Goal: Task Accomplishment & Management: Use online tool/utility

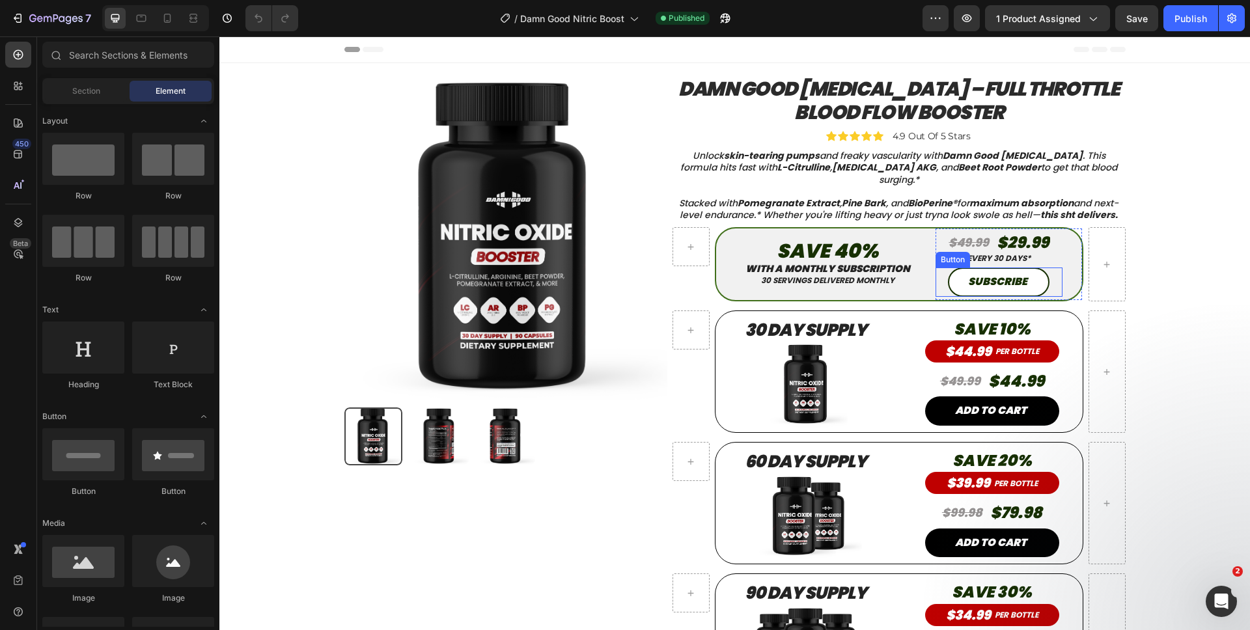
click at [948, 277] on button "SUBSCRIBE" at bounding box center [999, 282] width 102 height 29
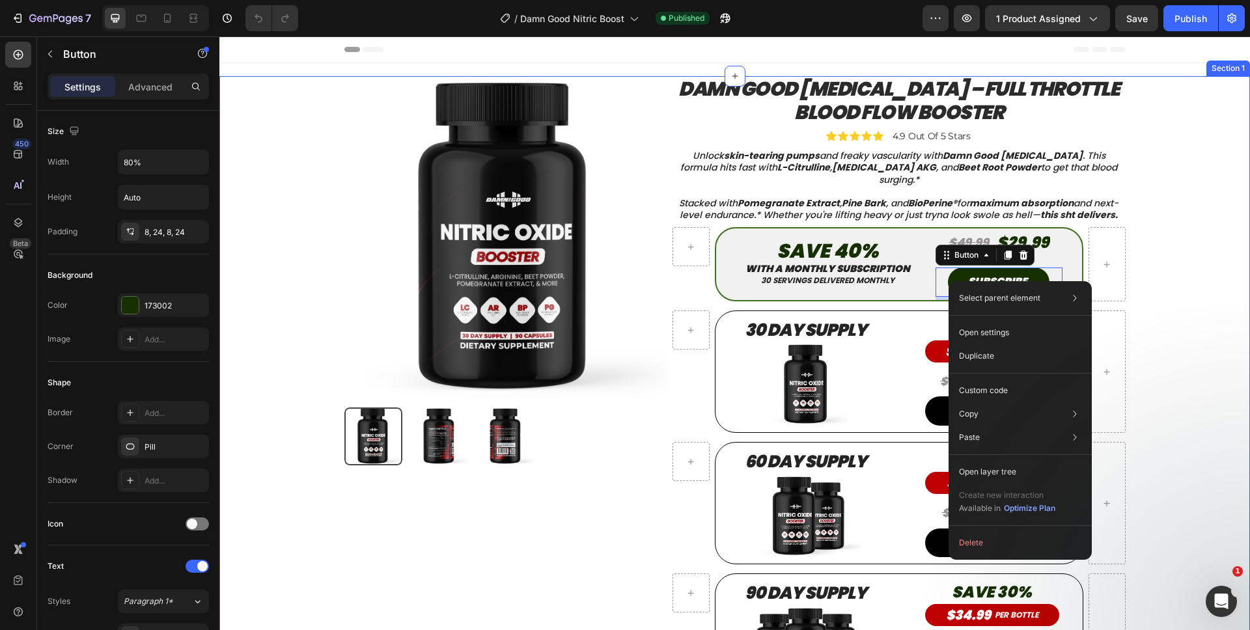
click at [1199, 240] on div "Product Images Product Damn Good Nitric Oxide – Full Throttle Blood Flow Booste…" at bounding box center [734, 397] width 1011 height 642
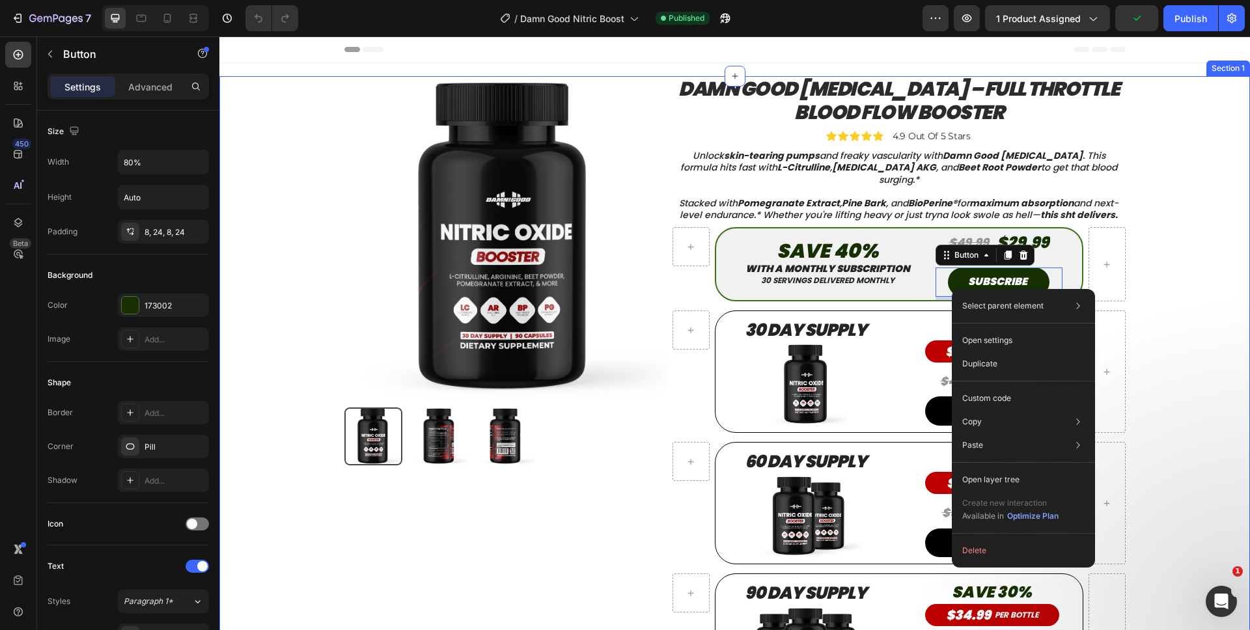
click at [1163, 260] on div "Product Images Product Damn Good Nitric Oxide – Full Throttle Blood Flow Booste…" at bounding box center [734, 397] width 1011 height 642
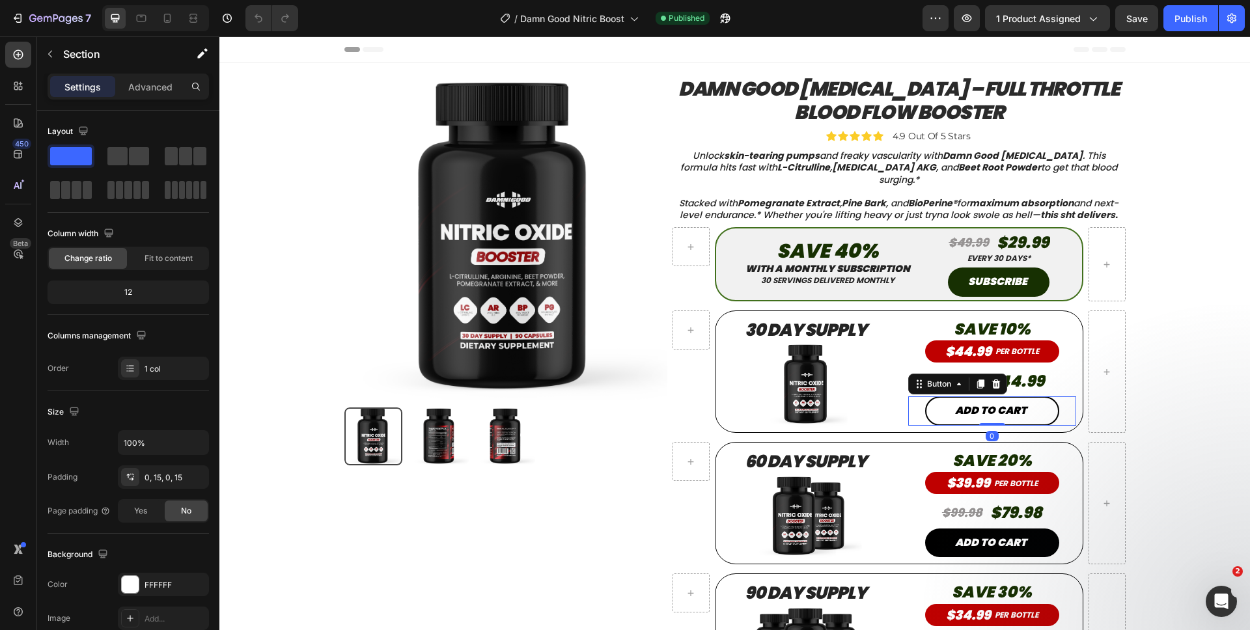
click at [948, 419] on button "ADD TO CART" at bounding box center [992, 410] width 134 height 29
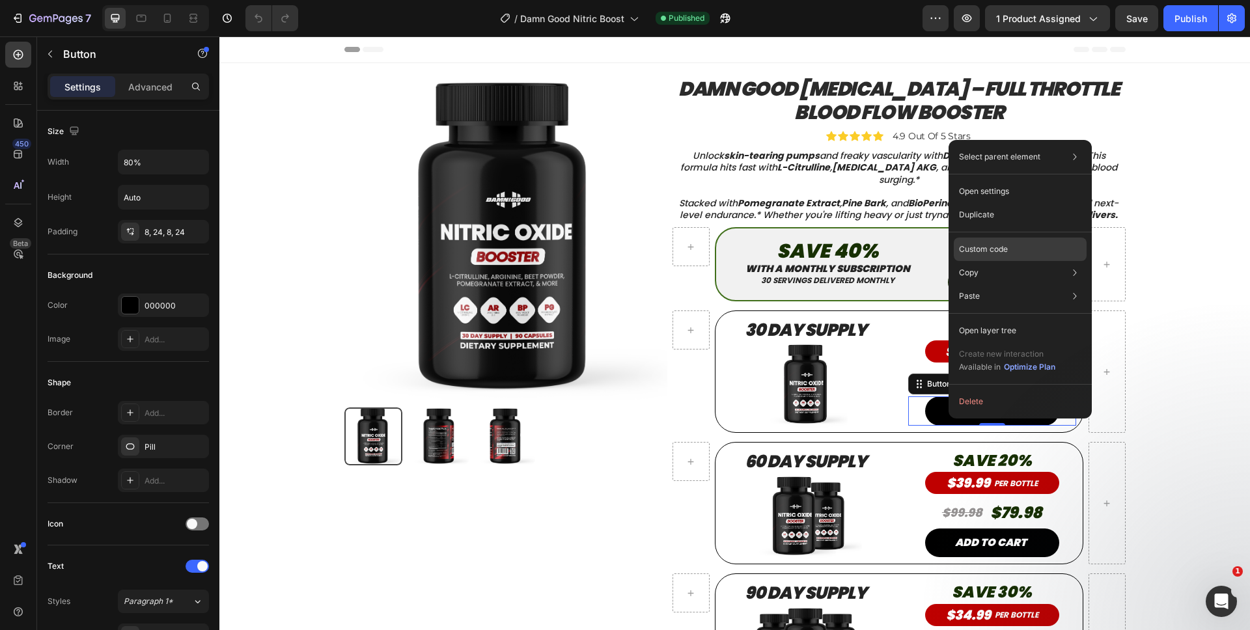
click at [968, 284] on div "Custom code" at bounding box center [1020, 295] width 133 height 23
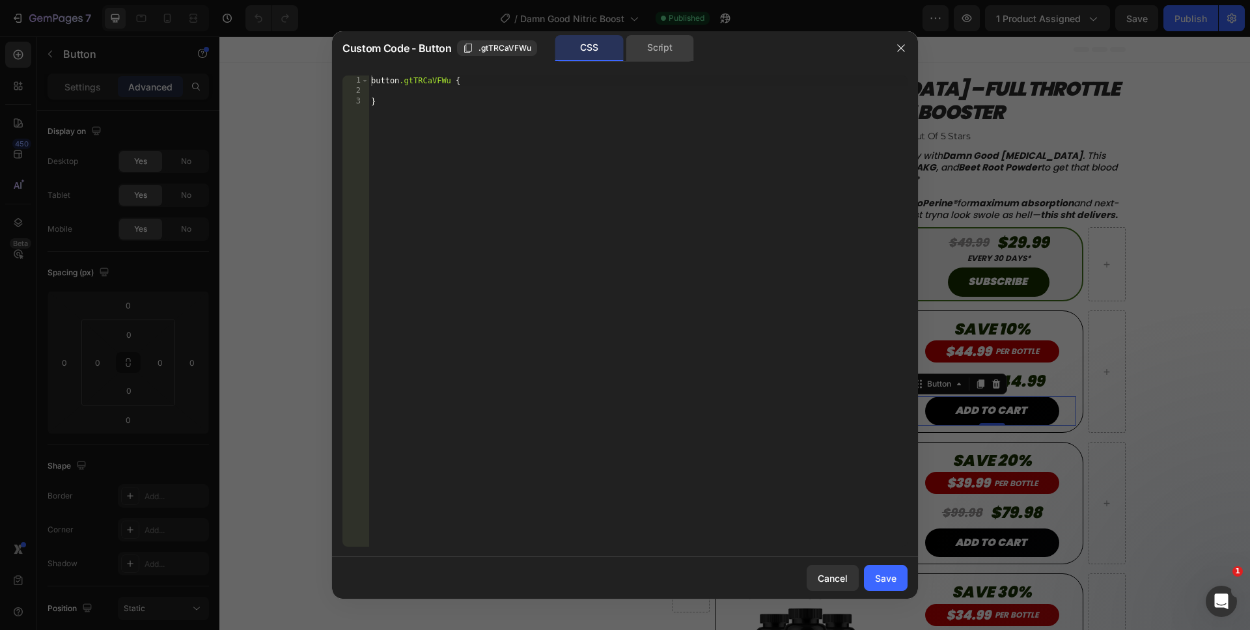
click at [658, 46] on div "Script" at bounding box center [660, 48] width 68 height 26
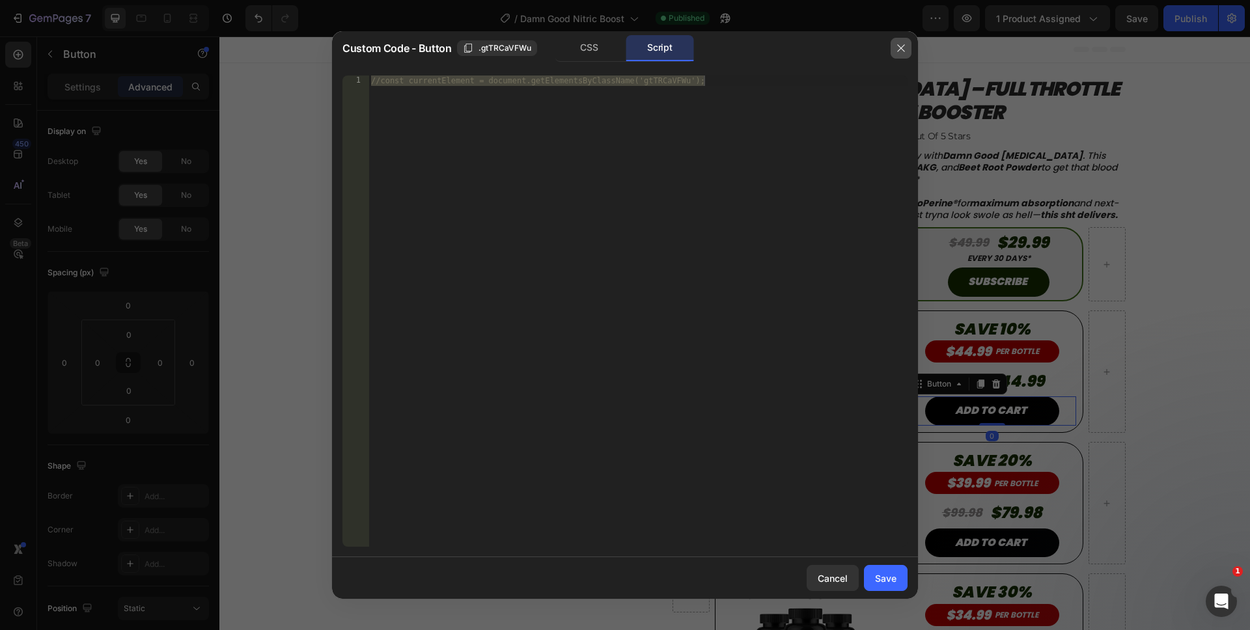
click at [890, 46] on button "button" at bounding box center [900, 48] width 21 height 21
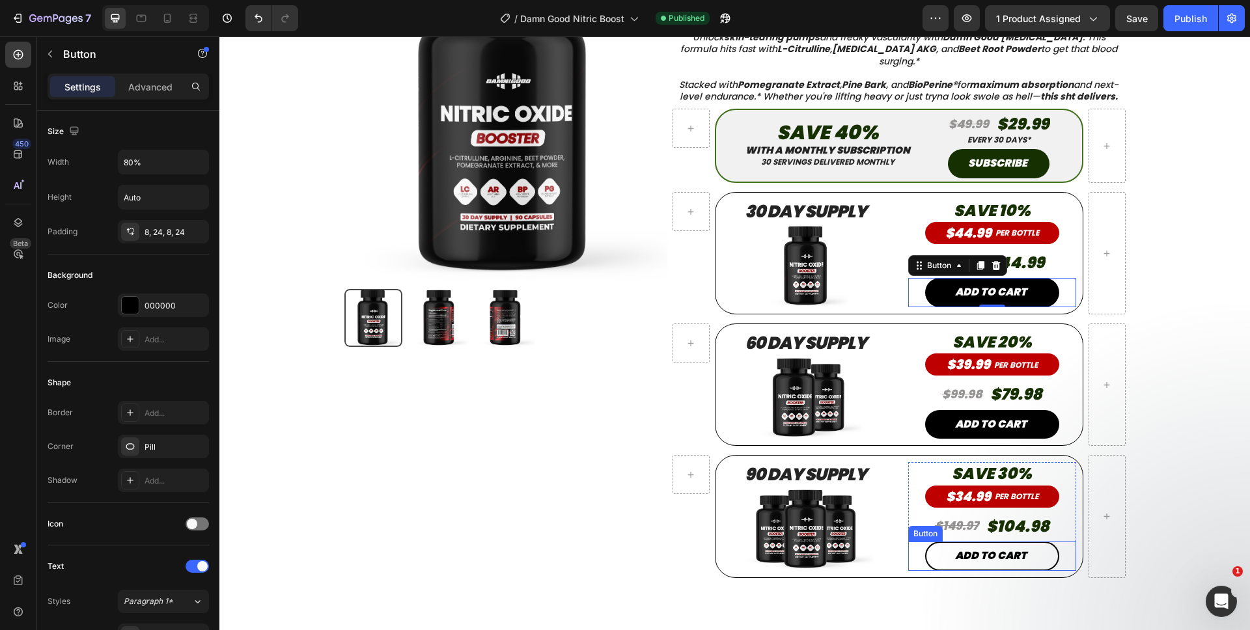
scroll to position [53, 0]
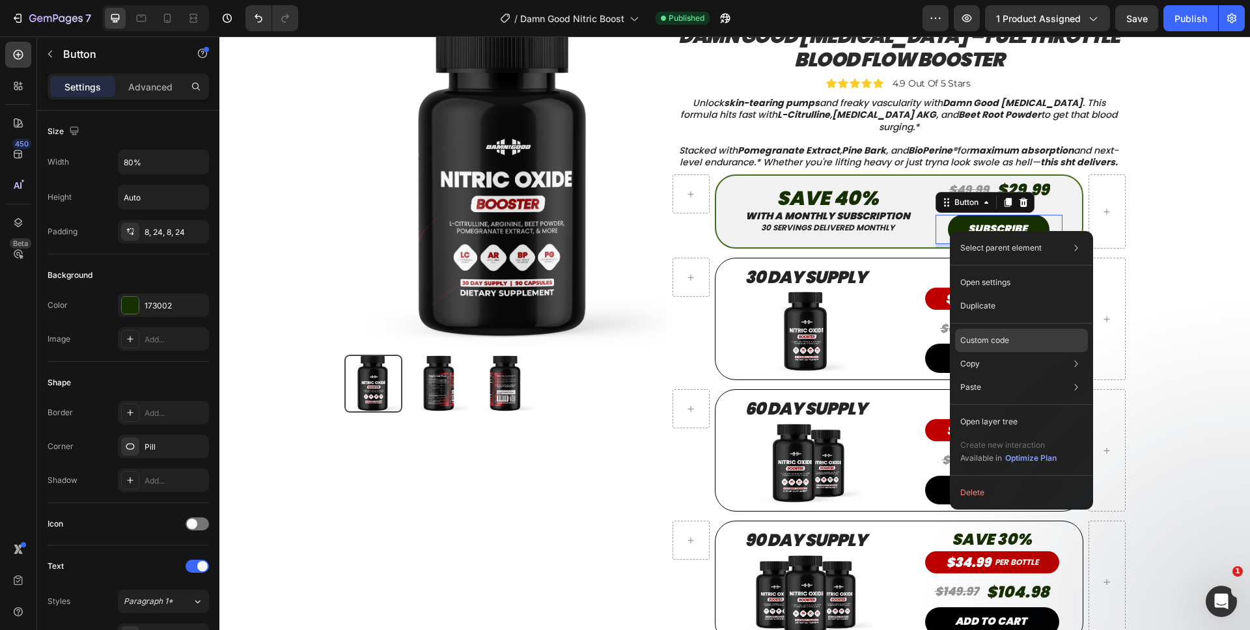
click at [973, 344] on p "Custom code" at bounding box center [984, 341] width 49 height 12
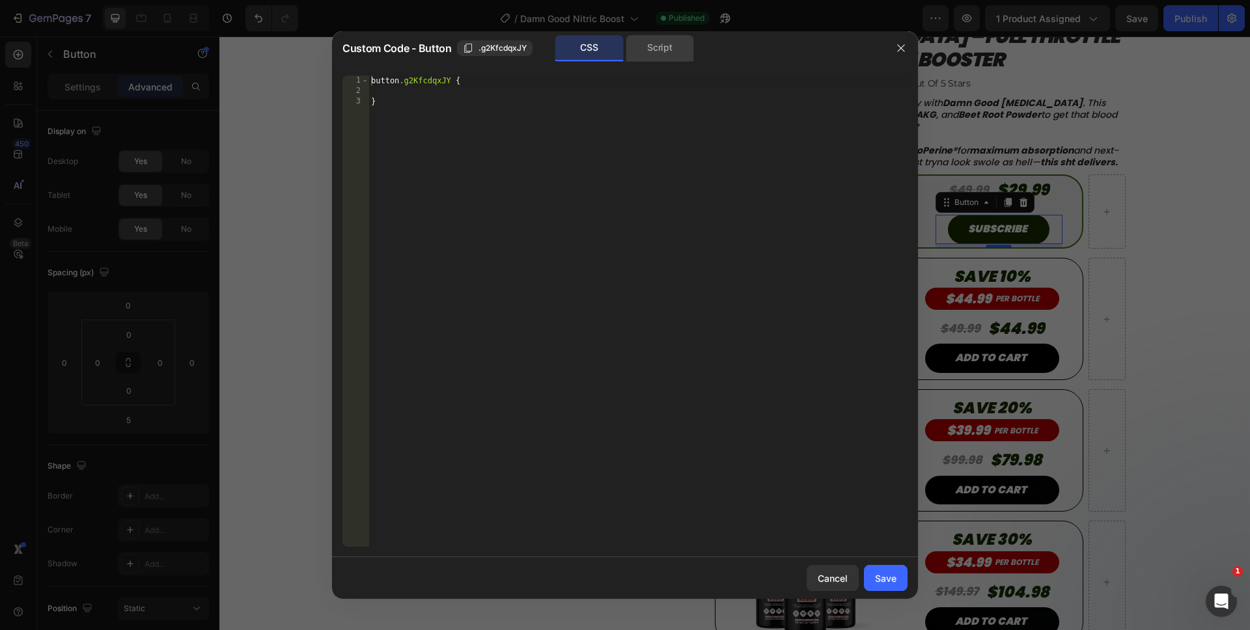
click at [659, 57] on div "Script" at bounding box center [660, 48] width 68 height 26
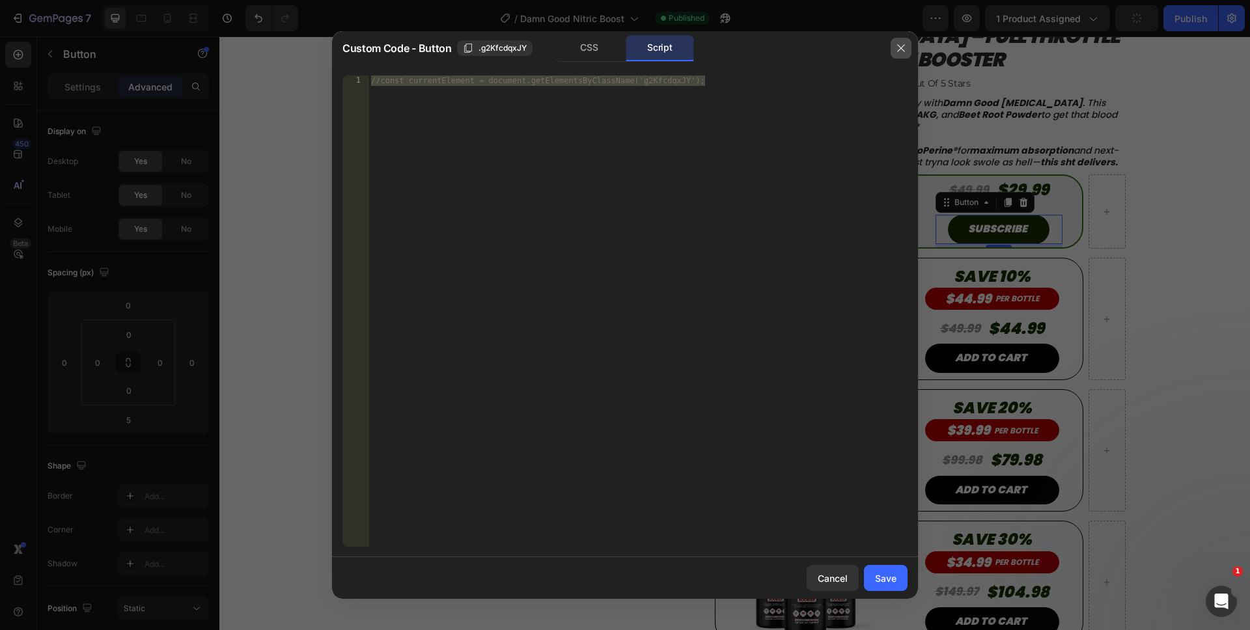
click at [898, 49] on icon "button" at bounding box center [901, 48] width 10 height 10
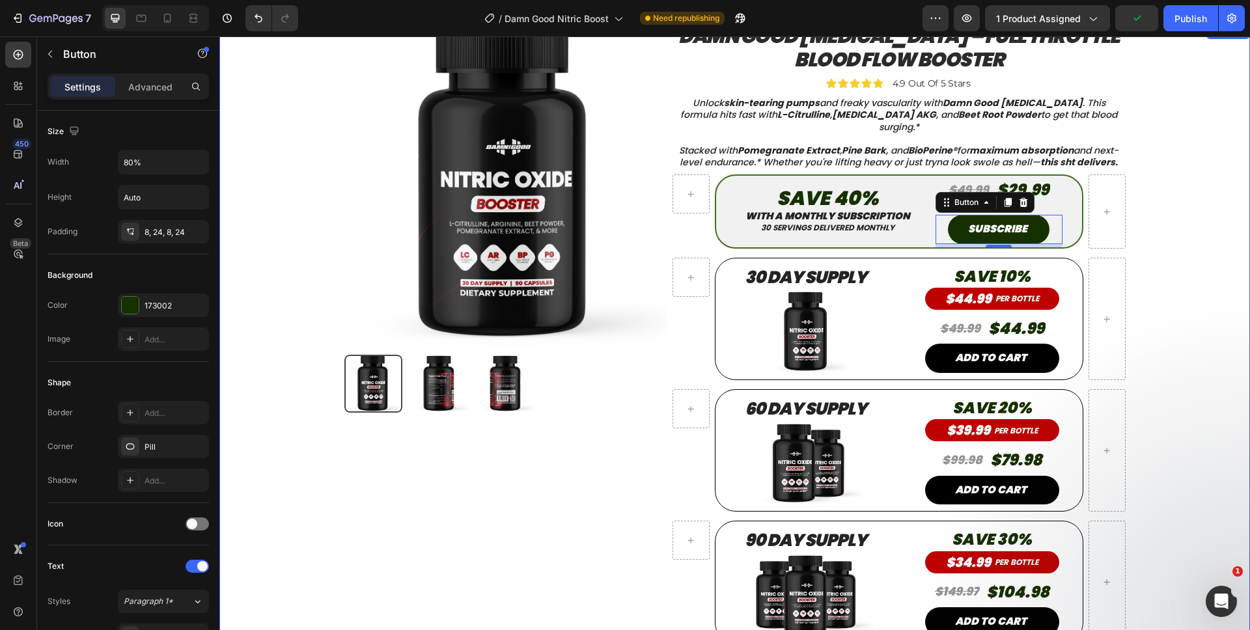
click at [1174, 217] on div "Product Images Product Damn Good Nitric Oxide – Full Throttle Blood Flow Booste…" at bounding box center [734, 344] width 1011 height 642
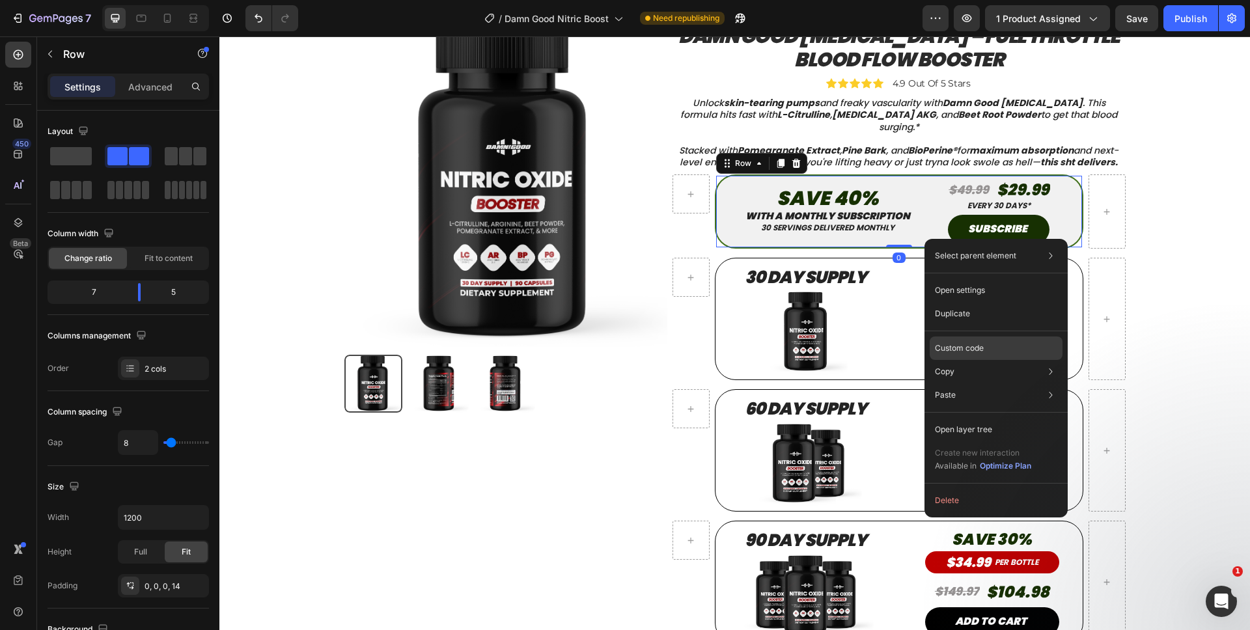
click at [964, 350] on p "Custom code" at bounding box center [959, 348] width 49 height 12
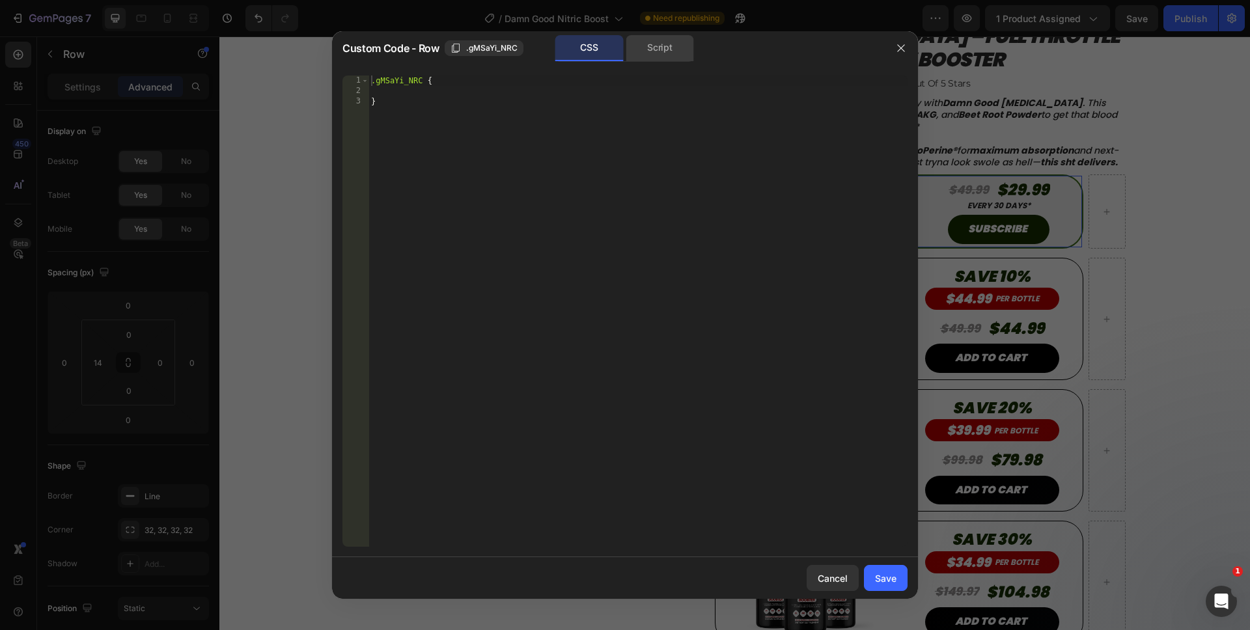
click at [667, 58] on div "Script" at bounding box center [660, 48] width 68 height 26
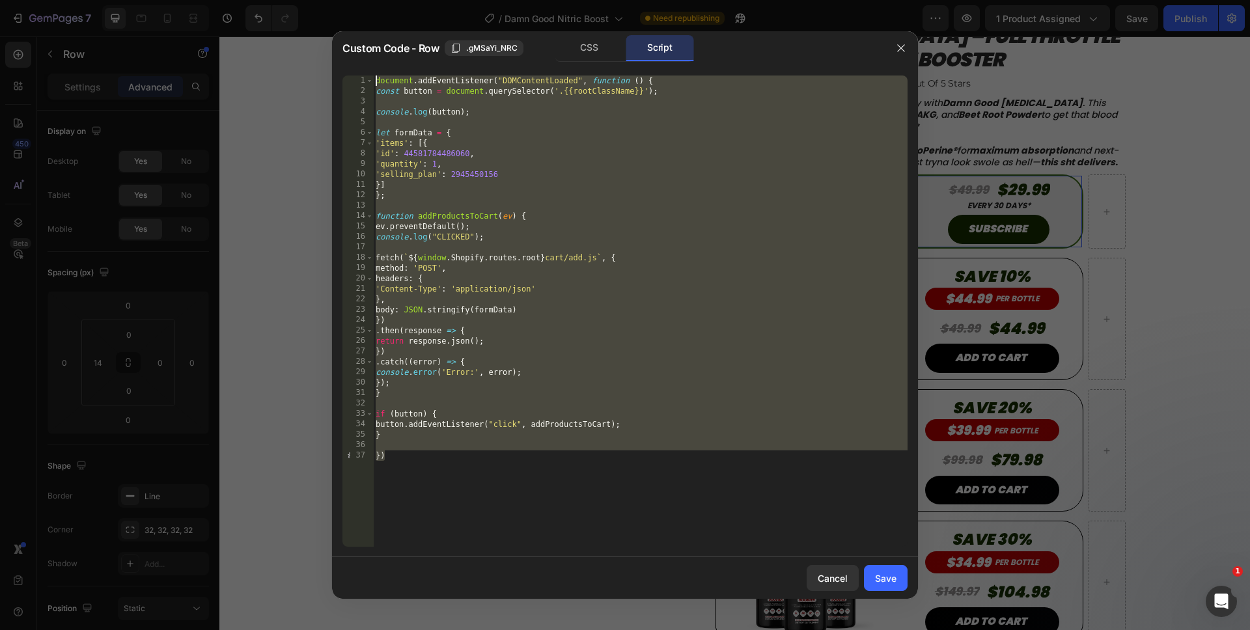
drag, startPoint x: 459, startPoint y: 489, endPoint x: 391, endPoint y: 54, distance: 440.7
click at [391, 54] on div "Custom Code - Row .gMSaYi_NRC CSS Script }) 1 2 3 4 5 6 7 8 9 10 11 12 13 14 15…" at bounding box center [625, 315] width 586 height 568
type textarea "document.addEventListener("DOMContentLoaded", function () { const button = docu…"
click at [828, 589] on button "Cancel" at bounding box center [832, 578] width 52 height 26
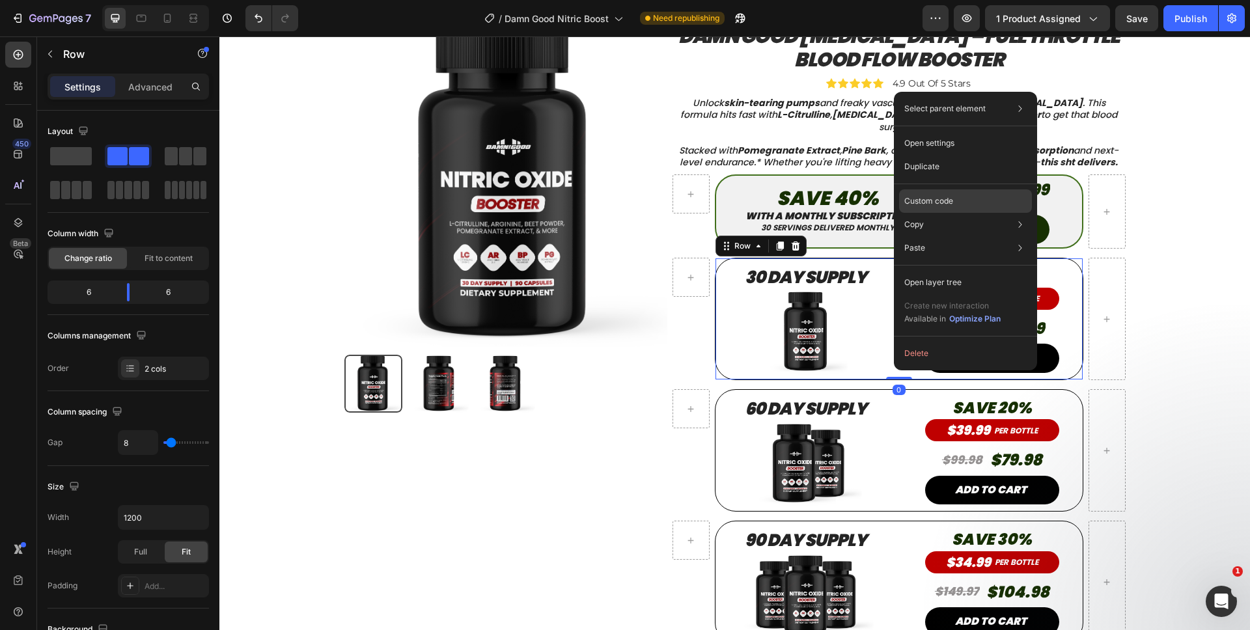
click at [918, 203] on p "Custom code" at bounding box center [928, 201] width 49 height 12
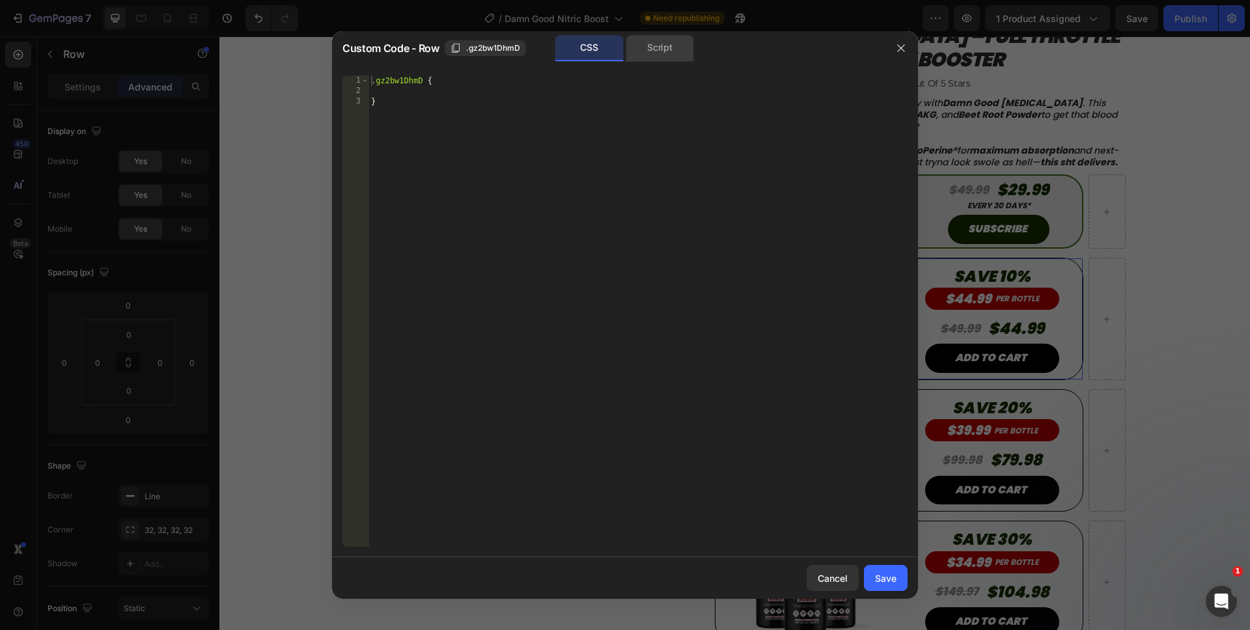
click at [633, 40] on div "Script" at bounding box center [660, 48] width 68 height 26
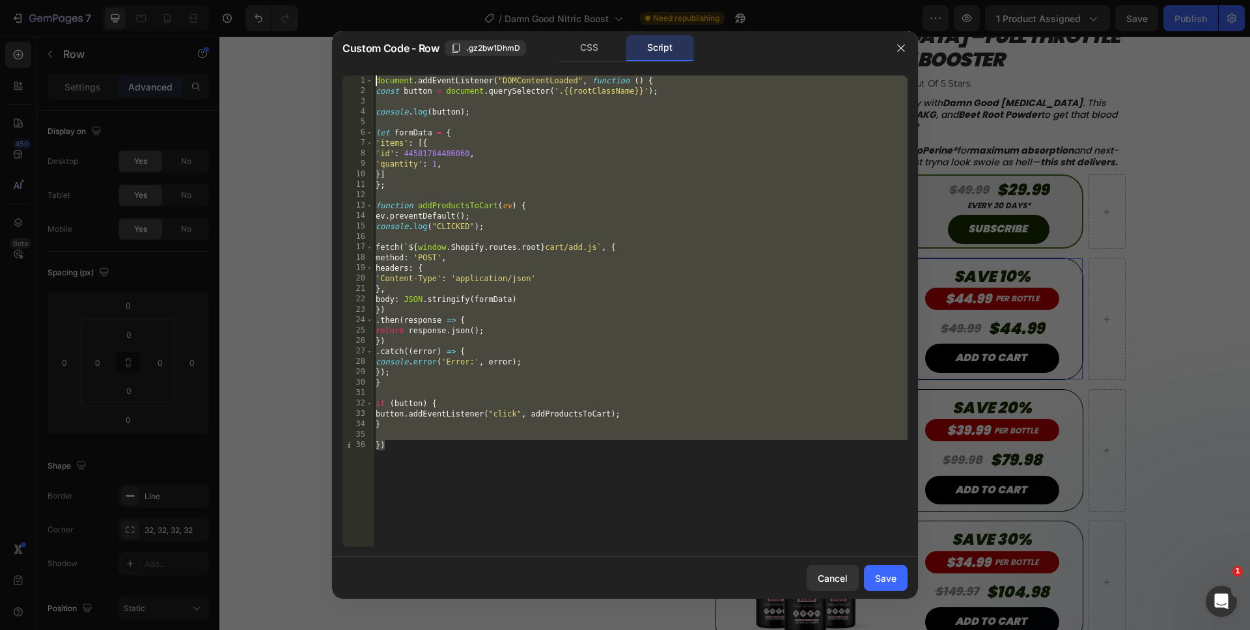
drag, startPoint x: 487, startPoint y: 461, endPoint x: 292, endPoint y: 61, distance: 445.7
click at [292, 61] on div "Custom Code - Row .gz2bw1DhmD CSS Script }) 1 2 3 4 5 6 7 8 9 10 11 12 13 14 15…" at bounding box center [625, 315] width 1250 height 630
paste textarea "})"
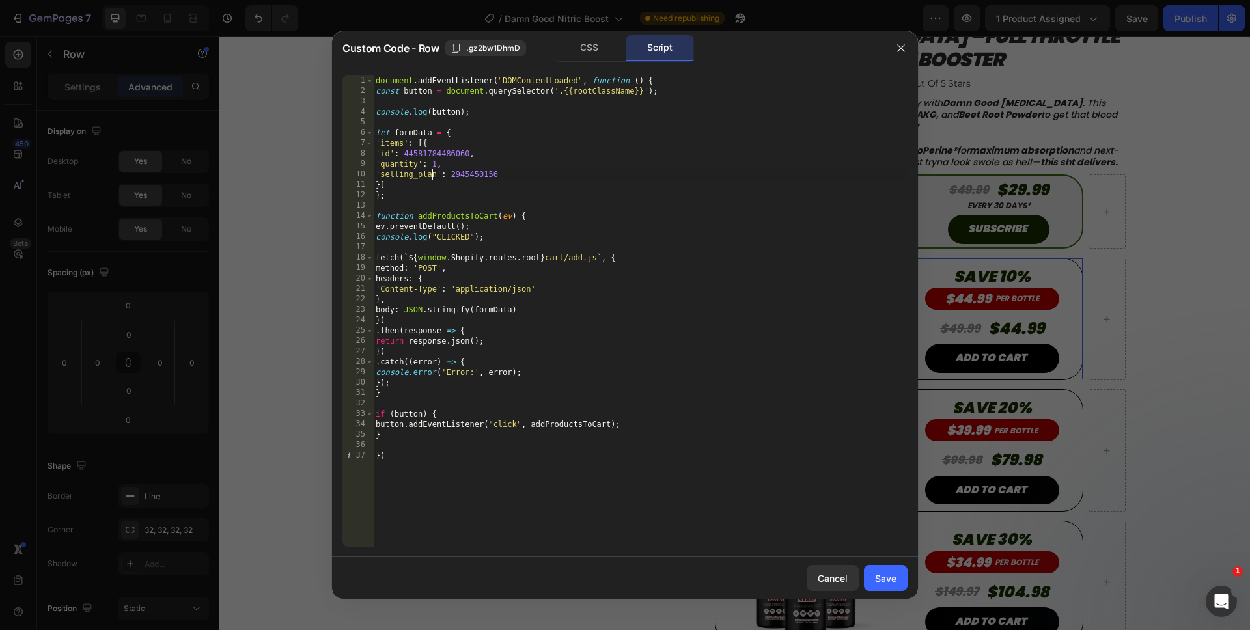
click at [433, 176] on div "document . addEventListener ( "DOMContentLoaded" , function ( ) { const button …" at bounding box center [640, 322] width 534 height 492
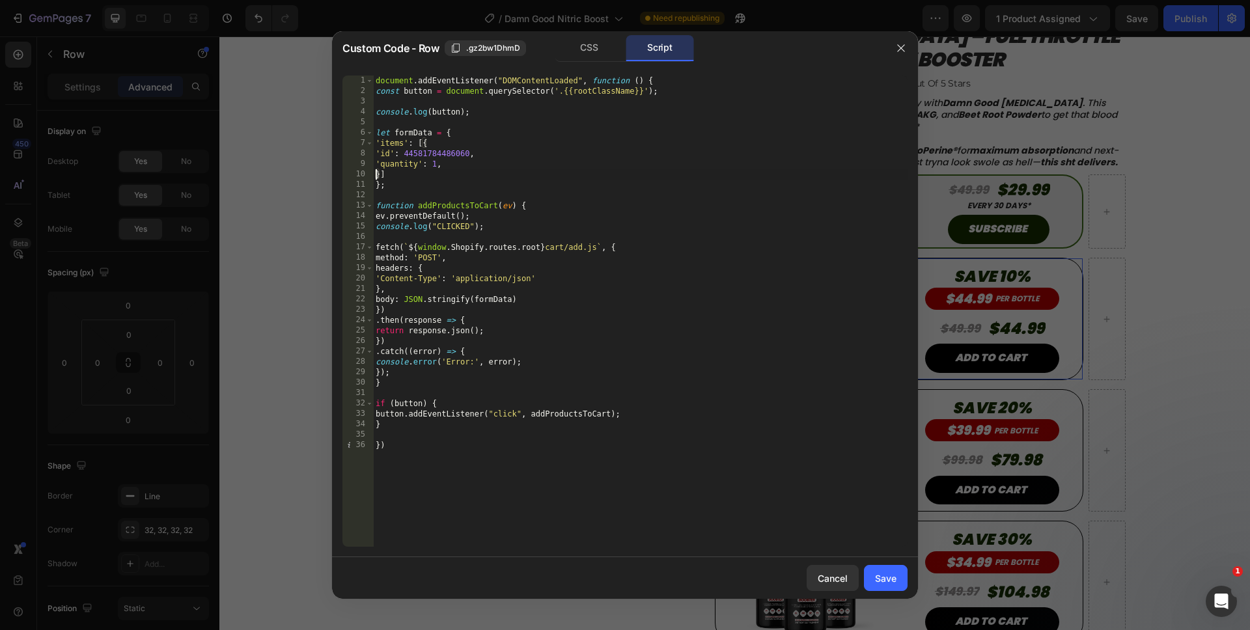
click at [495, 467] on div "document . addEventListener ( "DOMContentLoaded" , function ( ) { const button …" at bounding box center [640, 322] width 534 height 492
type textarea "})"
click at [838, 581] on div "Cancel" at bounding box center [833, 578] width 30 height 14
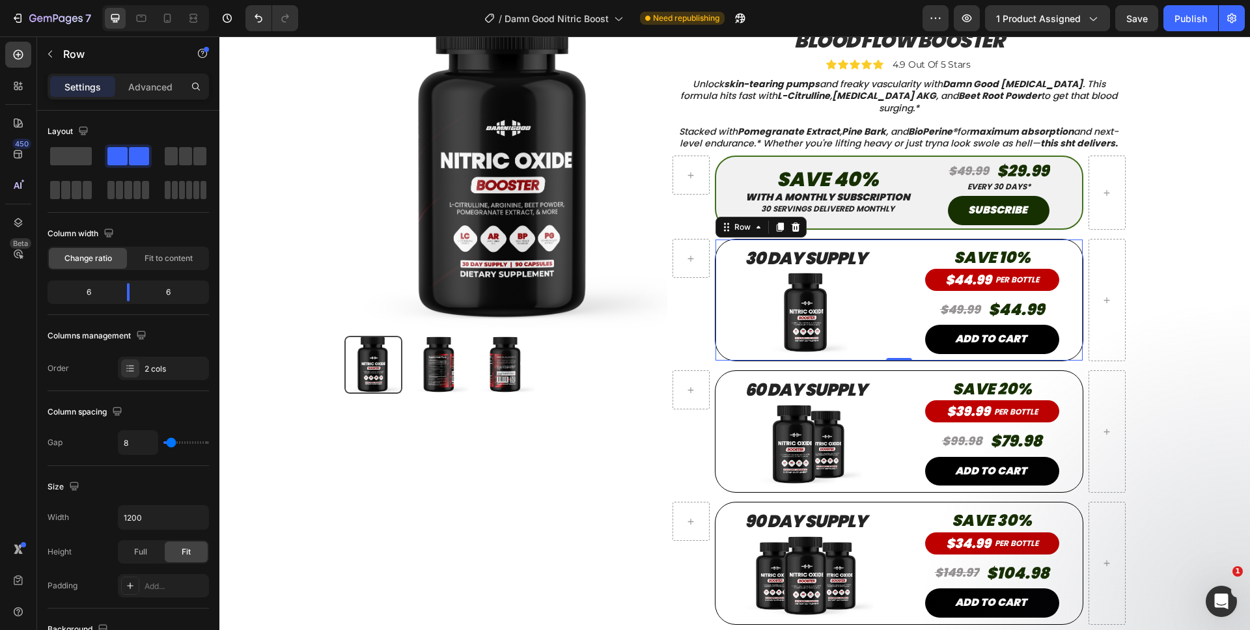
scroll to position [156, 0]
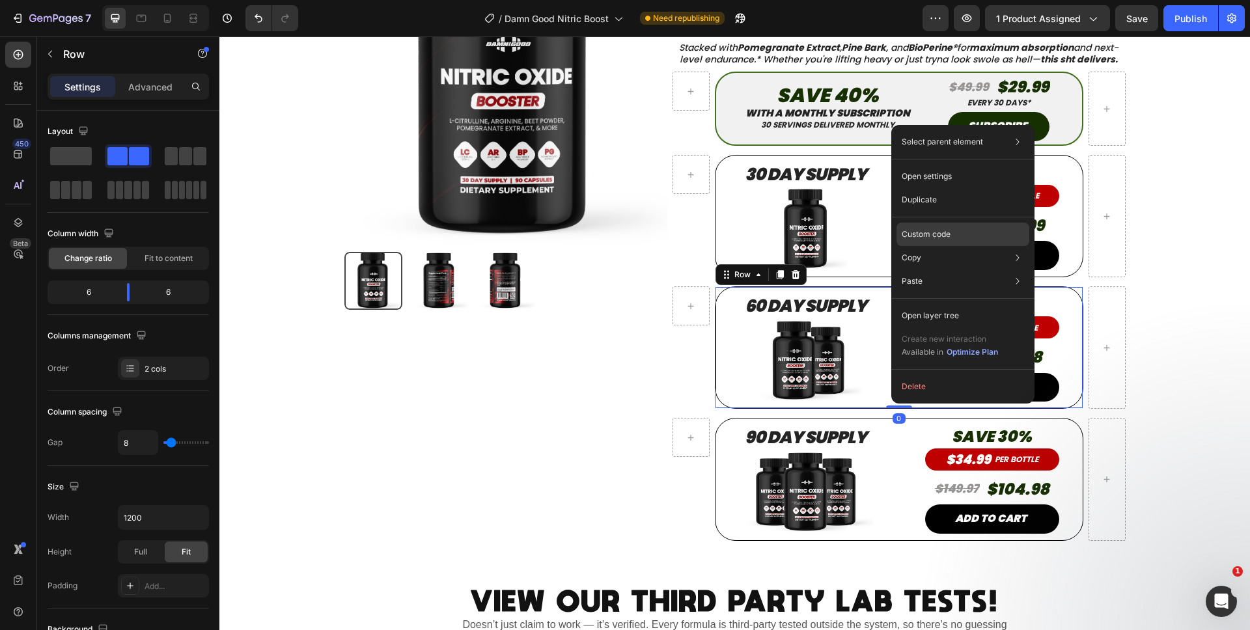
click at [914, 237] on p "Custom code" at bounding box center [925, 234] width 49 height 12
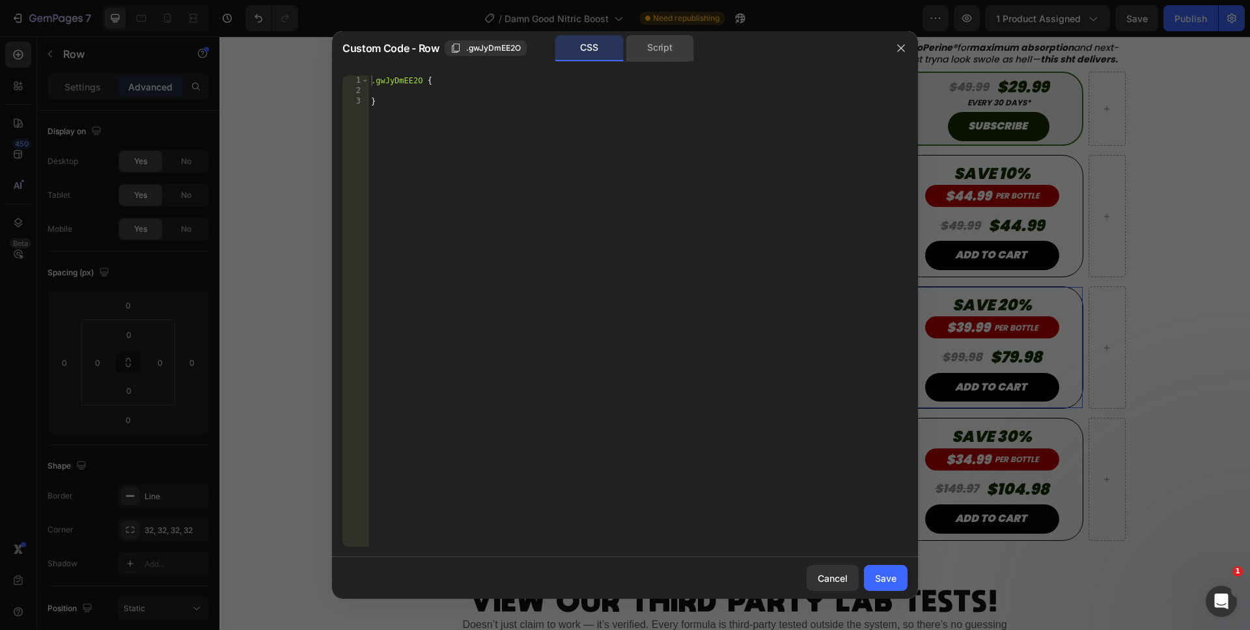
click at [640, 55] on div "Script" at bounding box center [660, 48] width 68 height 26
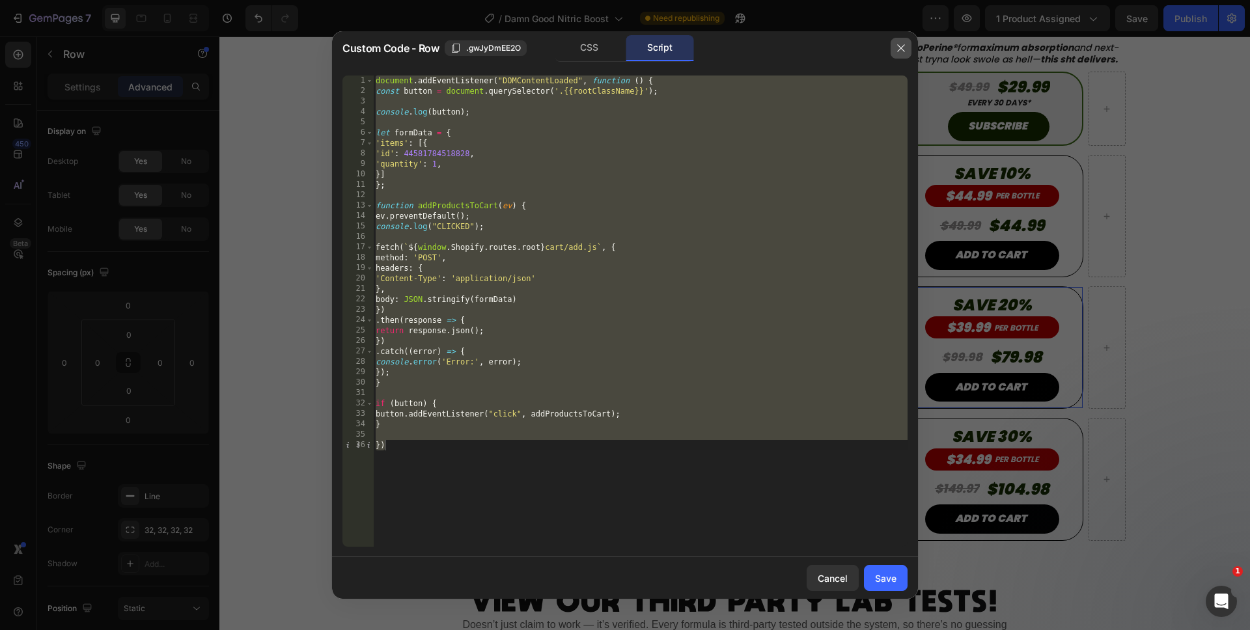
click at [904, 50] on icon "button" at bounding box center [901, 48] width 10 height 10
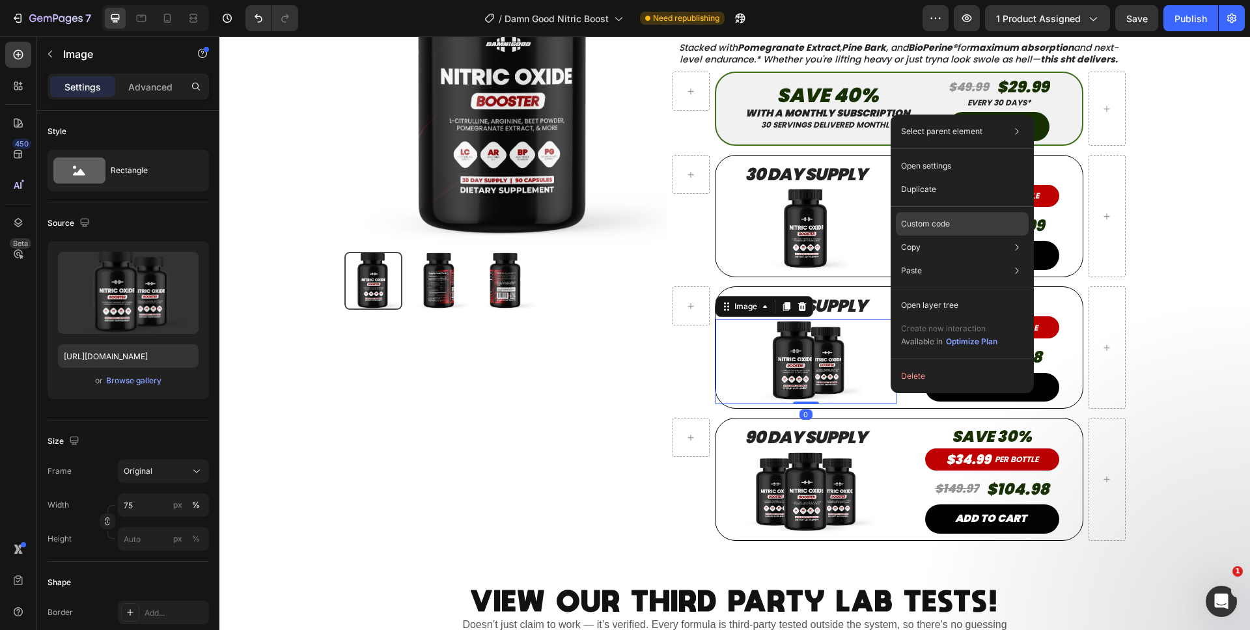
click at [932, 228] on p "Custom code" at bounding box center [925, 224] width 49 height 12
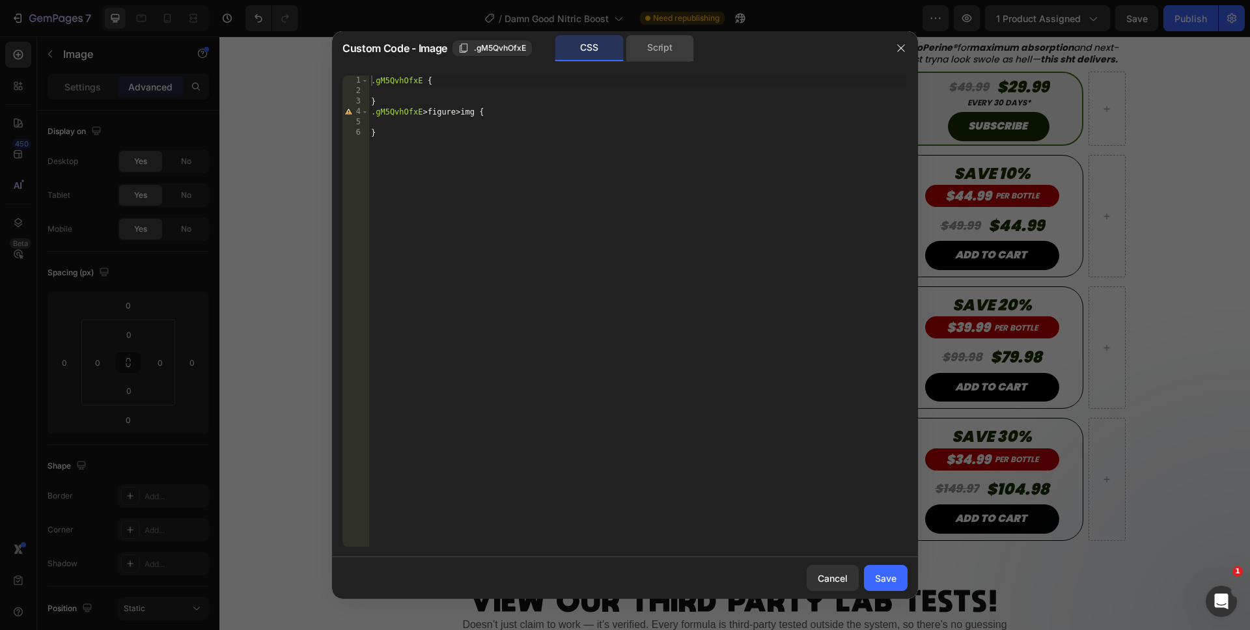
click at [669, 46] on div "Script" at bounding box center [660, 48] width 68 height 26
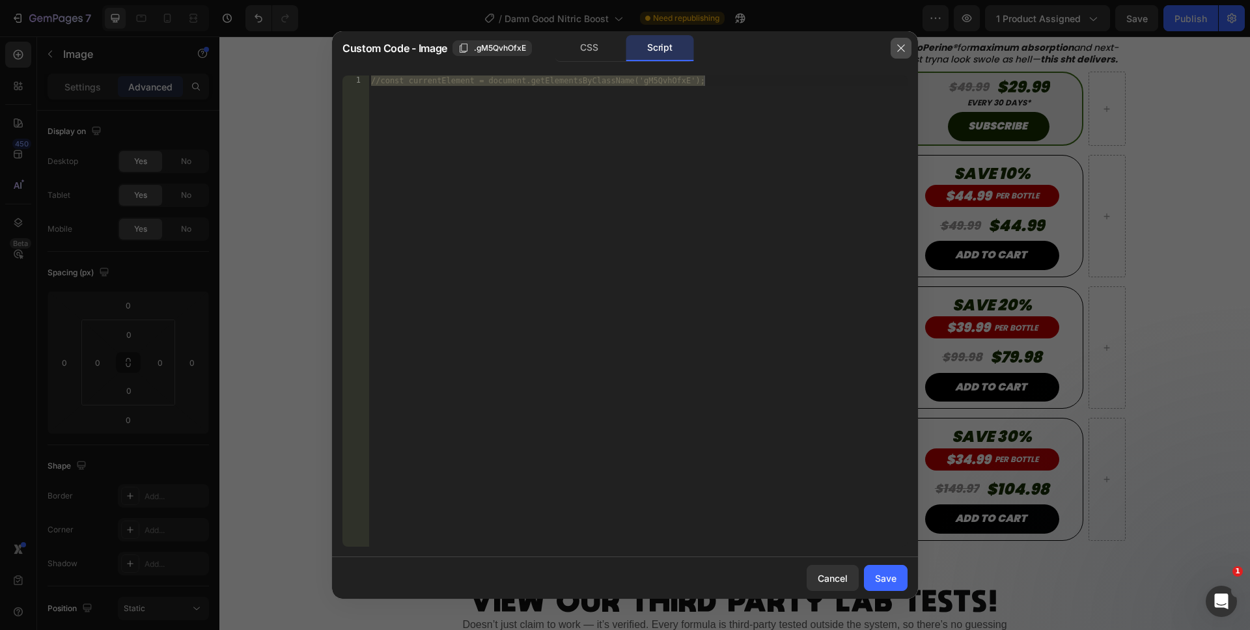
click at [905, 57] on button "button" at bounding box center [900, 48] width 21 height 21
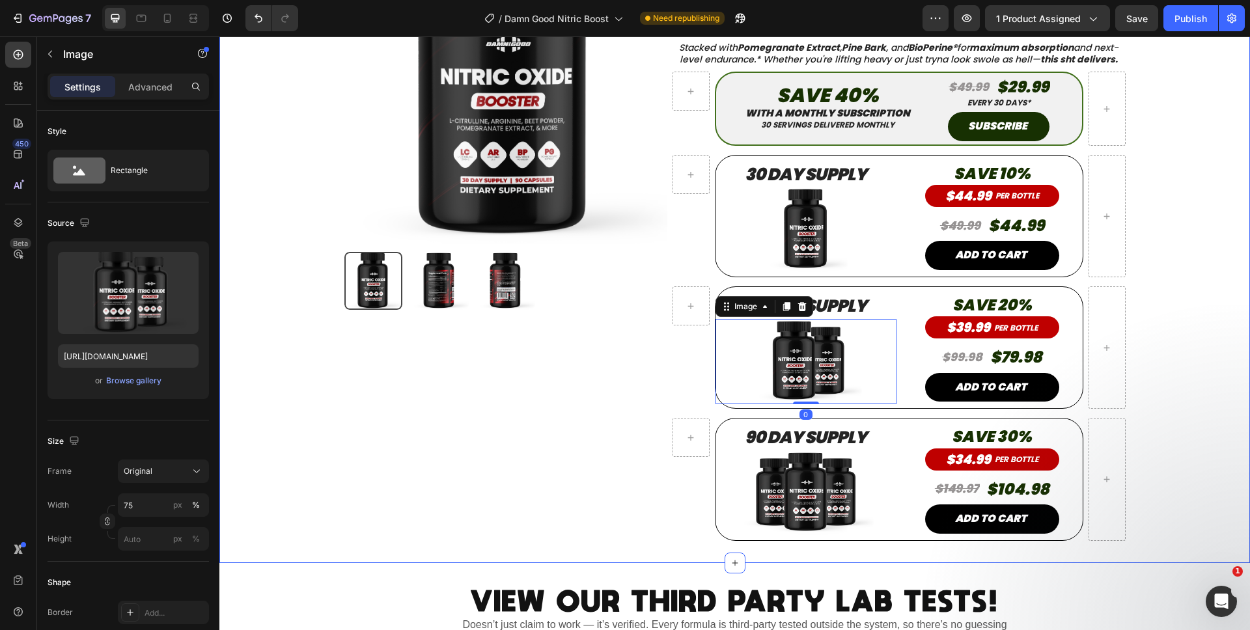
click at [1143, 260] on div "Product Images Product Damn Good Nitric Oxide – Full Throttle Blood Flow Booste…" at bounding box center [734, 242] width 1011 height 642
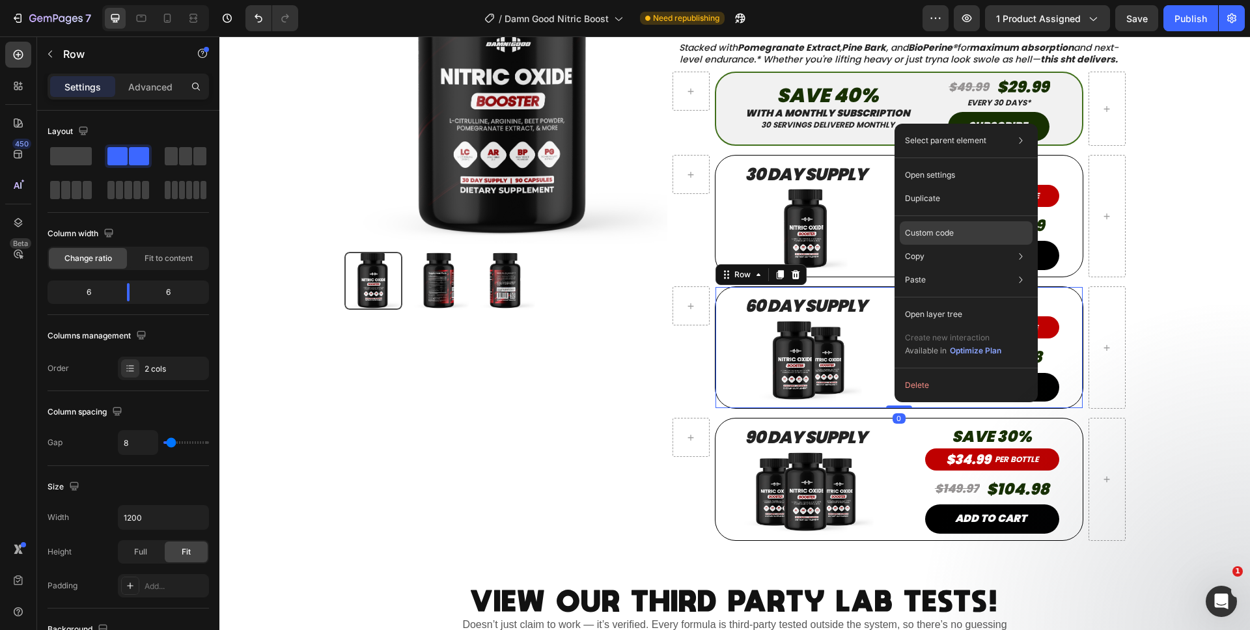
click at [920, 234] on p "Custom code" at bounding box center [929, 233] width 49 height 12
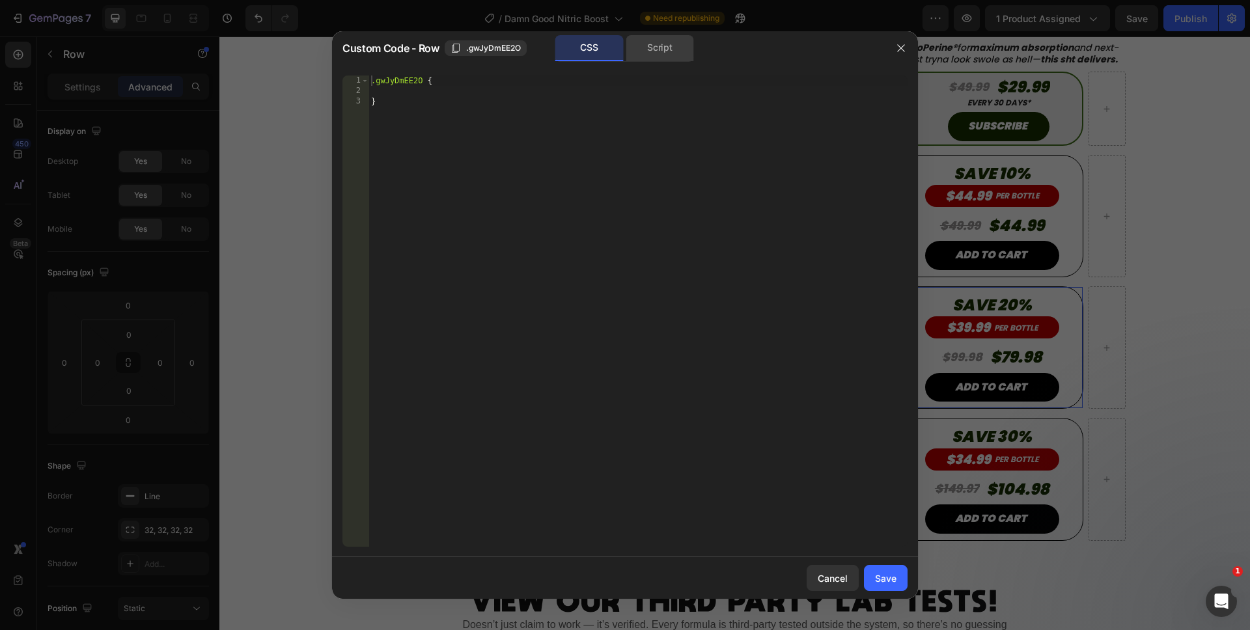
click at [633, 49] on div "Script" at bounding box center [660, 48] width 68 height 26
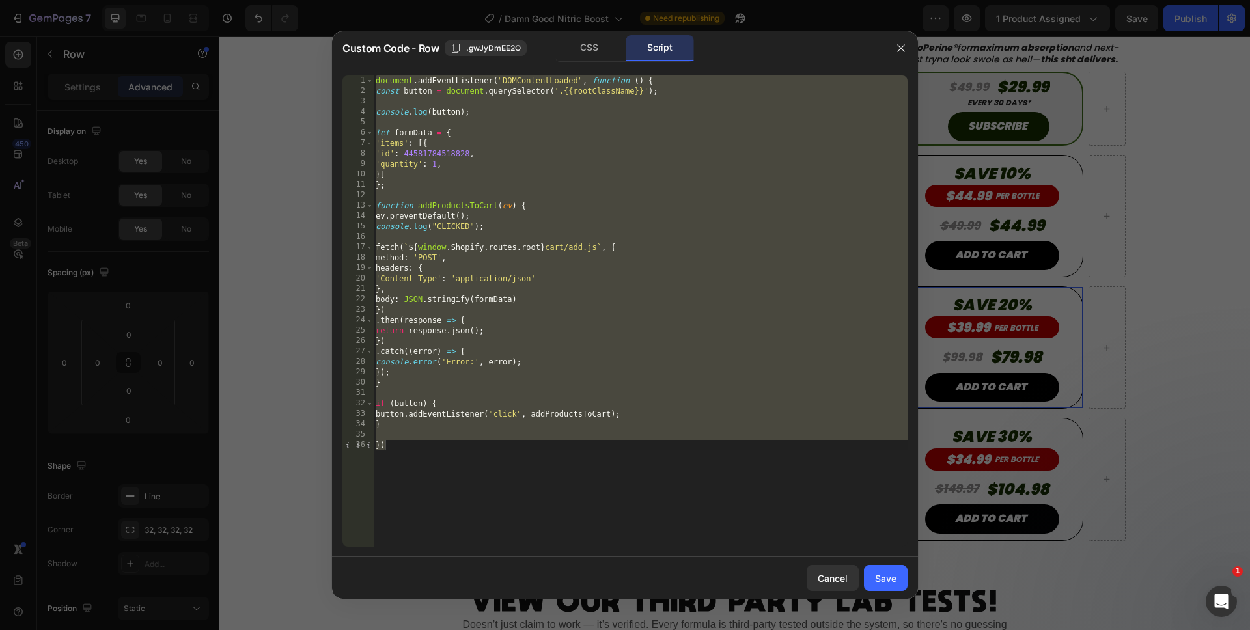
drag, startPoint x: 775, startPoint y: 48, endPoint x: 705, endPoint y: 57, distance: 70.9
click at [705, 57] on div "CSS Script" at bounding box center [748, 48] width 271 height 27
click at [896, 51] on icon "button" at bounding box center [901, 48] width 10 height 10
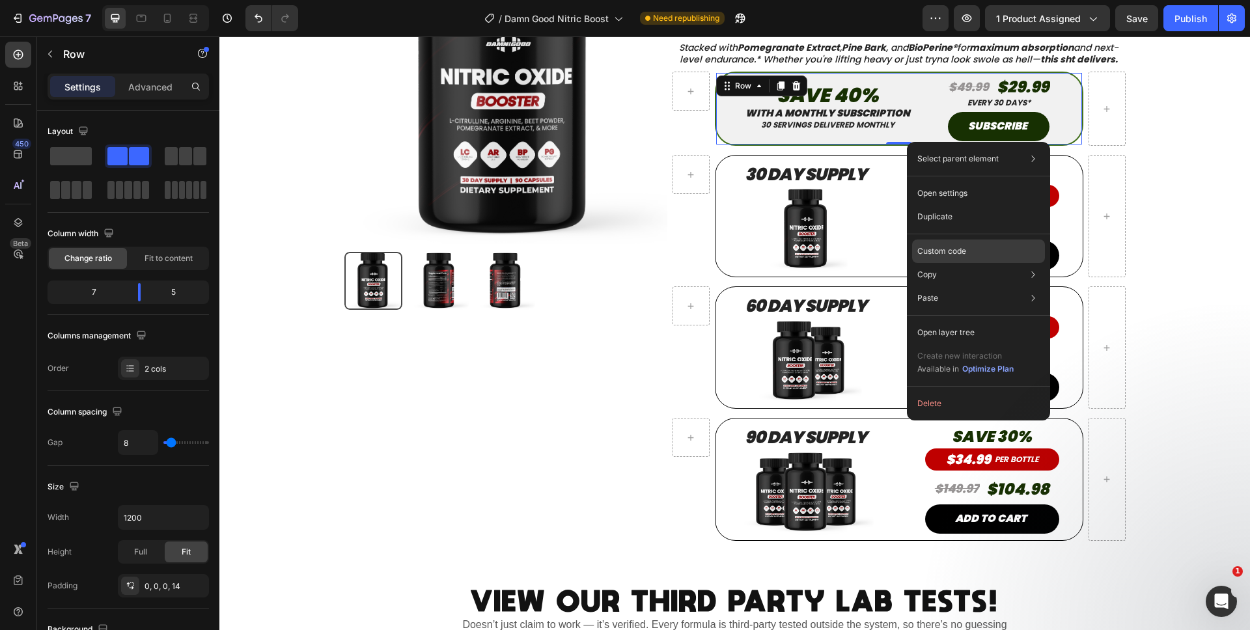
click at [948, 249] on p "Custom code" at bounding box center [941, 251] width 49 height 12
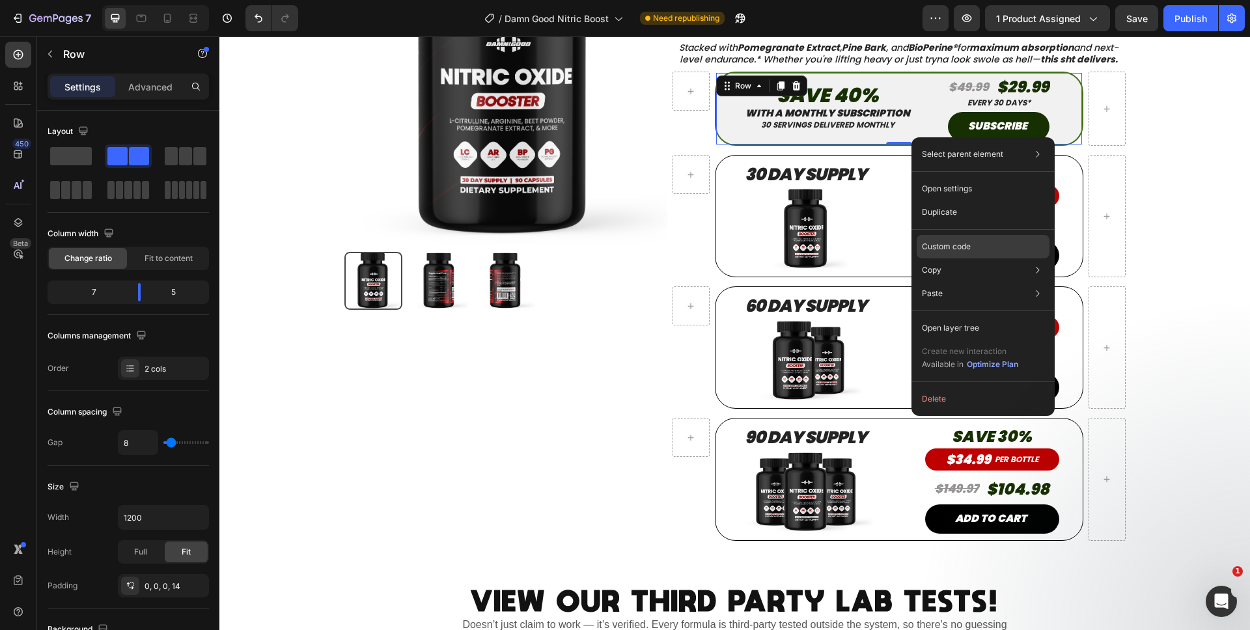
click at [952, 248] on p "Custom code" at bounding box center [946, 247] width 49 height 12
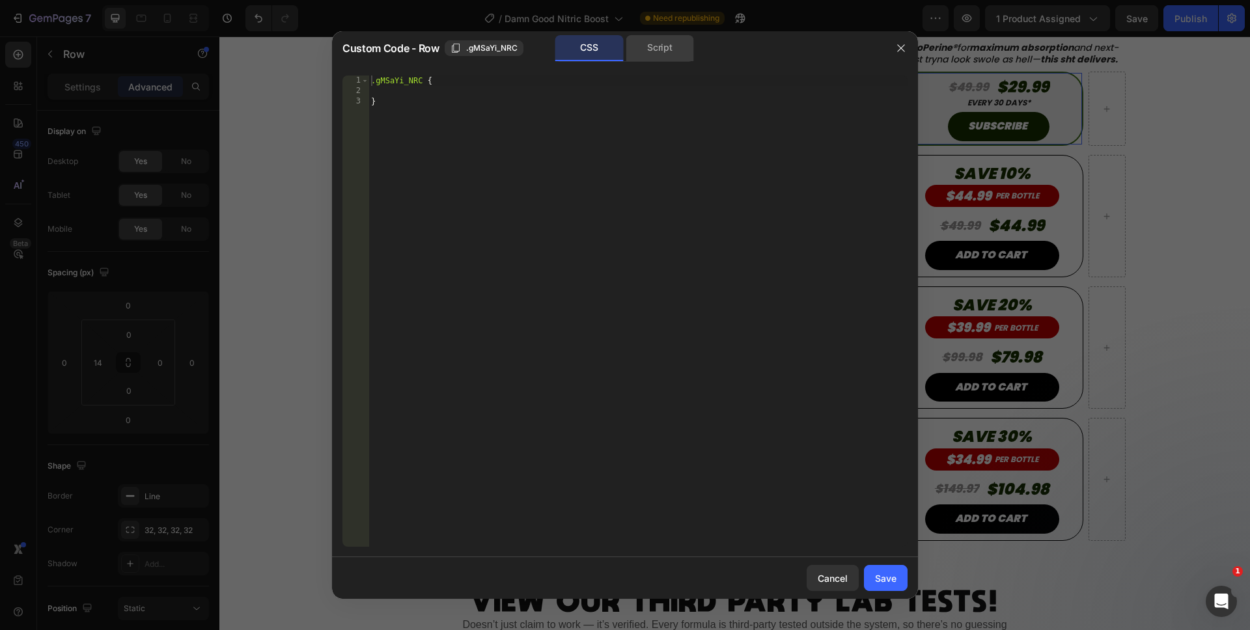
click at [653, 60] on div "Script" at bounding box center [660, 48] width 68 height 26
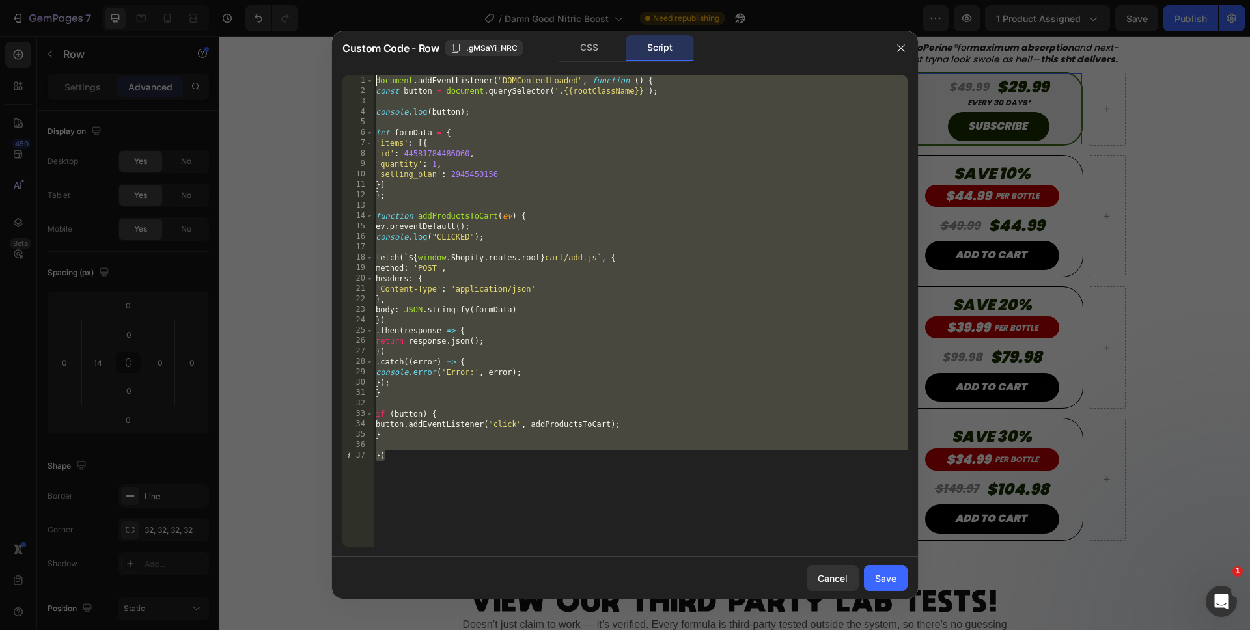
drag, startPoint x: 488, startPoint y: 479, endPoint x: 375, endPoint y: 42, distance: 451.2
click at [375, 42] on div "Custom Code - Row .gMSaYi_NRC CSS Script }) 1 2 3 4 5 6 7 8 9 10 11 12 13 14 15…" at bounding box center [625, 315] width 586 height 568
type textarea "document.addEventListener("DOMContentLoaded", function () { const button = docu…"
click at [838, 576] on div "Cancel" at bounding box center [833, 578] width 30 height 14
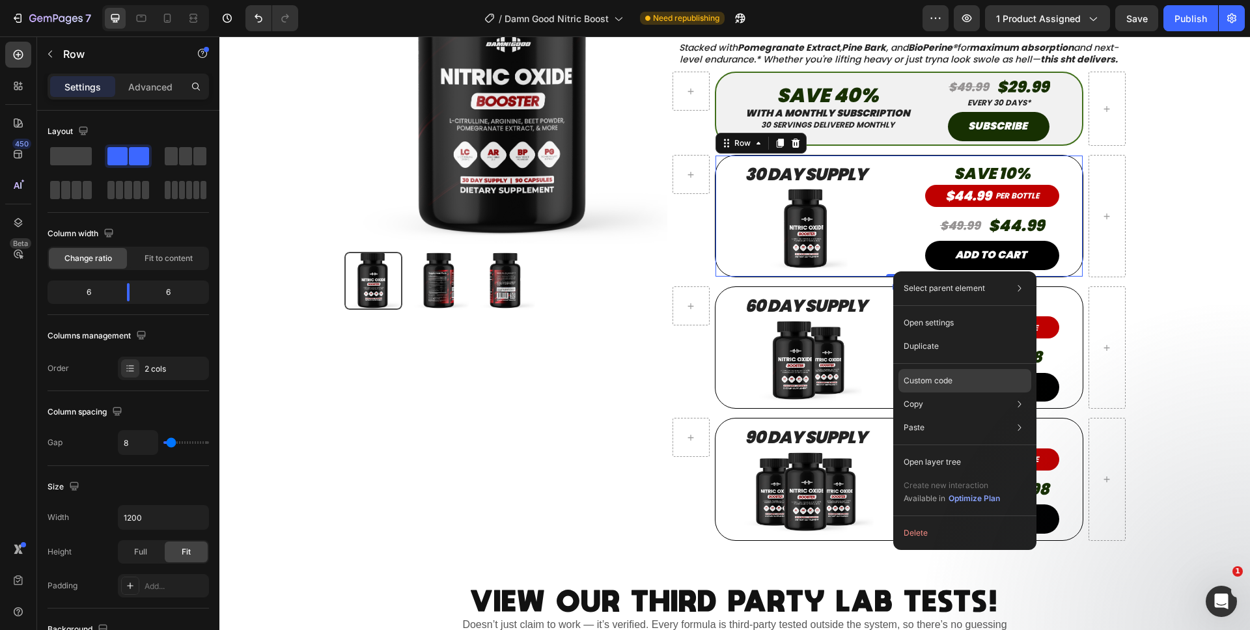
click at [921, 377] on p "Custom code" at bounding box center [927, 381] width 49 height 12
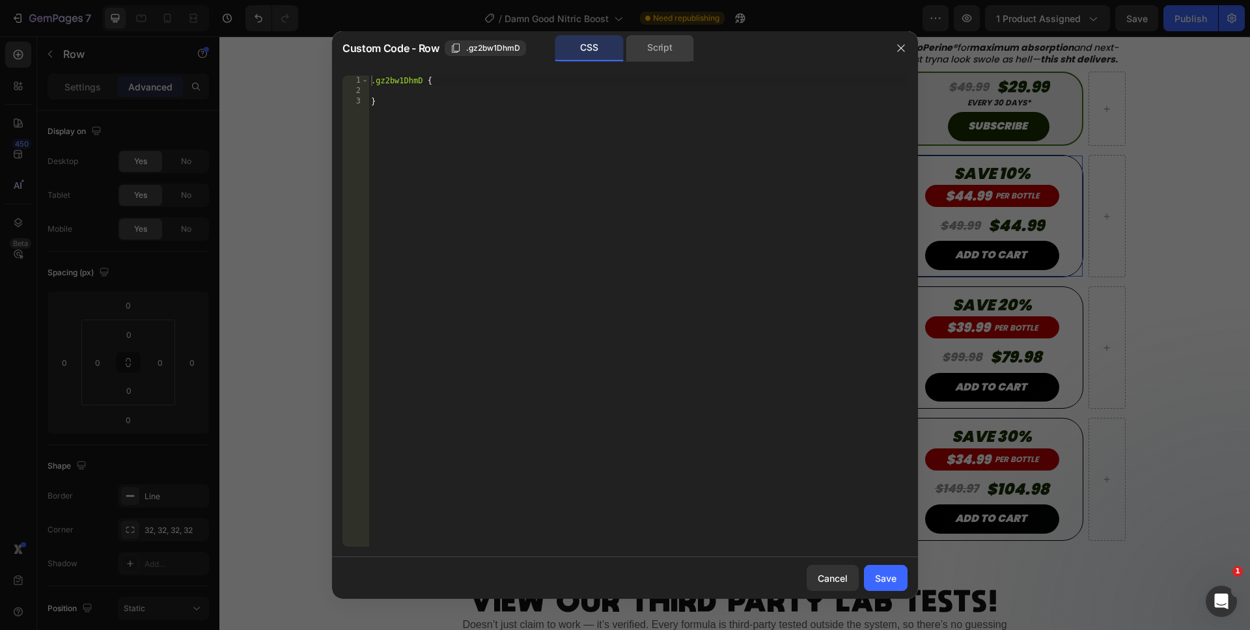
click at [662, 55] on div "Script" at bounding box center [660, 48] width 68 height 26
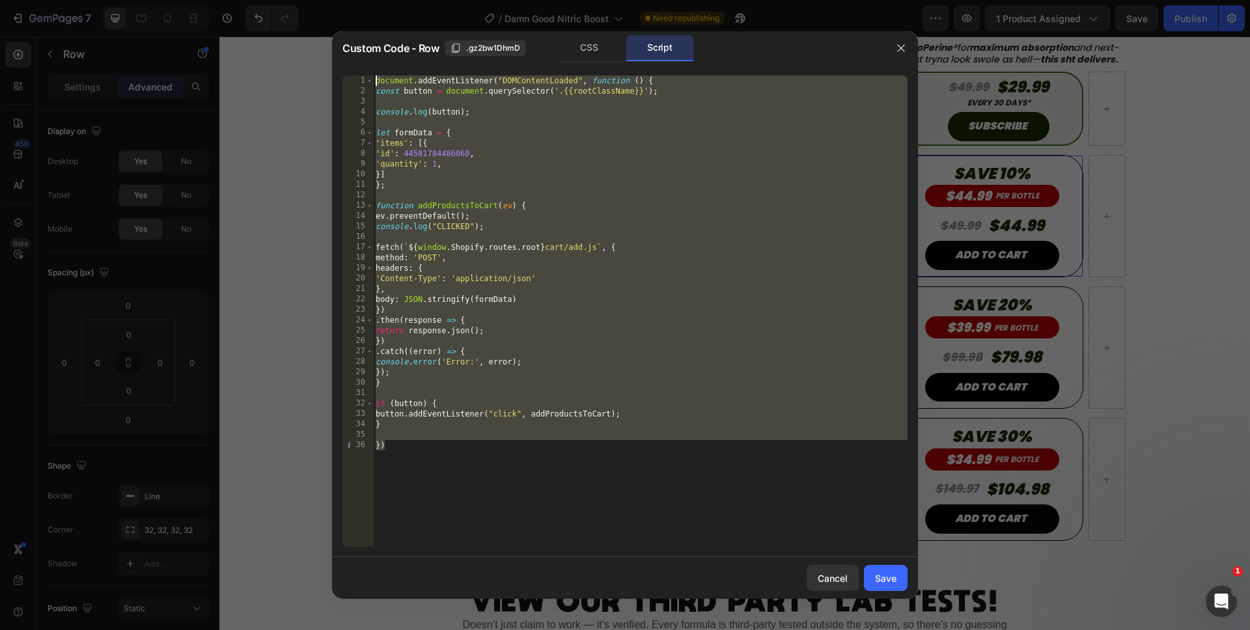
drag, startPoint x: 473, startPoint y: 467, endPoint x: 368, endPoint y: 66, distance: 414.0
click at [368, 66] on div "}) 1 2 3 4 5 6 7 8 9 10 11 12 13 14 15 16 17 18 19 20 21 22 23 24 25 26 27 28 2…" at bounding box center [625, 311] width 586 height 492
paste textarea "})"
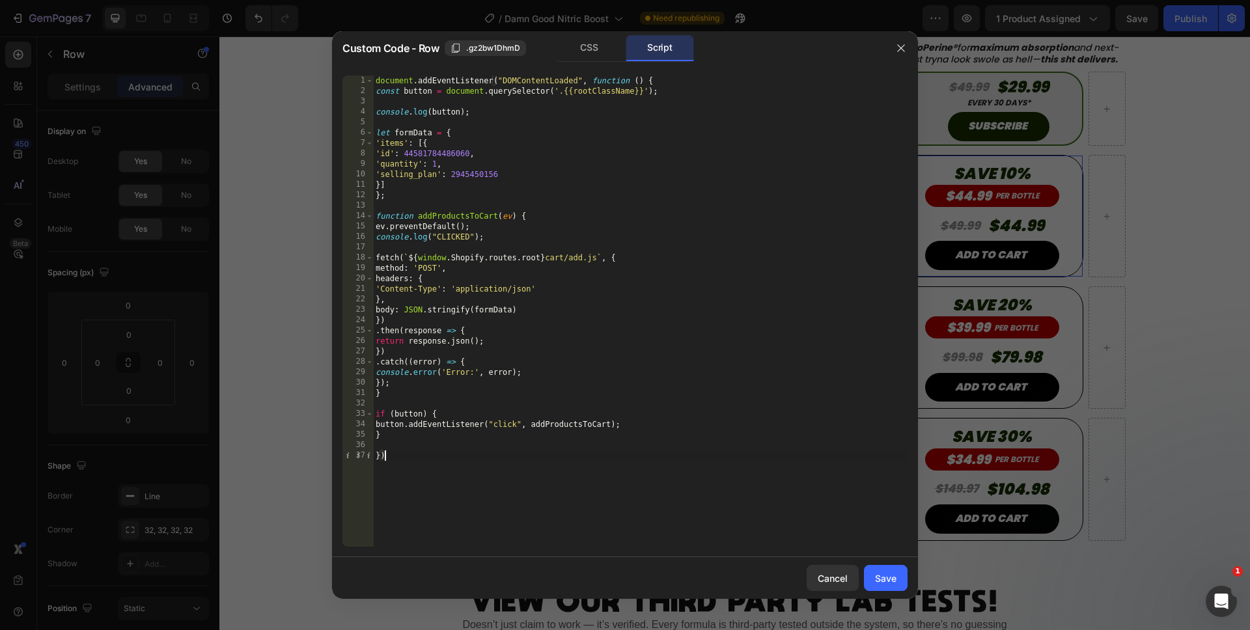
click at [458, 172] on div "document . addEventListener ( "DOMContentLoaded" , function ( ) { const button …" at bounding box center [640, 322] width 534 height 492
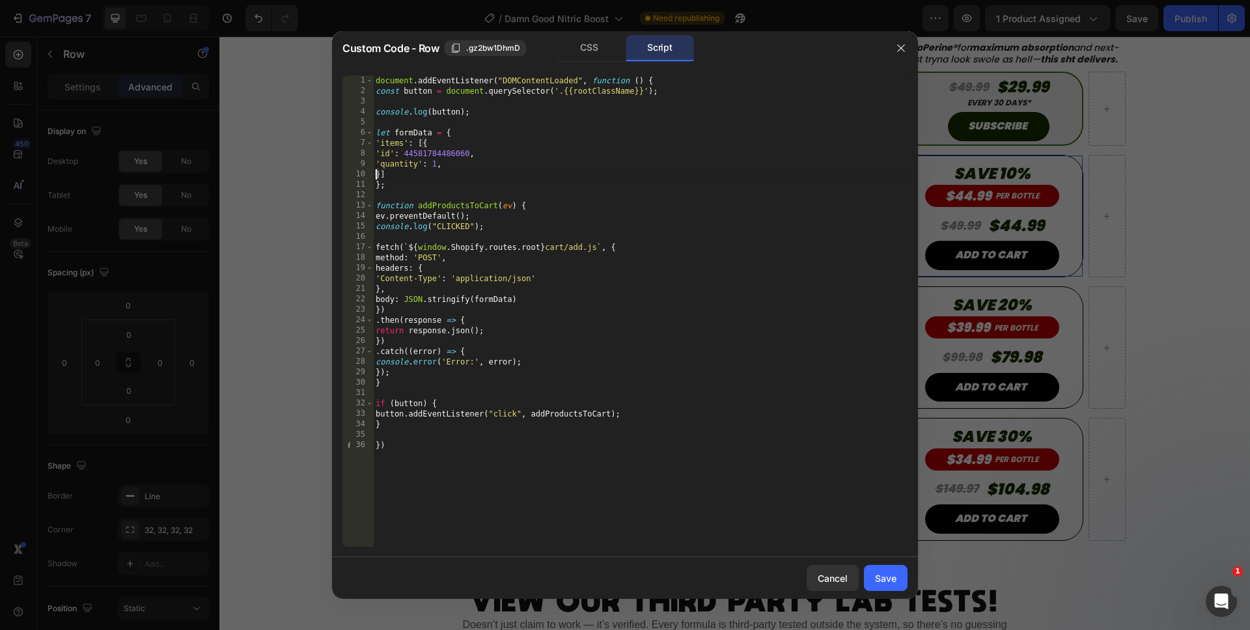
click at [579, 497] on div "document . addEventListener ( "DOMContentLoaded" , function ( ) { const button …" at bounding box center [640, 322] width 534 height 492
type textarea "})"
click at [866, 581] on button "Save" at bounding box center [886, 578] width 44 height 26
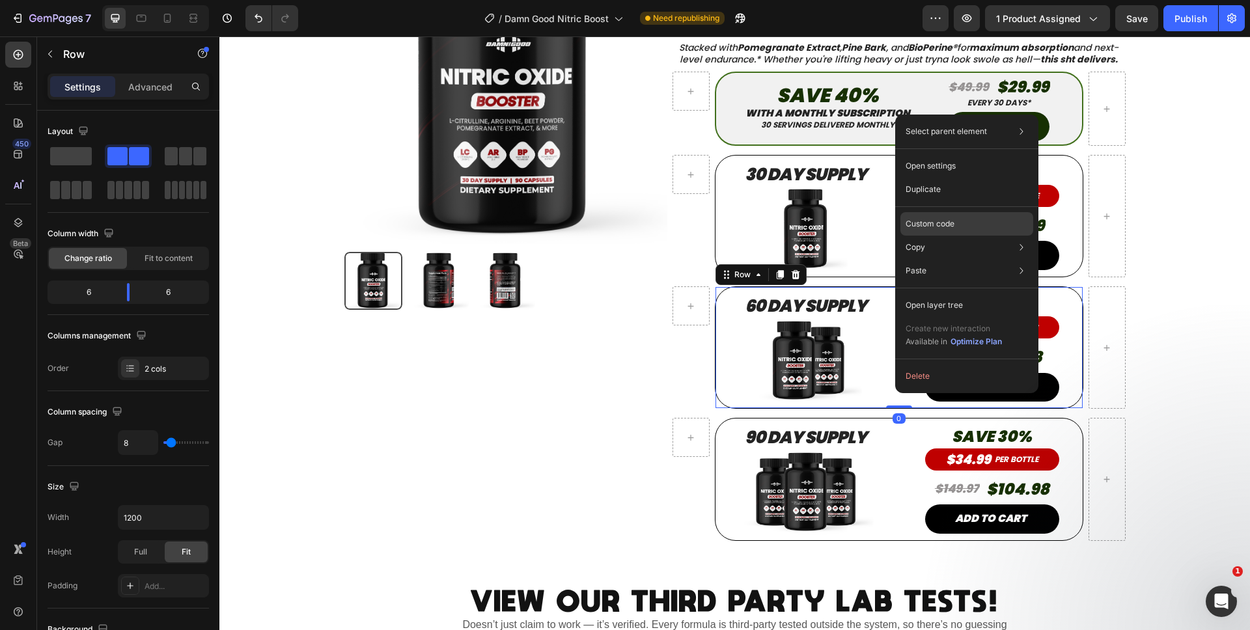
click at [922, 228] on p "Custom code" at bounding box center [929, 224] width 49 height 12
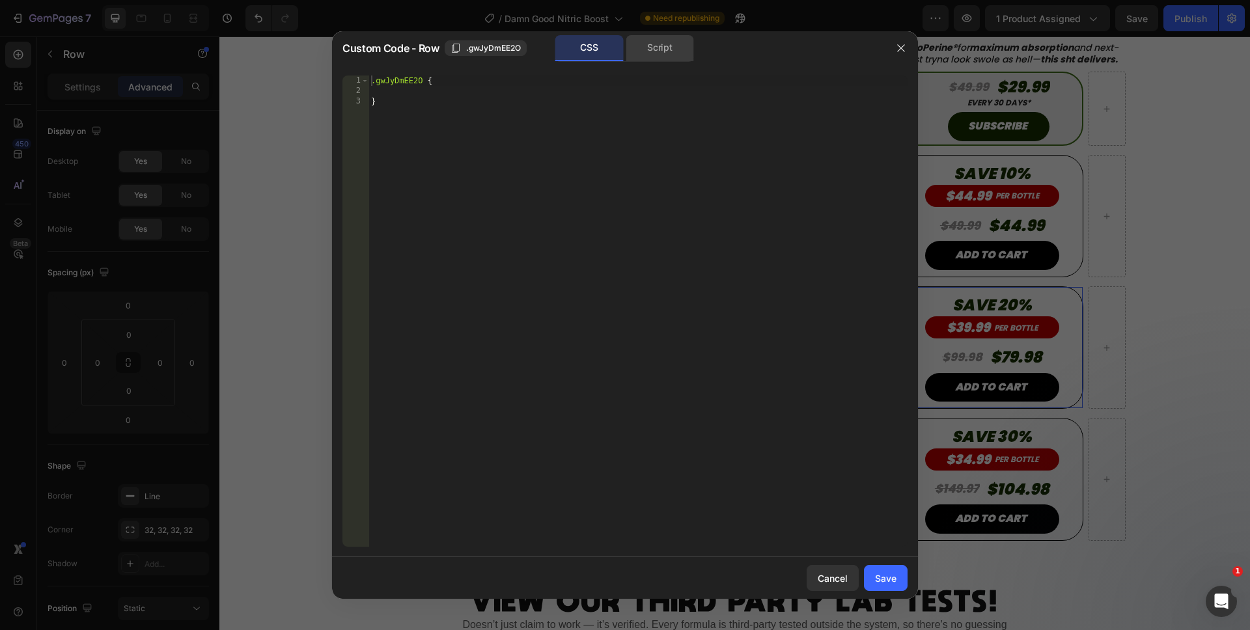
click at [676, 55] on div "Script" at bounding box center [660, 48] width 68 height 26
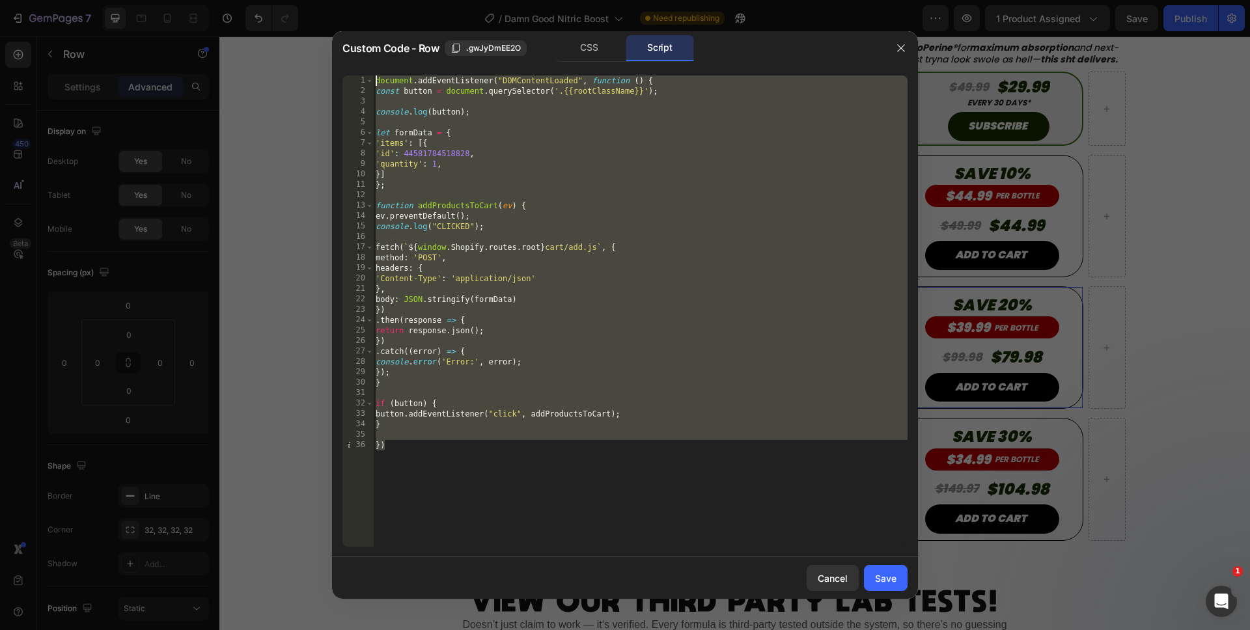
drag, startPoint x: 572, startPoint y: 500, endPoint x: 331, endPoint y: 43, distance: 516.8
click at [331, 43] on div "Custom Code - Row .gwJyDmEE2O CSS Script }) 1 2 3 4 5 6 7 8 9 10 11 12 13 14 15…" at bounding box center [625, 315] width 1250 height 630
paste textarea "})"
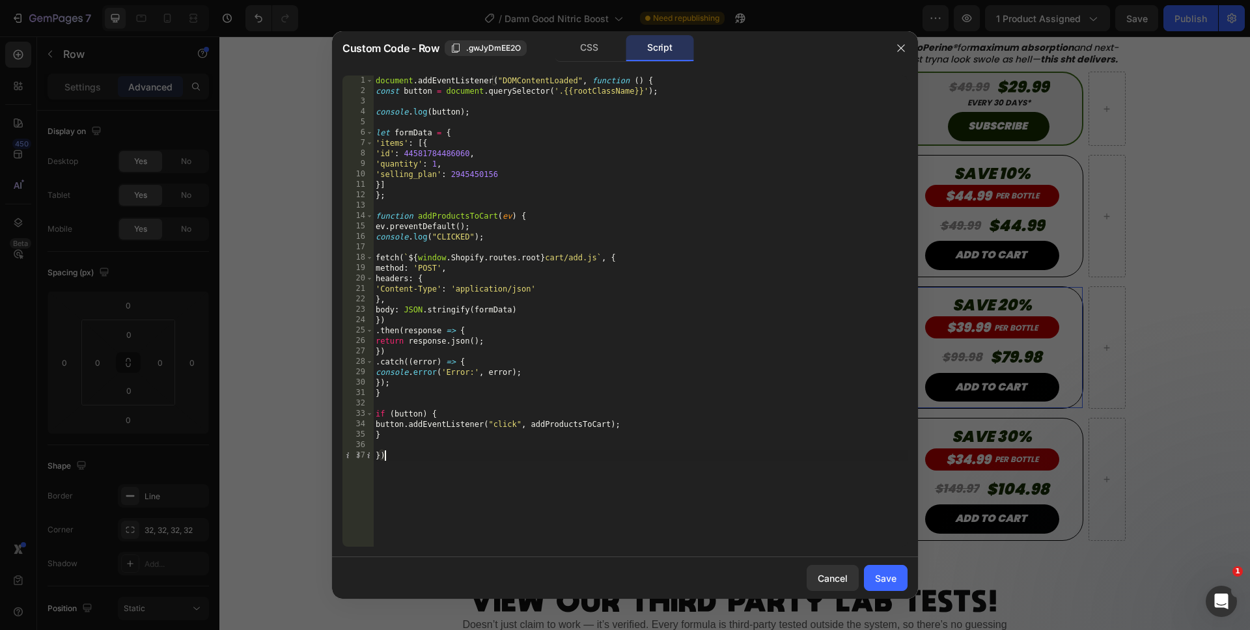
click at [436, 182] on div "document . addEventListener ( "DOMContentLoaded" , function ( ) { const button …" at bounding box center [640, 322] width 534 height 492
click at [435, 178] on div "document . addEventListener ( "DOMContentLoaded" , function ( ) { const button …" at bounding box center [640, 322] width 534 height 492
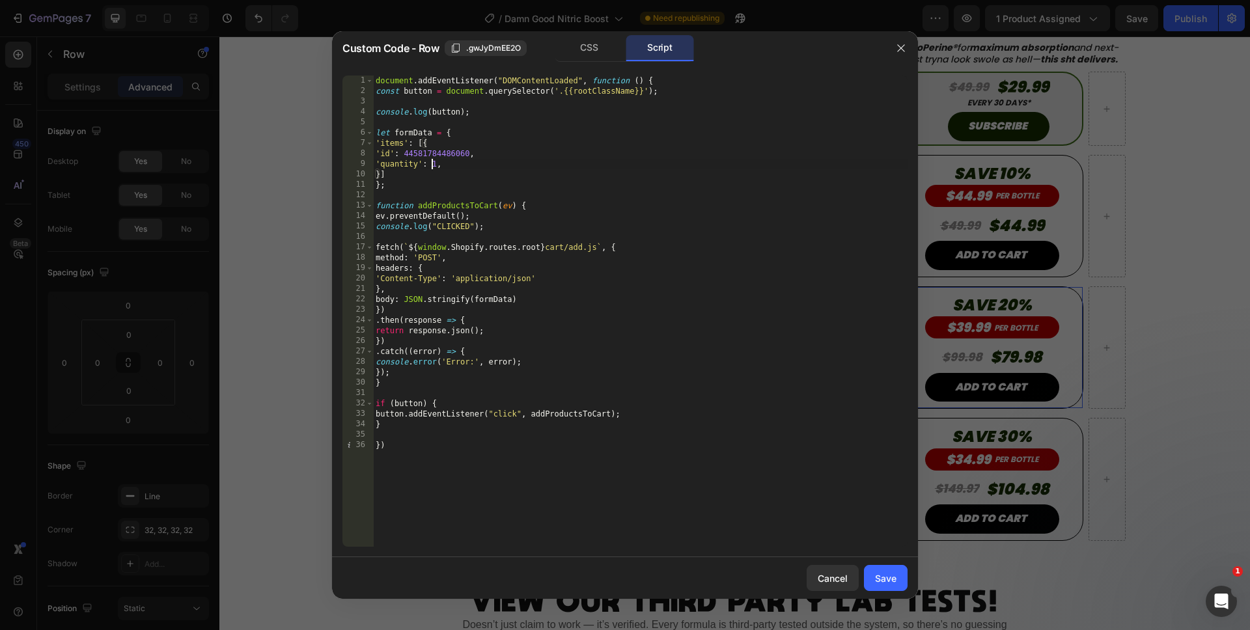
click at [432, 164] on div "document . addEventListener ( "DOMContentLoaded" , function ( ) { const button …" at bounding box center [640, 322] width 534 height 492
click at [463, 480] on div "document . addEventListener ( "DOMContentLoaded" , function ( ) { const button …" at bounding box center [640, 322] width 534 height 492
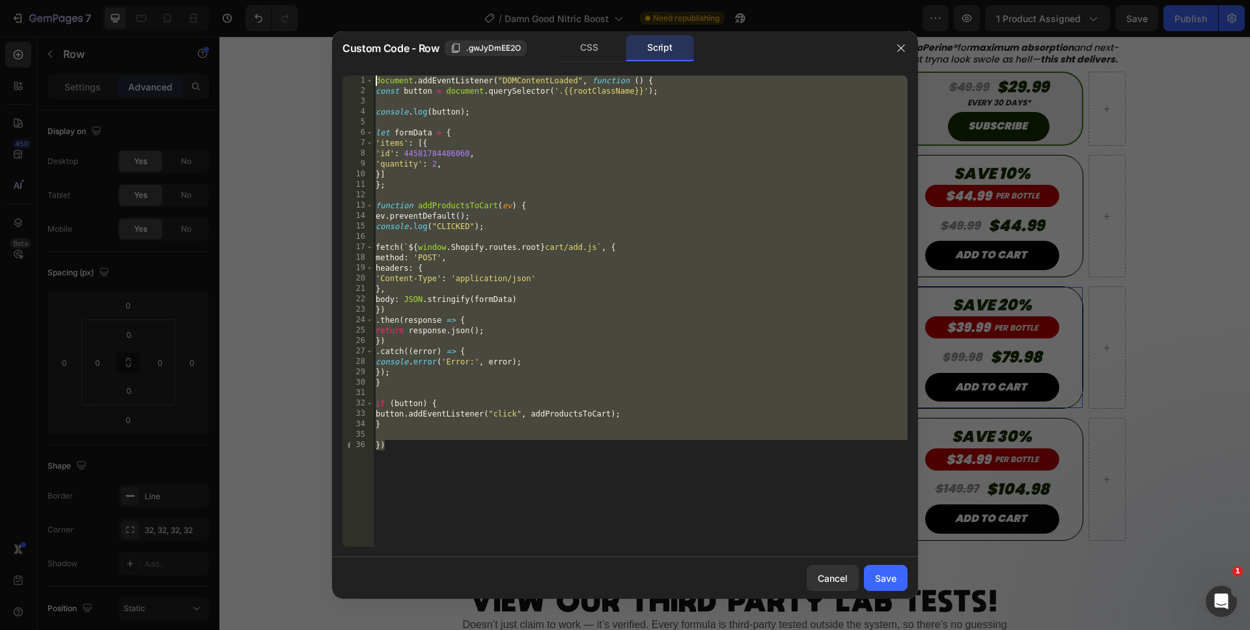
drag, startPoint x: 473, startPoint y: 500, endPoint x: 369, endPoint y: 47, distance: 464.8
click at [369, 48] on div "Custom Code - Row .gwJyDmEE2O CSS Script }) 1 2 3 4 5 6 7 8 9 10 11 12 13 14 15…" at bounding box center [625, 315] width 586 height 568
click at [639, 514] on div "document . addEventListener ( "DOMContentLoaded" , function ( ) { const button …" at bounding box center [640, 322] width 534 height 492
type textarea "})"
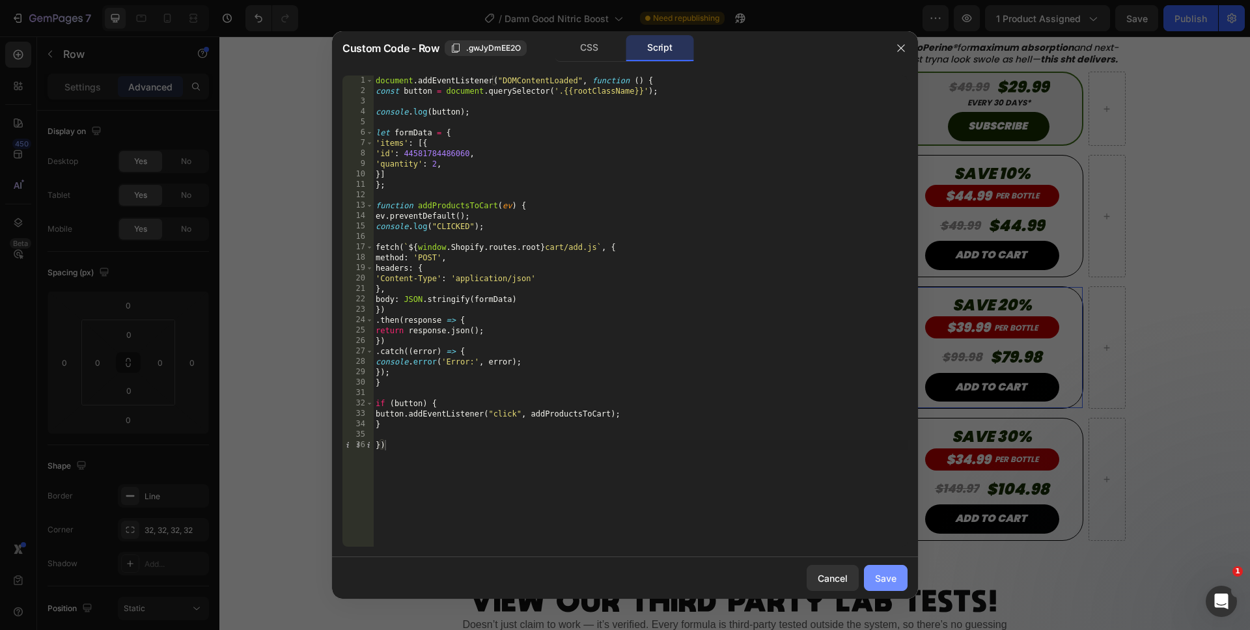
click at [885, 571] on div "Save" at bounding box center [885, 578] width 21 height 14
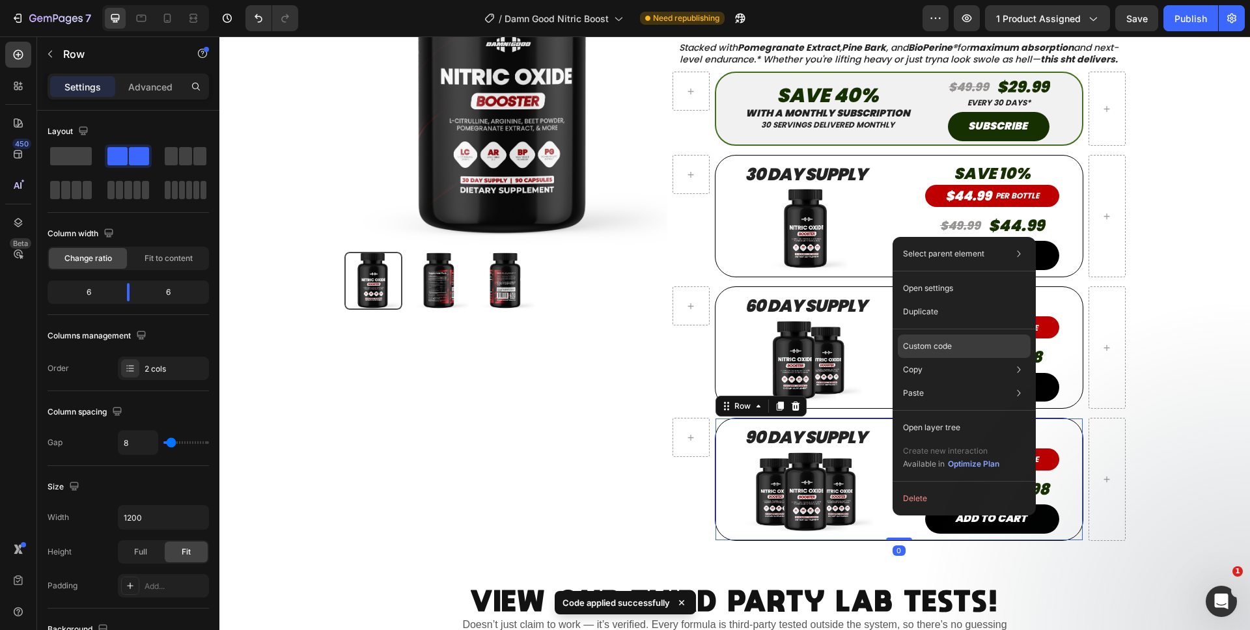
click at [916, 344] on p "Custom code" at bounding box center [927, 346] width 49 height 12
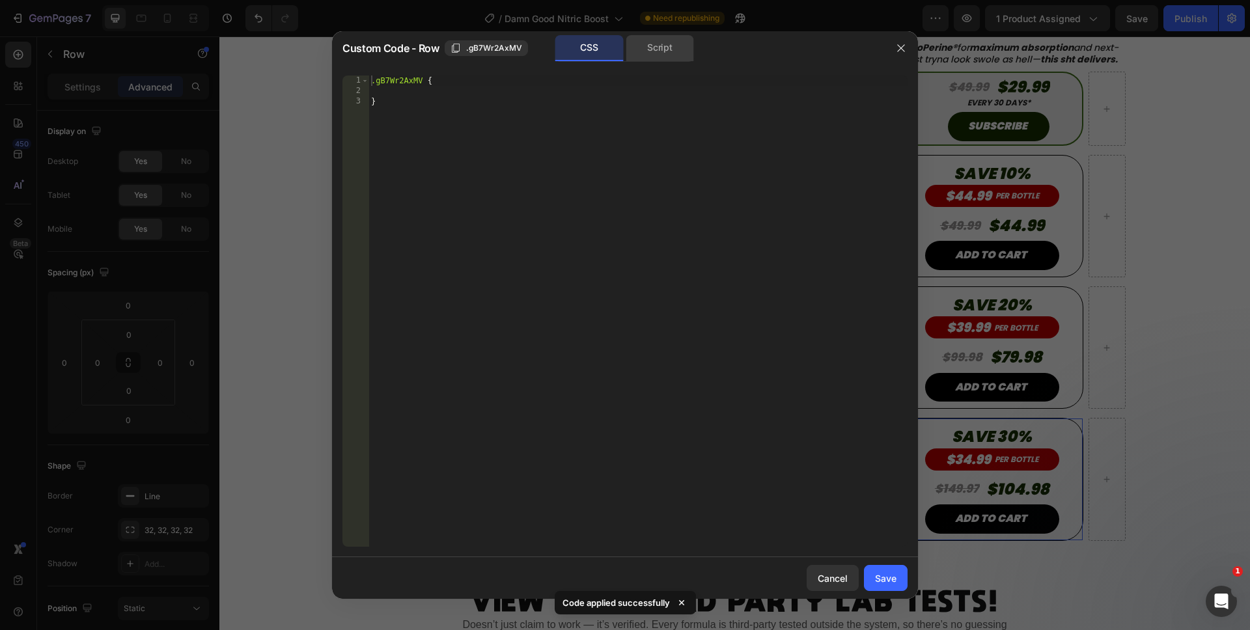
click at [631, 53] on div "Script" at bounding box center [660, 48] width 68 height 26
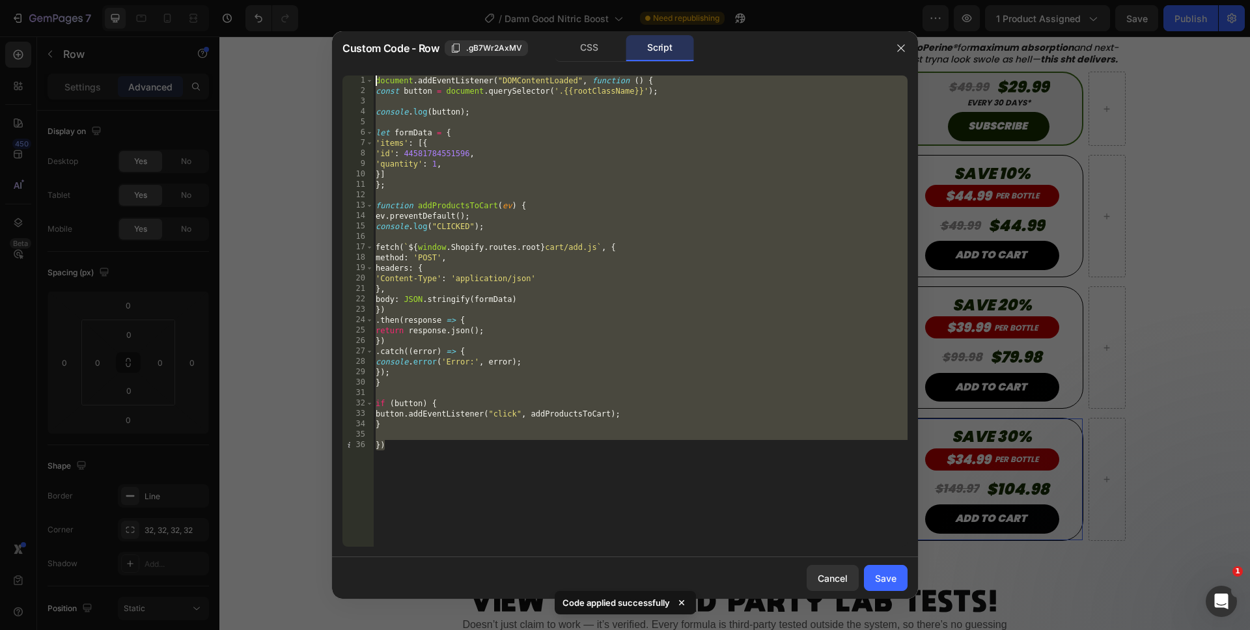
drag, startPoint x: 535, startPoint y: 452, endPoint x: 358, endPoint y: -3, distance: 488.2
click at [358, 0] on html "7 Version history / Damn Good Nitric Boost Need republishing Preview 1 product …" at bounding box center [625, 0] width 1250 height 0
paste textarea "})"
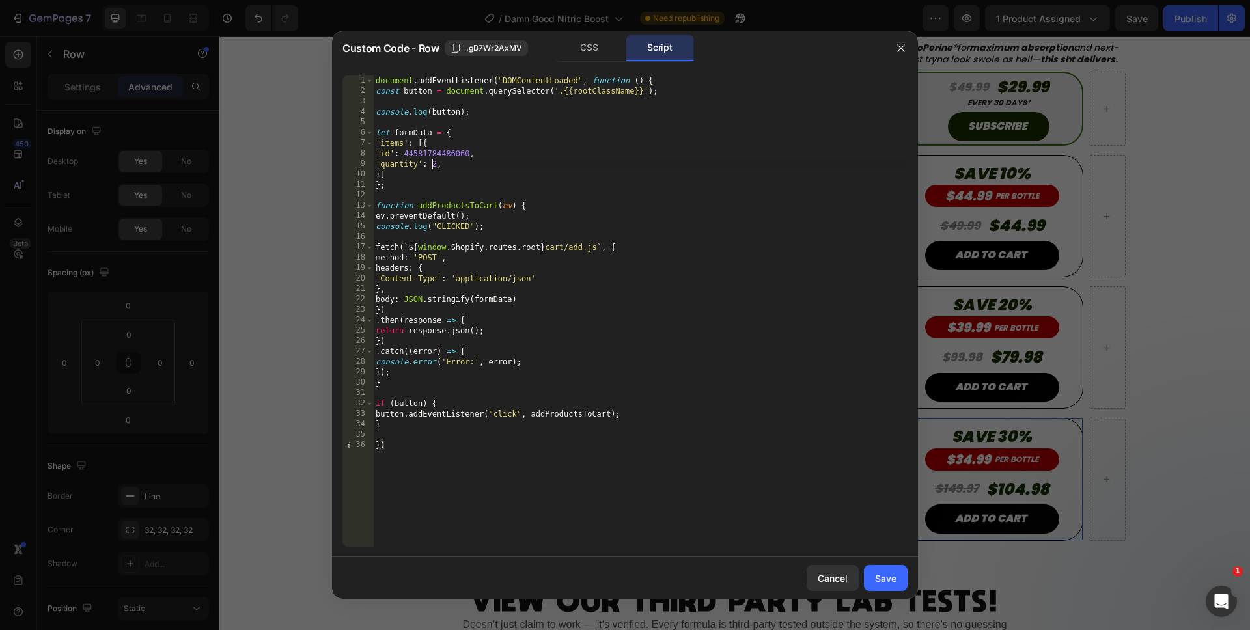
click at [433, 166] on div "document . addEventListener ( "DOMContentLoaded" , function ( ) { const button …" at bounding box center [640, 322] width 534 height 492
click at [513, 517] on div "document . addEventListener ( "DOMContentLoaded" , function ( ) { const button …" at bounding box center [640, 322] width 534 height 492
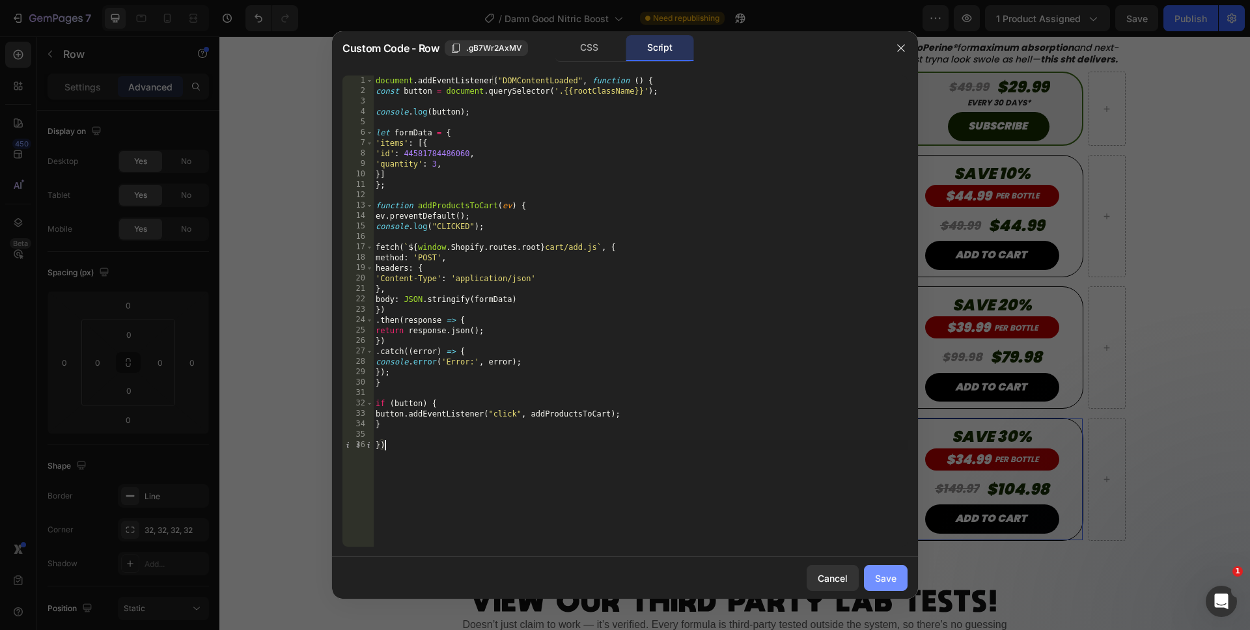
type textarea "})"
click at [881, 579] on div "Save" at bounding box center [885, 578] width 21 height 14
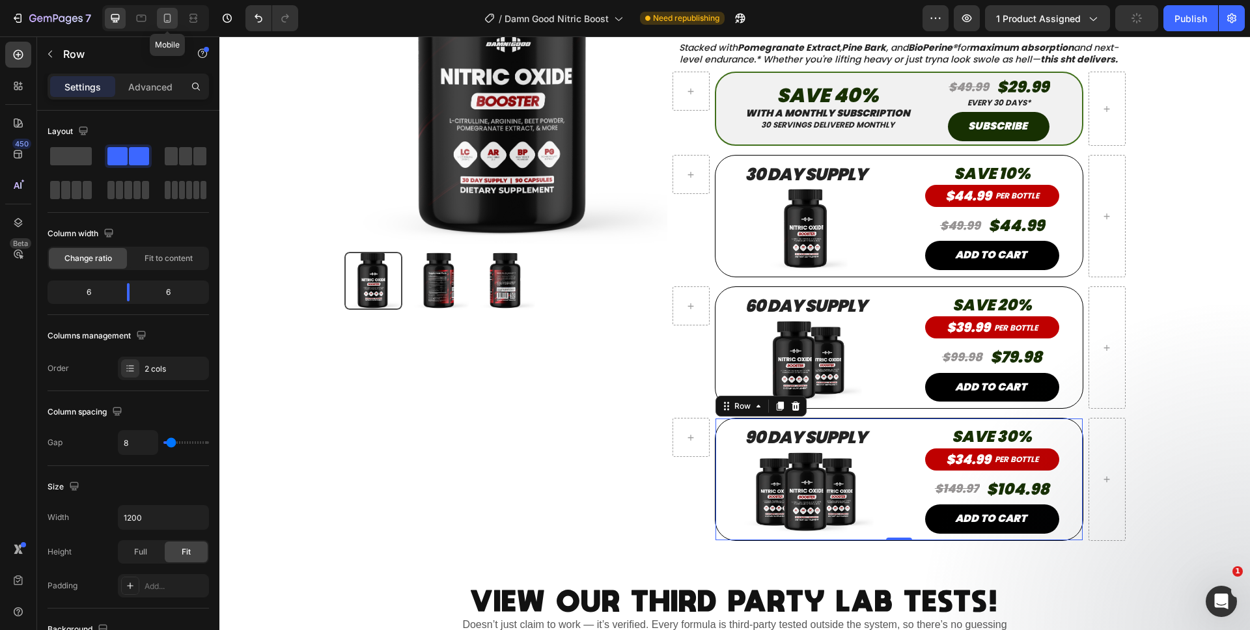
click at [174, 21] on div at bounding box center [167, 18] width 21 height 21
type input "100%"
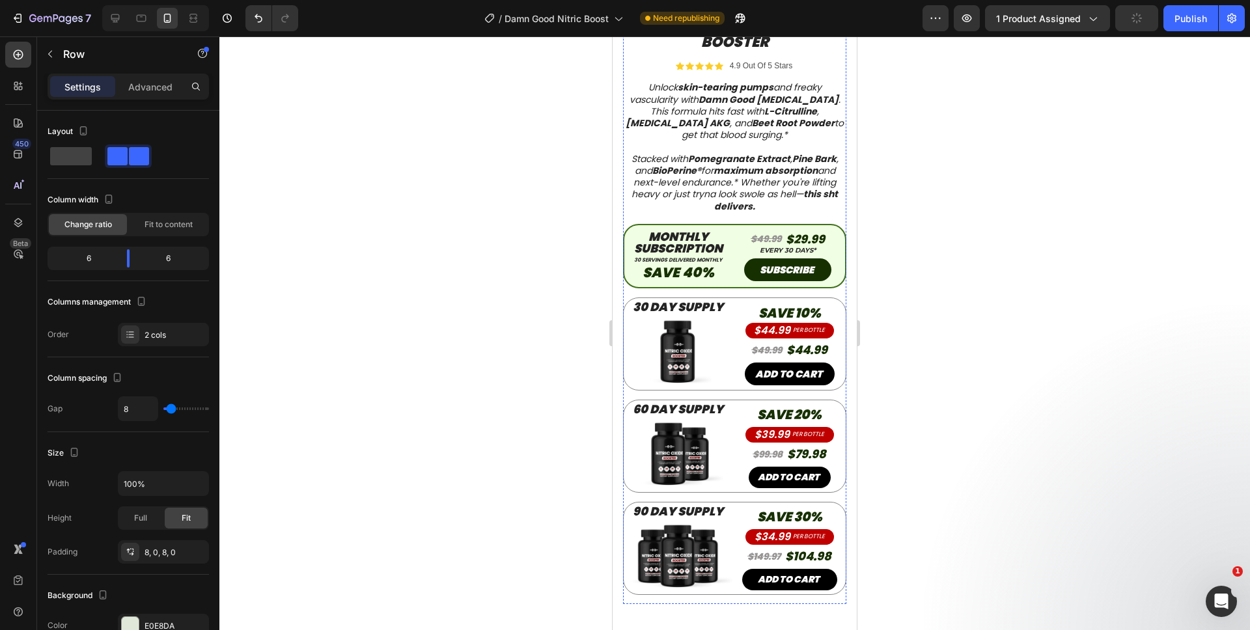
scroll to position [367, 0]
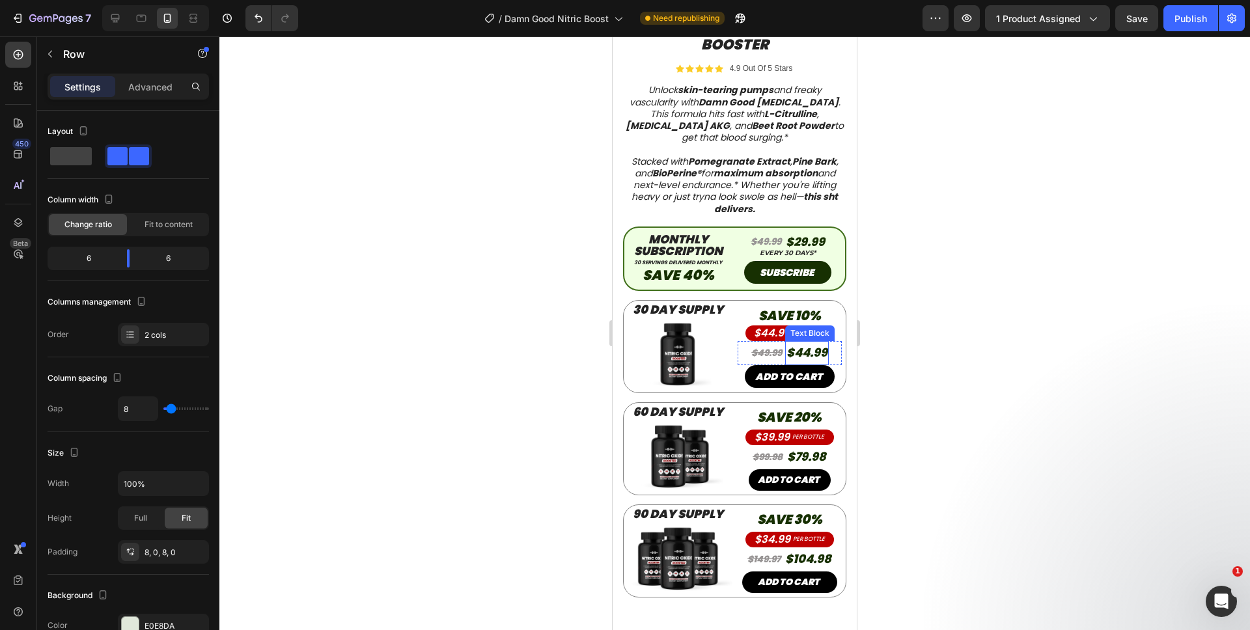
click at [807, 342] on p "$44.99" at bounding box center [806, 352] width 41 height 21
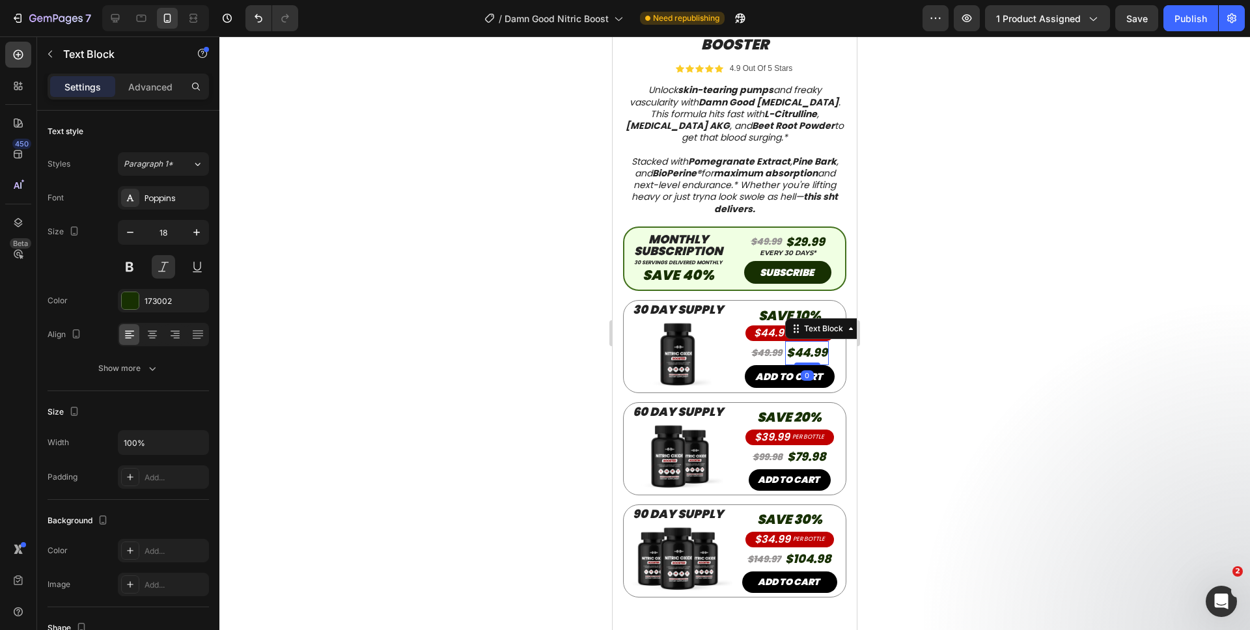
click at [821, 342] on p "$44.99" at bounding box center [806, 352] width 41 height 21
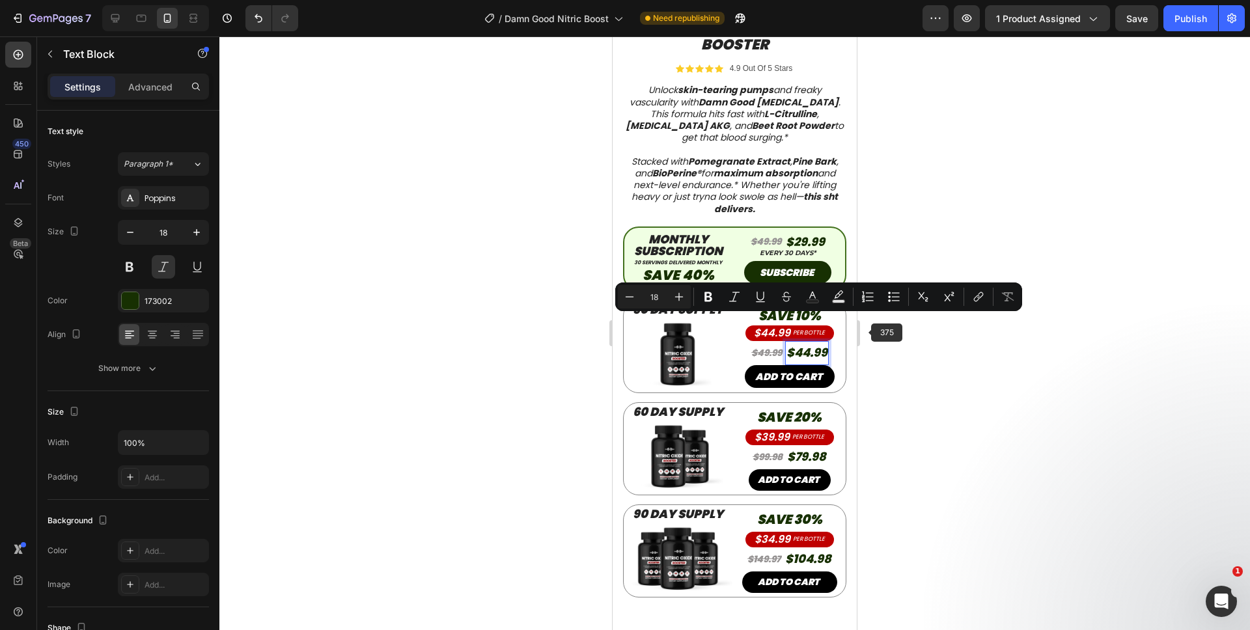
click at [928, 332] on div at bounding box center [734, 333] width 1030 height 594
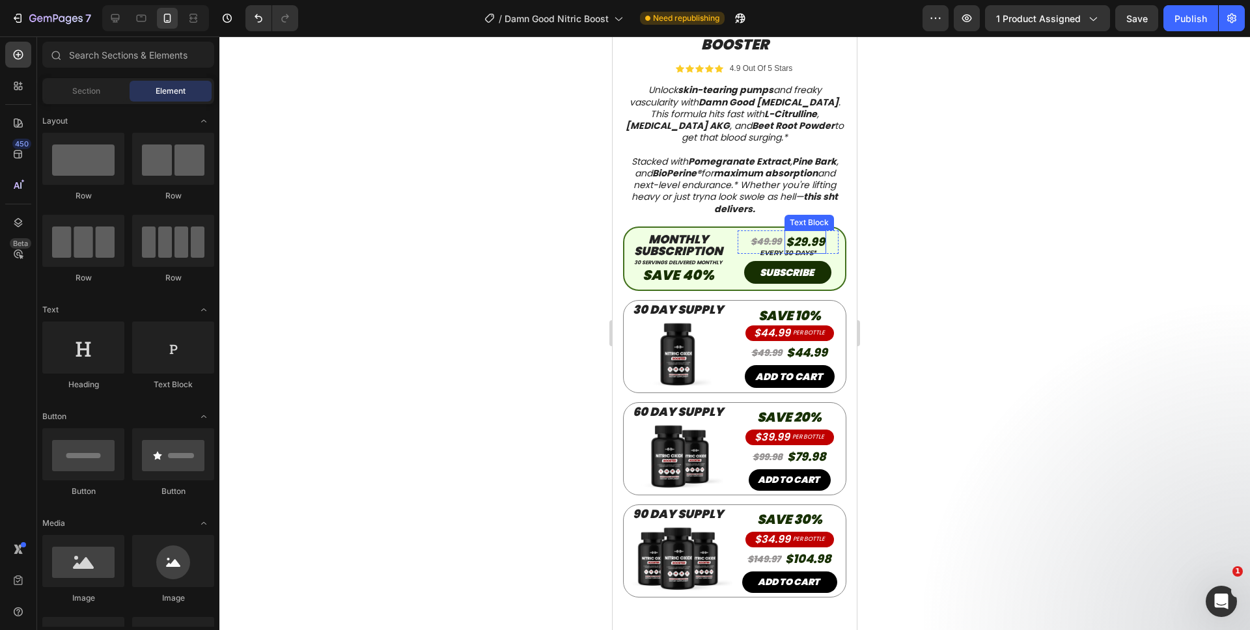
click at [818, 232] on p "$29.99" at bounding box center [805, 242] width 39 height 21
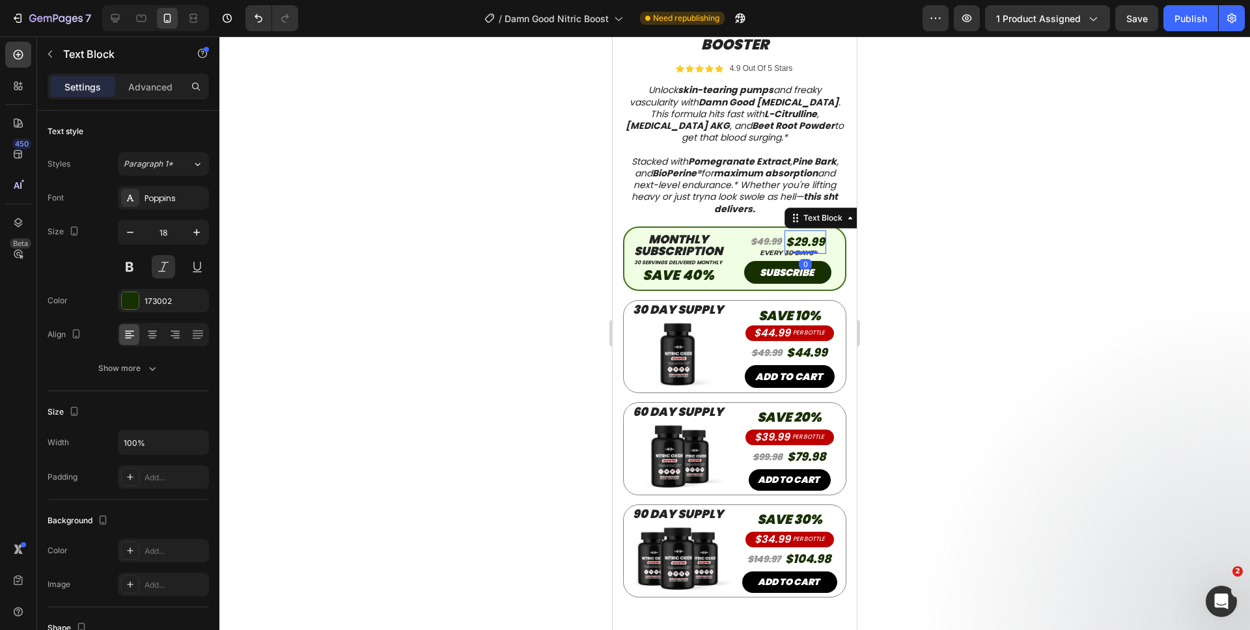
click at [818, 232] on p "$29.99" at bounding box center [805, 242] width 39 height 21
click at [820, 342] on p "$44.99" at bounding box center [806, 352] width 41 height 21
click at [821, 342] on p "$44.99" at bounding box center [806, 352] width 41 height 21
click at [816, 447] on p "$79.98" at bounding box center [806, 457] width 39 height 21
click at [818, 447] on p "$79.98" at bounding box center [806, 457] width 39 height 21
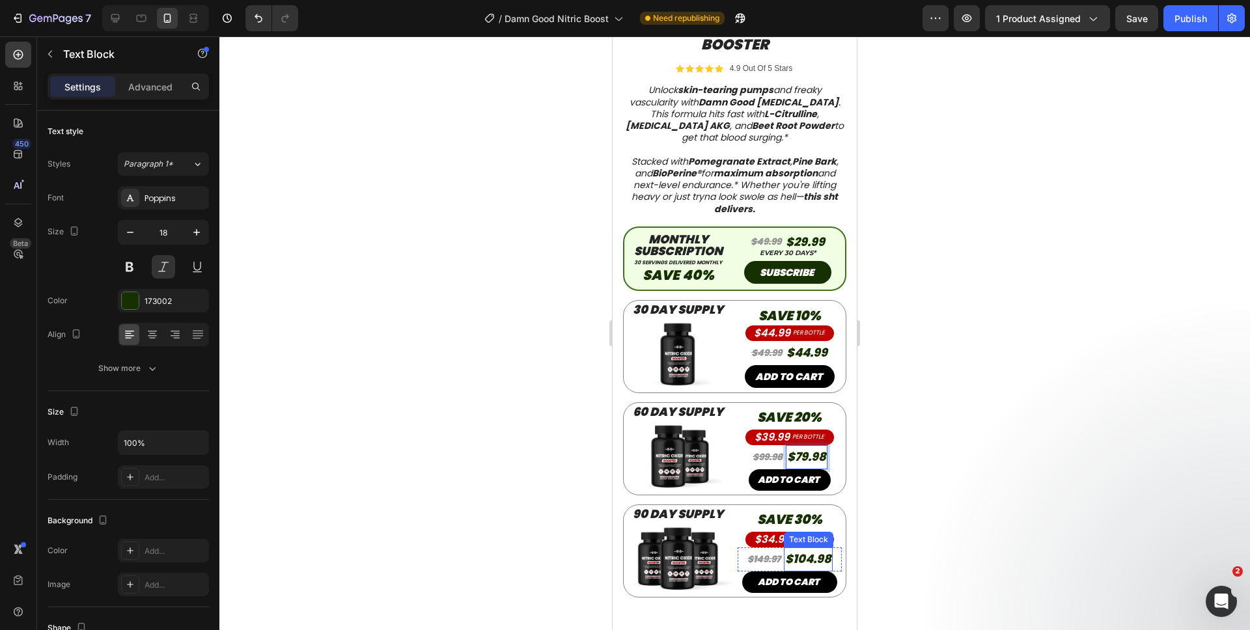
click at [819, 549] on p "$104.98" at bounding box center [808, 559] width 46 height 21
click at [823, 549] on p "$104.98" at bounding box center [808, 559] width 46 height 21
click at [894, 551] on div at bounding box center [734, 333] width 1030 height 594
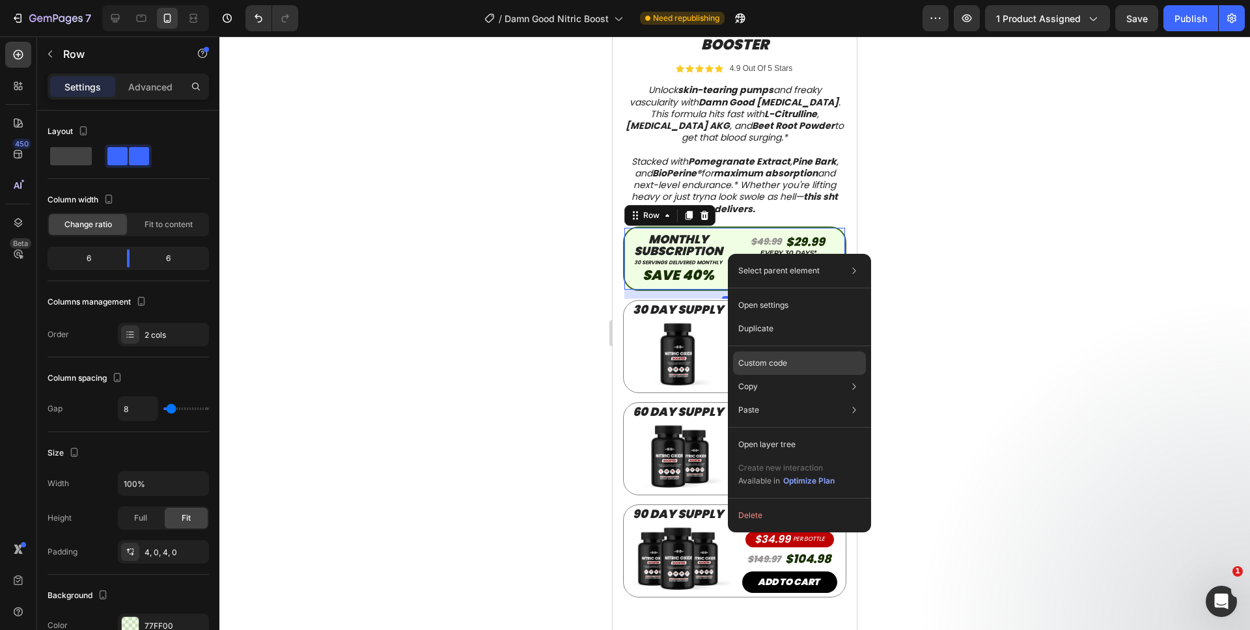
click at [760, 398] on div "Custom code" at bounding box center [799, 409] width 133 height 23
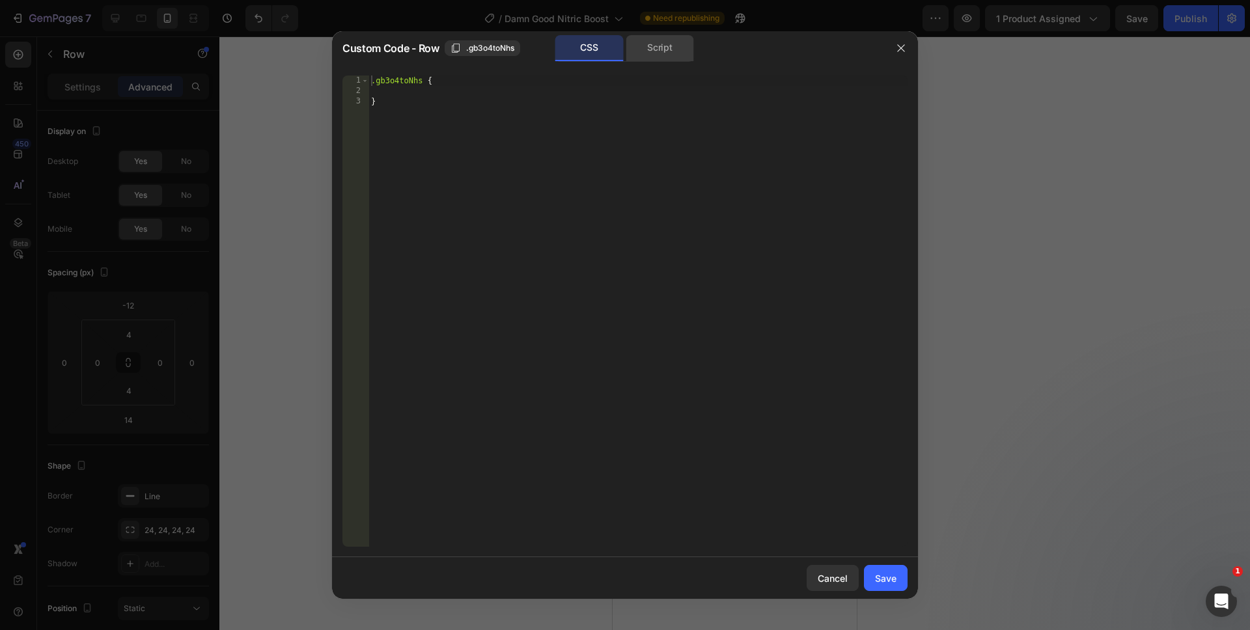
click at [678, 60] on div "Script" at bounding box center [660, 48] width 68 height 26
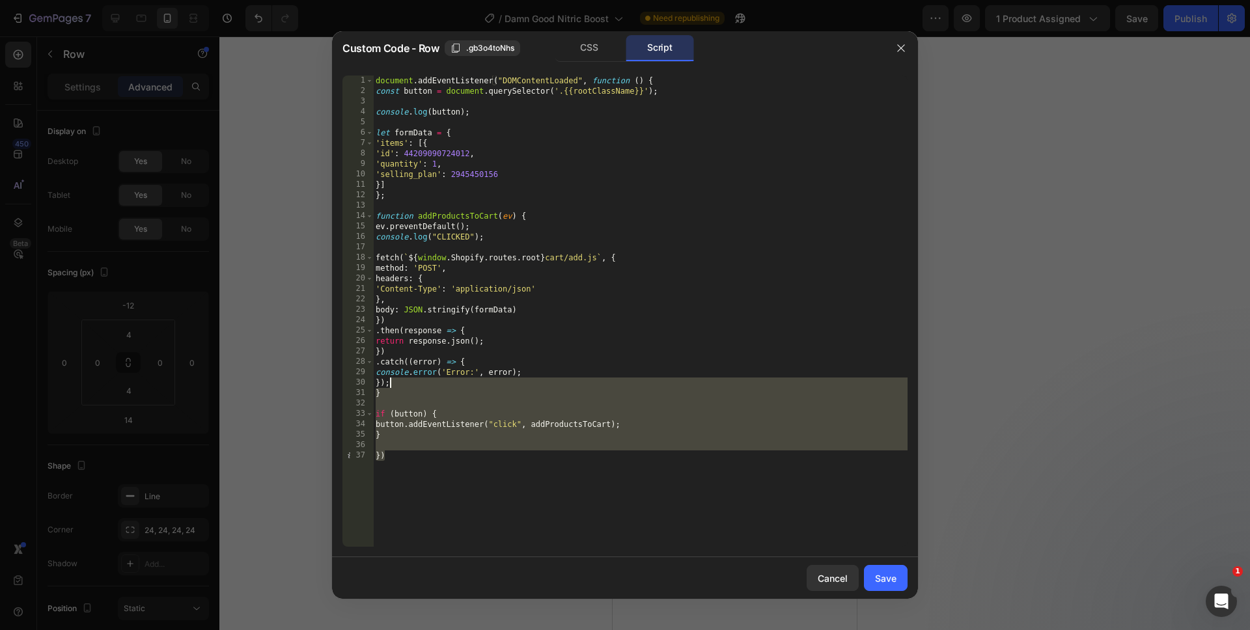
drag, startPoint x: 549, startPoint y: 498, endPoint x: 338, endPoint y: 6, distance: 535.4
click at [338, 6] on div "Custom Code - Row .gb3o4toNhs CSS Script }) 1 2 3 4 5 6 7 8 9 10 11 12 13 14 15…" at bounding box center [625, 315] width 1250 height 630
type textarea "document.addEventListener("DOMContentLoaded", function () { const button = docu…"
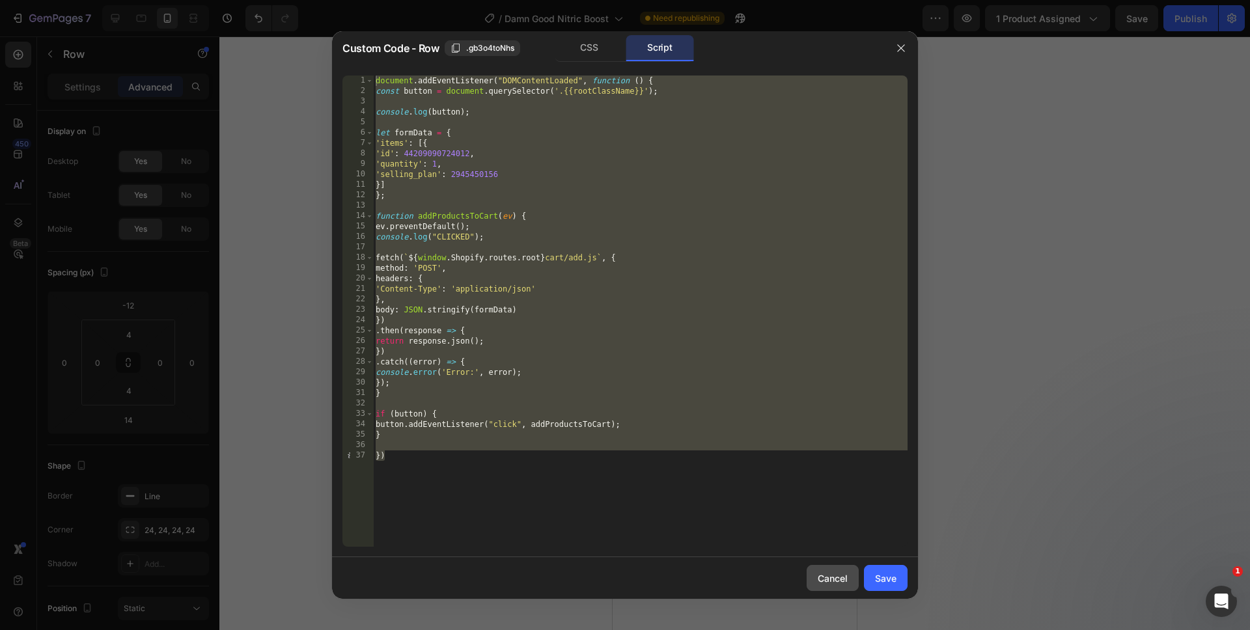
click at [845, 587] on button "Cancel" at bounding box center [832, 578] width 52 height 26
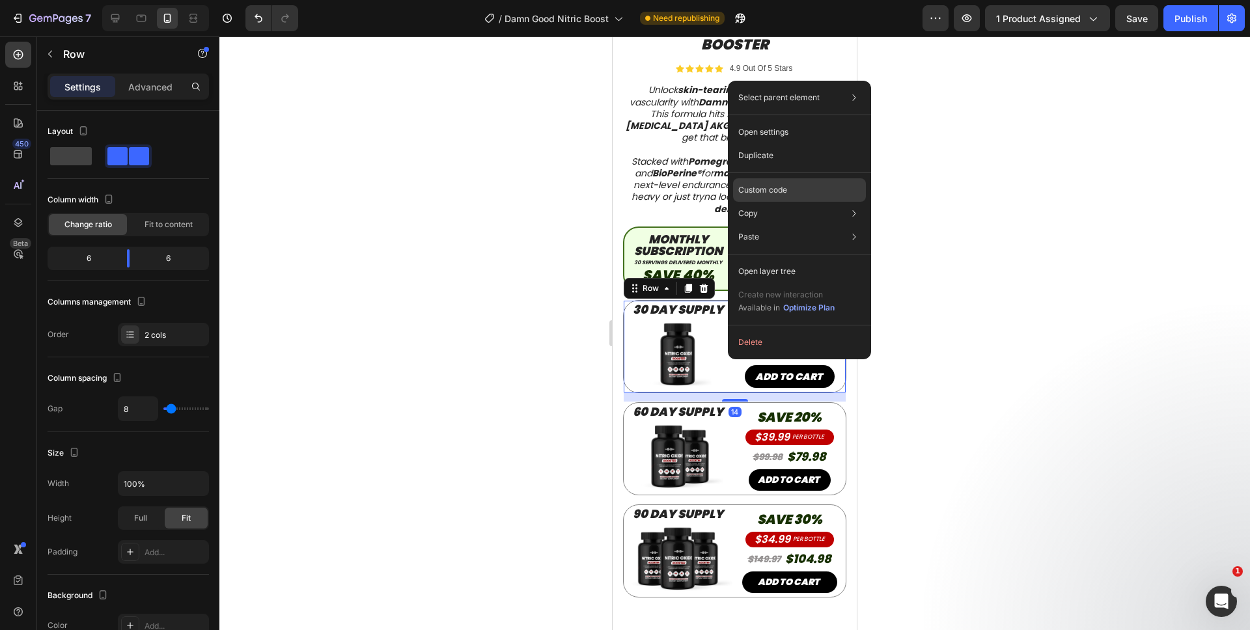
click at [758, 187] on p "Custom code" at bounding box center [762, 190] width 49 height 12
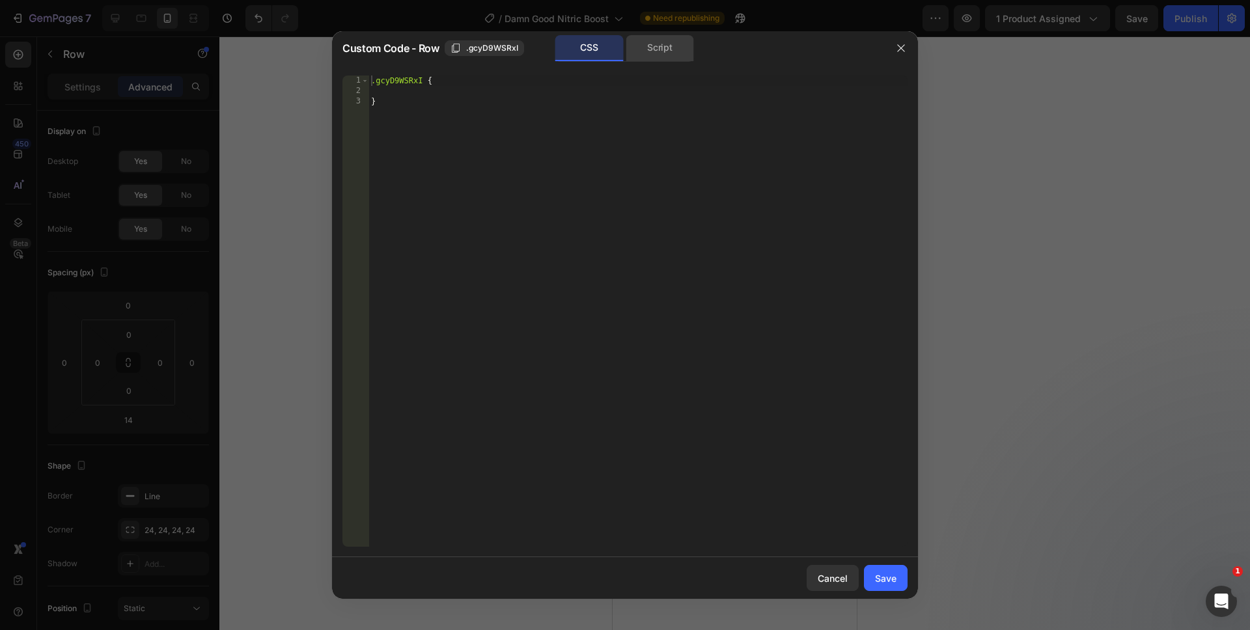
click at [661, 55] on div "Script" at bounding box center [660, 48] width 68 height 26
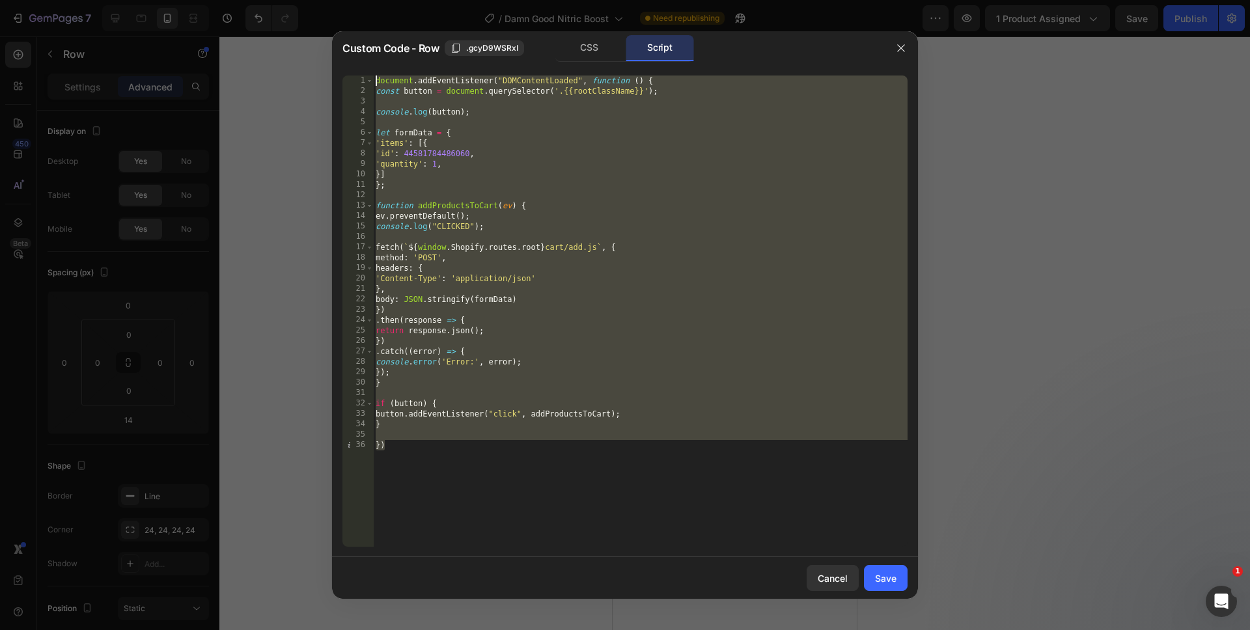
drag, startPoint x: 475, startPoint y: 497, endPoint x: 334, endPoint y: 1, distance: 515.1
click at [334, 1] on div "Custom Code - Row .gcyD9WSRxI CSS Script }) 1 2 3 4 5 6 7 8 9 10 11 12 13 14 15…" at bounding box center [625, 315] width 1250 height 630
paste textarea "})"
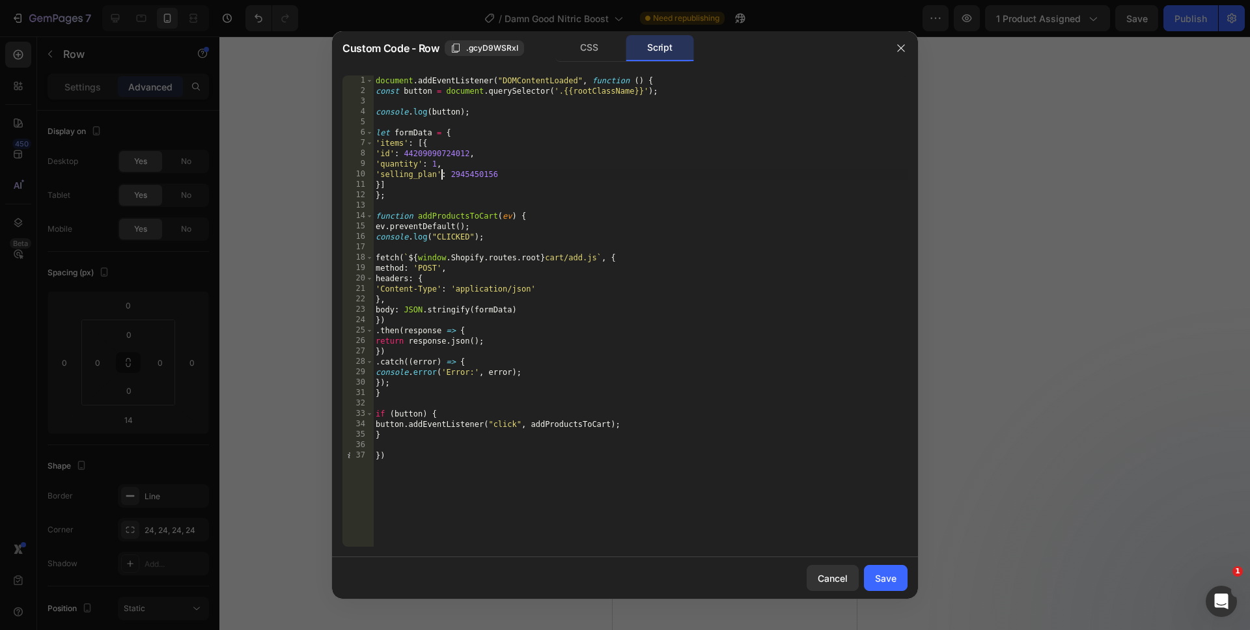
click at [440, 179] on div "document . addEventListener ( "DOMContentLoaded" , function ( ) { const button …" at bounding box center [640, 322] width 534 height 492
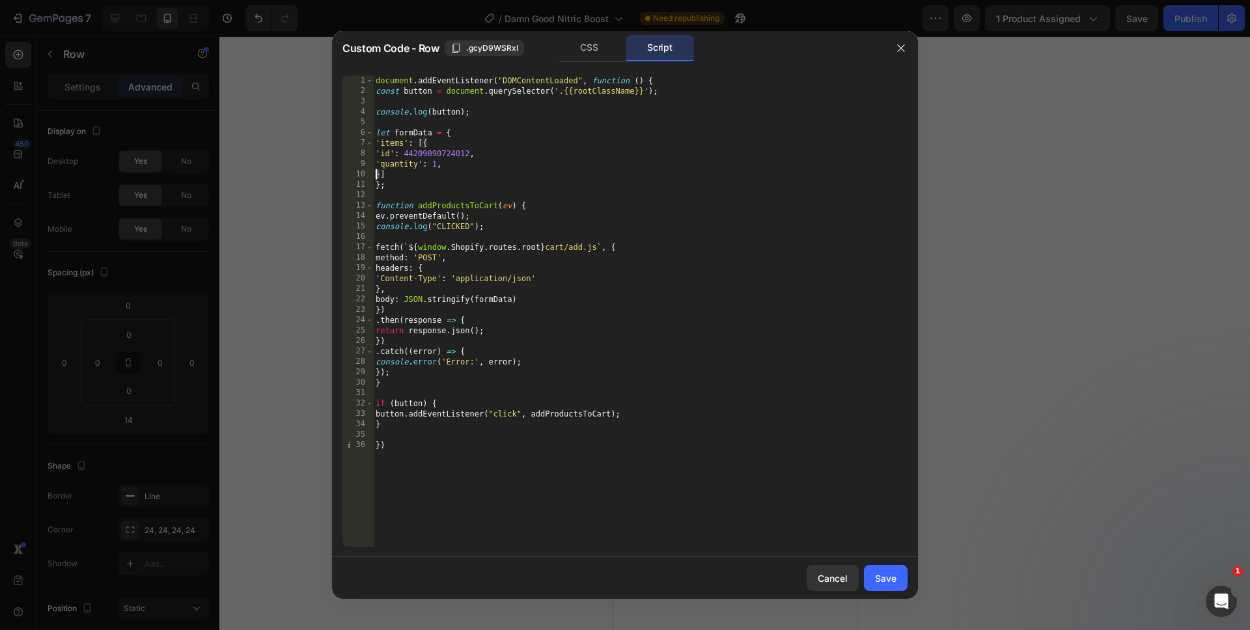
click at [569, 503] on div "document . addEventListener ( "DOMContentLoaded" , function ( ) { const button …" at bounding box center [640, 322] width 534 height 492
type textarea "})"
click at [890, 582] on div "Save" at bounding box center [885, 578] width 21 height 14
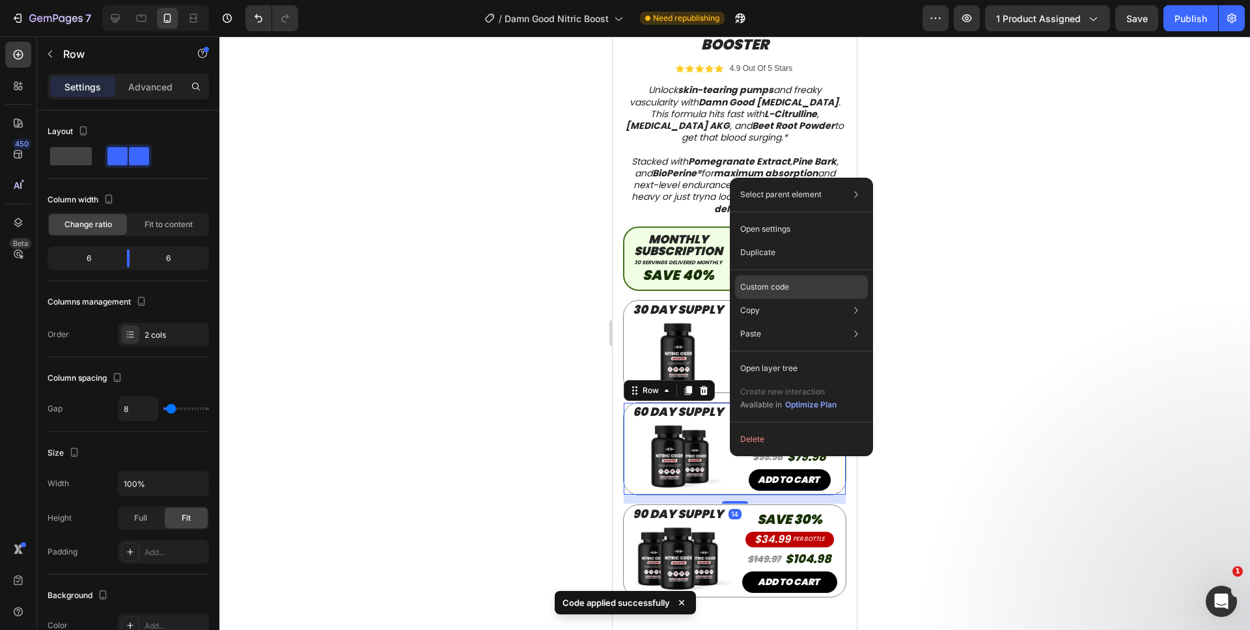
click at [757, 291] on p "Custom code" at bounding box center [764, 287] width 49 height 12
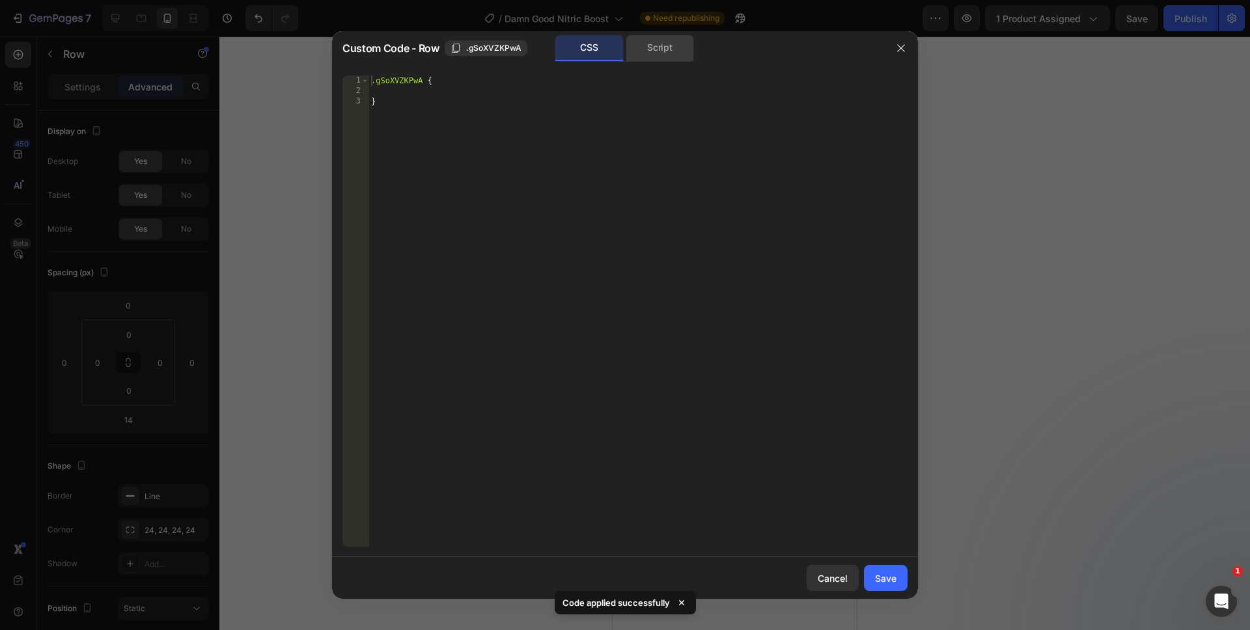
click at [651, 53] on div "Script" at bounding box center [660, 48] width 68 height 26
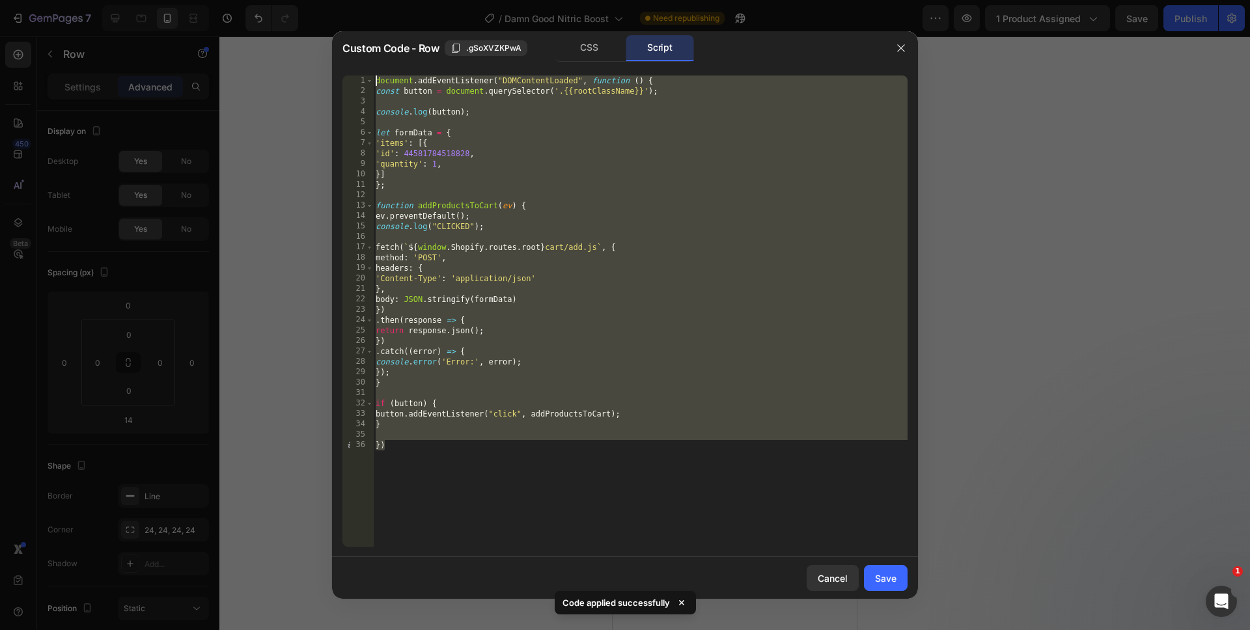
drag, startPoint x: 540, startPoint y: 510, endPoint x: 398, endPoint y: 51, distance: 479.7
click at [398, 51] on div "Custom Code - Row .gSoXVZKPwA CSS Script }) 1 2 3 4 5 6 7 8 9 10 11 12 13 14 15…" at bounding box center [625, 315] width 586 height 568
paste textarea "})"
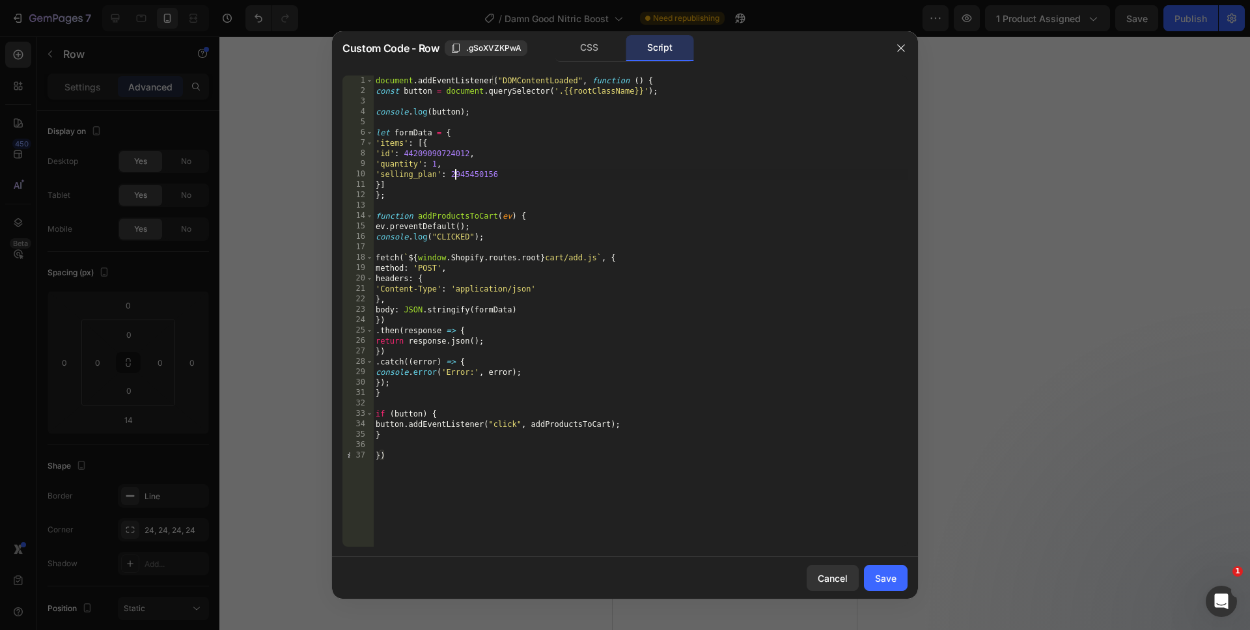
click at [456, 175] on div "document . addEventListener ( "DOMContentLoaded" , function ( ) { const button …" at bounding box center [640, 322] width 534 height 492
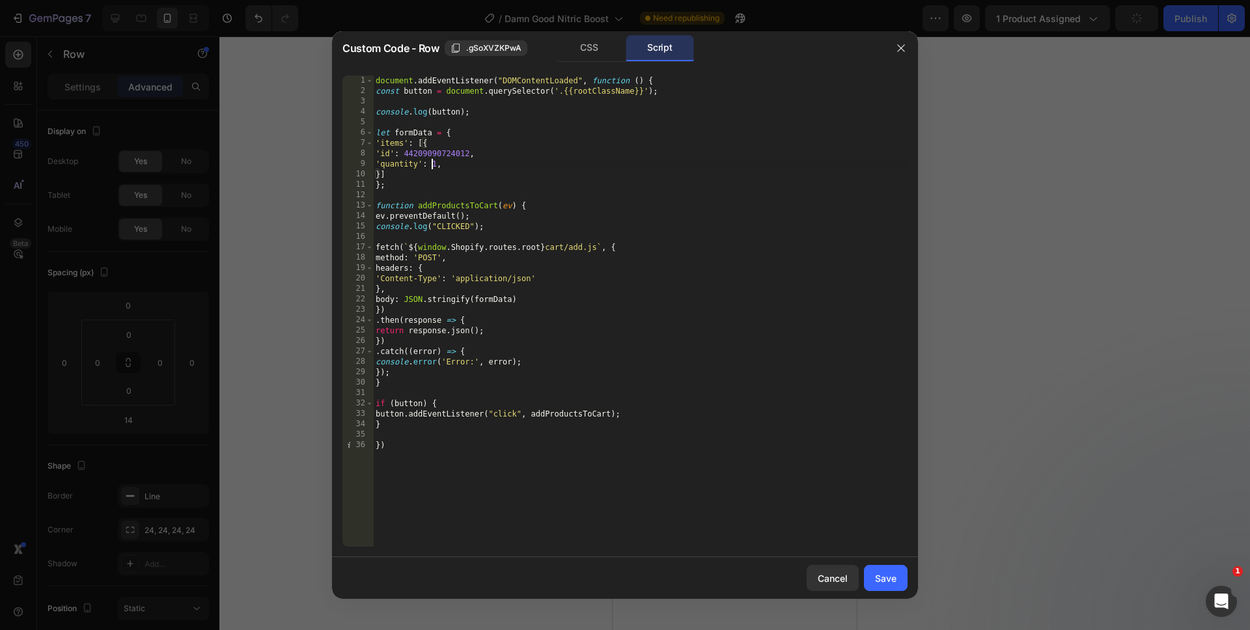
click at [433, 164] on div "document . addEventListener ( "DOMContentLoaded" , function ( ) { const button …" at bounding box center [640, 322] width 534 height 492
click at [463, 451] on div "document . addEventListener ( "DOMContentLoaded" , function ( ) { const button …" at bounding box center [640, 322] width 534 height 492
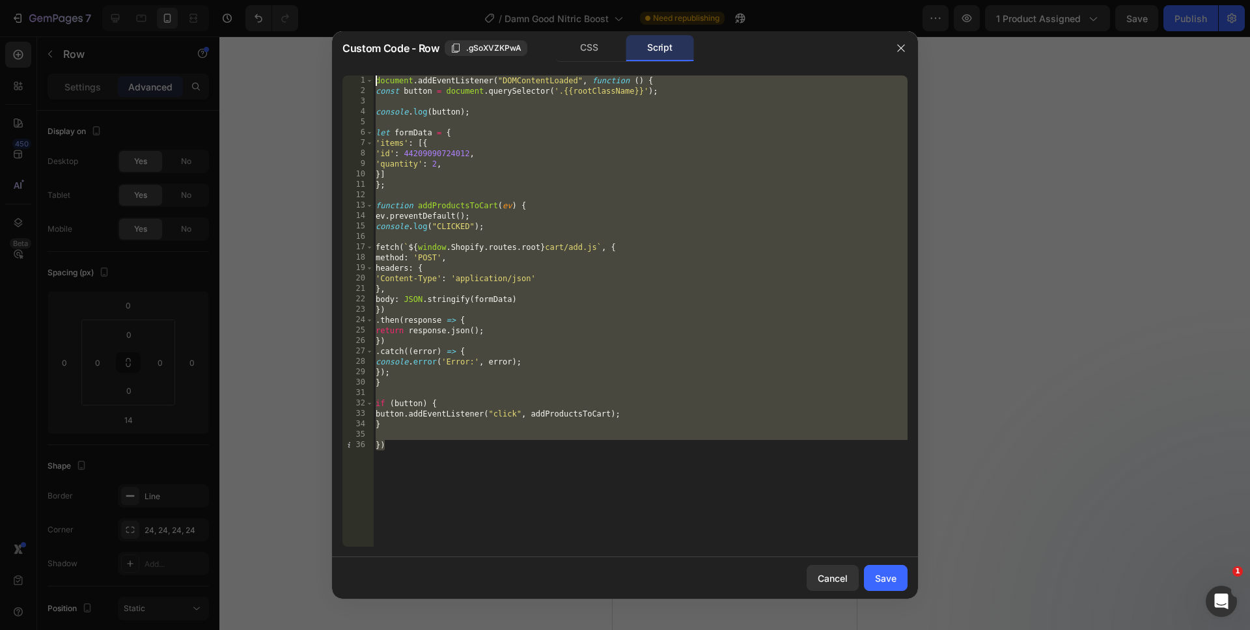
drag, startPoint x: 464, startPoint y: 514, endPoint x: 310, endPoint y: -50, distance: 584.4
click at [310, 0] on html "7 Version history / Damn Good Nitric Boost Need republishing Preview 1 product …" at bounding box center [625, 0] width 1250 height 0
type textarea "document.addEventListener("DOMContentLoaded", function () { const button = docu…"
click at [900, 585] on button "Save" at bounding box center [886, 578] width 44 height 26
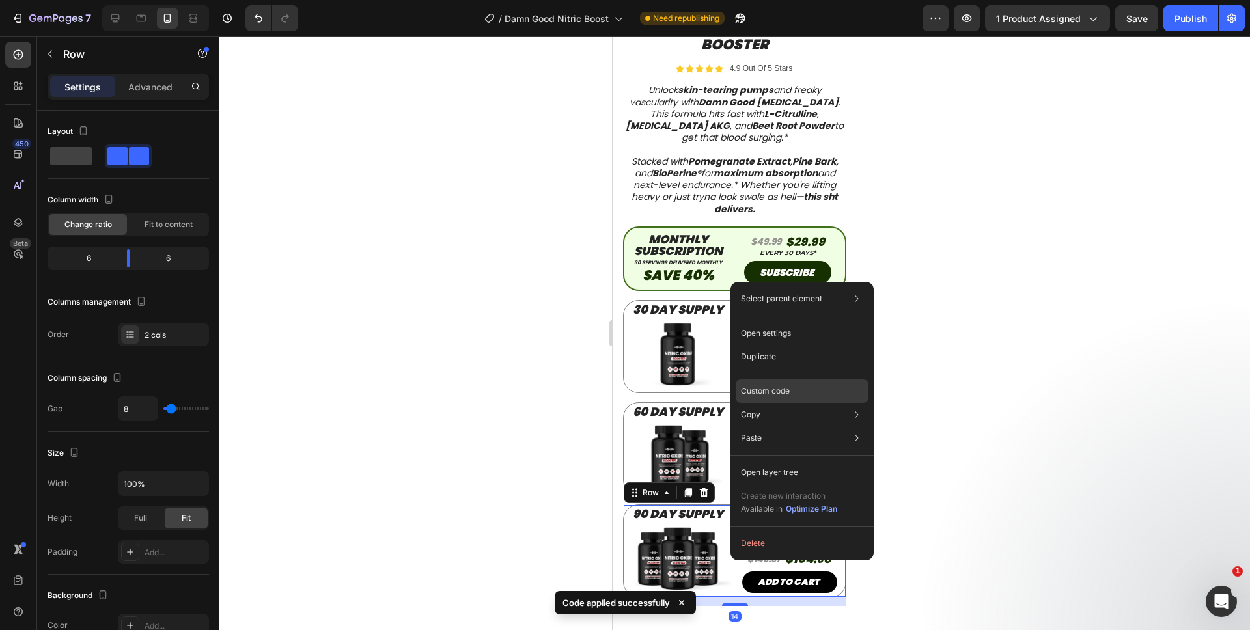
click at [759, 386] on p "Custom code" at bounding box center [765, 391] width 49 height 12
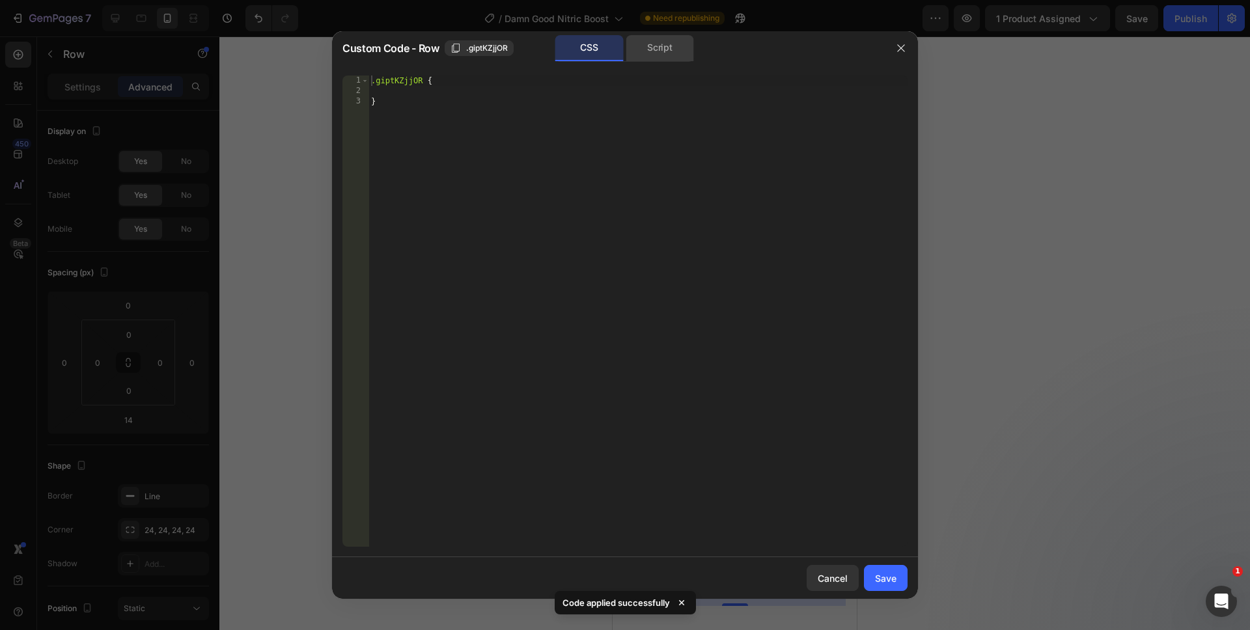
click at [641, 36] on div "Script" at bounding box center [660, 48] width 68 height 26
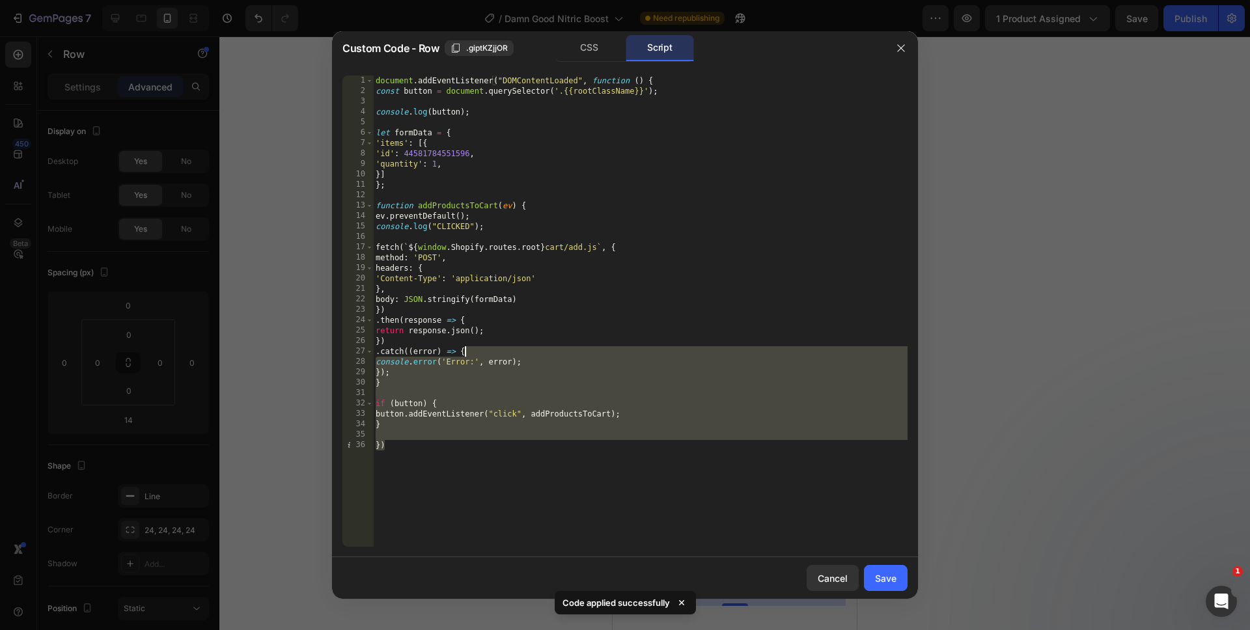
drag, startPoint x: 587, startPoint y: 486, endPoint x: 301, endPoint y: 10, distance: 555.0
click at [303, 12] on div "Custom Code - Row .giptKZjjOR CSS Script }) 1 2 3 4 5 6 7 8 9 10 11 12 13 14 15…" at bounding box center [625, 315] width 1250 height 630
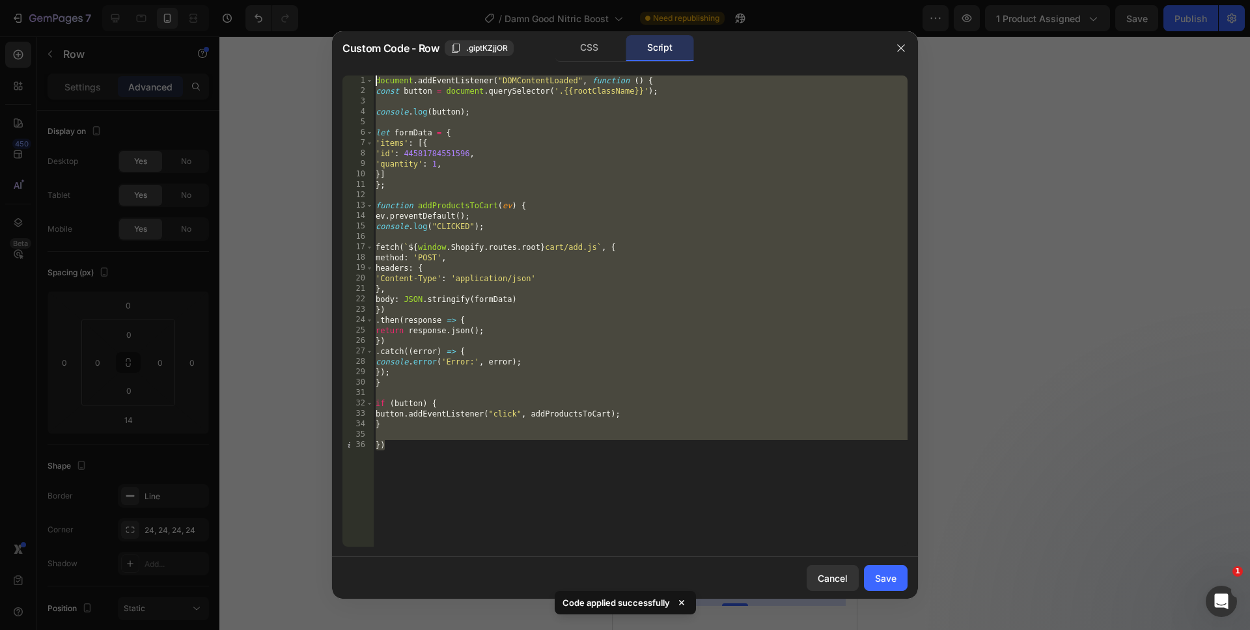
paste textarea "})"
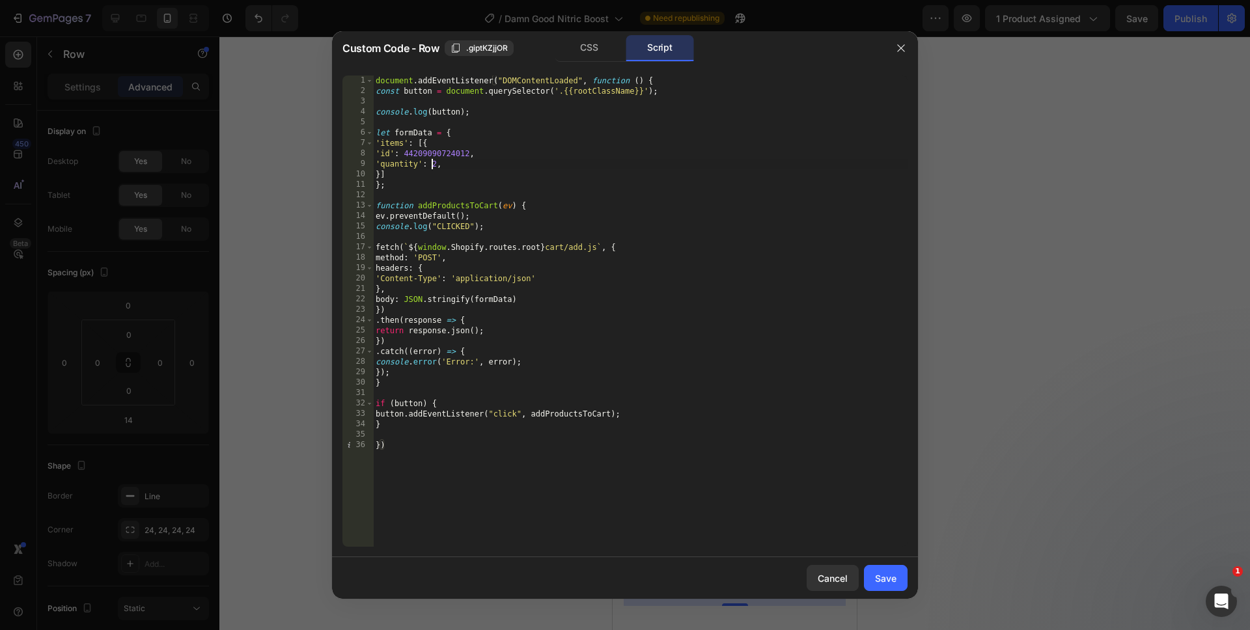
click at [433, 167] on div "document . addEventListener ( "DOMContentLoaded" , function ( ) { const button …" at bounding box center [640, 322] width 534 height 492
click at [528, 507] on div "document . addEventListener ( "DOMContentLoaded" , function ( ) { const button …" at bounding box center [640, 322] width 534 height 492
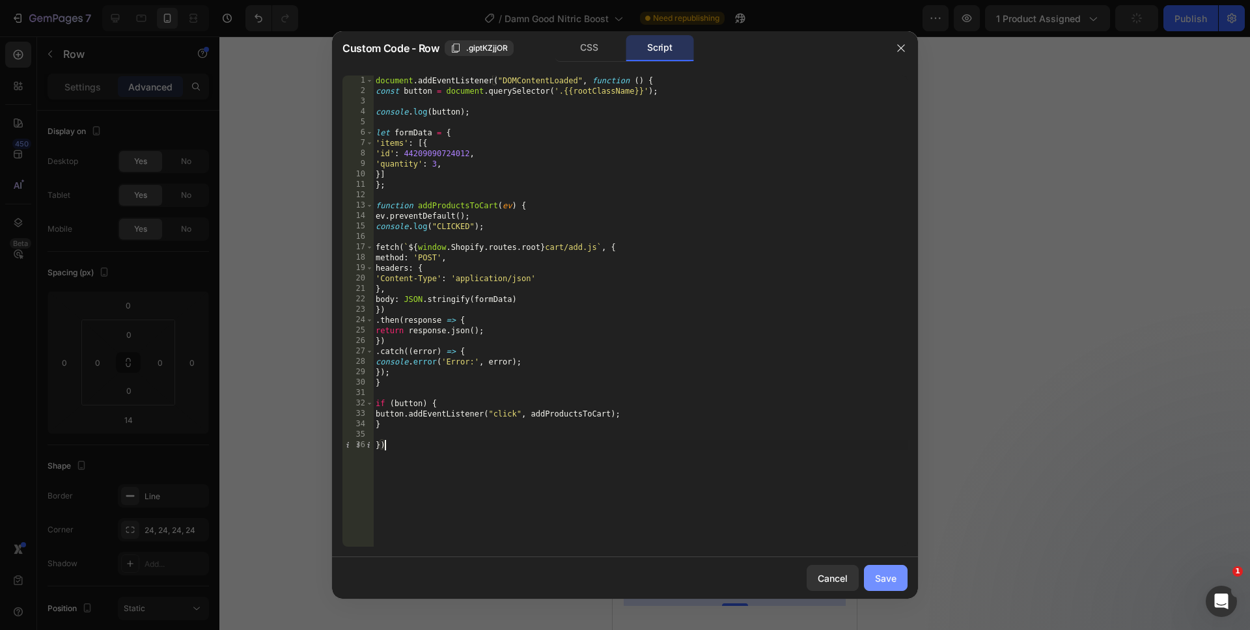
type textarea "})"
click at [885, 577] on div "Save" at bounding box center [885, 578] width 21 height 14
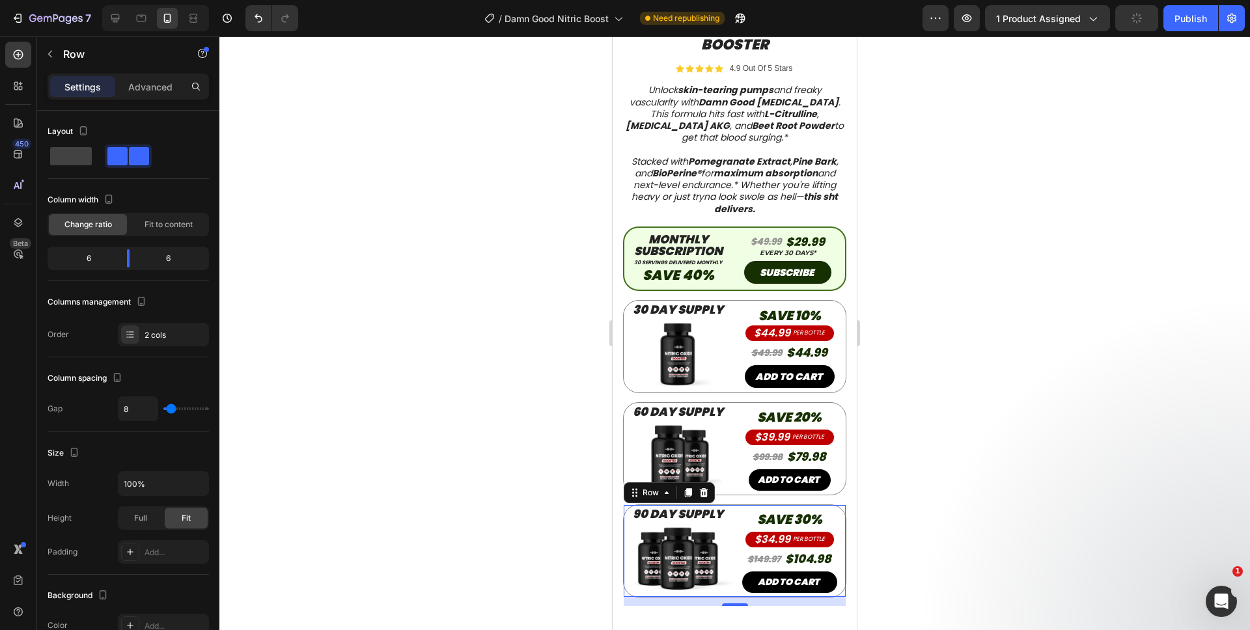
click at [917, 560] on div at bounding box center [734, 333] width 1030 height 594
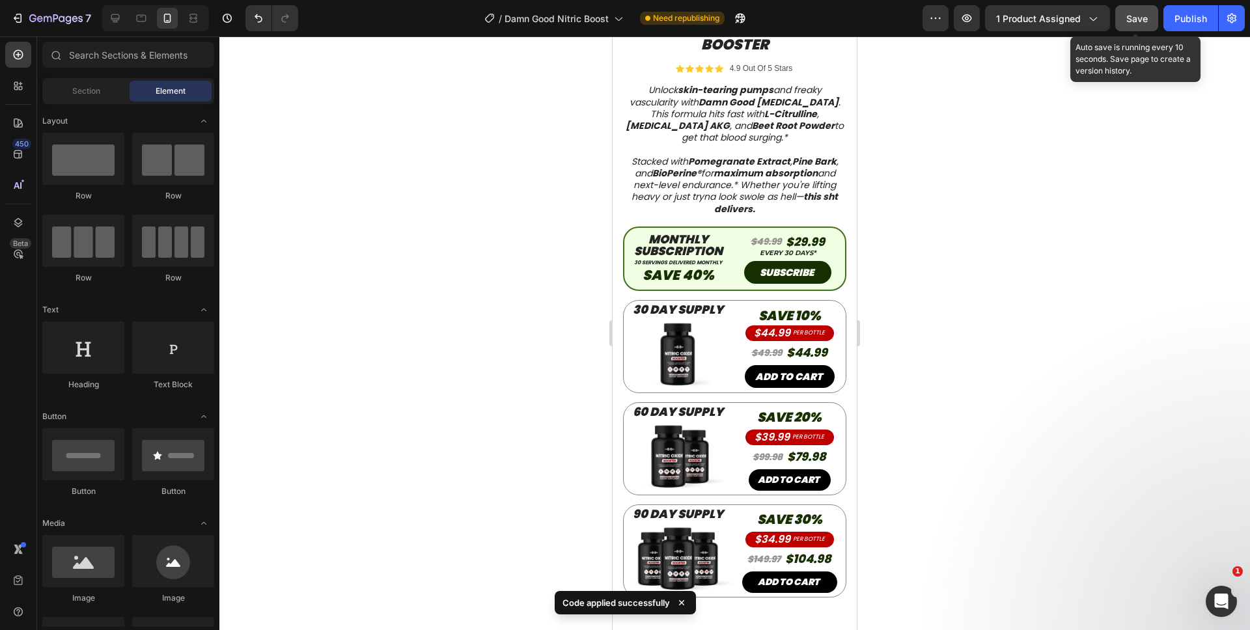
click at [1146, 16] on span "Save" at bounding box center [1136, 18] width 21 height 11
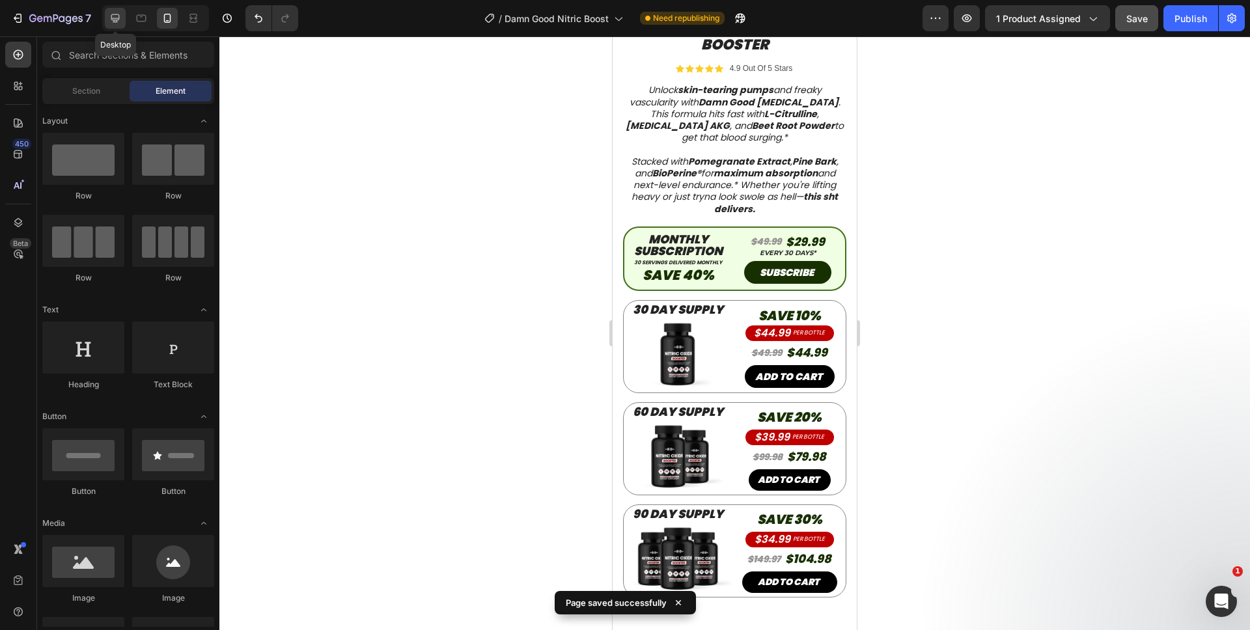
click at [124, 20] on div at bounding box center [115, 18] width 21 height 21
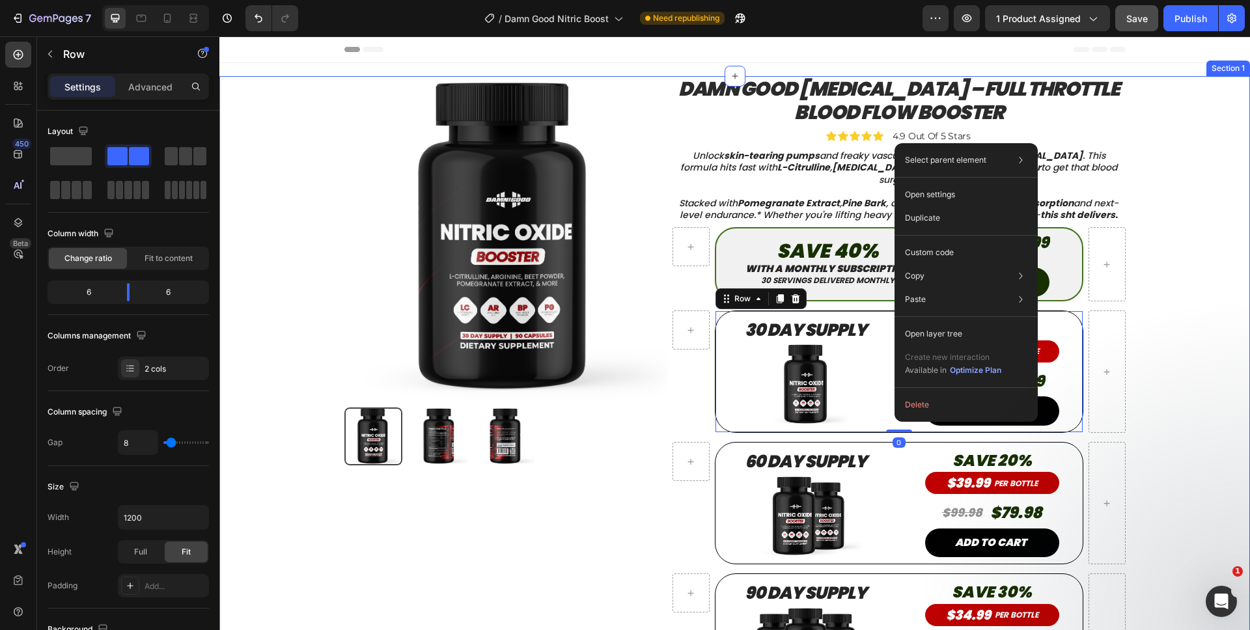
click at [1204, 417] on div "Product Images Product Damn Good Nitric Oxide – Full Throttle Blood Flow Booste…" at bounding box center [734, 397] width 1011 height 642
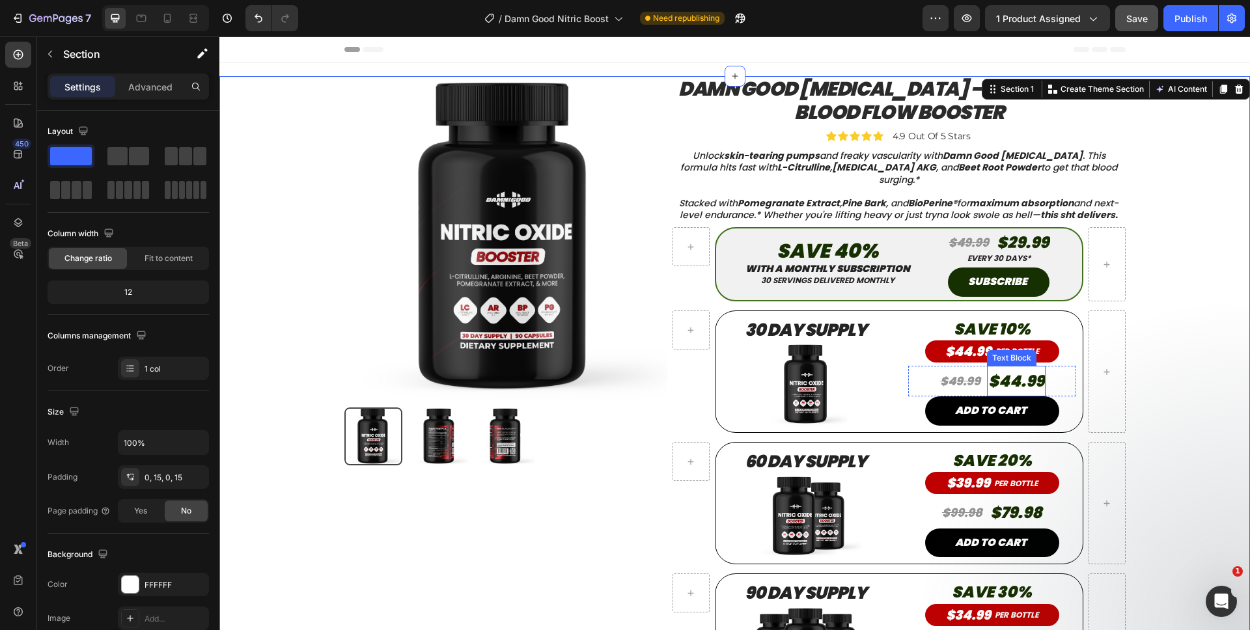
click at [1039, 385] on p "$44.99" at bounding box center [1016, 381] width 56 height 28
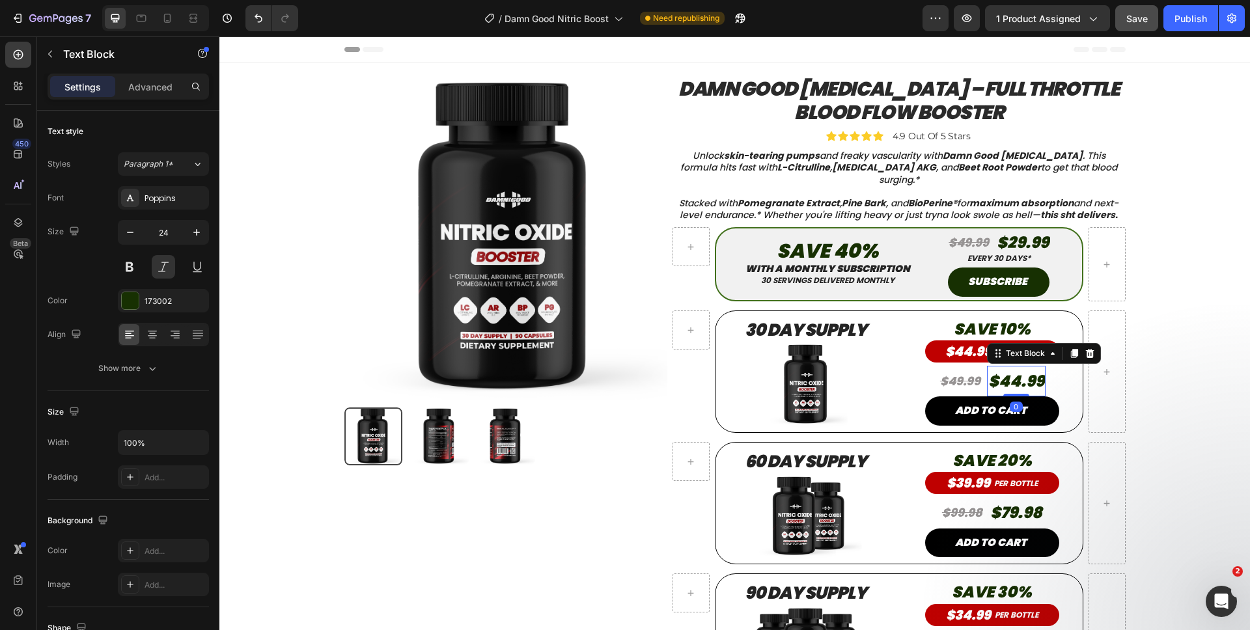
click at [1038, 381] on p "$44.99" at bounding box center [1016, 381] width 56 height 28
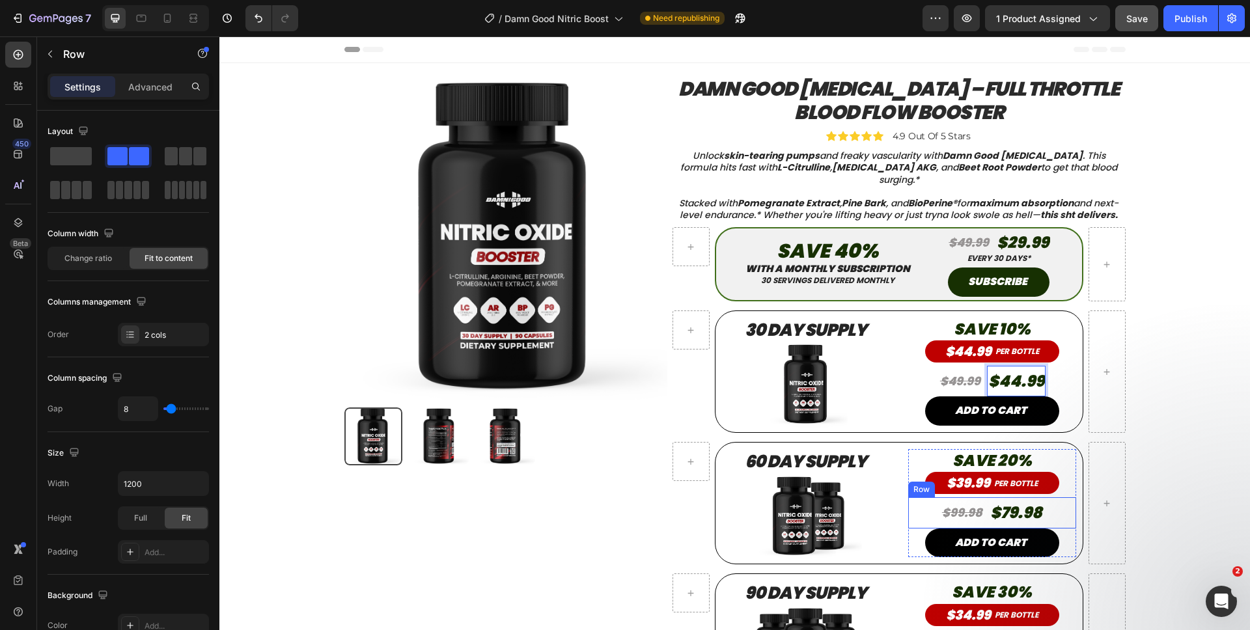
click at [1039, 515] on div "$99.98 Text Block $79.98 Text Block Row" at bounding box center [992, 512] width 168 height 31
click at [1037, 510] on p "$79.98" at bounding box center [1016, 513] width 52 height 28
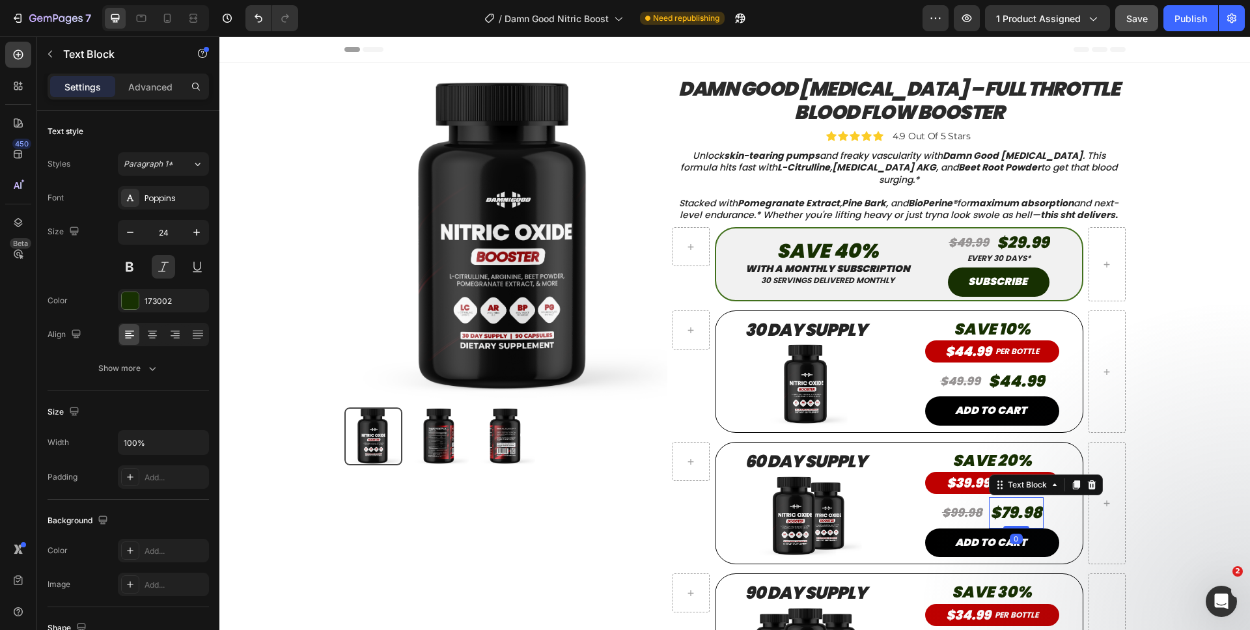
click at [1034, 515] on p "$79.98" at bounding box center [1016, 513] width 52 height 28
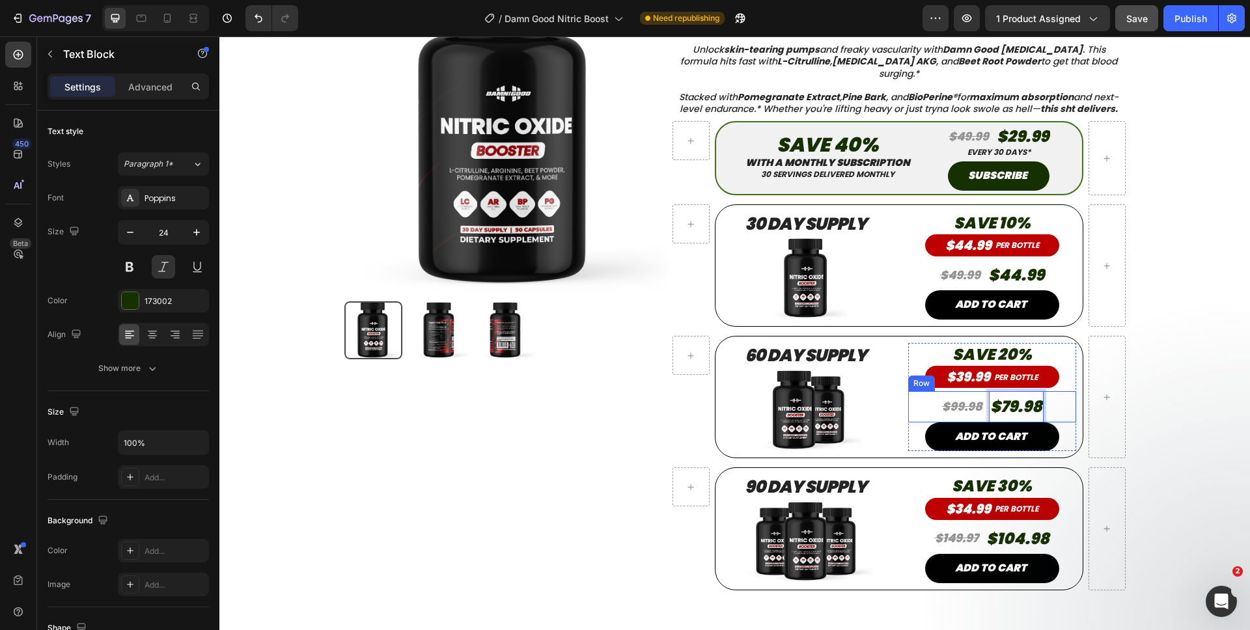
scroll to position [111, 0]
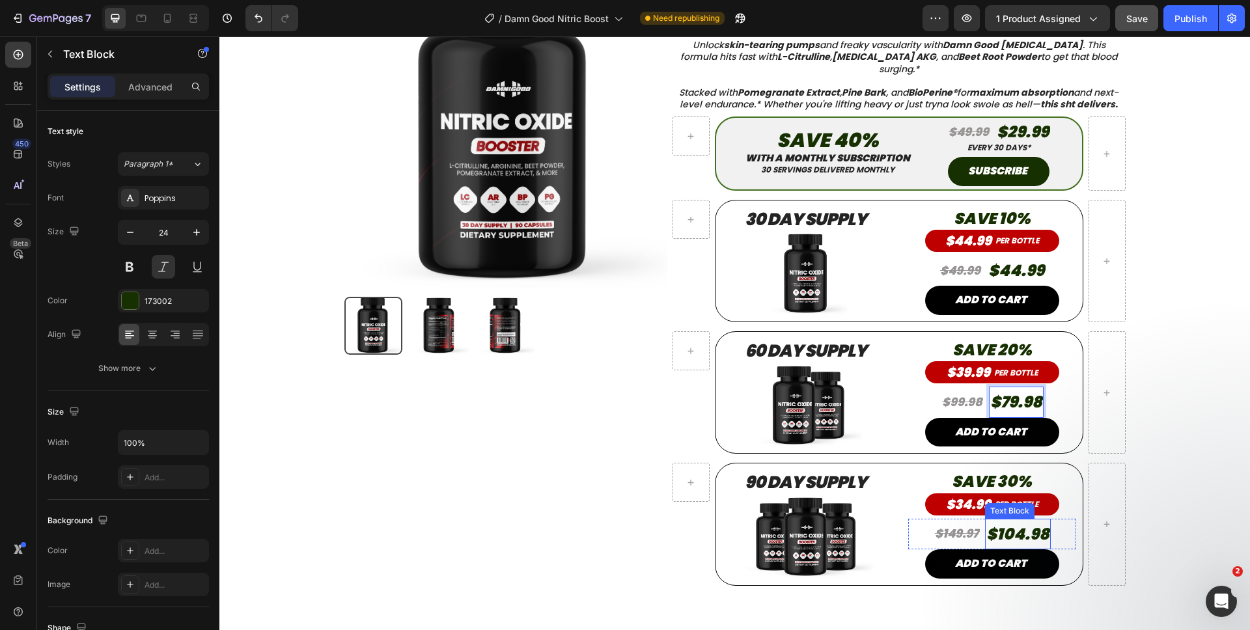
click at [1034, 540] on p "$104.98" at bounding box center [1017, 534] width 63 height 28
click at [1039, 540] on p "$104.98" at bounding box center [1017, 534] width 63 height 28
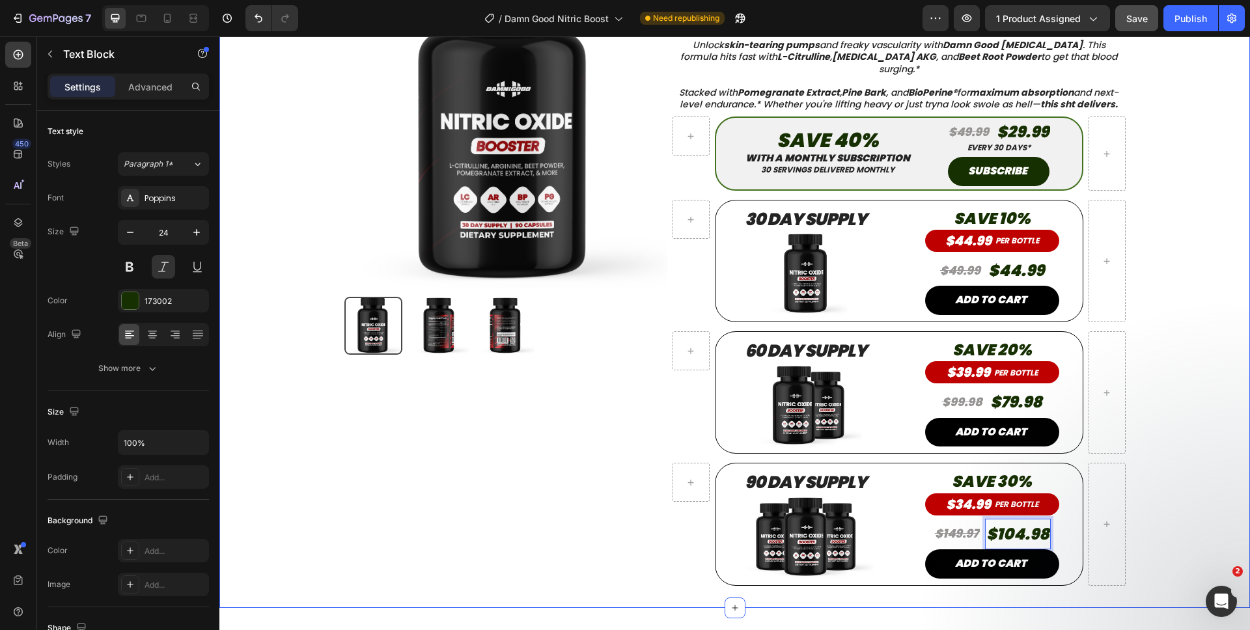
click at [1185, 514] on div "Product Images Product Damn Good Nitric Oxide – Full Throttle Blood Flow Booste…" at bounding box center [734, 287] width 1011 height 642
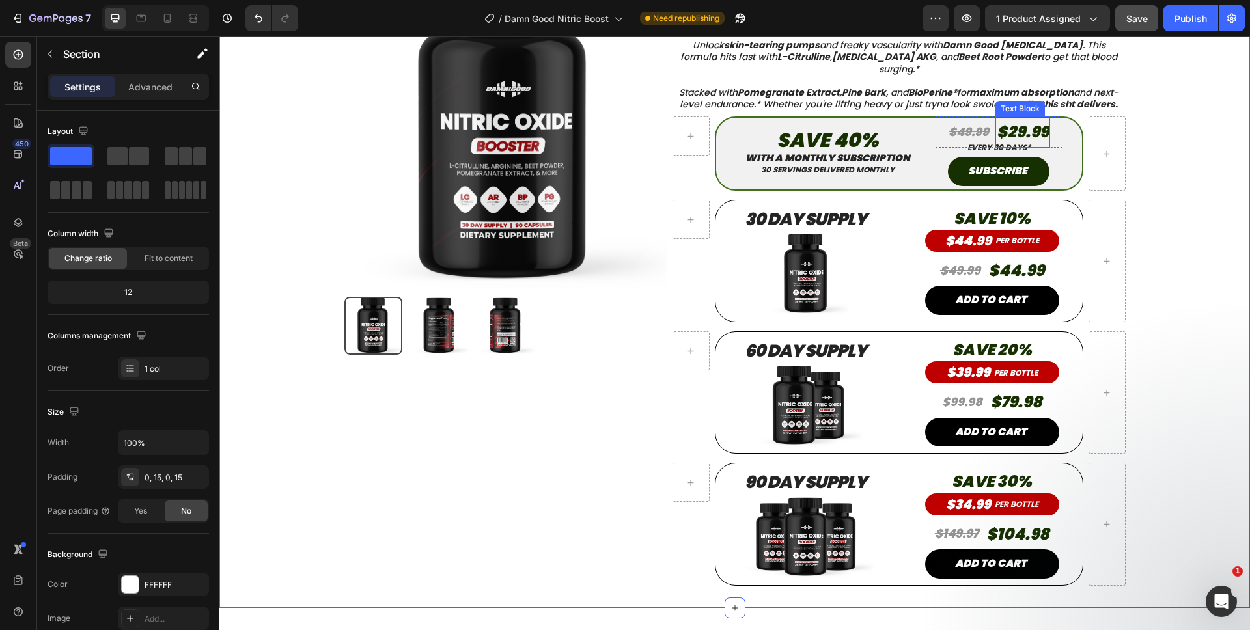
click at [1040, 134] on p "$29.99" at bounding box center [1023, 132] width 52 height 28
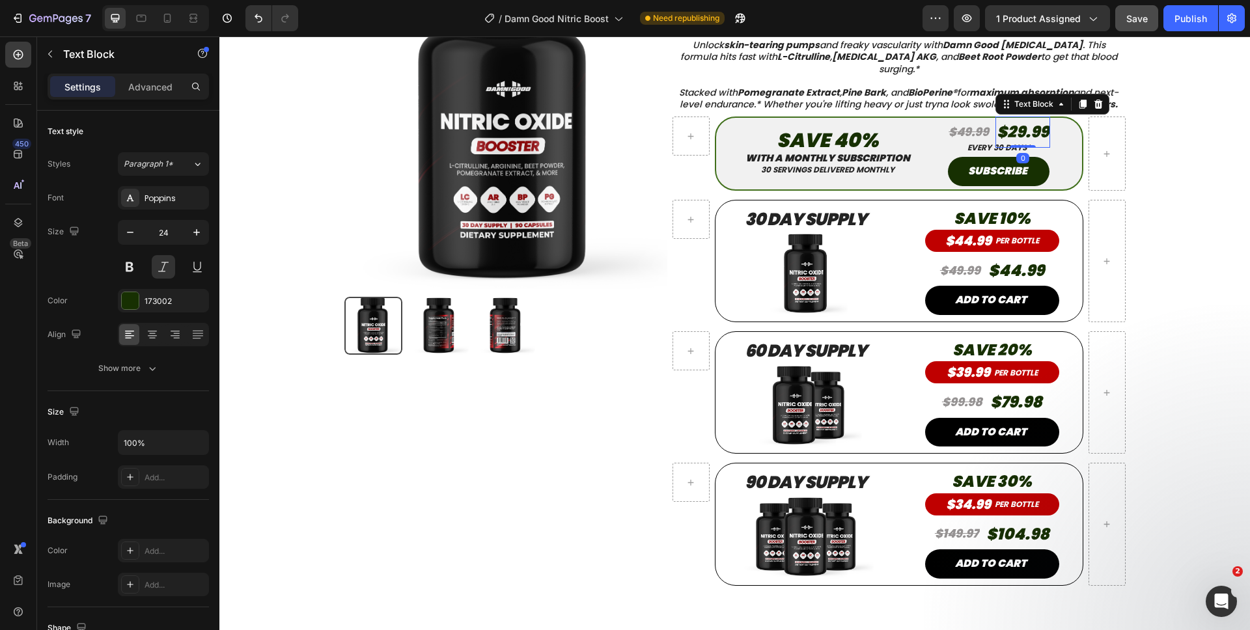
click at [1041, 135] on p "$29.99" at bounding box center [1023, 132] width 52 height 28
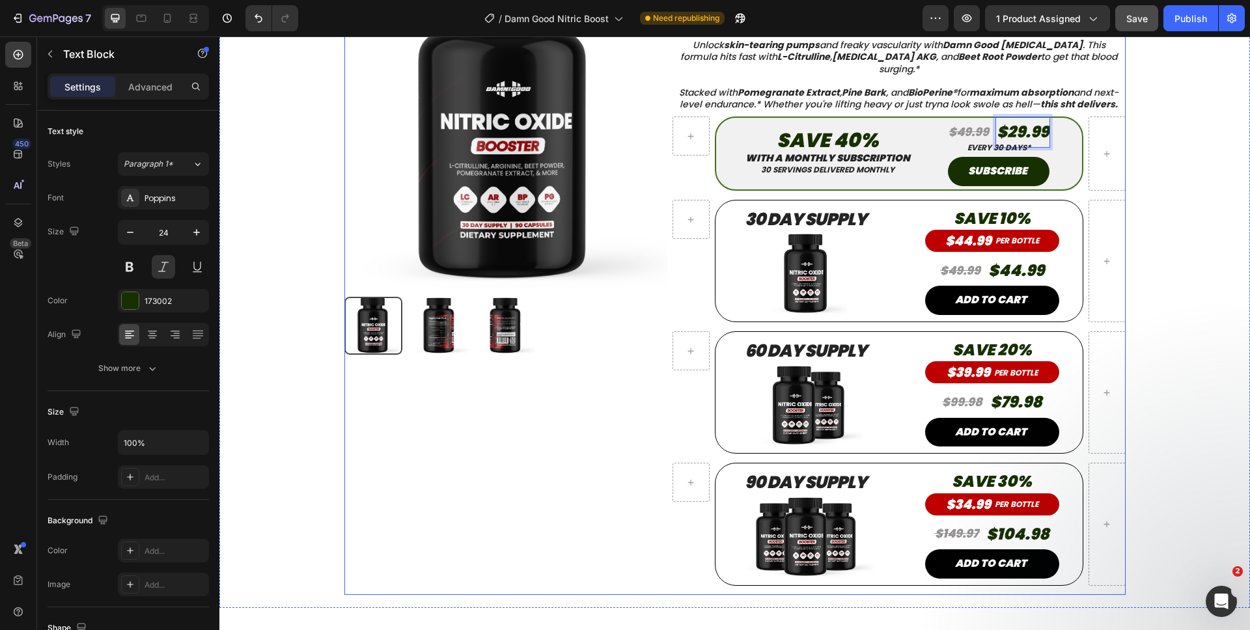
click at [1170, 126] on div "Product Images Product Damn Good Nitric Oxide – Full Throttle Blood Flow Booste…" at bounding box center [734, 287] width 1011 height 642
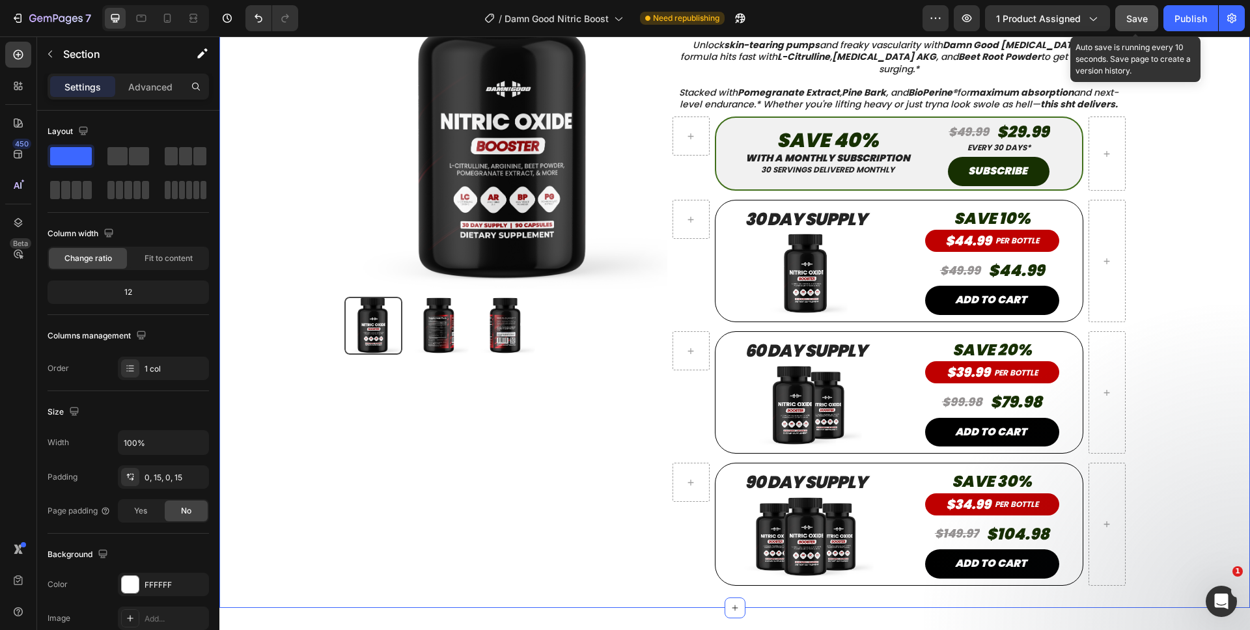
click at [1148, 31] on button "Save" at bounding box center [1136, 18] width 43 height 26
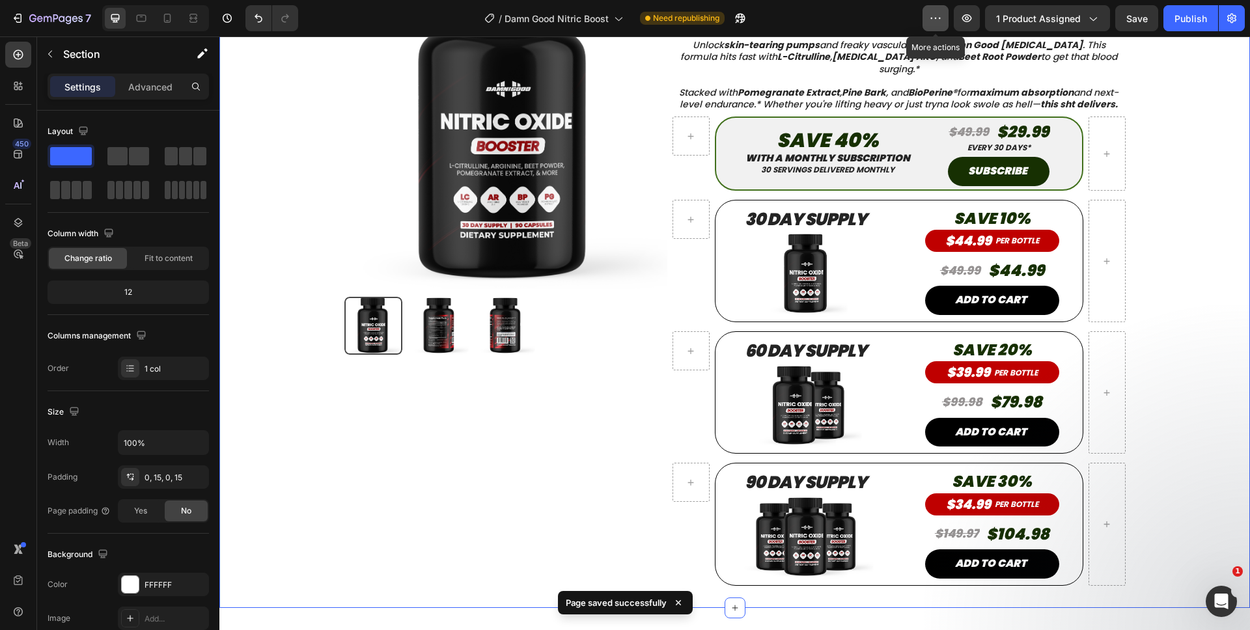
click at [927, 19] on button "button" at bounding box center [935, 18] width 26 height 26
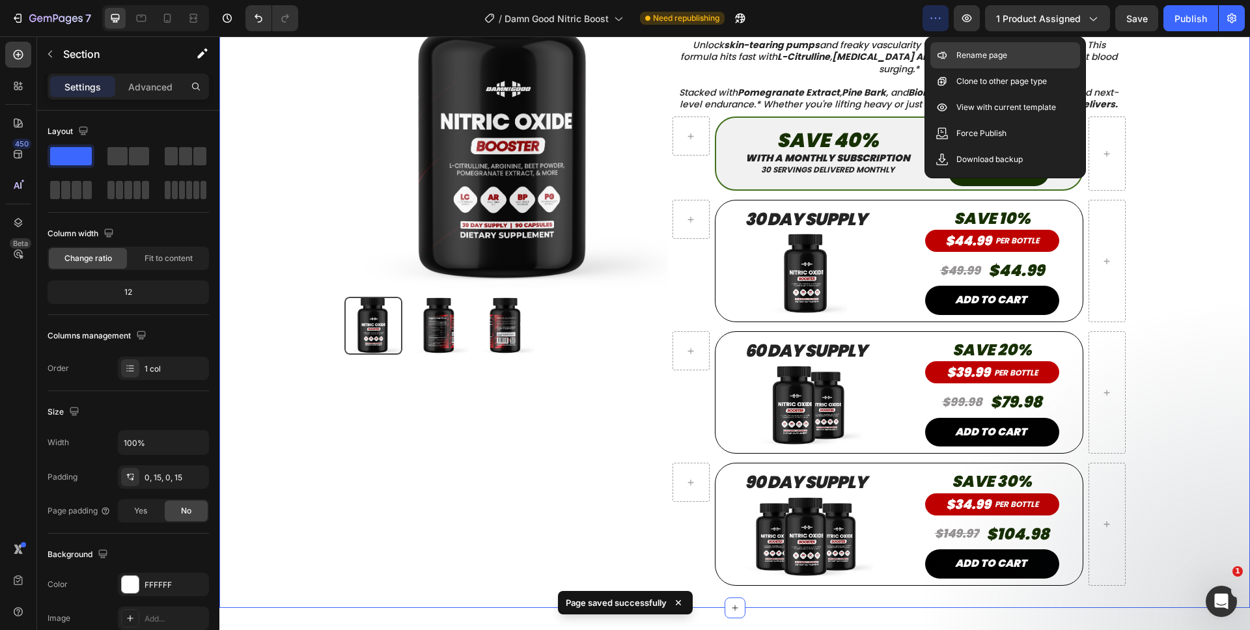
click at [967, 68] on div "Rename page" at bounding box center [1005, 81] width 150 height 26
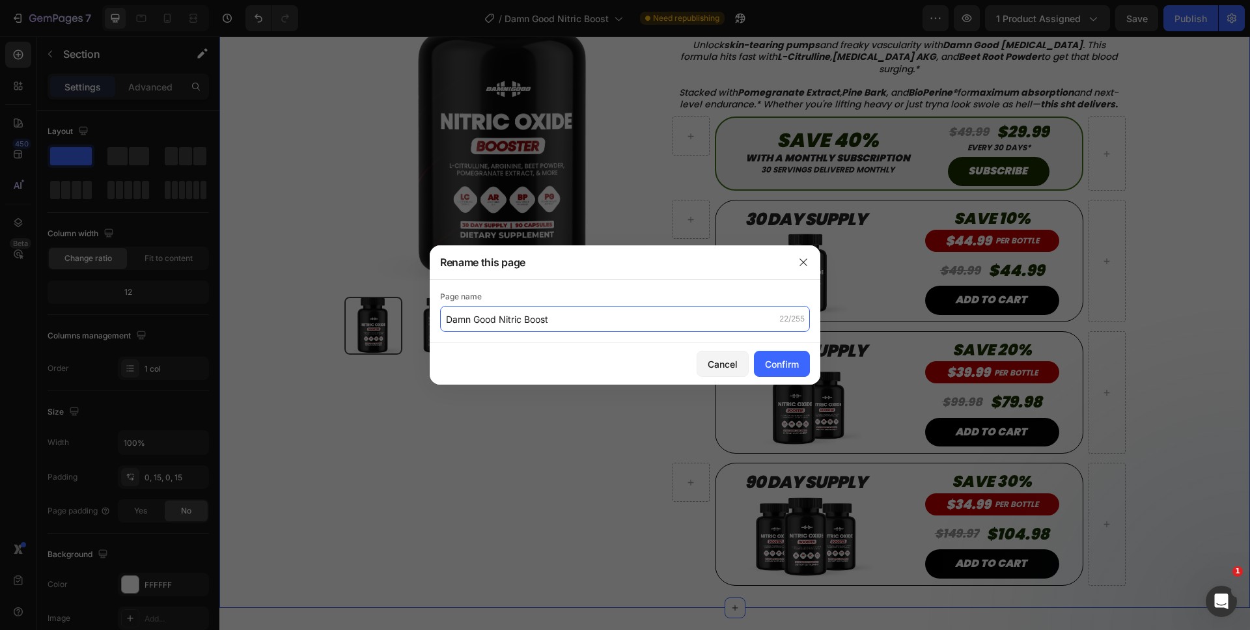
click at [447, 321] on input "Damn Good Nitric Boost" at bounding box center [625, 319] width 370 height 26
type input "(READY FOR SINGLE) Damn Good Nitric Boost"
click at [783, 365] on div "Confirm" at bounding box center [782, 364] width 34 height 14
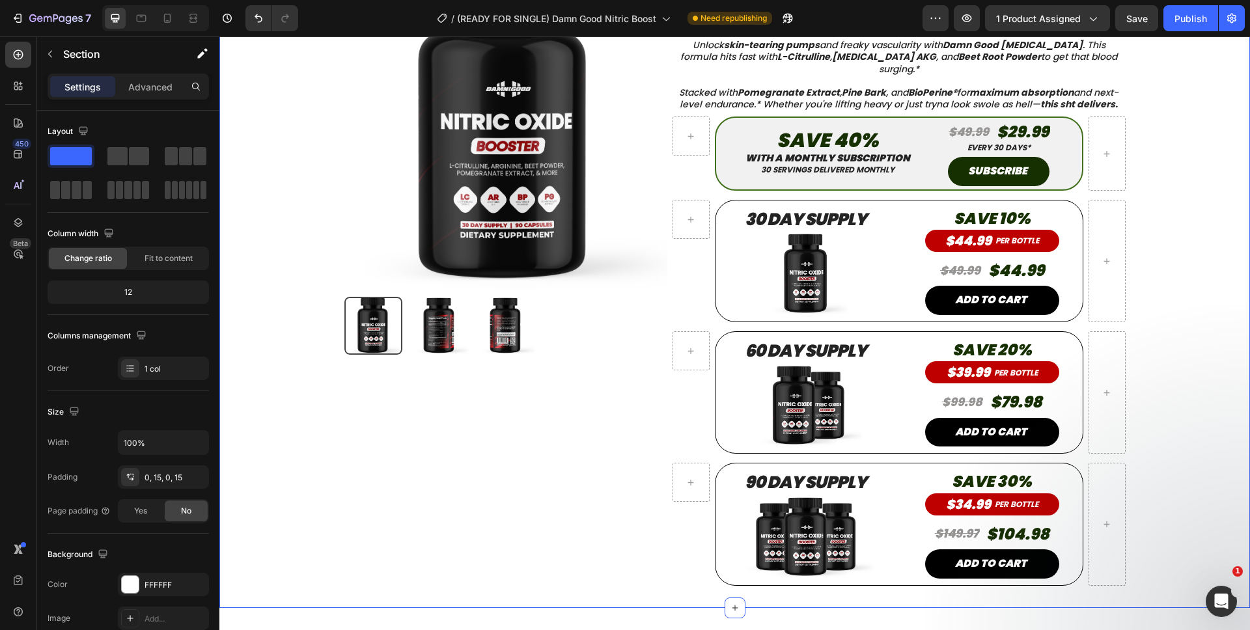
click at [1194, 366] on div "Product Images Product Damn Good Nitric Oxide – Full Throttle Blood Flow Booste…" at bounding box center [734, 287] width 1011 height 642
click at [1149, 22] on button "Save" at bounding box center [1136, 18] width 43 height 26
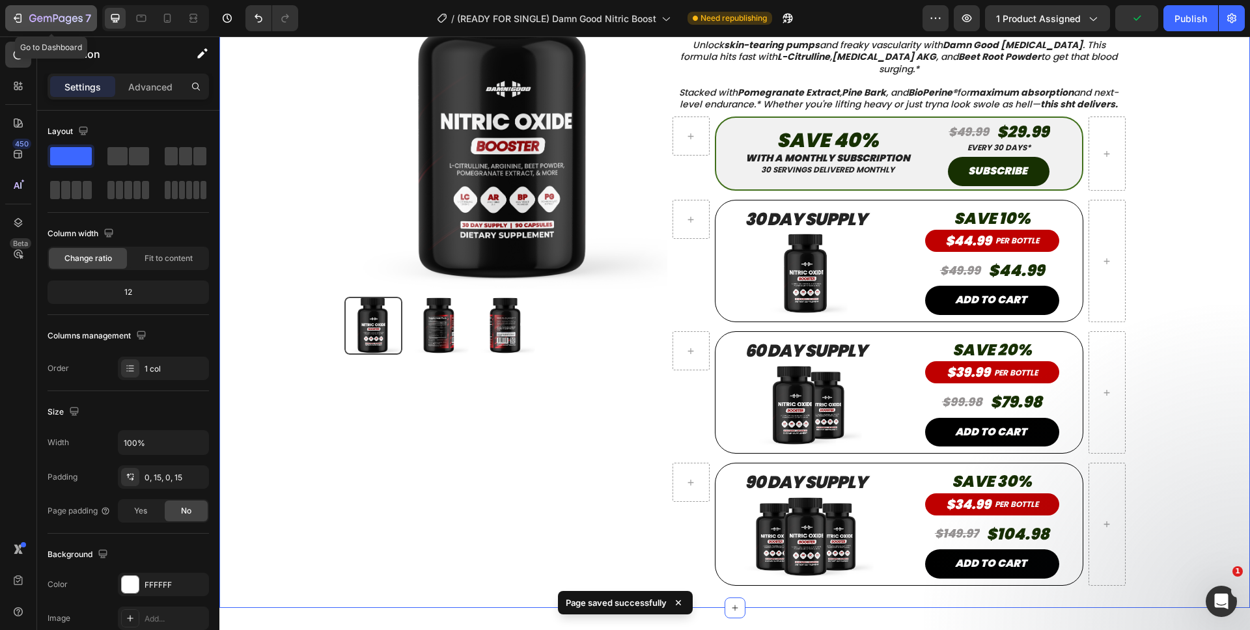
click at [37, 14] on icon "button" at bounding box center [55, 19] width 53 height 11
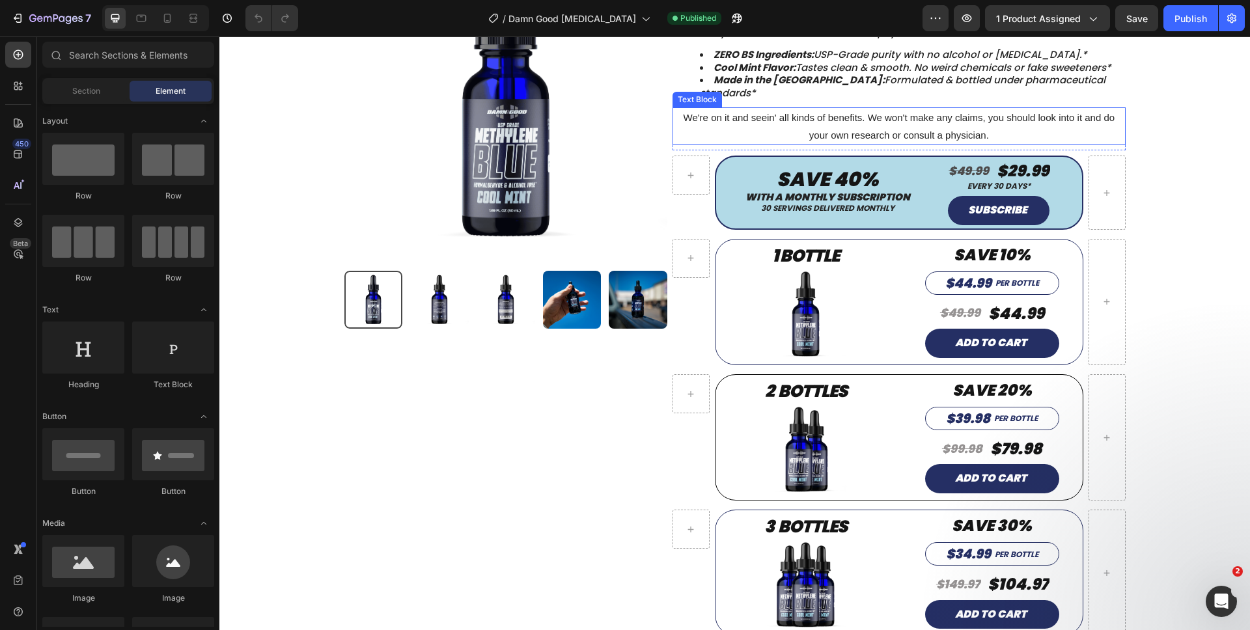
scroll to position [138, 0]
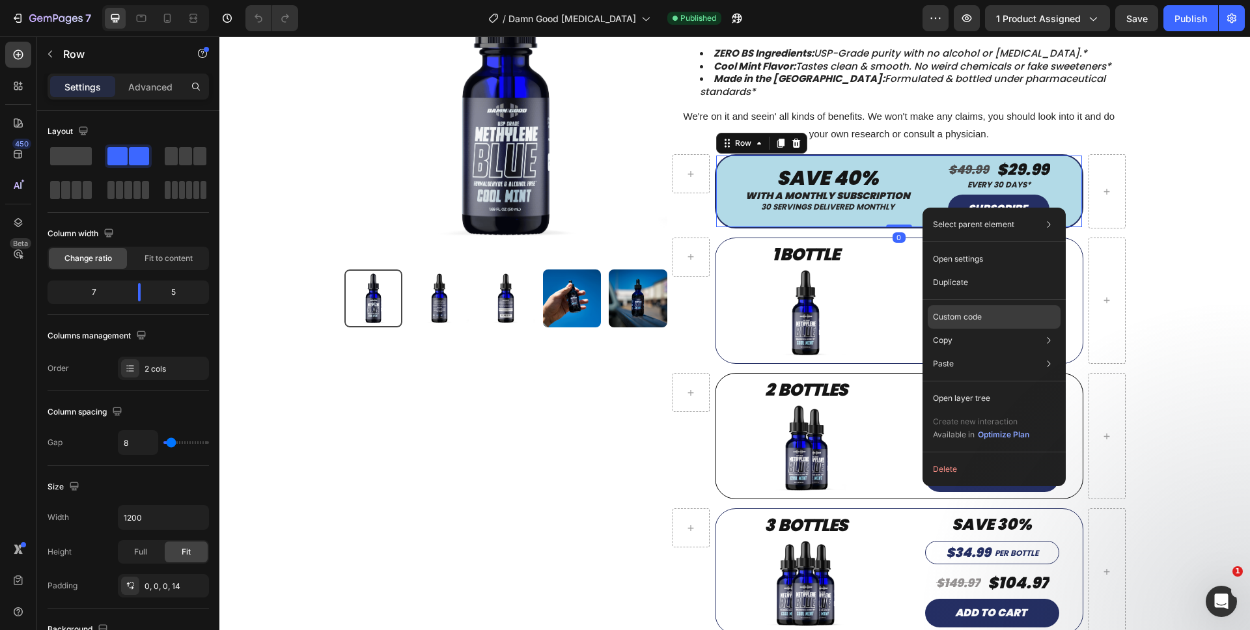
click at [952, 315] on p "Custom code" at bounding box center [957, 317] width 49 height 12
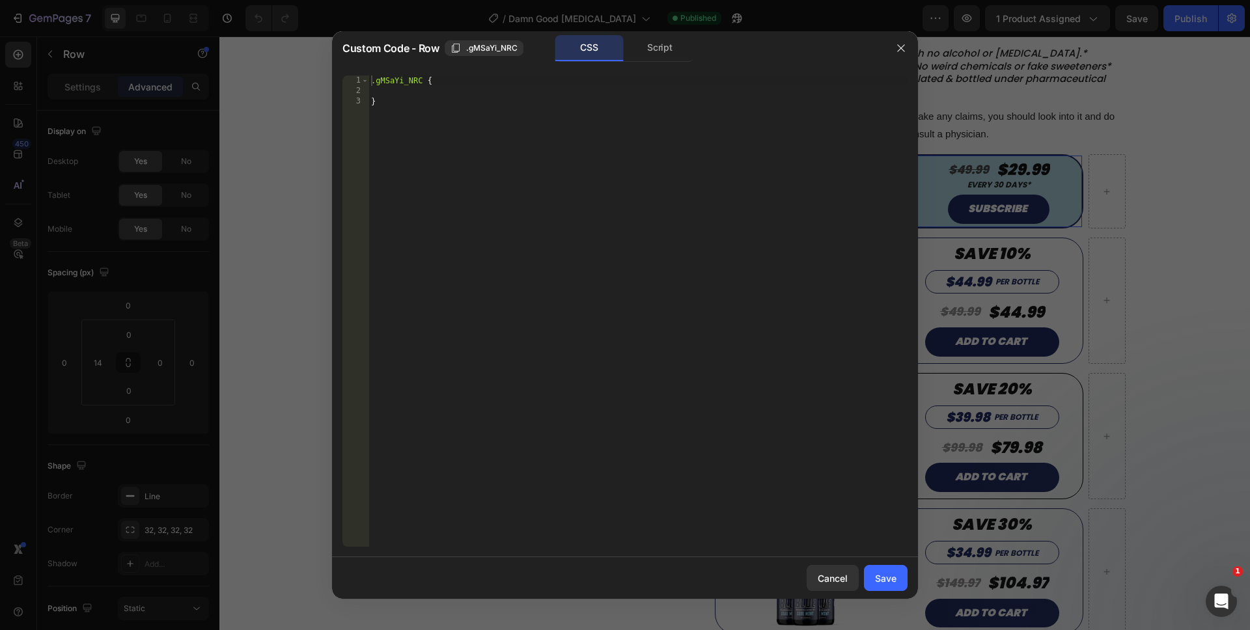
click at [672, 62] on div "Custom Code - Row .gMSaYi_NRC CSS Script" at bounding box center [608, 48] width 552 height 34
click at [670, 56] on div "Script" at bounding box center [660, 48] width 68 height 26
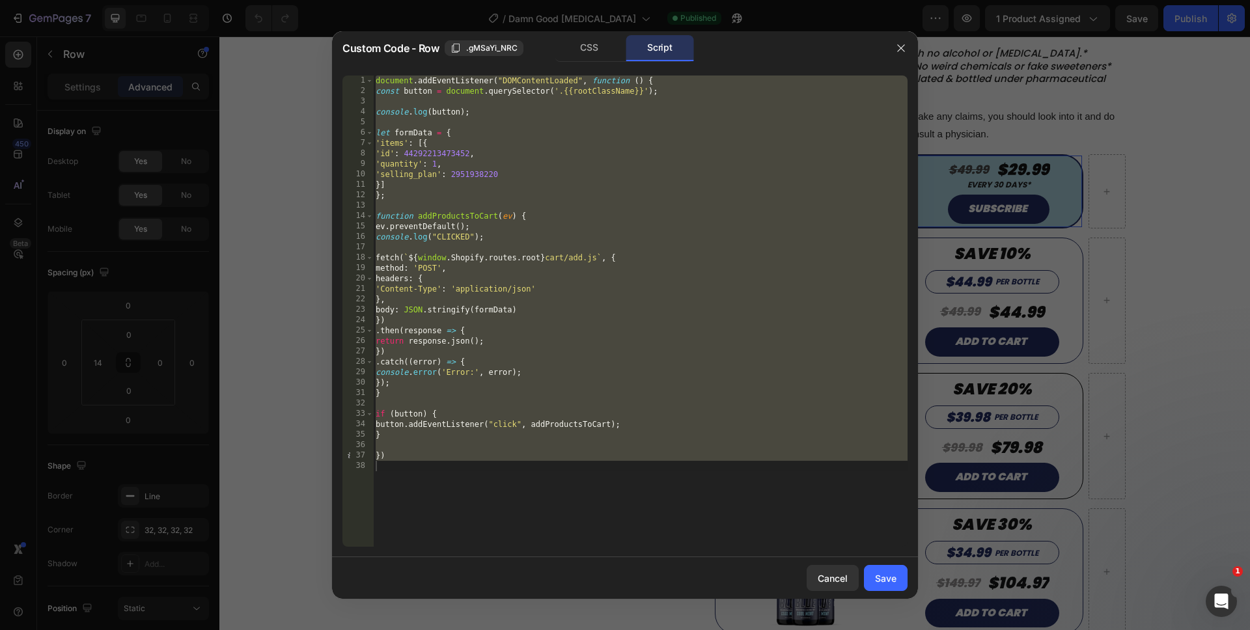
type textarea "})"
drag, startPoint x: 434, startPoint y: 486, endPoint x: 311, endPoint y: 2, distance: 499.6
click at [311, 3] on div "Custom Code - Row .gMSaYi_NRC CSS Script 1 2 3 4 5 6 7 8 9 10 11 12 13 14 15 16…" at bounding box center [625, 315] width 1250 height 630
type textarea "document.addEventListener("DOMContentLoaded", function () { const button = docu…"
click at [585, 493] on div "document . addEventListener ( "DOMContentLoaded" , function ( ) { const button …" at bounding box center [640, 322] width 534 height 492
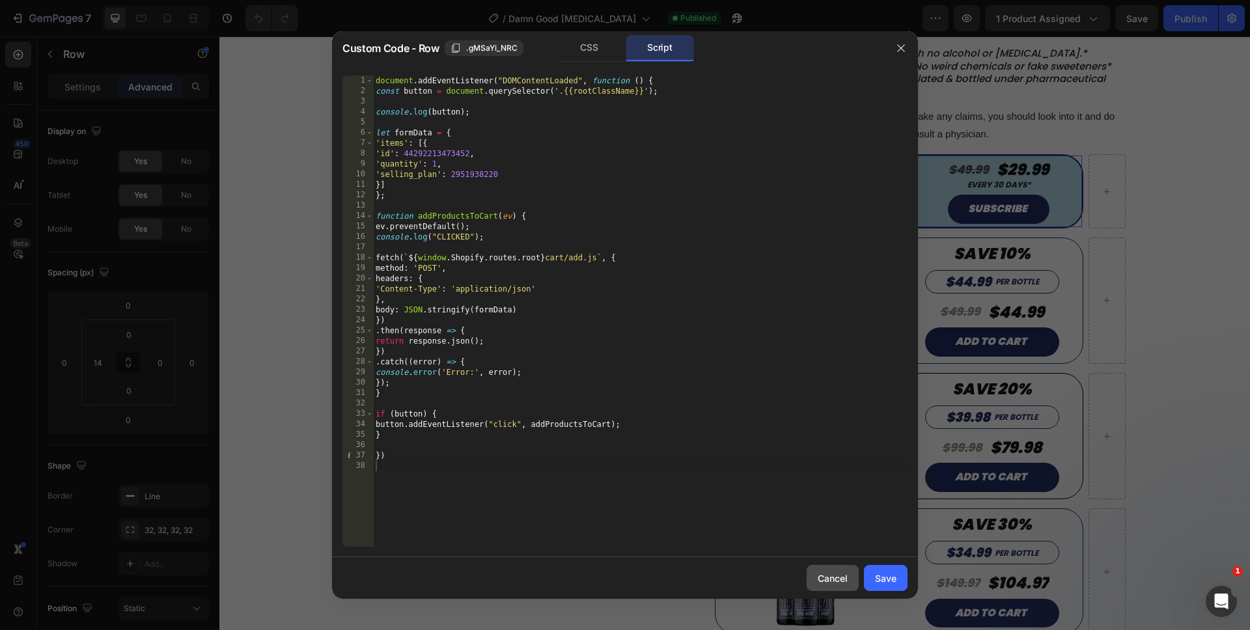
click at [819, 567] on button "Cancel" at bounding box center [832, 578] width 52 height 26
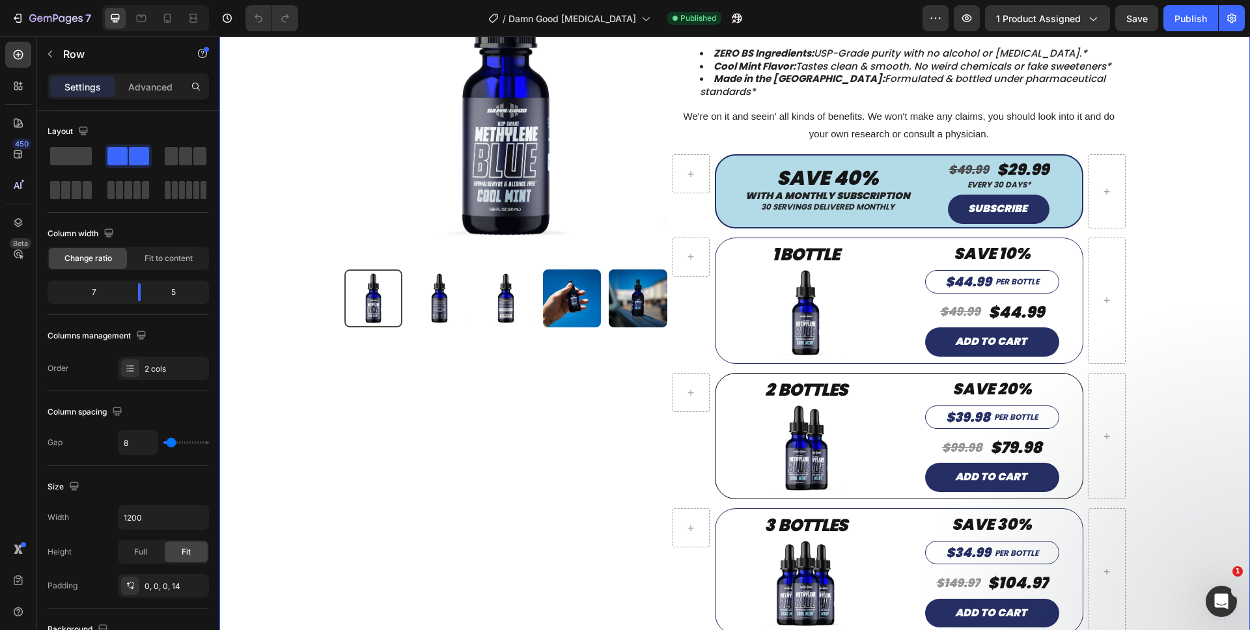
click at [1151, 392] on div "Product Images Product Damn Good™ [MEDICAL_DATA] – USP Grade Solution (Cool Min…" at bounding box center [734, 297] width 1011 height 719
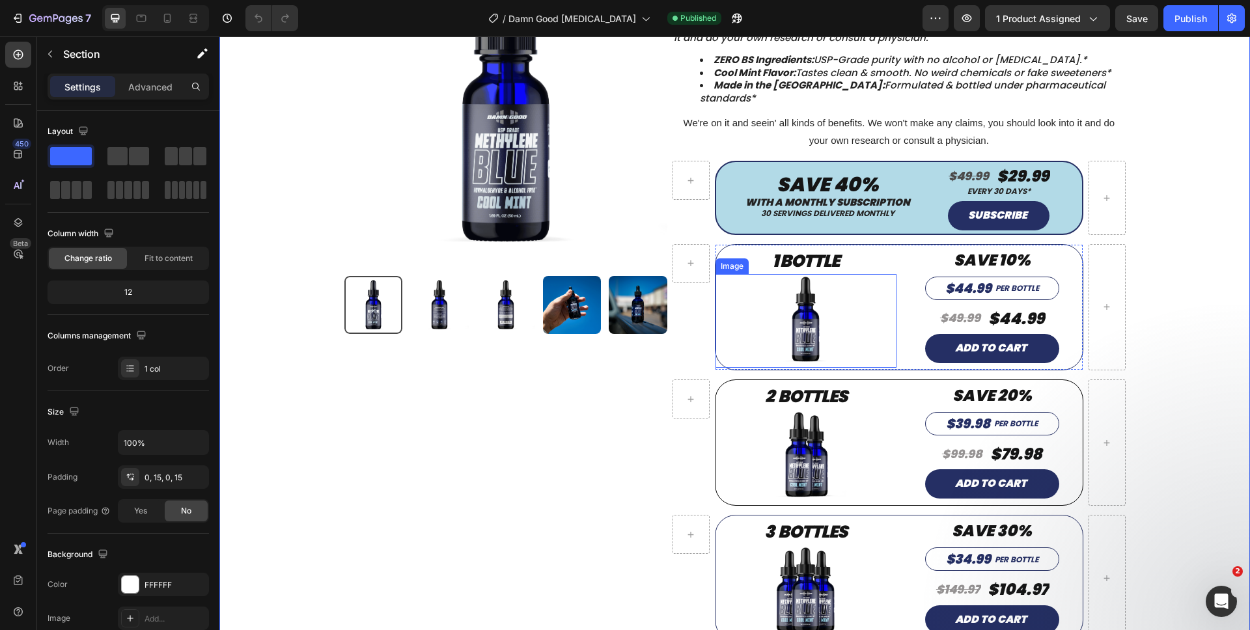
scroll to position [131, 0]
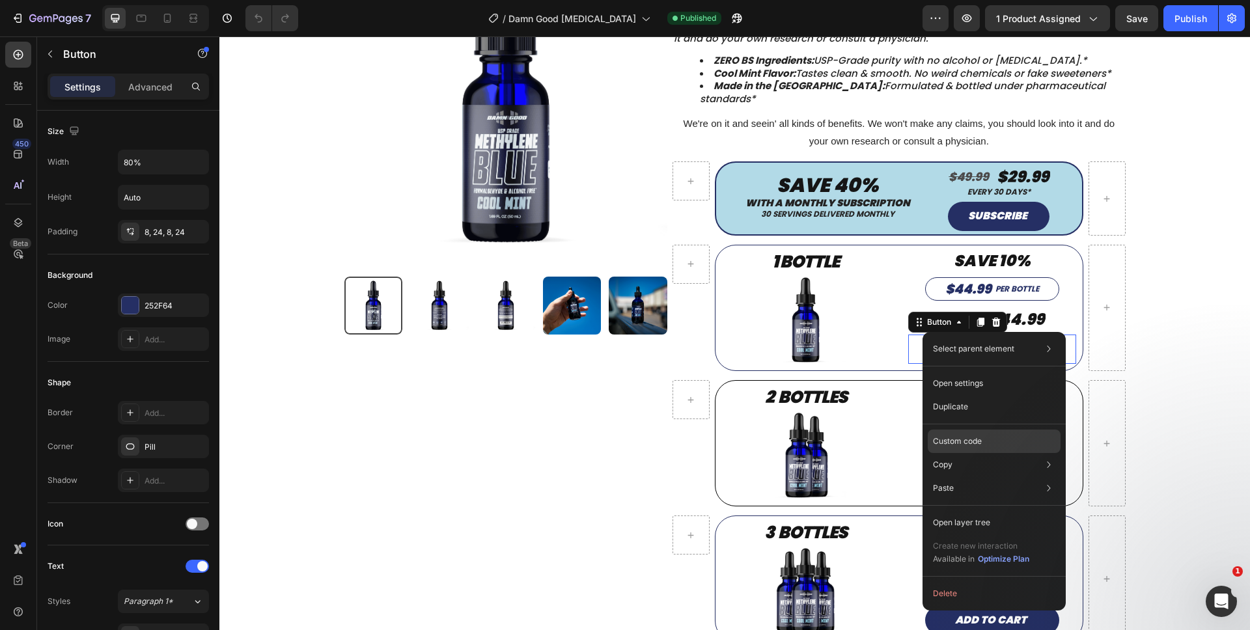
click at [951, 476] on div "Custom code" at bounding box center [994, 487] width 133 height 23
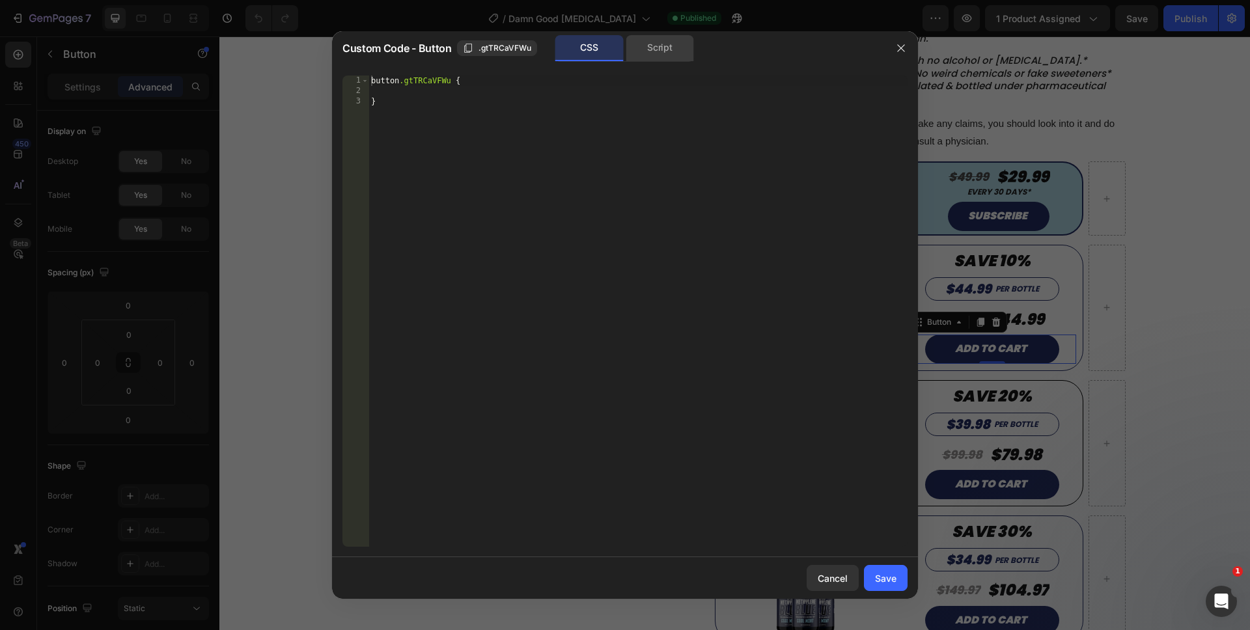
click at [659, 59] on div "Script" at bounding box center [660, 48] width 68 height 26
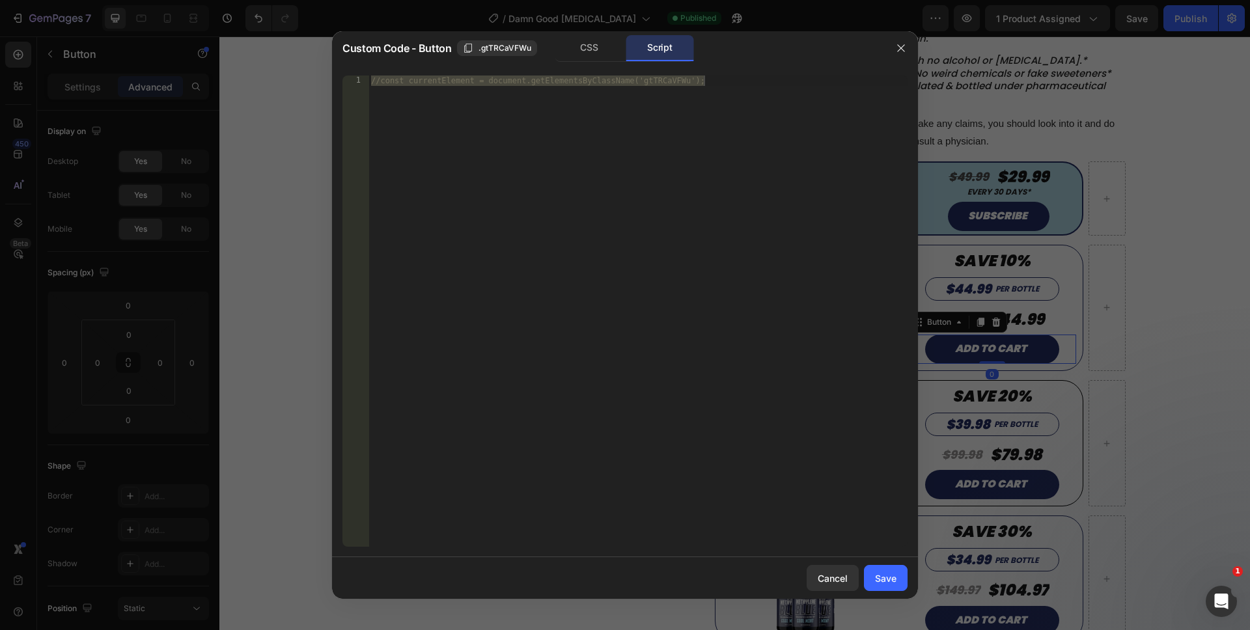
click at [657, 55] on div "Script" at bounding box center [660, 48] width 68 height 26
click at [891, 51] on button "button" at bounding box center [900, 48] width 21 height 21
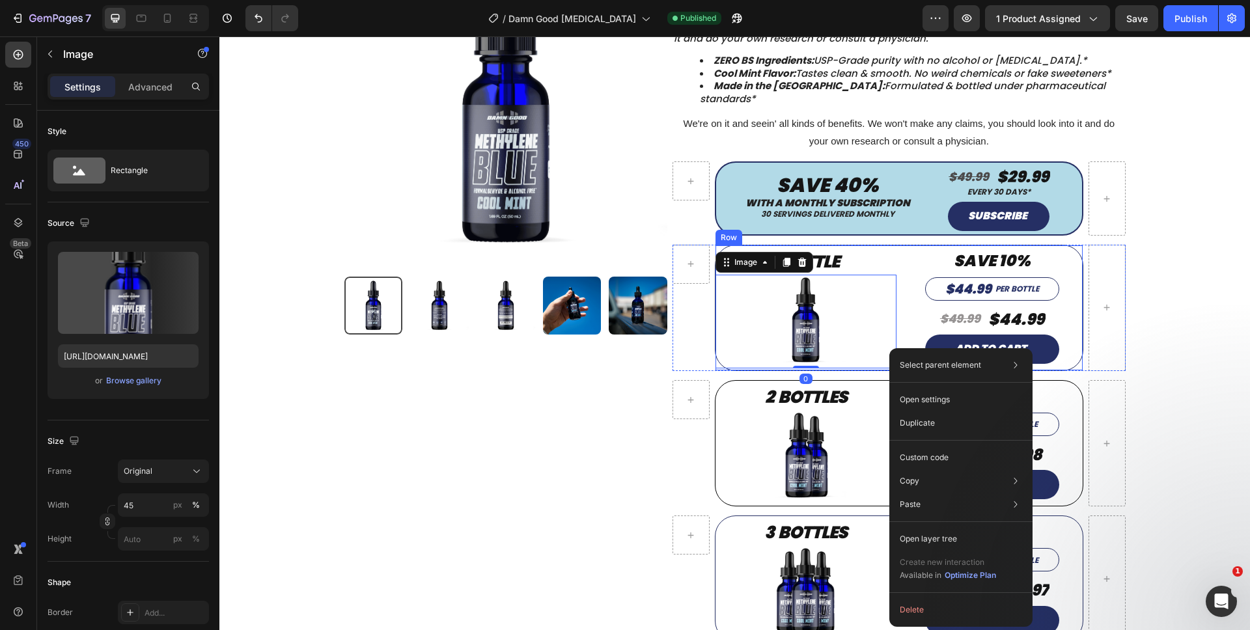
click at [901, 343] on div "Save 10% Text block $44.99 Heading PER BOTTLE Heading Row $49.99 Text Block $44…" at bounding box center [991, 307] width 181 height 125
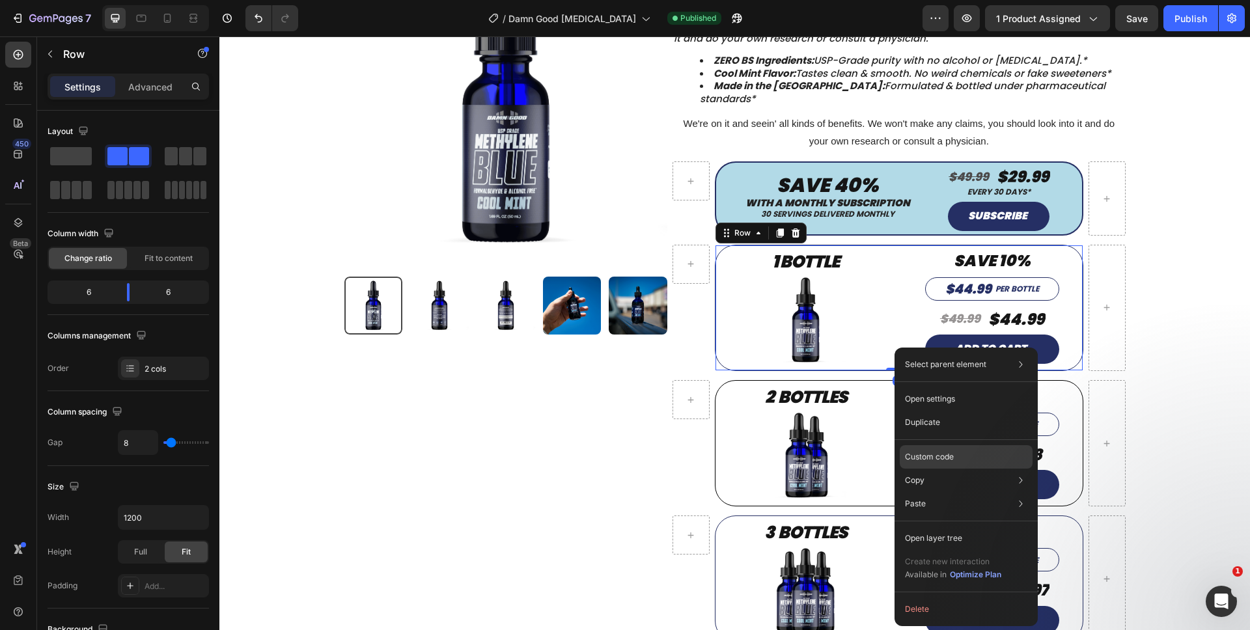
click at [927, 459] on p "Custom code" at bounding box center [929, 457] width 49 height 12
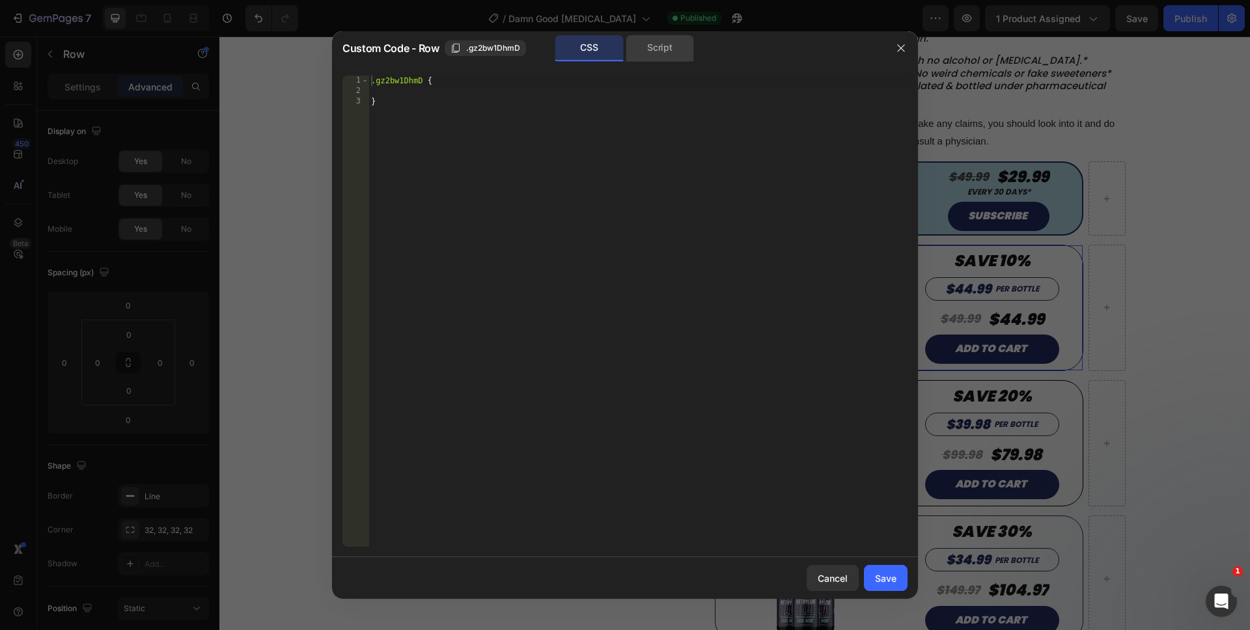
click at [646, 39] on div "Script" at bounding box center [660, 48] width 68 height 26
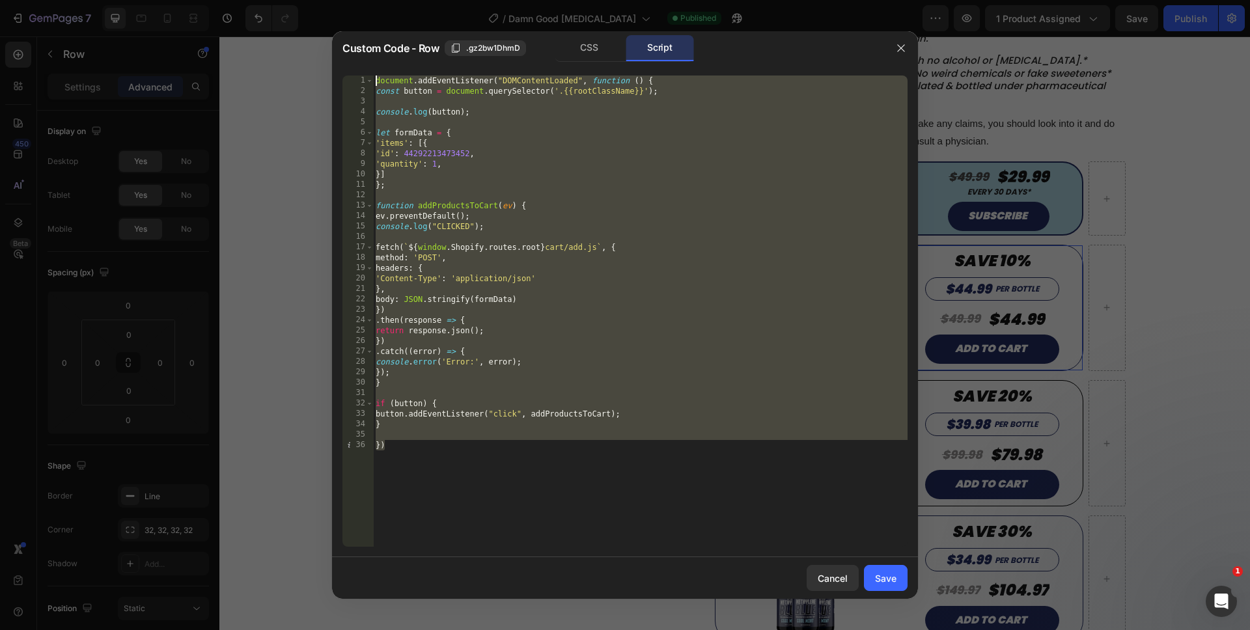
drag, startPoint x: 488, startPoint y: 529, endPoint x: 264, endPoint y: 13, distance: 562.0
click at [264, 13] on div "Custom Code - Row .gz2bw1DhmD CSS Script }) 1 2 3 4 5 6 7 8 9 10 11 12 13 14 15…" at bounding box center [625, 315] width 1250 height 630
type textarea "document.addEventListener("DOMContentLoaded", function () { const button = docu…"
paste textarea
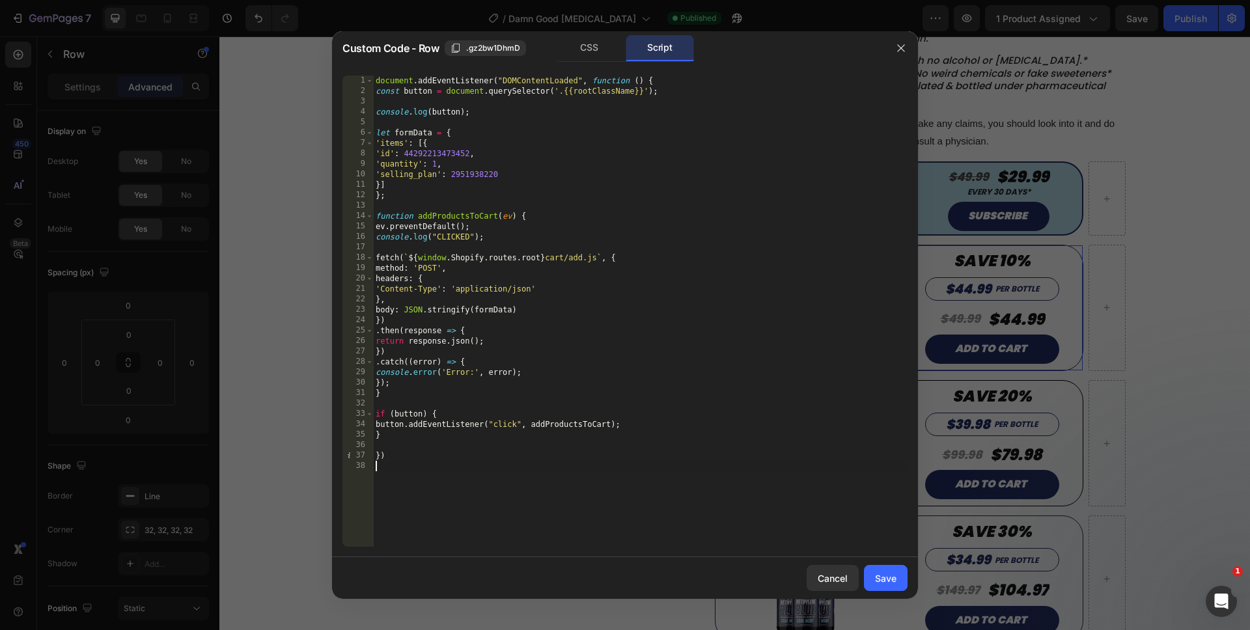
click at [451, 176] on div "document . addEventListener ( "DOMContentLoaded" , function ( ) { const button …" at bounding box center [640, 322] width 534 height 492
type textarea "}]"
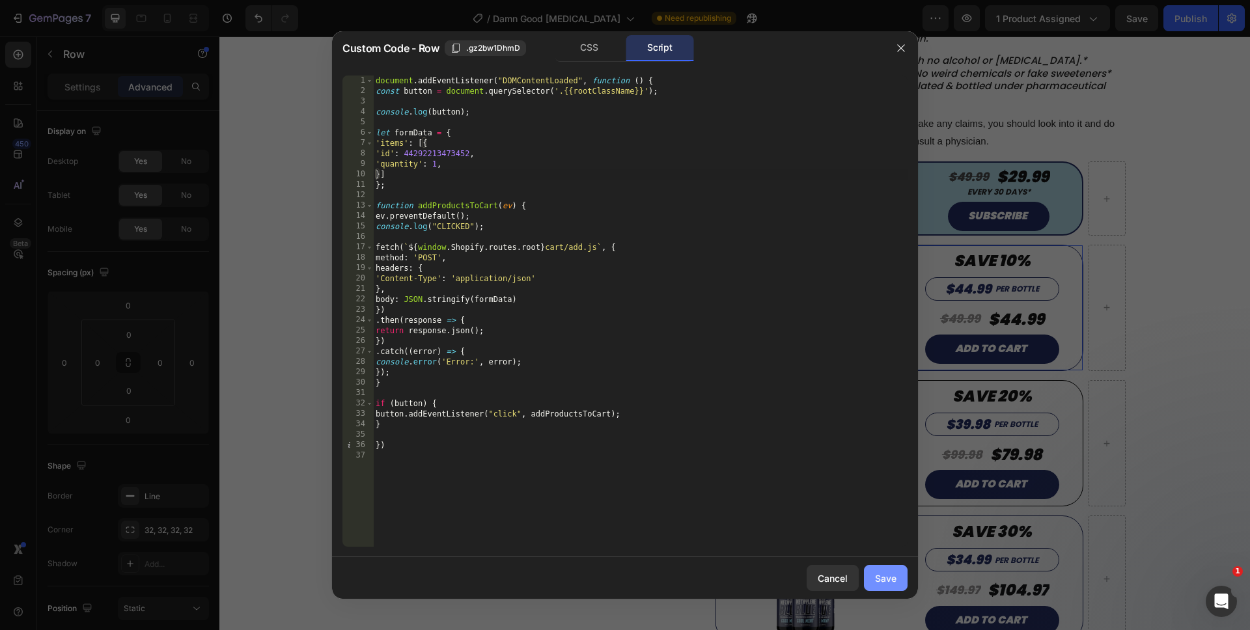
click at [895, 588] on button "Save" at bounding box center [886, 578] width 44 height 26
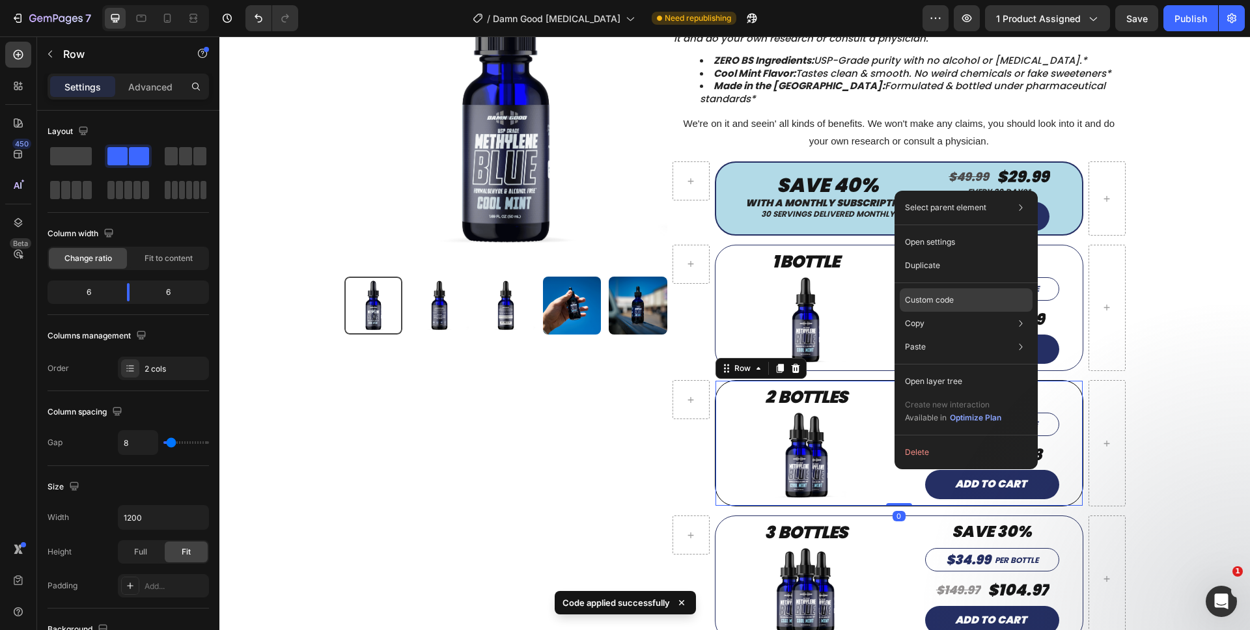
click at [918, 294] on p "Custom code" at bounding box center [929, 300] width 49 height 12
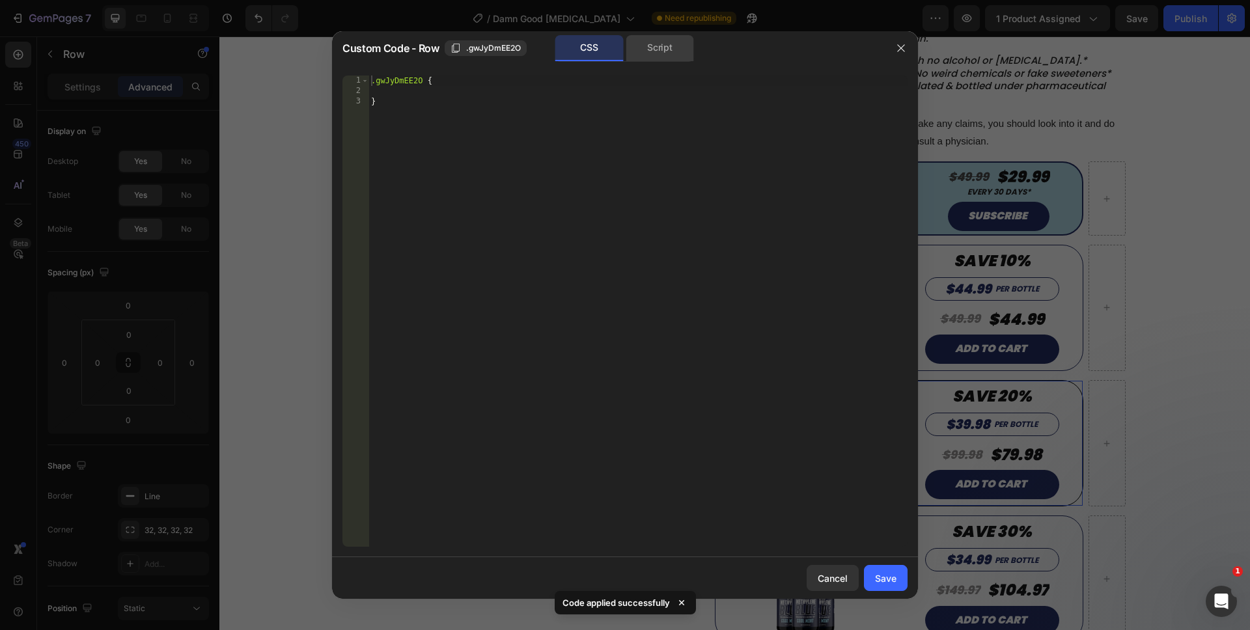
click at [654, 37] on div "Script" at bounding box center [660, 48] width 68 height 26
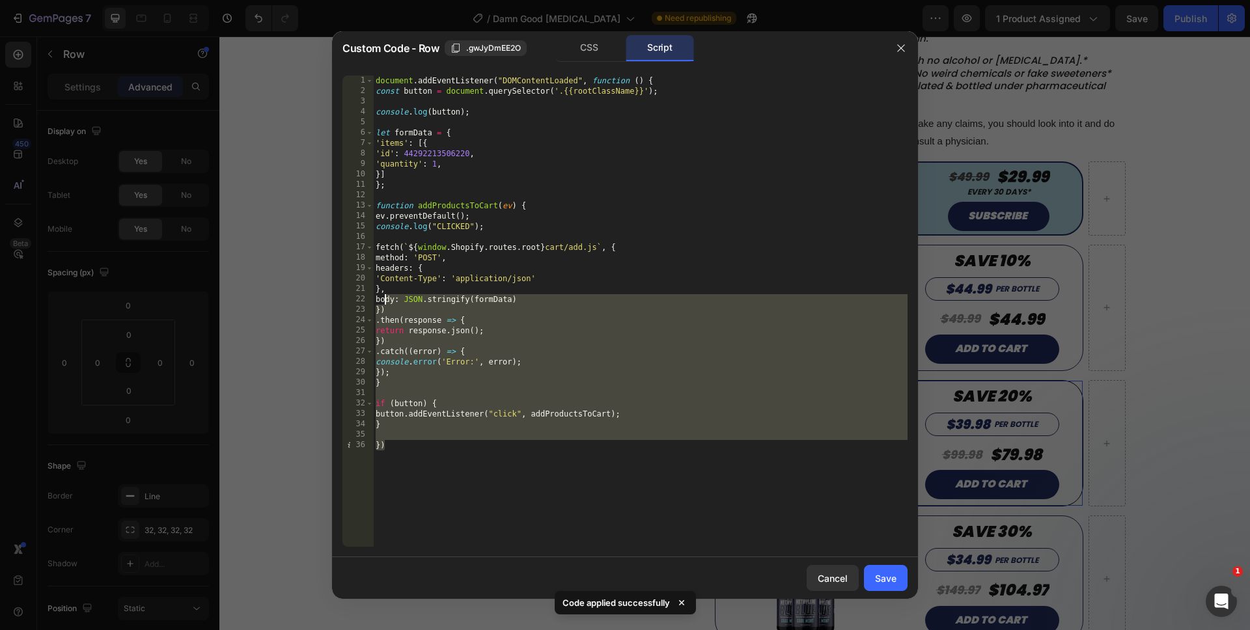
drag, startPoint x: 441, startPoint y: 456, endPoint x: 325, endPoint y: 84, distance: 389.7
click at [325, 84] on div "Custom Code - Row .gwJyDmEE2O CSS Script }) 1 2 3 4 5 6 7 8 9 10 11 12 13 14 15…" at bounding box center [625, 315] width 1250 height 630
type textarea "document.addEventListener("DOMContentLoaded", function () { const button = docu…"
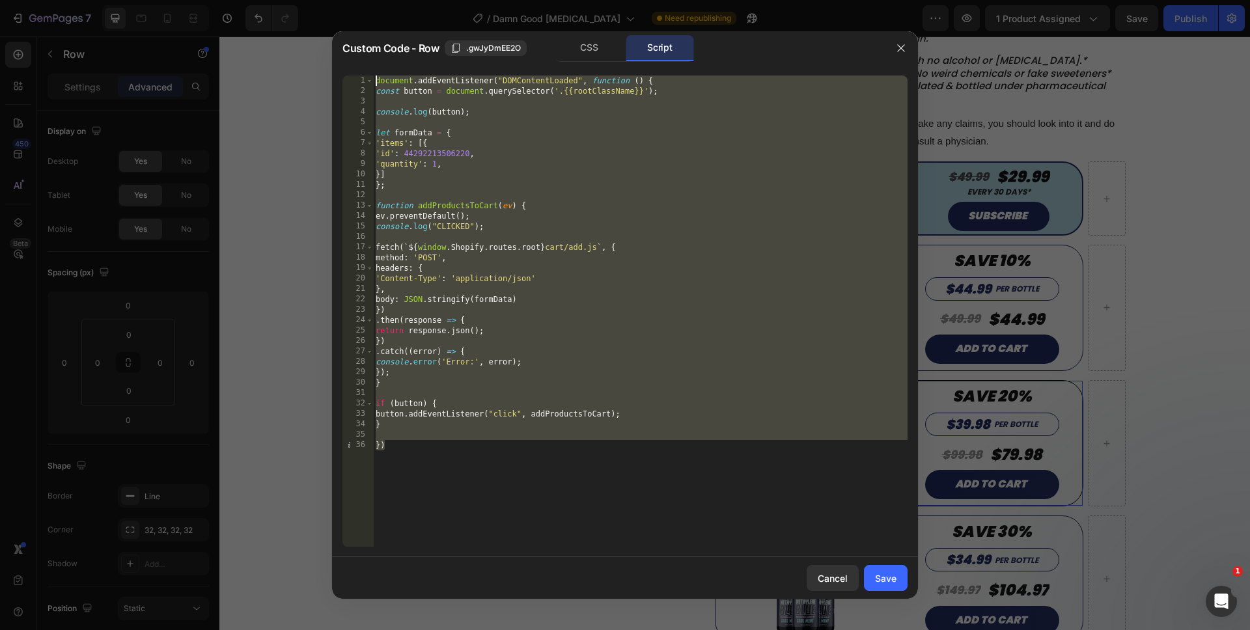
paste textarea
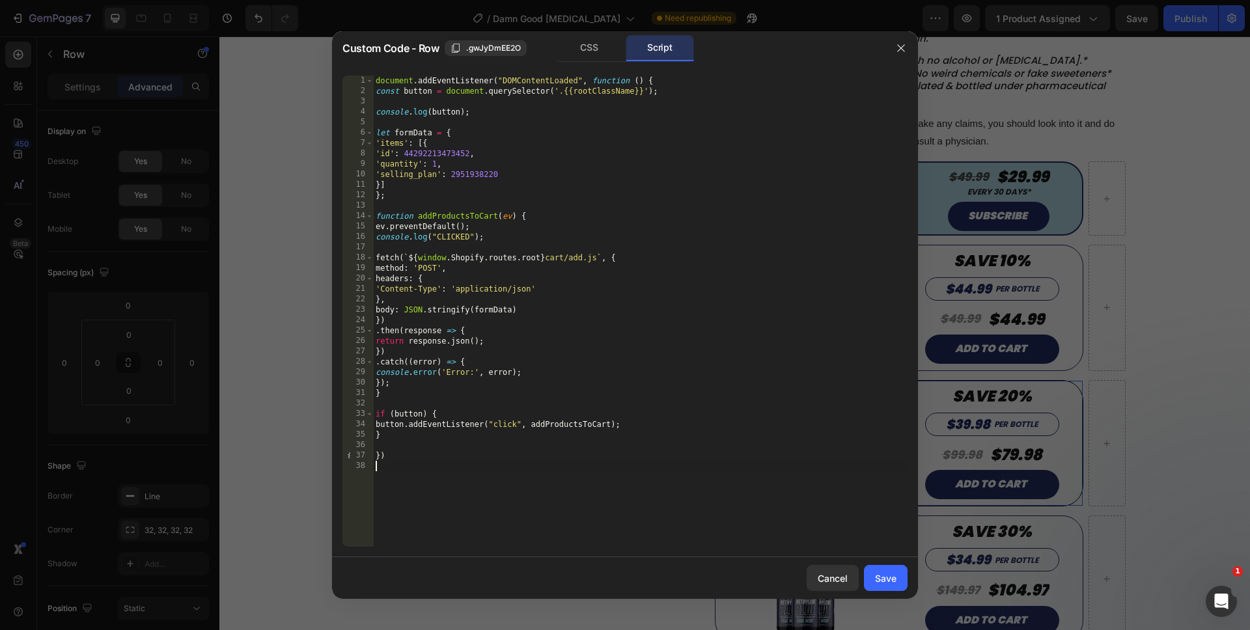
click at [443, 178] on div "document . addEventListener ( "DOMContentLoaded" , function ( ) { const button …" at bounding box center [640, 322] width 534 height 492
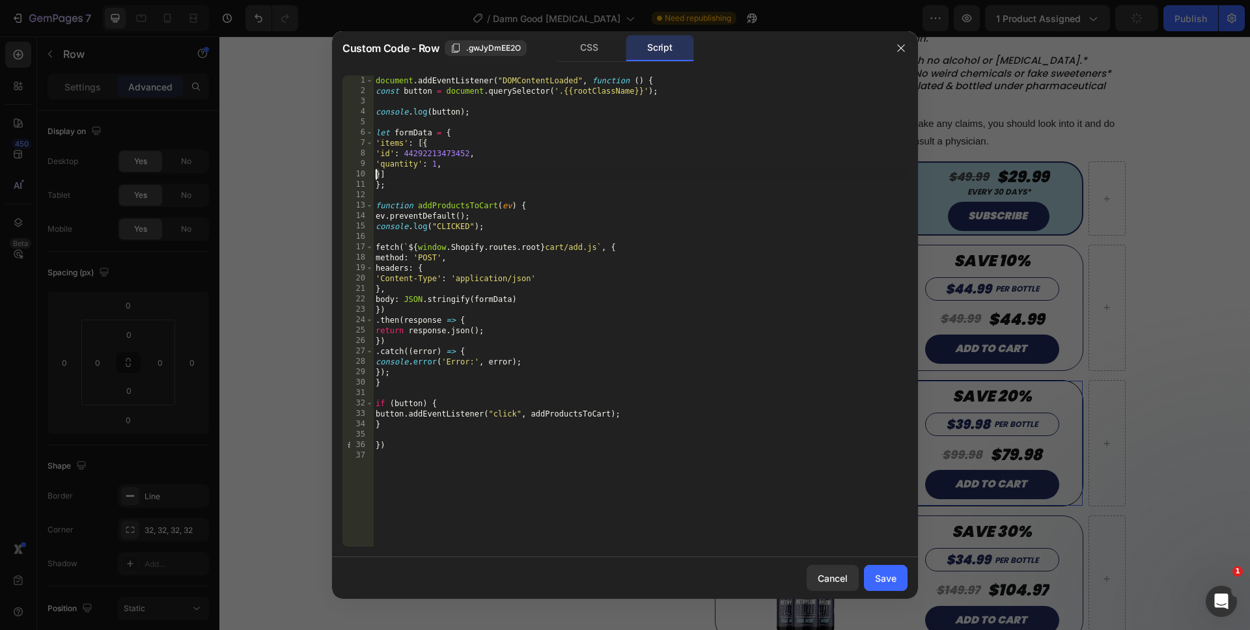
click at [433, 163] on div "document . addEventListener ( "DOMContentLoaded" , function ( ) { const button …" at bounding box center [640, 322] width 534 height 492
type textarea "'quantity': 2,"
click at [436, 475] on div "document . addEventListener ( "DOMContentLoaded" , function ( ) { const button …" at bounding box center [640, 322] width 534 height 492
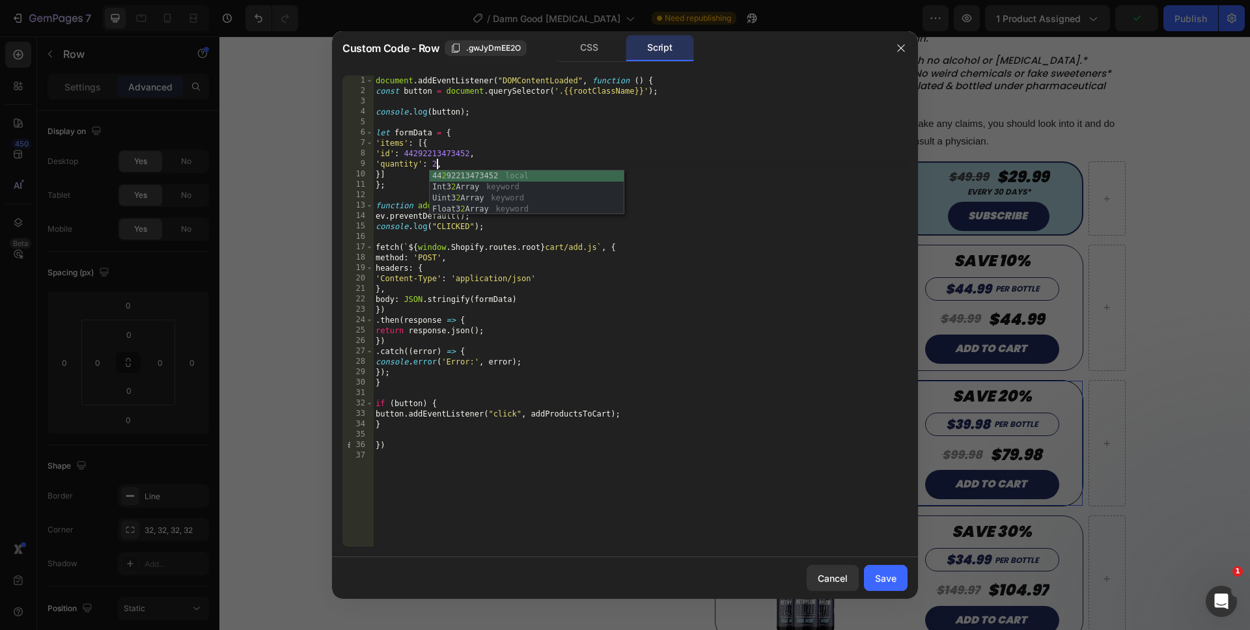
scroll to position [0, 0]
click at [457, 533] on div "document . addEventListener ( "DOMContentLoaded" , function ( ) { const button …" at bounding box center [640, 322] width 534 height 492
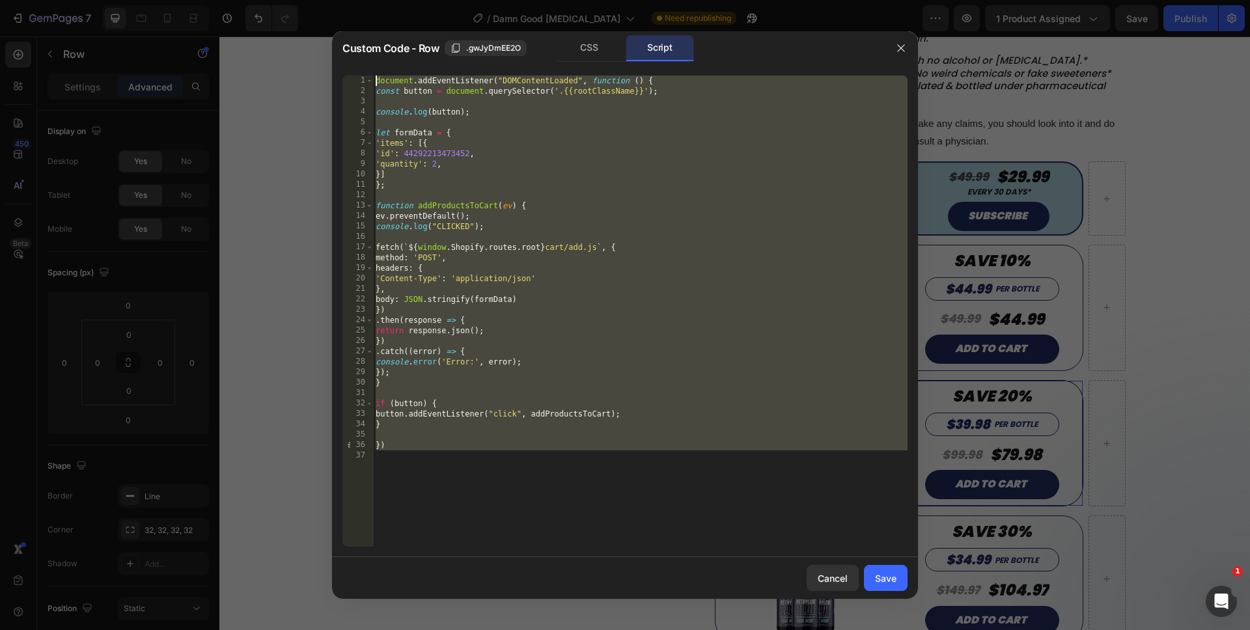
drag, startPoint x: 612, startPoint y: 512, endPoint x: 355, endPoint y: 44, distance: 534.3
click at [355, 44] on div "Custom Code - Row .gwJyDmEE2O CSS Script 1 2 3 4 5 6 7 8 9 10 11 12 13 14 15 16…" at bounding box center [625, 315] width 586 height 568
type textarea "document.addEventListener("DOMContentLoaded", function () { const button = docu…"
paste textarea
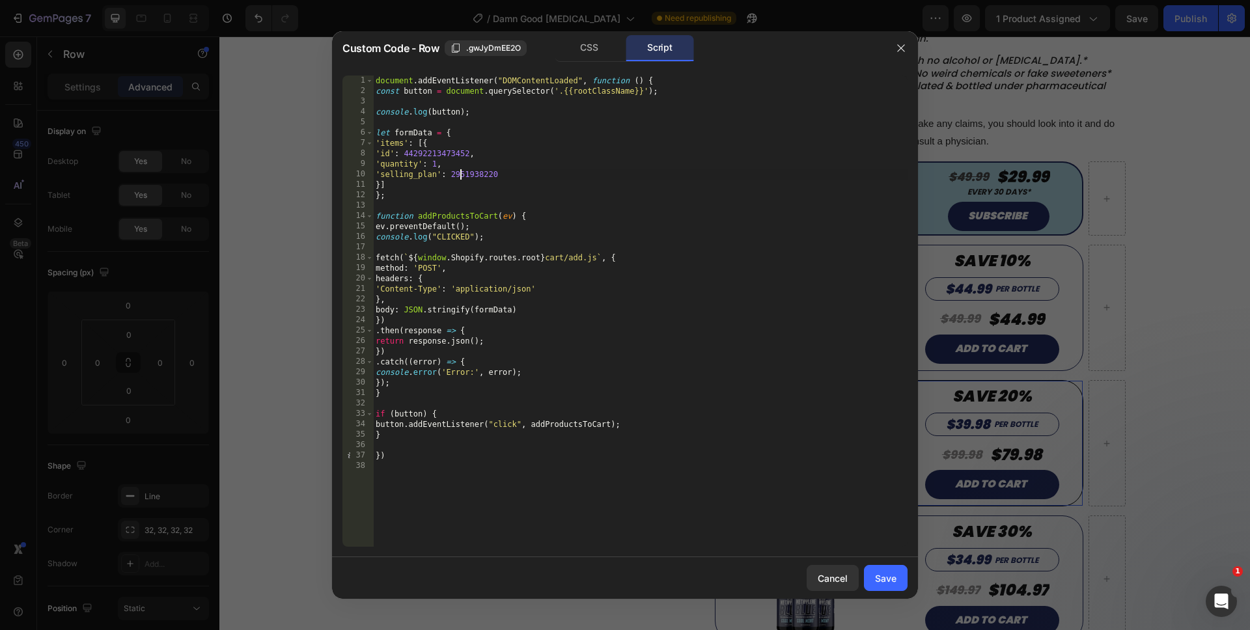
click at [460, 173] on div "document . addEventListener ( "DOMContentLoaded" , function ( ) { const button …" at bounding box center [640, 322] width 534 height 492
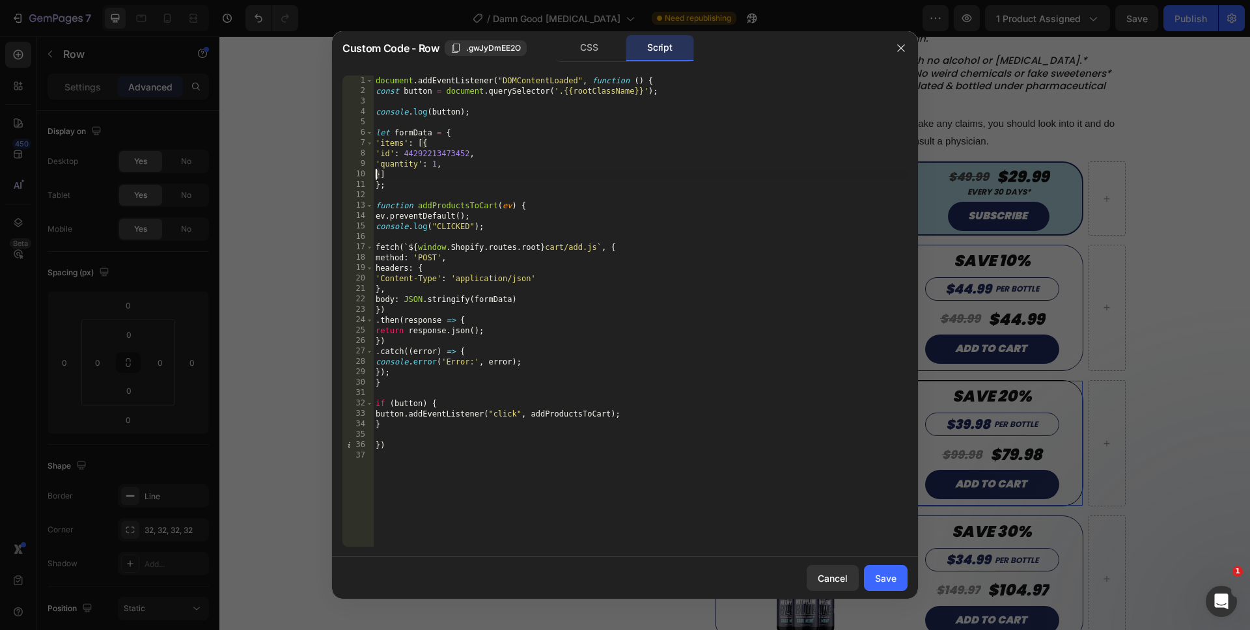
click at [433, 167] on div "document . addEventListener ( "DOMContentLoaded" , function ( ) { const button …" at bounding box center [640, 322] width 534 height 492
type textarea "'quantity': 2,"
click at [448, 482] on div "document . addEventListener ( "DOMContentLoaded" , function ( ) { const button …" at bounding box center [640, 322] width 534 height 492
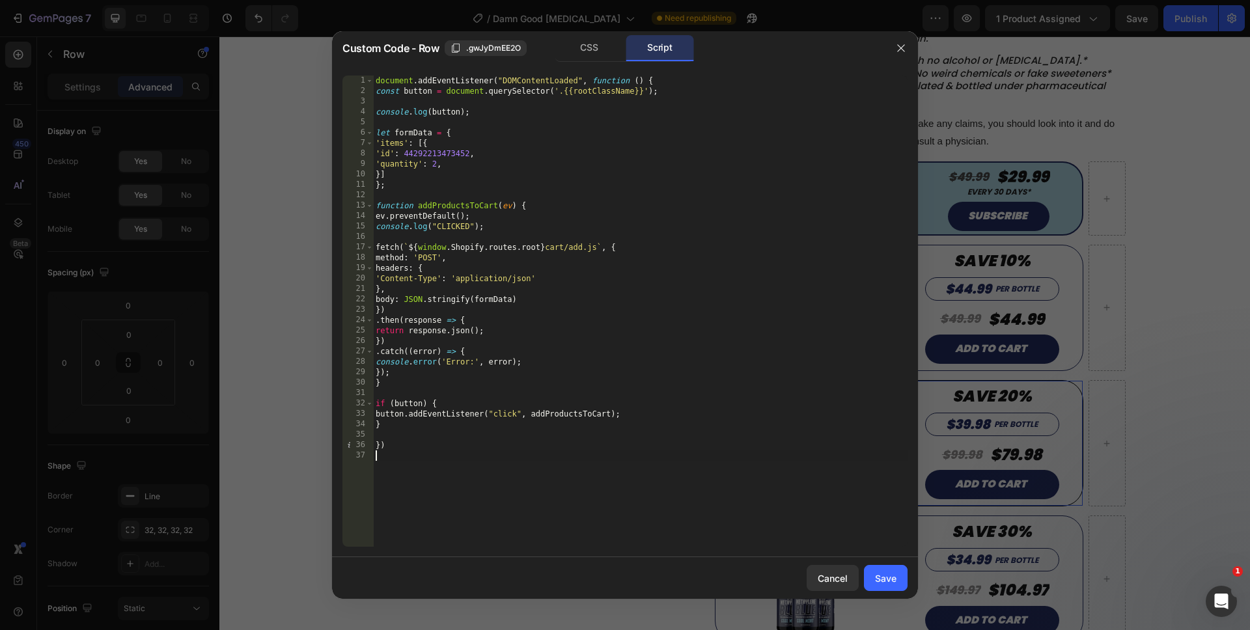
scroll to position [0, 0]
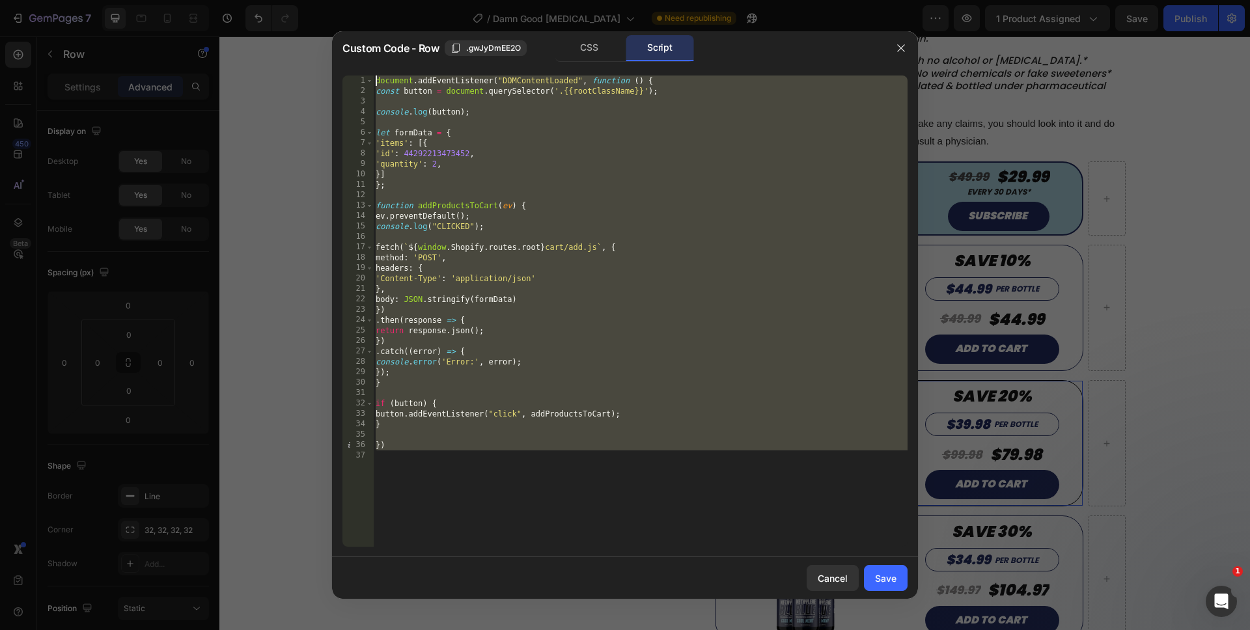
drag, startPoint x: 475, startPoint y: 520, endPoint x: 324, endPoint y: 22, distance: 520.1
click at [316, 9] on div "Custom Code - Row .gwJyDmEE2O CSS Script 1 2 3 4 5 6 7 8 9 10 11 12 13 14 15 16…" at bounding box center [625, 315] width 1250 height 630
type textarea "document.addEventListener("DOMContentLoaded", function () { const button = docu…"
click at [519, 484] on div "document . addEventListener ( "DOMContentLoaded" , function ( ) { const button …" at bounding box center [640, 322] width 534 height 492
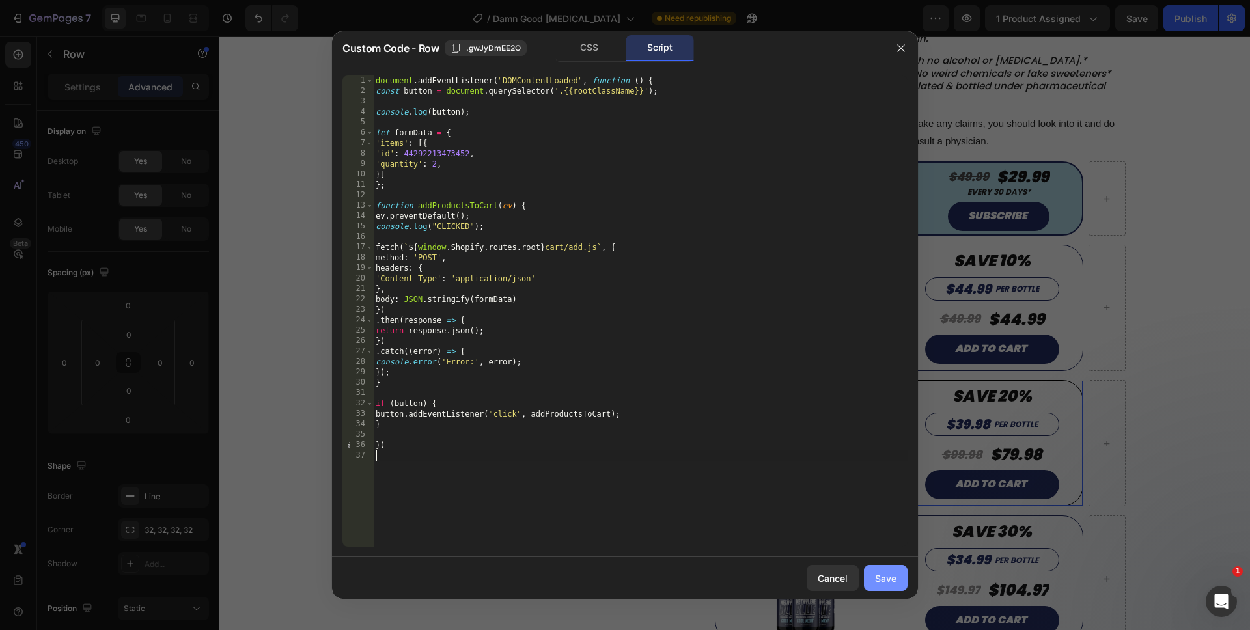
click at [885, 584] on div "Save" at bounding box center [885, 578] width 21 height 14
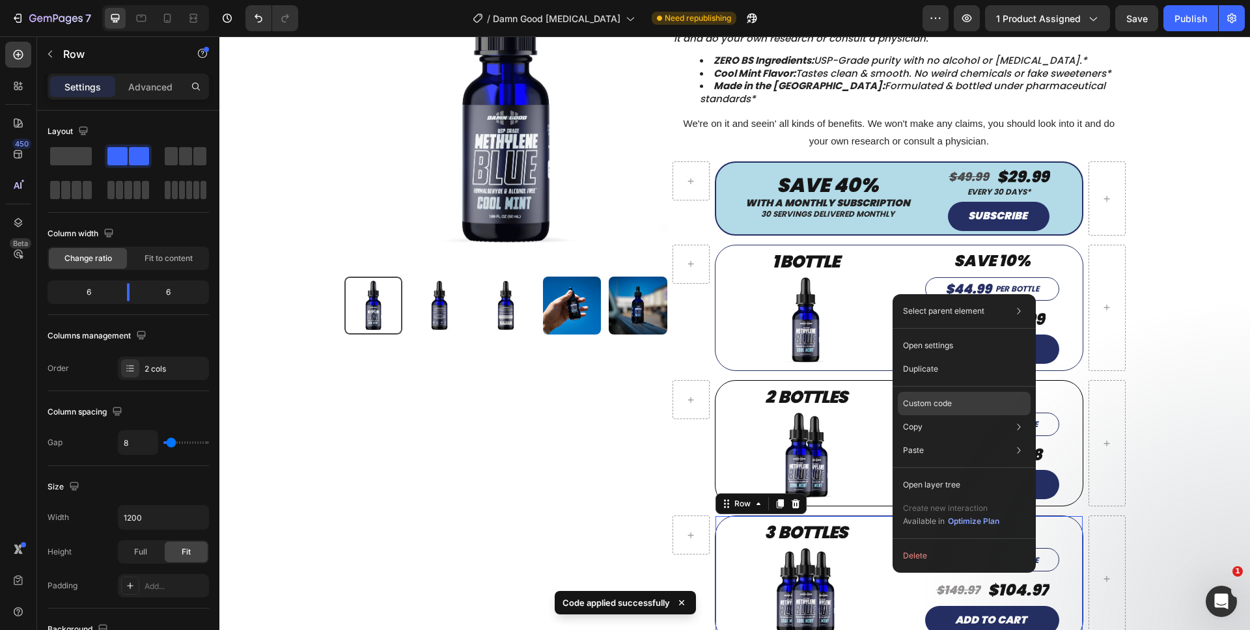
click at [928, 408] on p "Custom code" at bounding box center [927, 404] width 49 height 12
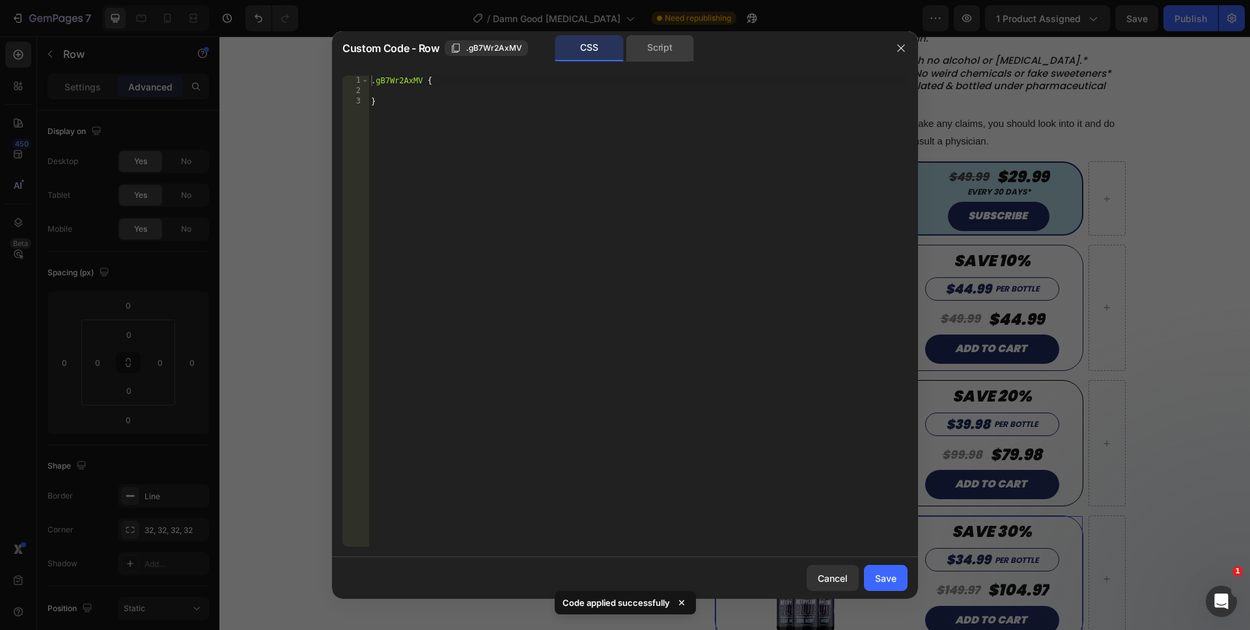
click at [647, 55] on div "Script" at bounding box center [660, 48] width 68 height 26
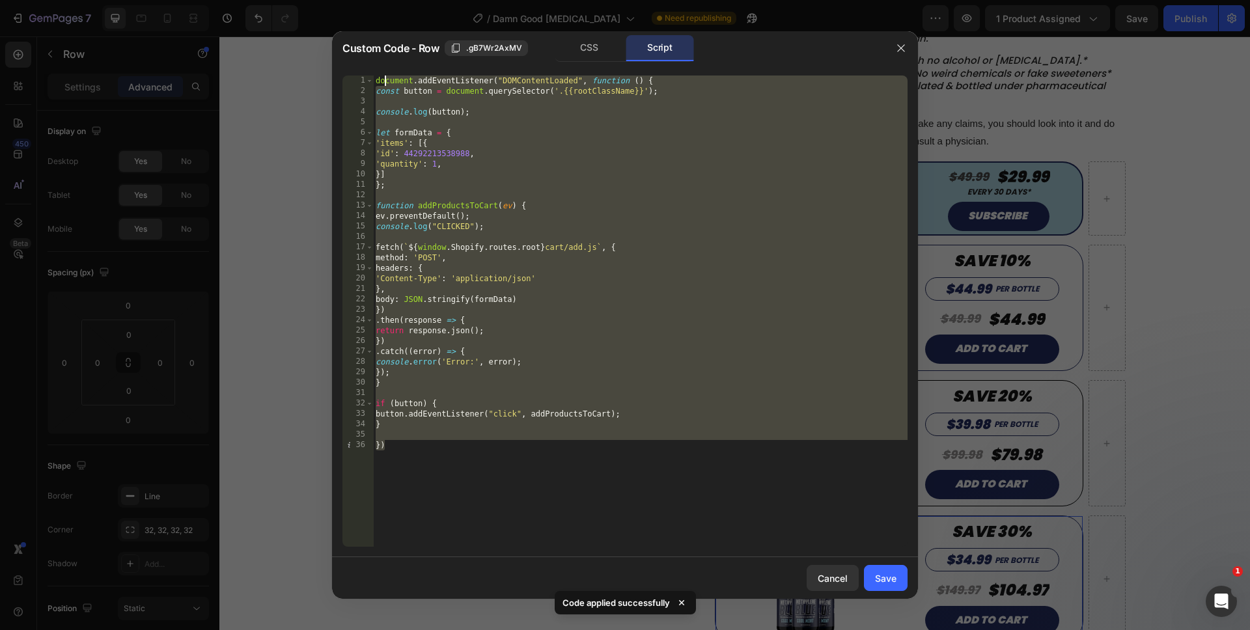
drag, startPoint x: 635, startPoint y: 494, endPoint x: 309, endPoint y: -31, distance: 618.3
click at [309, 0] on html "7 Version history / Damn Good Methylene Blue Need republishing Preview 1 produc…" at bounding box center [625, 0] width 1250 height 0
type textarea "document.addEventListener("DOMContentLoaded", function () { const button = docu…"
paste textarea
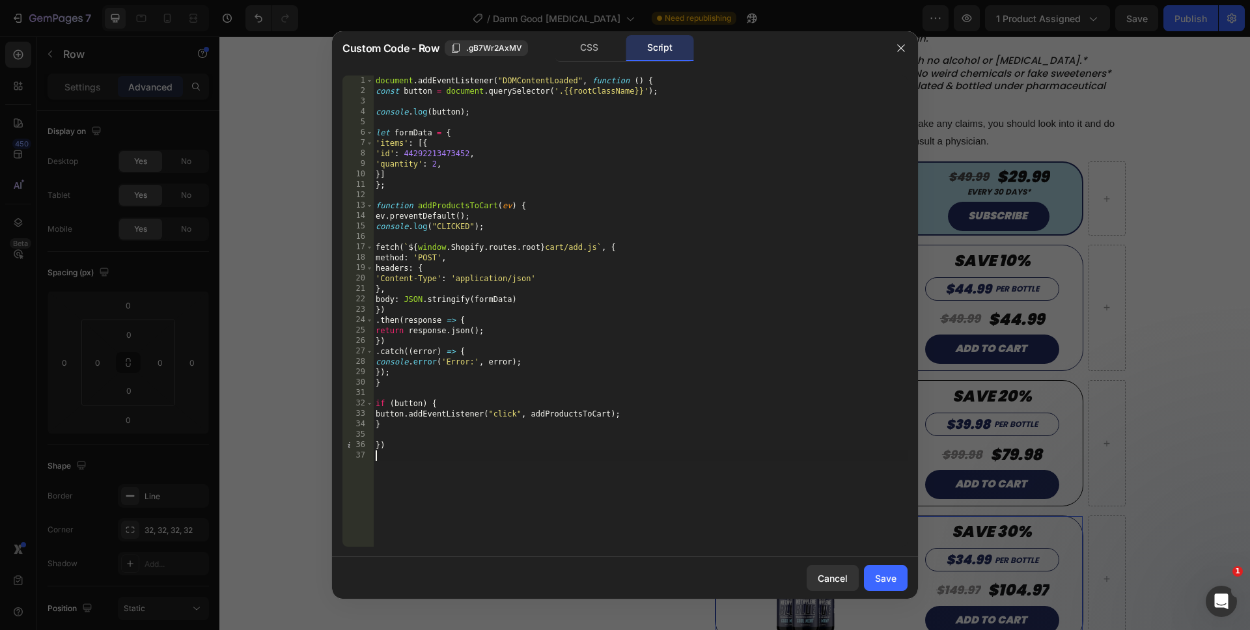
click at [433, 163] on div "document . addEventListener ( "DOMContentLoaded" , function ( ) { const button …" at bounding box center [640, 322] width 534 height 492
type textarea "'quantity': 3,"
click at [503, 469] on div "document . addEventListener ( "DOMContentLoaded" , function ( ) { const button …" at bounding box center [640, 322] width 534 height 492
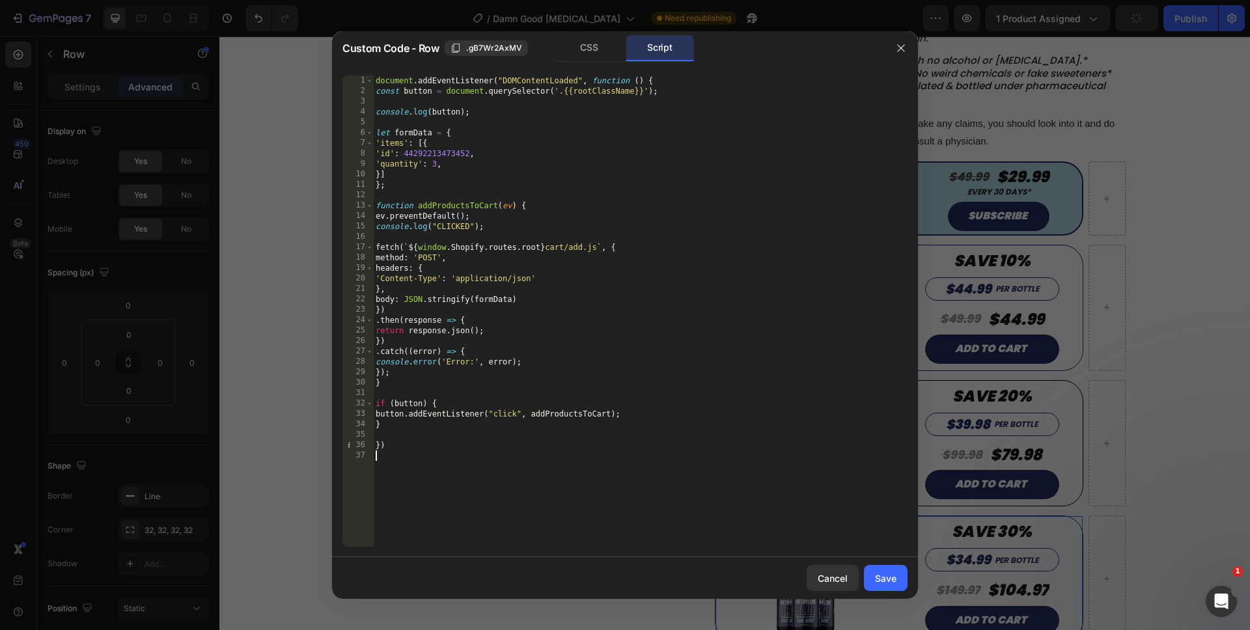
scroll to position [0, 0]
click at [880, 584] on div "Save" at bounding box center [885, 578] width 21 height 14
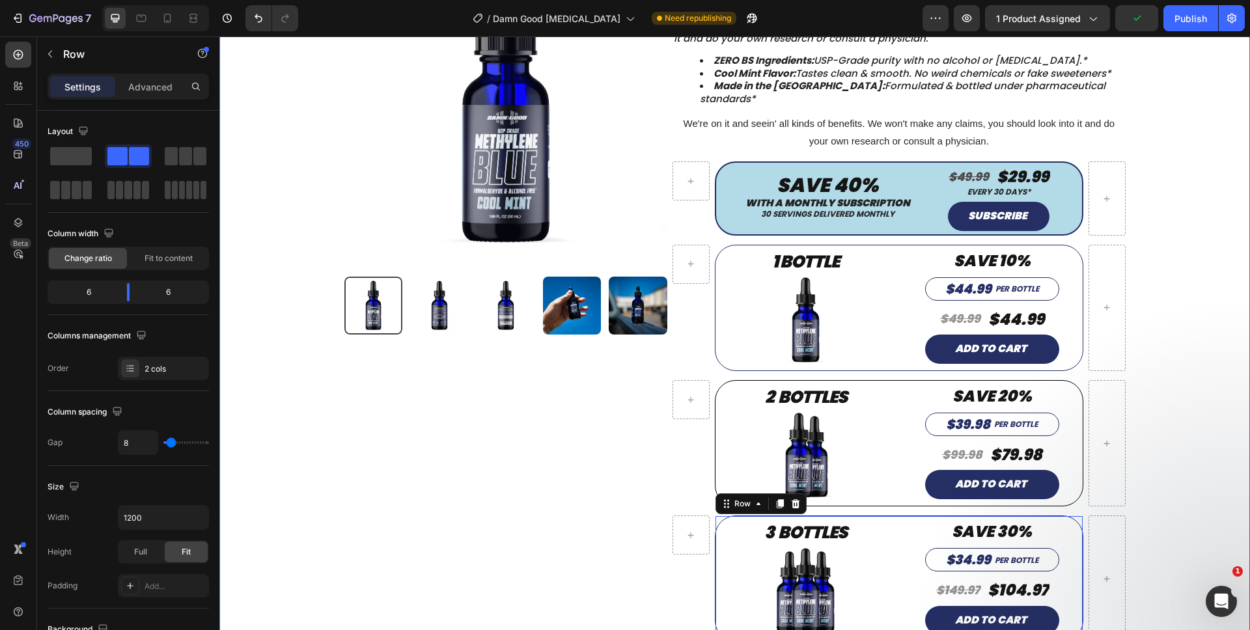
click at [1164, 506] on div "Product Images Product Damn Good™ Methylene Blue – USP Grade Solution (Cool Min…" at bounding box center [734, 304] width 1011 height 719
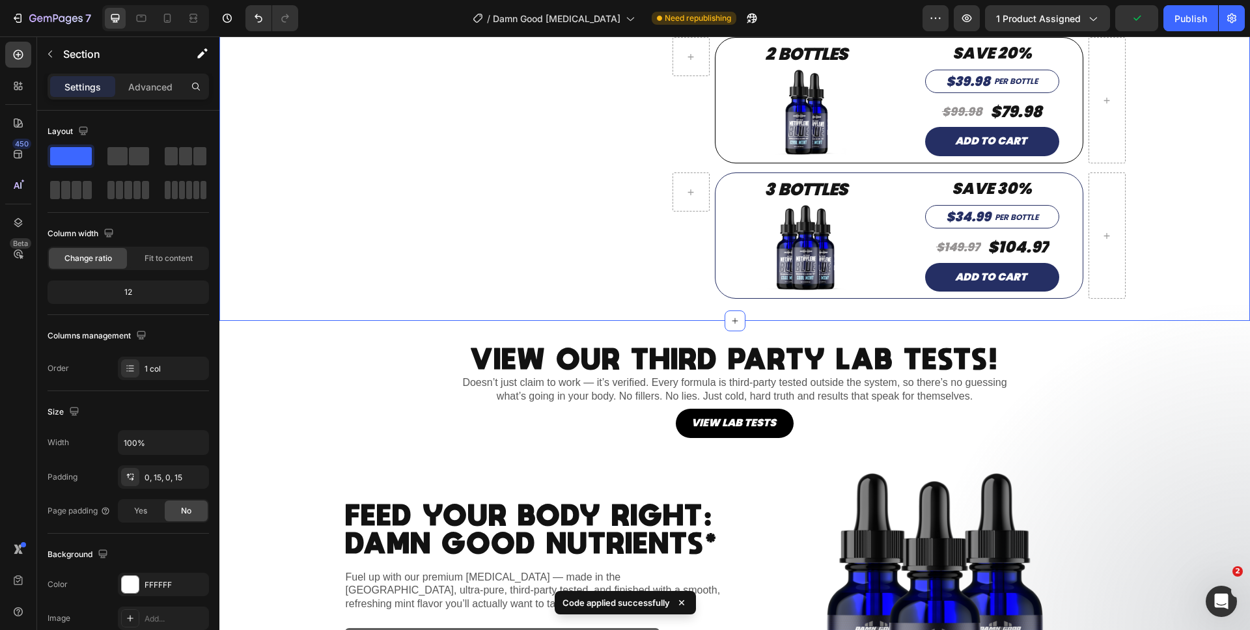
scroll to position [498, 0]
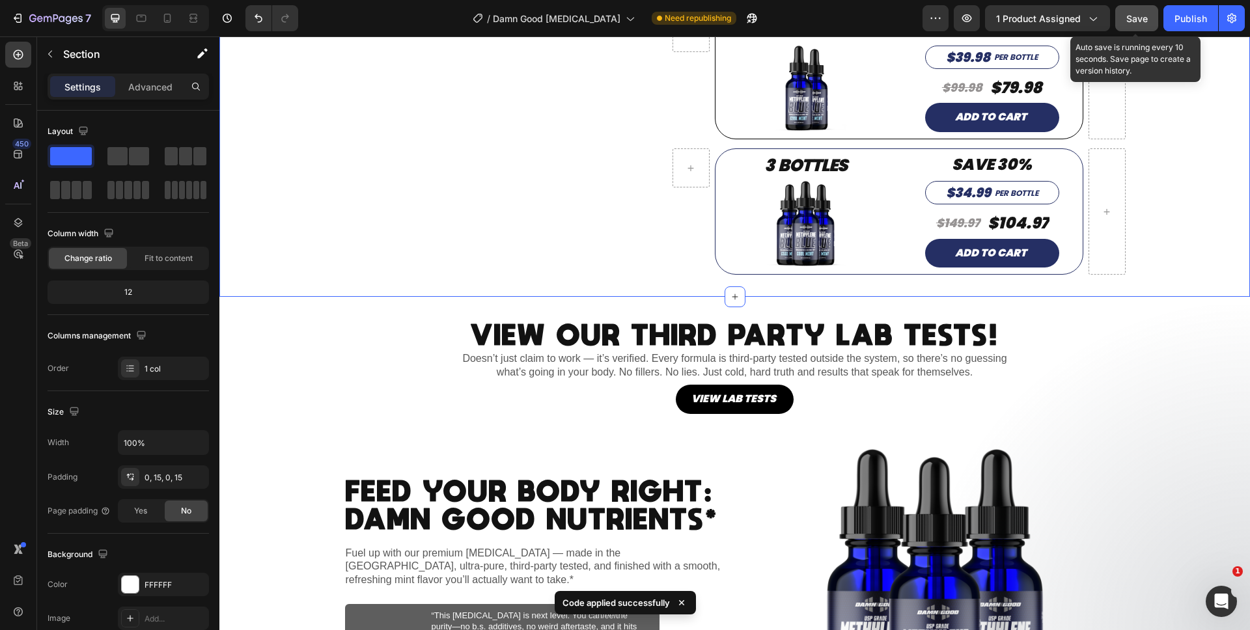
click at [1143, 29] on button "Save" at bounding box center [1136, 18] width 43 height 26
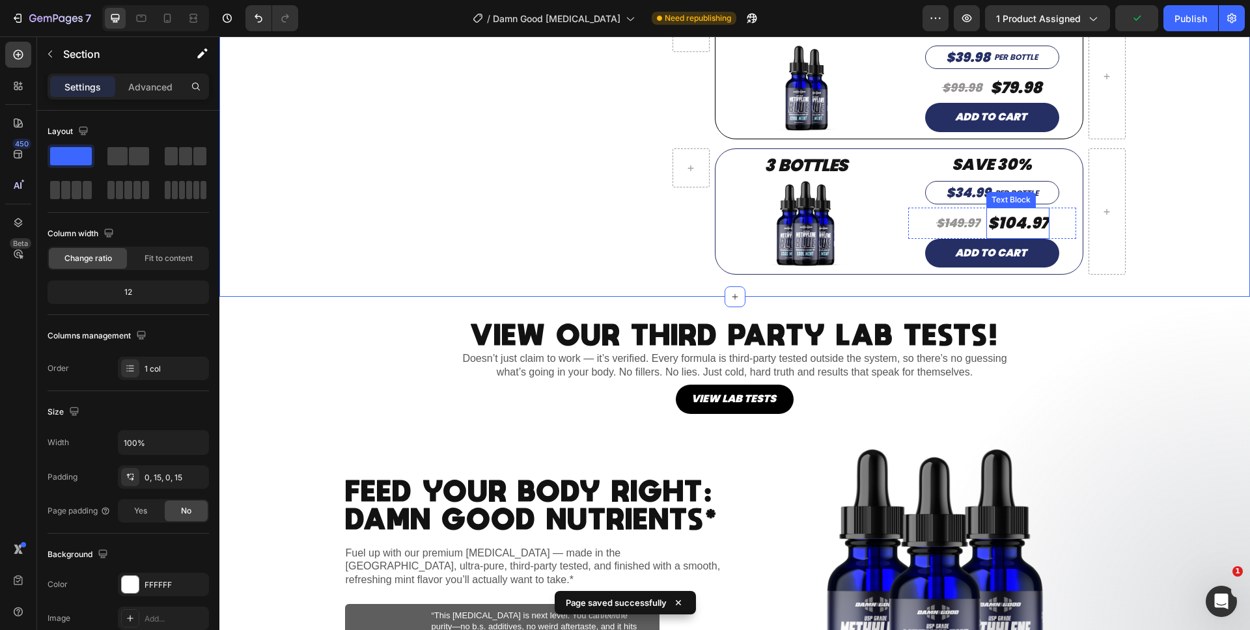
click at [1041, 211] on p "$104.97" at bounding box center [1017, 223] width 61 height 28
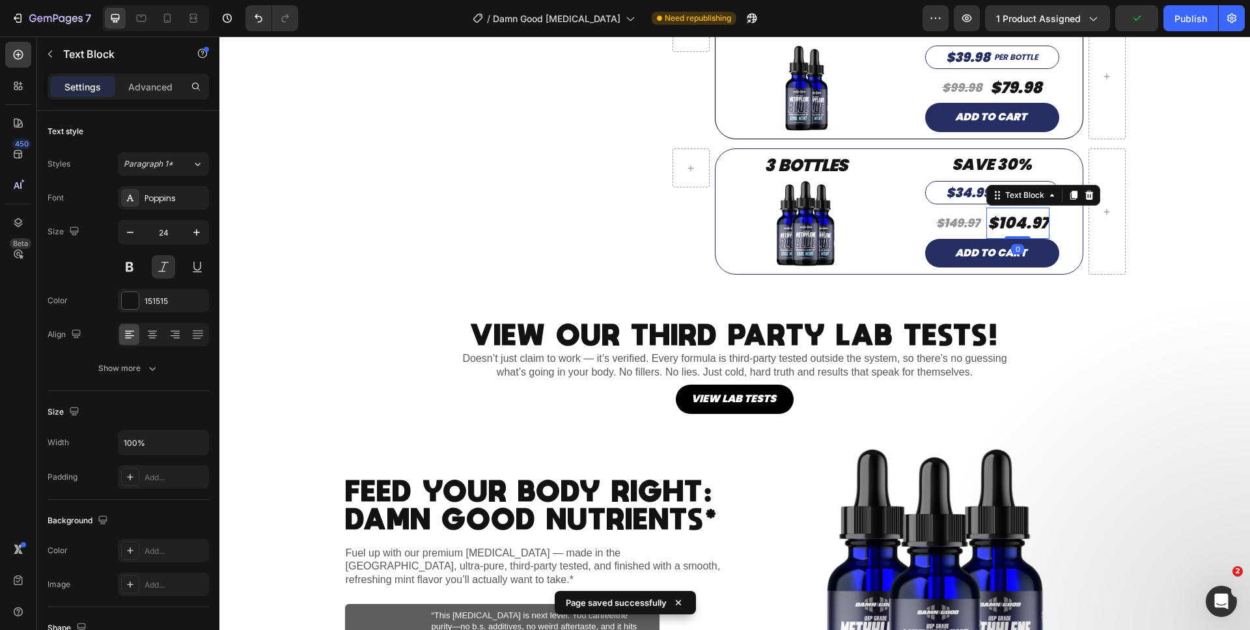
click at [1041, 212] on p "$104.97" at bounding box center [1017, 223] width 61 height 28
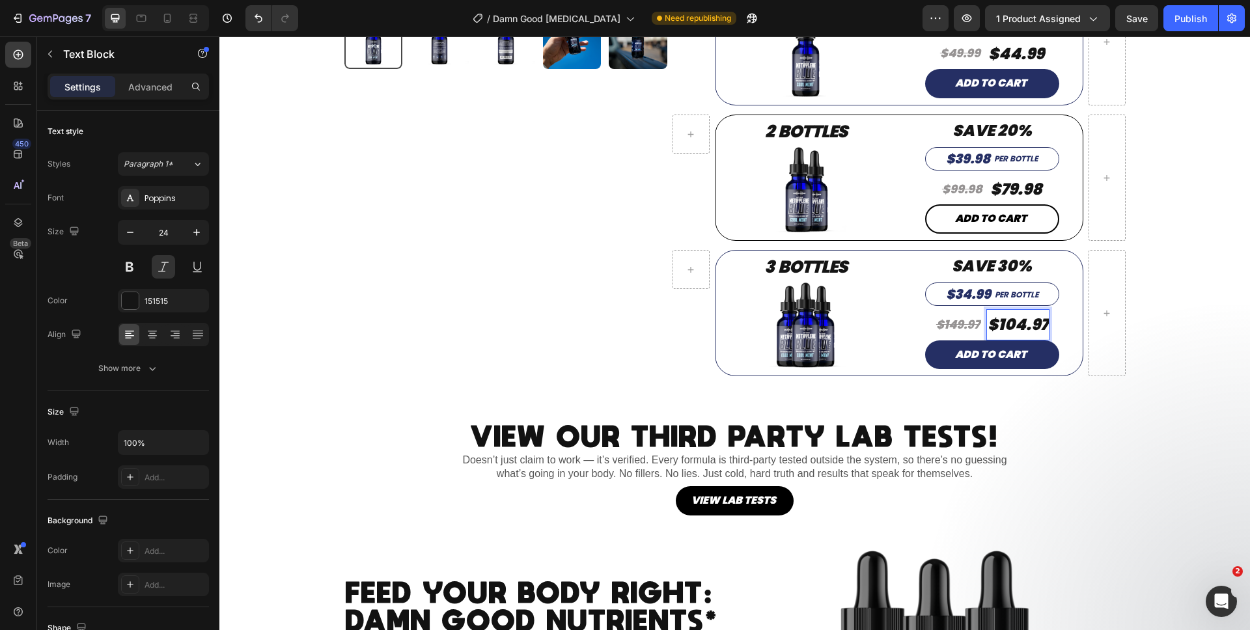
scroll to position [383, 0]
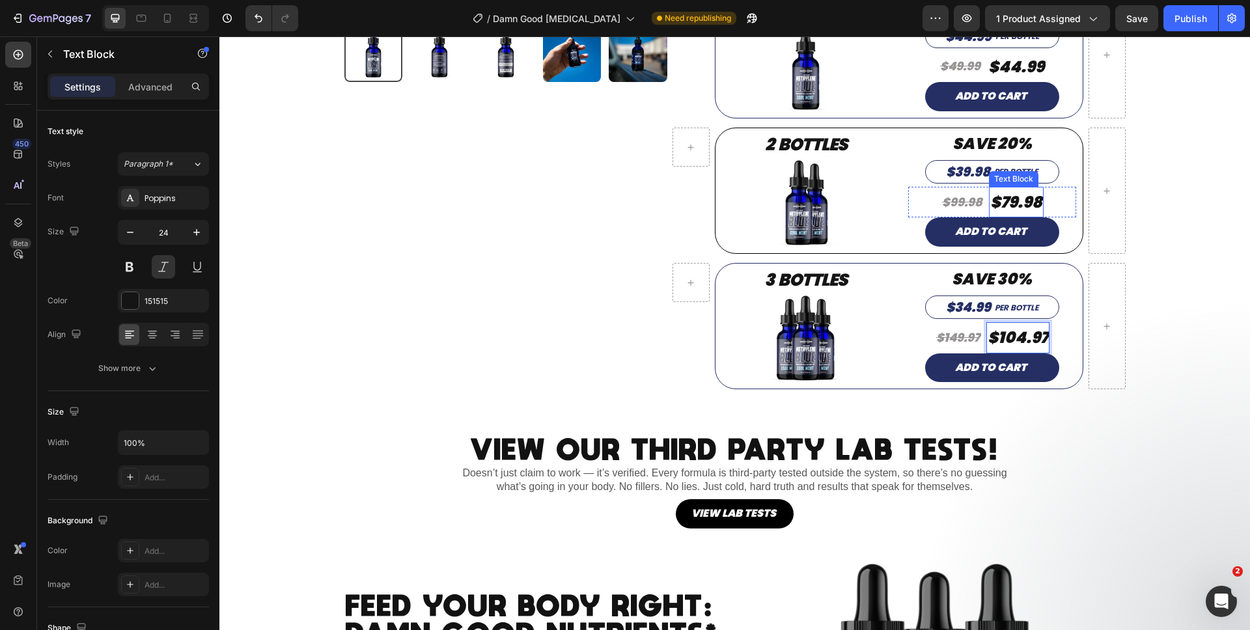
click at [1035, 188] on p "$79.98" at bounding box center [1016, 202] width 52 height 28
click at [1036, 191] on p "$79.98" at bounding box center [1016, 202] width 52 height 28
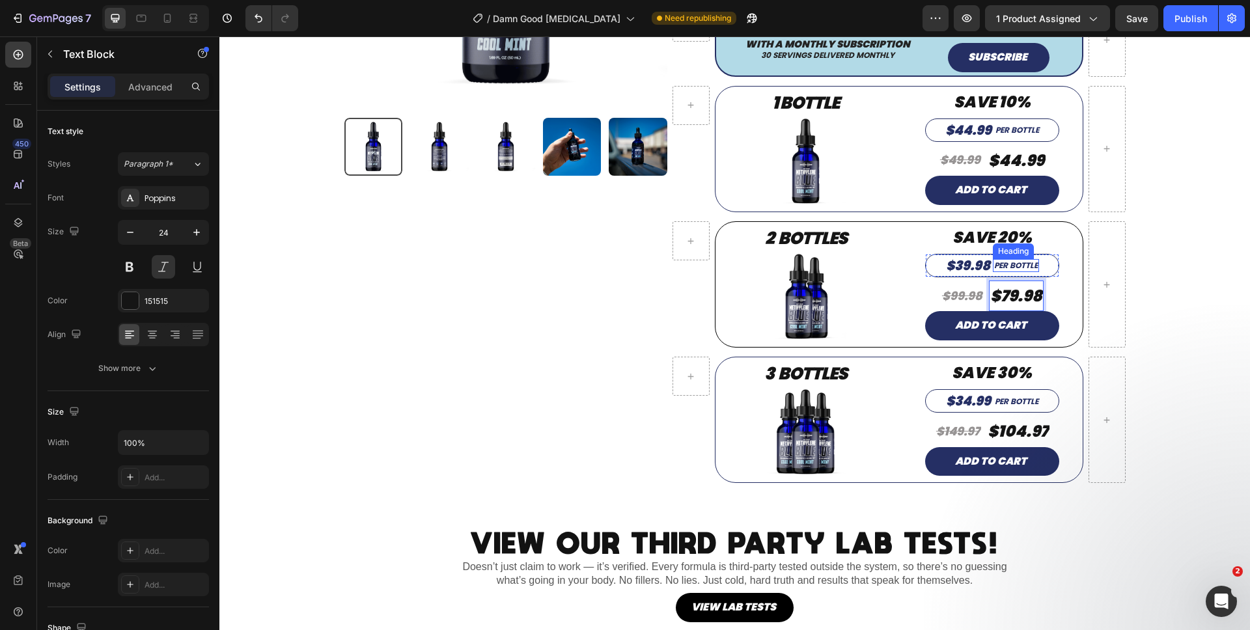
scroll to position [282, 0]
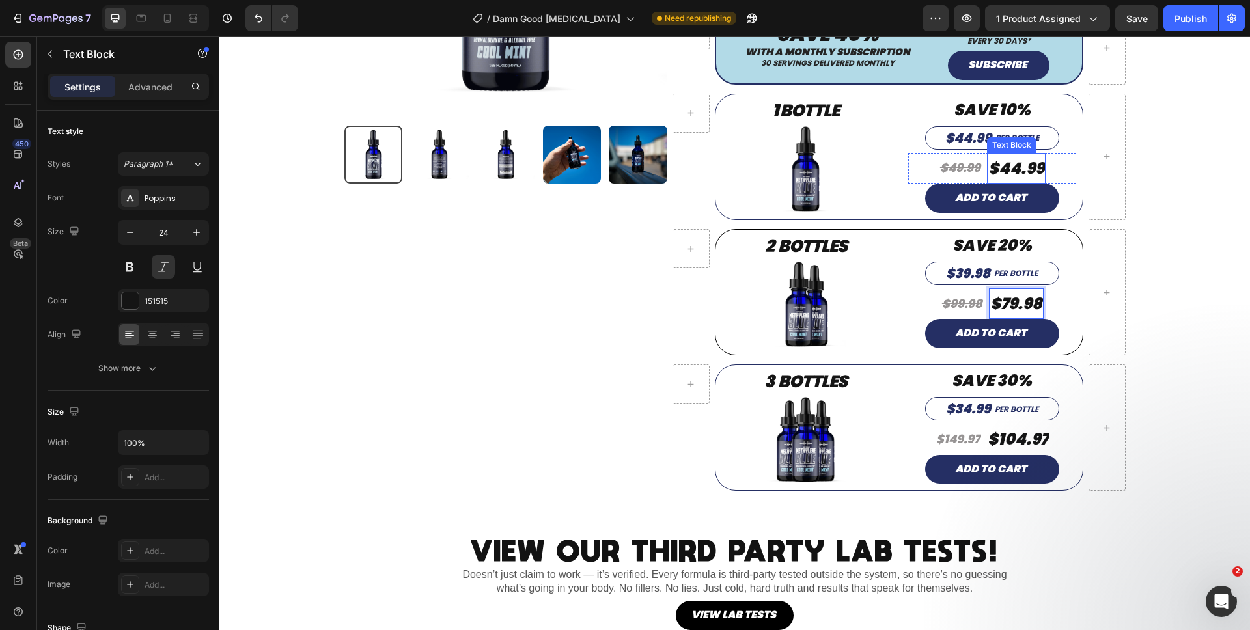
click at [1036, 155] on p "$44.99" at bounding box center [1016, 168] width 56 height 28
click at [1036, 156] on p "$44.99" at bounding box center [1016, 168] width 56 height 28
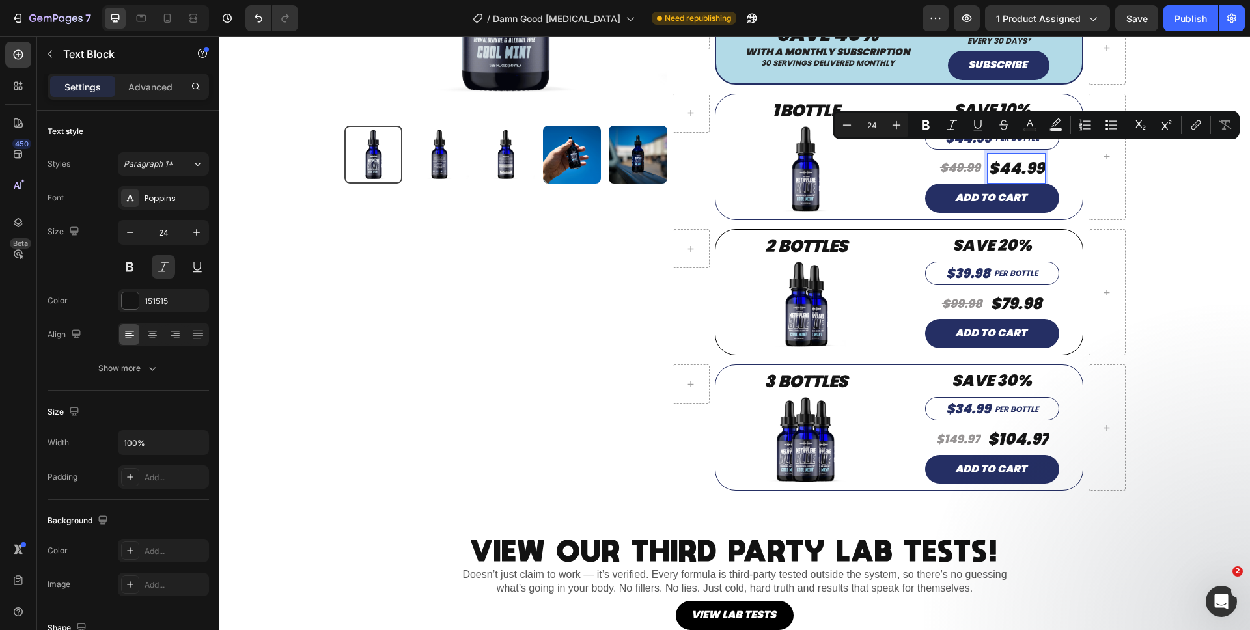
click at [1037, 159] on p "$44.99" at bounding box center [1016, 168] width 56 height 28
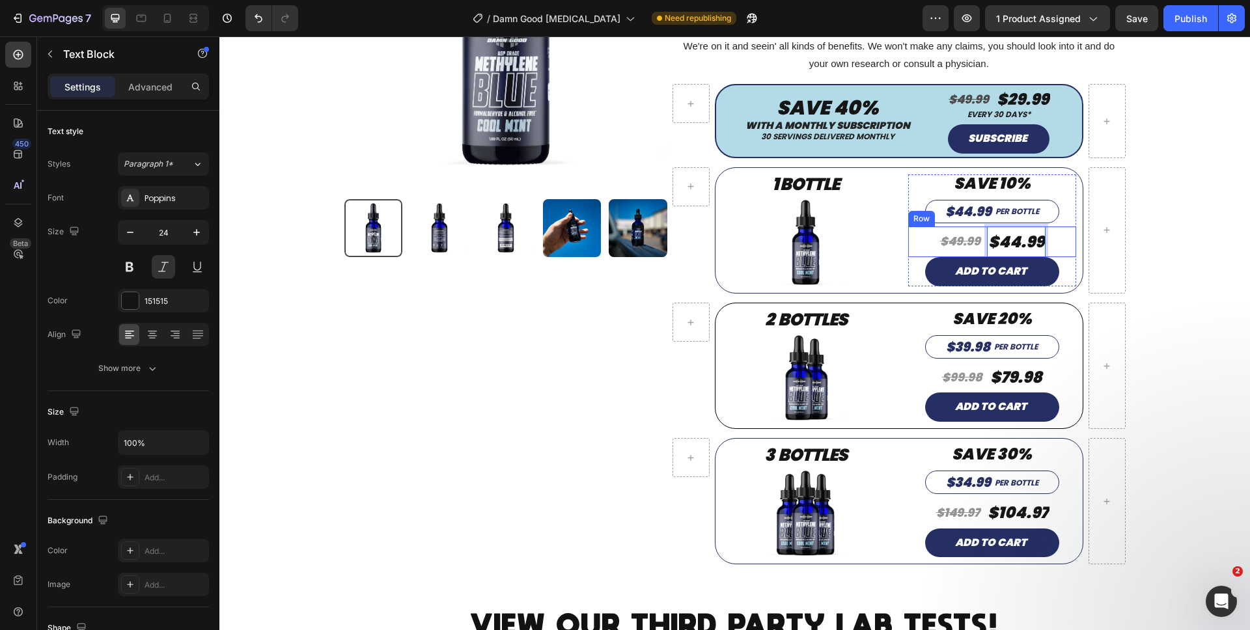
scroll to position [202, 0]
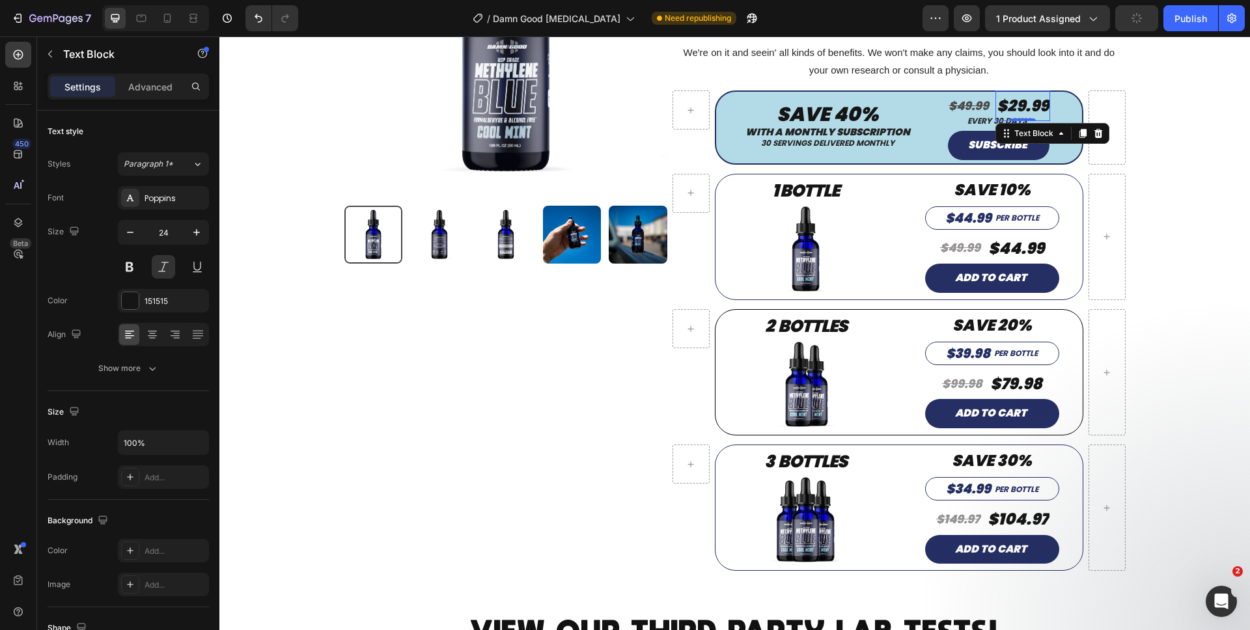
click at [1044, 93] on p "$29.99" at bounding box center [1023, 106] width 52 height 28
click at [1043, 94] on p "$29.99" at bounding box center [1023, 106] width 52 height 28
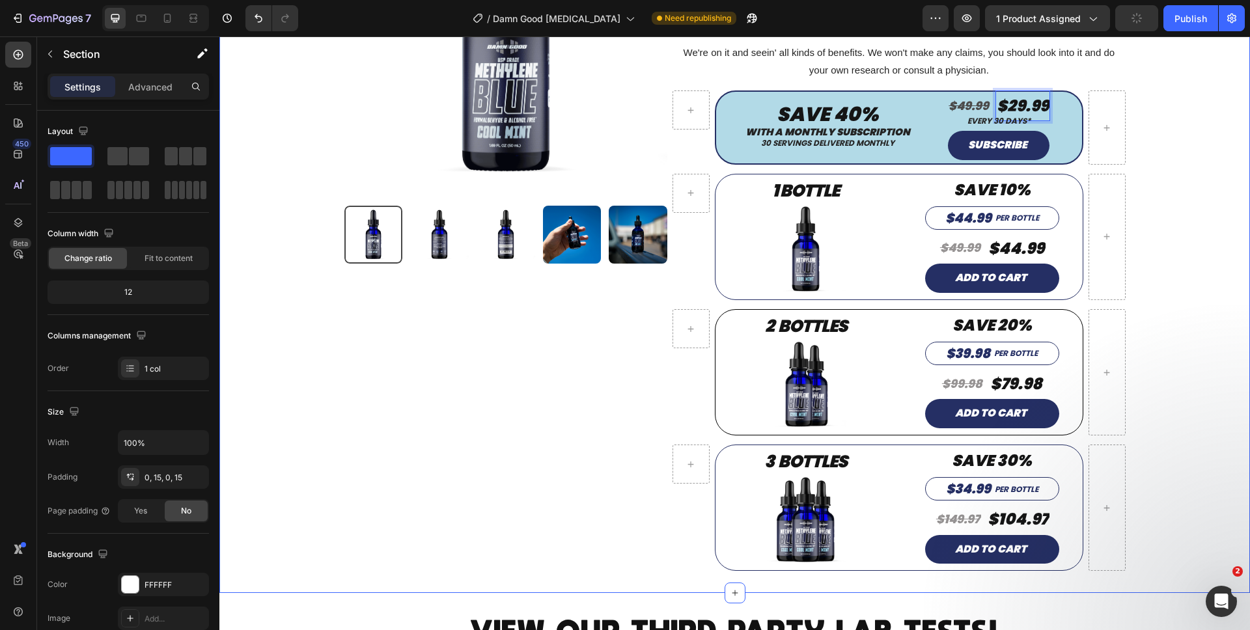
click at [1222, 229] on div "Product Images Product Damn Good™ Methylene Blue – USP Grade Solution (Cool Min…" at bounding box center [734, 233] width 1011 height 719
click at [1142, 26] on button "Save" at bounding box center [1136, 18] width 43 height 26
click at [161, 23] on icon at bounding box center [167, 18] width 13 height 13
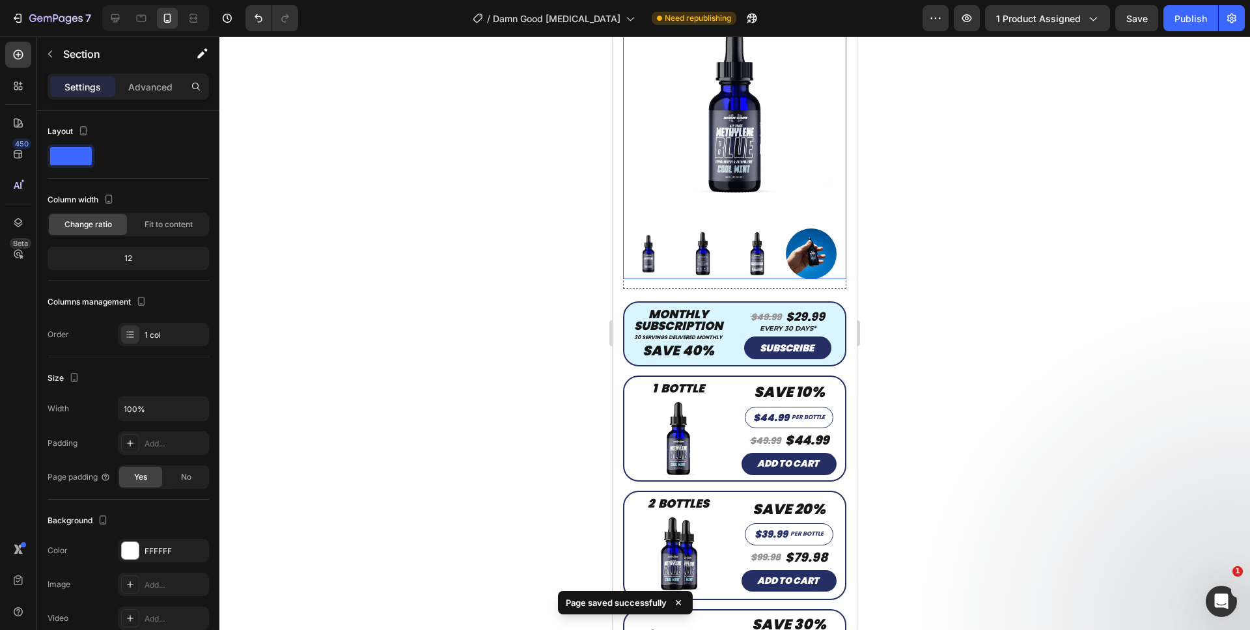
scroll to position [239, 0]
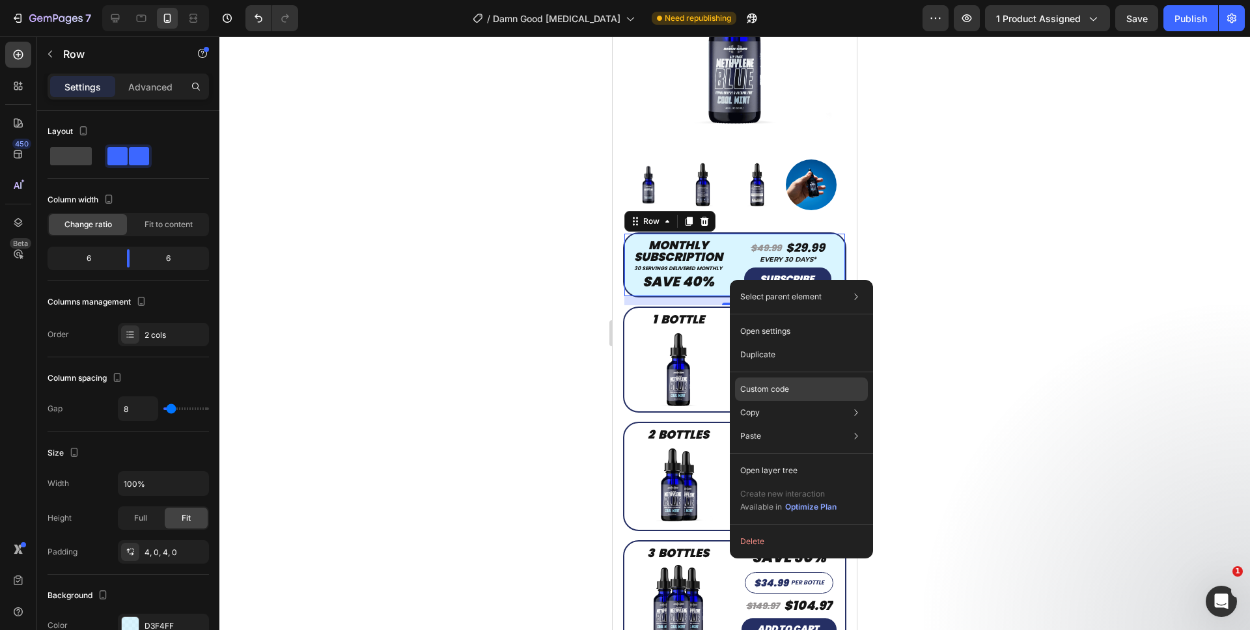
click at [763, 386] on p "Custom code" at bounding box center [764, 389] width 49 height 12
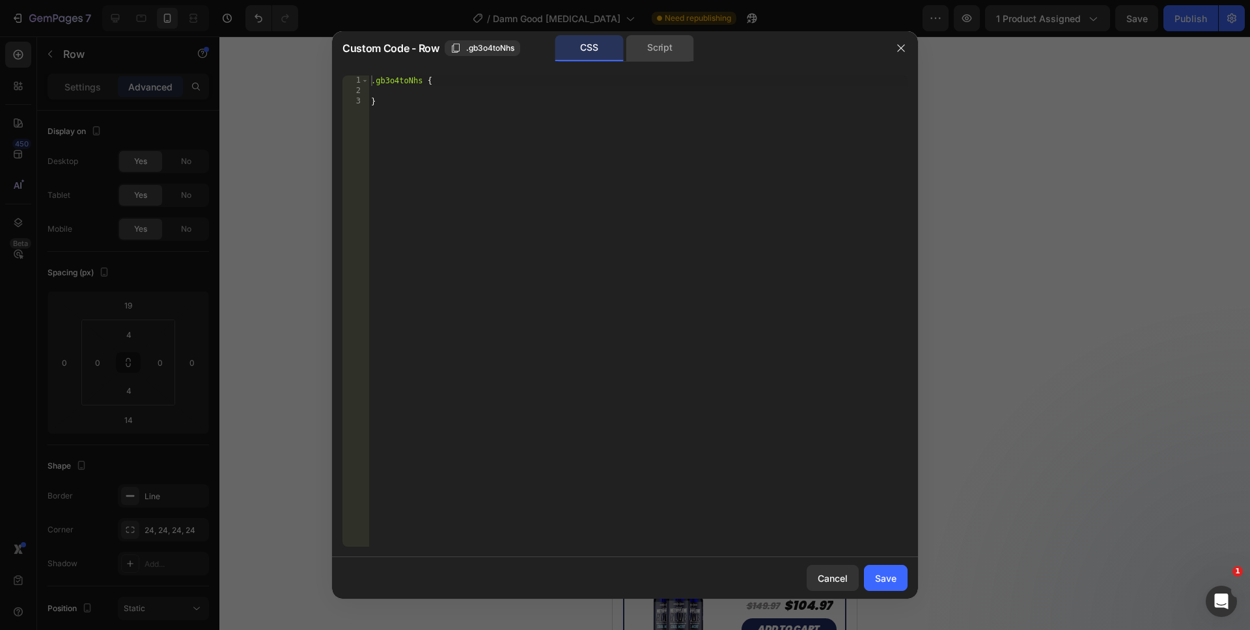
click at [665, 55] on div "Script" at bounding box center [660, 48] width 68 height 26
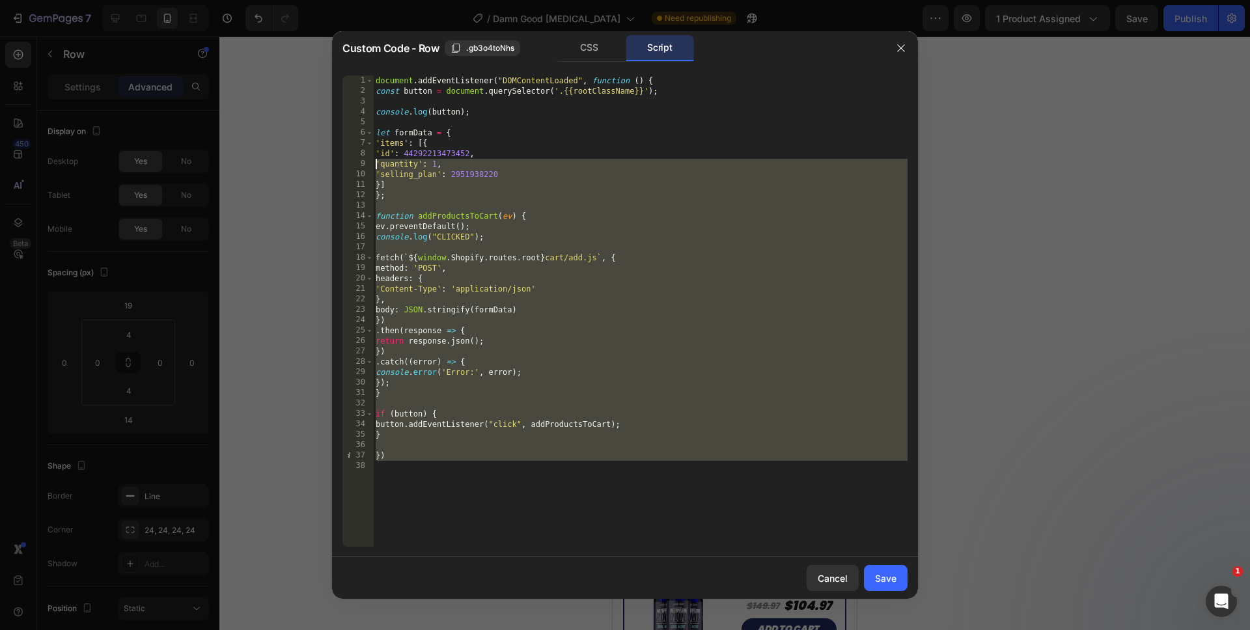
drag, startPoint x: 515, startPoint y: 514, endPoint x: 281, endPoint y: 1, distance: 563.9
click at [281, 1] on div "Custom Code - Row .gb3o4toNhs CSS Script }) 1 2 3 4 5 6 7 8 9 10 11 12 13 14 15…" at bounding box center [625, 315] width 1250 height 630
type textarea "document.addEventListener("DOMContentLoaded", function () { const button = docu…"
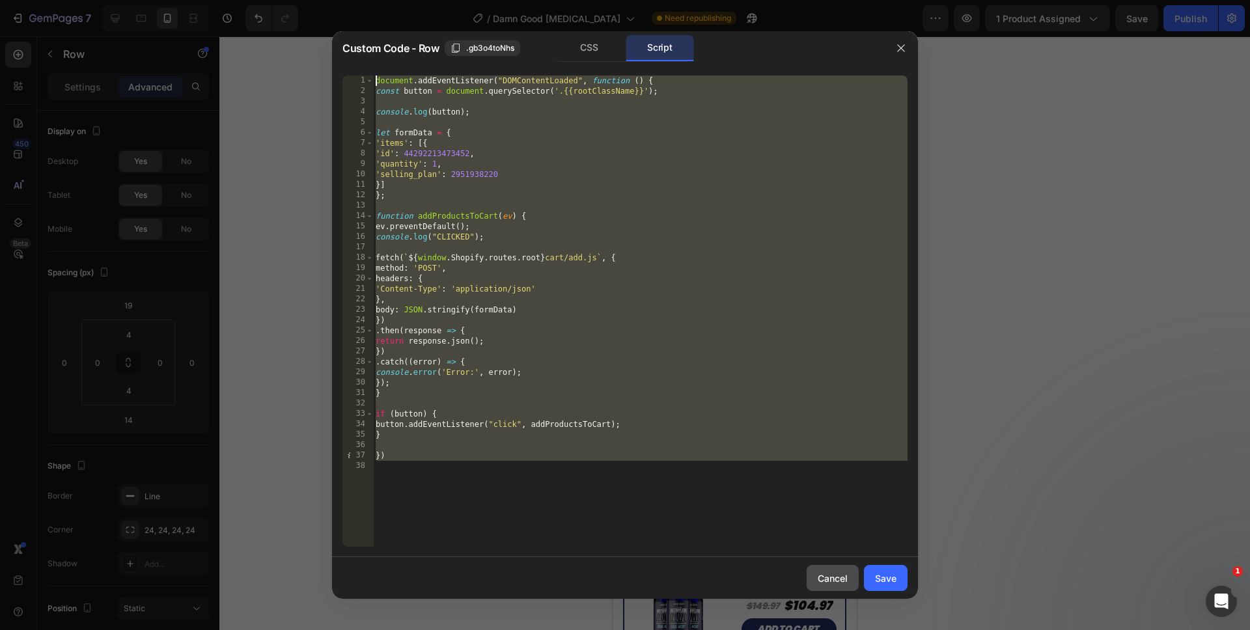
click at [820, 568] on button "Cancel" at bounding box center [832, 578] width 52 height 26
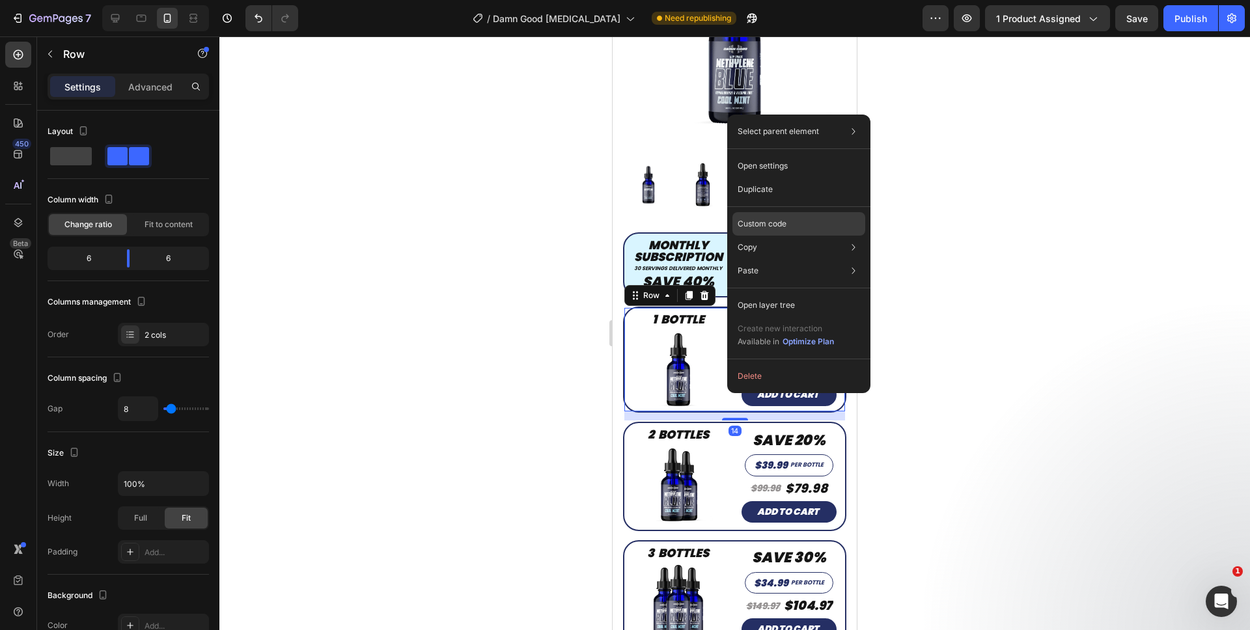
click at [770, 259] on div "Custom code" at bounding box center [798, 270] width 133 height 23
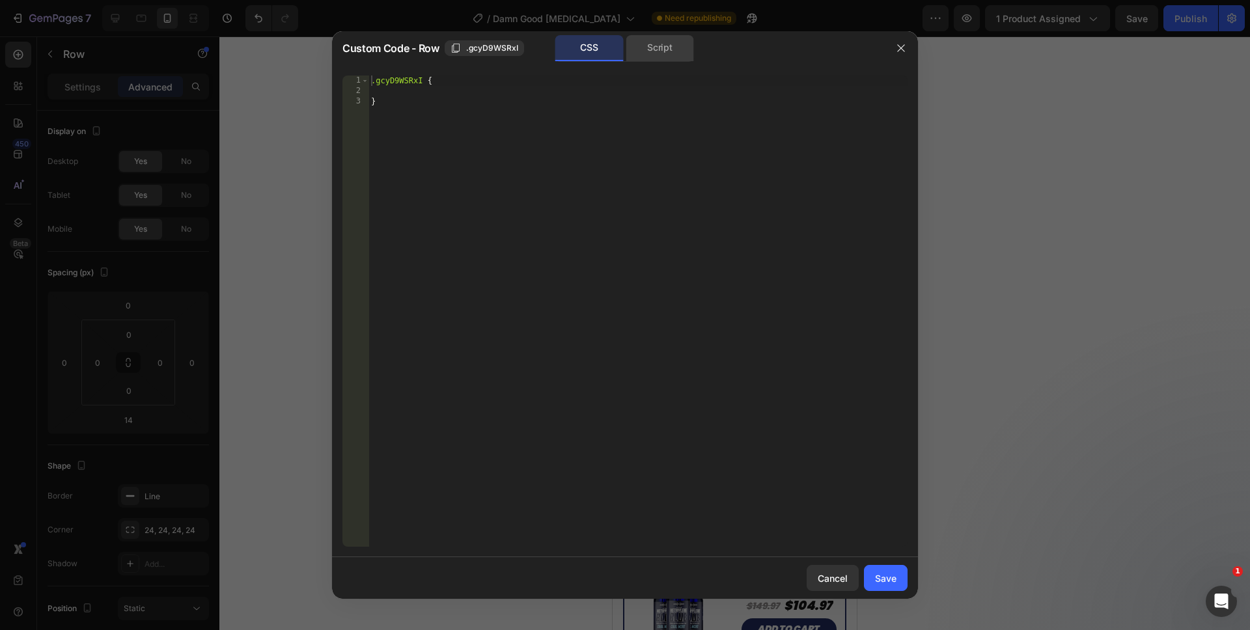
click at [637, 59] on div "Script" at bounding box center [660, 48] width 68 height 26
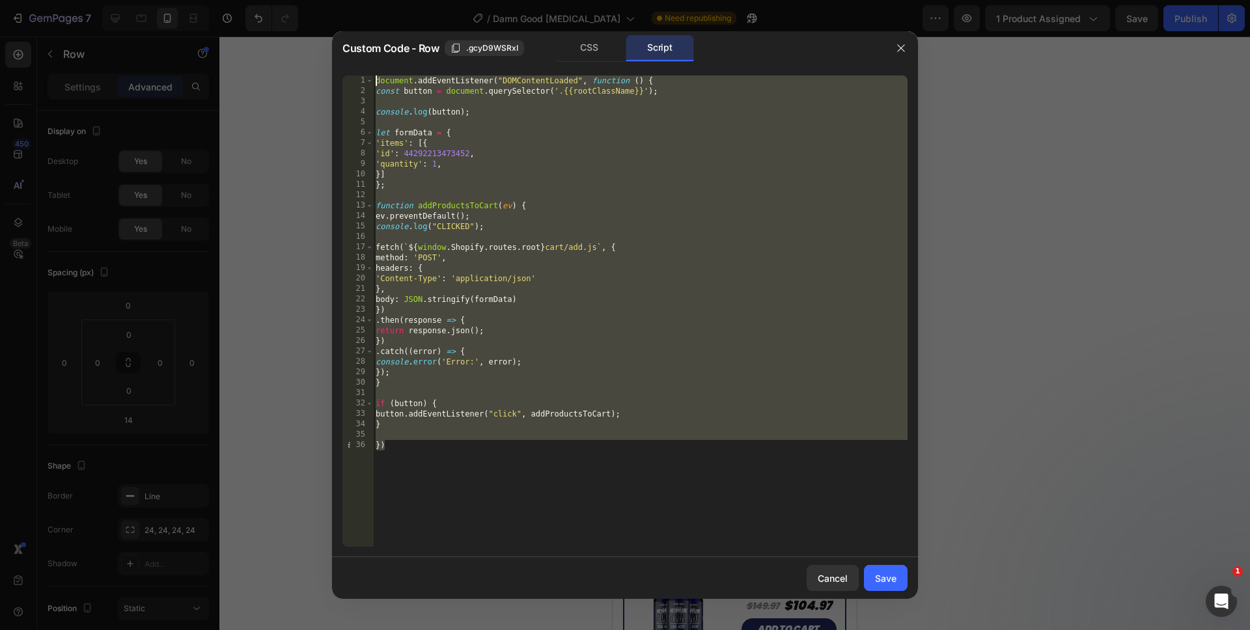
drag, startPoint x: 449, startPoint y: 436, endPoint x: 347, endPoint y: 73, distance: 377.3
click at [347, 73] on div "}) 1 2 3 4 5 6 7 8 9 10 11 12 13 14 15 16 17 18 19 20 21 22 23 24 25 26 27 28 2…" at bounding box center [625, 311] width 586 height 492
type textarea "document.addEventListener("DOMContentLoaded", function () { const button = docu…"
paste textarea
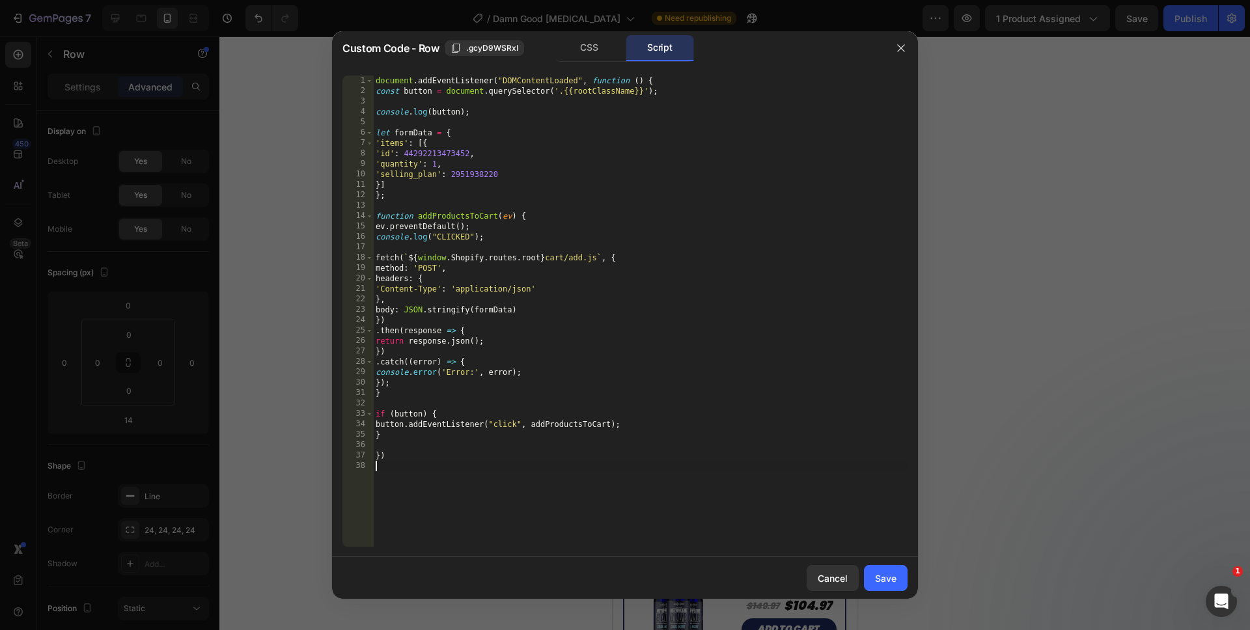
click at [500, 488] on div "document . addEventListener ( "DOMContentLoaded" , function ( ) { const button …" at bounding box center [640, 322] width 534 height 492
click at [447, 176] on div "document . addEventListener ( "DOMContentLoaded" , function ( ) { const button …" at bounding box center [640, 322] width 534 height 492
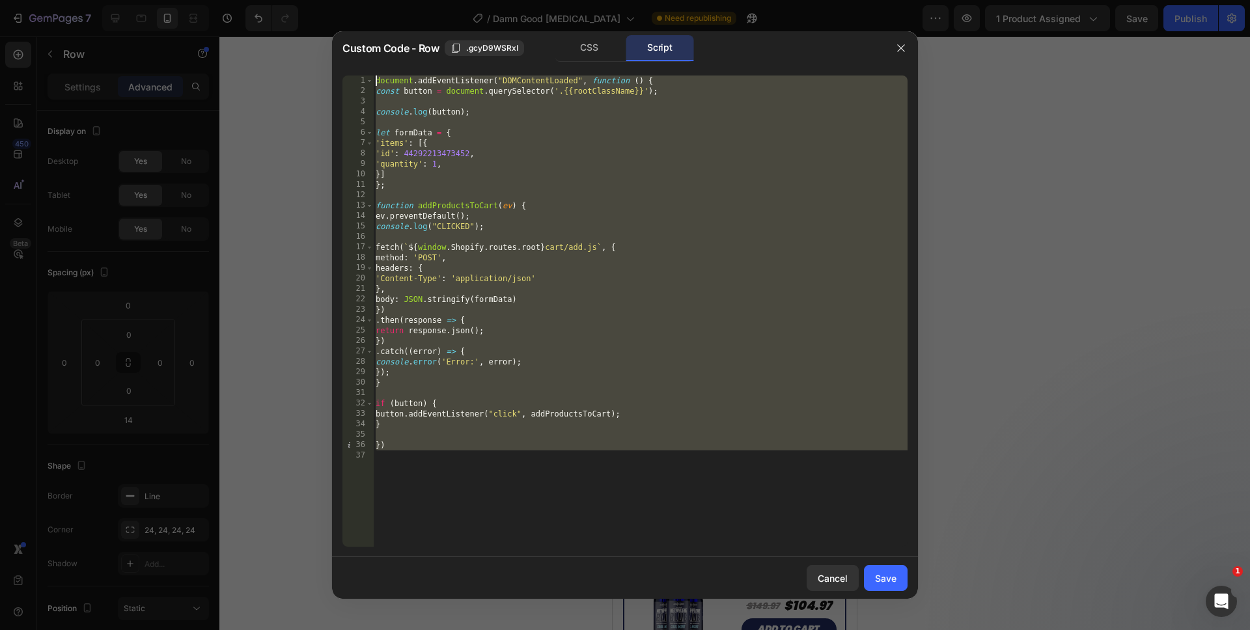
drag, startPoint x: 457, startPoint y: 495, endPoint x: 356, endPoint y: 10, distance: 495.3
click at [356, 11] on div "Custom Code - Row .gcyD9WSRxI CSS Script }] 1 2 3 4 5 6 7 8 9 10 11 12 13 14 15…" at bounding box center [625, 315] width 1250 height 630
type textarea "document.addEventListener("DOMContentLoaded", function () { const button = docu…"
click at [636, 475] on div "document . addEventListener ( "DOMContentLoaded" , function ( ) { const button …" at bounding box center [640, 322] width 534 height 492
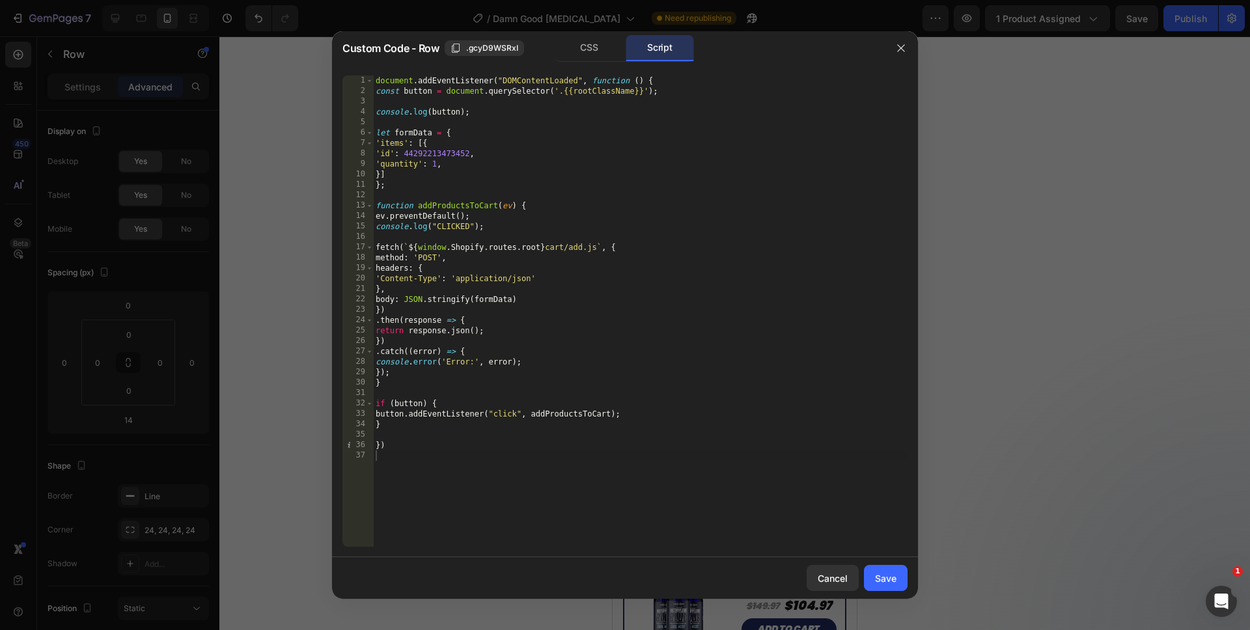
click at [872, 566] on button "Save" at bounding box center [886, 578] width 44 height 26
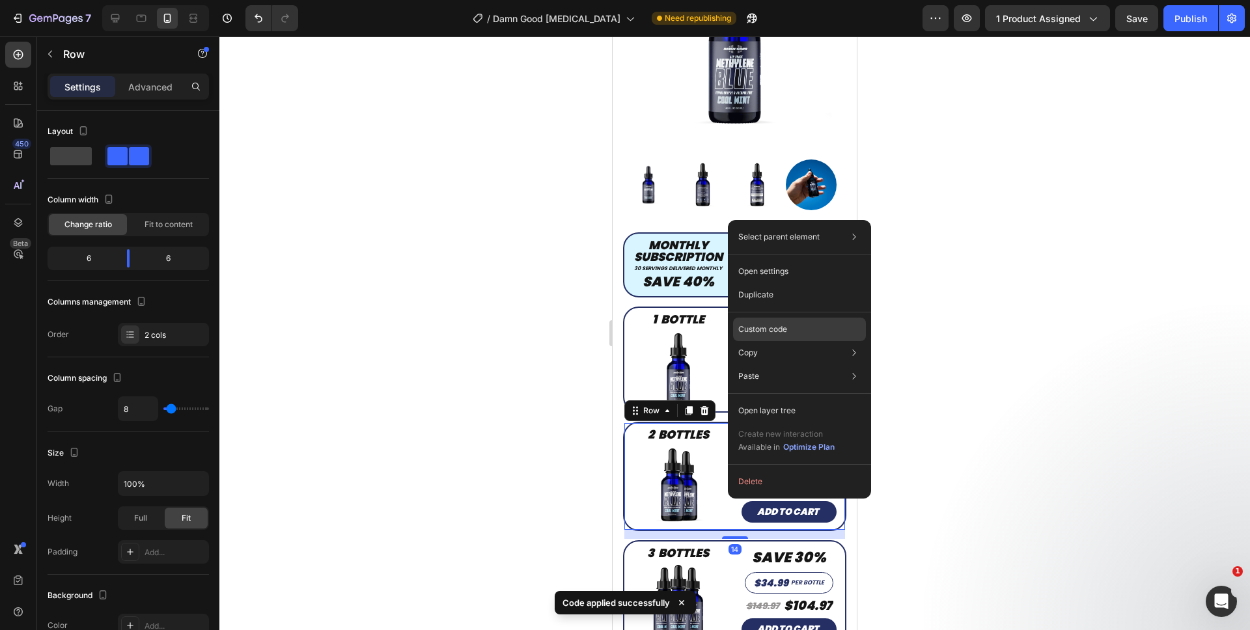
click at [758, 365] on div "Custom code" at bounding box center [799, 376] width 133 height 23
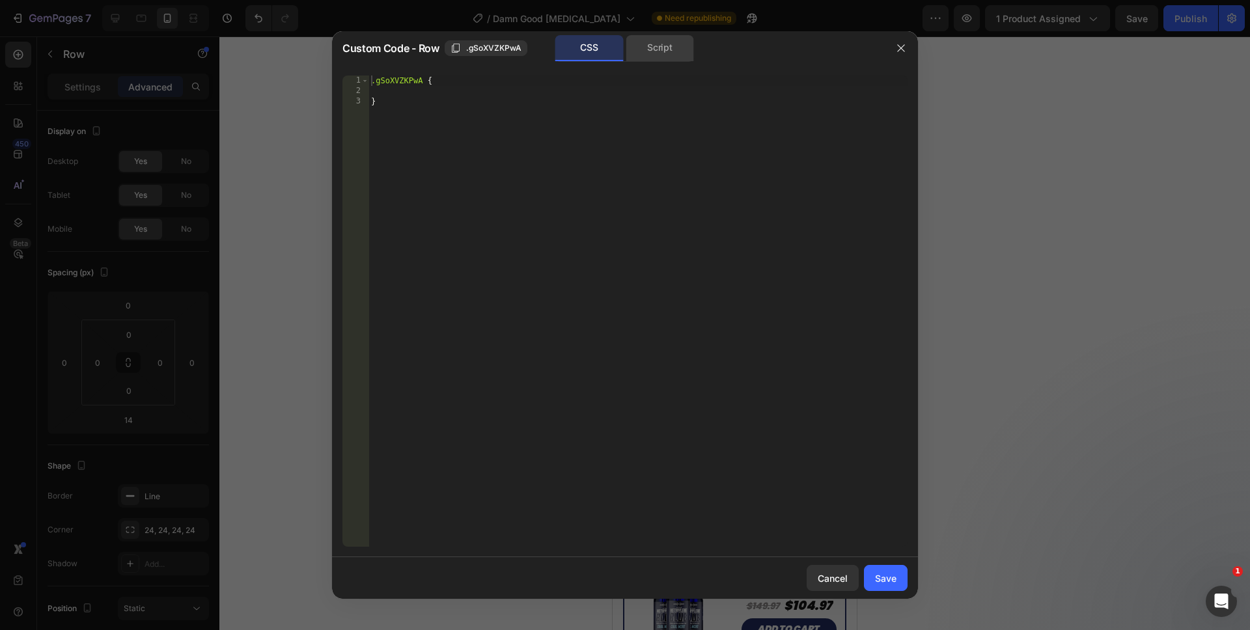
click at [655, 41] on div "Script" at bounding box center [660, 48] width 68 height 26
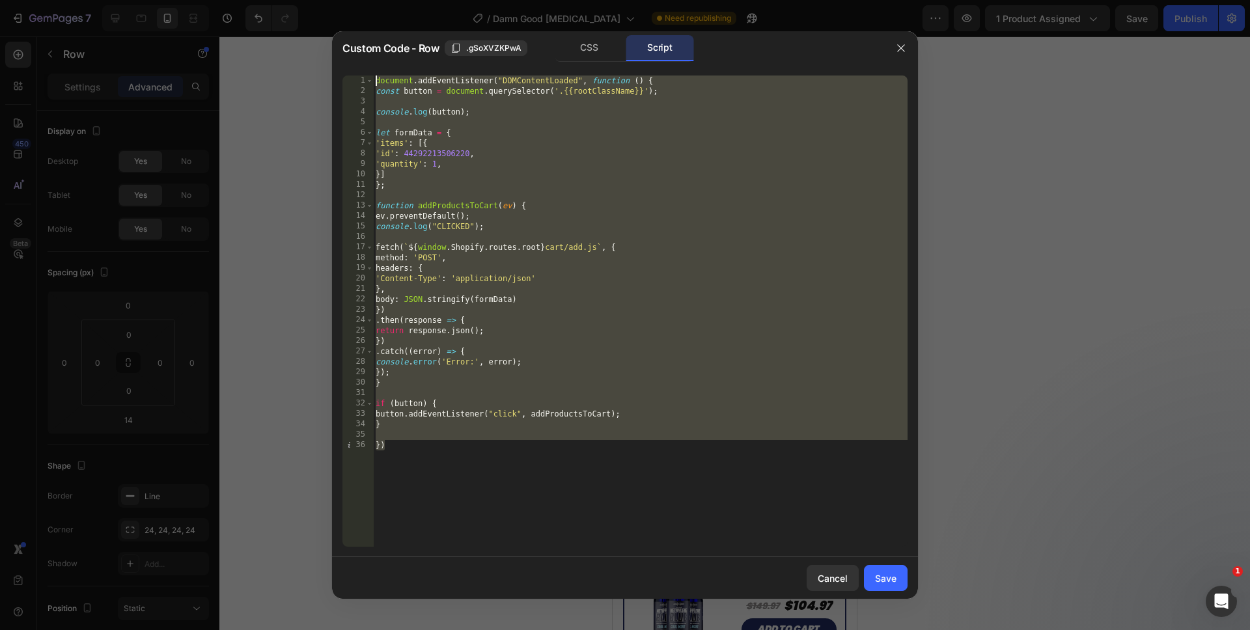
drag, startPoint x: 490, startPoint y: 467, endPoint x: 348, endPoint y: 6, distance: 482.4
click at [350, 16] on div "Custom Code - Row .gSoXVZKPwA CSS Script }) 1 2 3 4 5 6 7 8 9 10 11 12 13 14 15…" at bounding box center [625, 315] width 1250 height 630
type textarea "document.addEventListener("DOMContentLoaded", function () { const button = docu…"
paste textarea
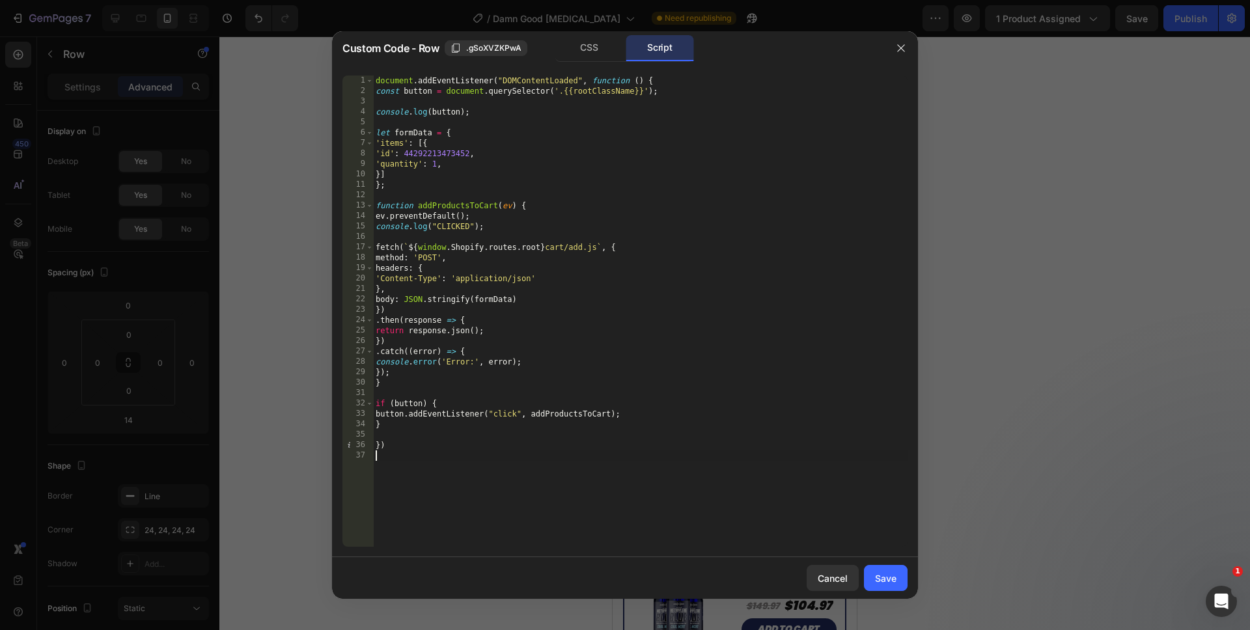
click at [433, 165] on div "document . addEventListener ( "DOMContentLoaded" , function ( ) { const button …" at bounding box center [640, 322] width 534 height 492
type textarea "'quantity': 2,"
click at [499, 502] on div "document . addEventListener ( "DOMContentLoaded" , function ( ) { const button …" at bounding box center [640, 322] width 534 height 492
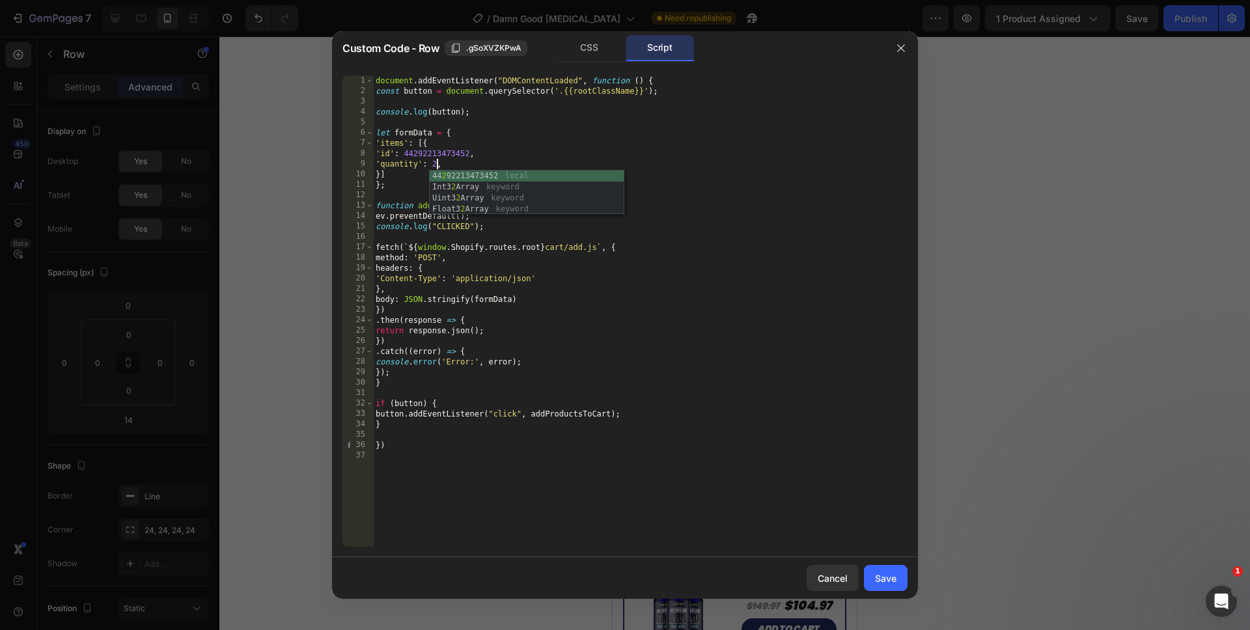
scroll to position [0, 0]
click at [868, 572] on button "Save" at bounding box center [886, 578] width 44 height 26
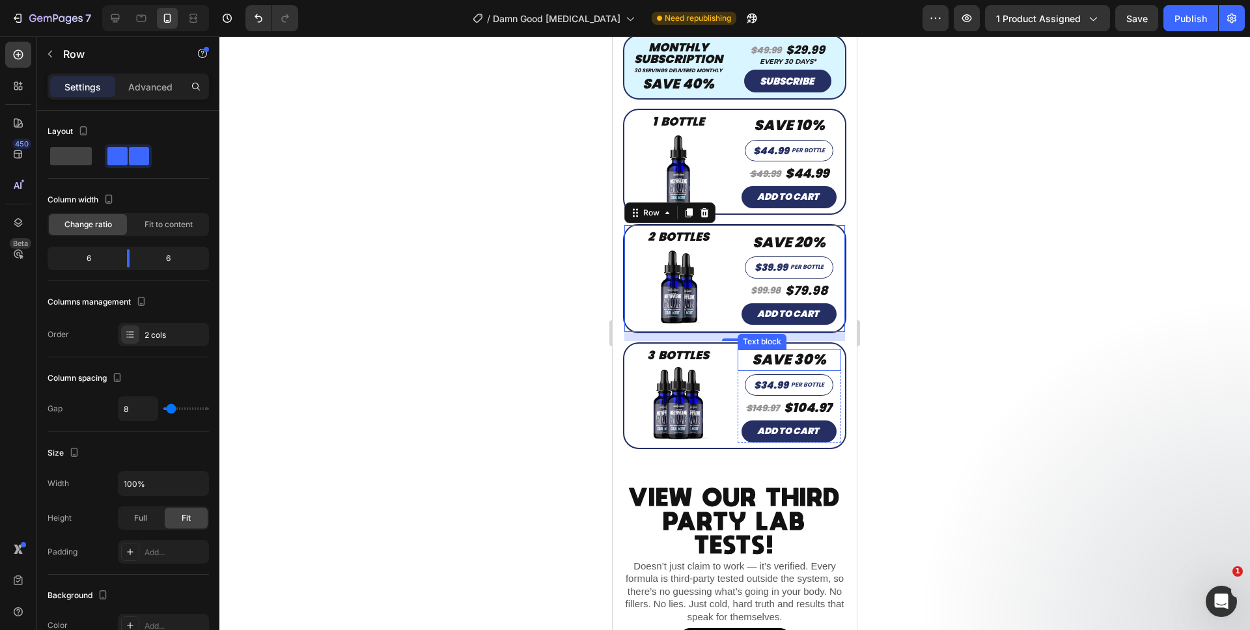
scroll to position [469, 0]
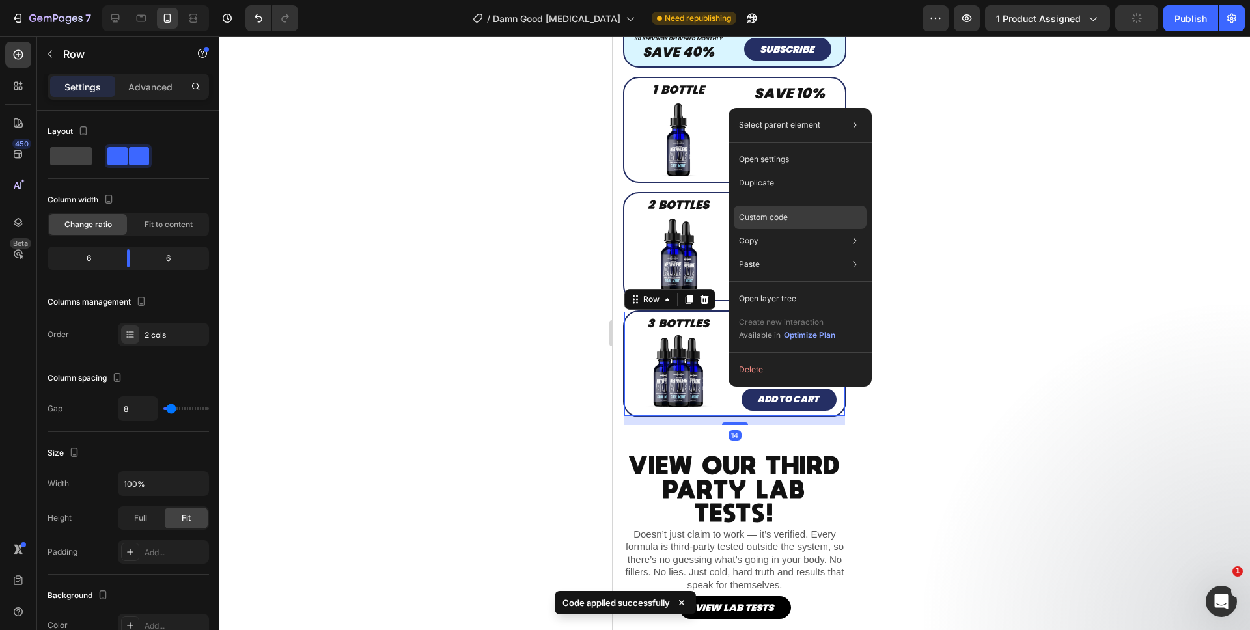
click at [758, 253] on div "Custom code" at bounding box center [800, 264] width 133 height 23
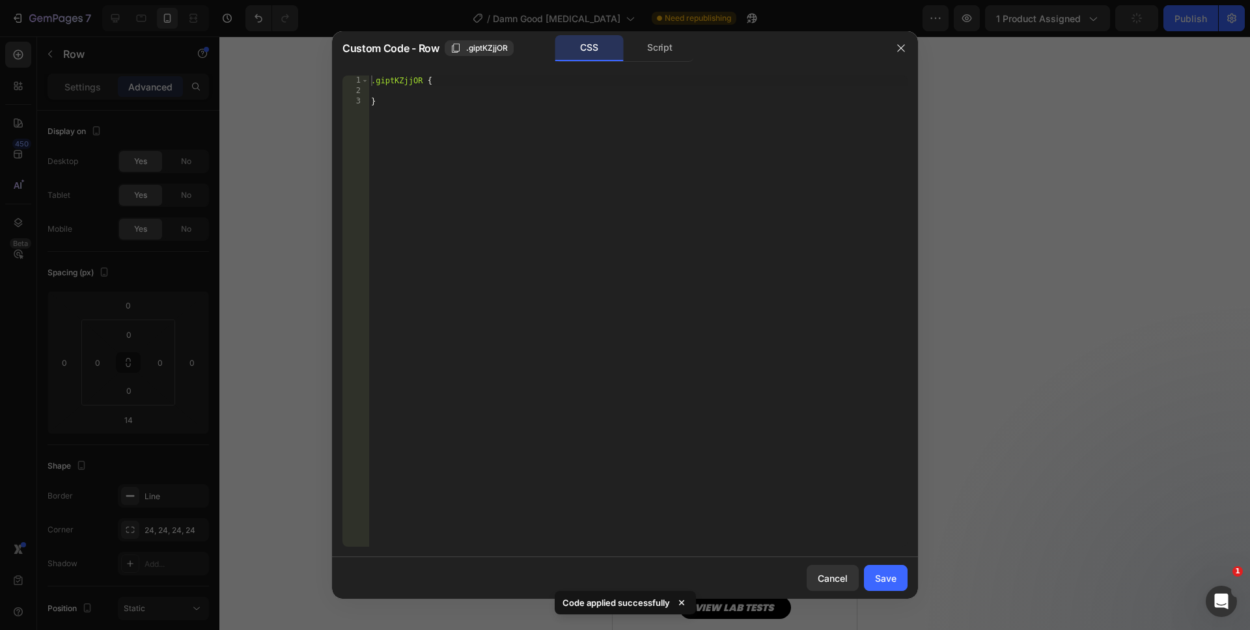
click at [632, 58] on div "Script" at bounding box center [660, 48] width 68 height 26
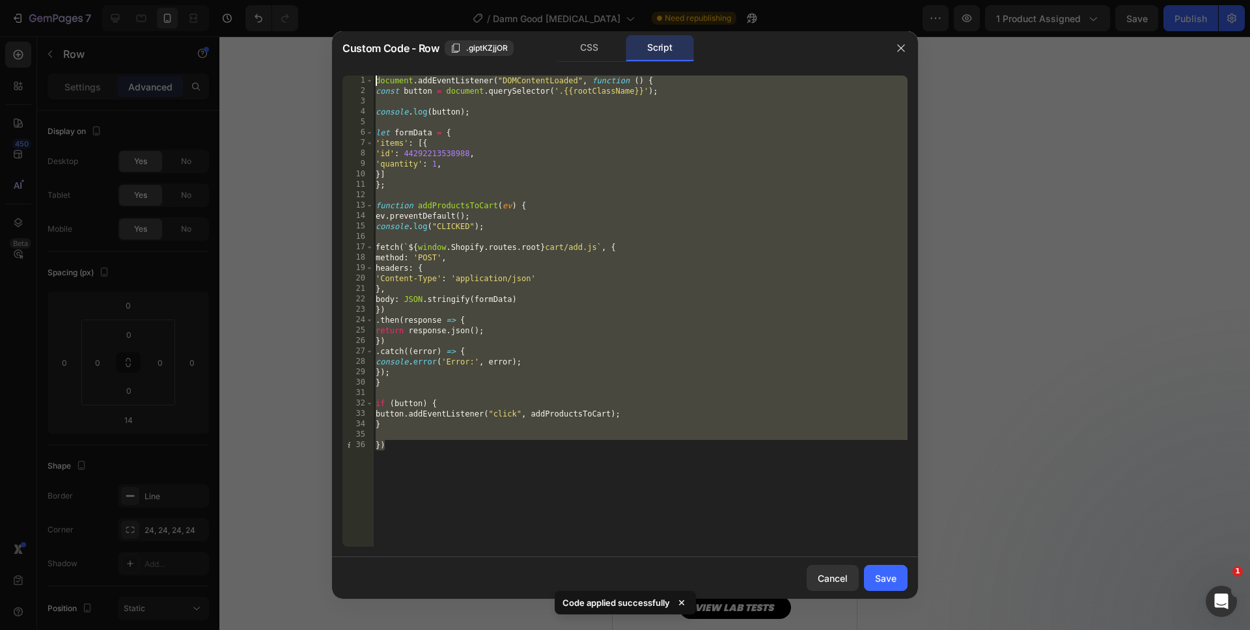
drag, startPoint x: 508, startPoint y: 487, endPoint x: 273, endPoint y: -25, distance: 563.6
click at [273, 0] on html "7 Version history / Damn Good Methylene Blue Need republishing Preview 1 produc…" at bounding box center [625, 0] width 1250 height 0
type textarea "document.addEventListener("DOMContentLoaded", function () { const button = docu…"
paste textarea
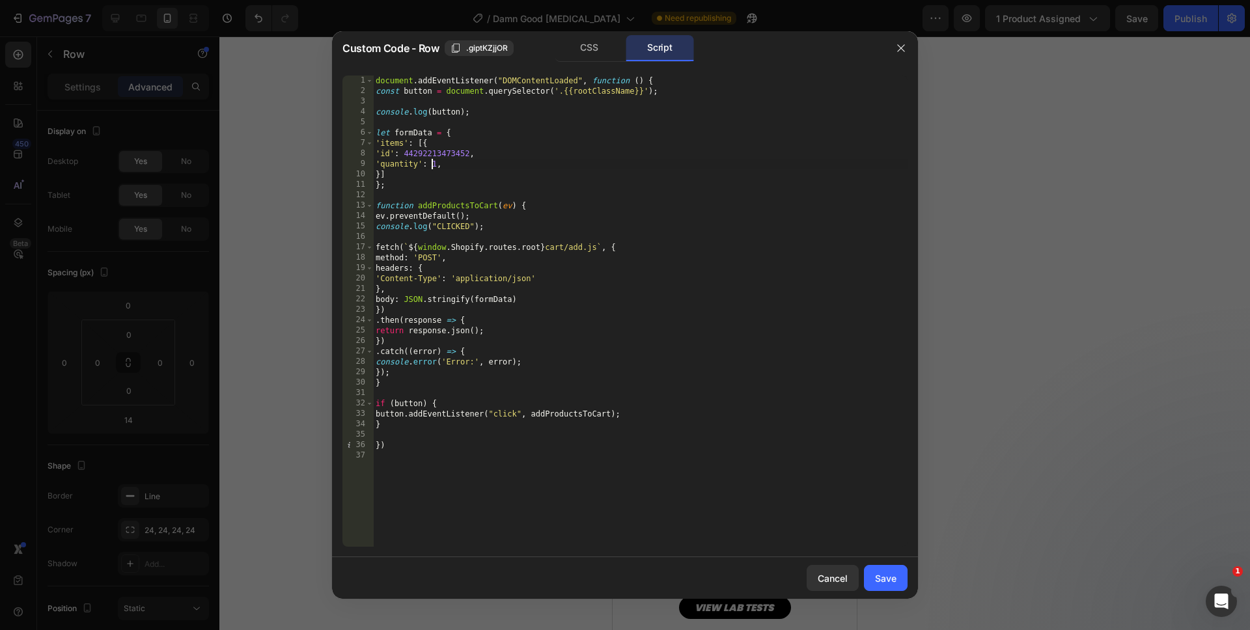
click at [434, 164] on div "document . addEventListener ( "DOMContentLoaded" , function ( ) { const button …" at bounding box center [640, 322] width 534 height 492
type textarea "'quantity': 3,"
click at [507, 533] on div "document . addEventListener ( "DOMContentLoaded" , function ( ) { const button …" at bounding box center [640, 322] width 534 height 492
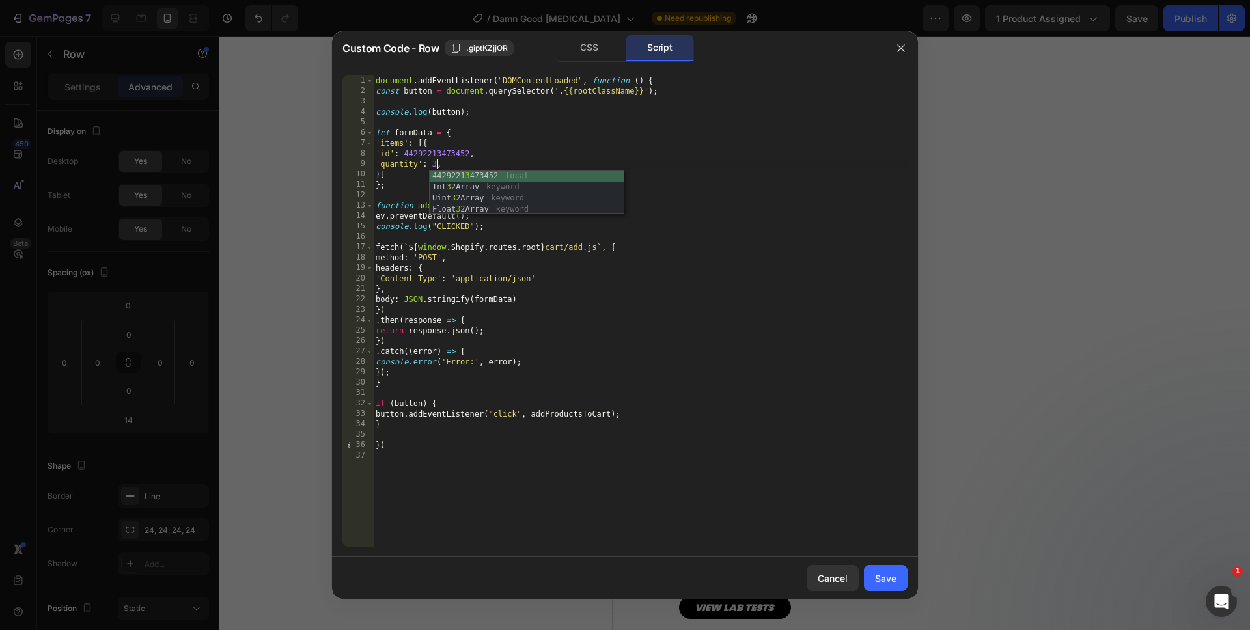
scroll to position [0, 0]
click at [879, 577] on div "Save" at bounding box center [885, 578] width 21 height 14
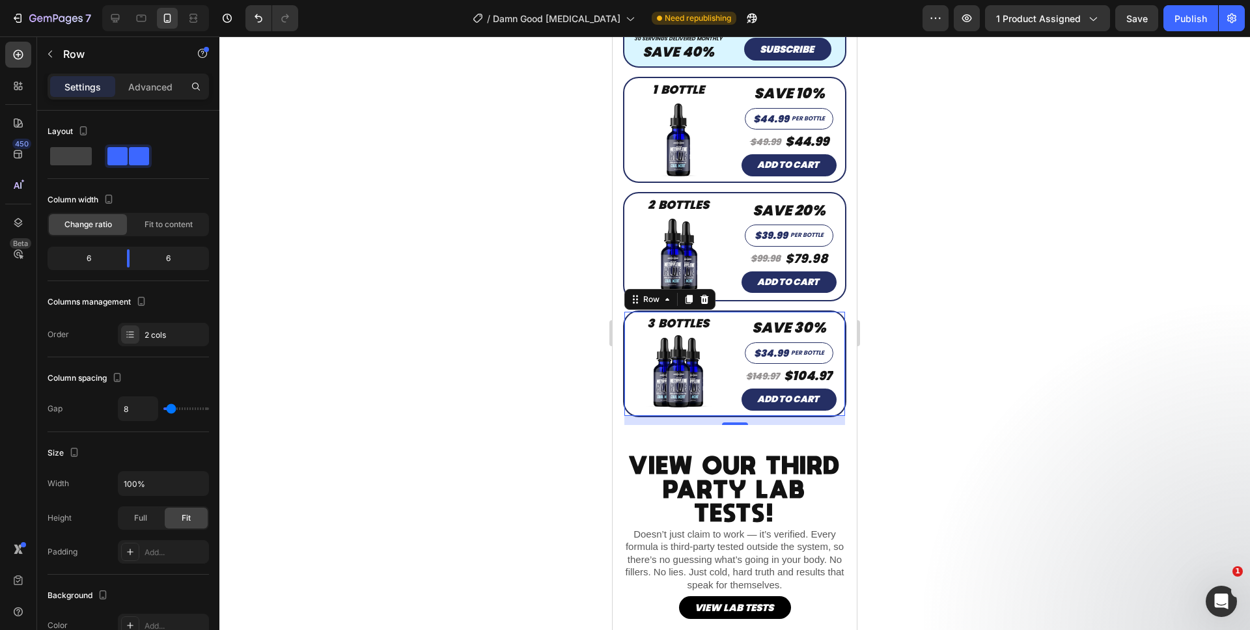
click at [884, 499] on div at bounding box center [734, 333] width 1030 height 594
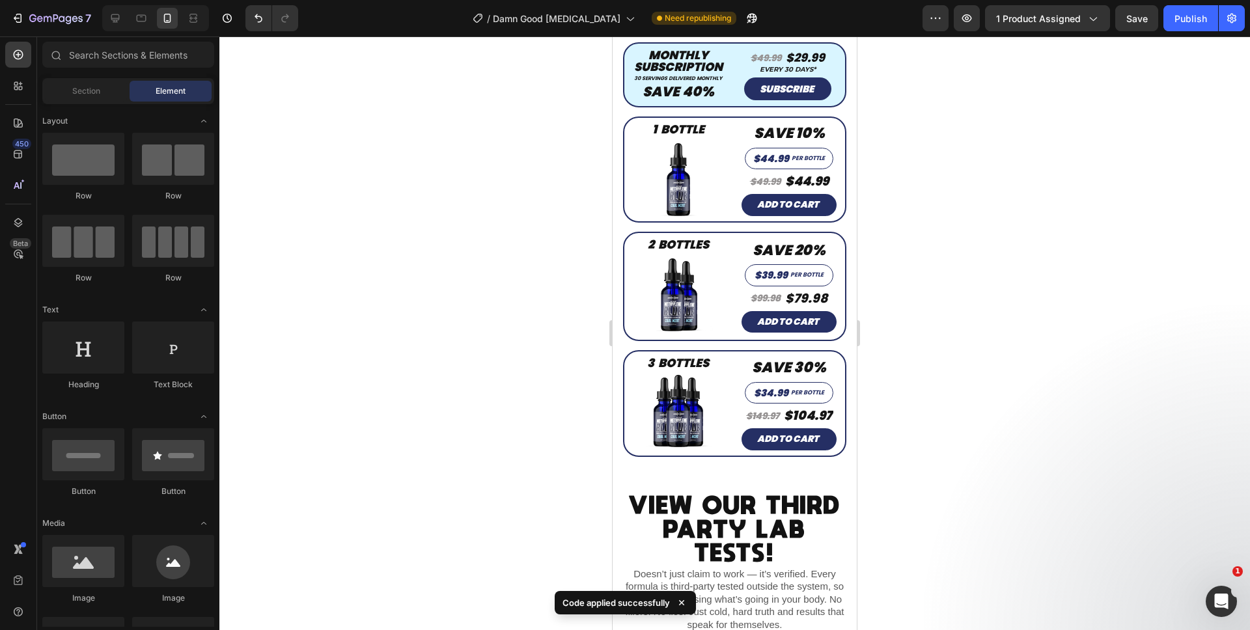
scroll to position [428, 0]
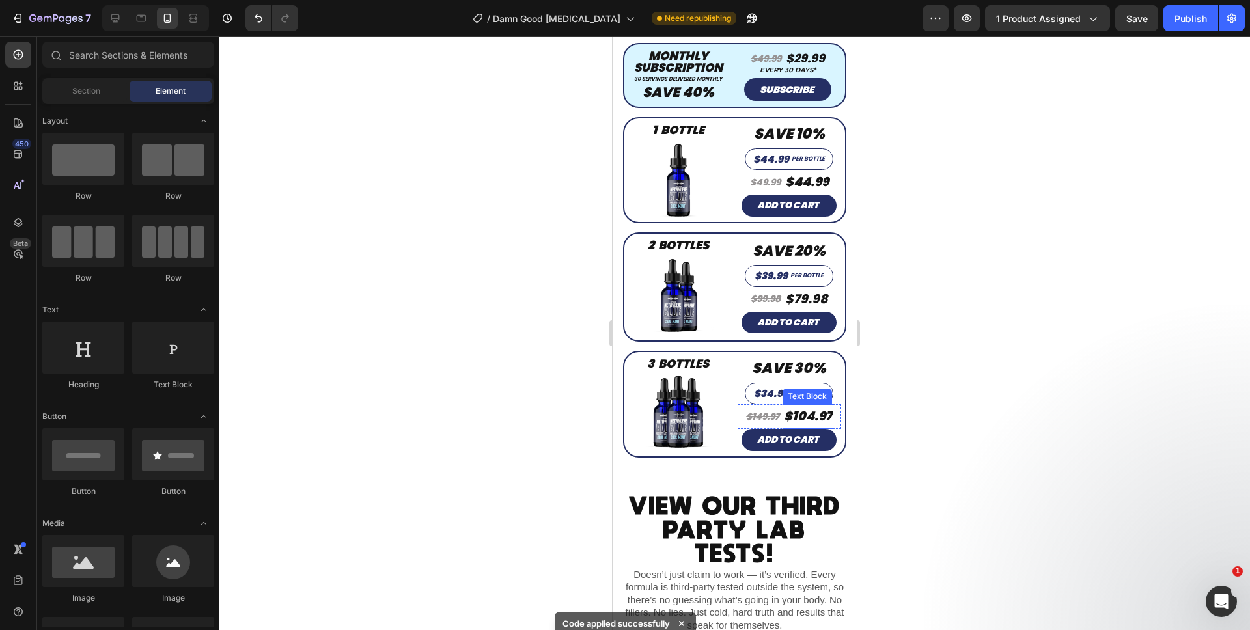
click at [823, 406] on p "$104.97" at bounding box center [808, 417] width 48 height 22
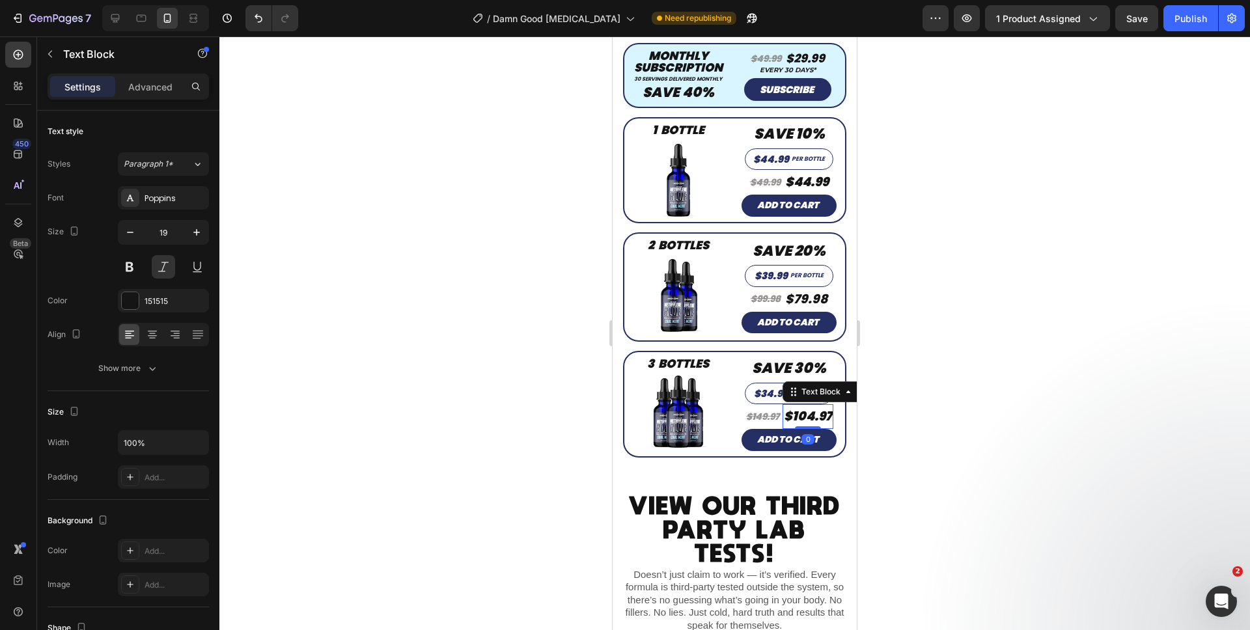
click at [823, 406] on p "$104.97" at bounding box center [808, 417] width 48 height 22
click at [816, 288] on p "$79.98" at bounding box center [806, 299] width 42 height 22
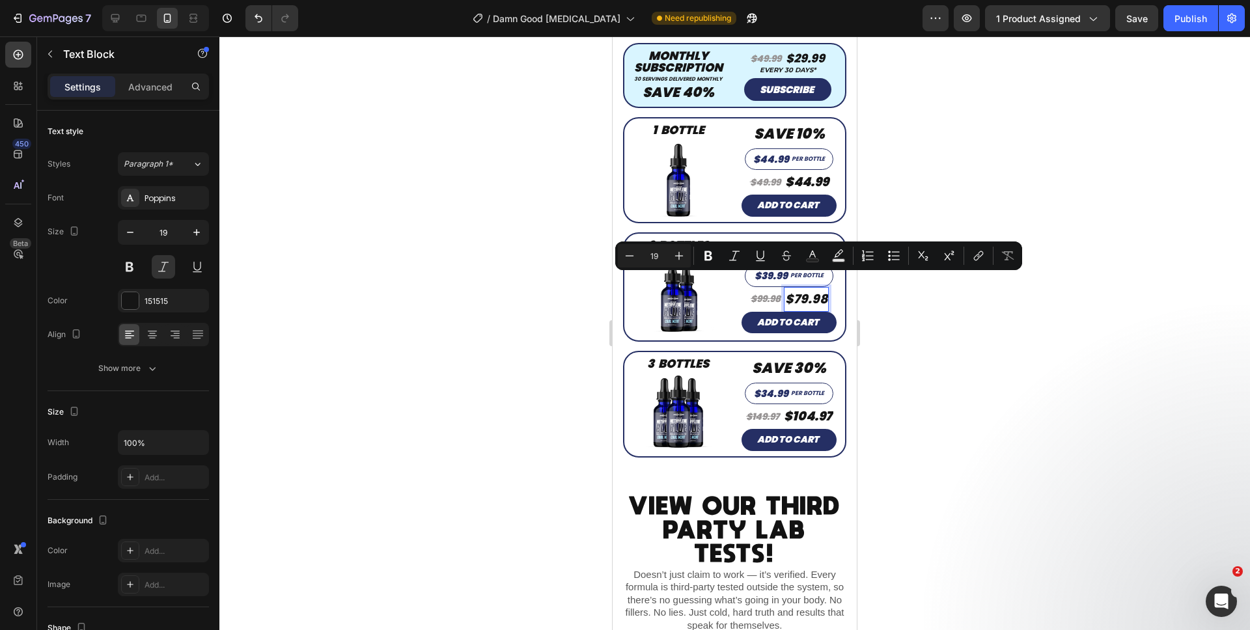
click at [816, 288] on p "$79.98" at bounding box center [806, 299] width 42 height 22
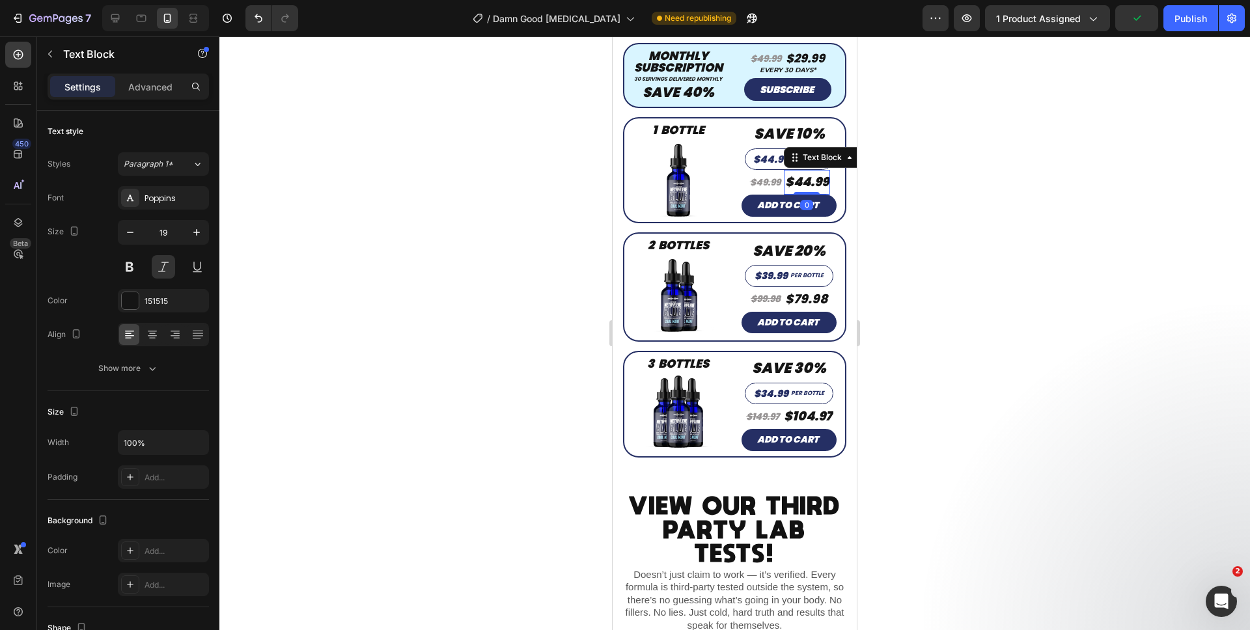
click at [819, 171] on p "$44.99" at bounding box center [807, 182] width 44 height 22
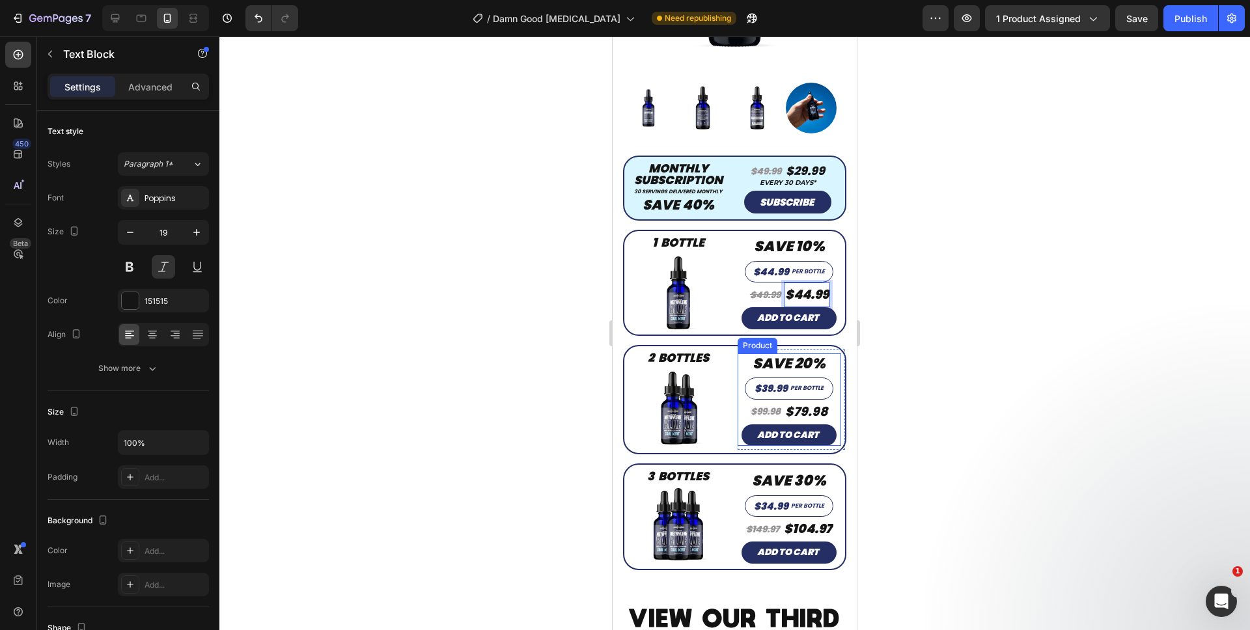
scroll to position [314, 0]
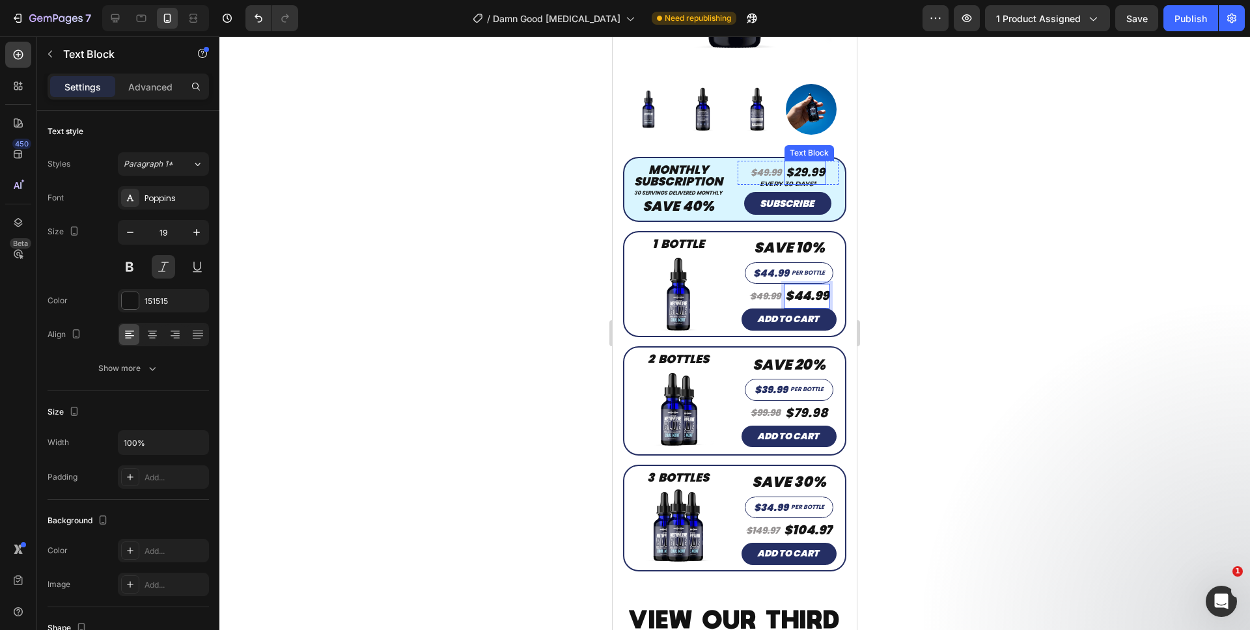
click at [814, 162] on p "$29.99" at bounding box center [805, 172] width 39 height 21
click at [815, 162] on p "$29.99" at bounding box center [805, 172] width 39 height 21
click at [822, 401] on div "$79.98" at bounding box center [806, 413] width 45 height 25
click at [818, 402] on p "$79.98" at bounding box center [806, 413] width 42 height 22
click at [951, 423] on div at bounding box center [734, 333] width 1030 height 594
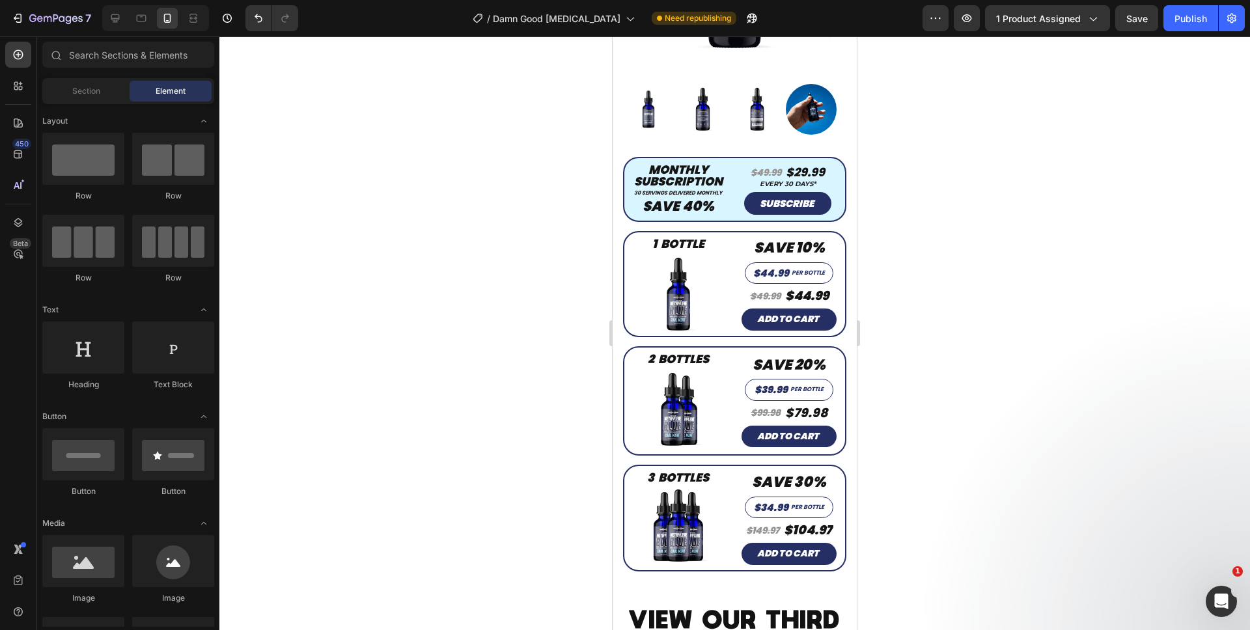
click at [1132, 37] on div at bounding box center [734, 333] width 1030 height 594
click at [1135, 27] on button "Save" at bounding box center [1136, 18] width 43 height 26
click at [924, 23] on button "button" at bounding box center [935, 18] width 26 height 26
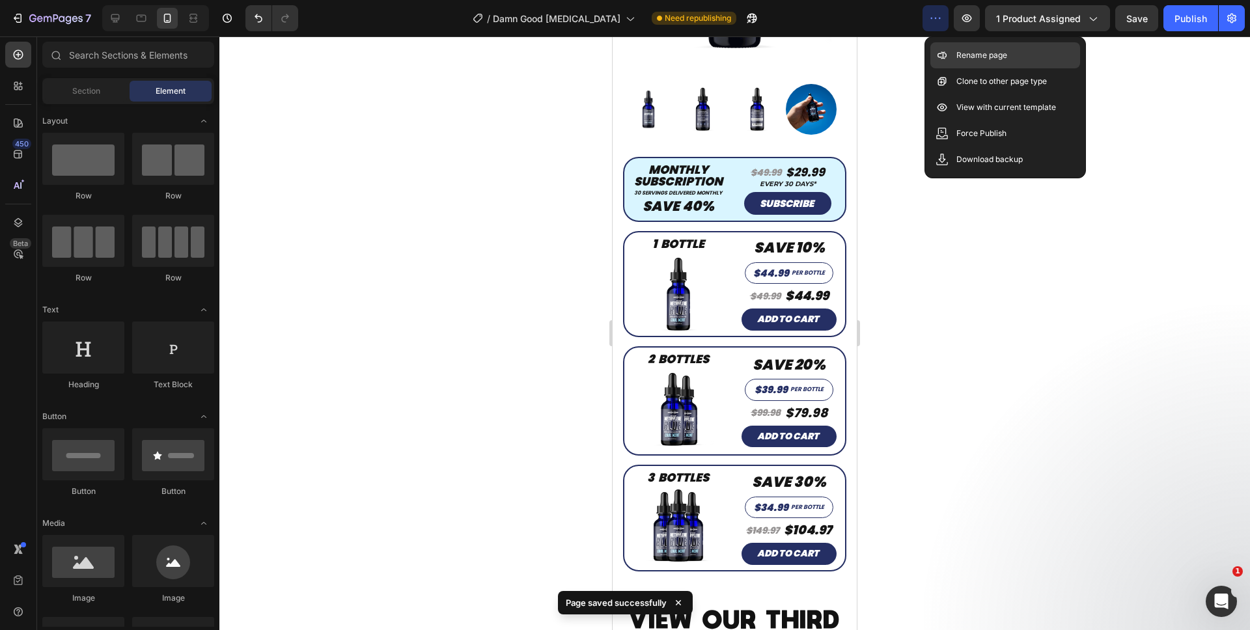
click at [934, 68] on div "Rename page" at bounding box center [1005, 81] width 150 height 26
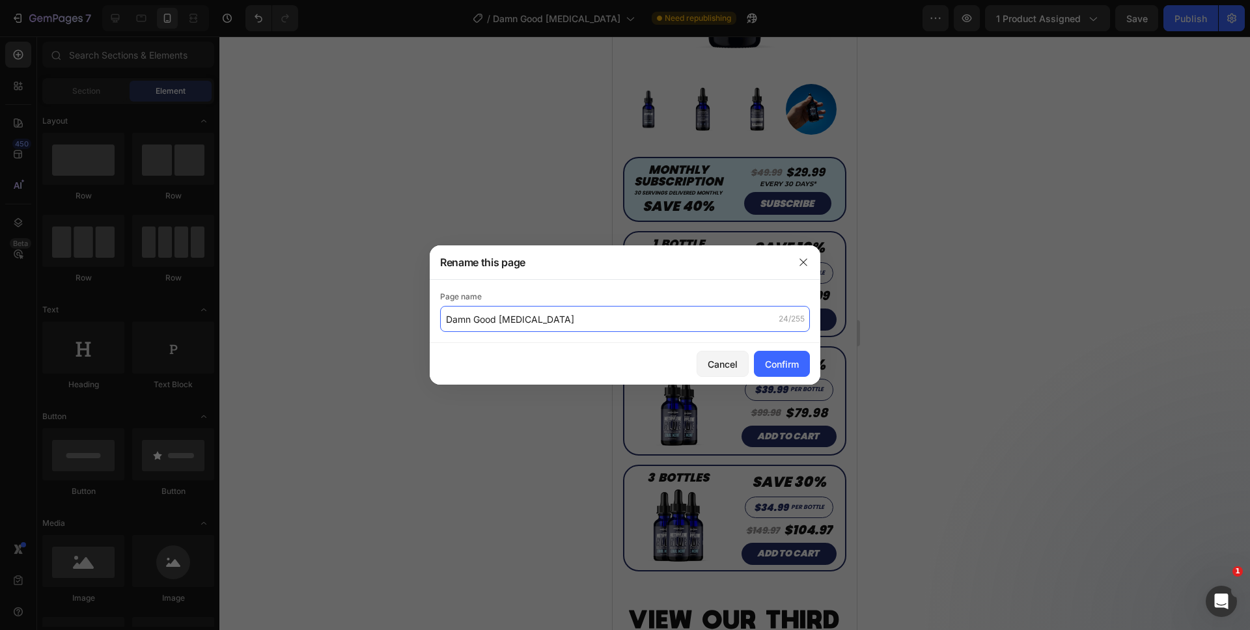
click at [444, 321] on input "Damn Good Methylene Blue" at bounding box center [625, 319] width 370 height 26
type input "(READY FOR SINGLES) Damn Good [MEDICAL_DATA]"
click at [786, 370] on button "Confirm" at bounding box center [782, 364] width 56 height 26
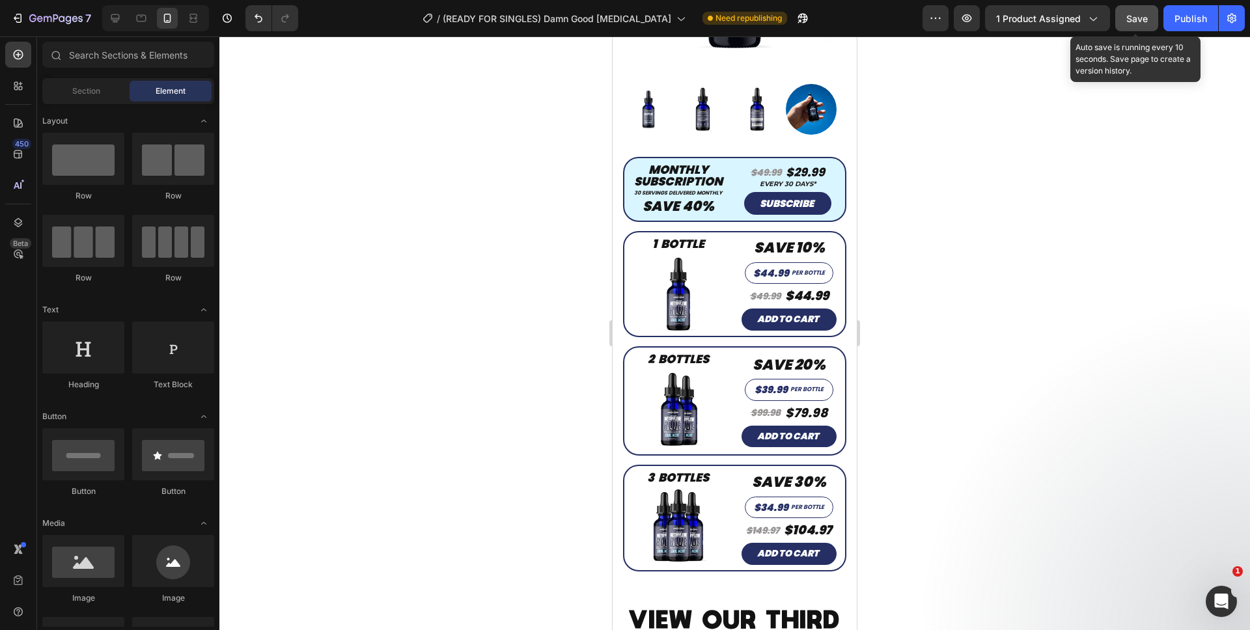
click at [1130, 23] on div "Save" at bounding box center [1136, 19] width 21 height 14
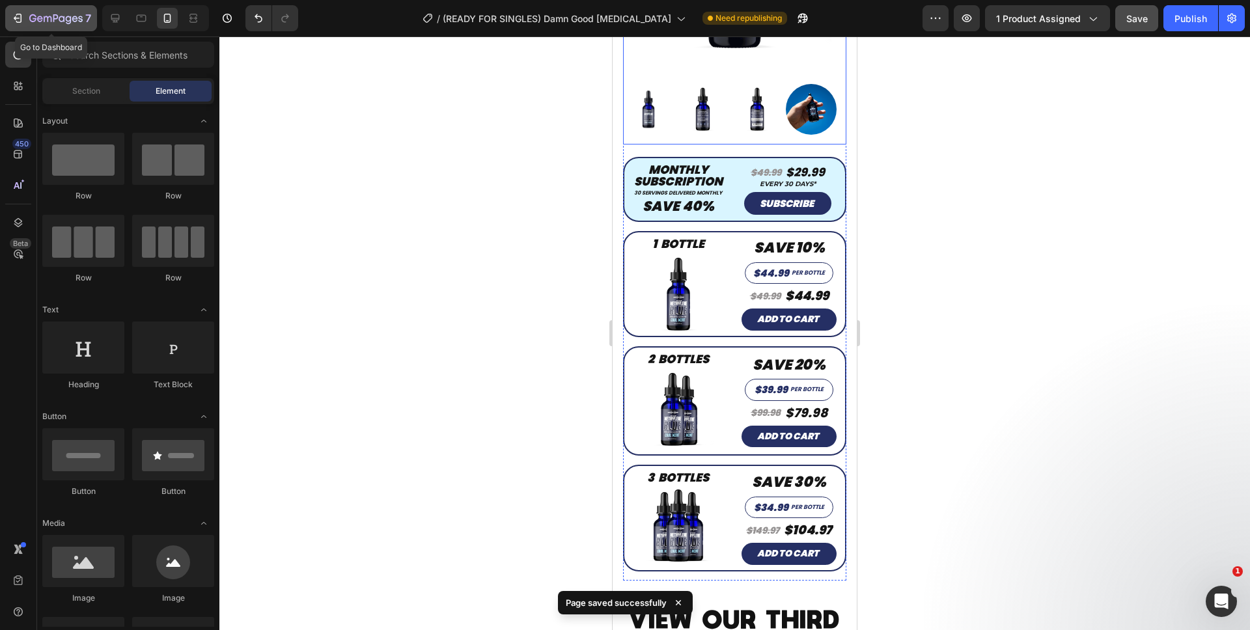
click at [64, 26] on button "7" at bounding box center [51, 18] width 92 height 26
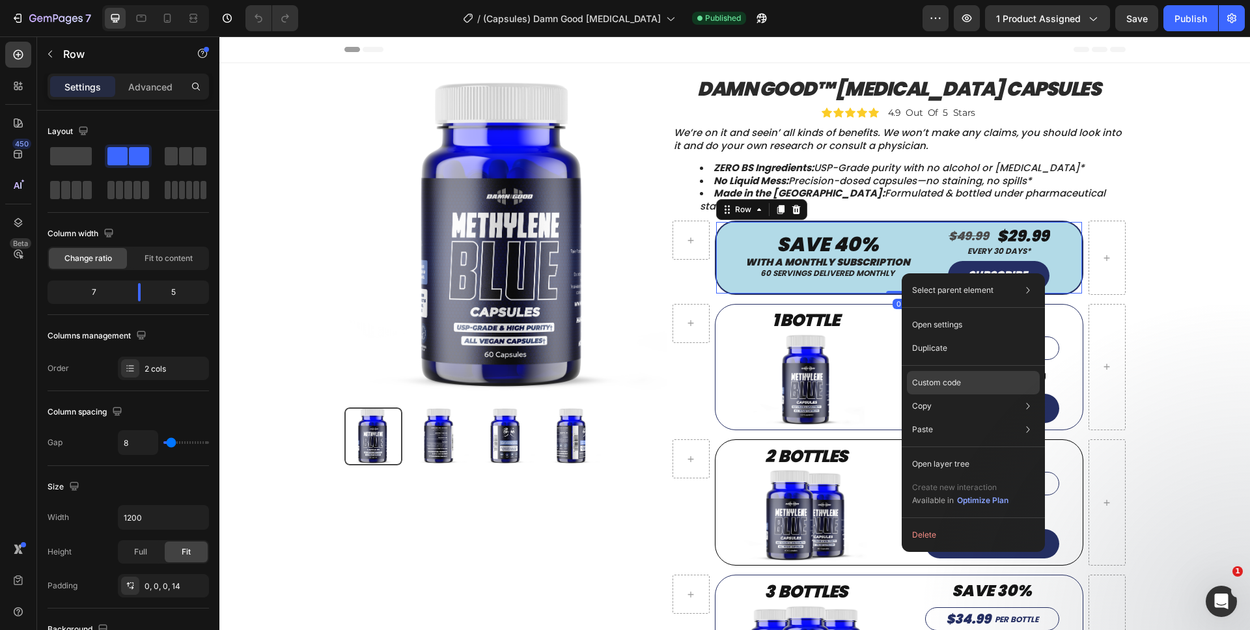
click at [935, 377] on p "Custom code" at bounding box center [936, 383] width 49 height 12
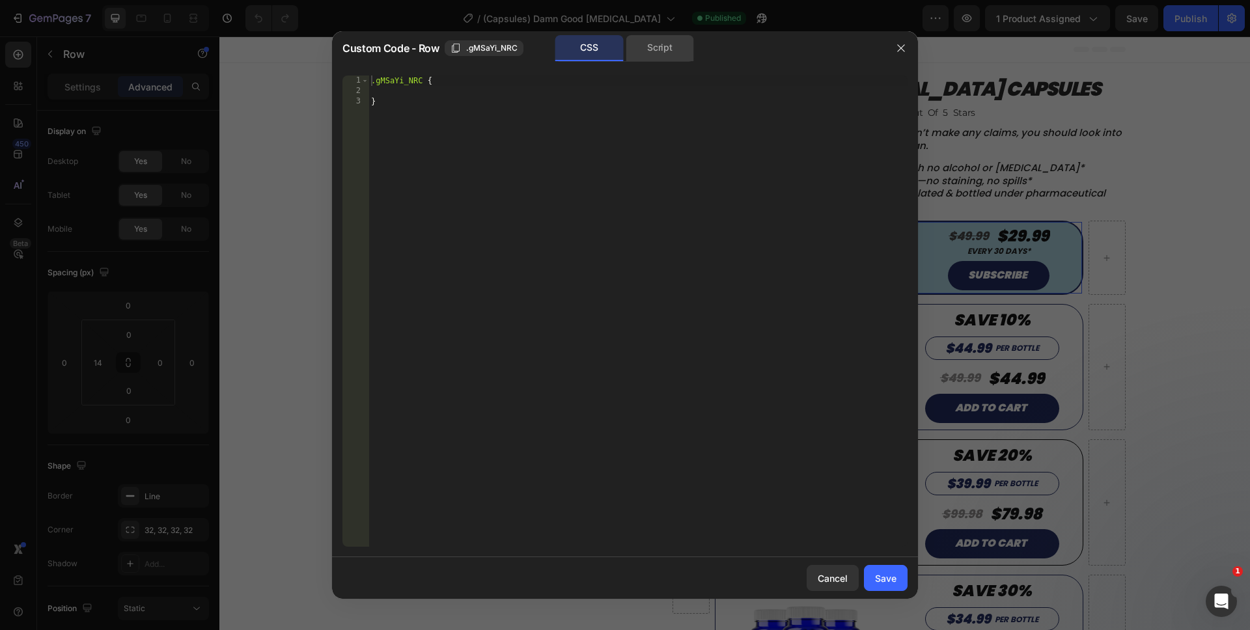
click at [664, 47] on div "Script" at bounding box center [660, 48] width 68 height 26
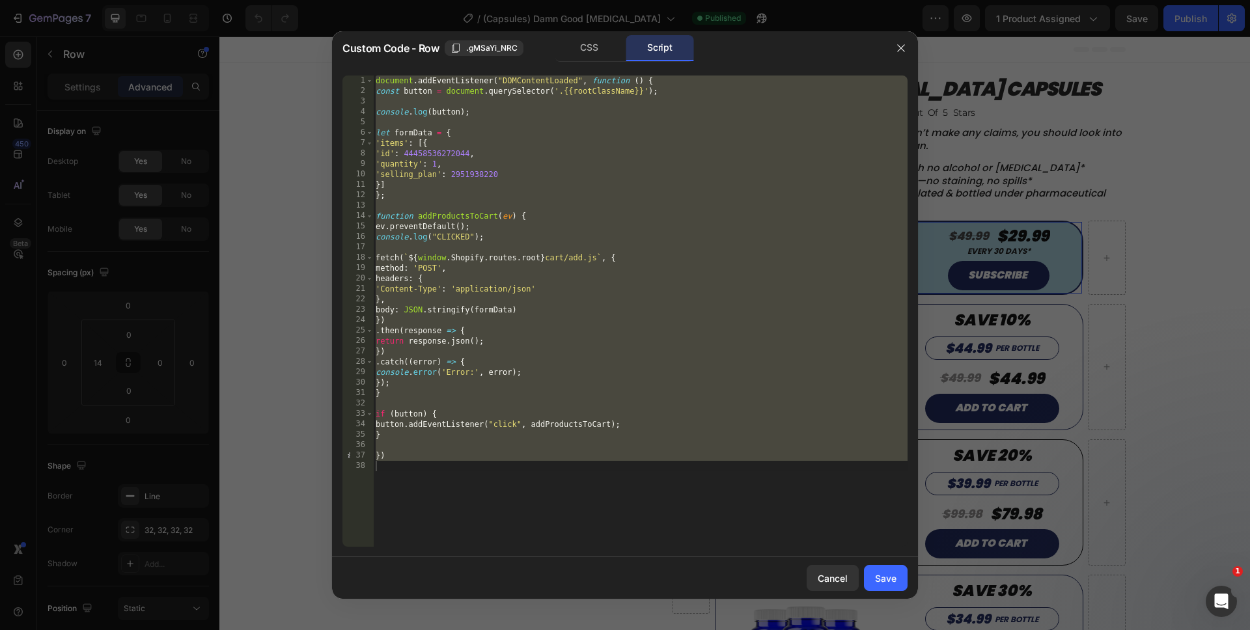
type textarea "})"
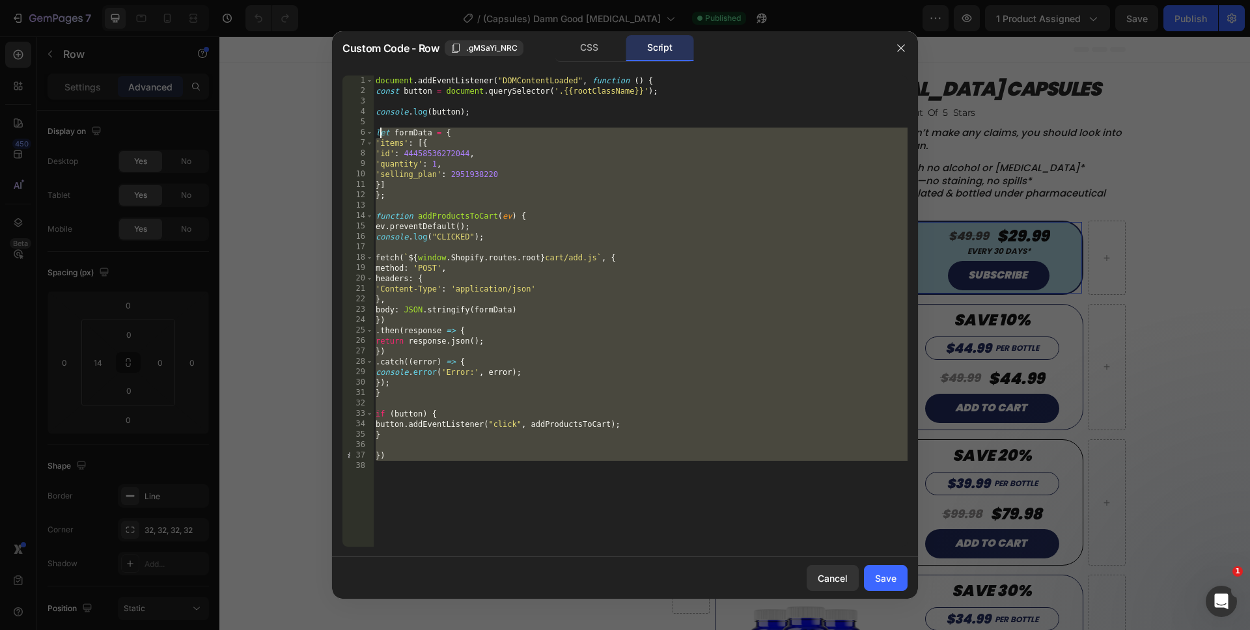
drag, startPoint x: 456, startPoint y: 488, endPoint x: 376, endPoint y: 77, distance: 417.8
click at [365, 23] on div "Custom Code - Row .gMSaYi_NRC CSS Script 1 2 3 4 5 6 7 8 9 10 11 12 13 14 15 16…" at bounding box center [625, 315] width 1250 height 630
type textarea "document.addEventListener("DOMContentLoaded", function () { const button = docu…"
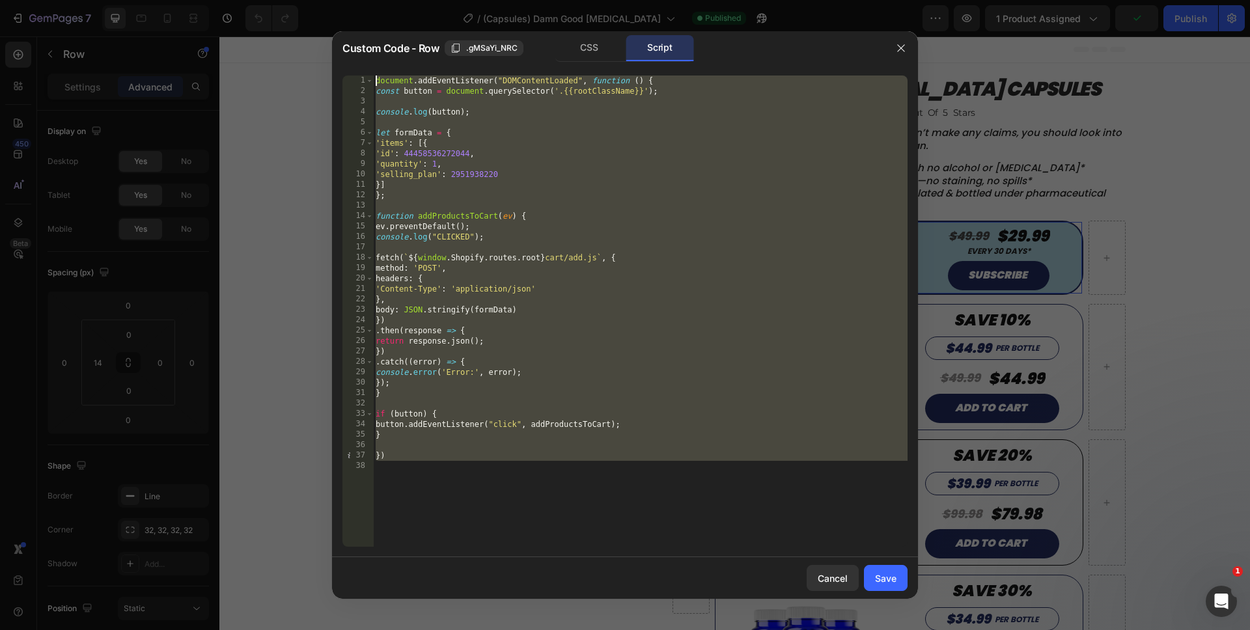
click at [594, 526] on div "document . addEventListener ( "DOMContentLoaded" , function ( ) { const button …" at bounding box center [640, 322] width 534 height 492
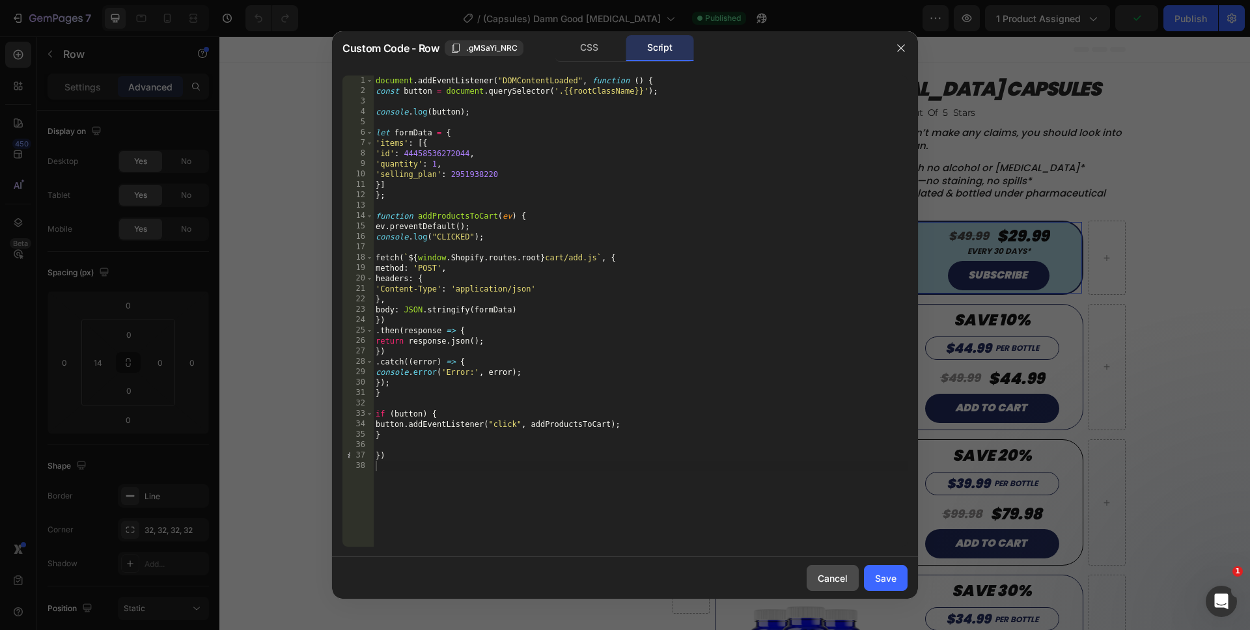
drag, startPoint x: 813, startPoint y: 575, endPoint x: 597, endPoint y: 529, distance: 221.1
click at [813, 575] on button "Cancel" at bounding box center [832, 578] width 52 height 26
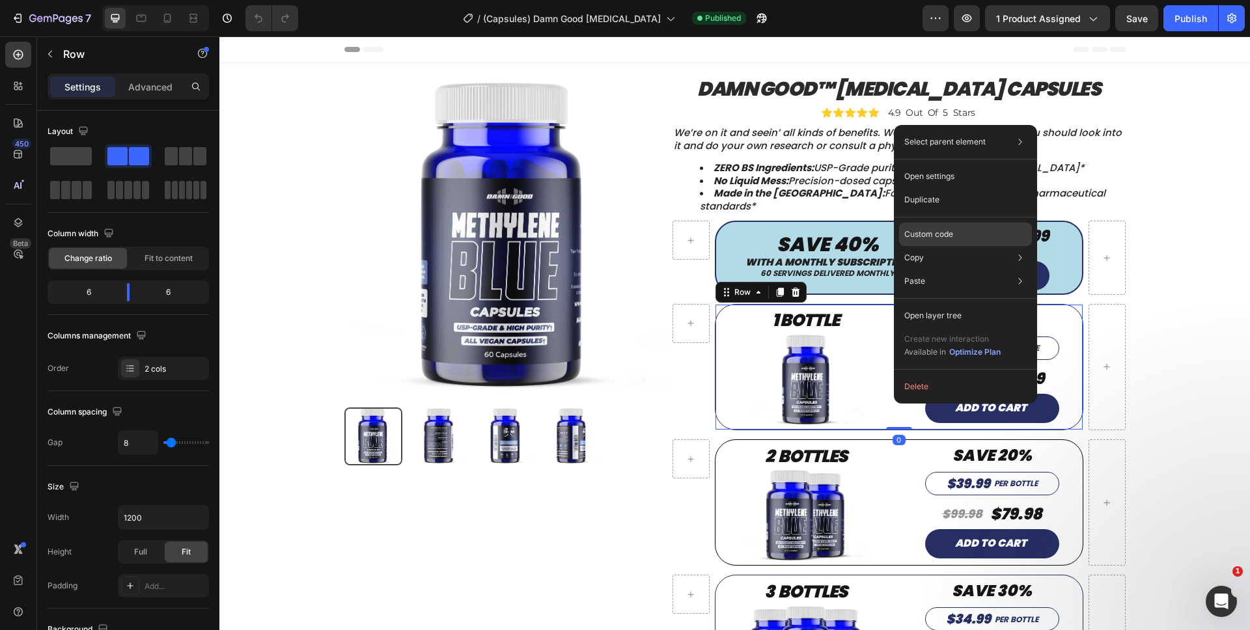
click at [935, 237] on p "Custom code" at bounding box center [928, 234] width 49 height 12
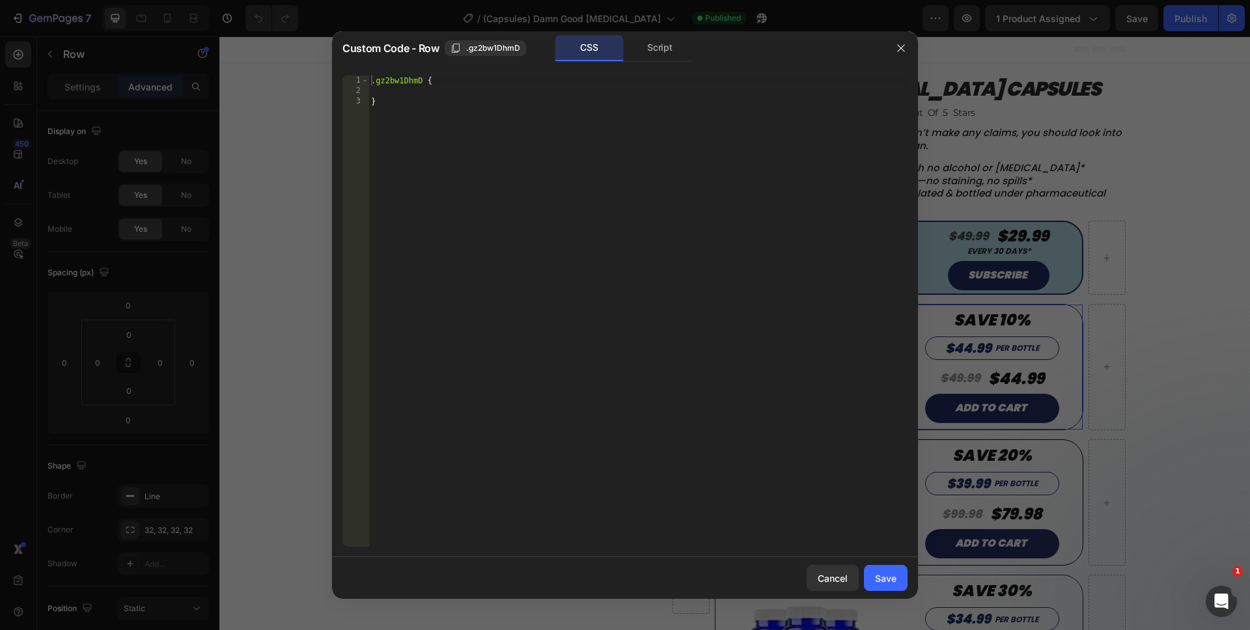
click at [653, 57] on div "Script" at bounding box center [660, 48] width 68 height 26
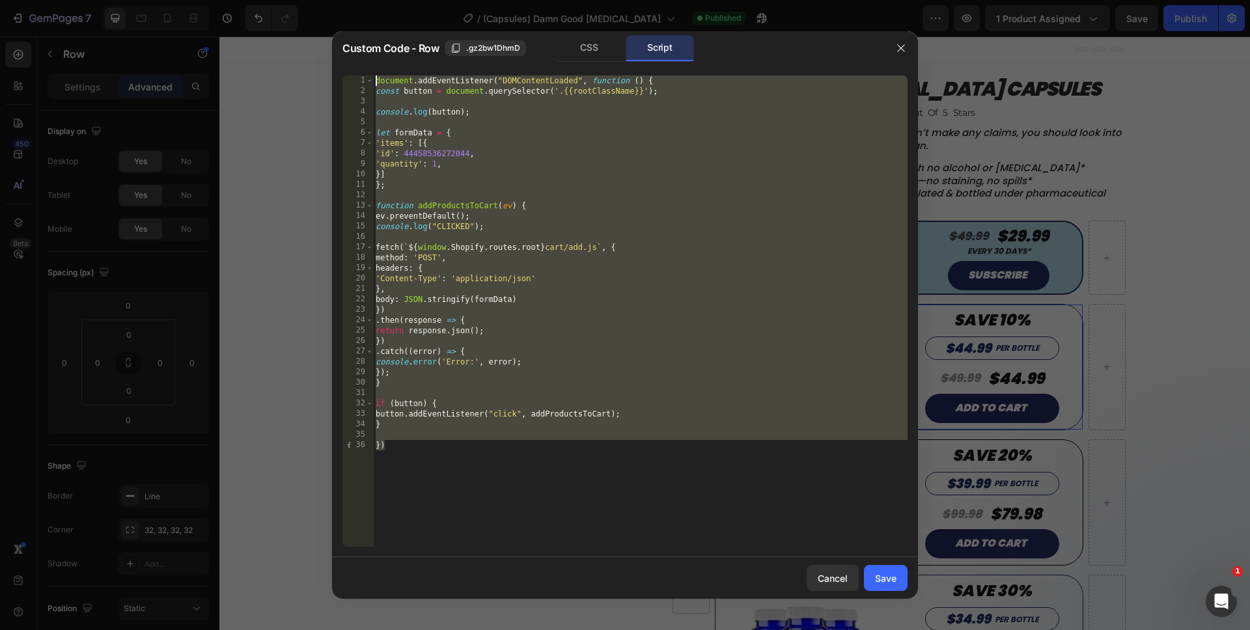
drag, startPoint x: 491, startPoint y: 488, endPoint x: 333, endPoint y: 48, distance: 467.3
click at [333, 48] on div "Custom Code - Row .gz2bw1DhmD CSS Script }) 1 2 3 4 5 6 7 8 9 10 11 12 13 14 15…" at bounding box center [625, 315] width 586 height 568
type textarea "document.addEventListener("DOMContentLoaded", function () { const button = docu…"
paste textarea
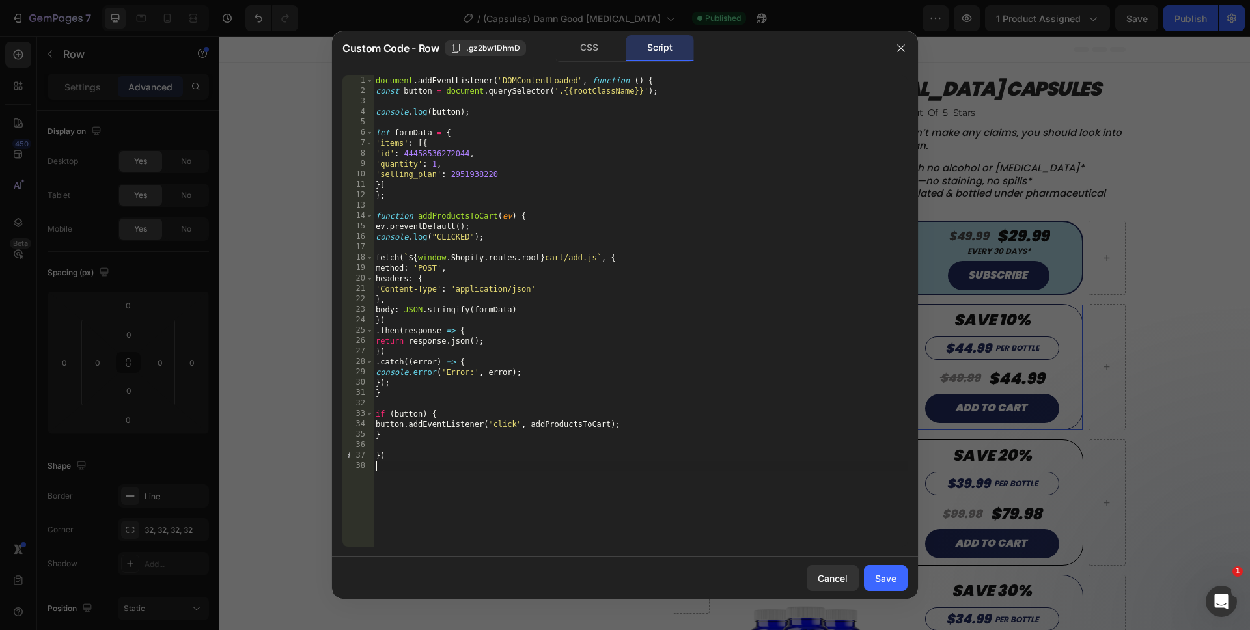
click at [452, 174] on div "document . addEventListener ( "DOMContentLoaded" , function ( ) { const button …" at bounding box center [640, 322] width 534 height 492
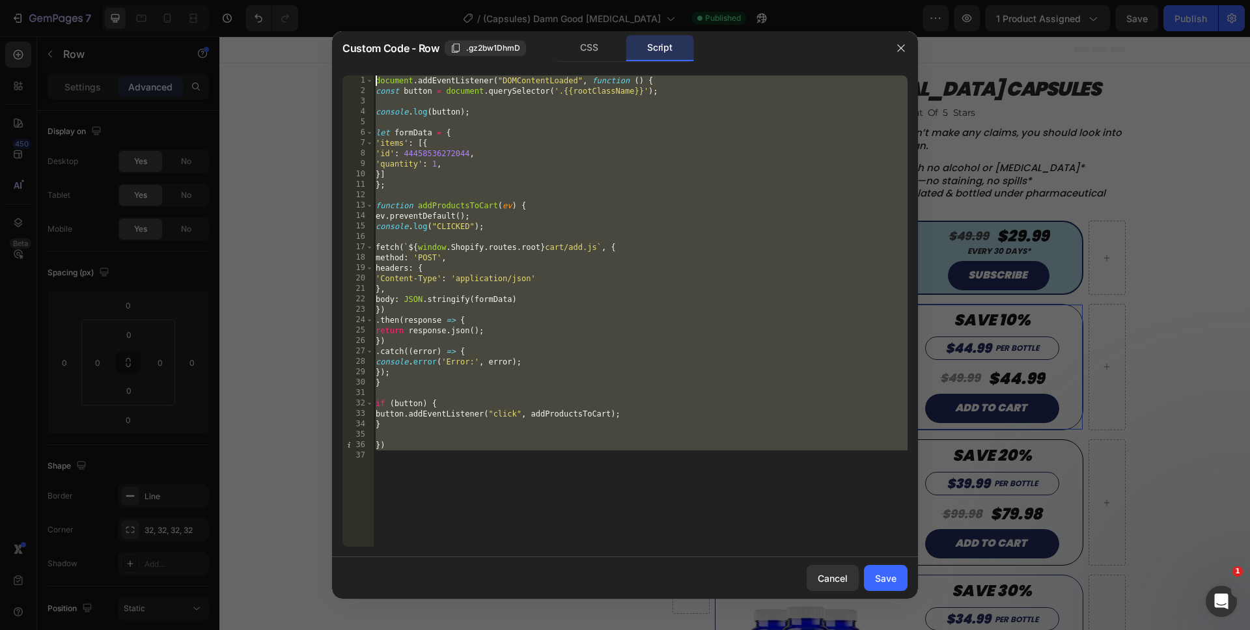
drag, startPoint x: 504, startPoint y: 460, endPoint x: 335, endPoint y: 63, distance: 431.0
click at [335, 63] on div "Custom Code - Row .gz2bw1DhmD CSS Script }] 1 2 3 4 5 6 7 8 9 10 11 12 13 14 15…" at bounding box center [625, 315] width 586 height 568
type textarea "document.addEventListener("DOMContentLoaded", function () { const button = docu…"
click at [558, 503] on div "document . addEventListener ( "DOMContentLoaded" , function ( ) { const button …" at bounding box center [640, 322] width 534 height 492
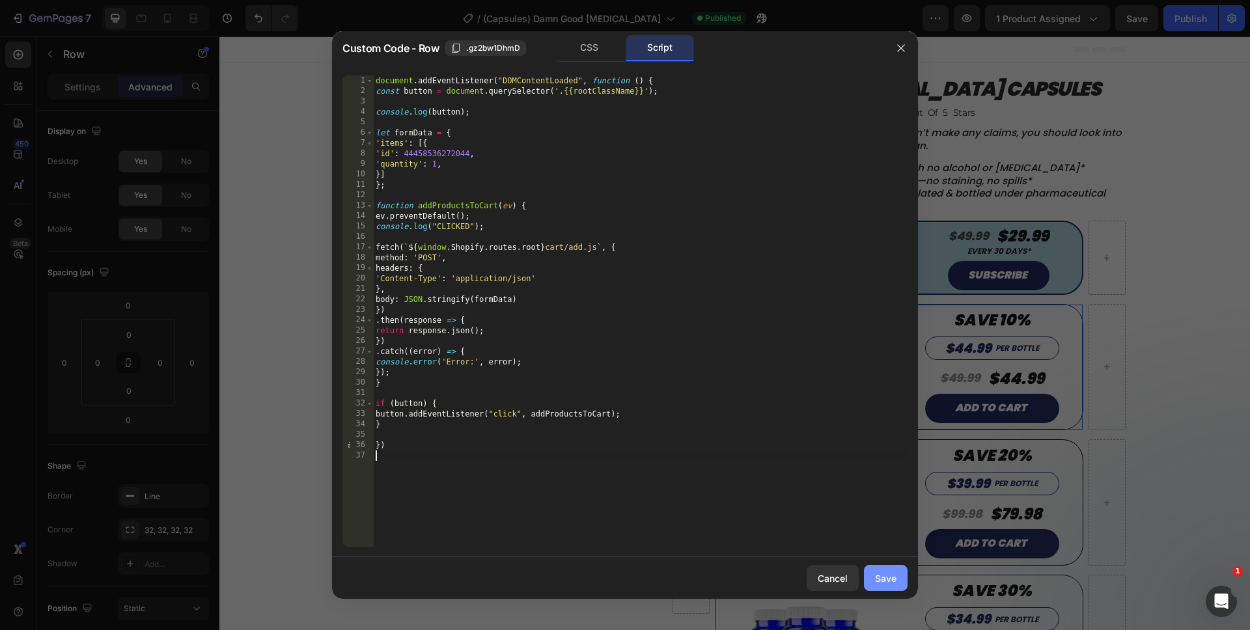
click at [881, 575] on div "Save" at bounding box center [885, 578] width 21 height 14
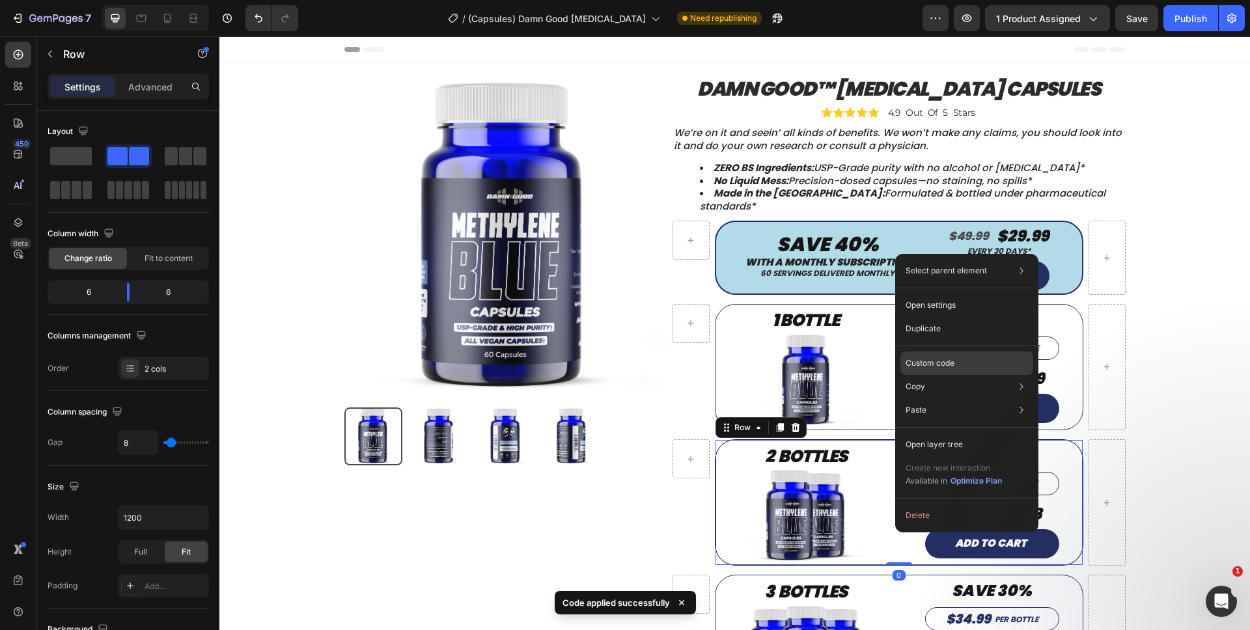
click at [920, 366] on p "Custom code" at bounding box center [929, 363] width 49 height 12
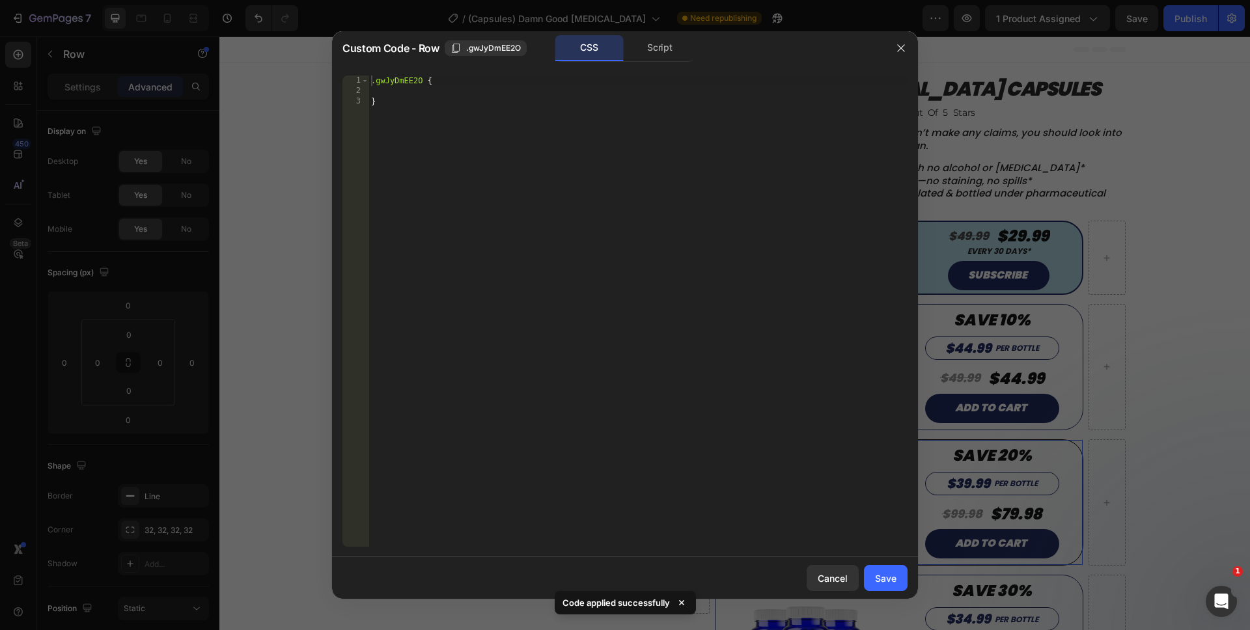
click at [631, 59] on div "Script" at bounding box center [660, 48] width 68 height 26
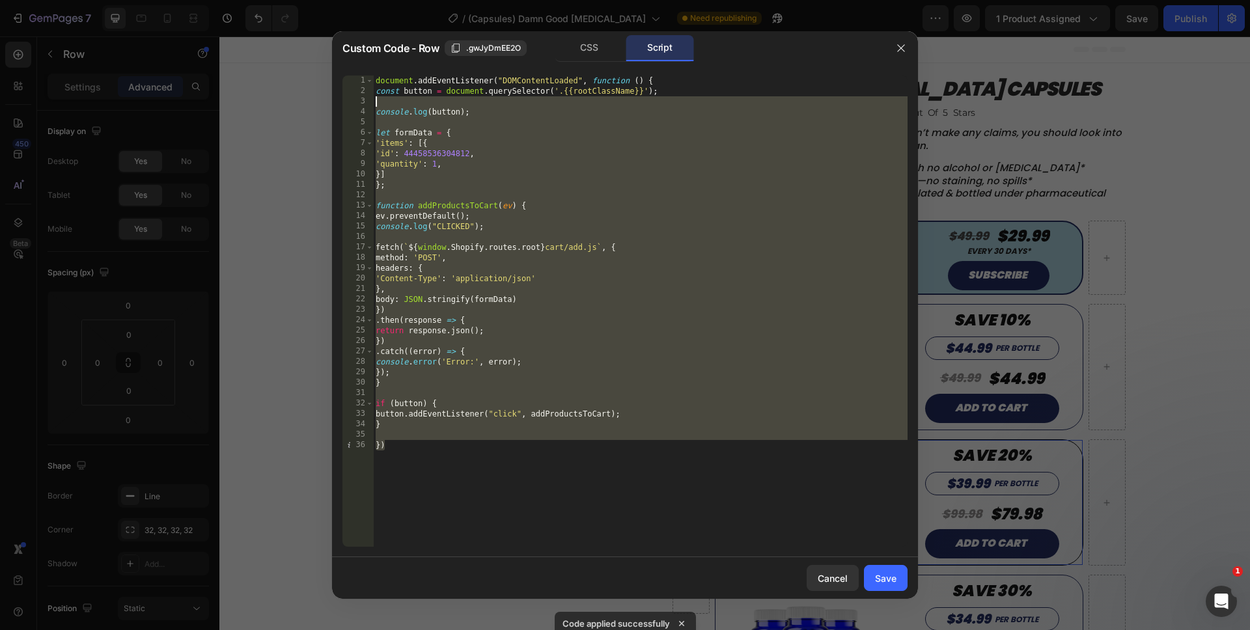
drag, startPoint x: 479, startPoint y: 527, endPoint x: 349, endPoint y: 100, distance: 445.8
click at [349, 101] on div "}) 1 2 3 4 5 6 7 8 9 10 11 12 13 14 15 16 17 18 19 20 21 22 23 24 25 26 27 28 2…" at bounding box center [624, 311] width 565 height 471
click at [465, 485] on div "document . addEventListener ( "DOMContentLoaded" , function ( ) { const button …" at bounding box center [640, 322] width 534 height 492
drag, startPoint x: 457, startPoint y: 523, endPoint x: 342, endPoint y: 44, distance: 492.6
click at [342, 44] on div "Custom Code - Row .gwJyDmEE2O CSS Script }) 1 2 3 4 5 6 7 8 9 10 11 12 13 14 15…" at bounding box center [625, 315] width 586 height 568
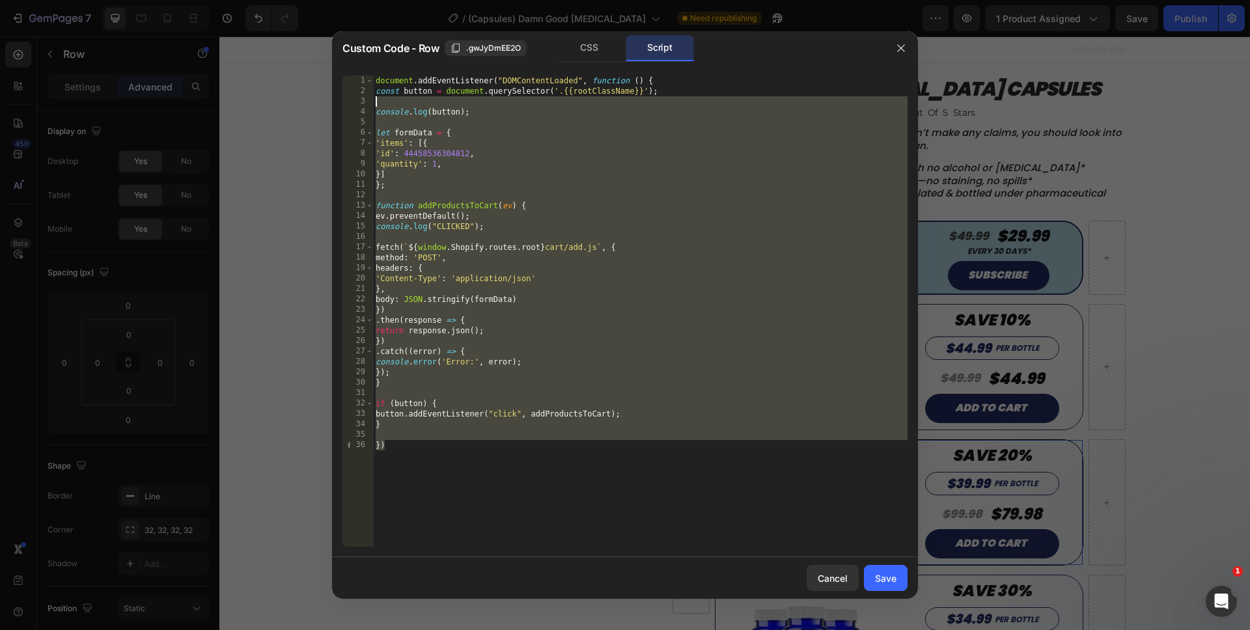
type textarea "document.addEventListener("DOMContentLoaded", function () { const button = docu…"
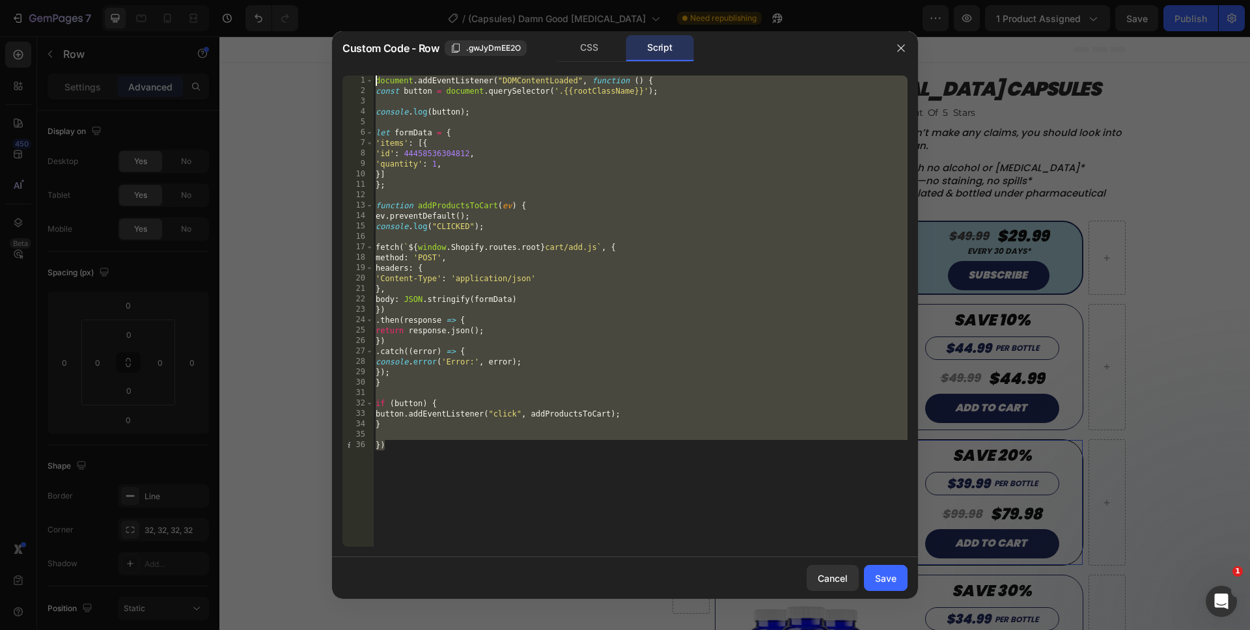
paste textarea
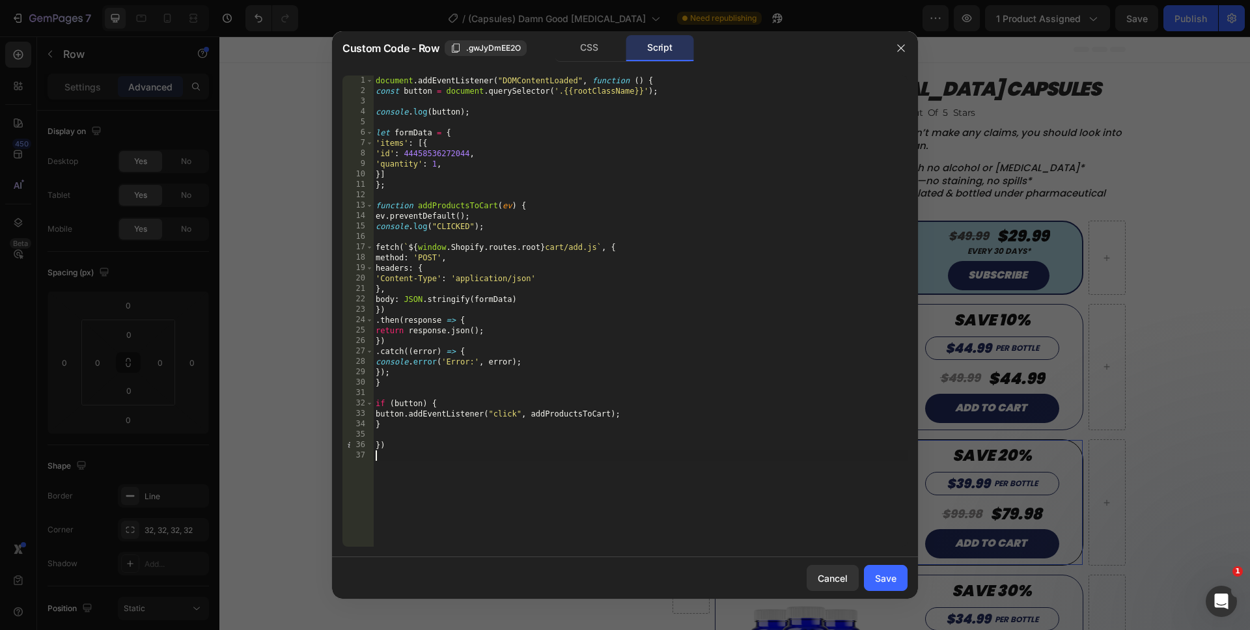
click at [431, 166] on div "document . addEventListener ( "DOMContentLoaded" , function ( ) { const button …" at bounding box center [640, 322] width 534 height 492
type textarea "'quantity': 2,"
click at [479, 499] on div "document . addEventListener ( "DOMContentLoaded" , function ( ) { const button …" at bounding box center [640, 322] width 534 height 492
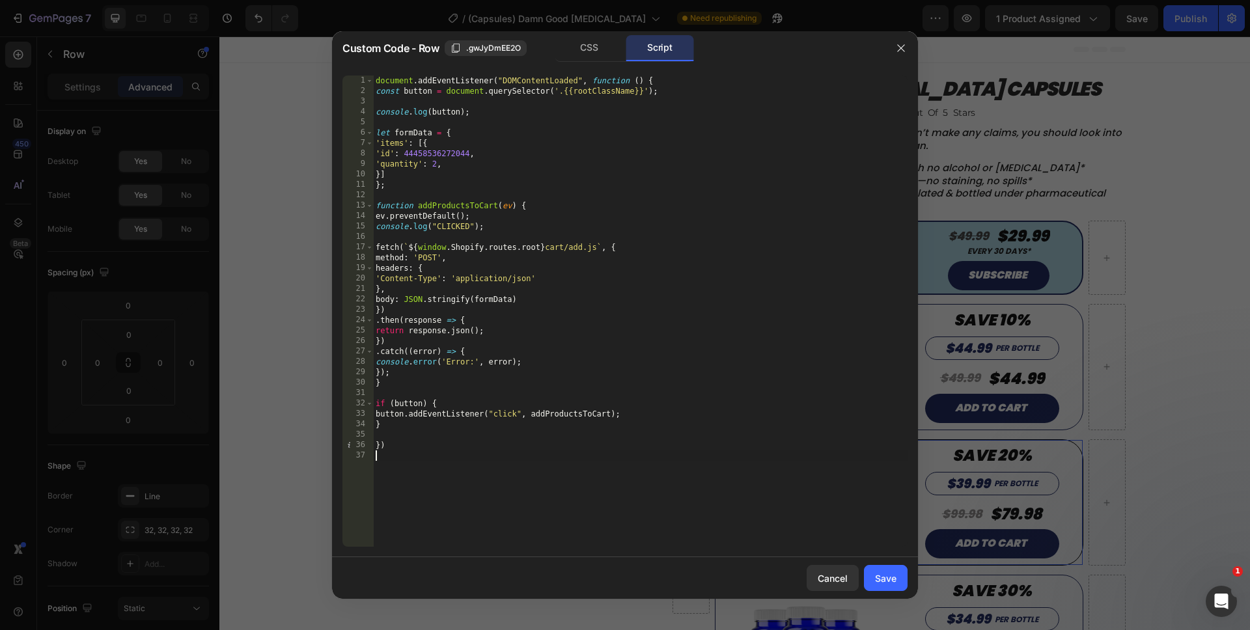
scroll to position [0, 0]
click at [877, 574] on div "Save" at bounding box center [885, 578] width 21 height 14
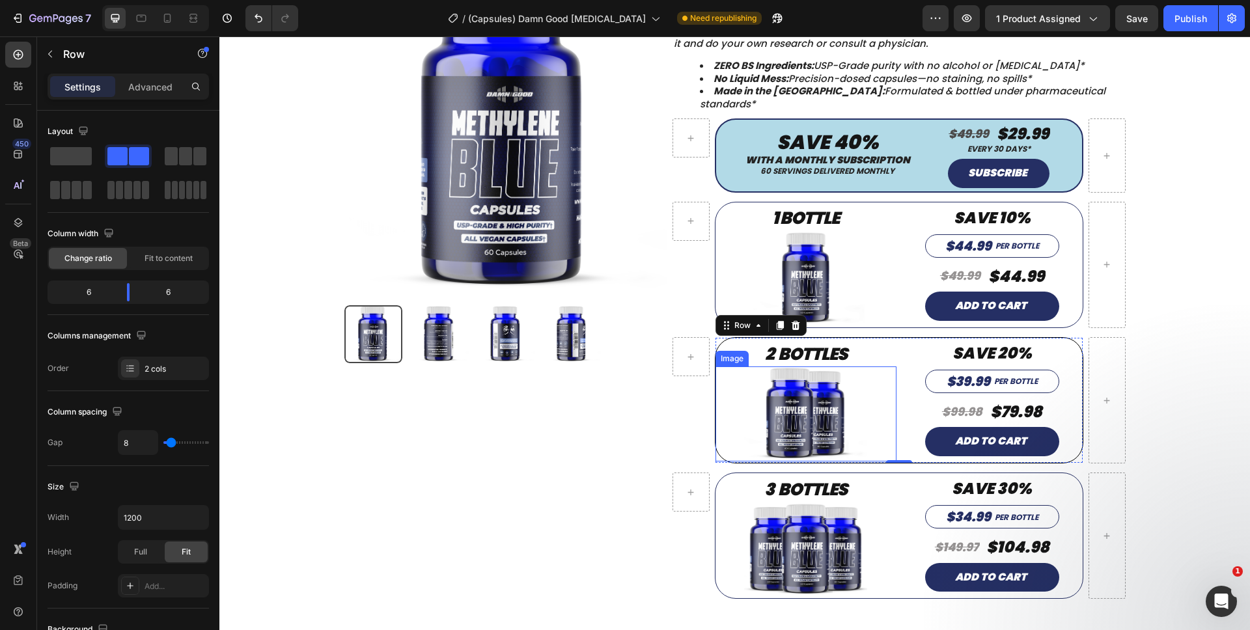
scroll to position [113, 0]
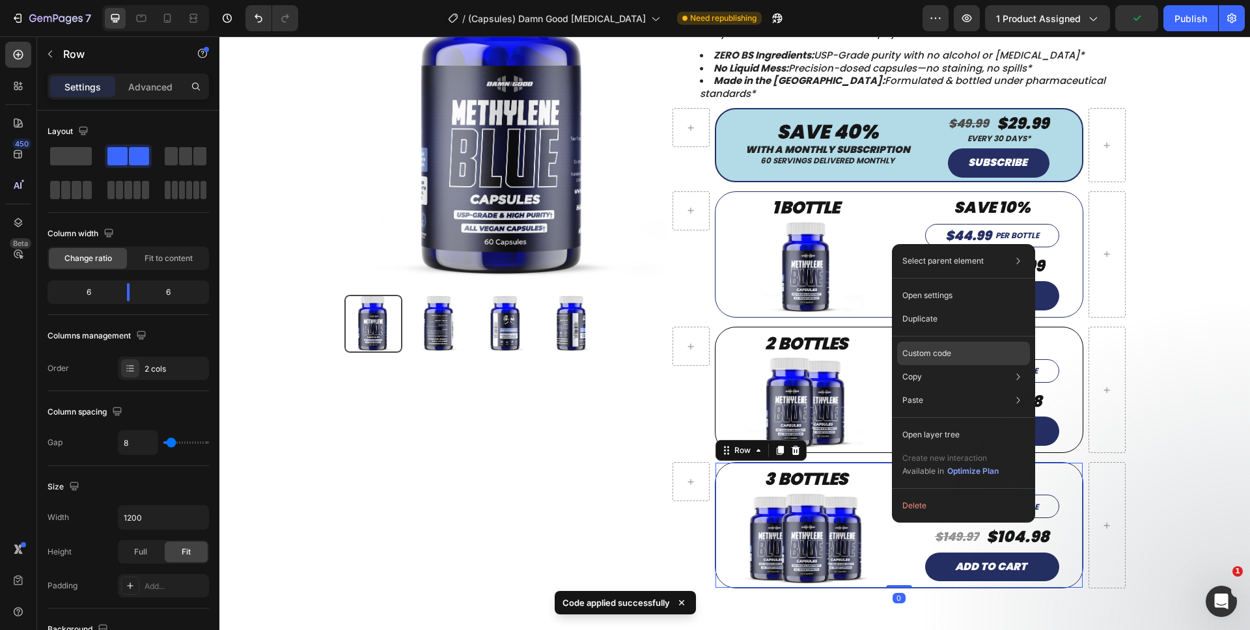
click at [920, 389] on div "Custom code" at bounding box center [963, 400] width 133 height 23
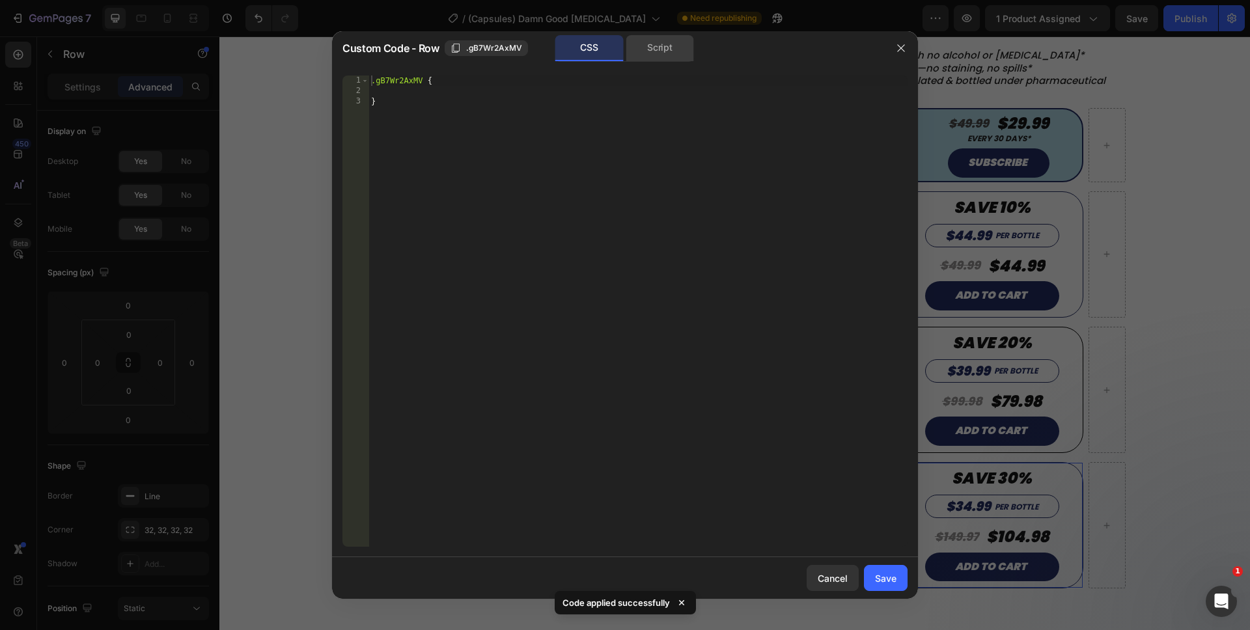
click at [665, 53] on div "Script" at bounding box center [660, 48] width 68 height 26
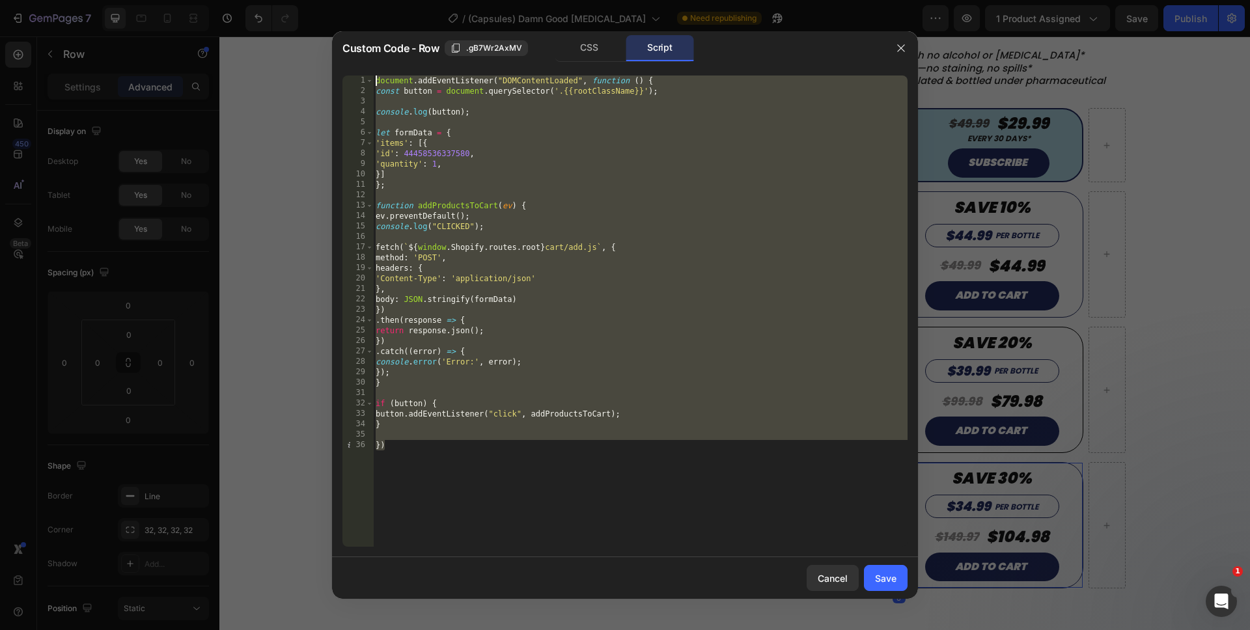
drag, startPoint x: 493, startPoint y: 504, endPoint x: 305, endPoint y: 10, distance: 528.9
click at [305, 10] on div "Custom Code - Row .gB7Wr2AxMV CSS Script }) 1 2 3 4 5 6 7 8 9 10 11 12 13 14 15…" at bounding box center [625, 315] width 1250 height 630
type textarea "document.addEventListener("DOMContentLoaded", function () { const button = docu…"
paste textarea
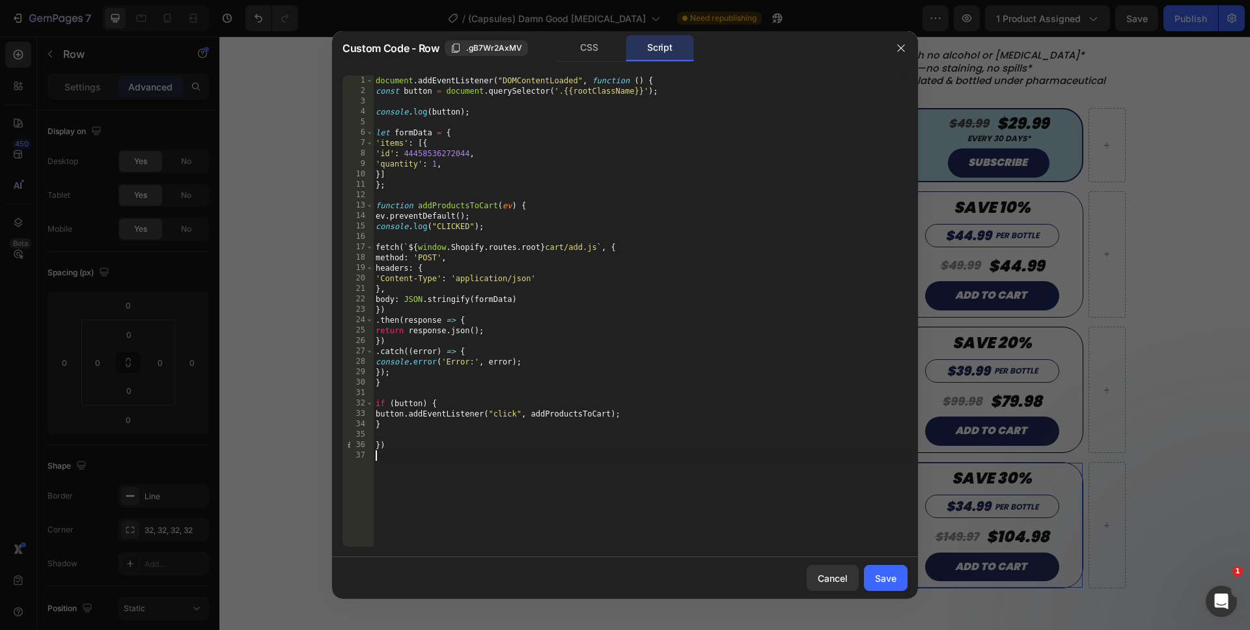
click at [434, 165] on div "document . addEventListener ( "DOMContentLoaded" , function ( ) { const button …" at bounding box center [640, 322] width 534 height 492
type textarea "'quantity': 3,"
click at [485, 521] on div "document . addEventListener ( "DOMContentLoaded" , function ( ) { const button …" at bounding box center [640, 322] width 534 height 492
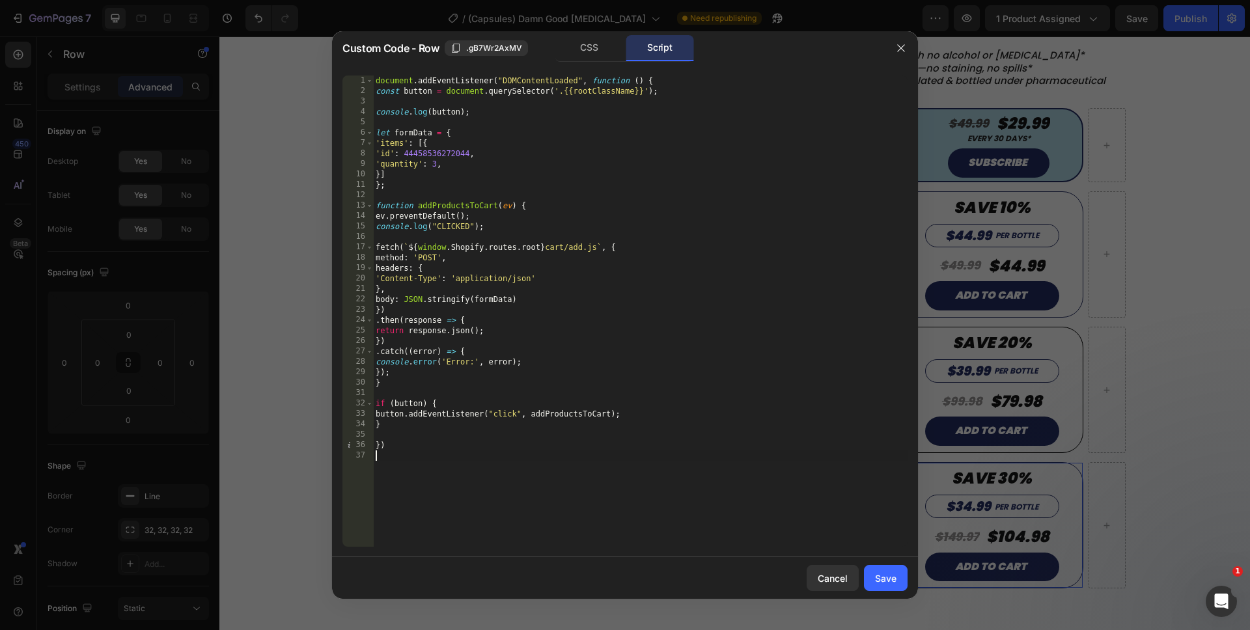
scroll to position [0, 0]
click at [889, 575] on div "Save" at bounding box center [885, 578] width 21 height 14
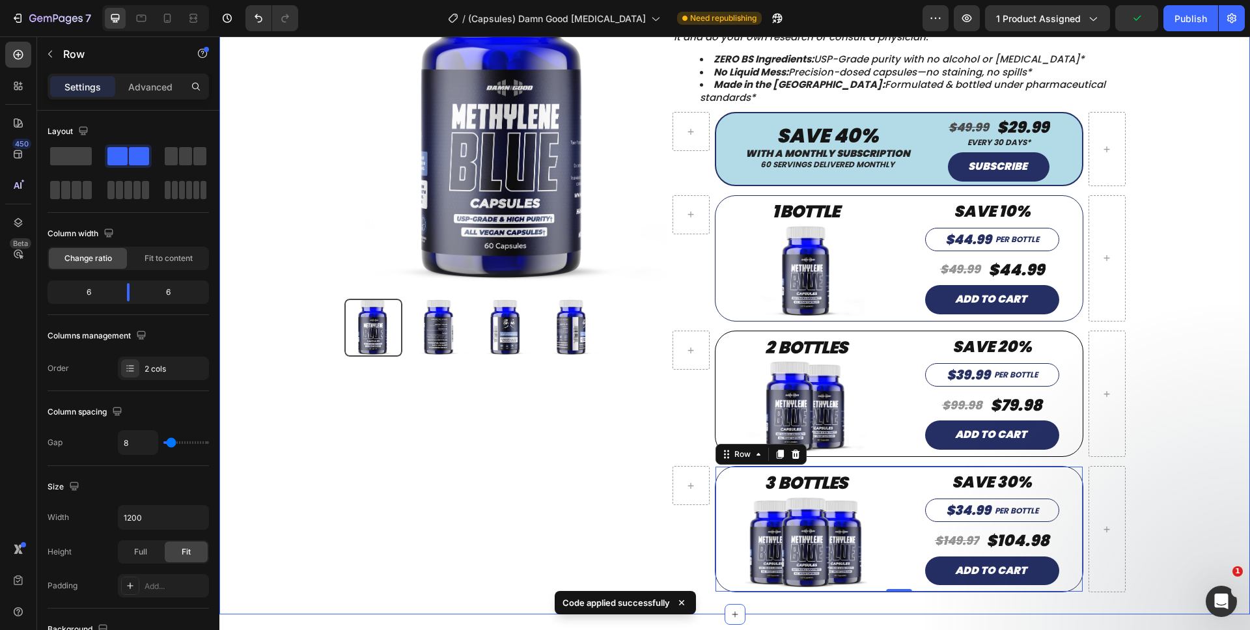
scroll to position [99, 0]
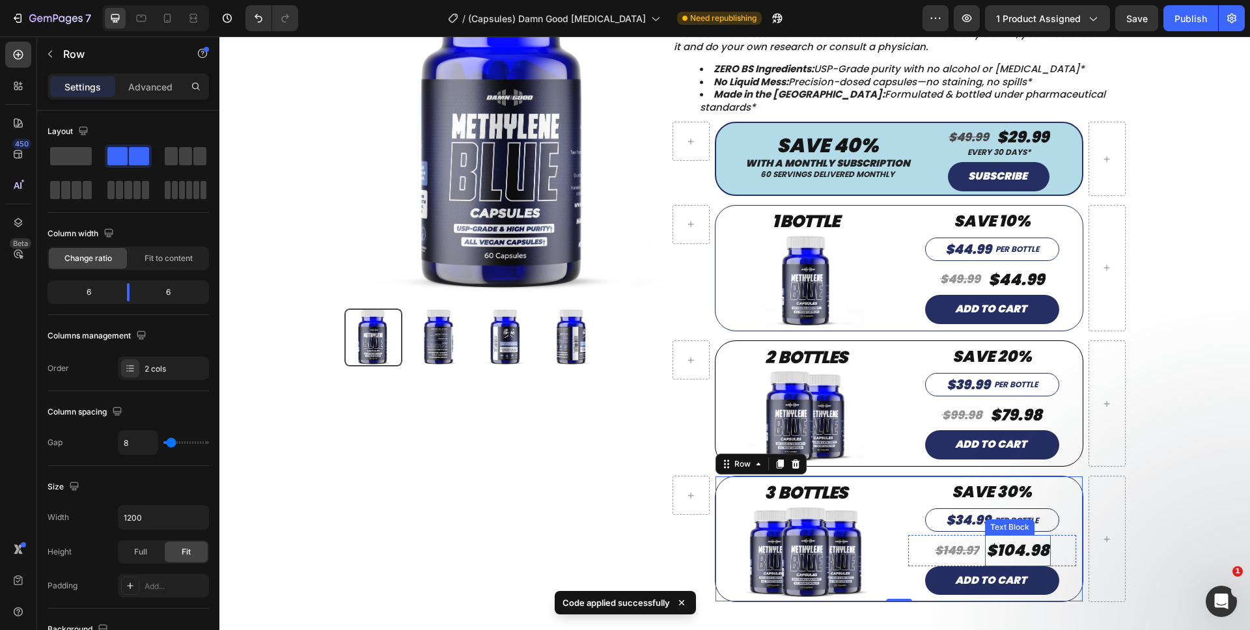
click at [1043, 536] on p "$104.98" at bounding box center [1017, 550] width 63 height 28
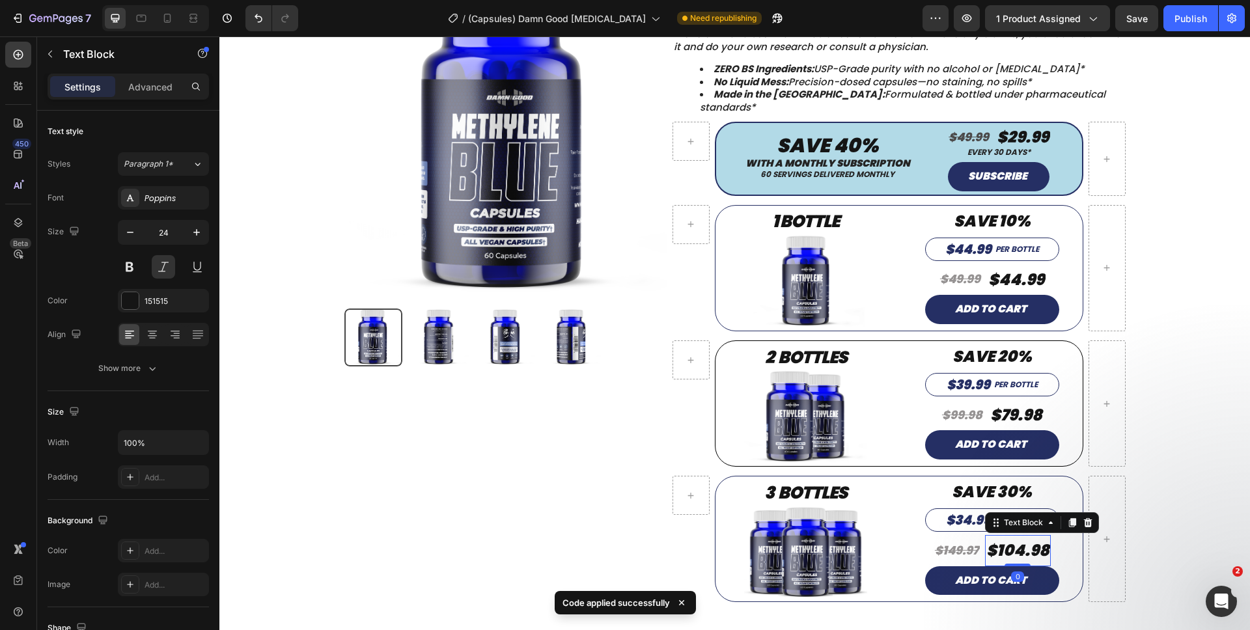
click at [1043, 536] on p "$104.98" at bounding box center [1017, 550] width 63 height 28
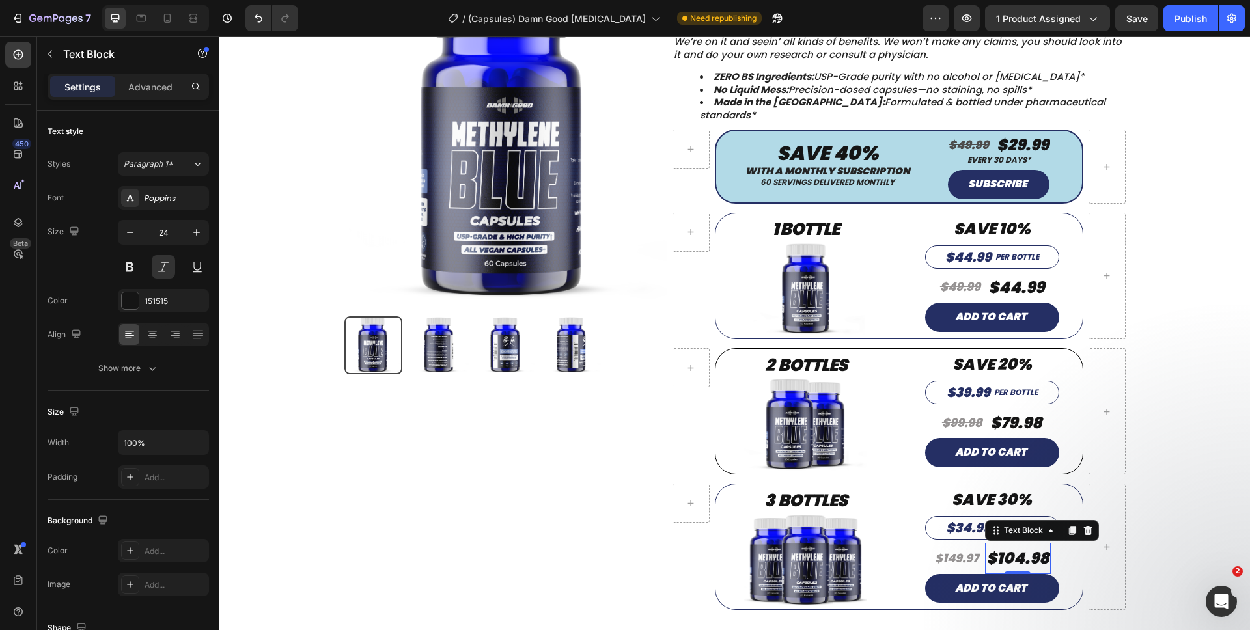
scroll to position [0, 0]
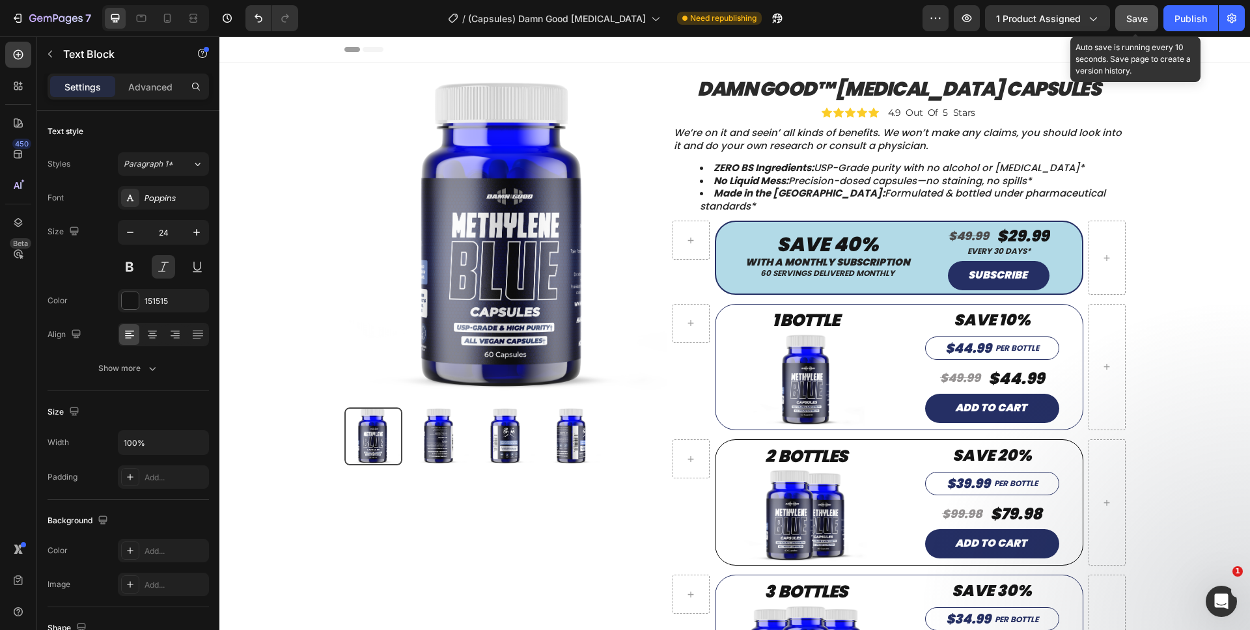
click at [1133, 21] on span "Save" at bounding box center [1136, 18] width 21 height 11
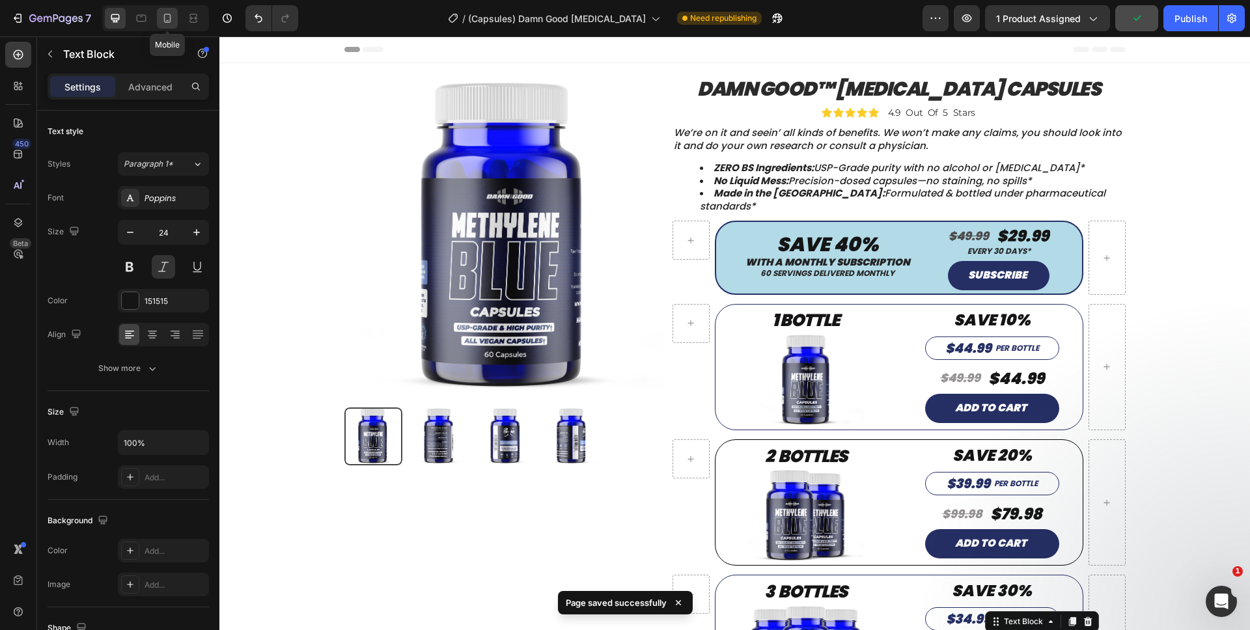
click at [172, 27] on div at bounding box center [167, 18] width 21 height 21
type input "18"
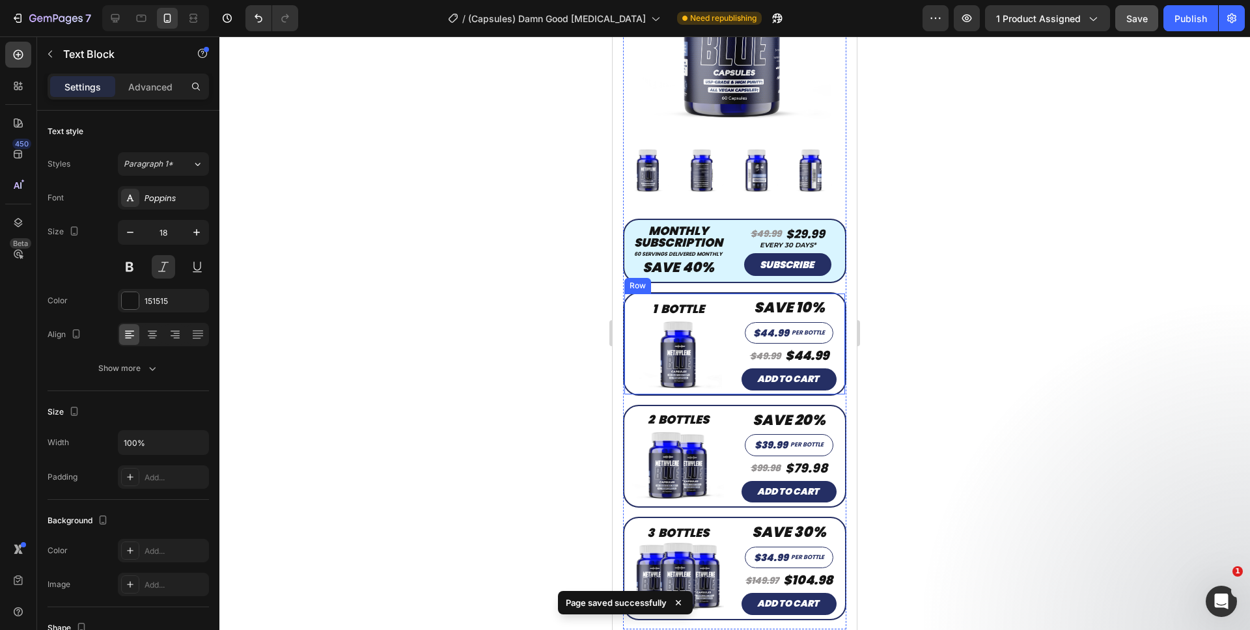
scroll to position [234, 0]
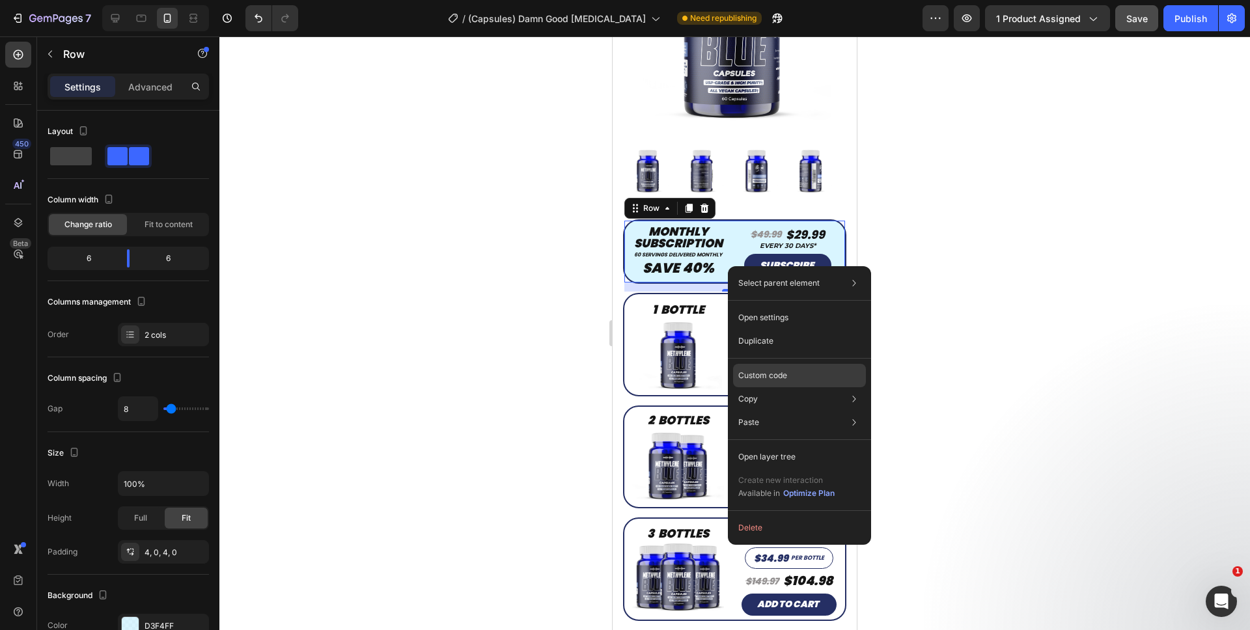
click at [765, 411] on div "Custom code" at bounding box center [799, 422] width 133 height 23
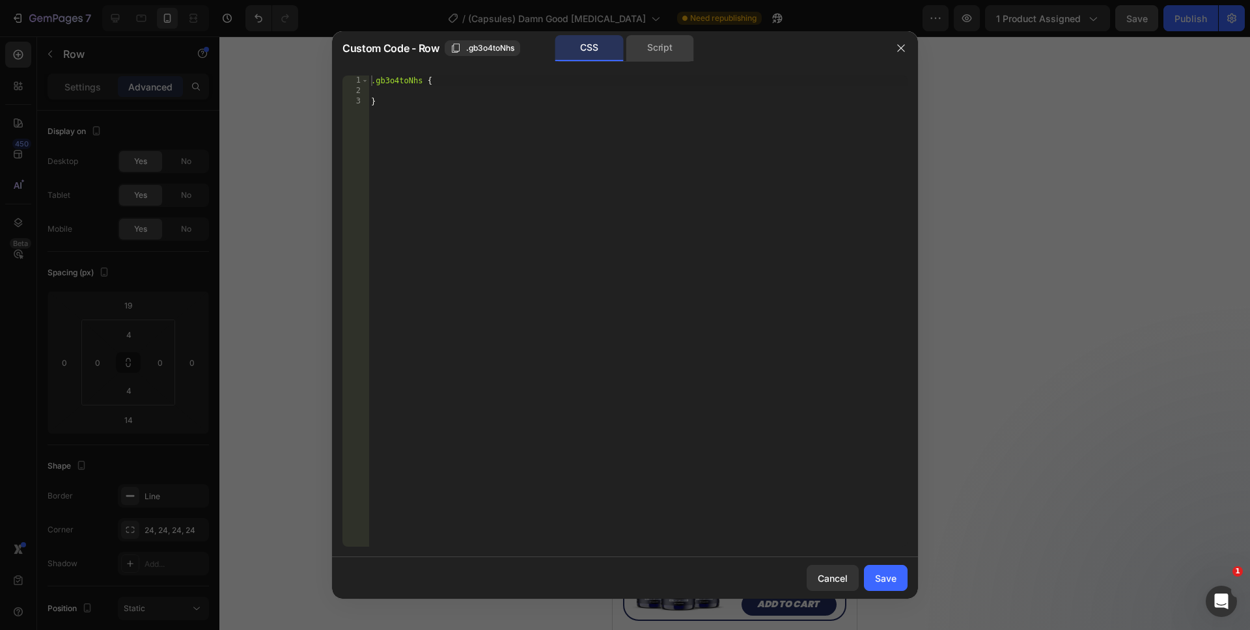
click at [651, 55] on div "Script" at bounding box center [660, 48] width 68 height 26
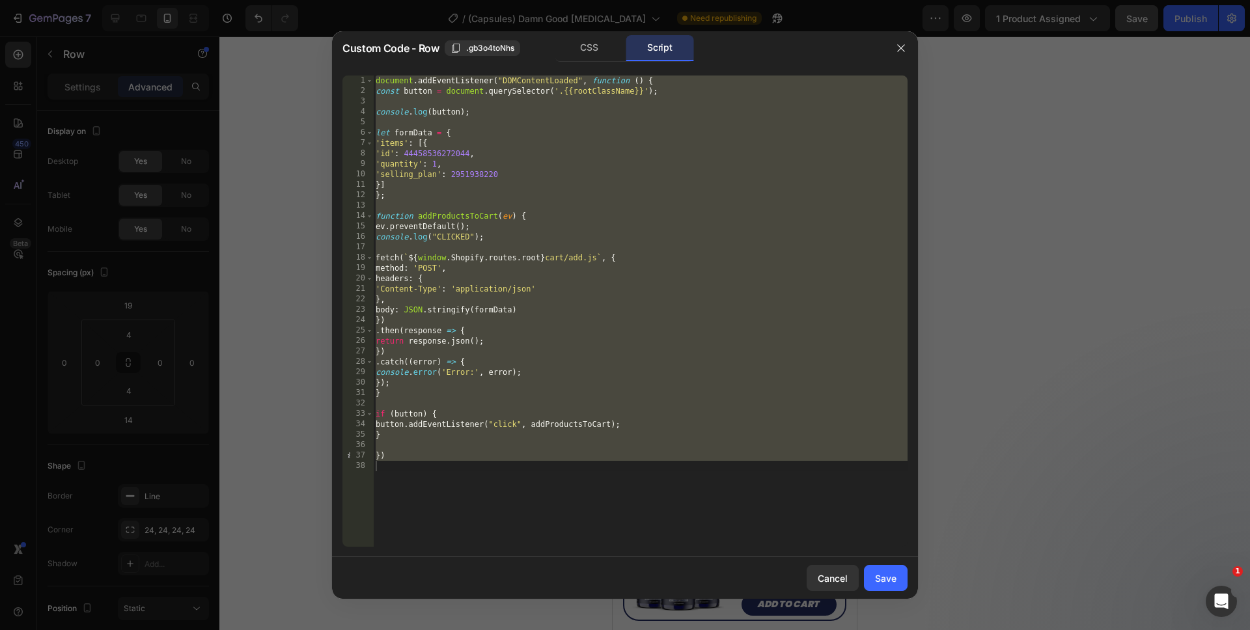
type textarea "})"
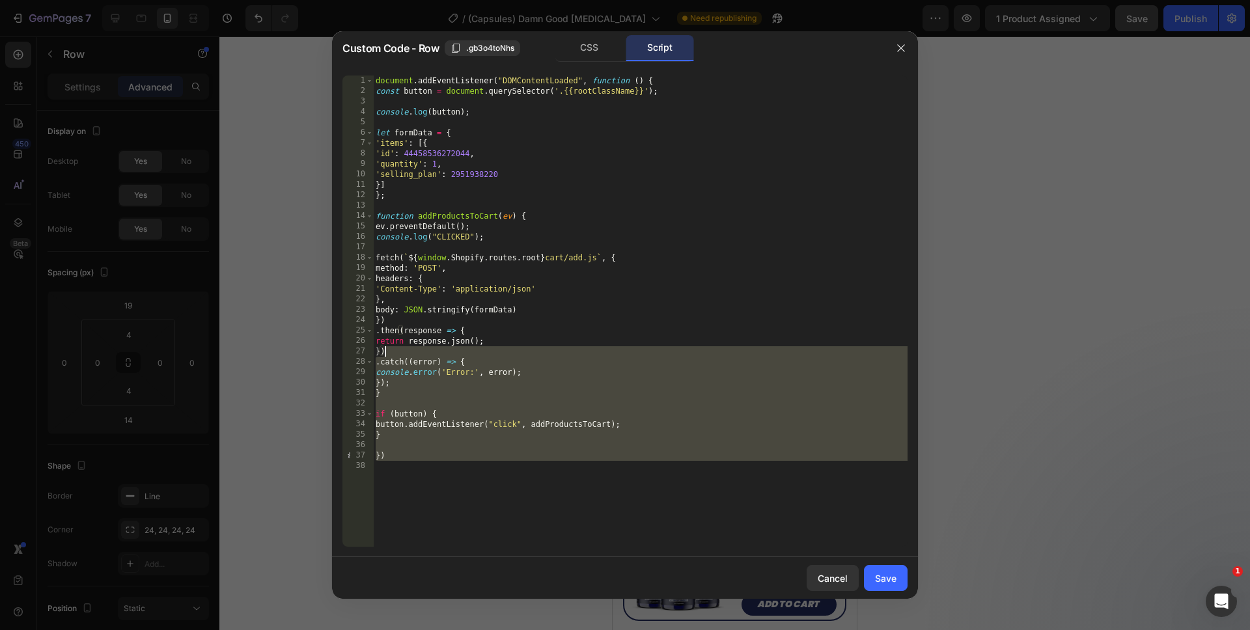
drag, startPoint x: 521, startPoint y: 453, endPoint x: 399, endPoint y: -14, distance: 482.9
click at [399, 0] on html "7 Version history / (Capsules) Damn Good Methylene Blue Need republishing Previ…" at bounding box center [625, 0] width 1250 height 0
type textarea "document.addEventListener("DOMContentLoaded", function () { const button = docu…"
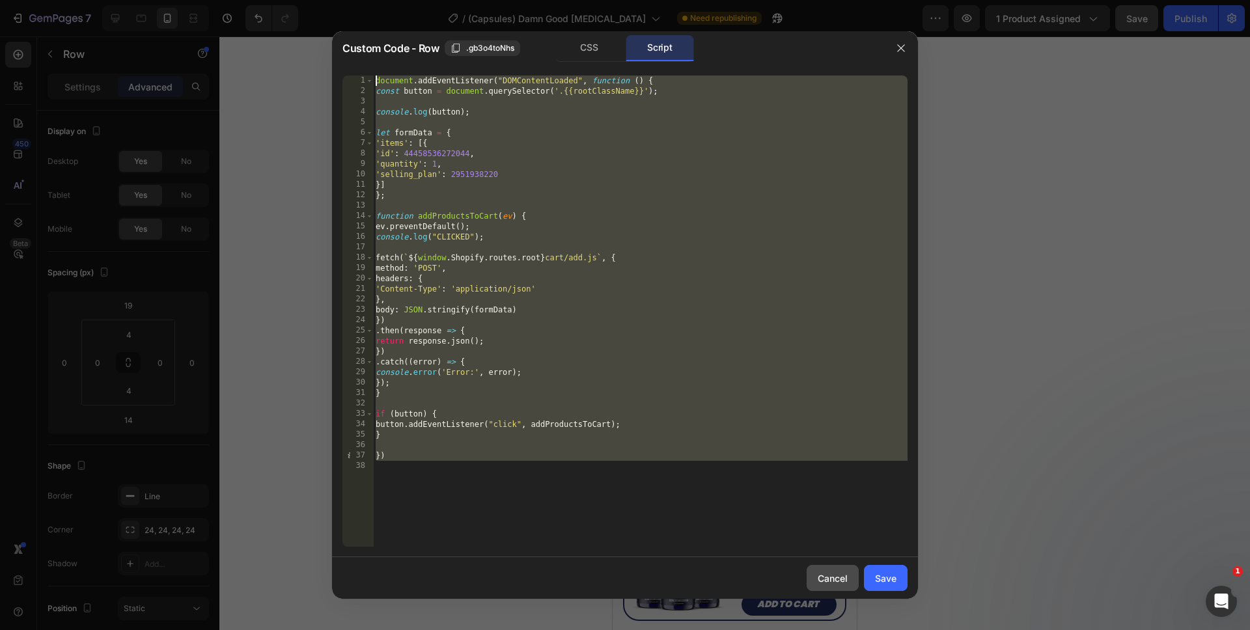
click at [837, 570] on button "Cancel" at bounding box center [832, 578] width 52 height 26
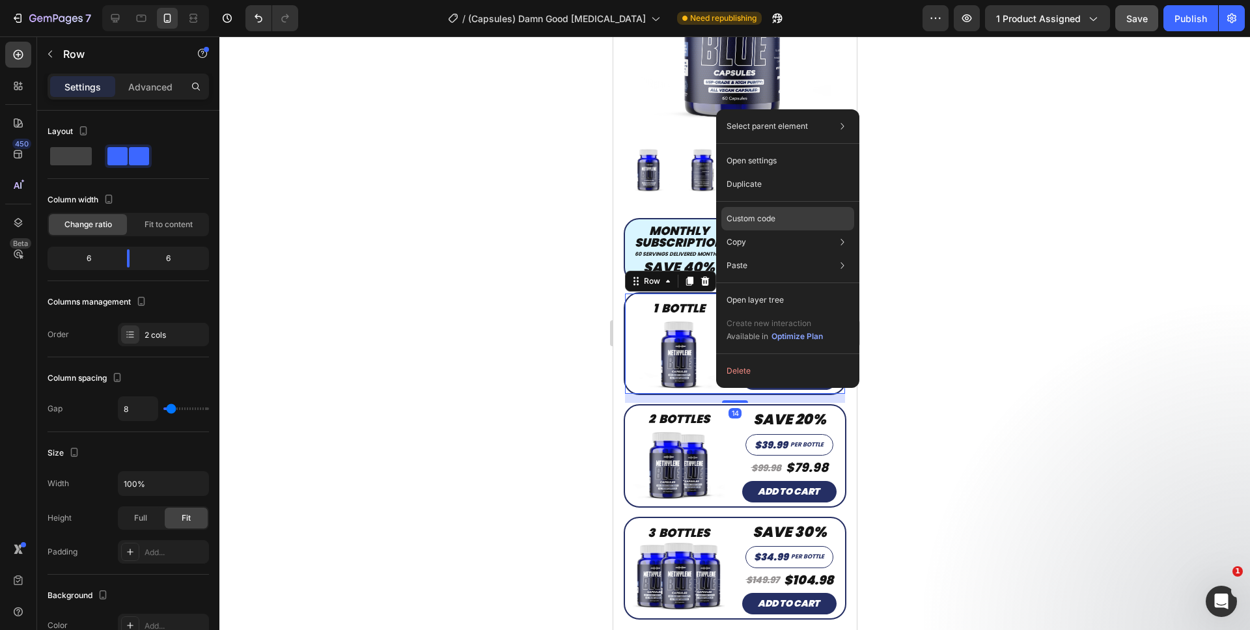
click at [767, 221] on p "Custom code" at bounding box center [750, 219] width 49 height 12
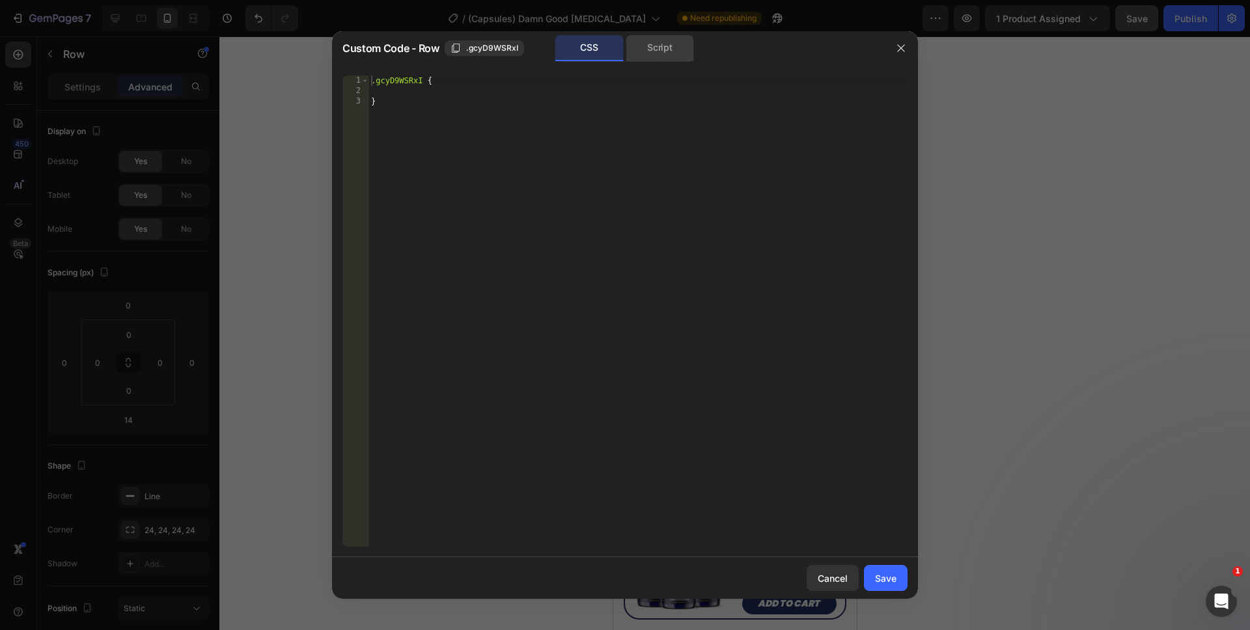
click at [666, 56] on div "Script" at bounding box center [660, 48] width 68 height 26
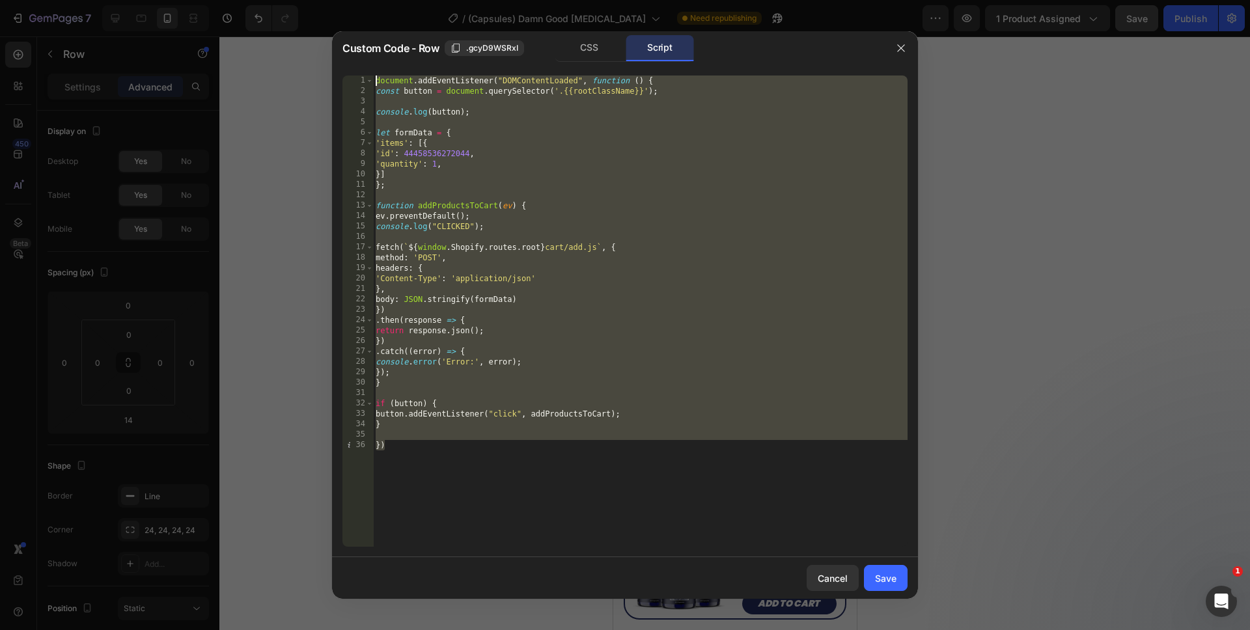
drag, startPoint x: 525, startPoint y: 474, endPoint x: 312, endPoint y: -21, distance: 539.4
click at [312, 0] on html "7 Version history / (Capsules) Damn Good Methylene Blue Need republishing Previ…" at bounding box center [625, 0] width 1250 height 0
type textarea "document.addEventListener("DOMContentLoaded", function () { const button = docu…"
paste textarea
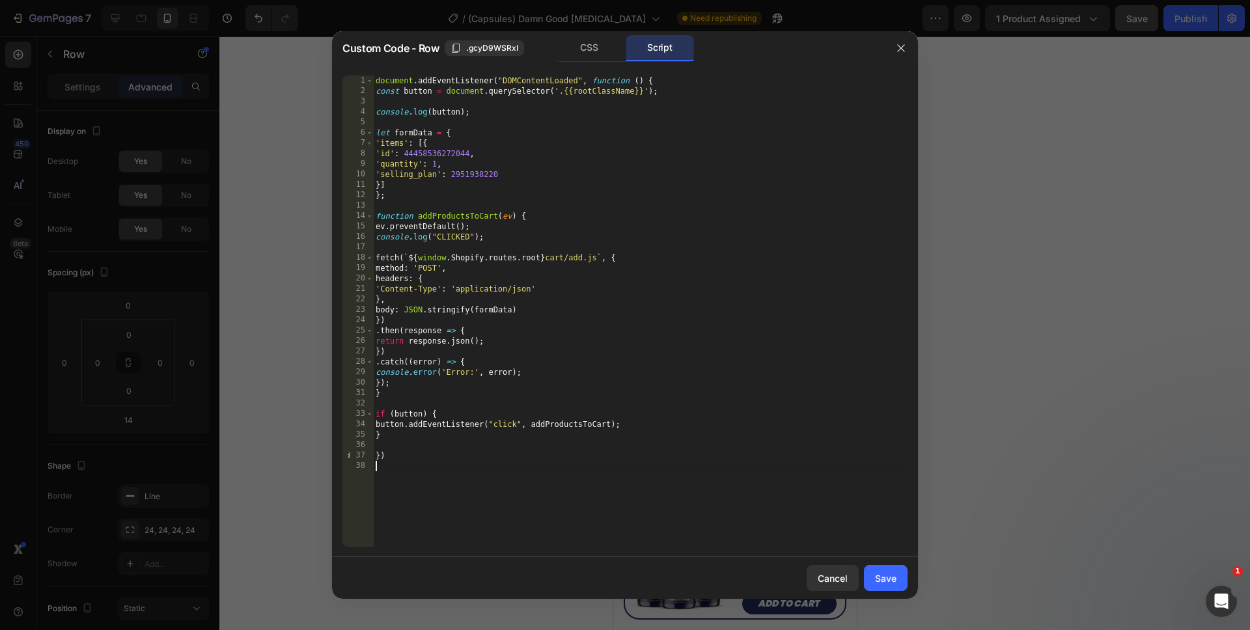
click at [447, 178] on div "document . addEventListener ( "DOMContentLoaded" , function ( ) { const button …" at bounding box center [640, 322] width 534 height 492
type textarea "}]"
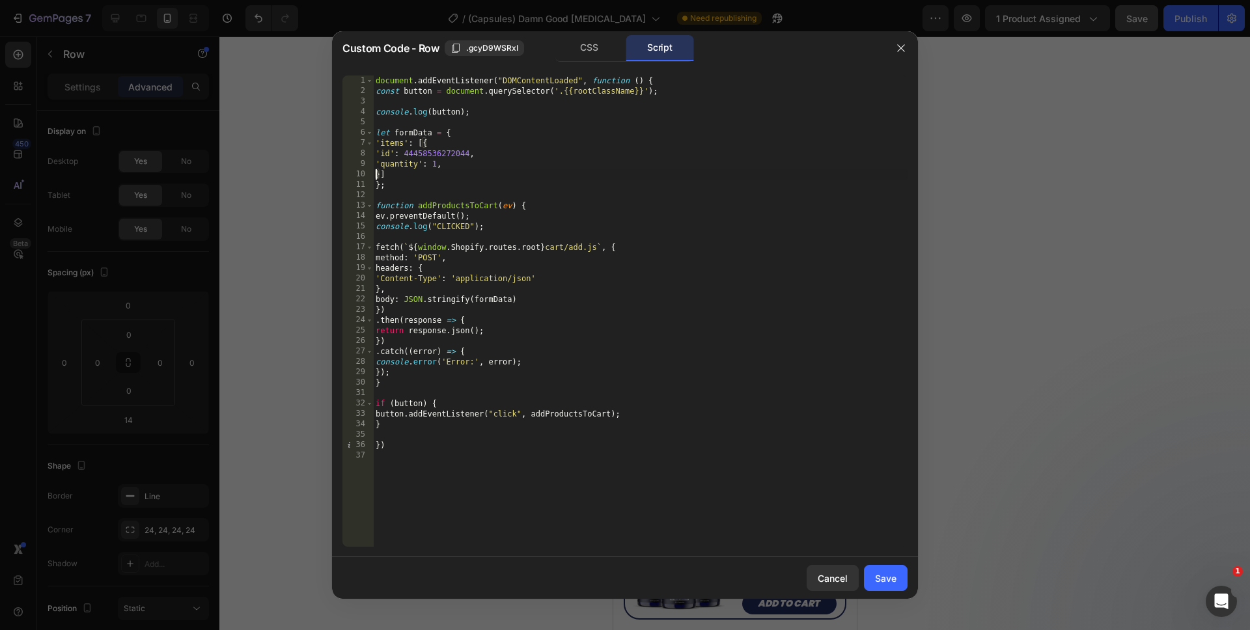
click at [489, 507] on div "document . addEventListener ( "DOMContentLoaded" , function ( ) { const button …" at bounding box center [640, 322] width 534 height 492
click at [889, 578] on div "Save" at bounding box center [885, 578] width 21 height 14
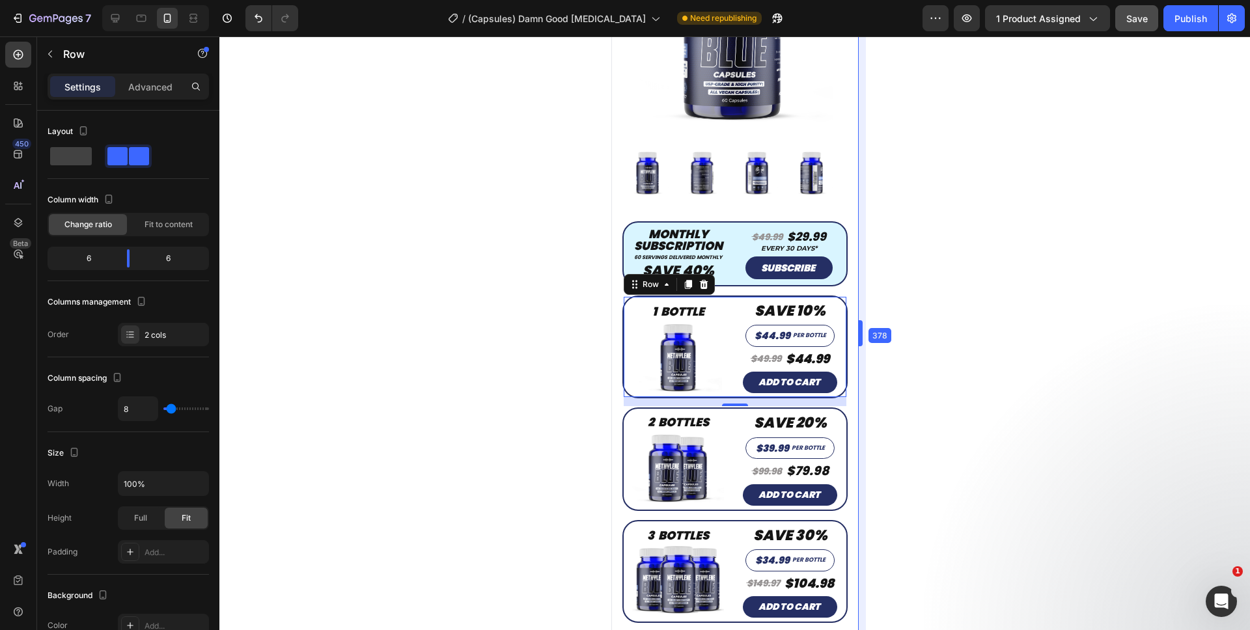
scroll to position [215, 0]
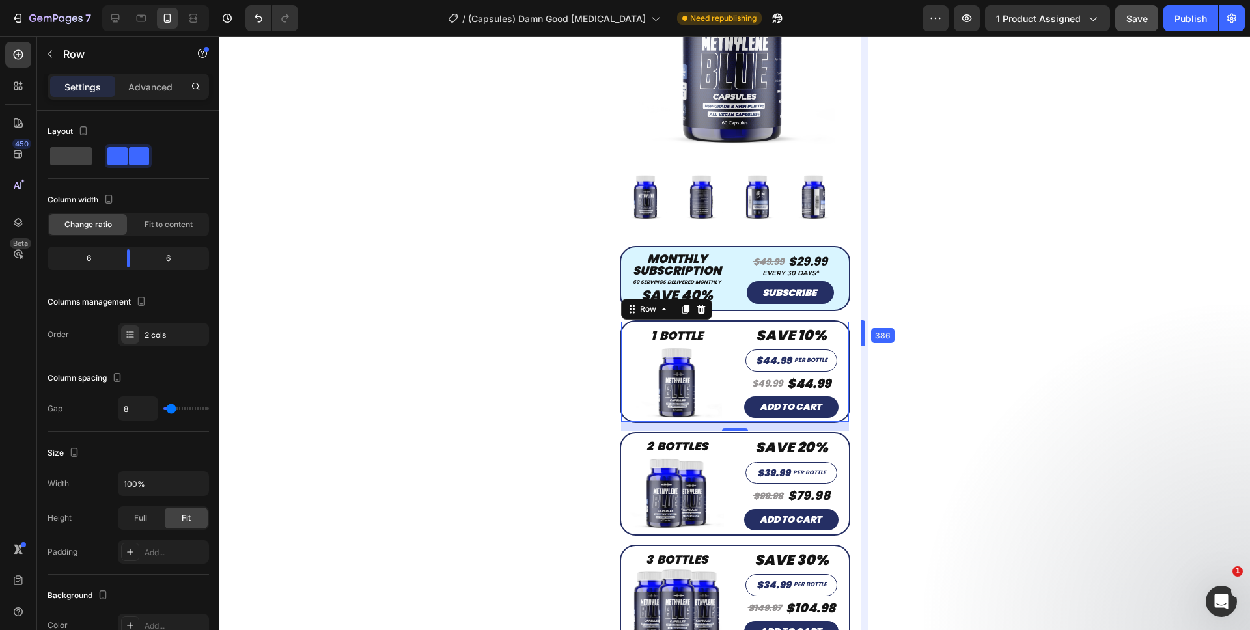
drag, startPoint x: 862, startPoint y: 337, endPoint x: 870, endPoint y: 336, distance: 7.9
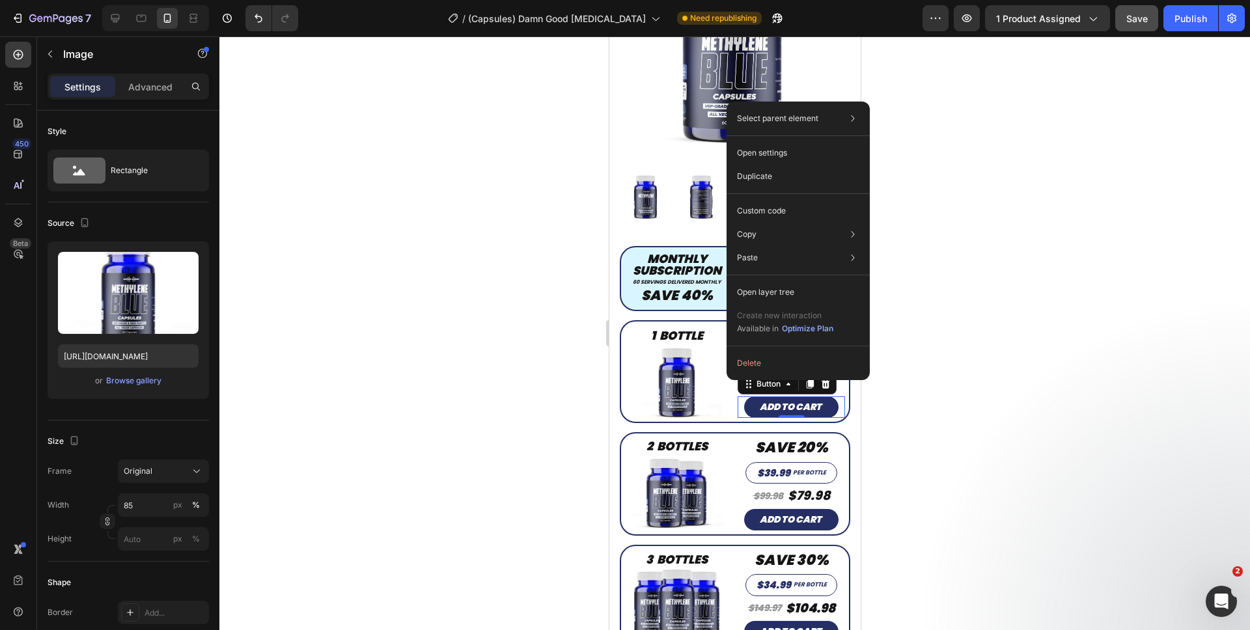
click at [737, 396] on div "ADD TO CART Button 0" at bounding box center [790, 406] width 107 height 21
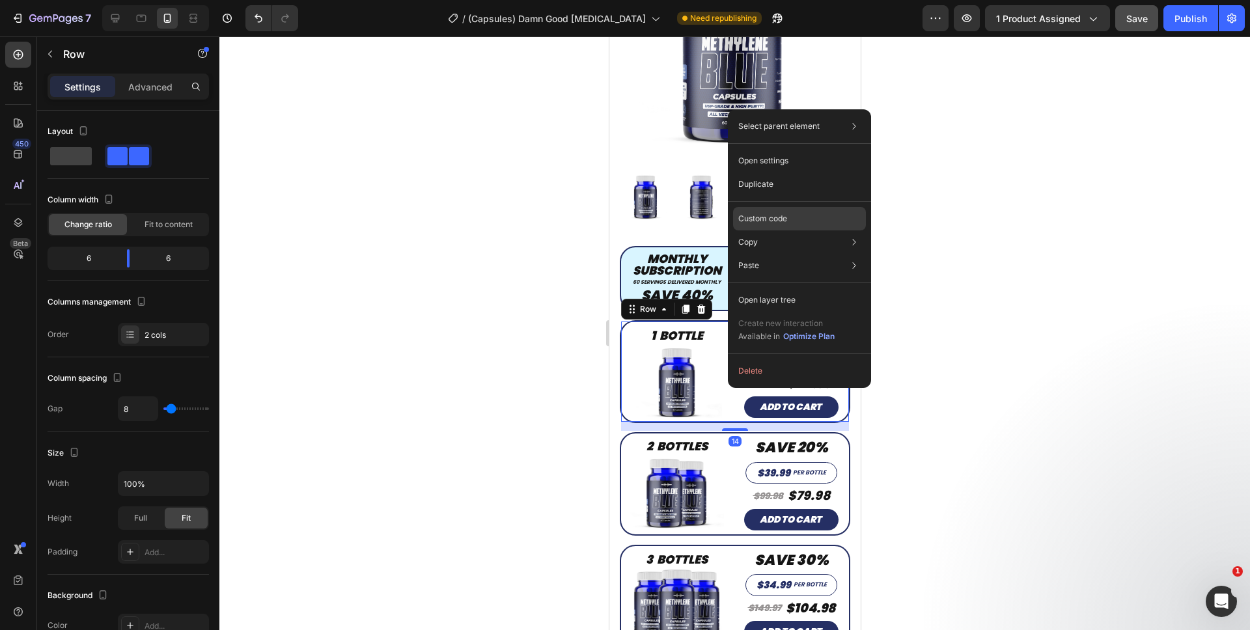
click at [762, 221] on p "Custom code" at bounding box center [762, 219] width 49 height 12
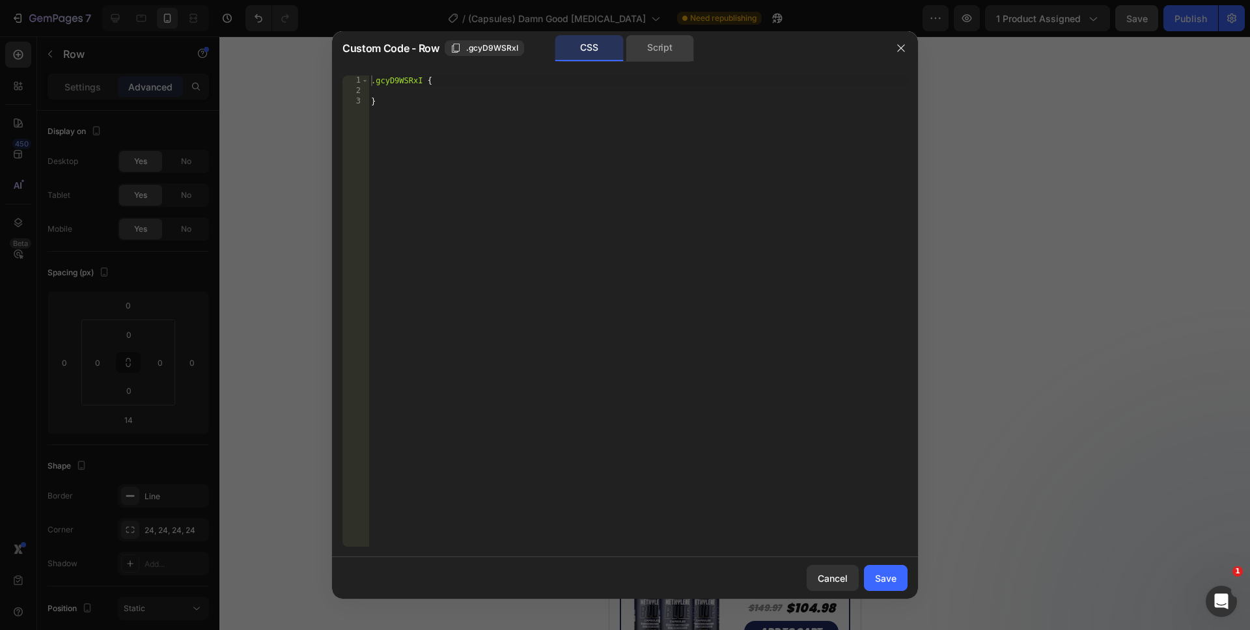
click at [657, 59] on div "Script" at bounding box center [660, 48] width 68 height 26
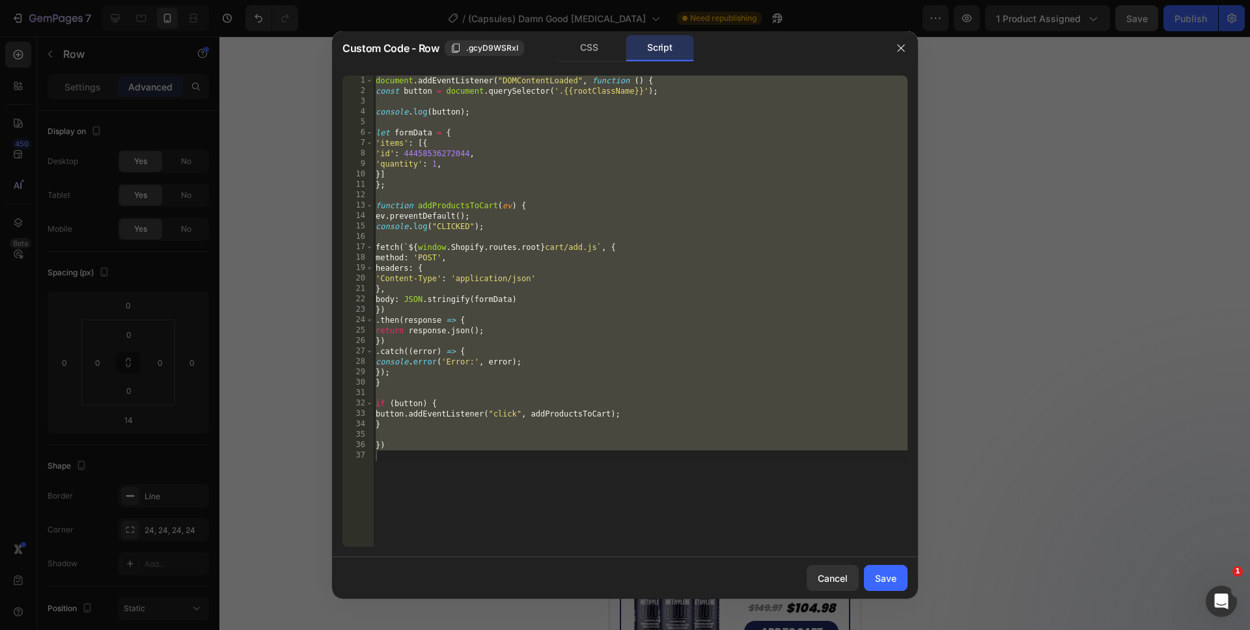
type textarea "})"
drag, startPoint x: 535, startPoint y: 460, endPoint x: 353, endPoint y: 2, distance: 492.5
click at [353, 2] on div "Custom Code - Row .gcyD9WSRxI CSS Script 1 2 3 4 5 6 7 8 9 10 11 12 13 14 15 16…" at bounding box center [625, 315] width 1250 height 630
type textarea "document.addEventListener("DOMContentLoaded", function () { const button = docu…"
paste textarea
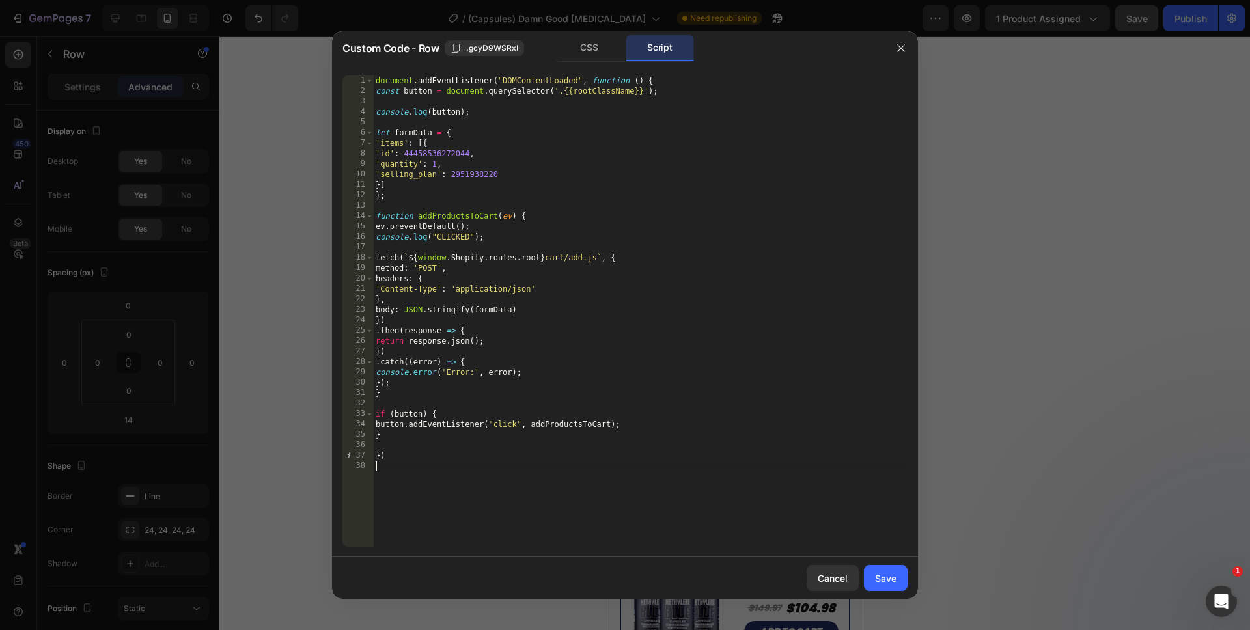
click at [437, 180] on div "document . addEventListener ( "DOMContentLoaded" , function ( ) { const button …" at bounding box center [640, 322] width 534 height 492
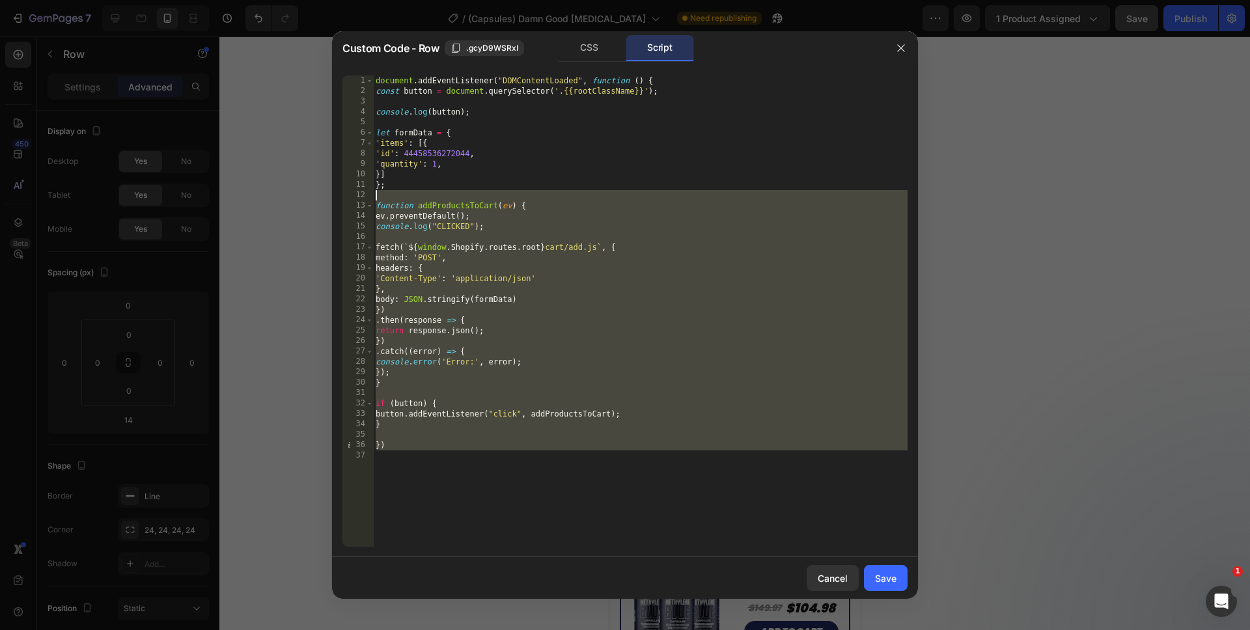
drag, startPoint x: 452, startPoint y: 494, endPoint x: 365, endPoint y: 4, distance: 497.8
click at [365, 4] on div "Custom Code - Row .gcyD9WSRxI CSS Script }] 1 2 3 4 5 6 7 8 9 10 11 12 13 14 15…" at bounding box center [625, 315] width 1250 height 630
type textarea "document.addEventListener("DOMContentLoaded", function () { const button = docu…"
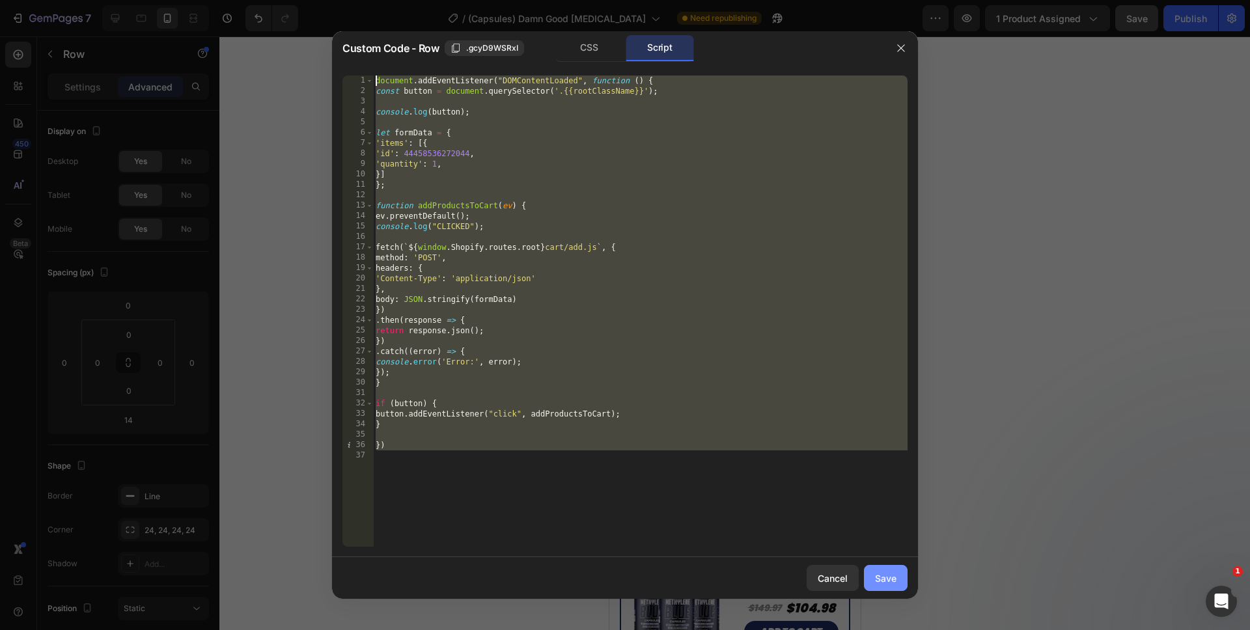
click at [879, 568] on button "Save" at bounding box center [886, 578] width 44 height 26
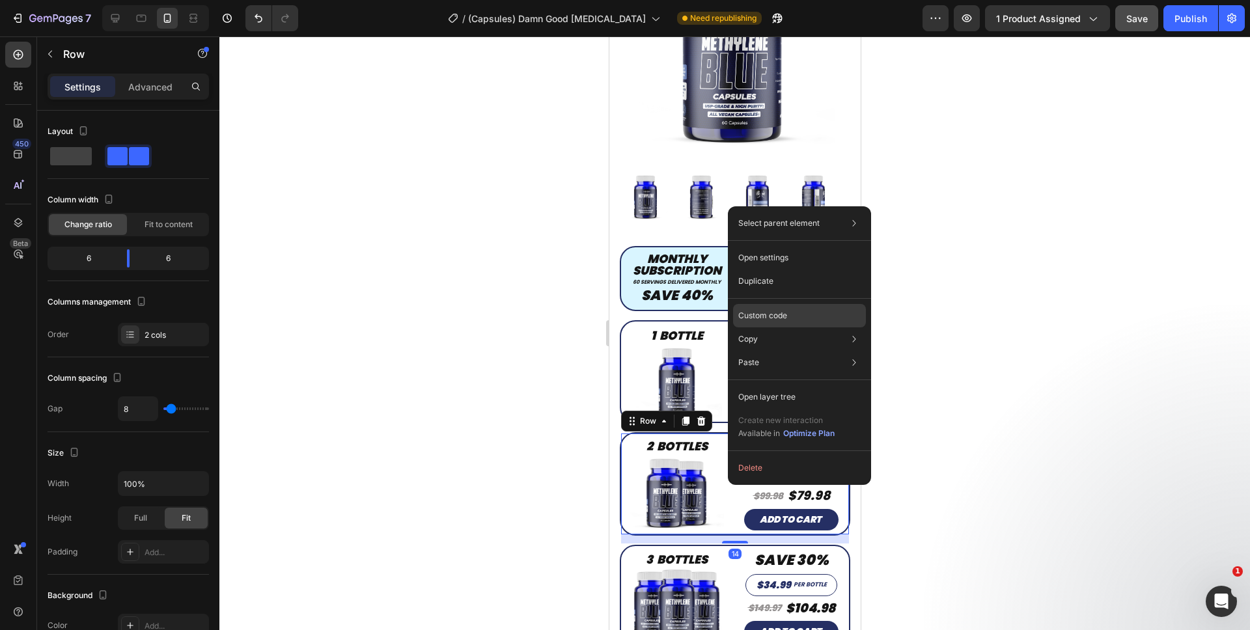
click at [767, 319] on p "Custom code" at bounding box center [762, 316] width 49 height 12
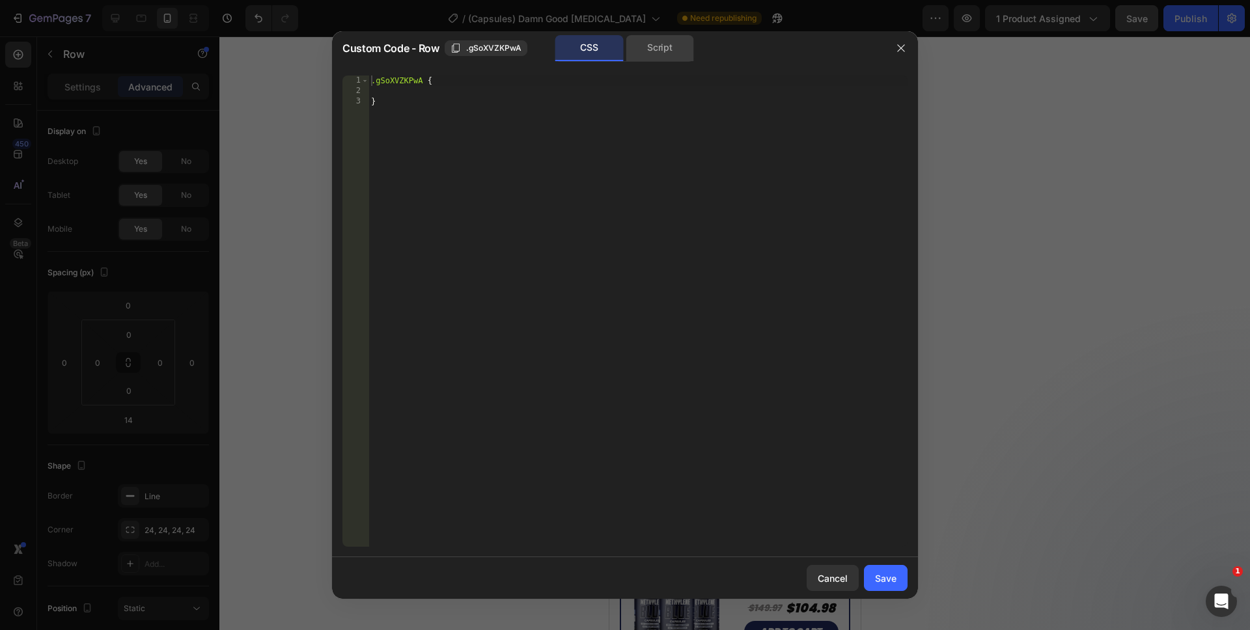
click at [652, 54] on div "Script" at bounding box center [660, 48] width 68 height 26
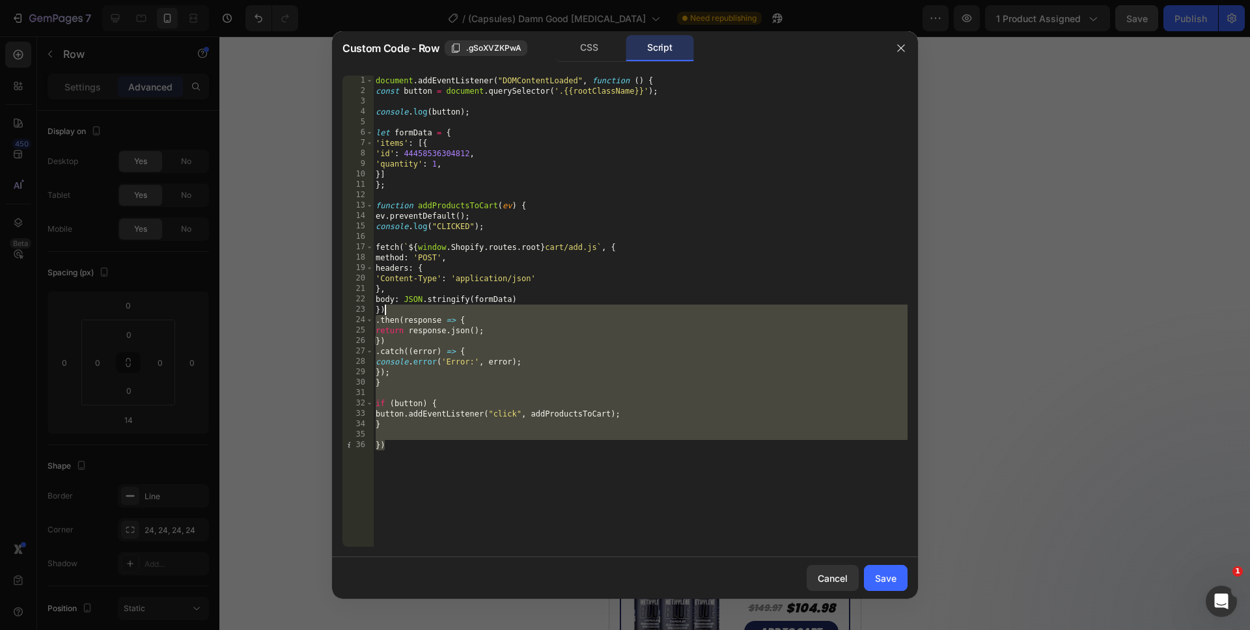
drag, startPoint x: 555, startPoint y: 506, endPoint x: 290, endPoint y: 42, distance: 534.7
click at [290, 42] on div "Custom Code - Row .gSoXVZKPwA CSS Script }) 1 2 3 4 5 6 7 8 9 10 11 12 13 14 15…" at bounding box center [625, 315] width 1250 height 630
type textarea "document.addEventListener("DOMContentLoaded", function () { const button = docu…"
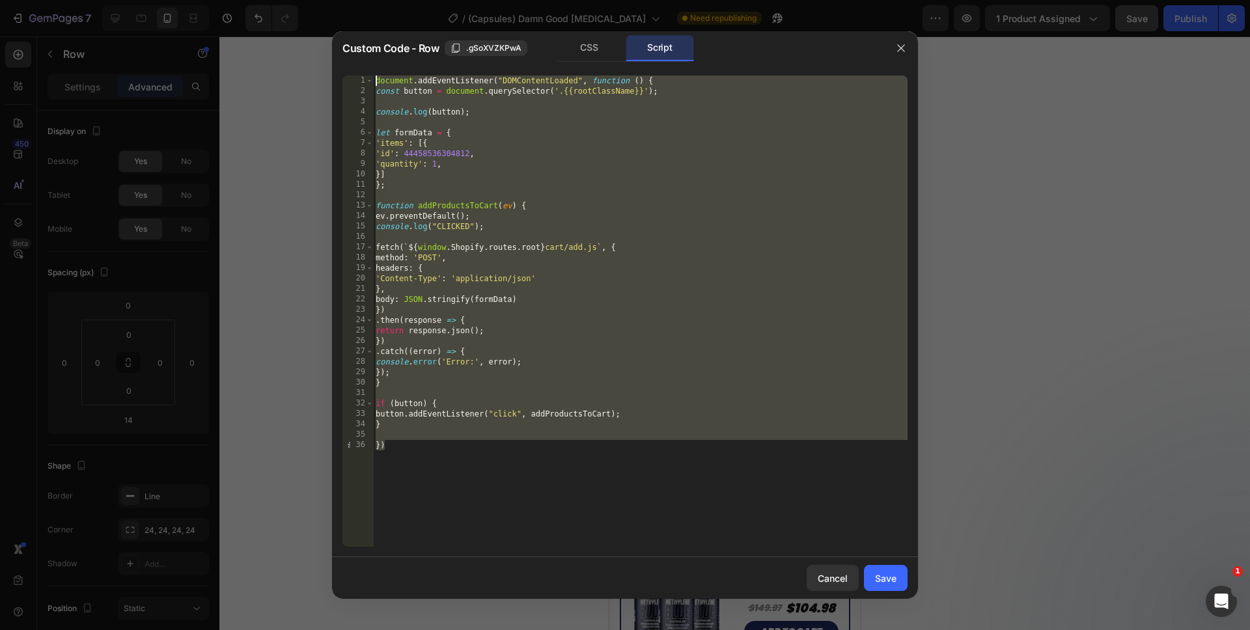
paste textarea
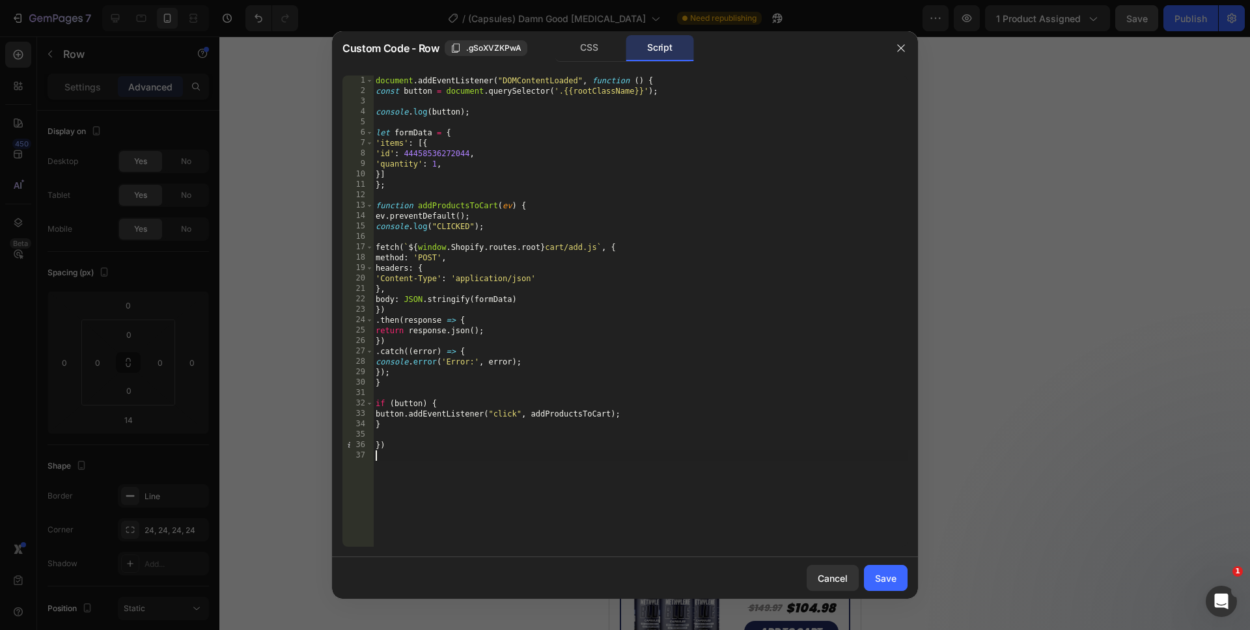
click at [432, 167] on div "document . addEventListener ( "DOMContentLoaded" , function ( ) { const button …" at bounding box center [640, 322] width 534 height 492
type textarea "'quantity': 2,"
click at [553, 501] on div "document . addEventListener ( "DOMContentLoaded" , function ( ) { const button …" at bounding box center [640, 322] width 534 height 492
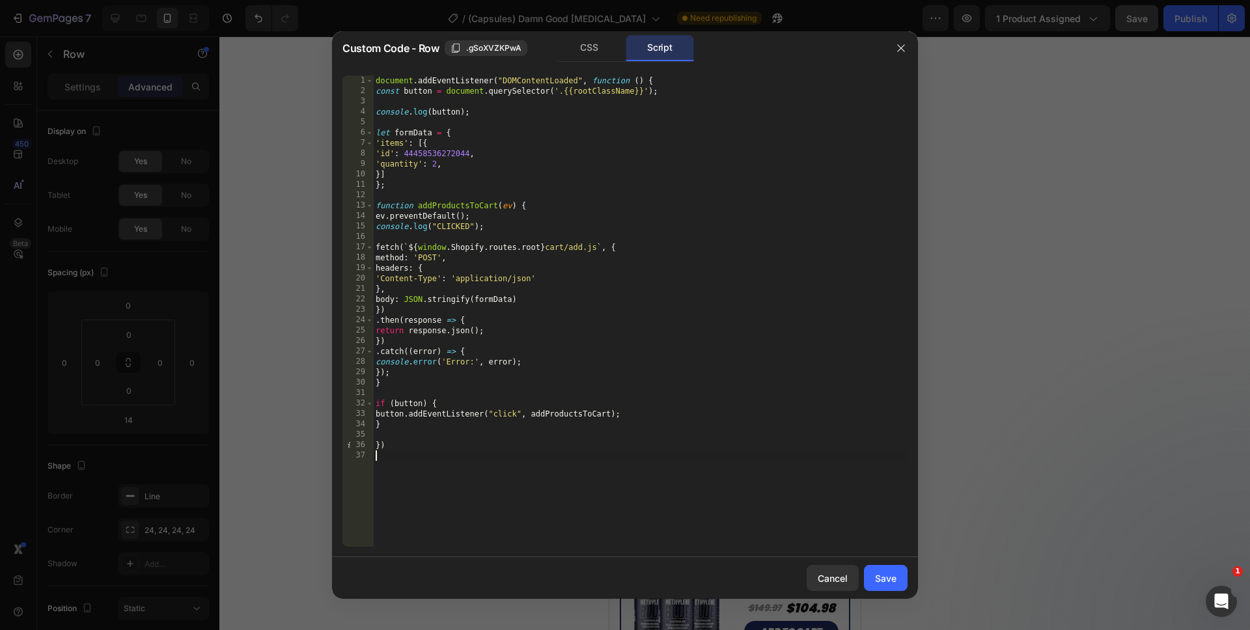
scroll to position [0, 0]
click at [878, 577] on div "Save" at bounding box center [885, 578] width 21 height 14
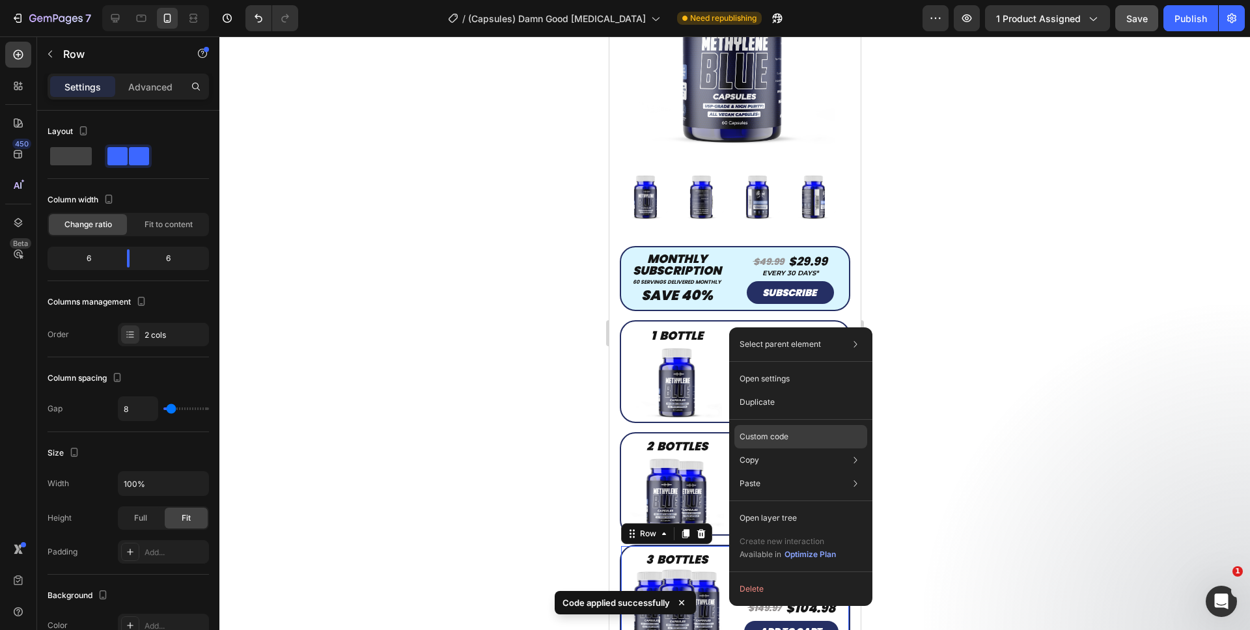
click at [757, 472] on div "Custom code" at bounding box center [800, 483] width 133 height 23
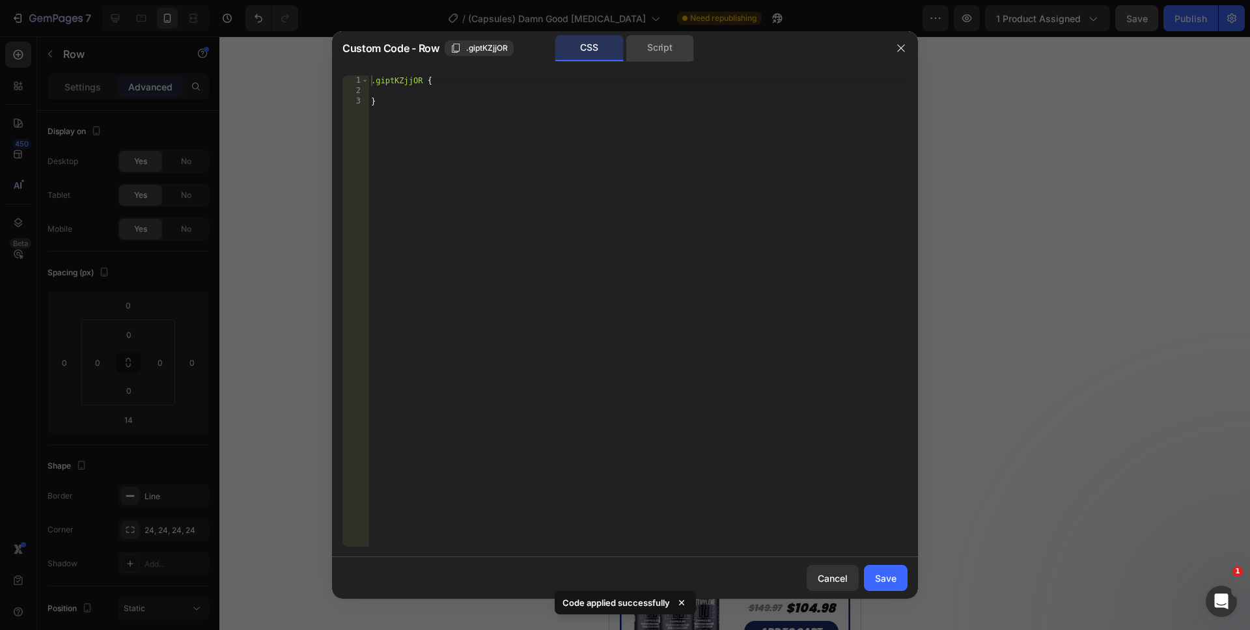
click at [640, 53] on div "Script" at bounding box center [660, 48] width 68 height 26
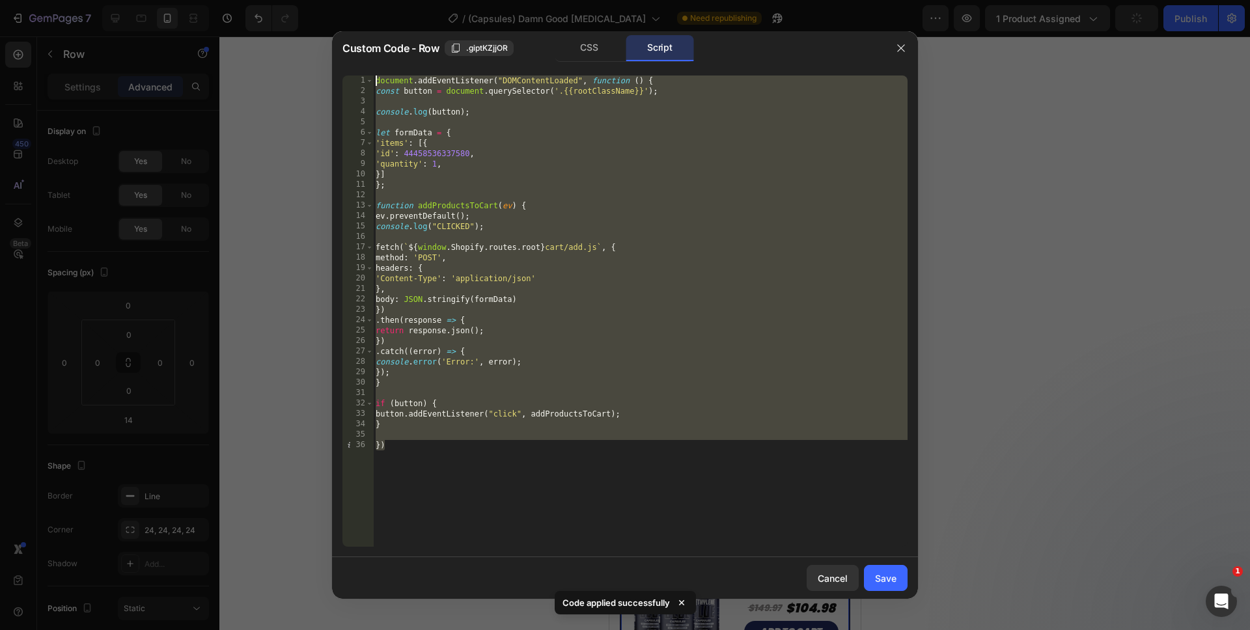
drag, startPoint x: 473, startPoint y: 496, endPoint x: 292, endPoint y: -7, distance: 534.1
click at [292, 0] on html "7 Version history / (Capsules) Damn Good Methylene Blue Need republishing Previ…" at bounding box center [625, 0] width 1250 height 0
type textarea "document.addEventListener("DOMContentLoaded", function () { const button = docu…"
paste textarea
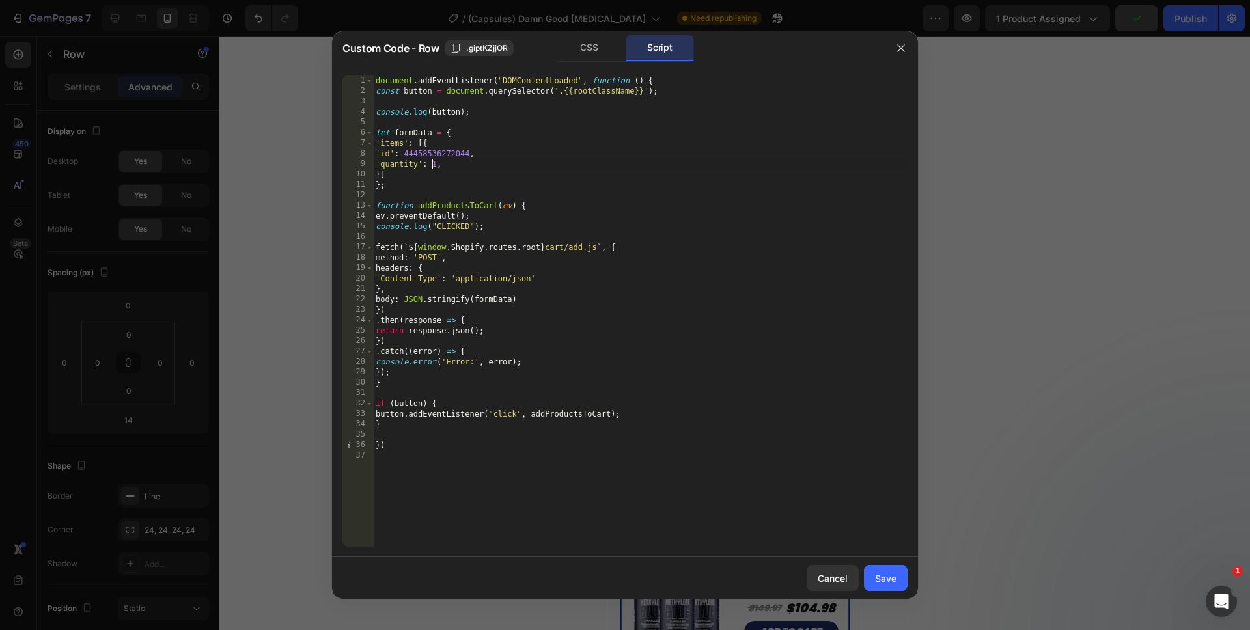
click at [433, 165] on div "document . addEventListener ( "DOMContentLoaded" , function ( ) { const button …" at bounding box center [640, 322] width 534 height 492
type textarea "'quantity': 3,"
click at [496, 510] on div "document . addEventListener ( "DOMContentLoaded" , function ( ) { const button …" at bounding box center [640, 322] width 534 height 492
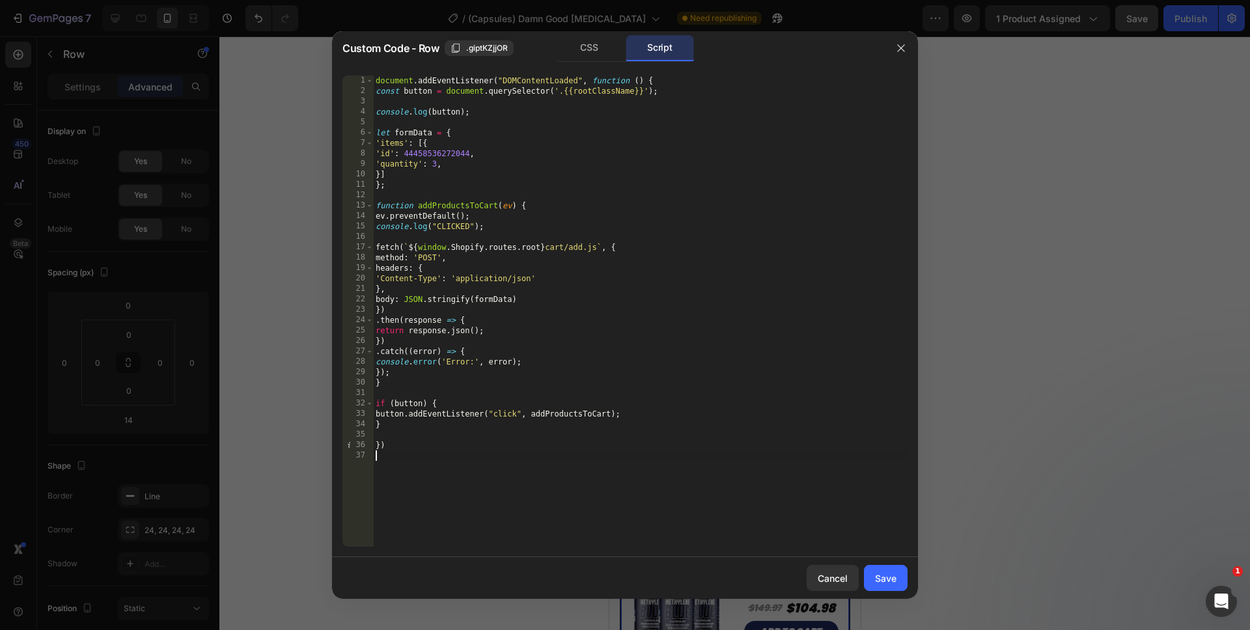
scroll to position [0, 0]
click at [875, 572] on div "Save" at bounding box center [885, 578] width 21 height 14
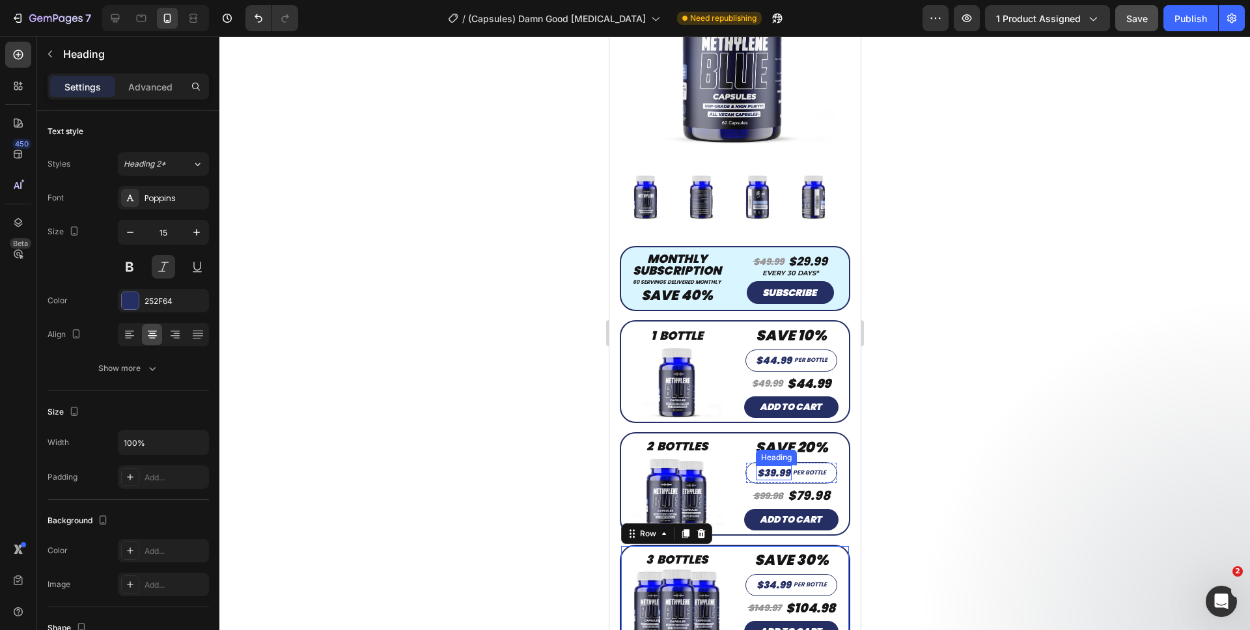
click at [780, 465] on h2 "$39.99" at bounding box center [773, 473] width 36 height 16
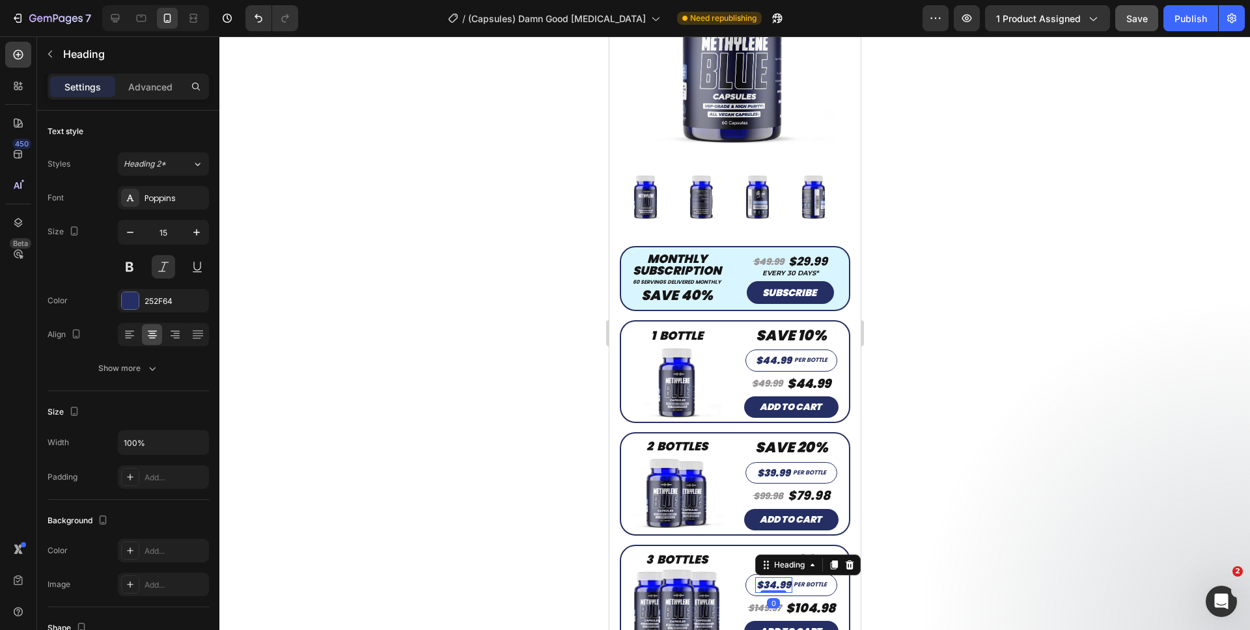
click at [780, 577] on h2 "$34.99" at bounding box center [772, 585] width 37 height 16
click at [778, 353] on h2 "$44.99" at bounding box center [773, 361] width 38 height 16
click at [781, 353] on h2 "$44.99" at bounding box center [773, 361] width 38 height 16
click at [996, 427] on div at bounding box center [734, 333] width 1030 height 594
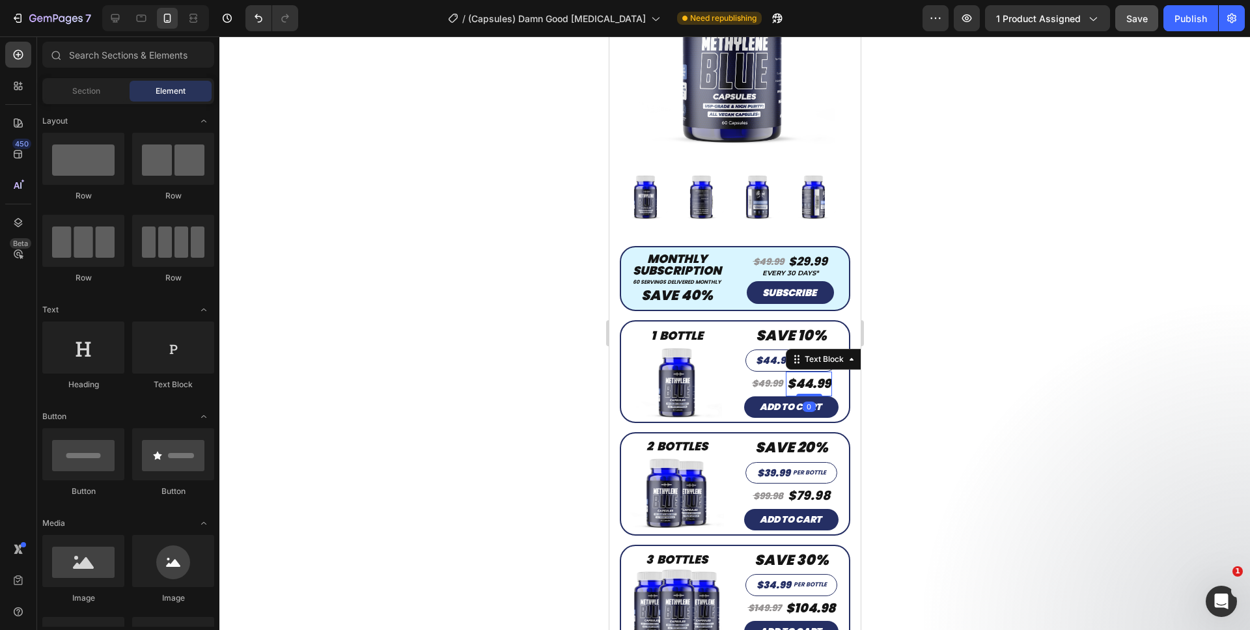
click at [823, 373] on p "$44.99" at bounding box center [808, 384] width 44 height 22
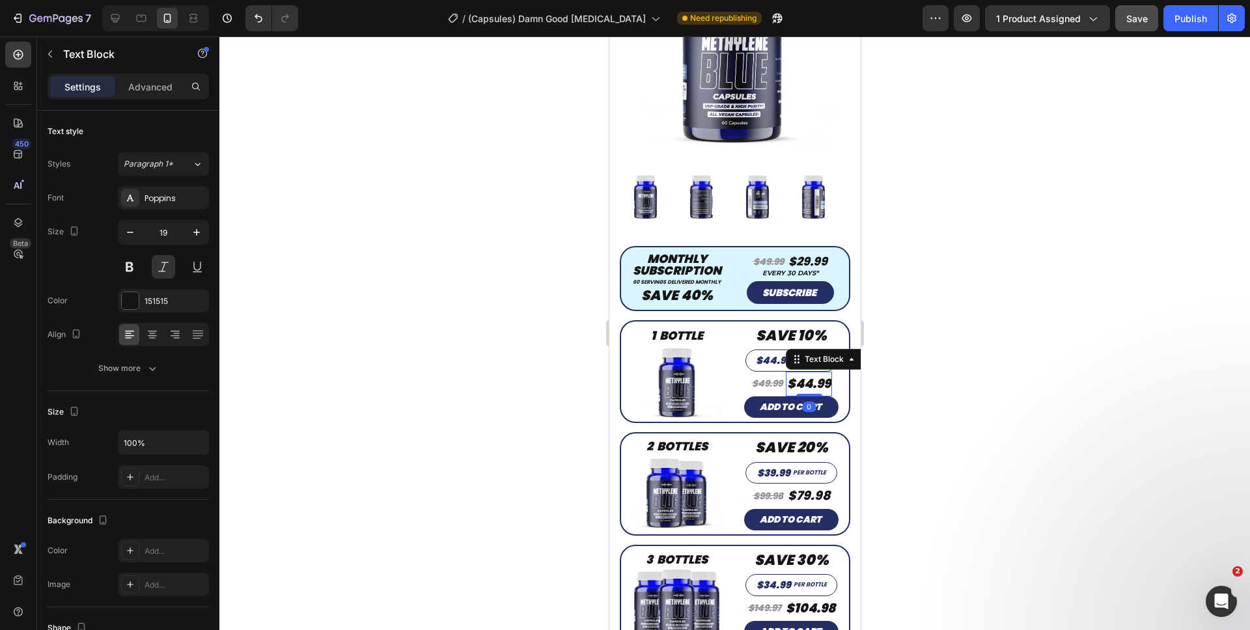
click at [822, 373] on p "$44.99" at bounding box center [808, 384] width 44 height 22
click at [823, 484] on div "$79.98" at bounding box center [808, 496] width 45 height 25
click at [820, 485] on p "$79.98" at bounding box center [808, 496] width 42 height 22
click at [825, 598] on p "$104.98" at bounding box center [809, 609] width 49 height 22
click at [827, 598] on p "$104.98" at bounding box center [809, 609] width 49 height 22
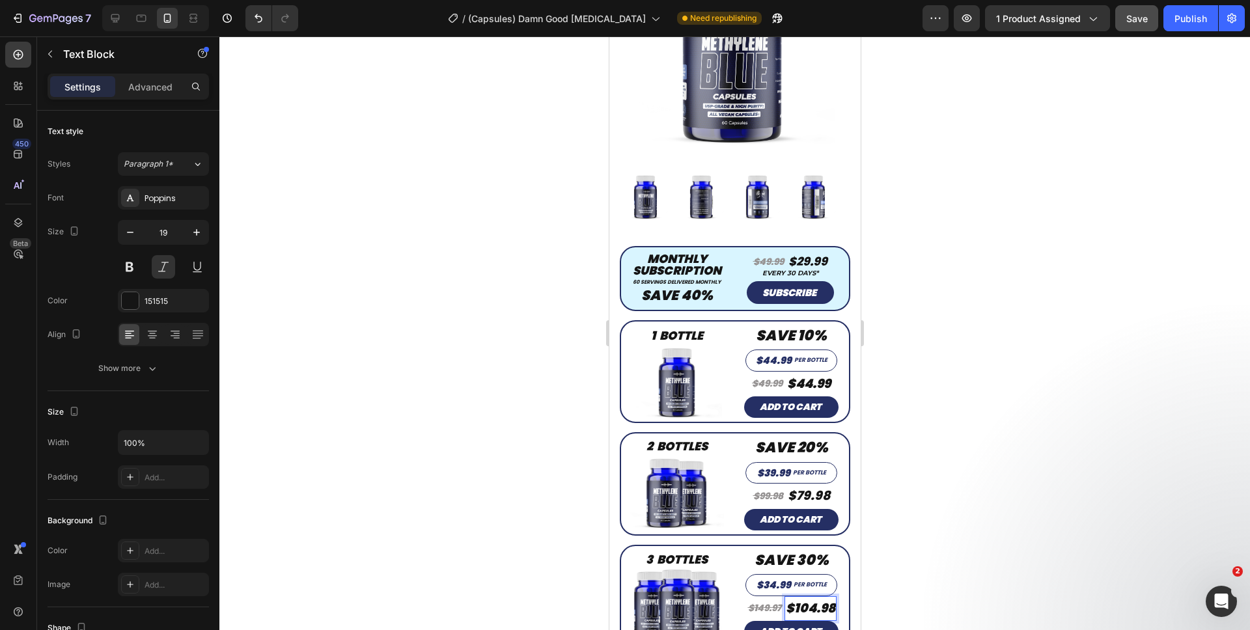
click at [825, 598] on p "$104.98" at bounding box center [809, 609] width 49 height 22
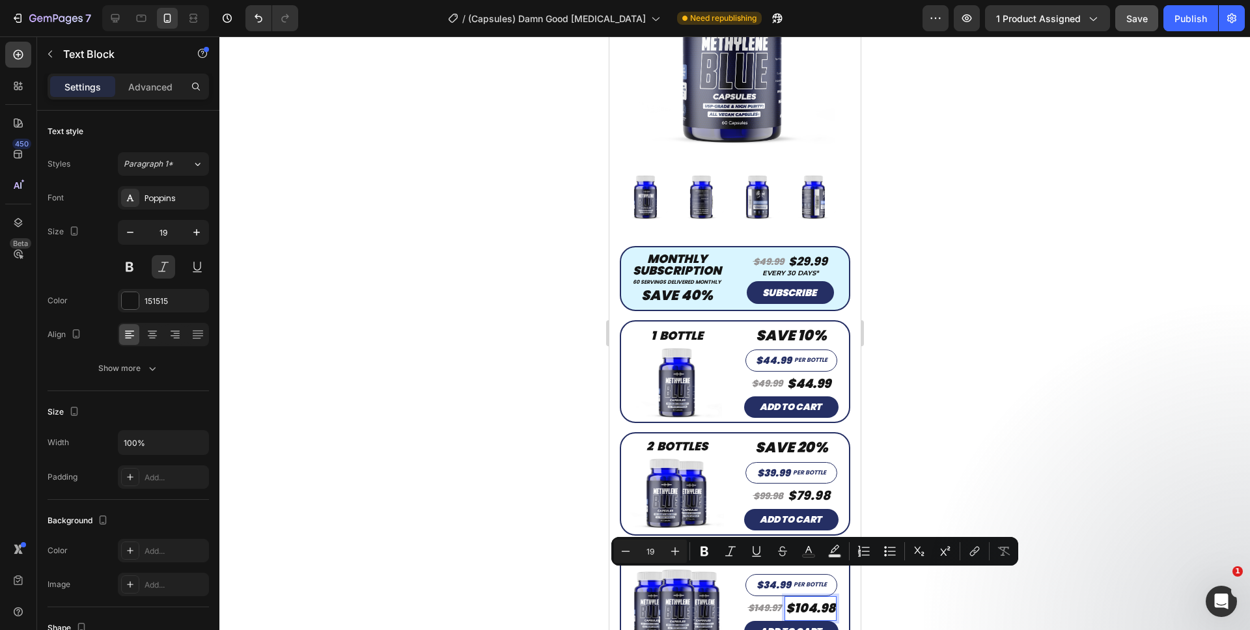
click at [1010, 481] on div at bounding box center [734, 333] width 1030 height 594
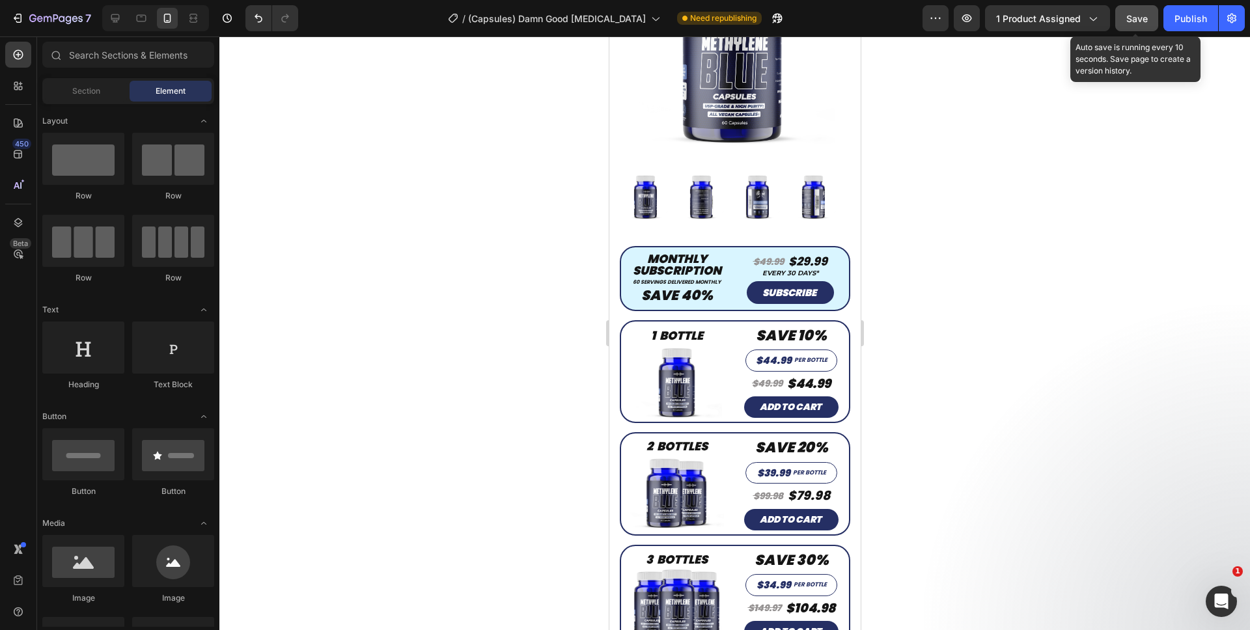
click at [1145, 18] on span "Save" at bounding box center [1136, 18] width 21 height 11
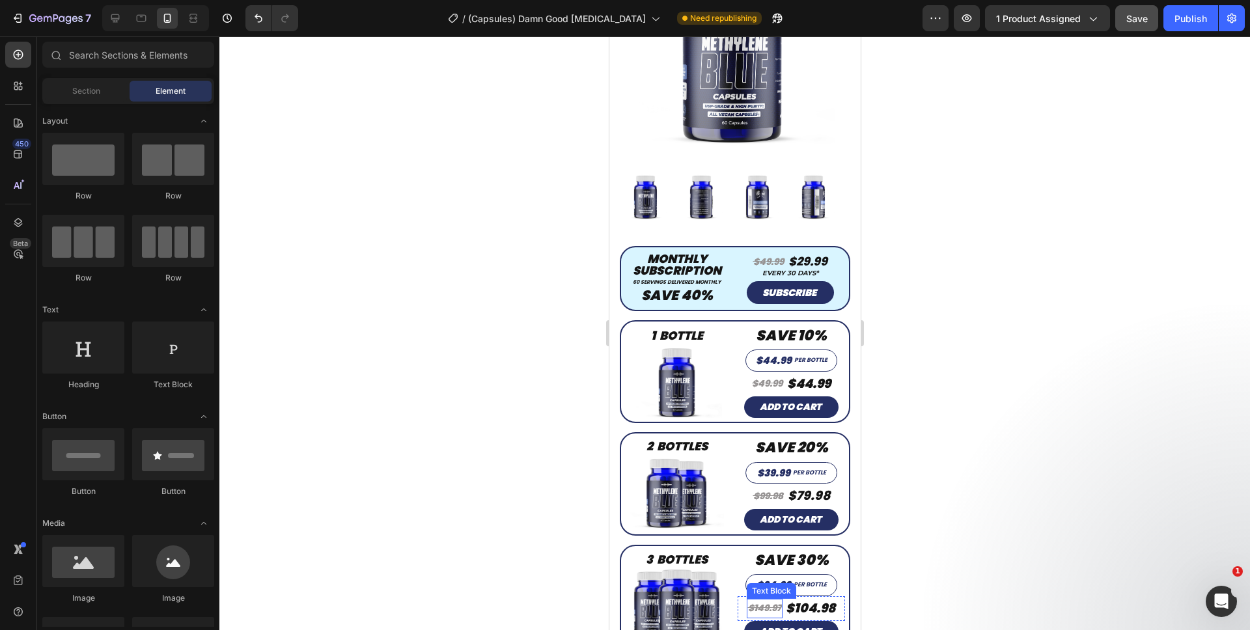
click at [771, 601] on s "$149.97" at bounding box center [763, 607] width 33 height 13
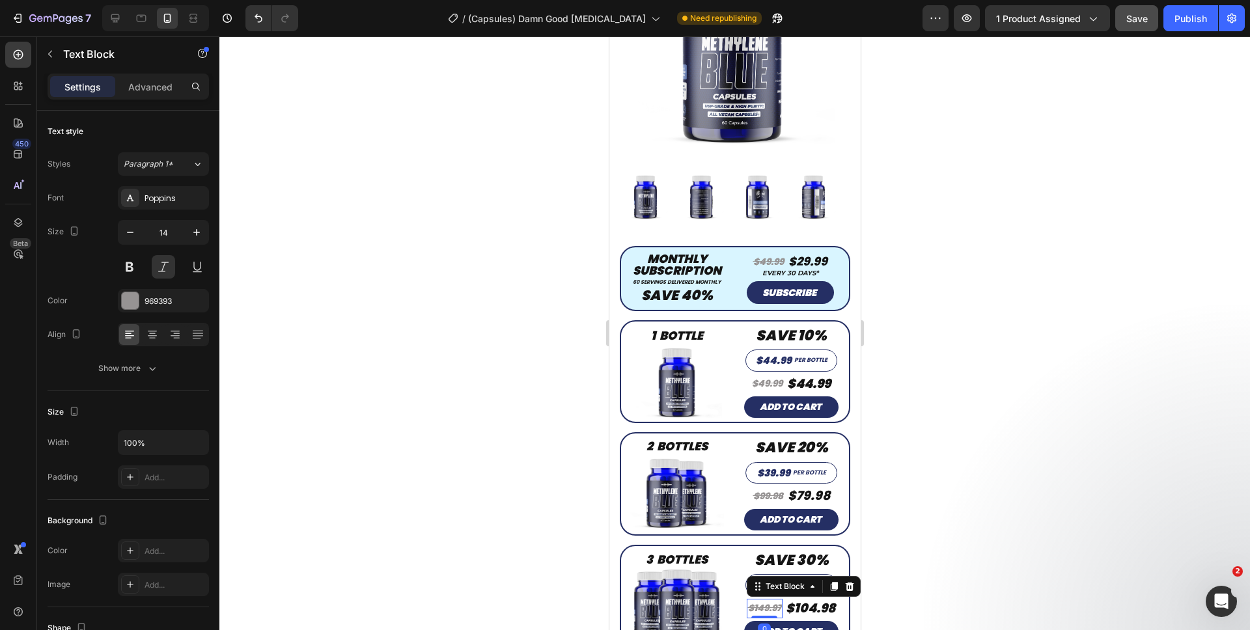
click at [771, 601] on s "$149.97" at bounding box center [763, 607] width 33 height 13
click at [772, 489] on s "$99.98" at bounding box center [767, 495] width 30 height 13
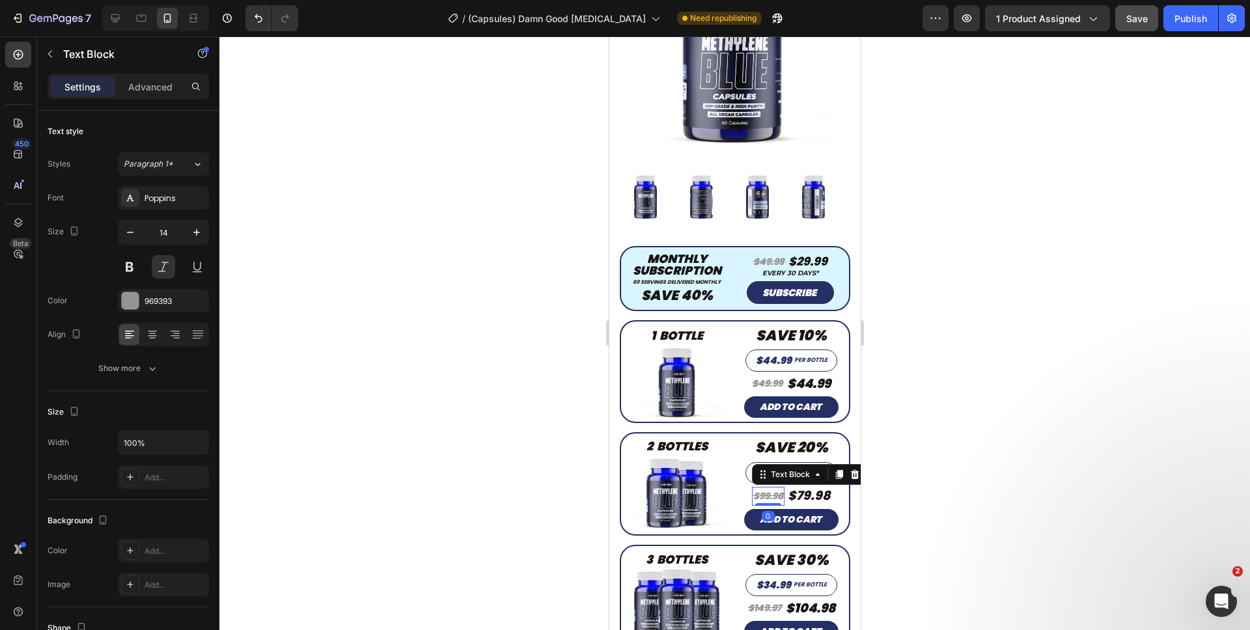
click at [773, 489] on s "$99.98" at bounding box center [767, 495] width 30 height 13
click at [773, 377] on s "$49.99" at bounding box center [766, 383] width 31 height 13
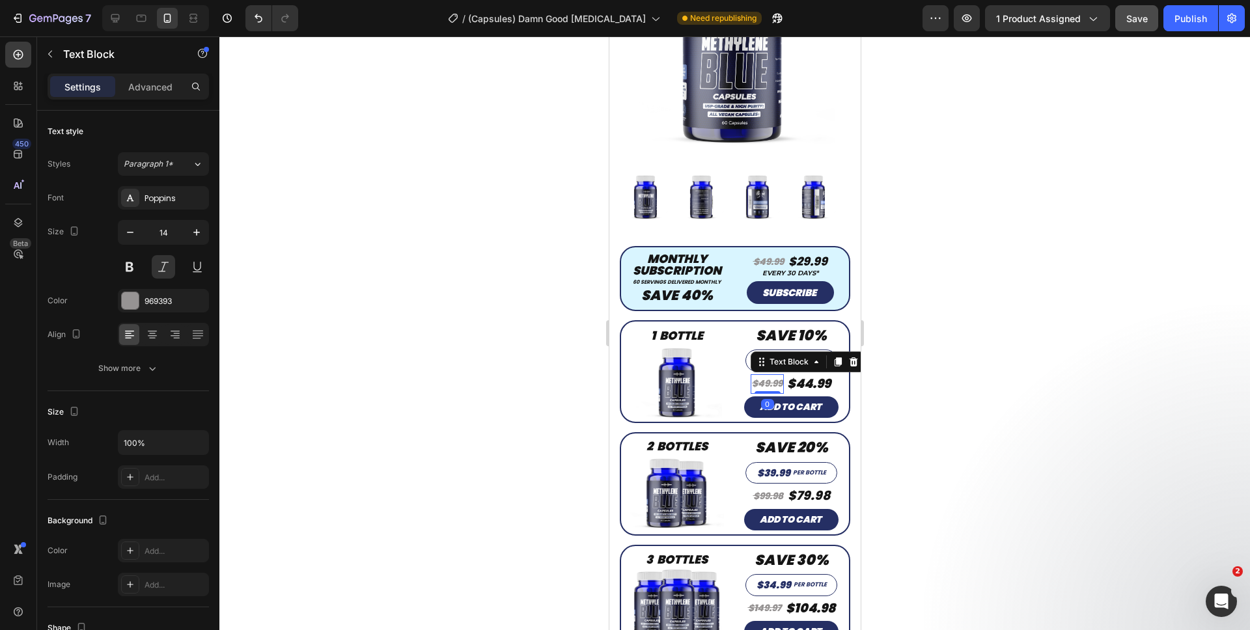
click at [773, 377] on s "$49.99" at bounding box center [766, 383] width 31 height 13
click at [948, 396] on div at bounding box center [734, 333] width 1030 height 594
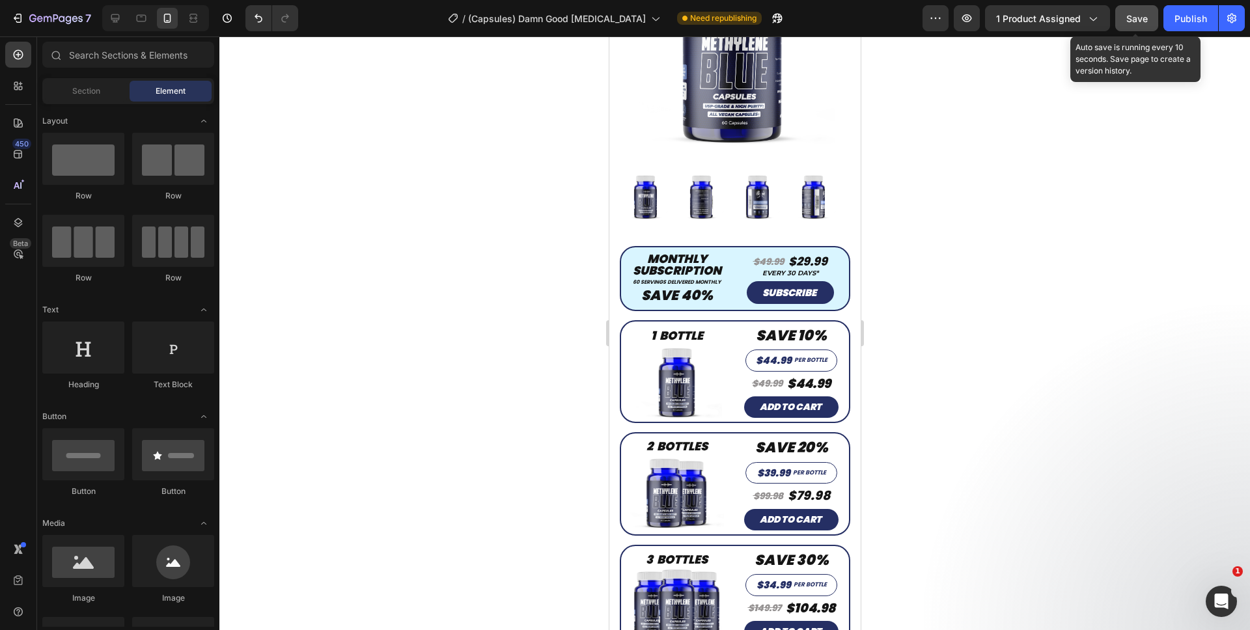
click at [1133, 12] on div "Save" at bounding box center [1136, 19] width 21 height 14
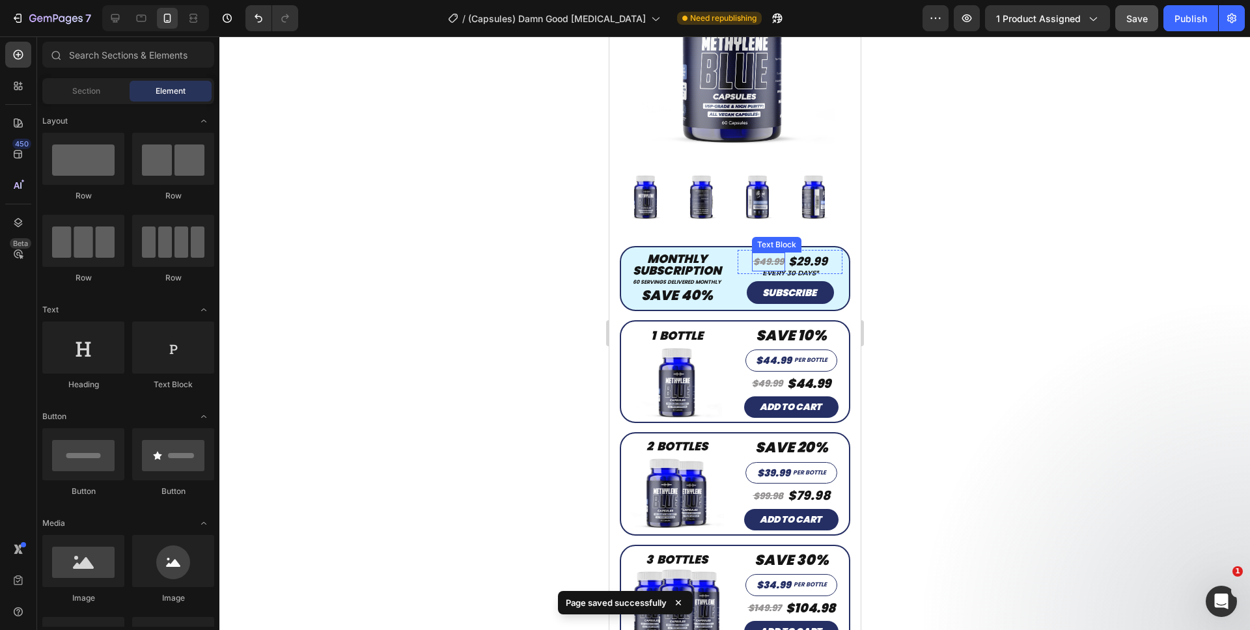
click at [772, 255] on s "$49.99" at bounding box center [767, 261] width 31 height 13
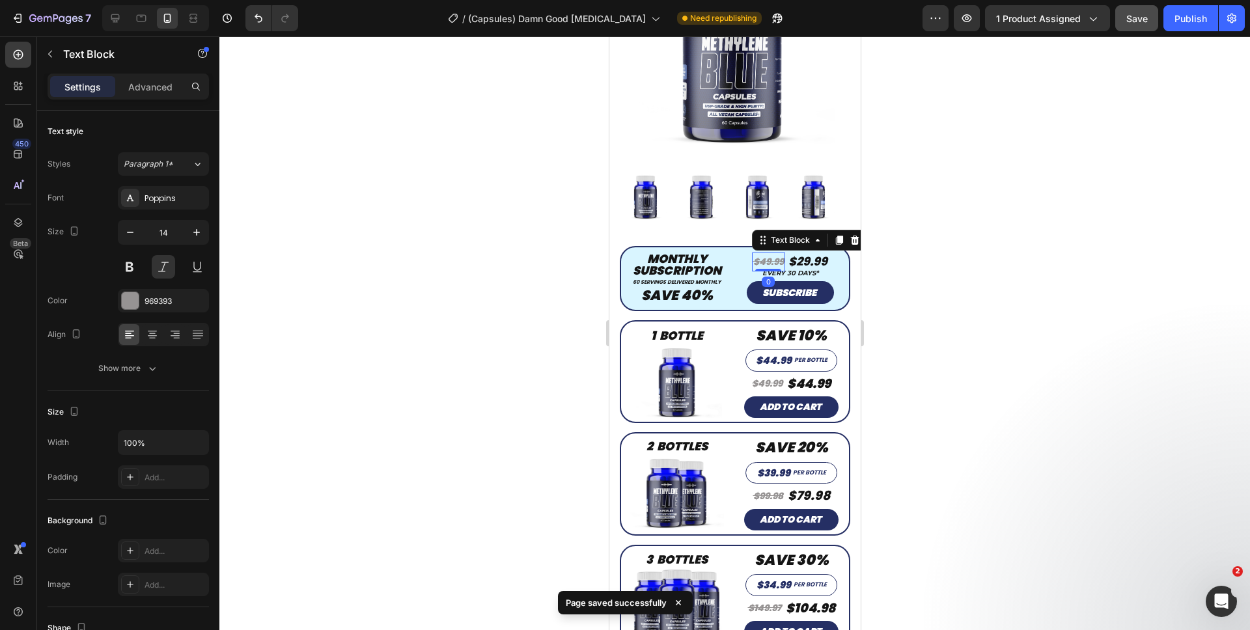
click at [773, 255] on s "$49.99" at bounding box center [767, 261] width 31 height 13
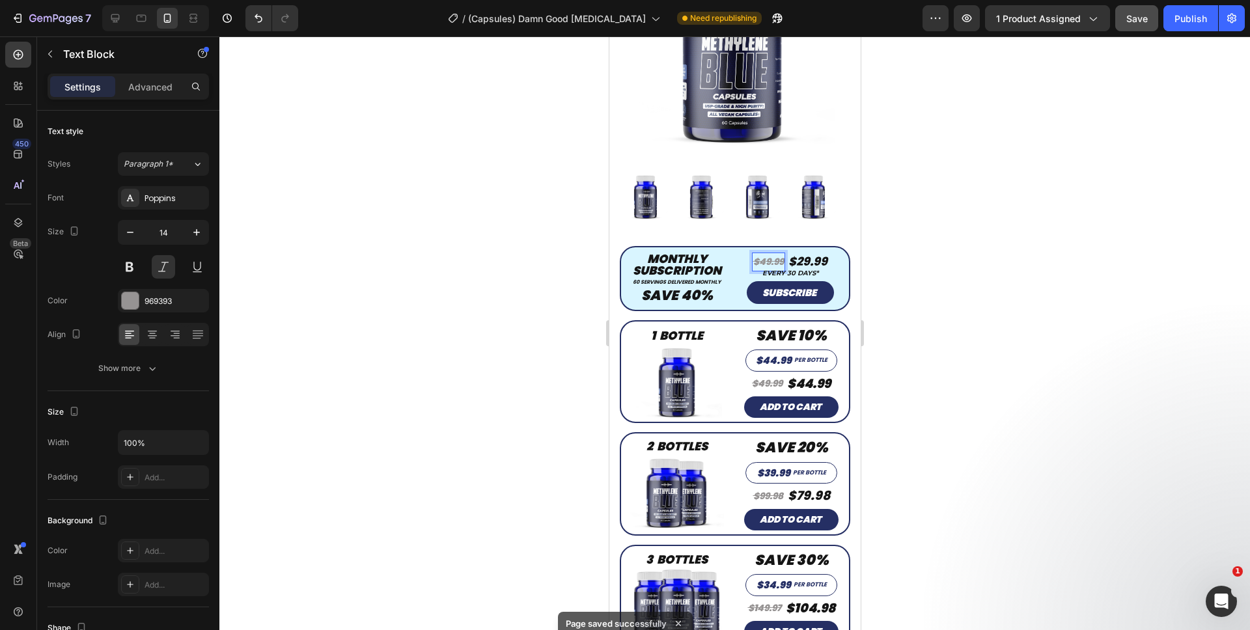
click at [966, 266] on div at bounding box center [734, 333] width 1030 height 594
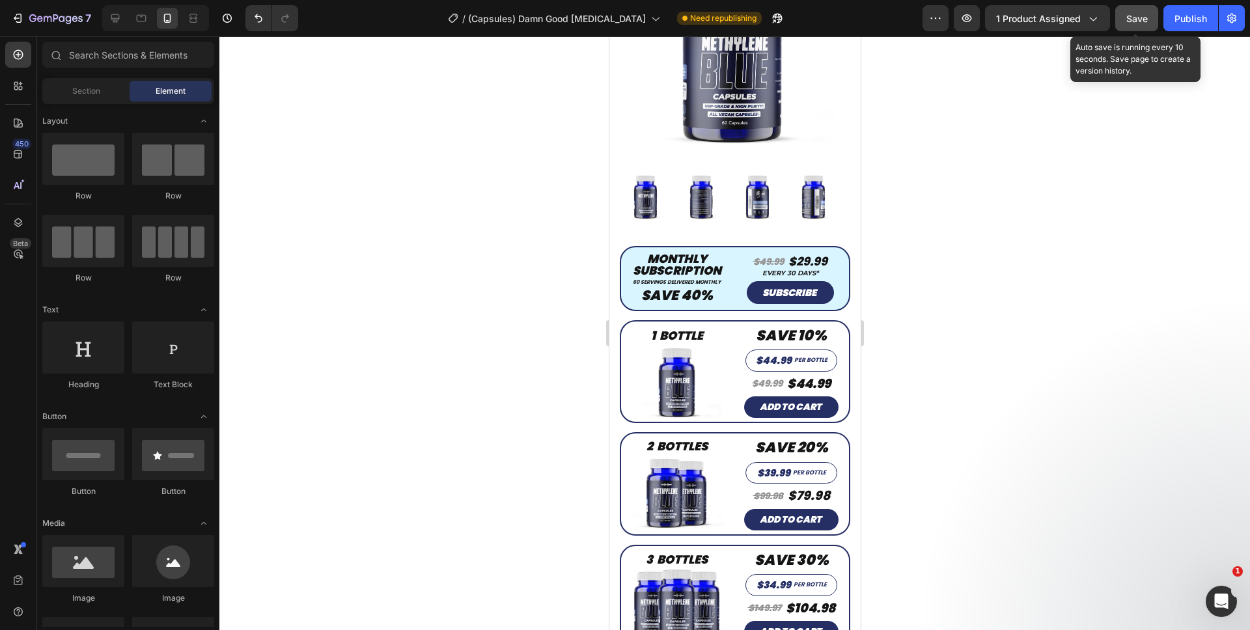
click at [1127, 25] on button "Save" at bounding box center [1136, 18] width 43 height 26
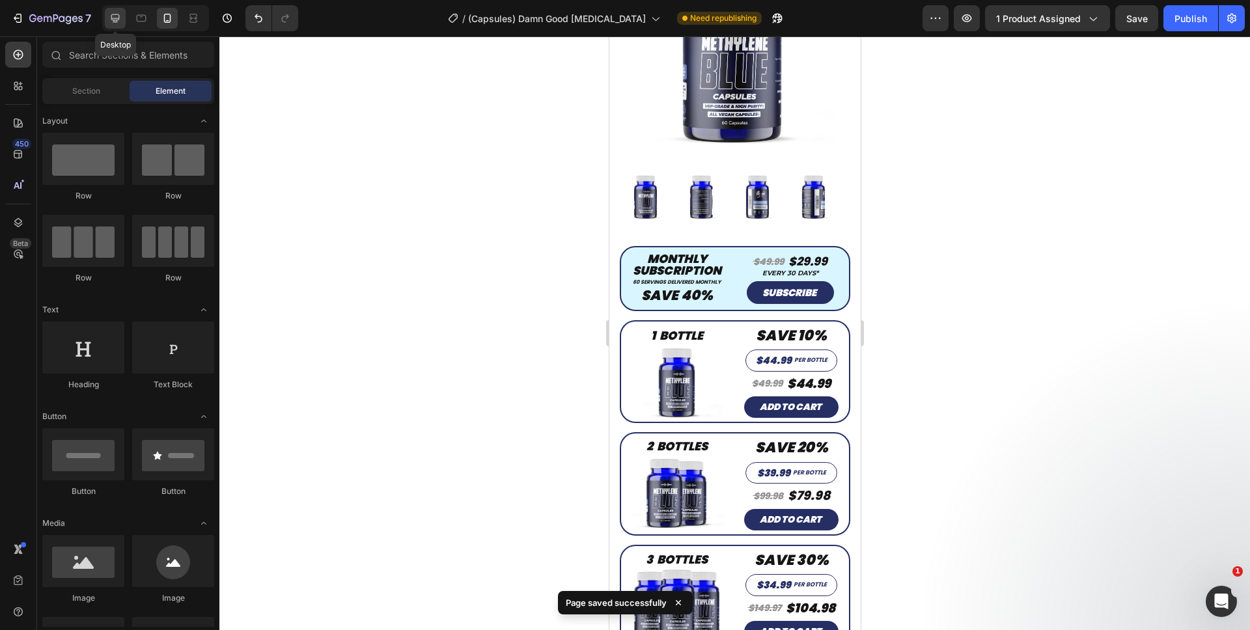
click at [113, 25] on div at bounding box center [115, 18] width 21 height 21
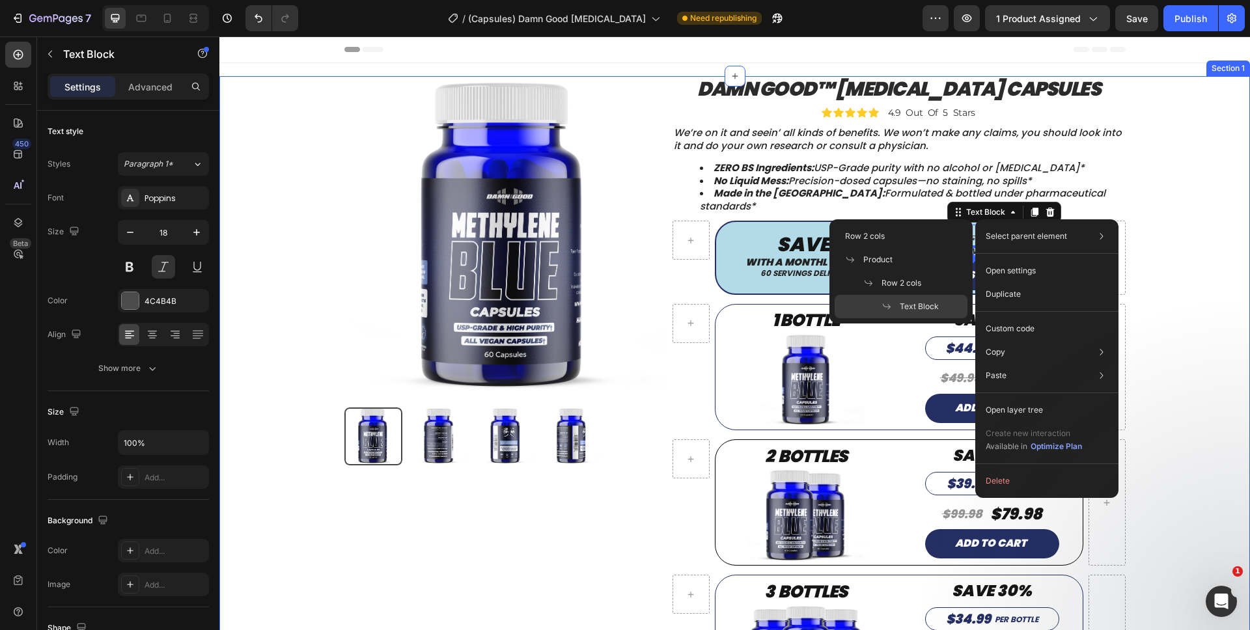
click at [1182, 210] on div "Product Images Product Damn Good™ Methylene Blue Capsules Product Title Product…" at bounding box center [734, 399] width 1011 height 647
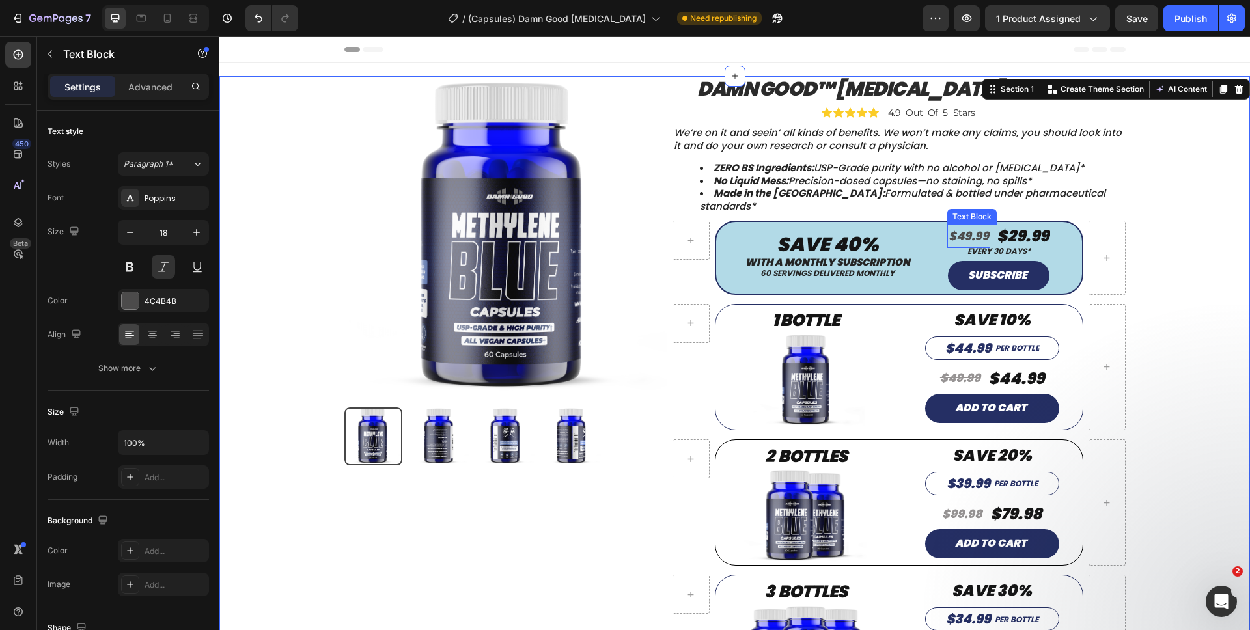
click at [976, 228] on s "$49.99" at bounding box center [968, 236] width 40 height 16
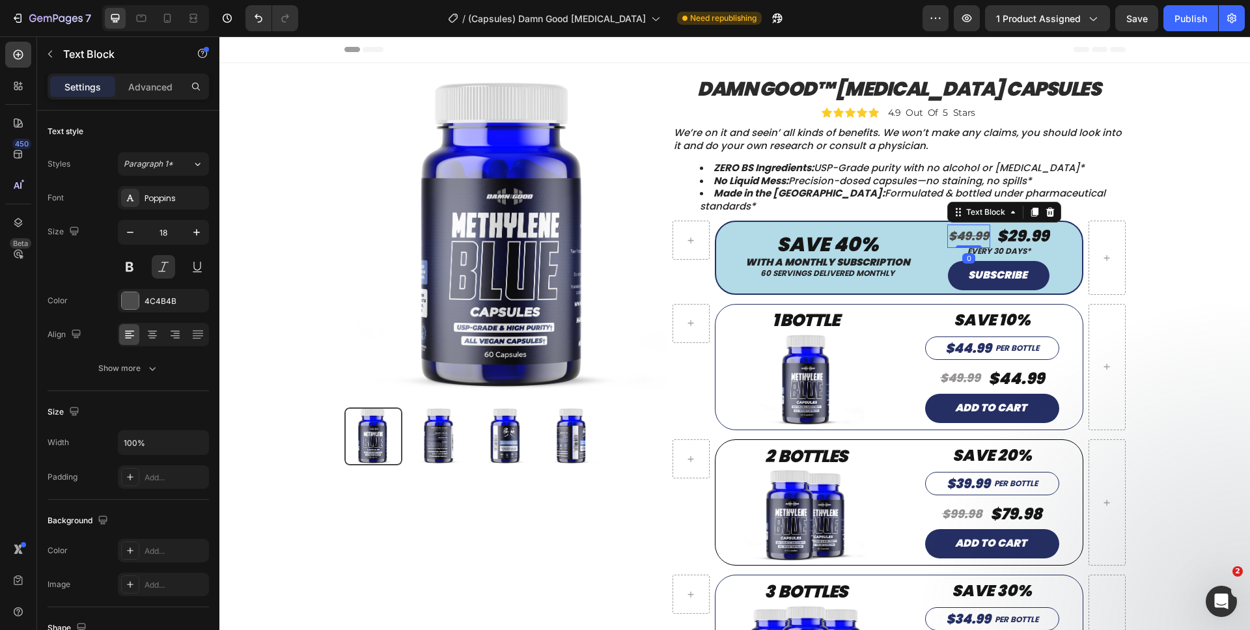
click at [980, 228] on s "$49.99" at bounding box center [968, 236] width 40 height 16
click at [973, 370] on s "$49.99" at bounding box center [960, 378] width 40 height 16
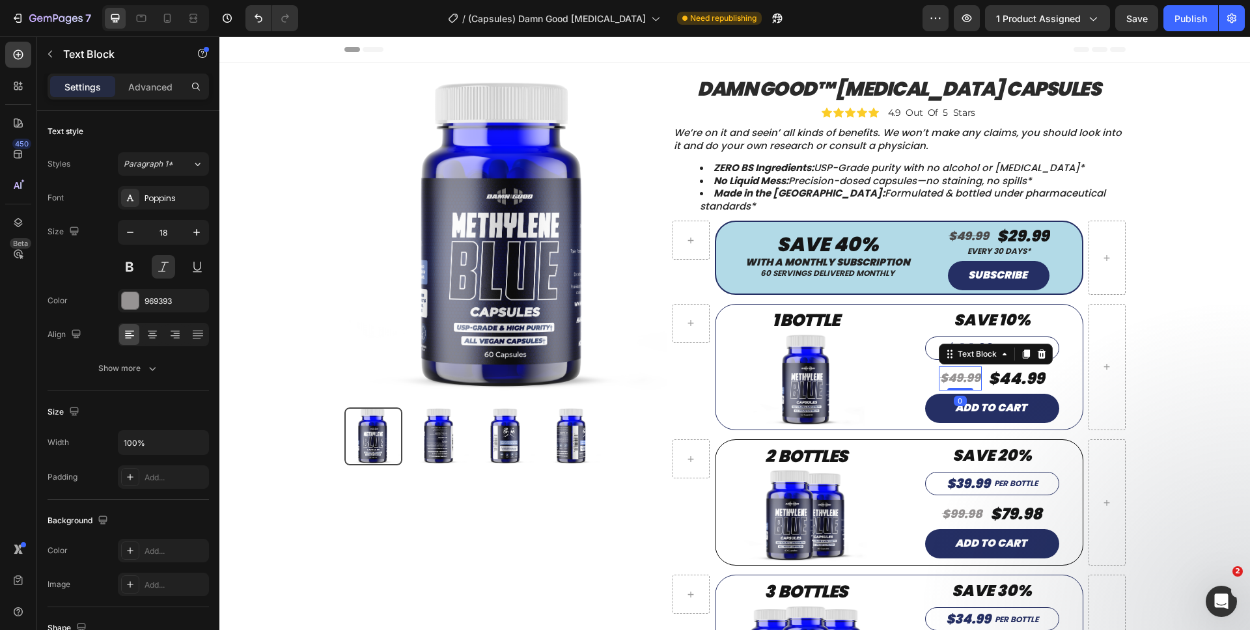
click at [973, 370] on s "$49.99" at bounding box center [960, 378] width 40 height 16
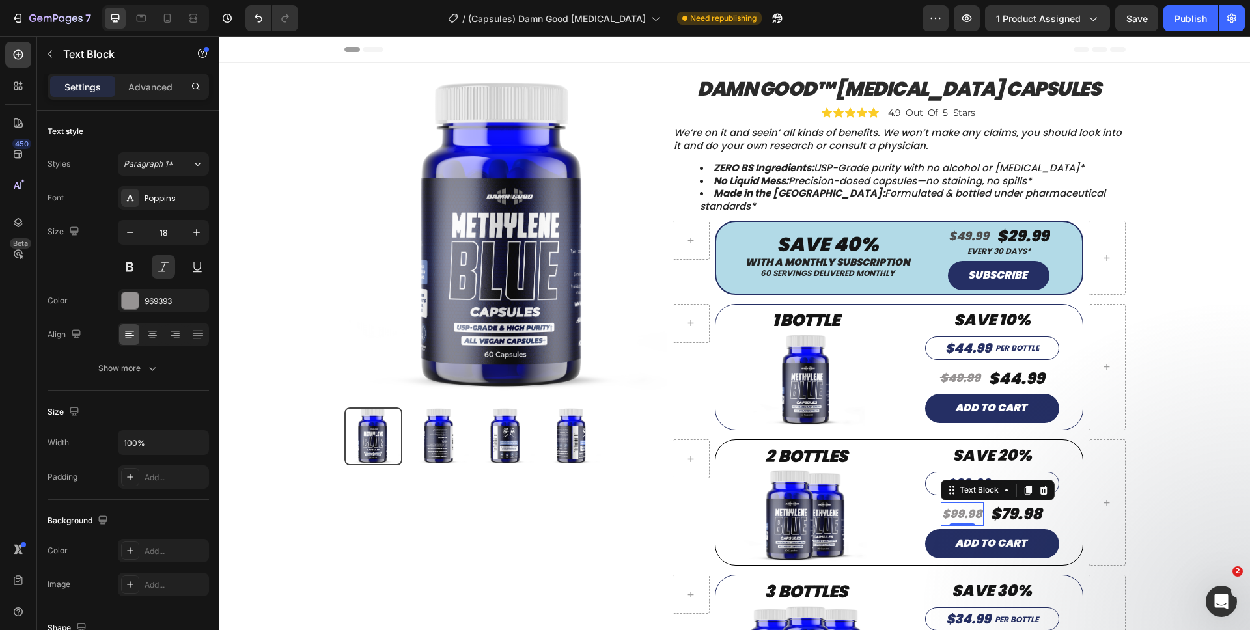
click at [971, 506] on s "$99.98" at bounding box center [962, 514] width 40 height 16
click at [974, 506] on s "$99.98" at bounding box center [962, 514] width 40 height 16
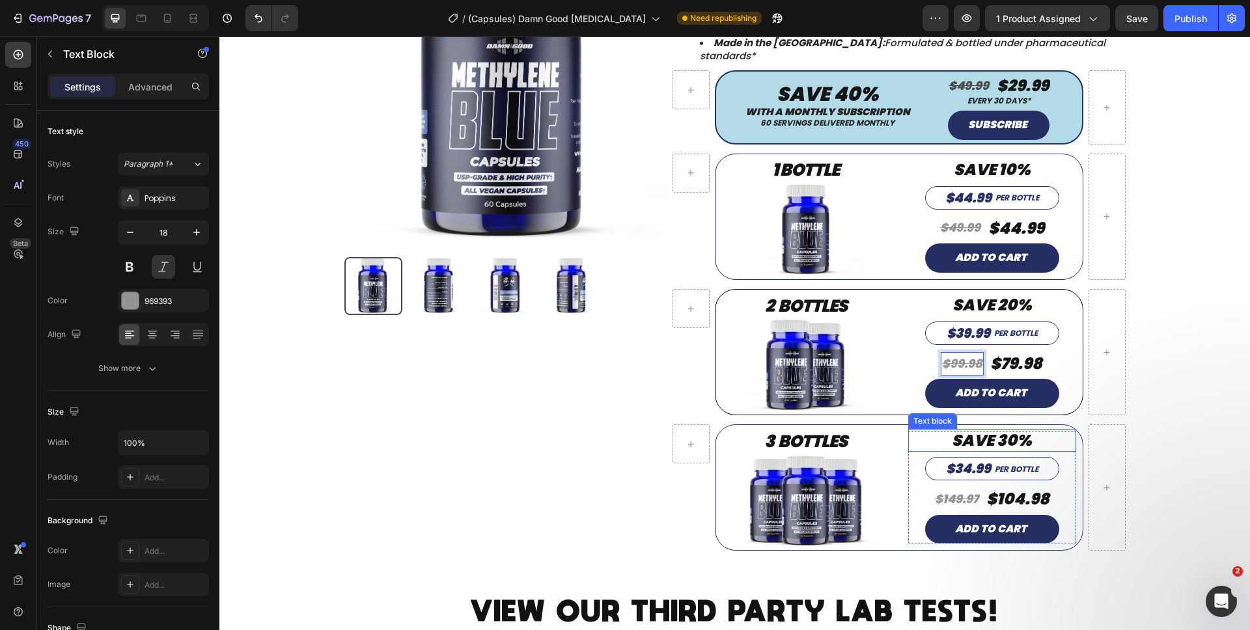
scroll to position [161, 0]
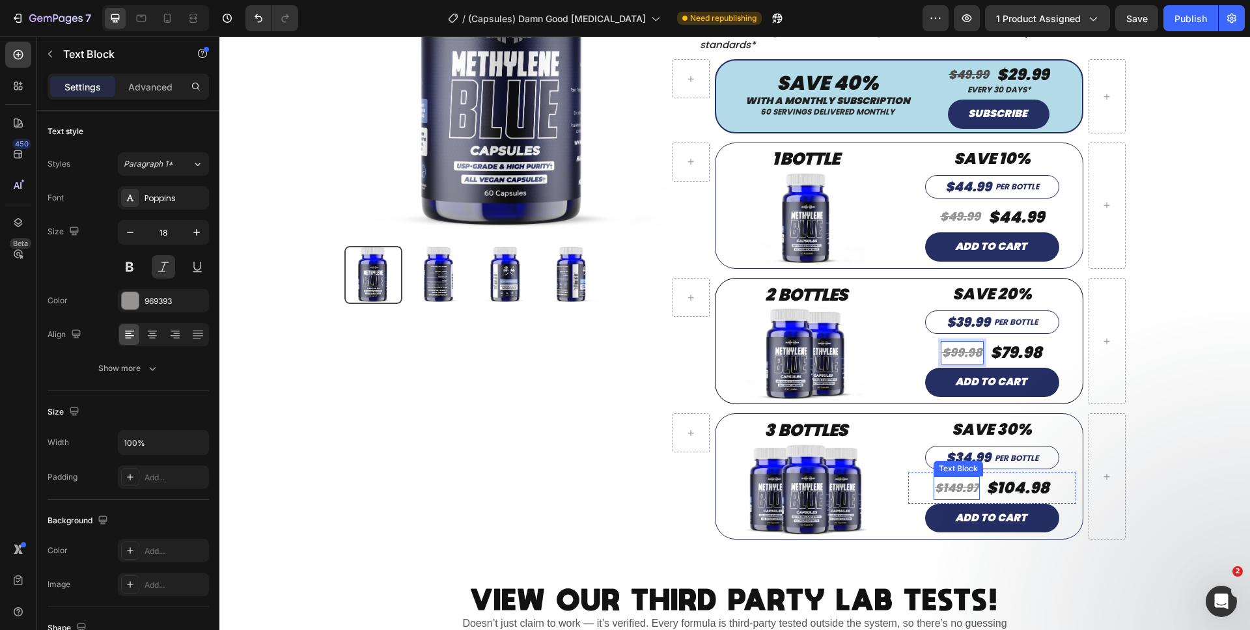
click at [971, 480] on s "$149.97" at bounding box center [957, 488] width 44 height 16
click at [1173, 473] on div "Product Images Product Damn Good™ Methylene Blue Capsules Product Title Product…" at bounding box center [734, 238] width 1011 height 647
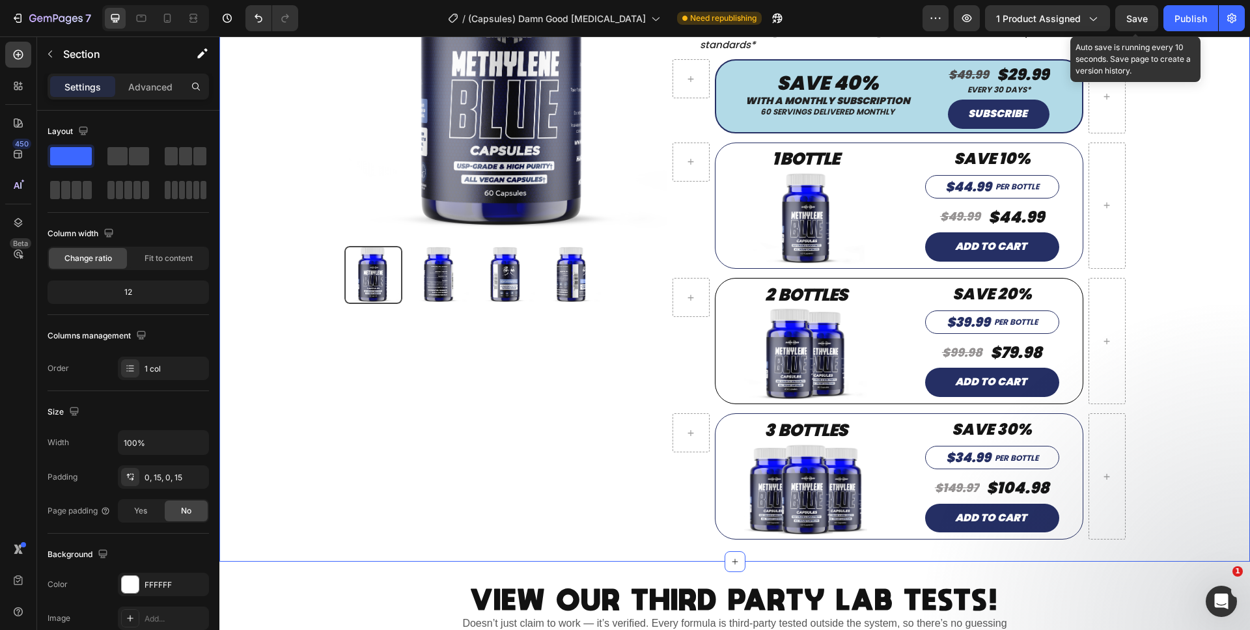
click at [1132, 15] on span "Save" at bounding box center [1136, 18] width 21 height 11
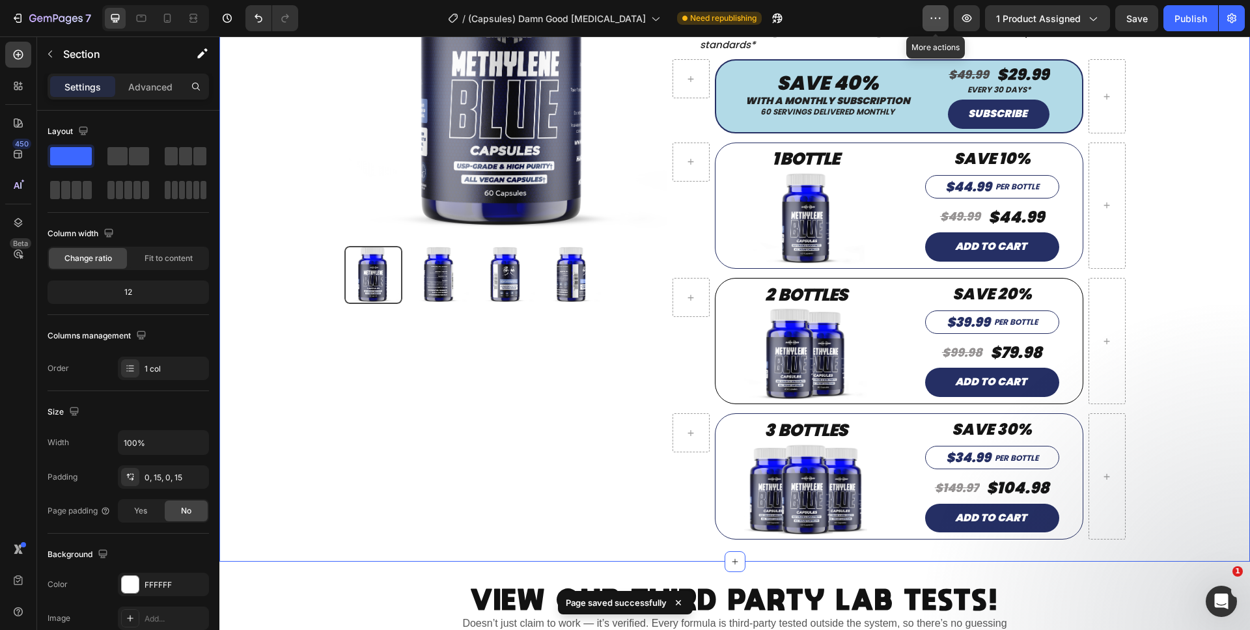
click at [930, 20] on icon "button" at bounding box center [935, 18] width 13 height 13
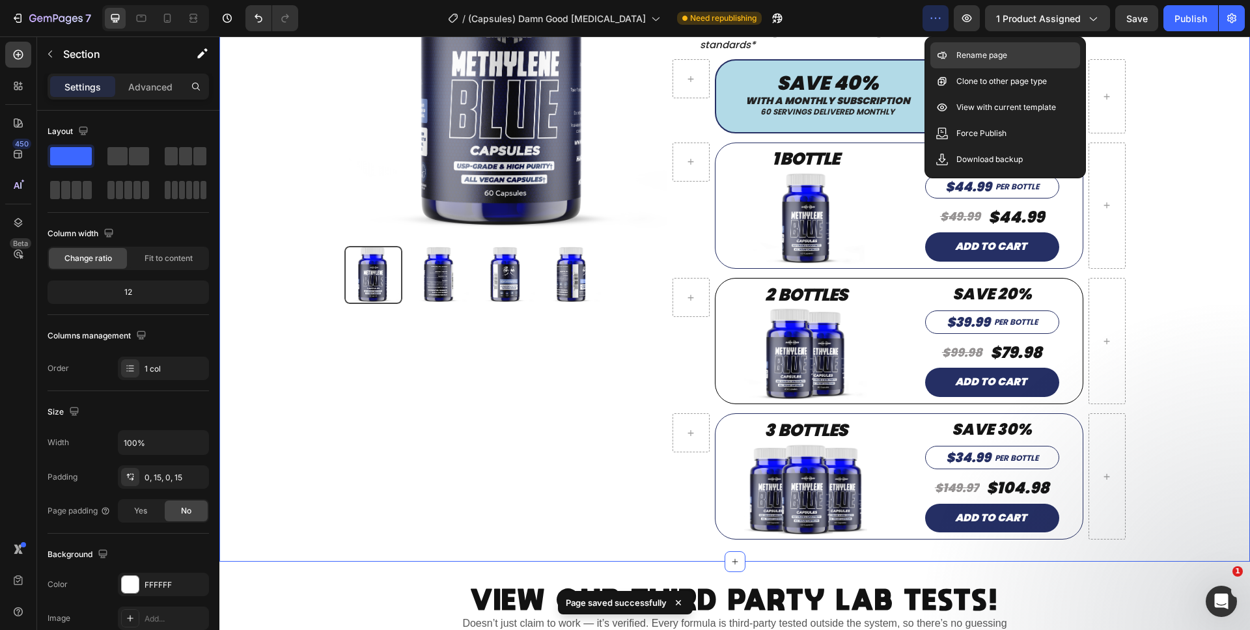
click at [937, 68] on div "Rename page" at bounding box center [1005, 81] width 150 height 26
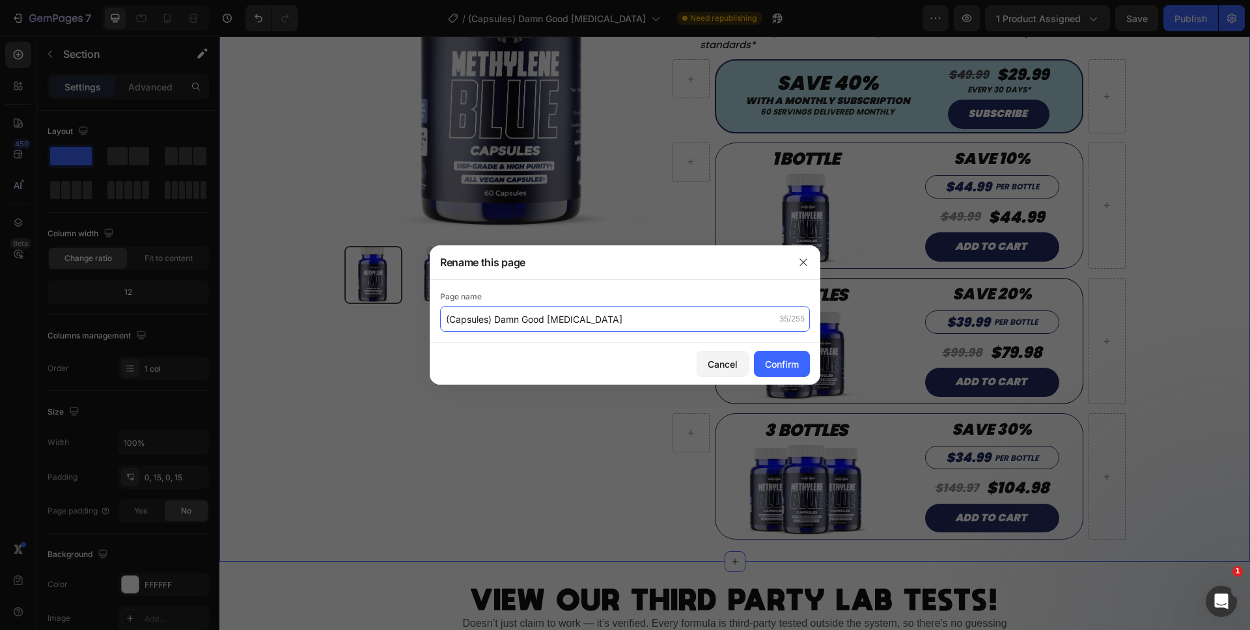
click at [446, 321] on input "(Capsules) Damn Good Methylene Blue" at bounding box center [625, 319] width 370 height 26
type input "(READY FOR SINGLES) (Capsules) Damn Good [MEDICAL_DATA]"
click at [780, 358] on div "Confirm" at bounding box center [782, 364] width 34 height 14
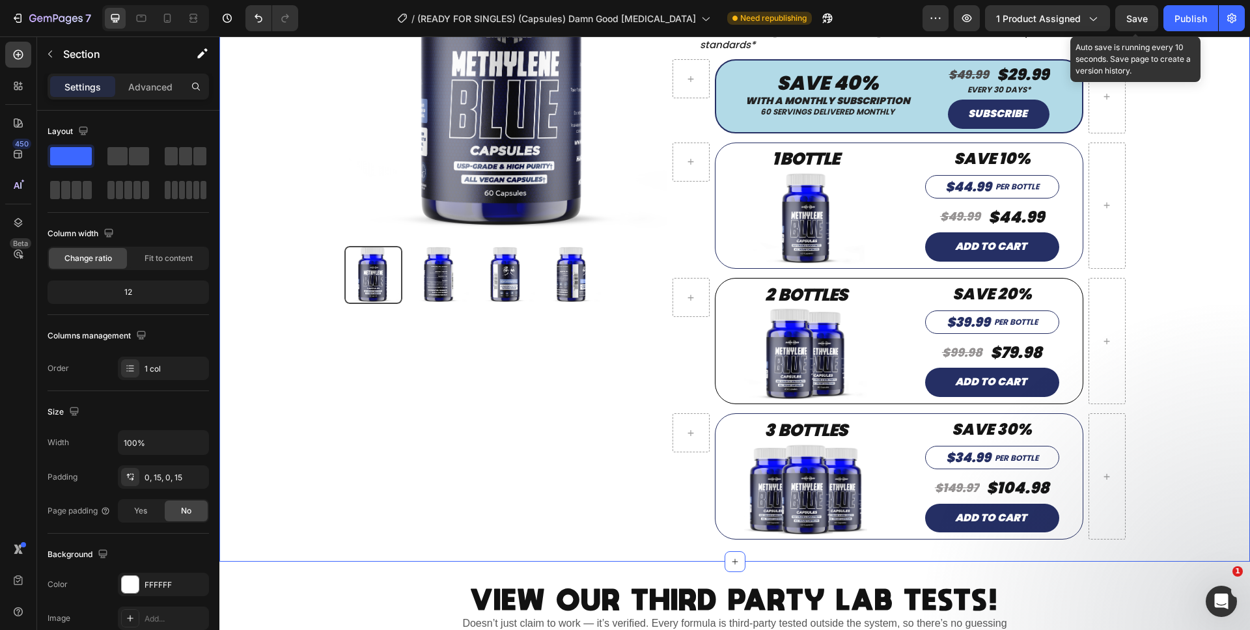
click at [1131, 15] on span "Save" at bounding box center [1136, 18] width 21 height 11
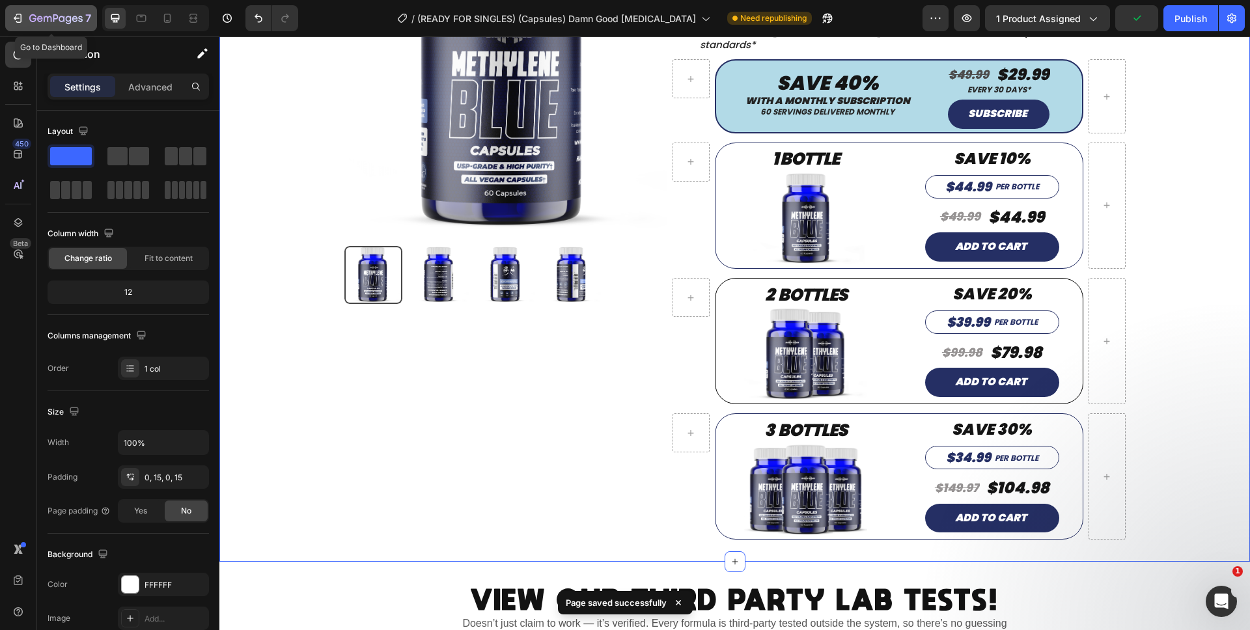
click at [12, 16] on icon "button" at bounding box center [17, 18] width 13 height 13
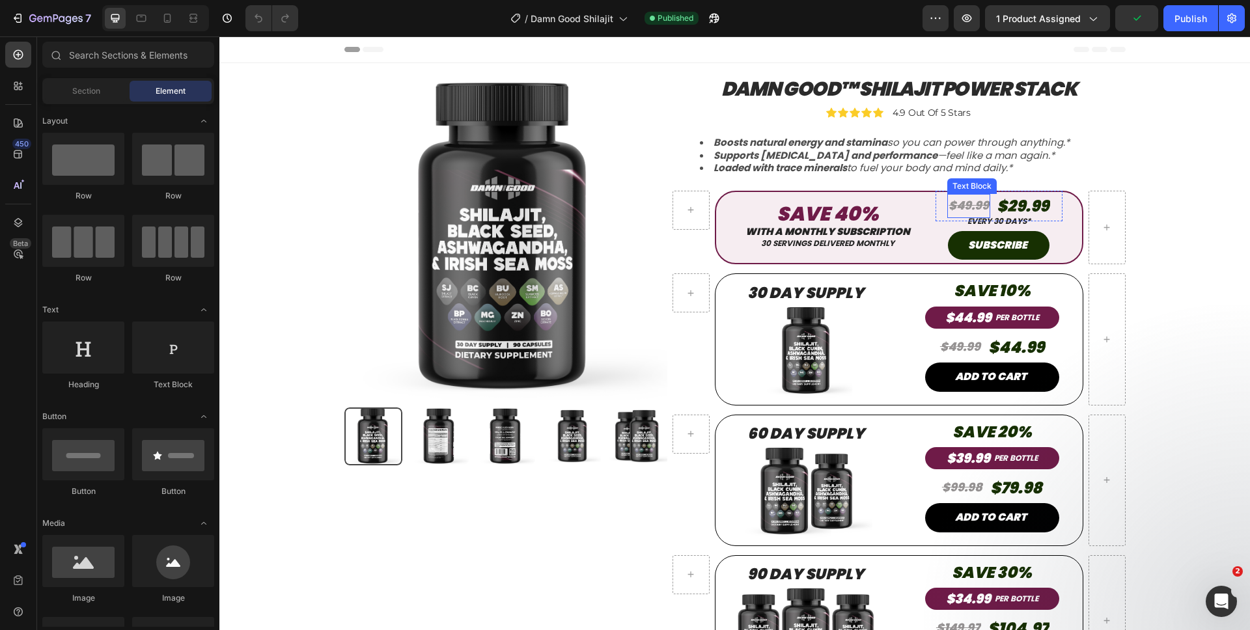
click at [981, 198] on s "$49.99" at bounding box center [968, 205] width 40 height 16
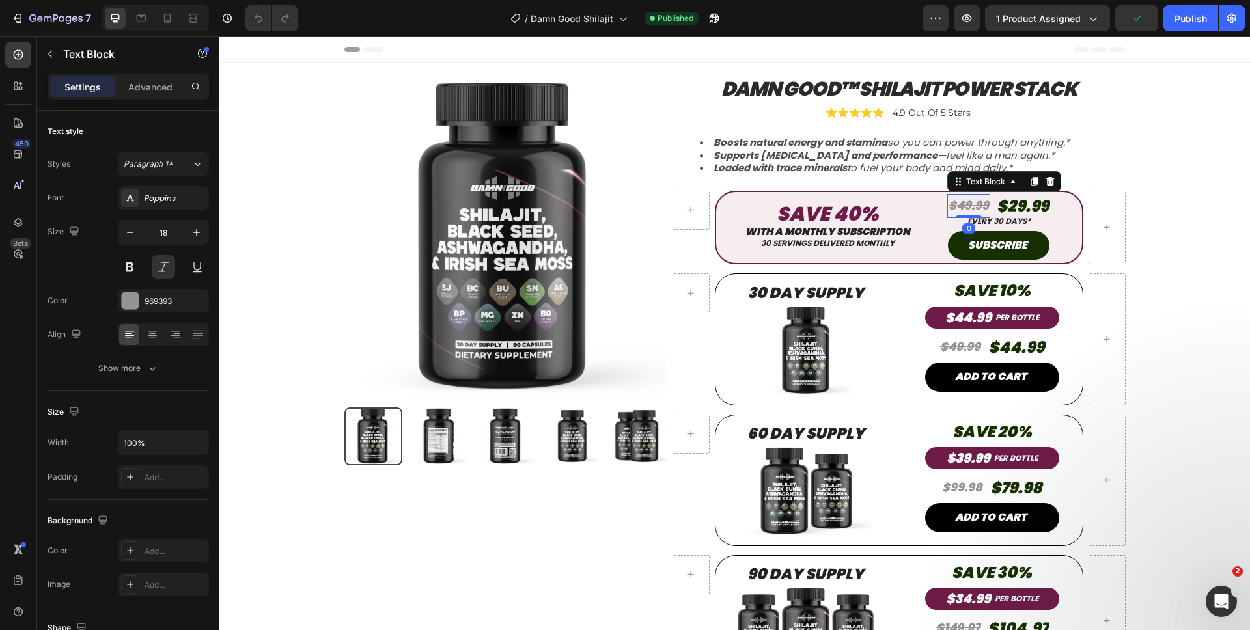
click at [982, 206] on s "$49.99" at bounding box center [968, 205] width 40 height 16
click at [1046, 202] on p "$29.99" at bounding box center [1023, 206] width 52 height 28
click at [1045, 204] on p "$29.99" at bounding box center [1023, 206] width 52 height 28
click at [1045, 208] on p "$29.99" at bounding box center [1023, 206] width 52 height 28
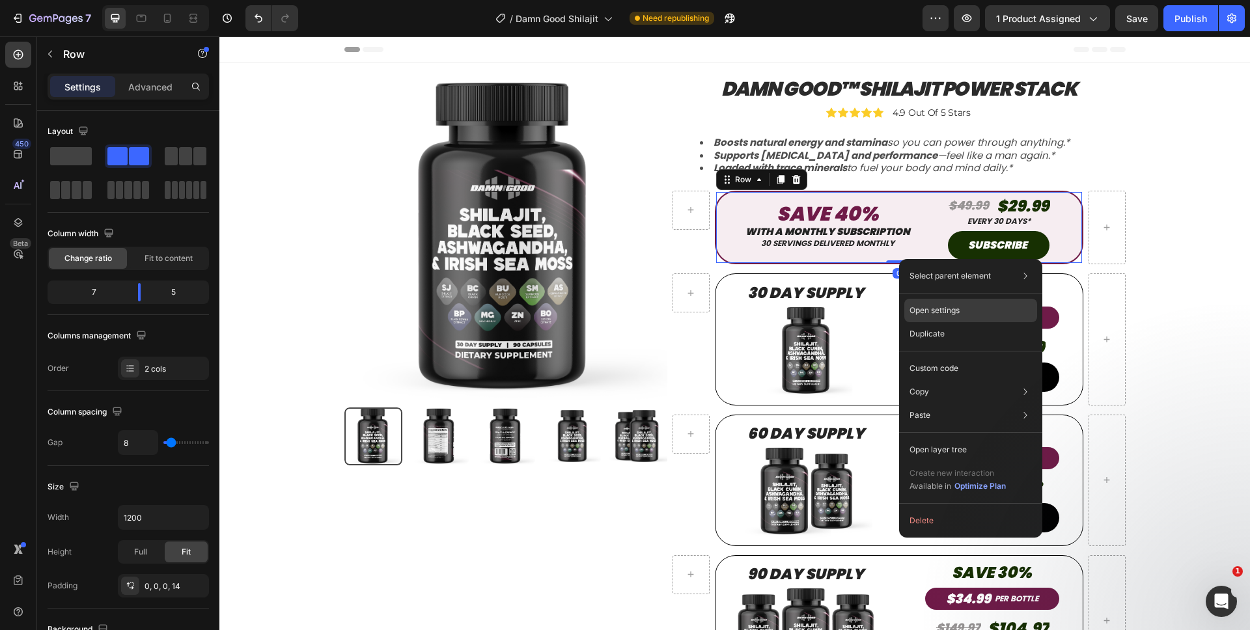
click at [911, 305] on p "Open settings" at bounding box center [934, 311] width 50 height 12
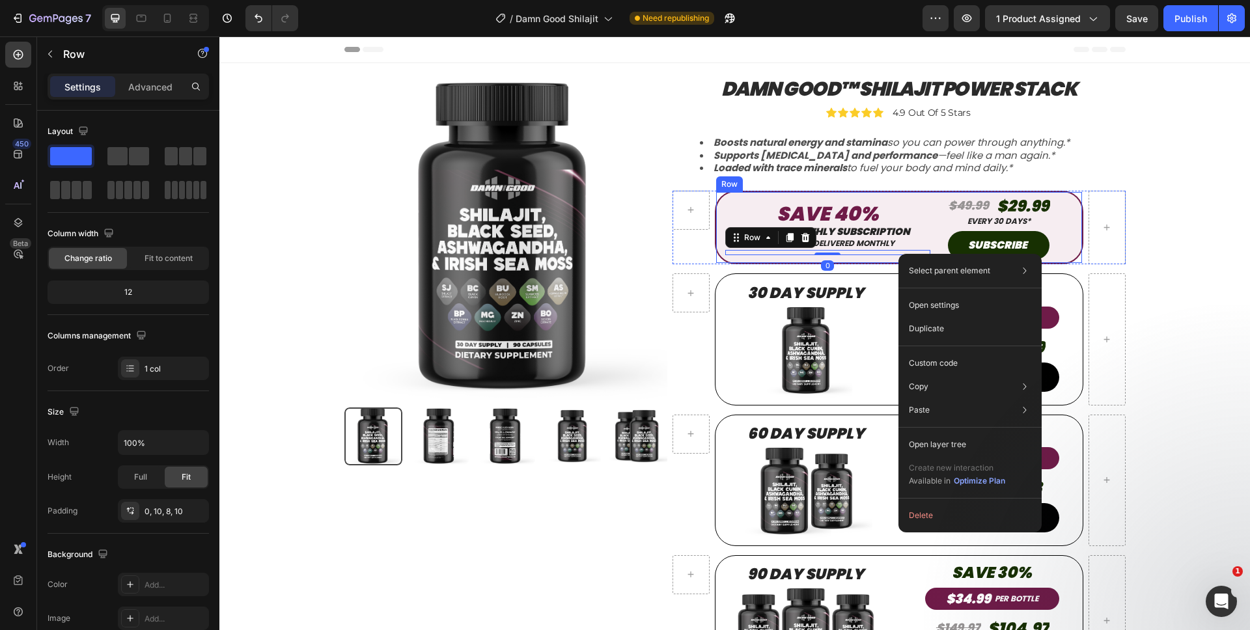
click at [894, 257] on div "Save 40% Text block WITH A MONTHLY SUBSCRIPTION Heading 30 servings delivered m…" at bounding box center [827, 228] width 205 height 72
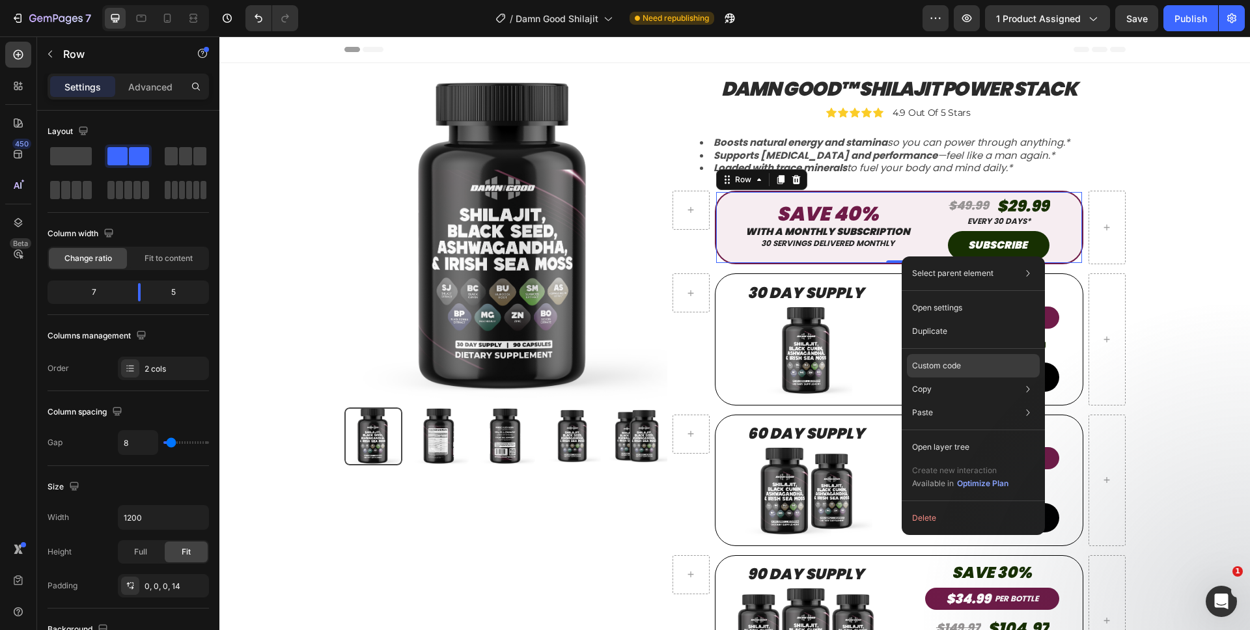
click at [928, 401] on div "Custom code" at bounding box center [973, 412] width 133 height 23
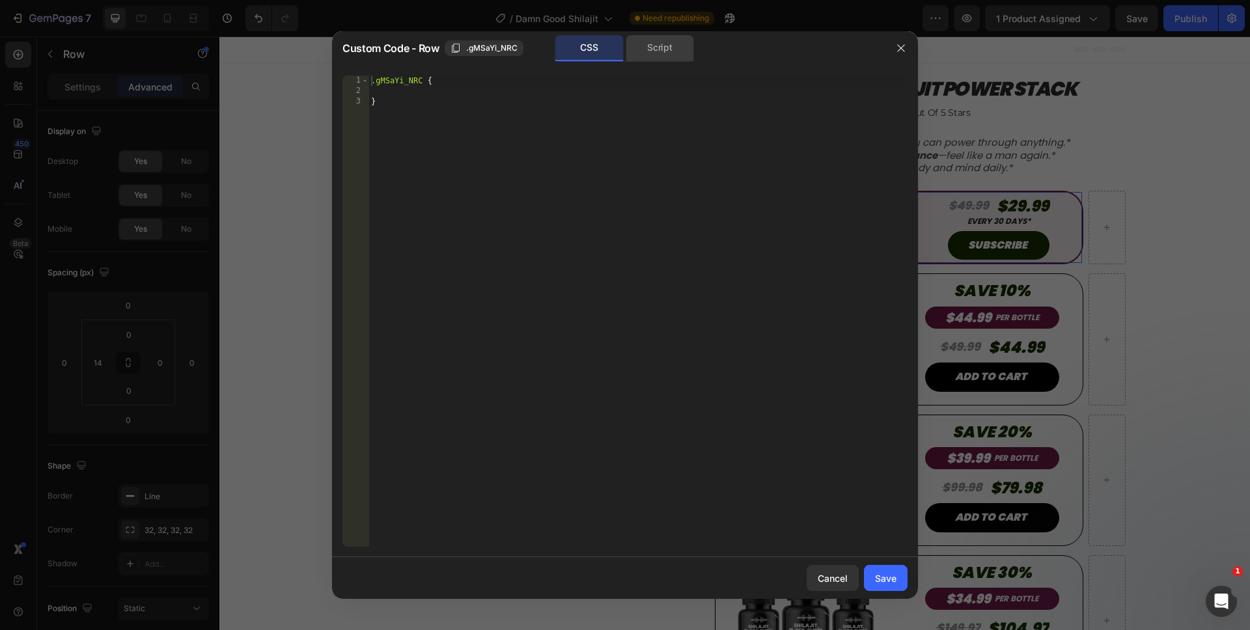
click at [691, 51] on div "Script" at bounding box center [660, 48] width 68 height 26
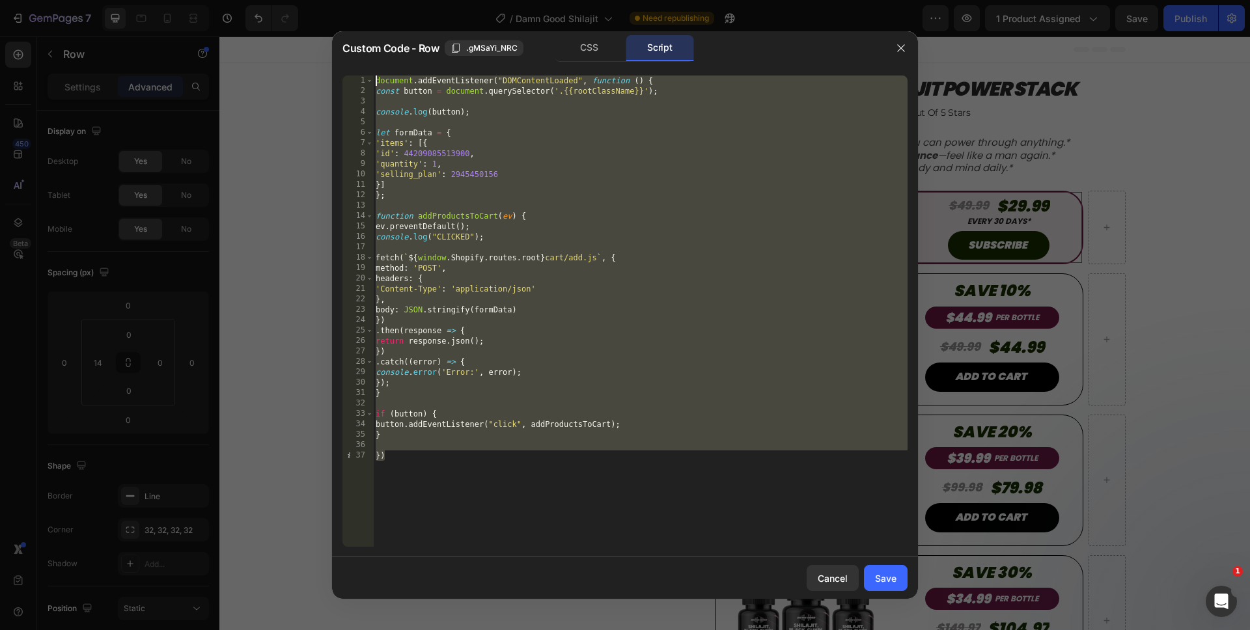
drag, startPoint x: 542, startPoint y: 486, endPoint x: 307, endPoint y: 57, distance: 489.1
click at [307, 57] on div "Custom Code - Row .gMSaYi_NRC CSS Script }) 1 2 3 4 5 6 7 8 9 10 11 12 13 14 15…" at bounding box center [625, 315] width 1250 height 630
click at [526, 500] on div "document . addEventListener ( "DOMContentLoaded" , function ( ) { const button …" at bounding box center [640, 322] width 534 height 492
type textarea "})"
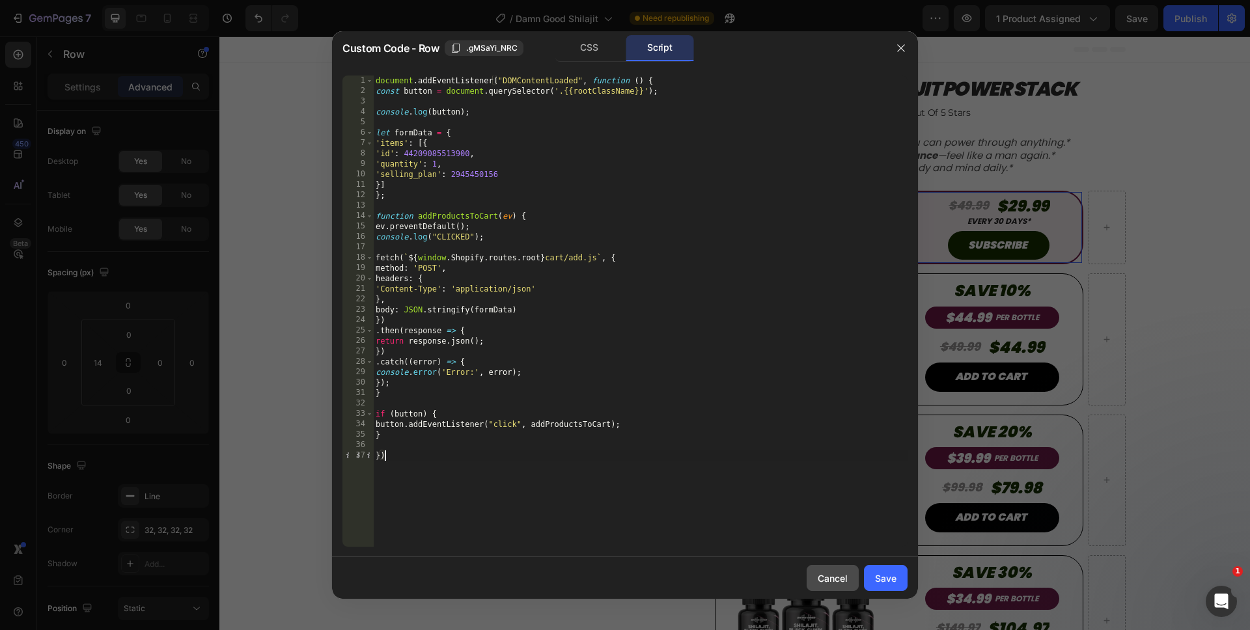
click at [826, 580] on div "Cancel" at bounding box center [833, 578] width 30 height 14
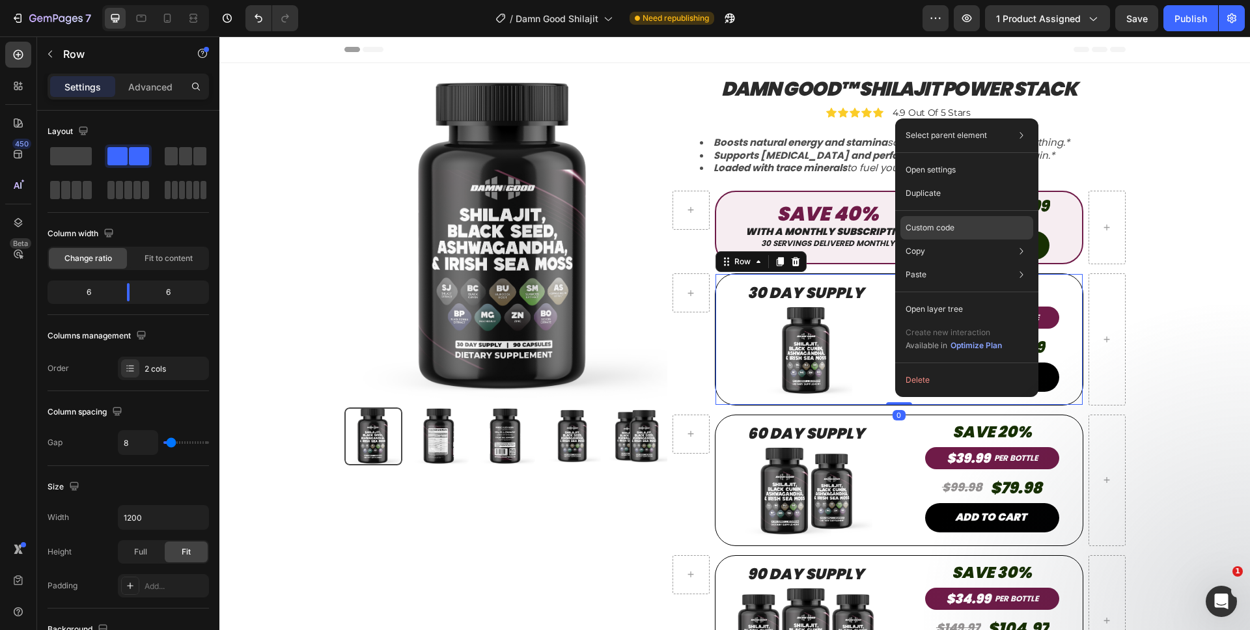
click at [914, 263] on div "Custom code" at bounding box center [966, 274] width 133 height 23
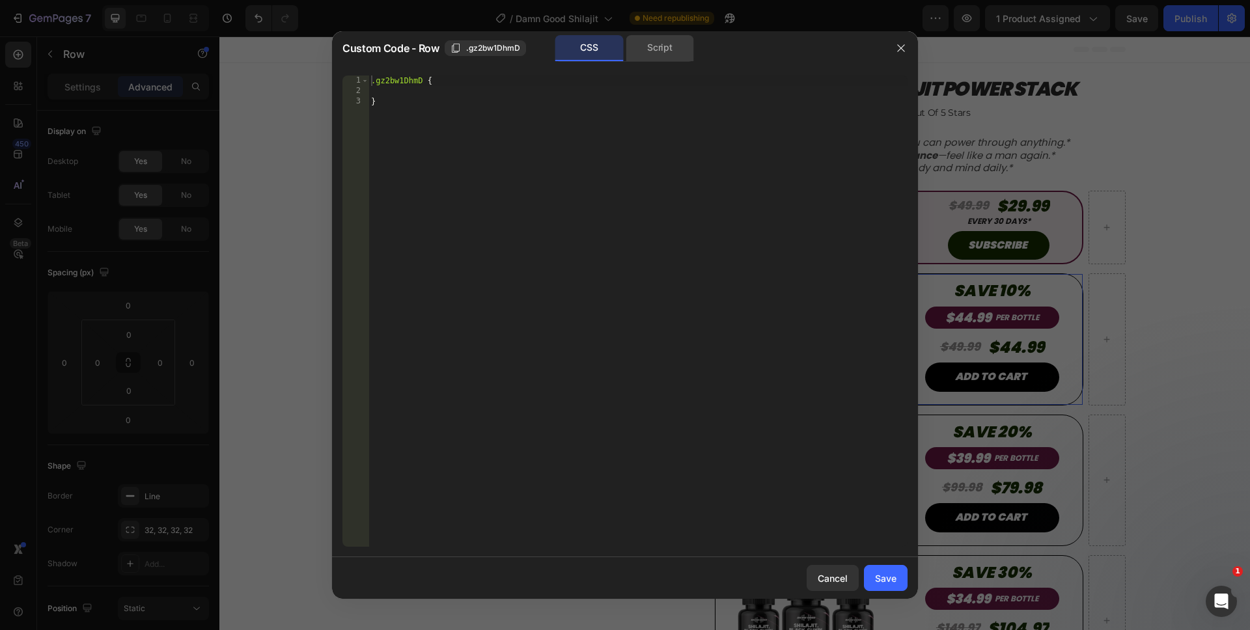
click at [665, 52] on div "Script" at bounding box center [660, 48] width 68 height 26
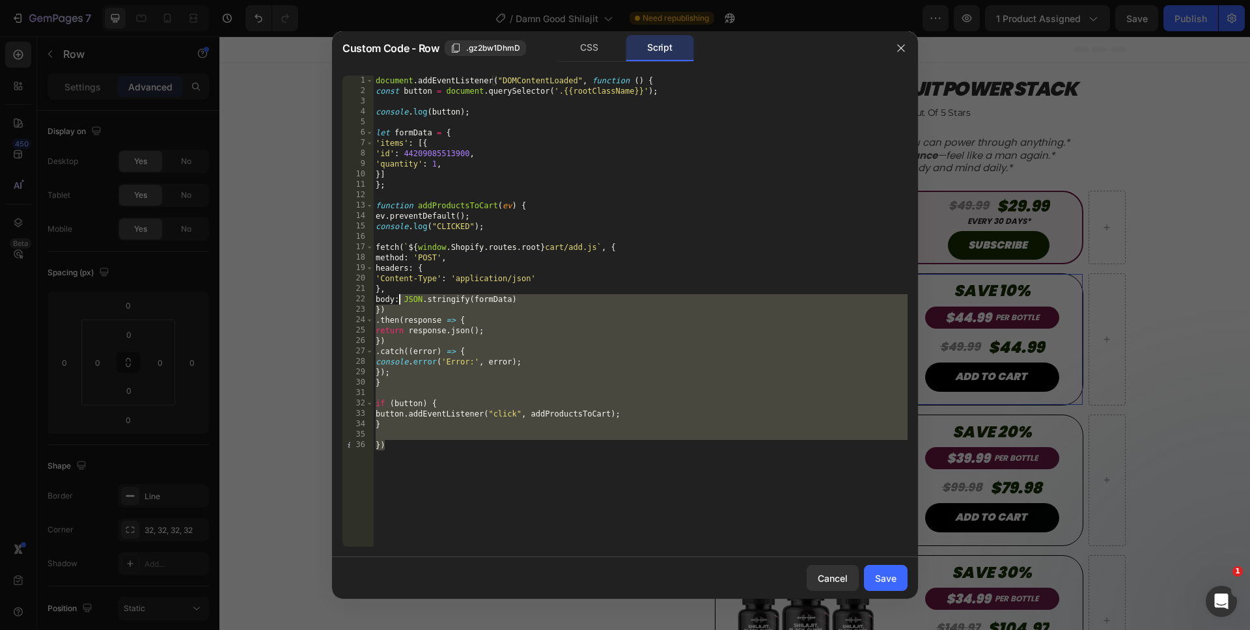
drag, startPoint x: 470, startPoint y: 510, endPoint x: 321, endPoint y: 3, distance: 527.9
click at [322, 4] on div "Custom Code - Row .gz2bw1DhmD CSS Script }) 1 2 3 4 5 6 7 8 9 10 11 12 13 14 15…" at bounding box center [625, 315] width 1250 height 630
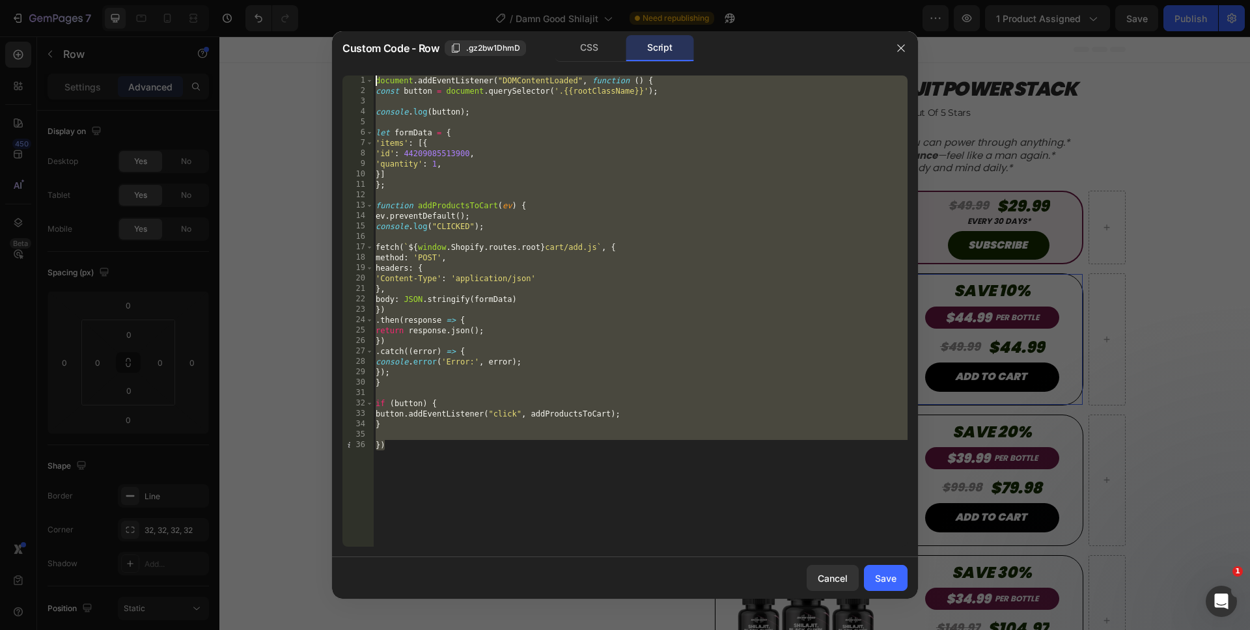
paste textarea "})"
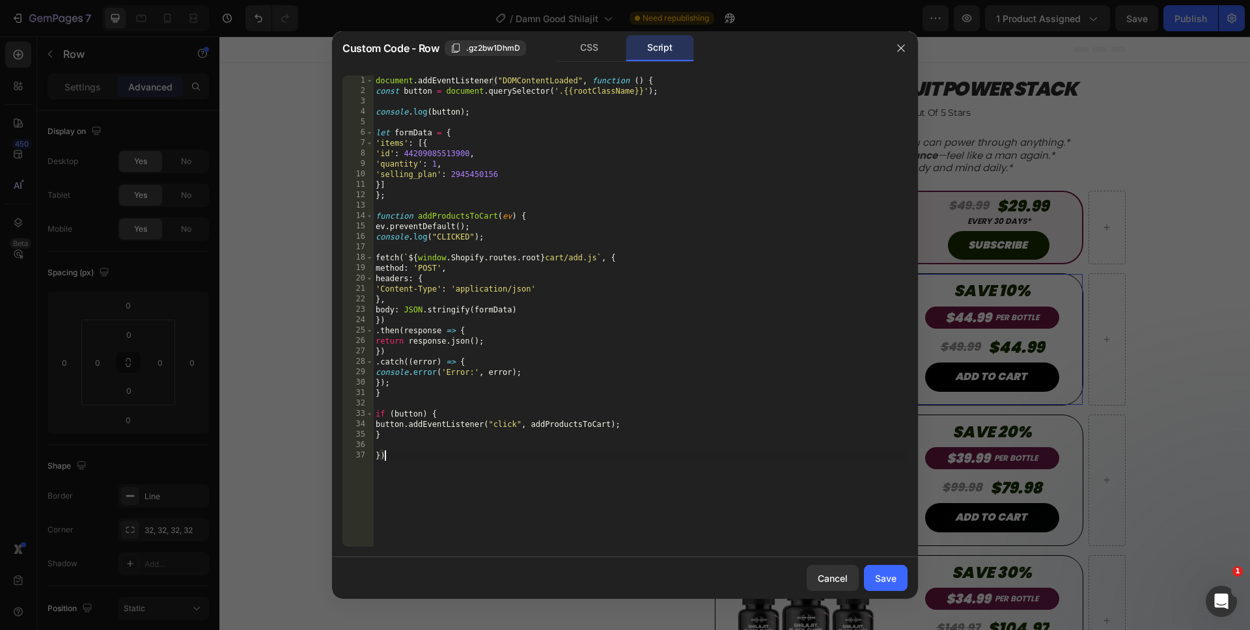
click at [455, 175] on div "document . addEventListener ( "DOMContentLoaded" , function ( ) { const button …" at bounding box center [640, 322] width 534 height 492
type textarea "}]"
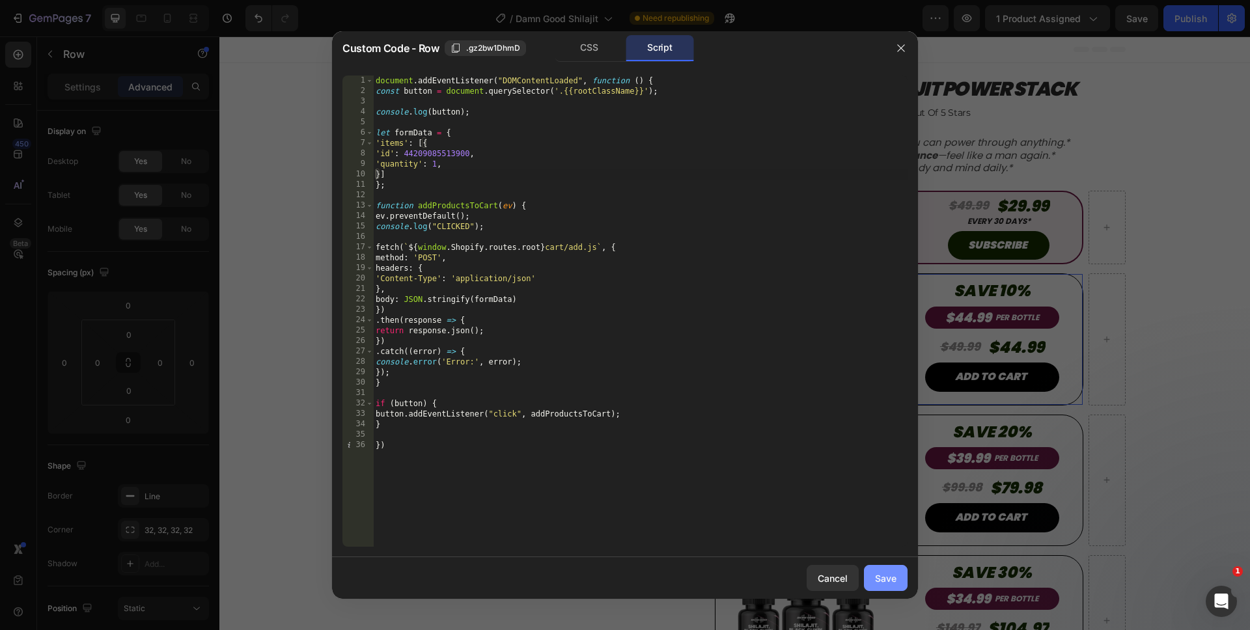
click at [889, 570] on button "Save" at bounding box center [886, 578] width 44 height 26
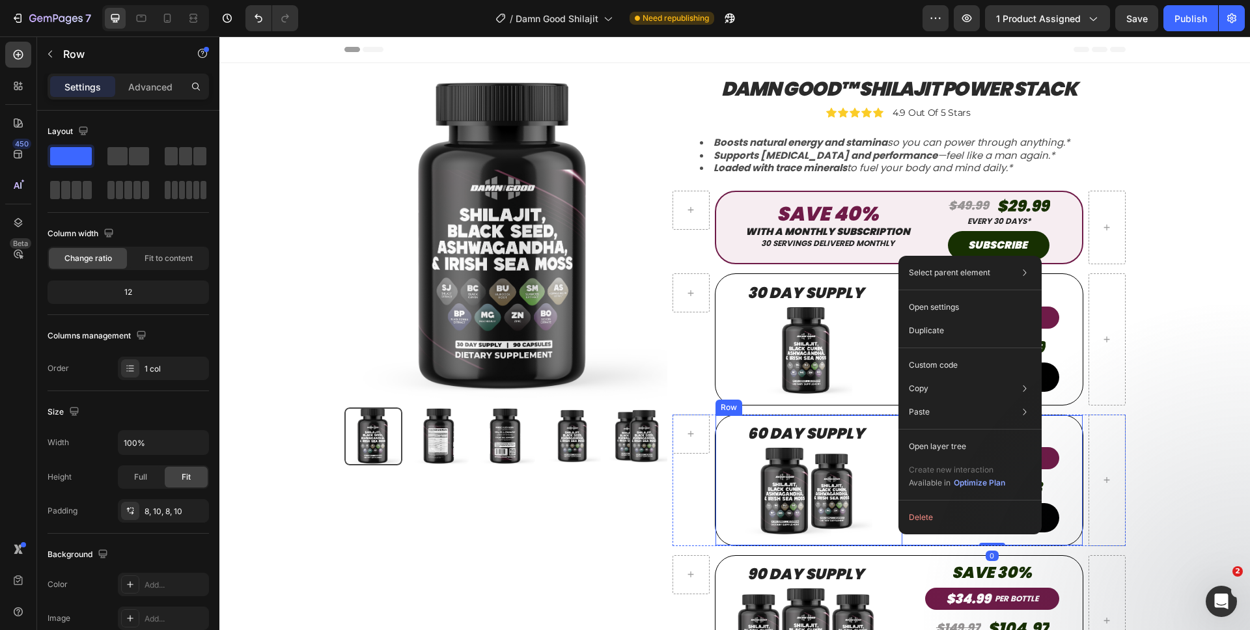
click at [892, 536] on div "60 DAY SUPPLY Heading Image Save 20% Text block $39.99 Heading PER BOTTLE Headi…" at bounding box center [899, 480] width 368 height 131
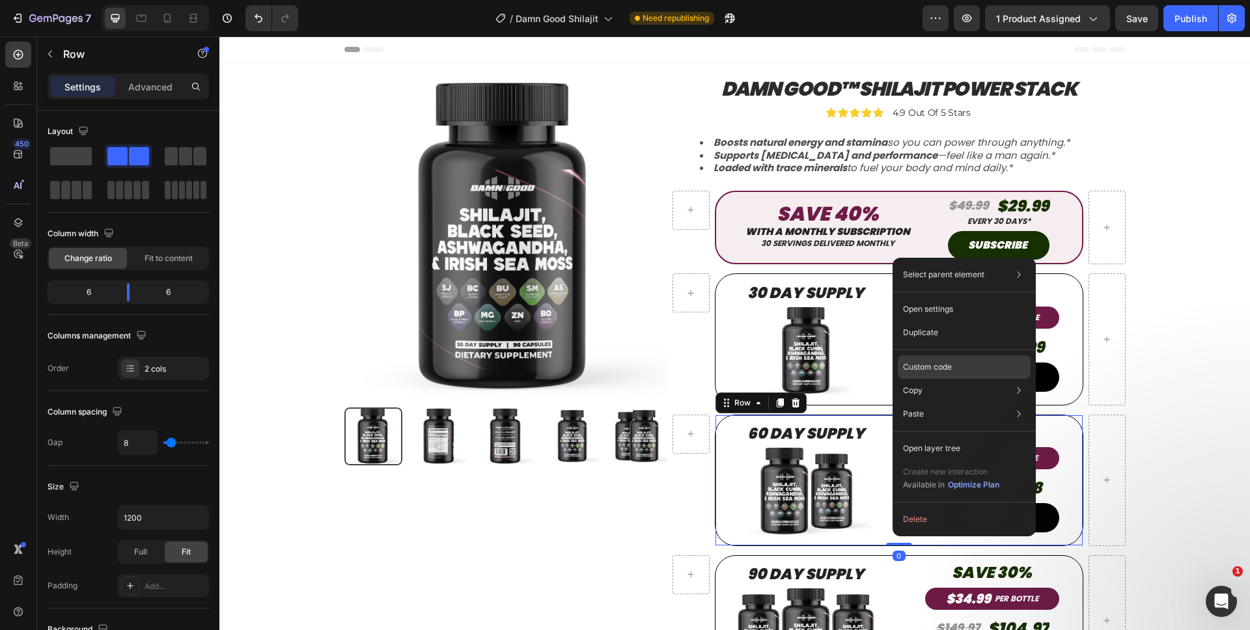
click at [918, 402] on div "Custom code" at bounding box center [964, 413] width 133 height 23
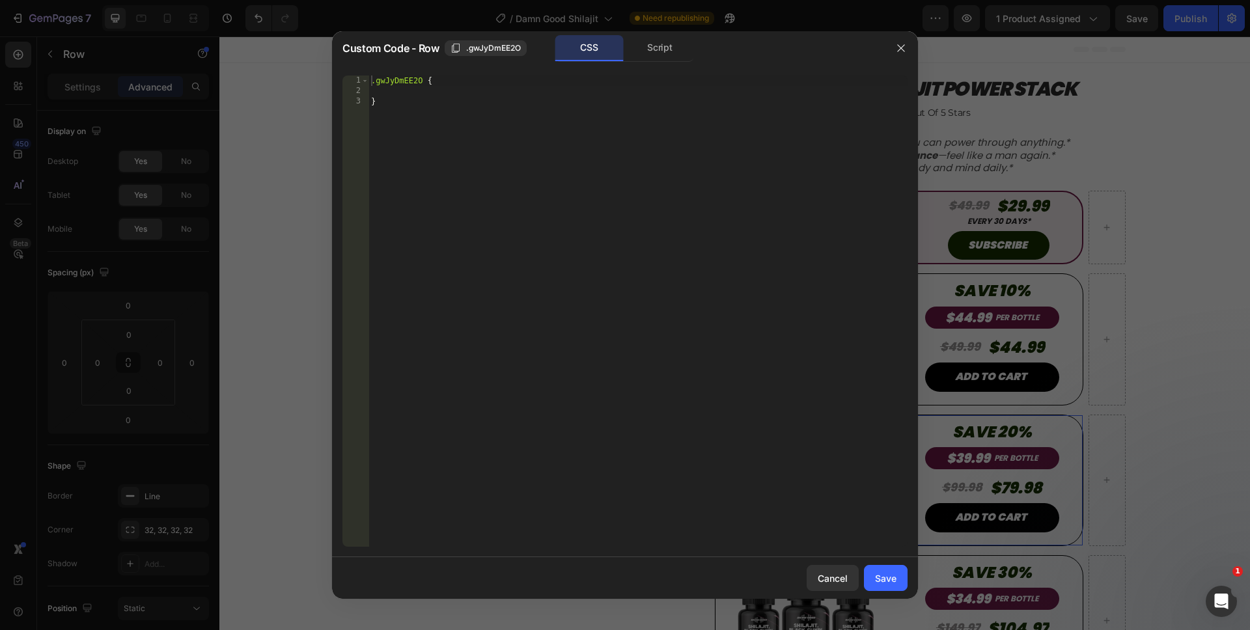
click at [652, 52] on div "Script" at bounding box center [660, 48] width 68 height 26
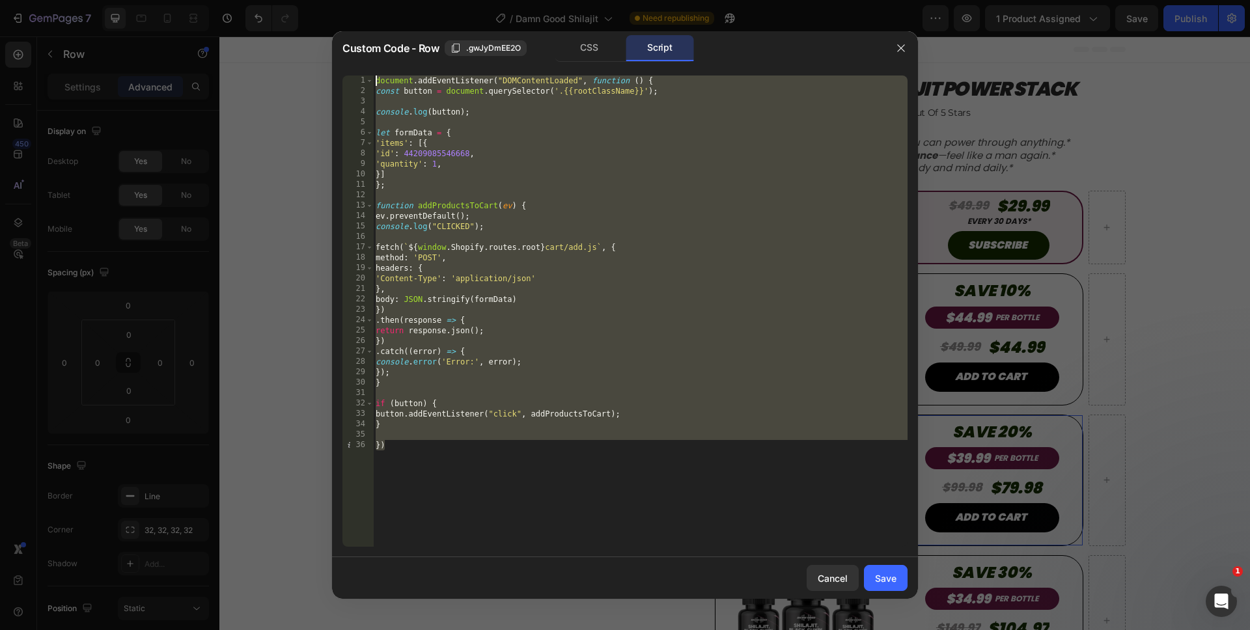
drag, startPoint x: 560, startPoint y: 508, endPoint x: 258, endPoint y: 17, distance: 576.8
click at [258, 18] on div "Custom Code - Row .gwJyDmEE2O CSS Script }) 1 2 3 4 5 6 7 8 9 10 11 12 13 14 15…" at bounding box center [625, 315] width 1250 height 630
paste textarea "})"
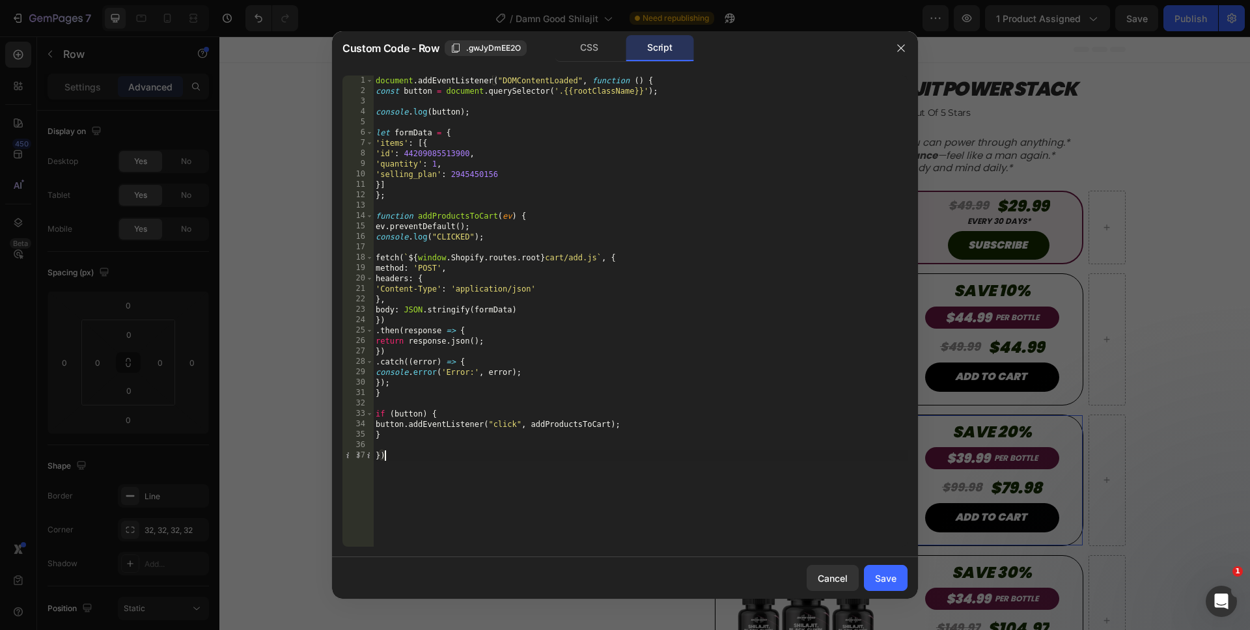
click at [441, 176] on div "document . addEventListener ( "DOMContentLoaded" , function ( ) { const button …" at bounding box center [640, 322] width 534 height 492
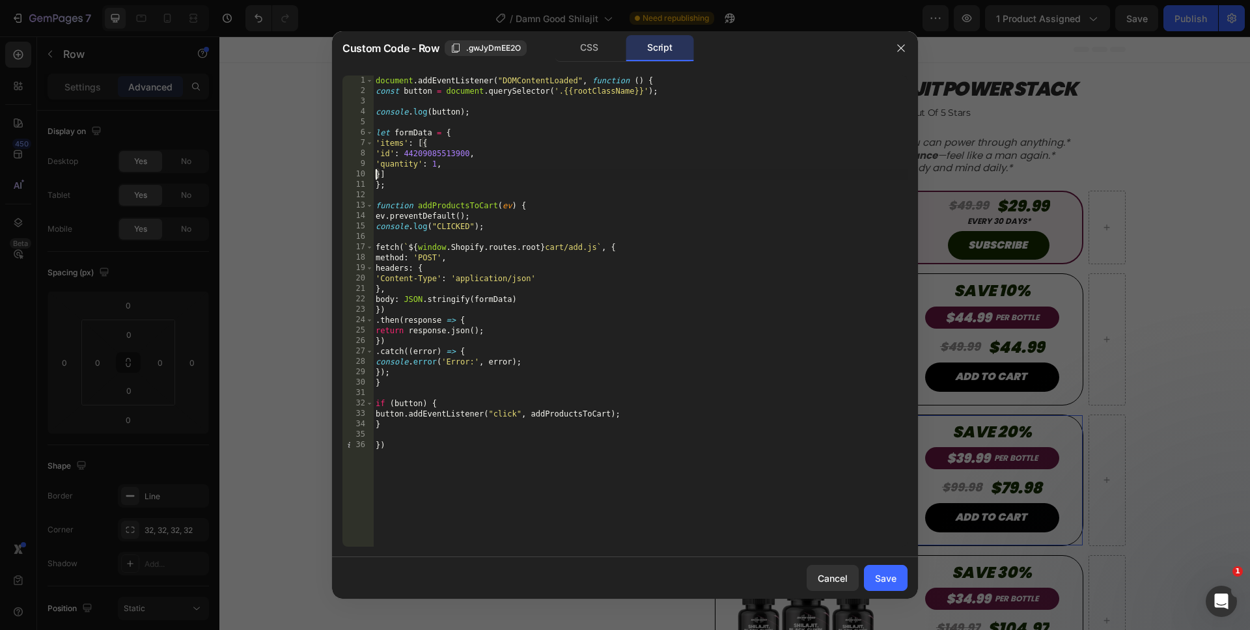
click at [434, 167] on div "document . addEventListener ( "DOMContentLoaded" , function ( ) { const button …" at bounding box center [640, 322] width 534 height 492
click at [495, 537] on div "document . addEventListener ( "DOMContentLoaded" , function ( ) { const button …" at bounding box center [640, 322] width 534 height 492
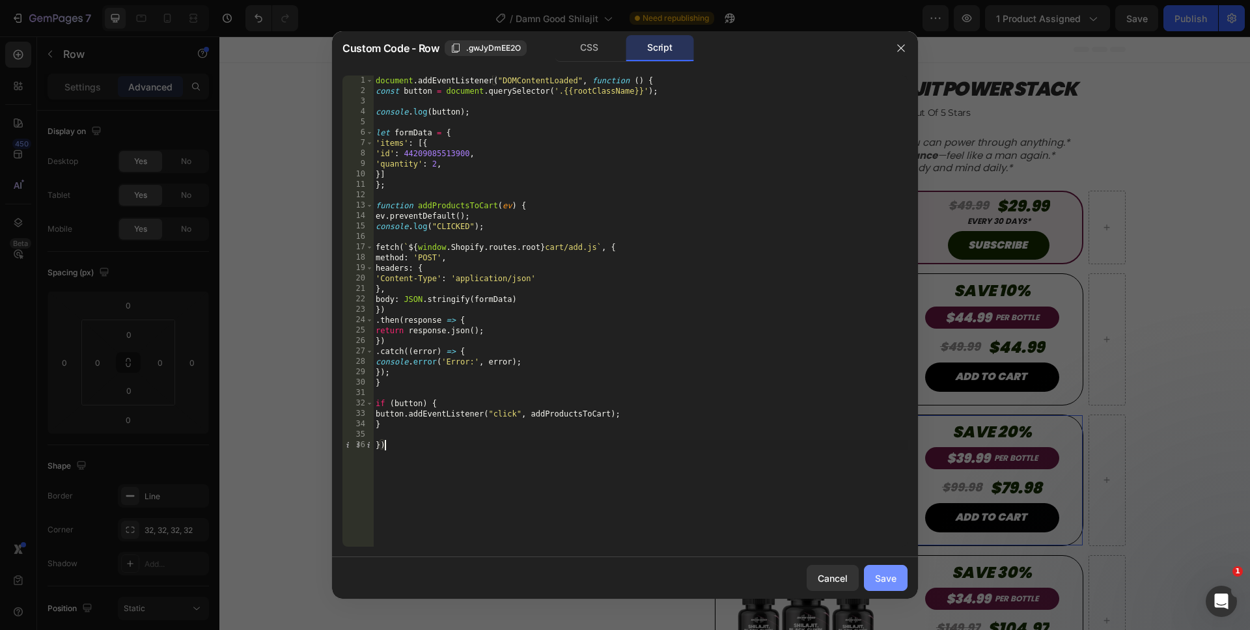
type textarea "})"
click at [879, 574] on div "Save" at bounding box center [885, 578] width 21 height 14
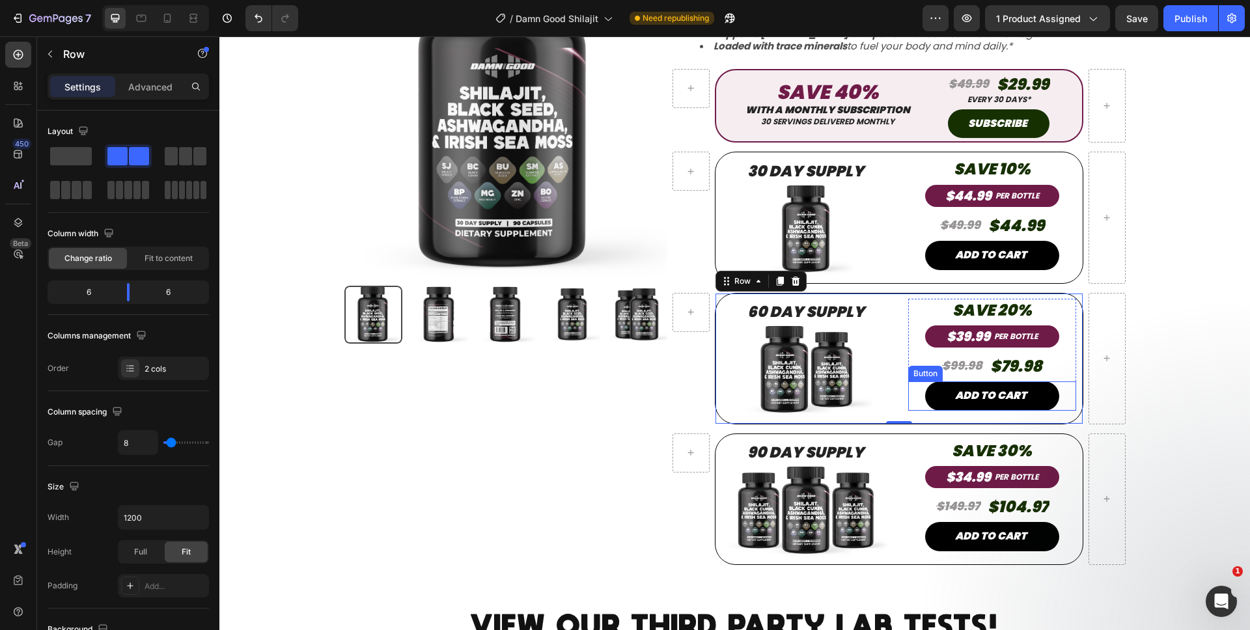
scroll to position [195, 0]
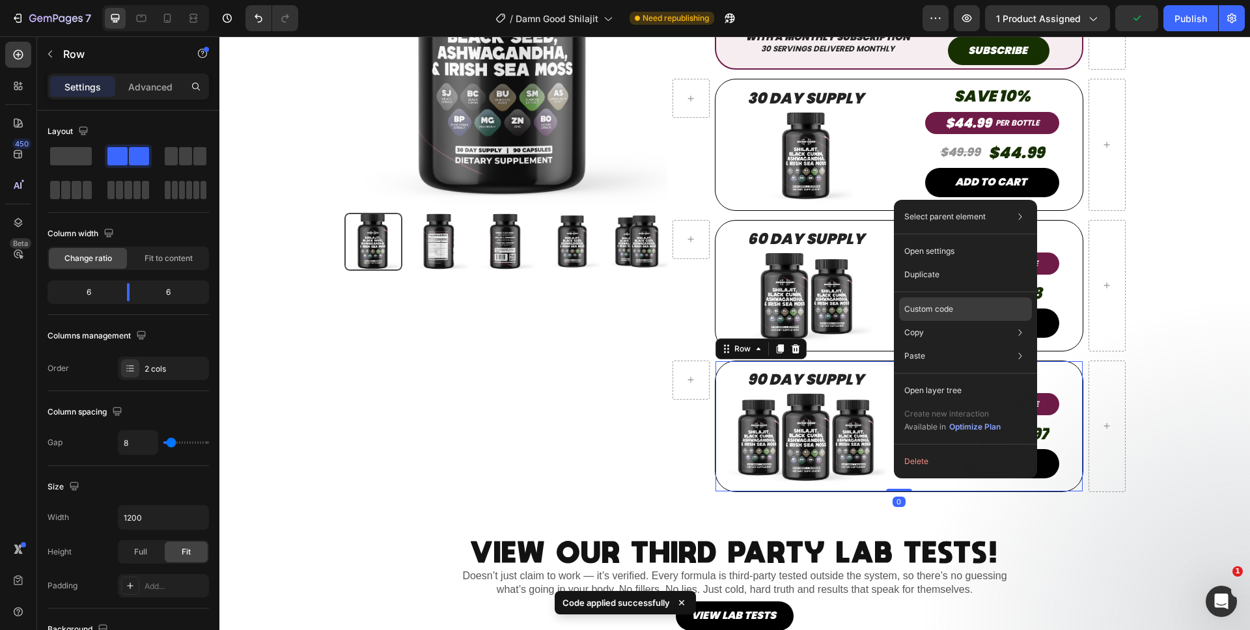
click at [913, 344] on div "Custom code" at bounding box center [965, 355] width 133 height 23
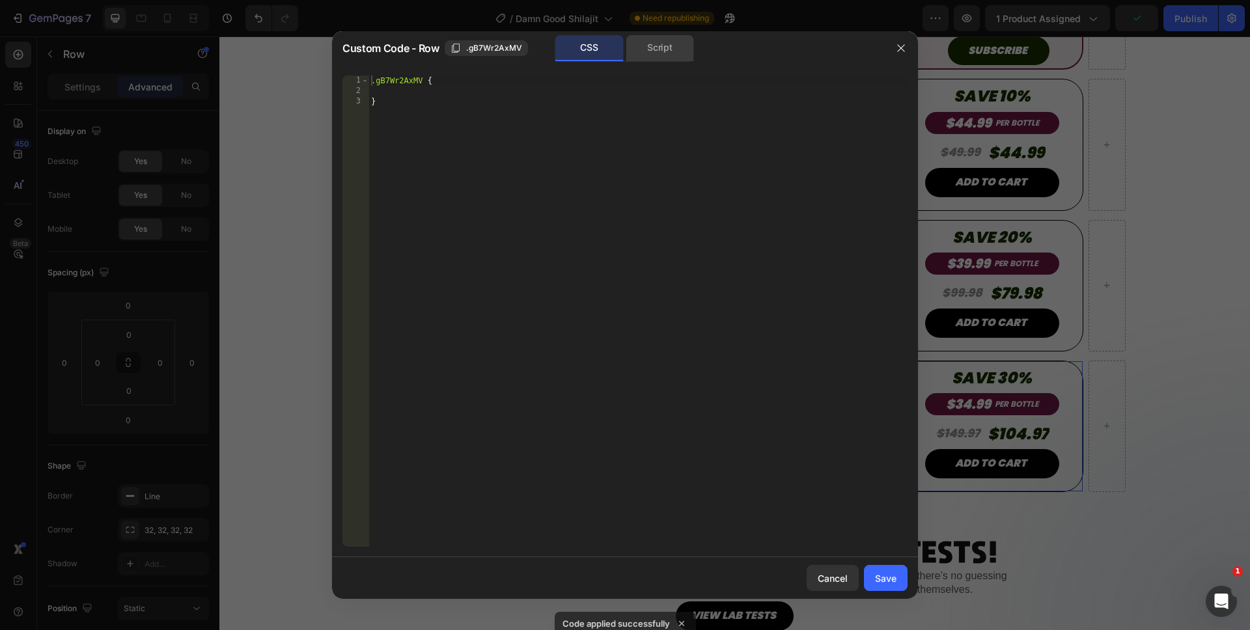
click at [672, 53] on div "Script" at bounding box center [660, 48] width 68 height 26
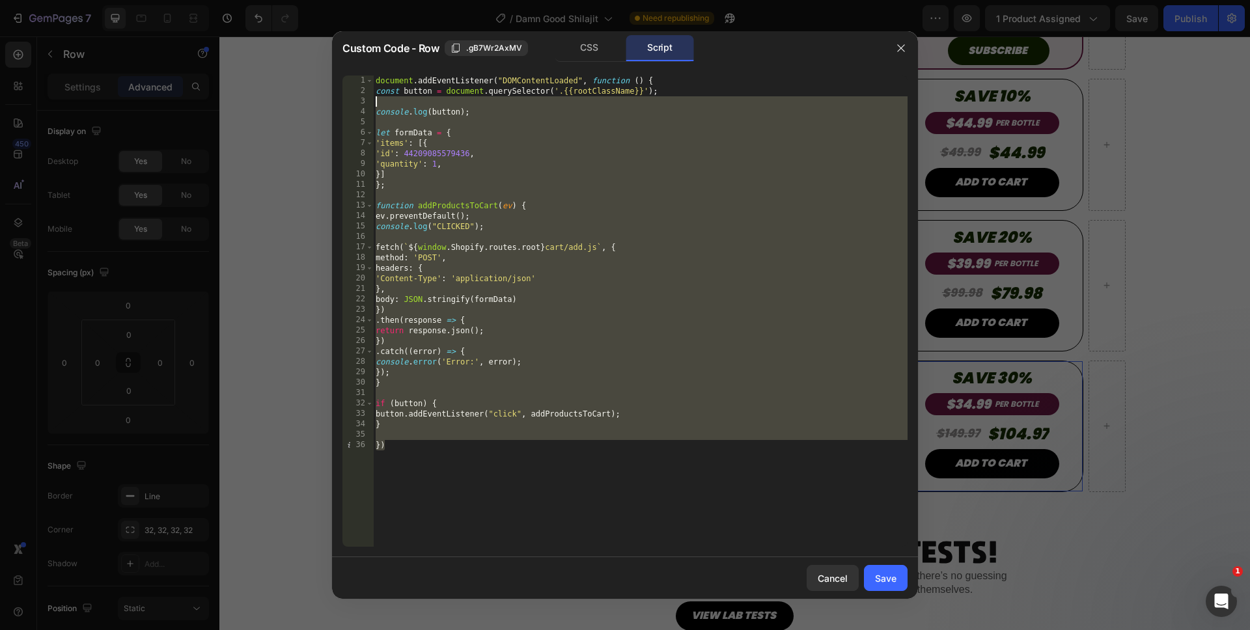
drag, startPoint x: 508, startPoint y: 497, endPoint x: 266, endPoint y: 51, distance: 507.7
click at [266, 51] on div "Custom Code - Row .gB7Wr2AxMV CSS Script }) 1 2 3 4 5 6 7 8 9 10 11 12 13 14 15…" at bounding box center [625, 315] width 1250 height 630
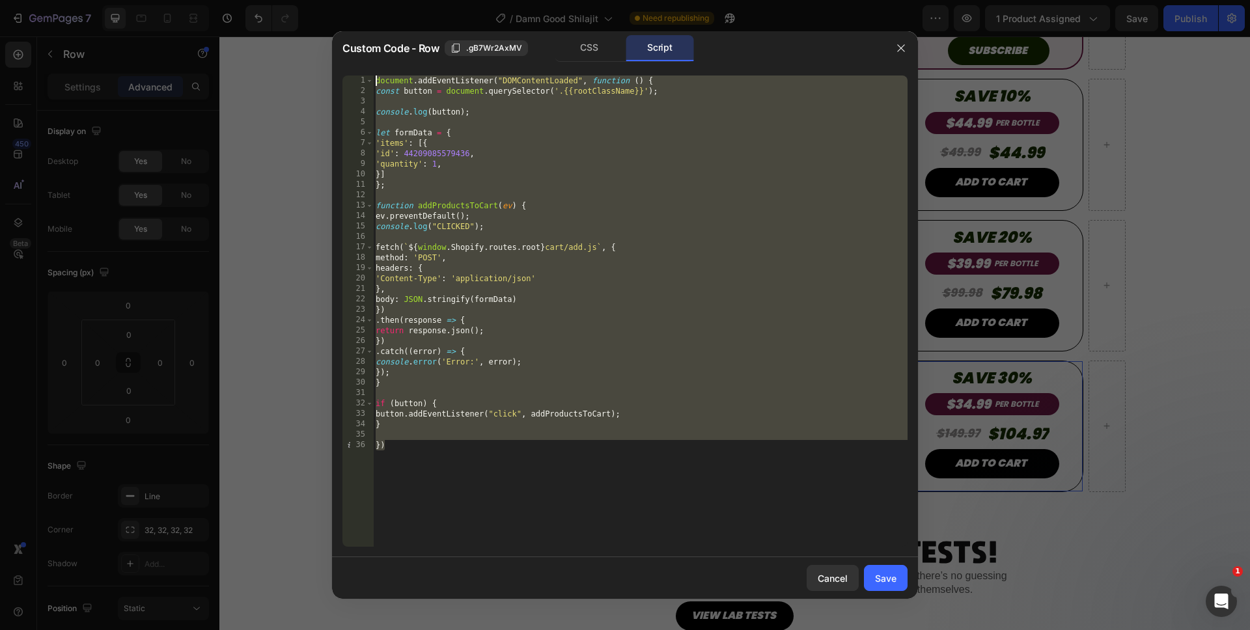
paste textarea "})"
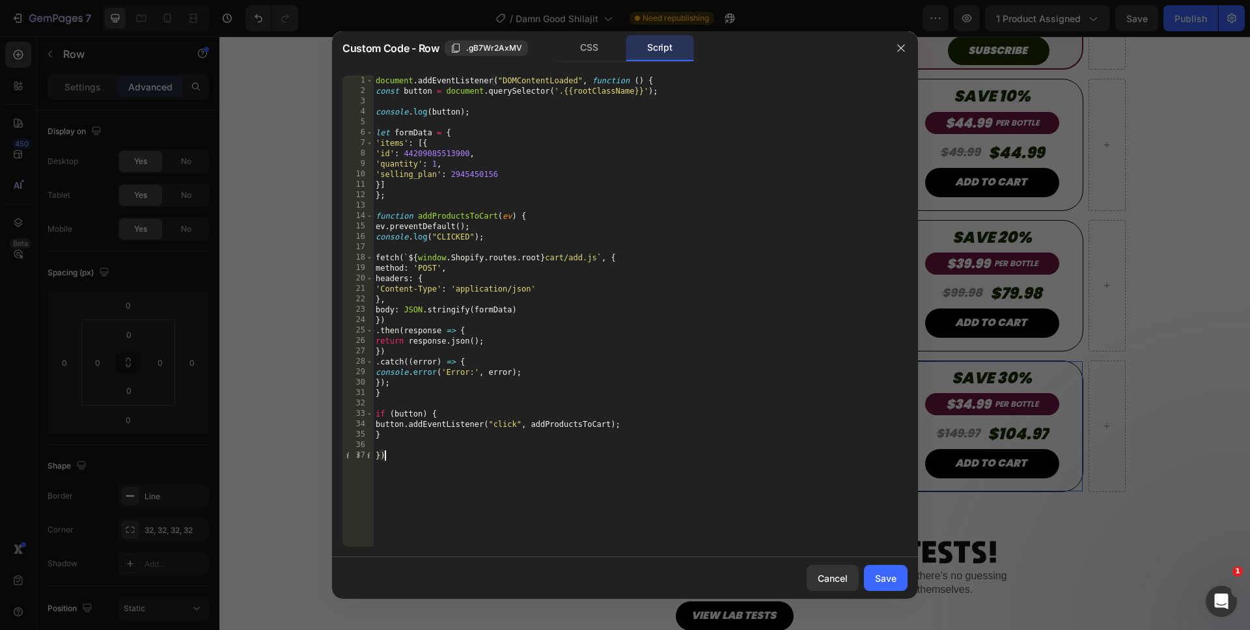
click at [433, 173] on div "document . addEventListener ( "DOMContentLoaded" , function ( ) { const button …" at bounding box center [640, 322] width 534 height 492
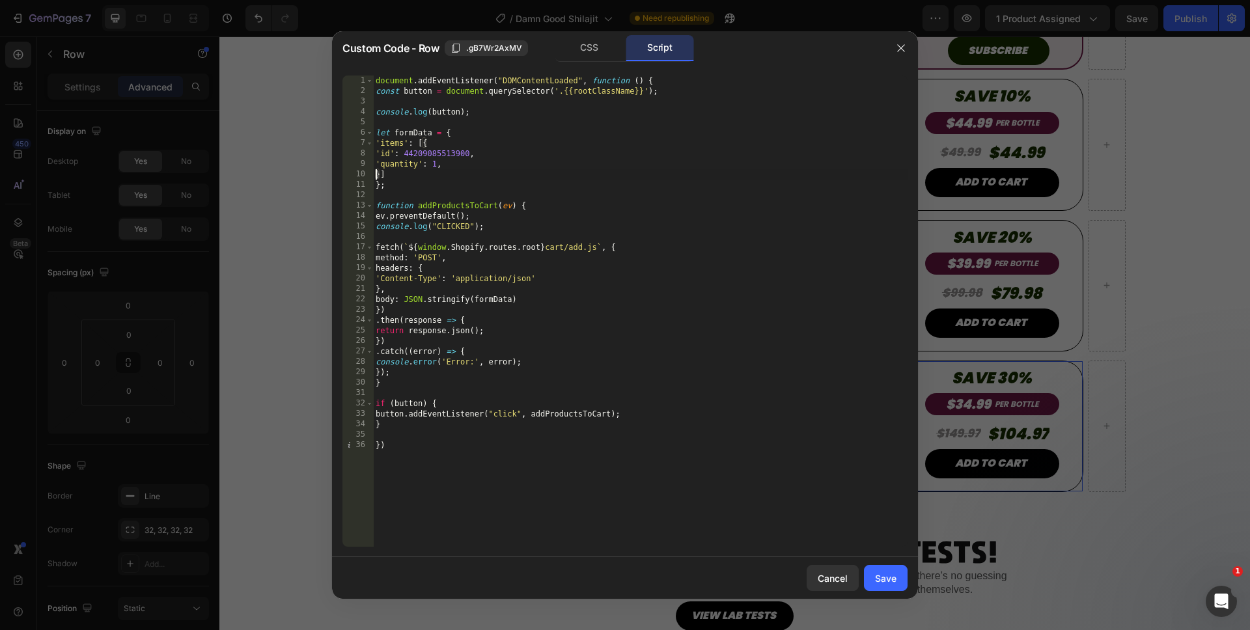
click at [434, 167] on div "document . addEventListener ( "DOMContentLoaded" , function ( ) { const button …" at bounding box center [640, 322] width 534 height 492
click at [456, 501] on div "document . addEventListener ( "DOMContentLoaded" , function ( ) { const button …" at bounding box center [640, 322] width 534 height 492
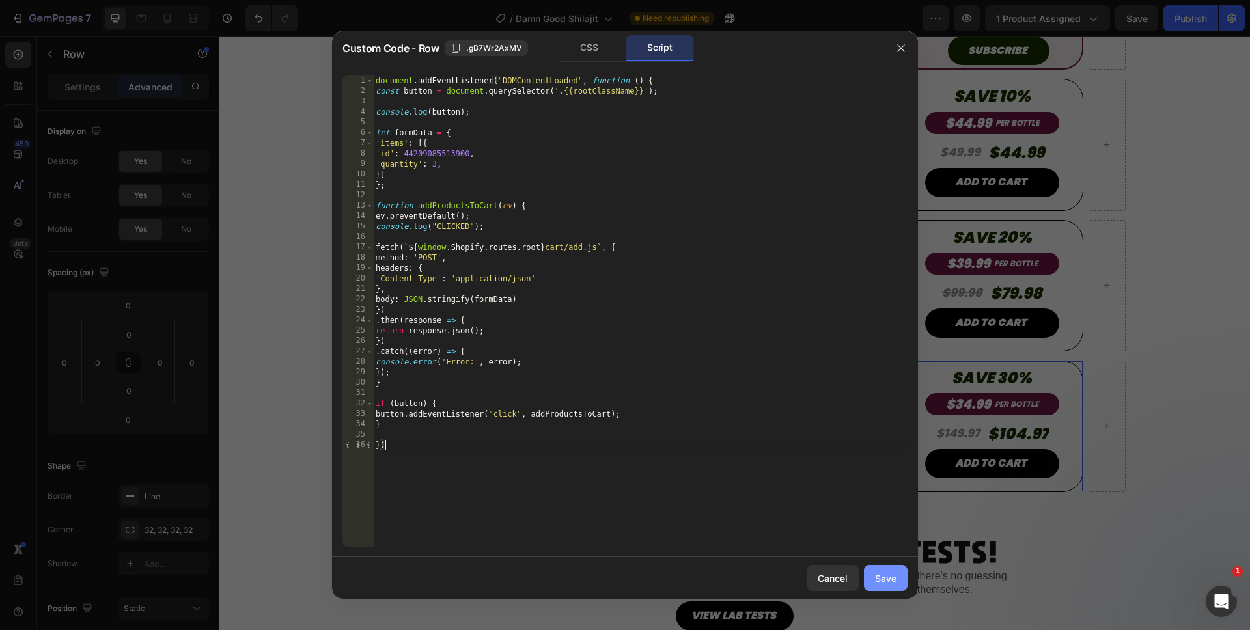
type textarea "})"
click at [887, 585] on div "Save" at bounding box center [885, 578] width 21 height 14
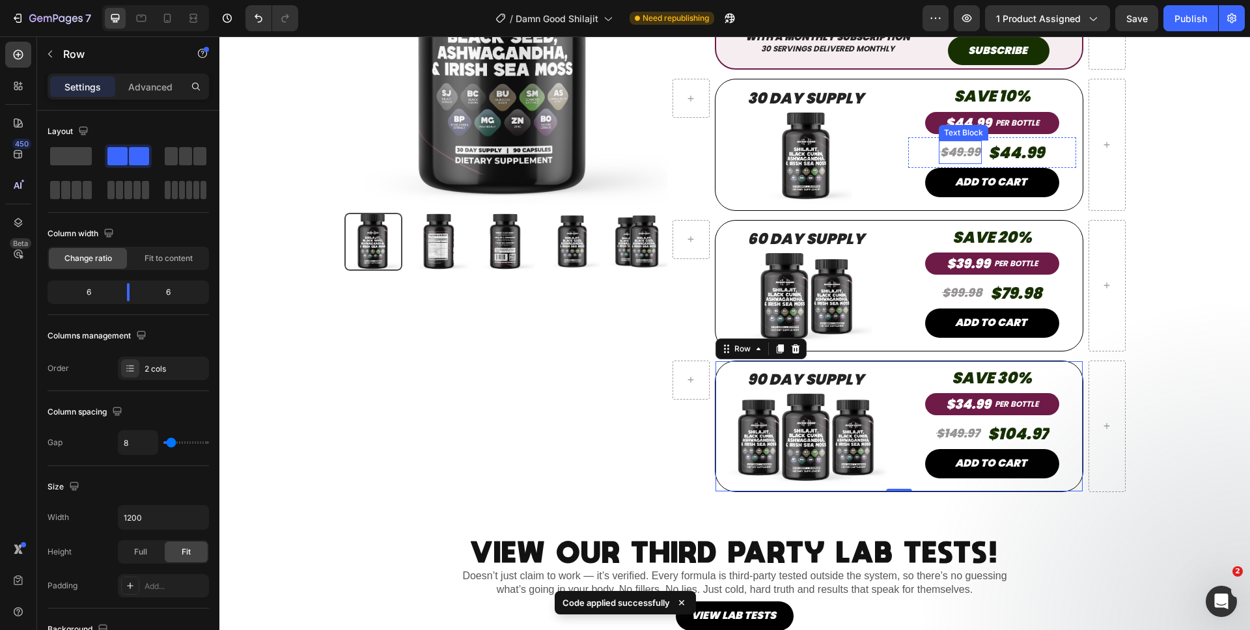
click at [969, 154] on s "$49.99" at bounding box center [960, 152] width 40 height 16
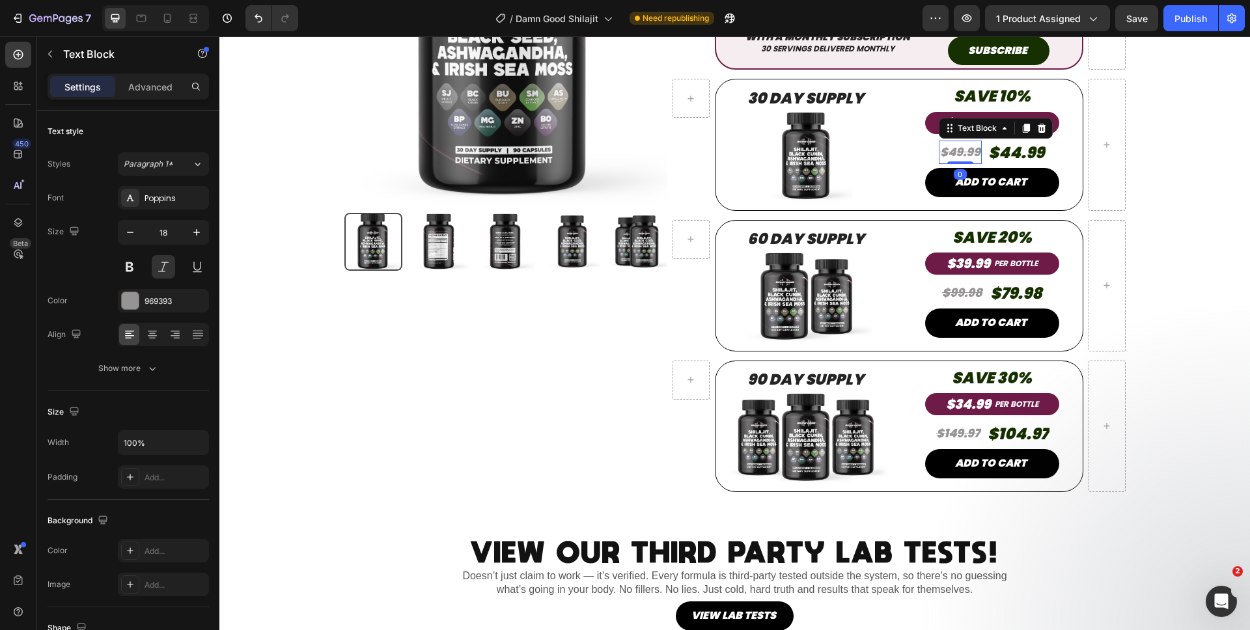
click at [972, 154] on s "$49.99" at bounding box center [960, 152] width 40 height 16
click at [970, 298] on s "$99.98" at bounding box center [962, 292] width 40 height 16
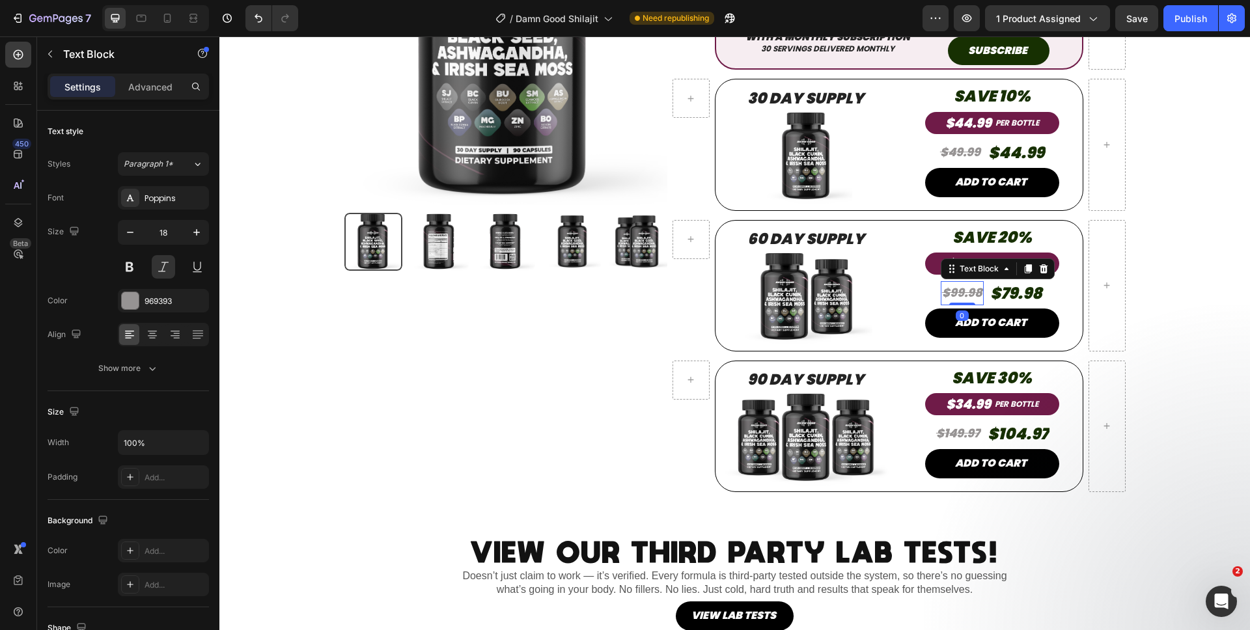
click at [972, 297] on s "$99.98" at bounding box center [962, 292] width 40 height 16
click at [961, 430] on s "$149.97" at bounding box center [958, 433] width 44 height 16
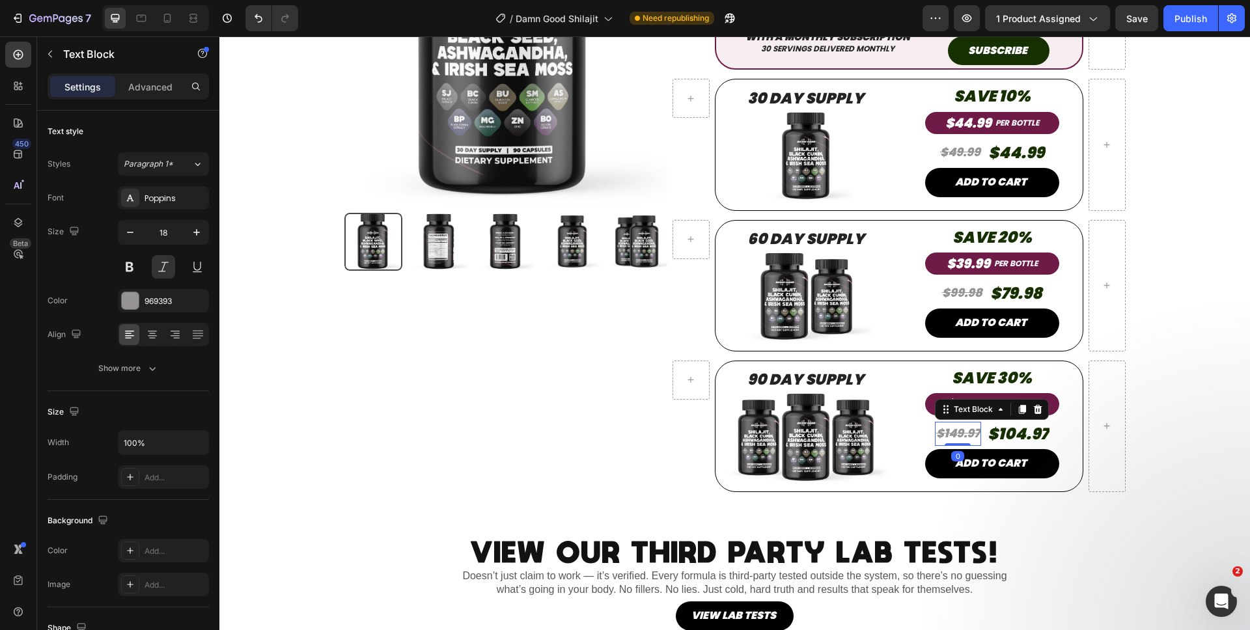
click at [968, 433] on s "$149.97" at bounding box center [958, 433] width 44 height 16
click at [972, 434] on s "$149.97" at bounding box center [958, 433] width 44 height 16
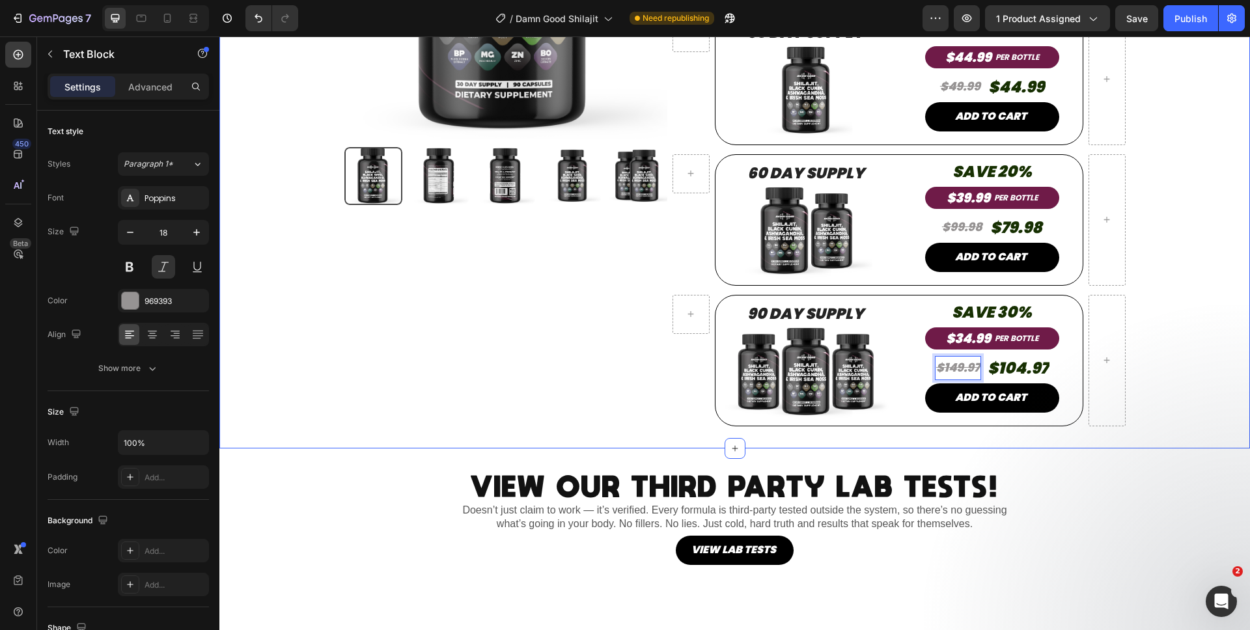
click at [1181, 417] on div "Product Images Product Damn Good™ Shilajit Power Stack Product Title Product Ic…" at bounding box center [734, 132] width 1011 height 633
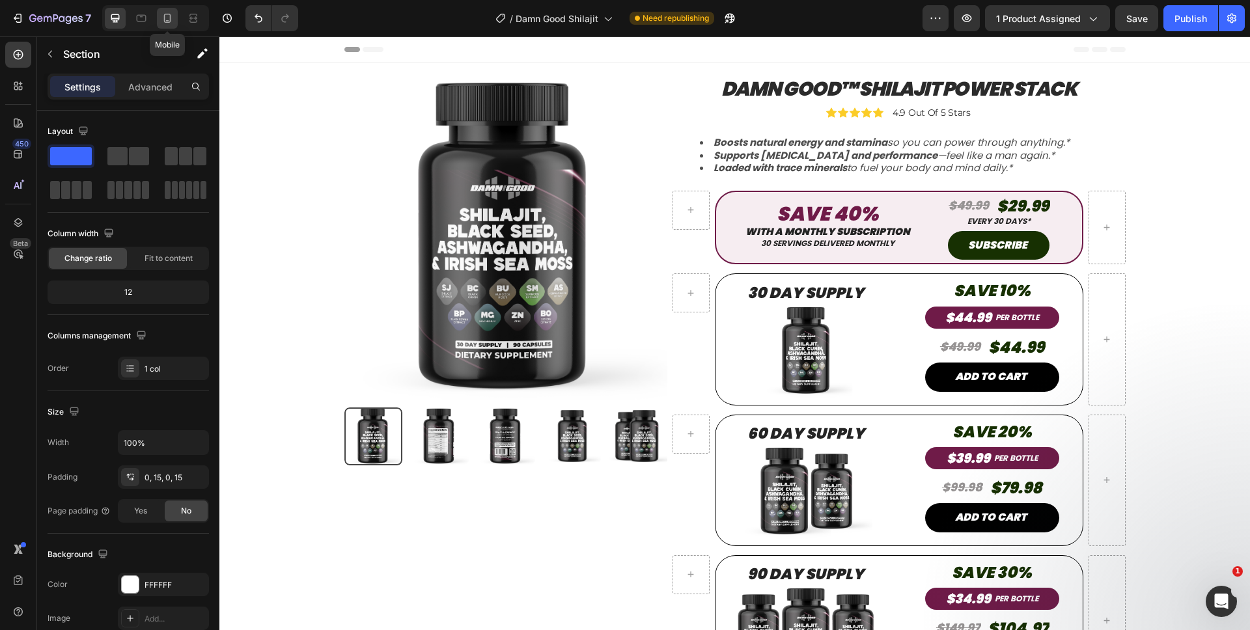
click at [158, 21] on div at bounding box center [167, 18] width 21 height 21
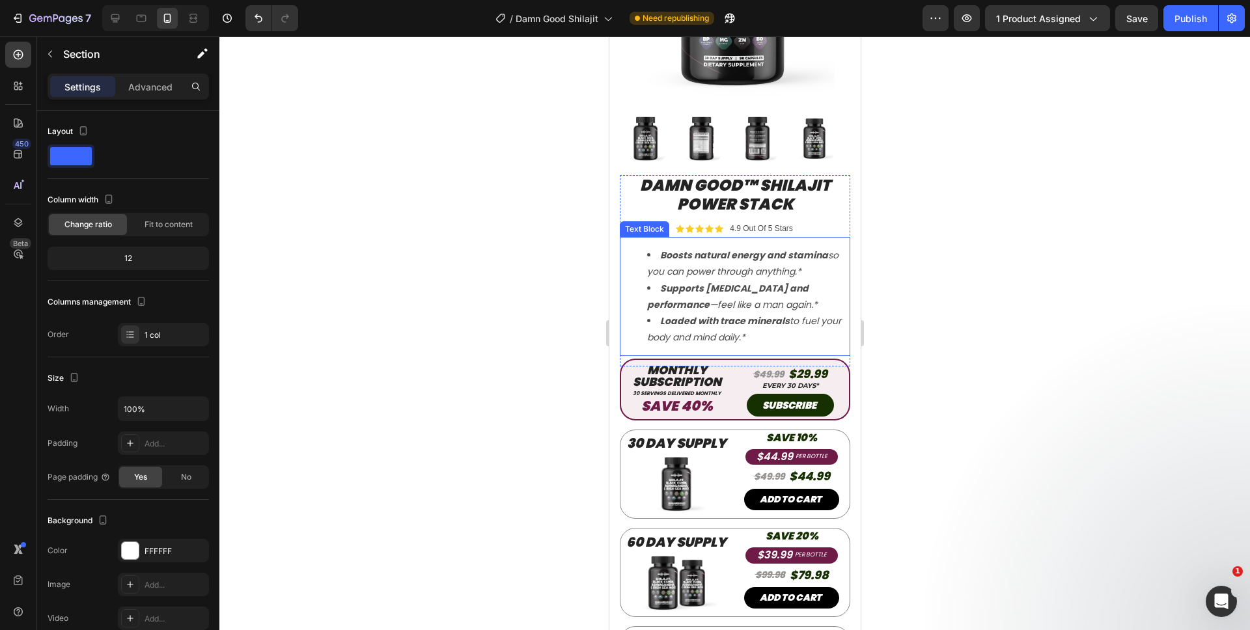
scroll to position [271, 0]
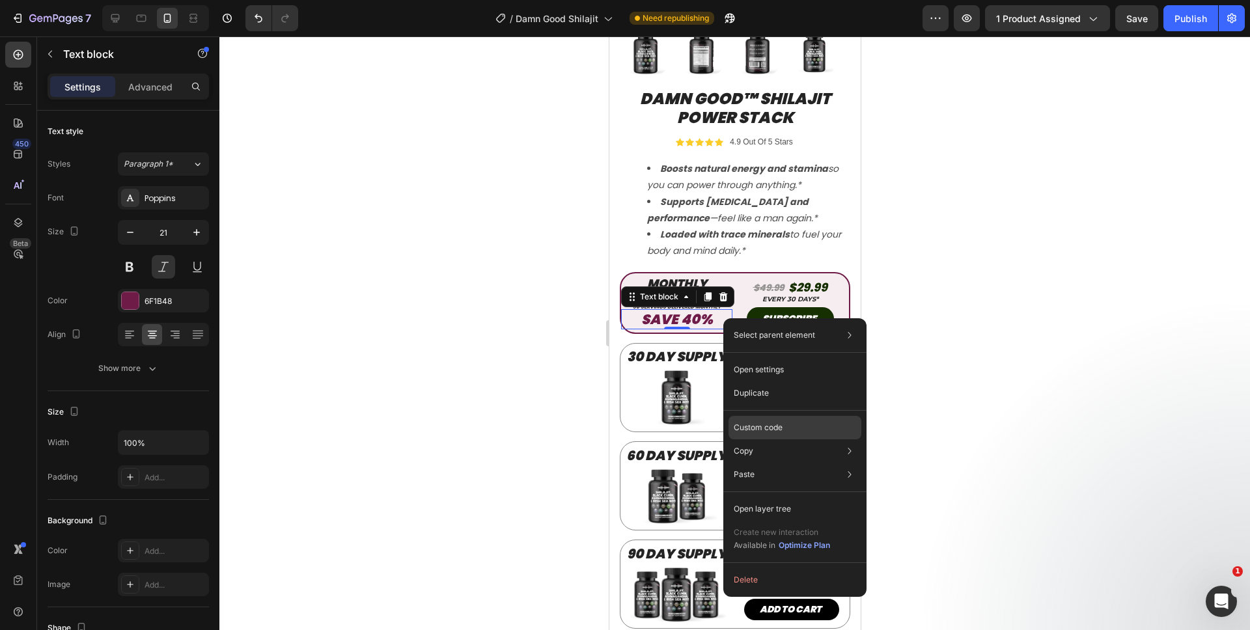
click at [740, 422] on p "Custom code" at bounding box center [758, 428] width 49 height 12
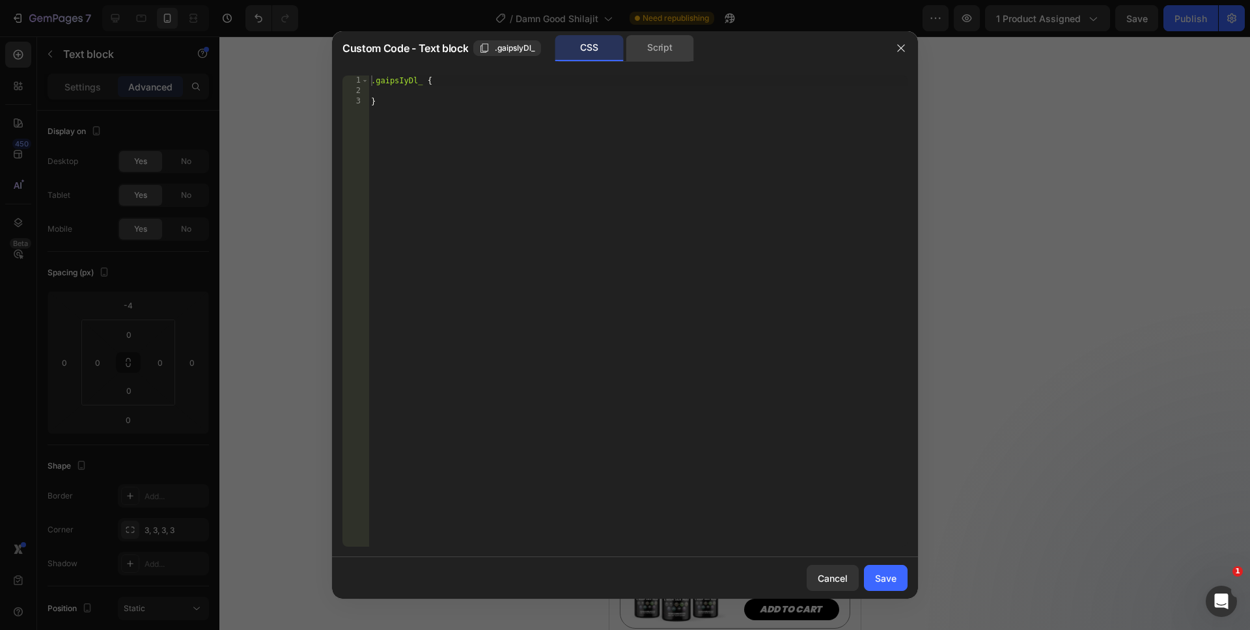
click at [685, 58] on div "Script" at bounding box center [660, 48] width 68 height 26
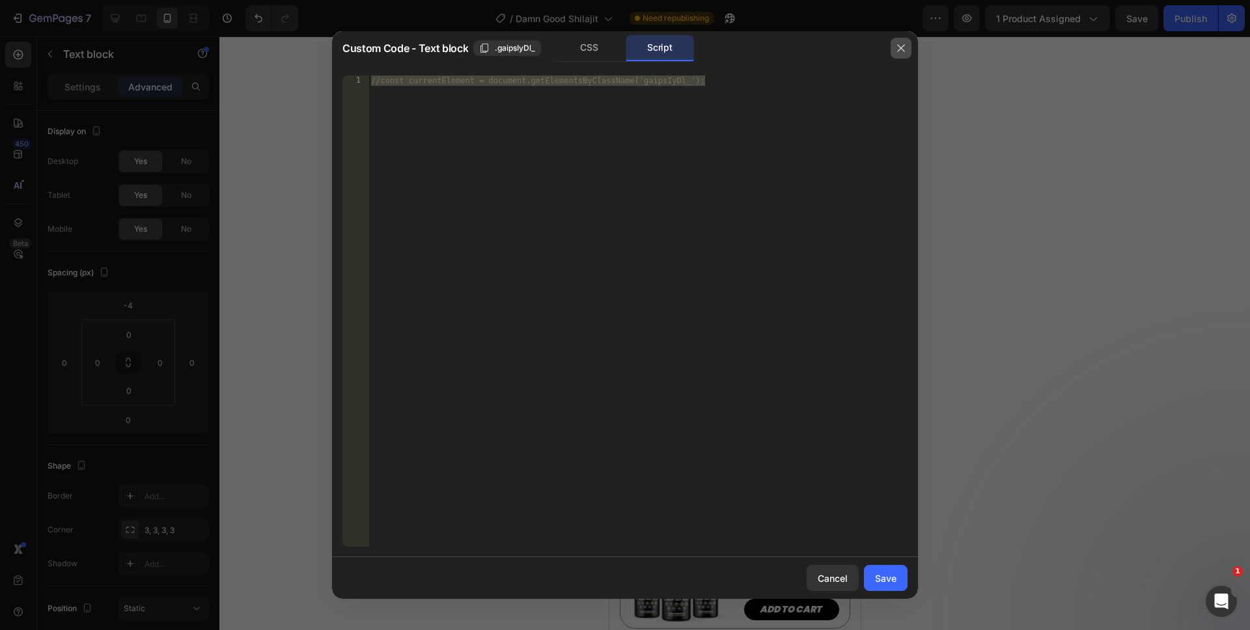
click at [906, 51] on button "button" at bounding box center [900, 48] width 21 height 21
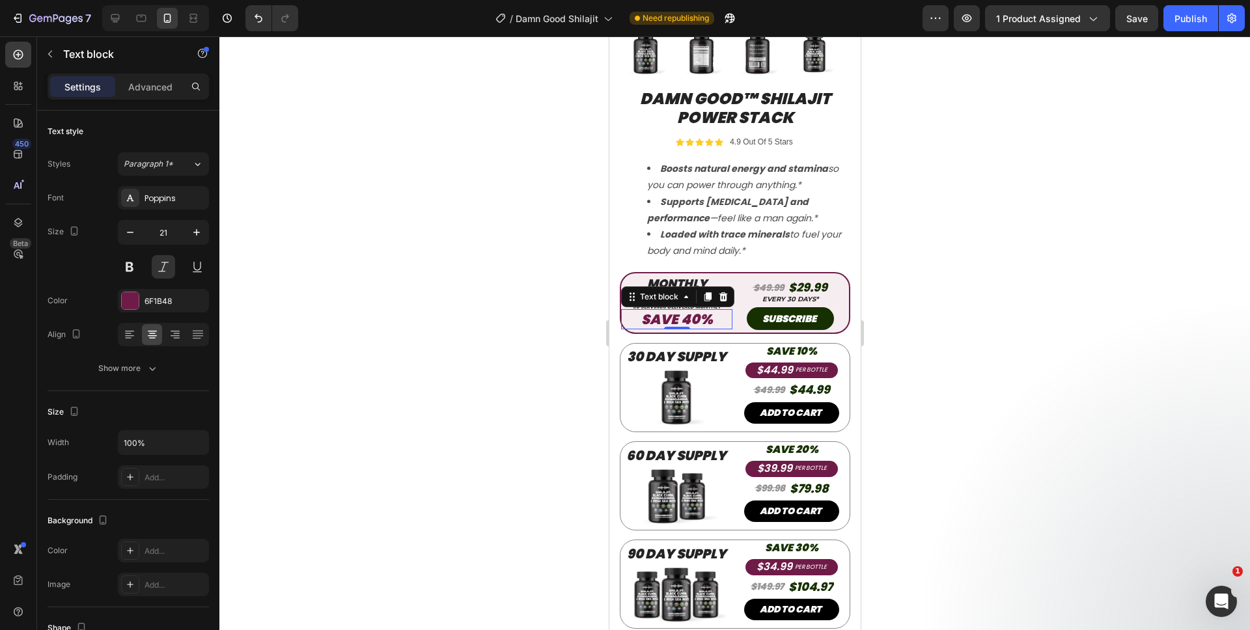
click at [990, 333] on div at bounding box center [734, 333] width 1030 height 594
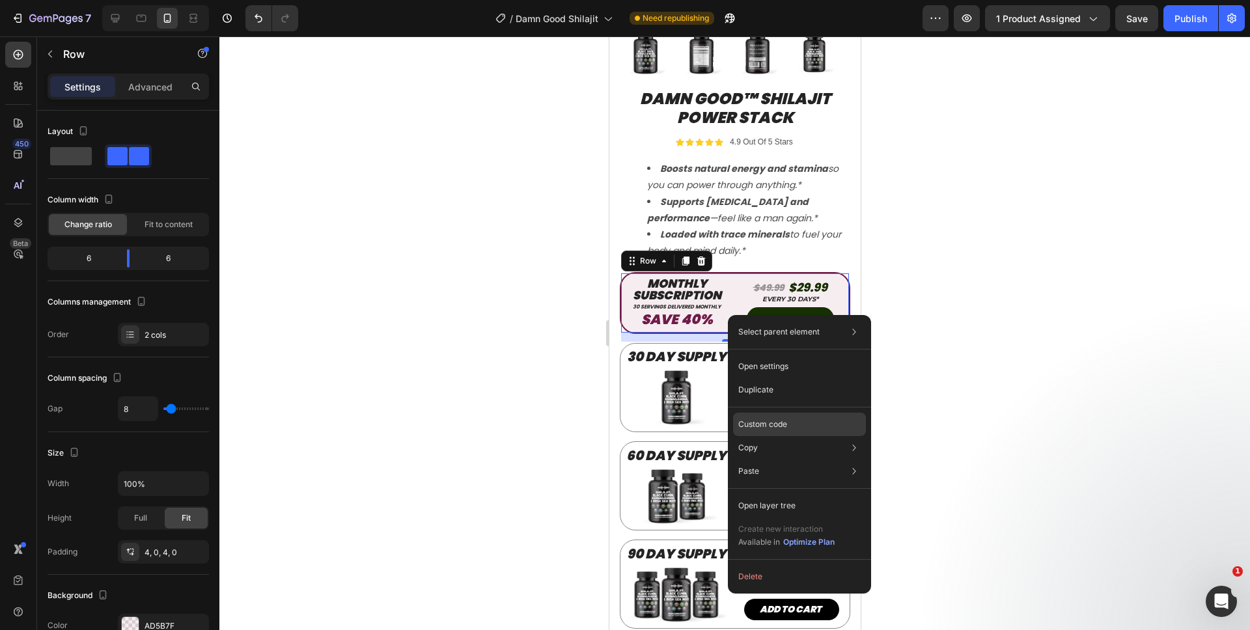
click at [763, 419] on p "Custom code" at bounding box center [762, 425] width 49 height 12
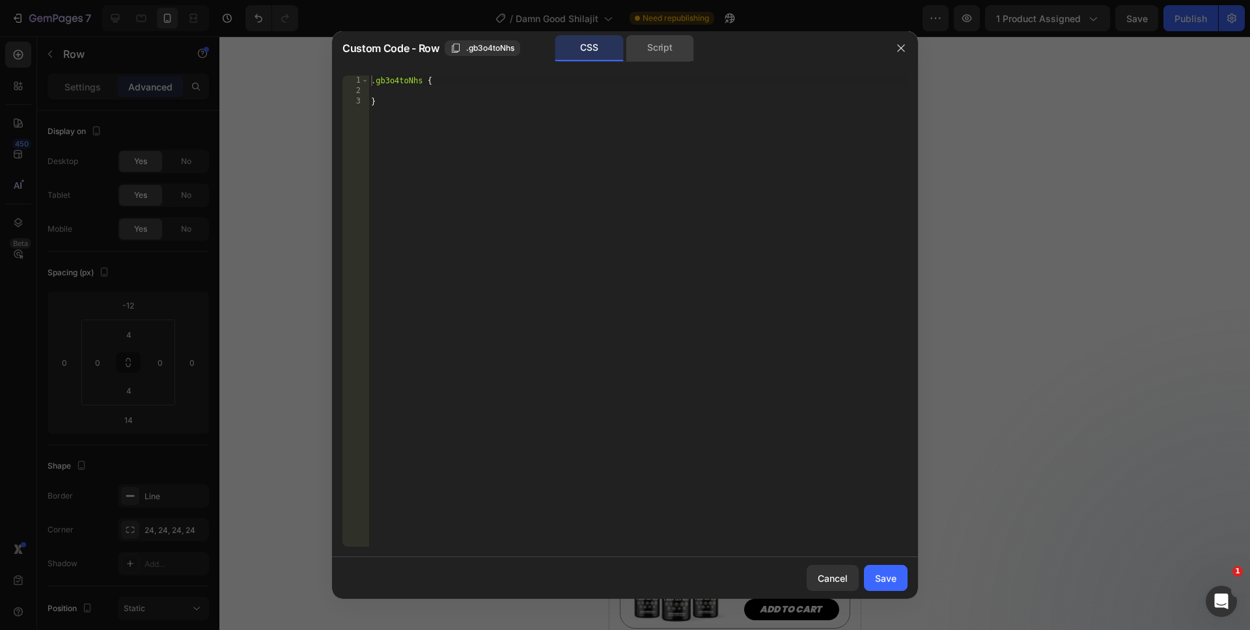
click at [642, 59] on div "Script" at bounding box center [660, 48] width 68 height 26
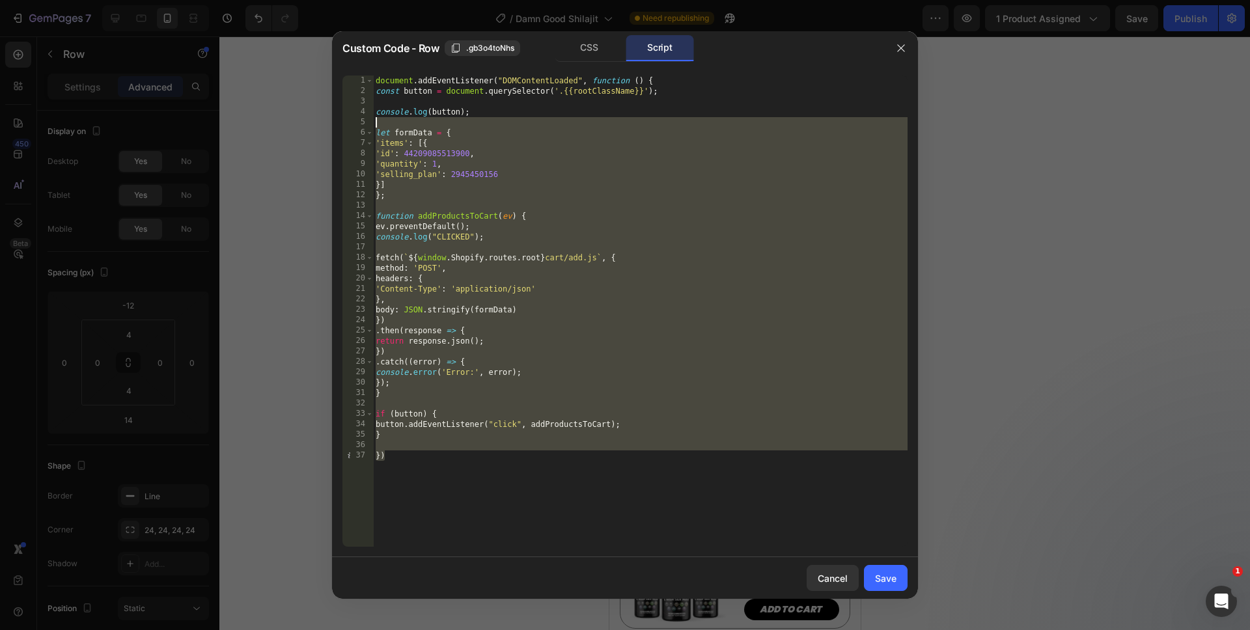
drag, startPoint x: 468, startPoint y: 488, endPoint x: 301, endPoint y: 61, distance: 458.6
click at [301, 61] on div "Custom Code - Row .gb3o4toNhs CSS Script }) 1 2 3 4 5 6 7 8 9 10 11 12 13 14 15…" at bounding box center [625, 315] width 1250 height 630
type textarea "document.addEventListener("DOMContentLoaded", function () { const button = docu…"
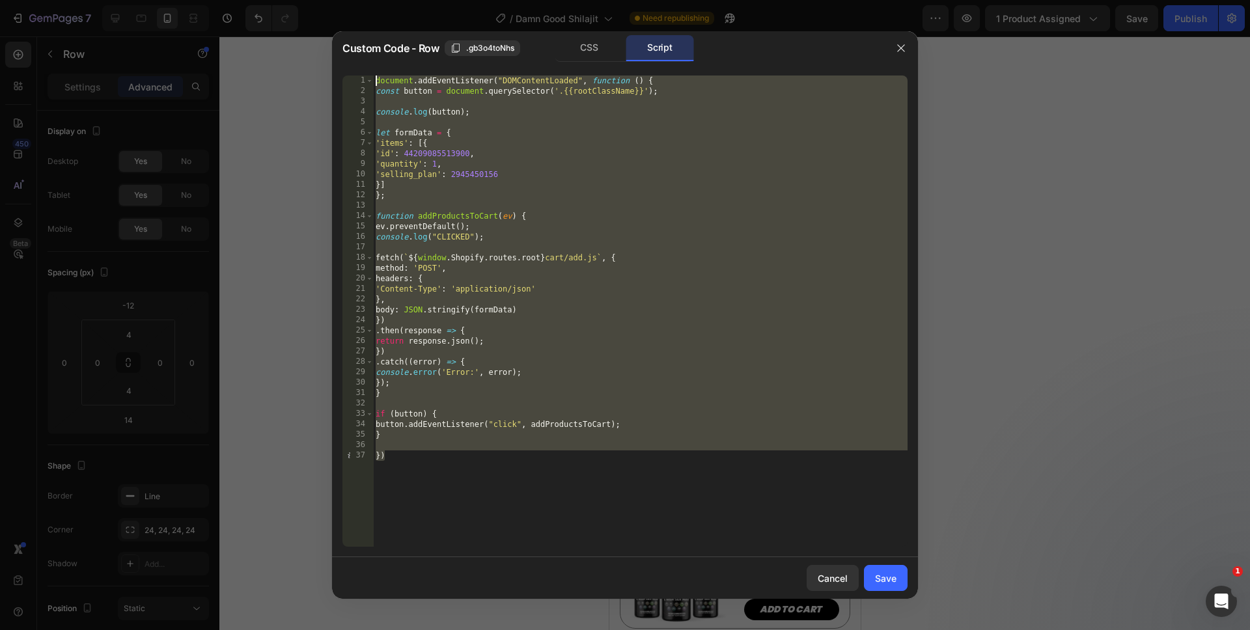
click at [301, 61] on div at bounding box center [625, 315] width 1250 height 630
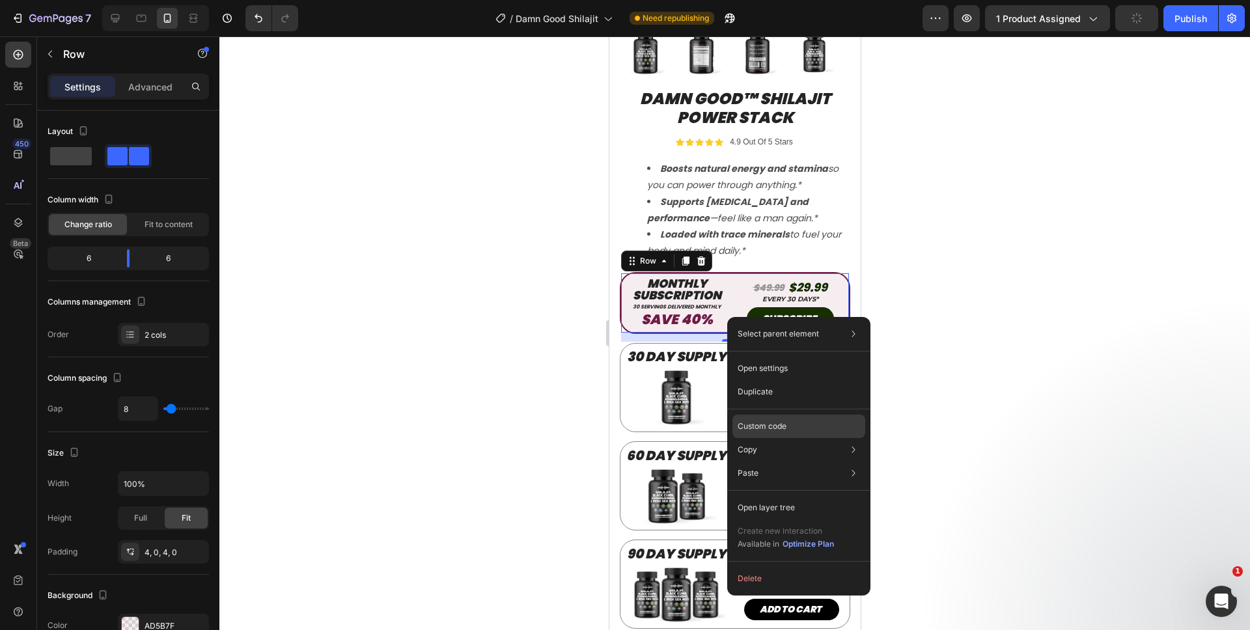
click at [768, 461] on div "Custom code" at bounding box center [798, 472] width 133 height 23
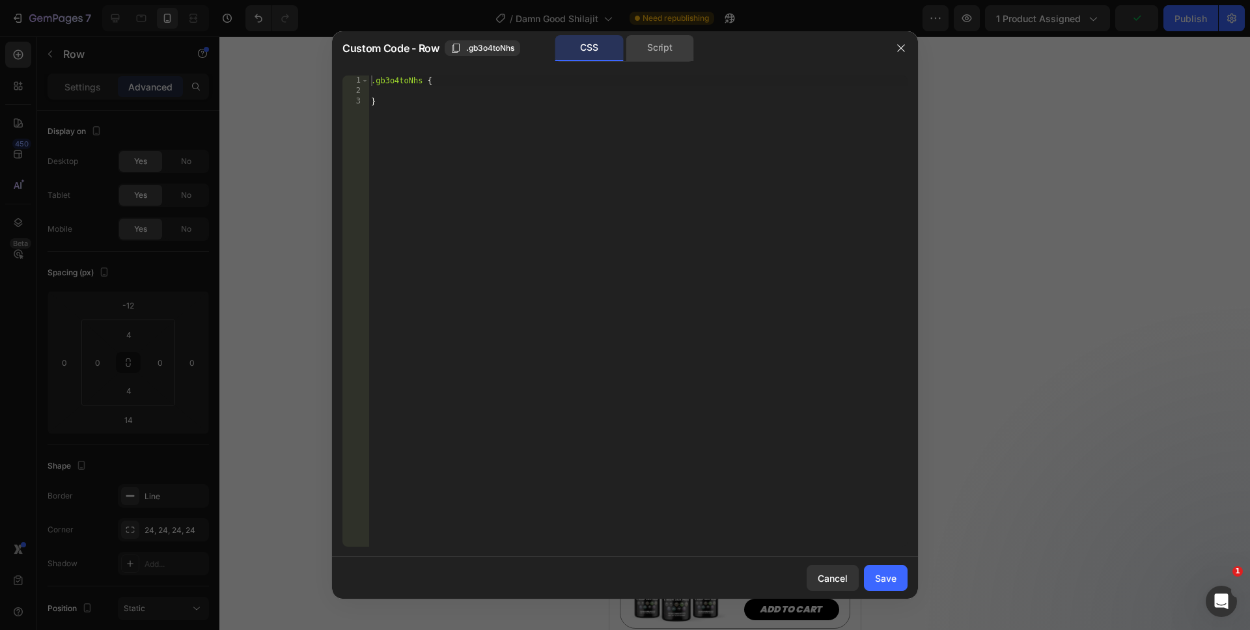
click at [659, 57] on div "Script" at bounding box center [660, 48] width 68 height 26
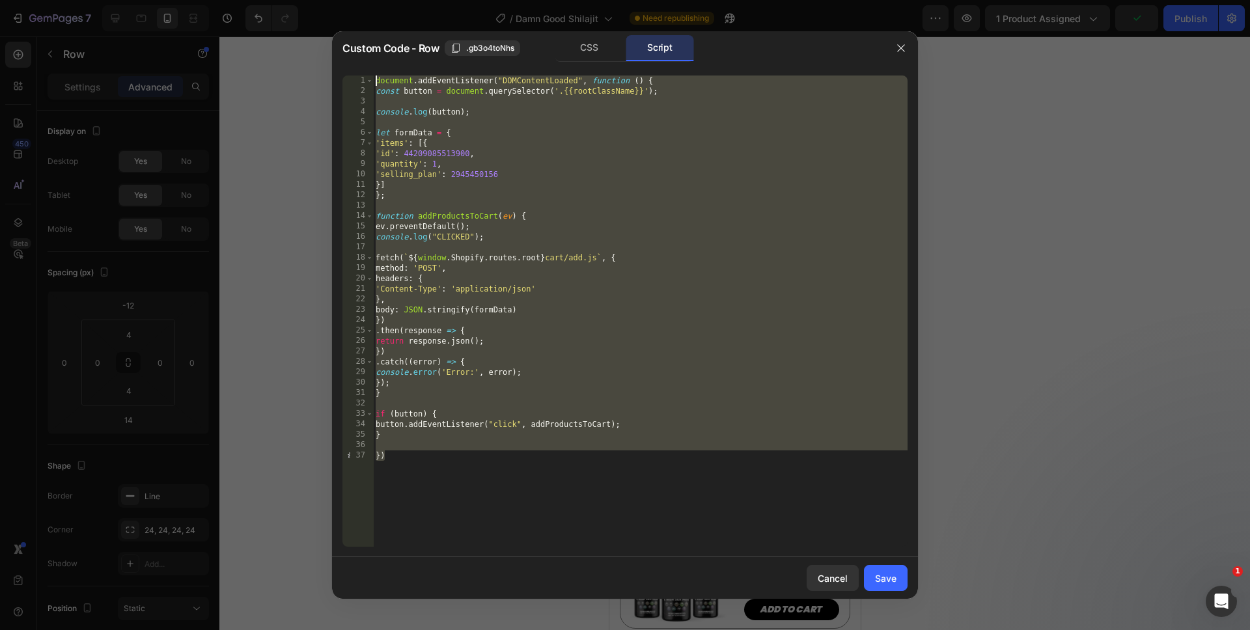
drag, startPoint x: 588, startPoint y: 534, endPoint x: 312, endPoint y: -10, distance: 610.4
click at [312, 0] on html "7 Version history / Damn Good Shilajit Need republishing Preview 1 product assi…" at bounding box center [625, 0] width 1250 height 0
type textarea "document.addEventListener("DOMContentLoaded", function () { const button = docu…"
click at [825, 574] on div "Cancel" at bounding box center [833, 578] width 30 height 14
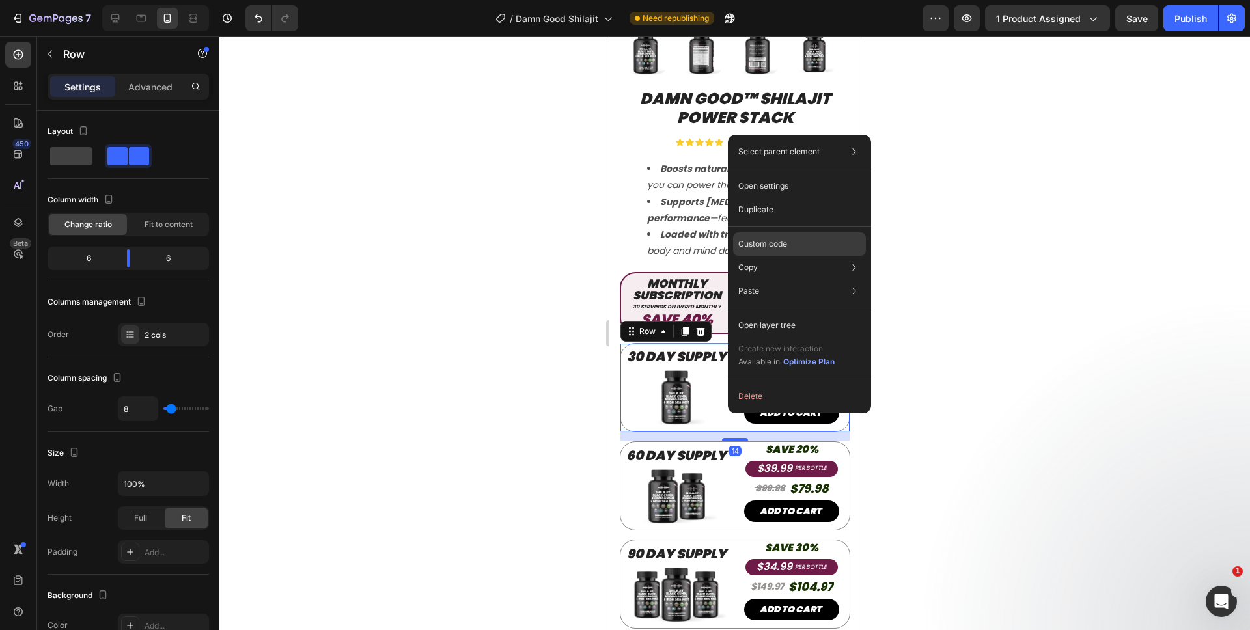
click at [761, 243] on p "Custom code" at bounding box center [762, 244] width 49 height 12
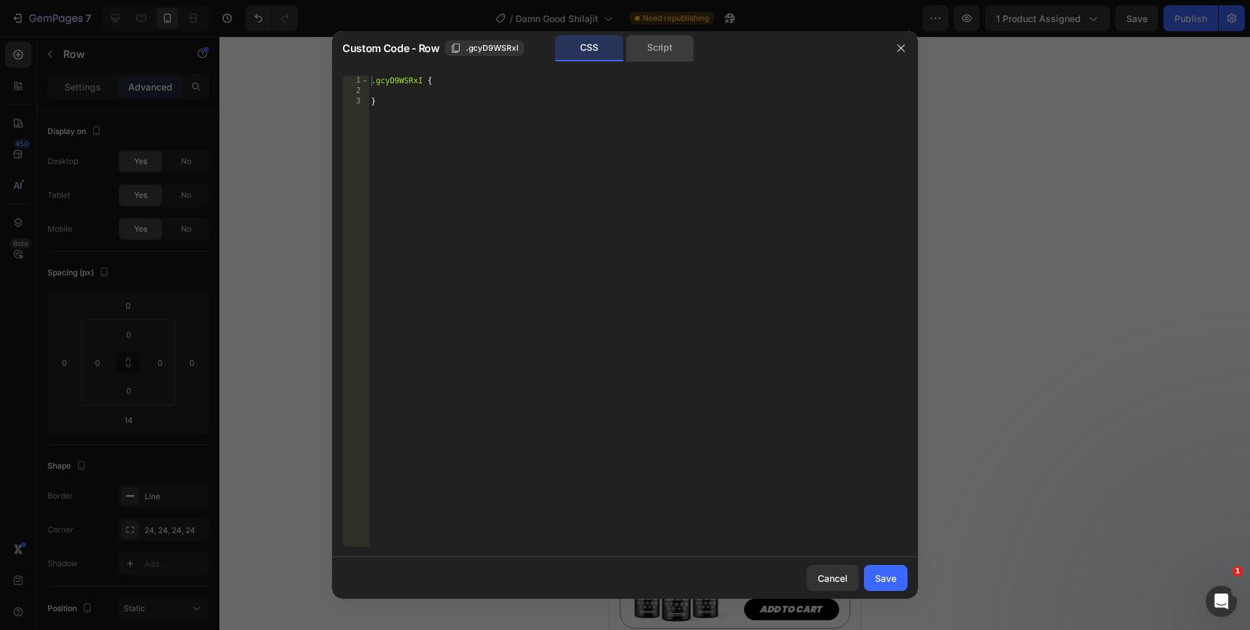
click at [659, 49] on div "Script" at bounding box center [660, 48] width 68 height 26
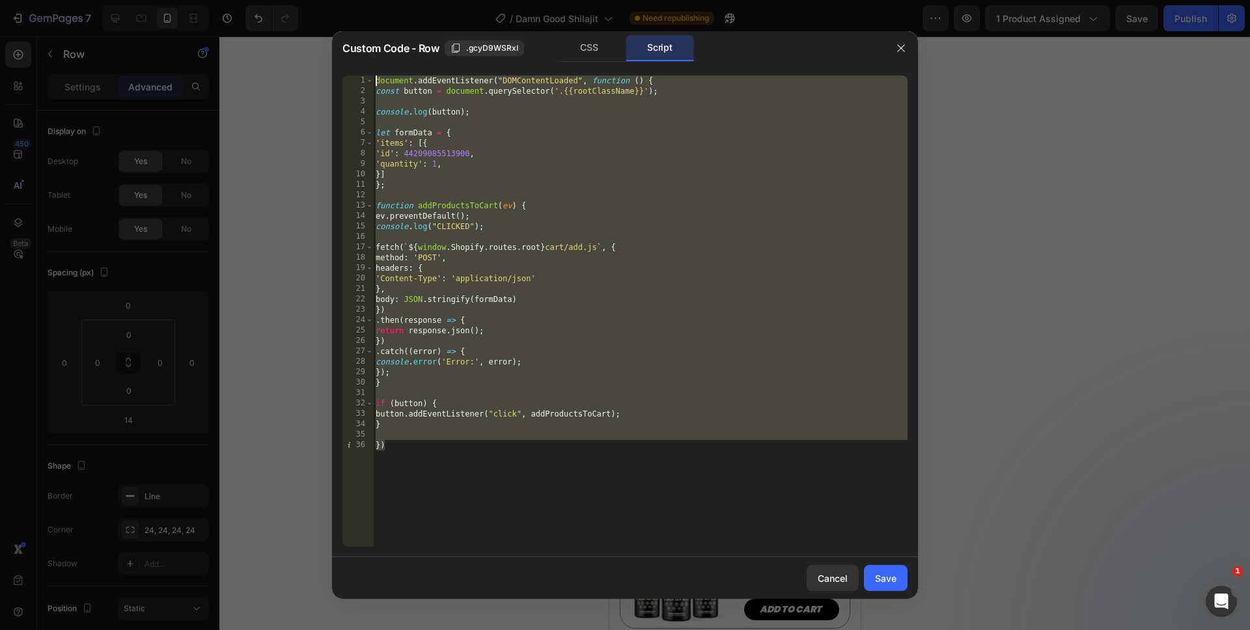
drag, startPoint x: 513, startPoint y: 517, endPoint x: 313, endPoint y: 40, distance: 517.3
click at [313, 40] on div "Custom Code - Row .gcyD9WSRxI CSS Script }) 1 2 3 4 5 6 7 8 9 10 11 12 13 14 15…" at bounding box center [625, 315] width 1250 height 630
paste textarea "})"
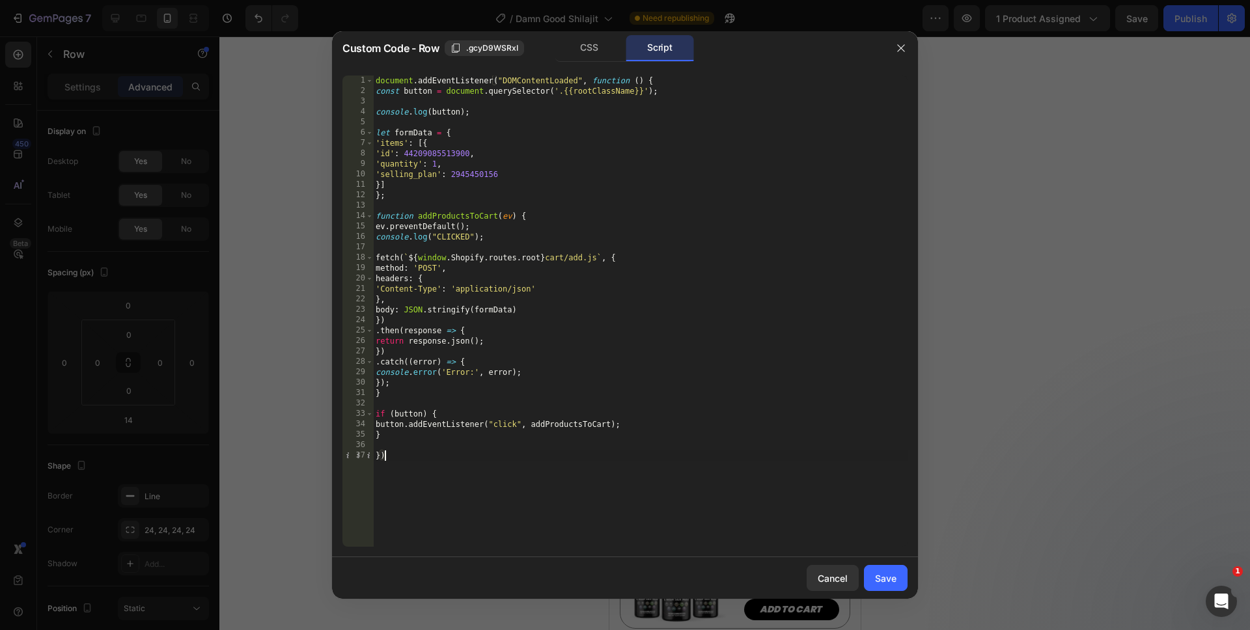
click at [460, 176] on div "document . addEventListener ( "DOMContentLoaded" , function ( ) { const button …" at bounding box center [640, 322] width 534 height 492
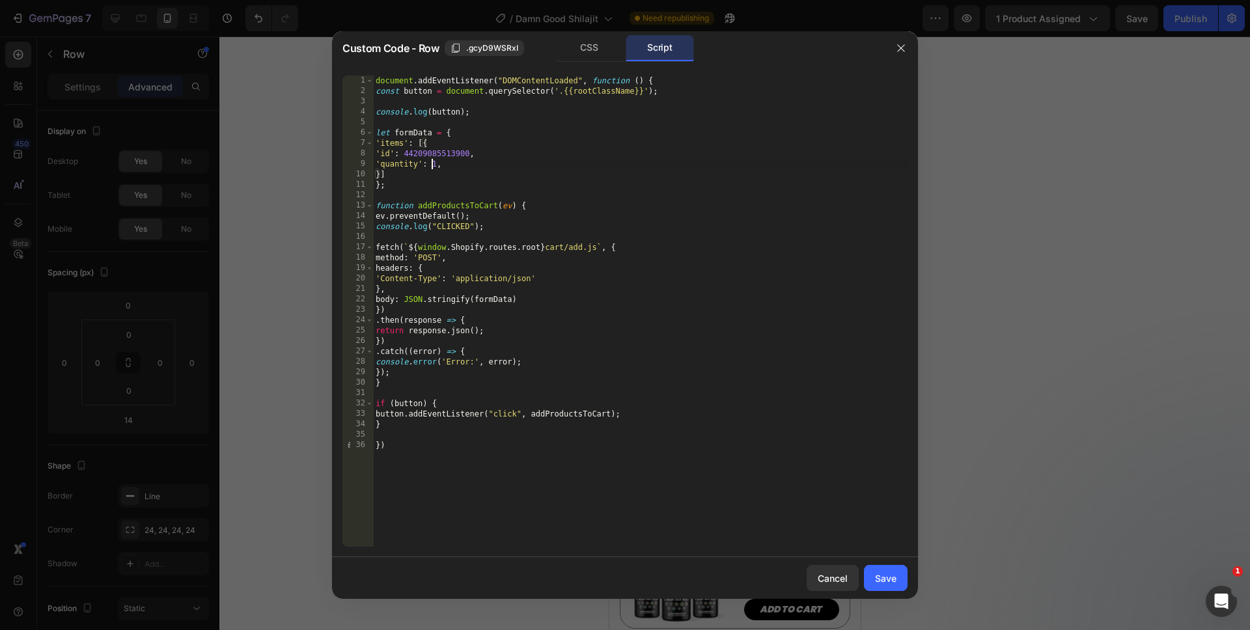
click at [434, 165] on div "document . addEventListener ( "DOMContentLoaded" , function ( ) { const button …" at bounding box center [640, 322] width 534 height 492
click at [448, 470] on div "document . addEventListener ( "DOMContentLoaded" , function ( ) { const button …" at bounding box center [640, 322] width 534 height 492
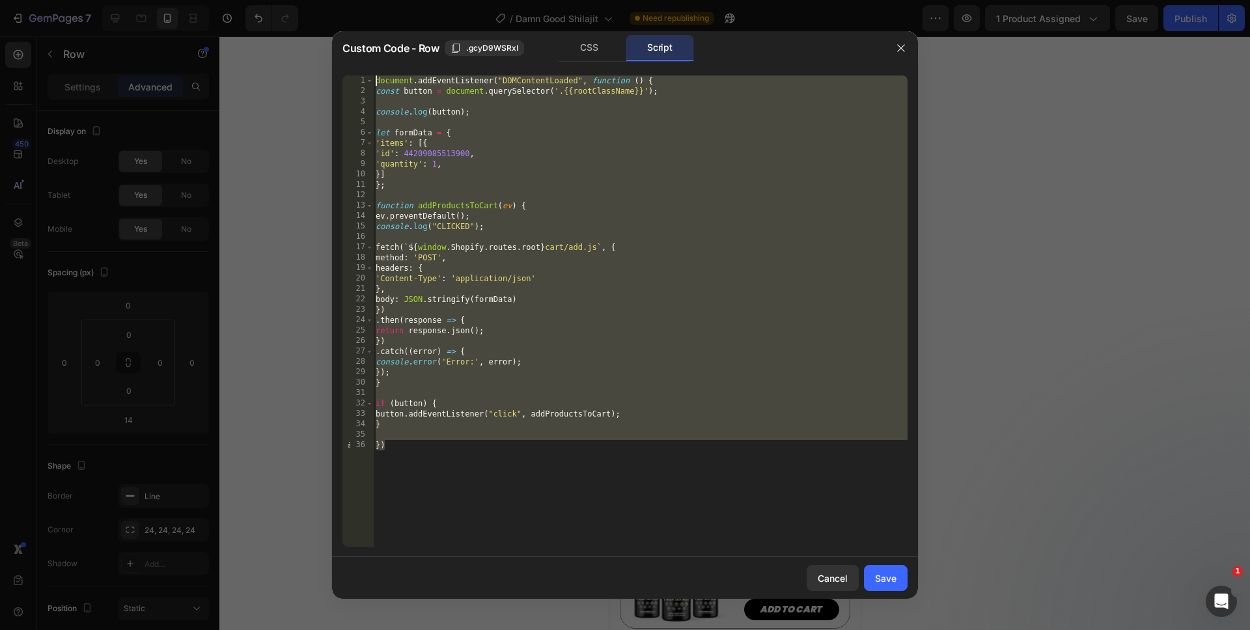
drag, startPoint x: 449, startPoint y: 473, endPoint x: 286, endPoint y: -10, distance: 509.2
click at [286, 0] on html "7 Version history / Damn Good Shilajit Need republishing Preview 1 product assi…" at bounding box center [625, 0] width 1250 height 0
type textarea "document.addEventListener("DOMContentLoaded", function () { const button = docu…"
click at [872, 575] on button "Save" at bounding box center [886, 578] width 44 height 26
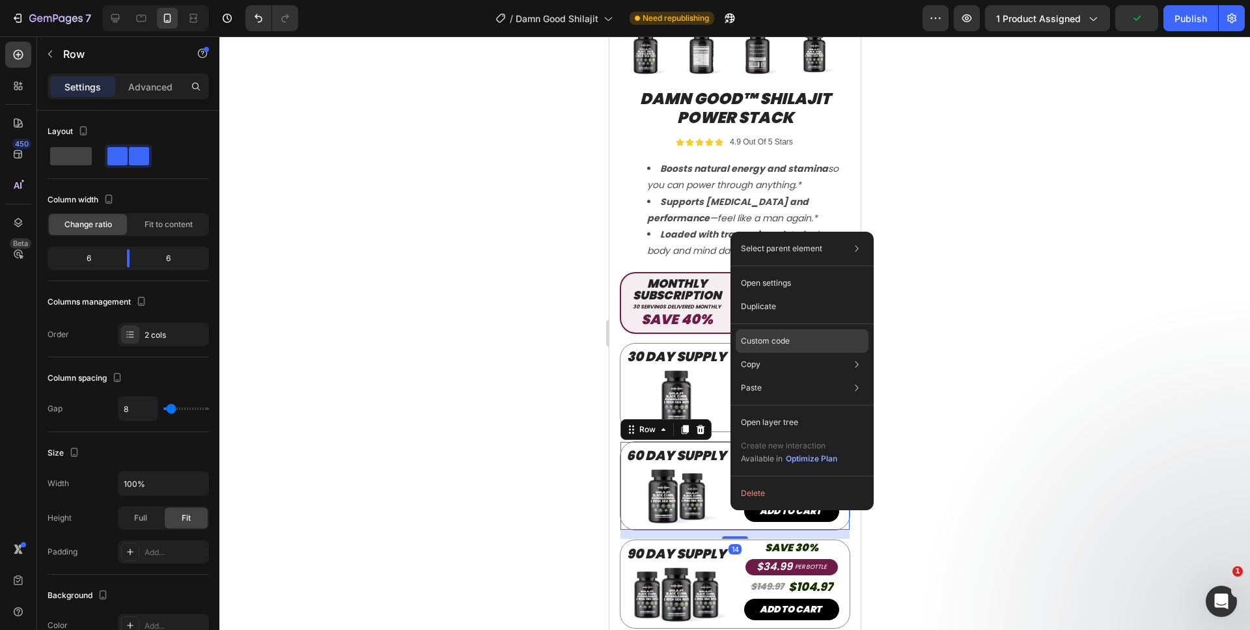
click at [757, 344] on p "Custom code" at bounding box center [765, 341] width 49 height 12
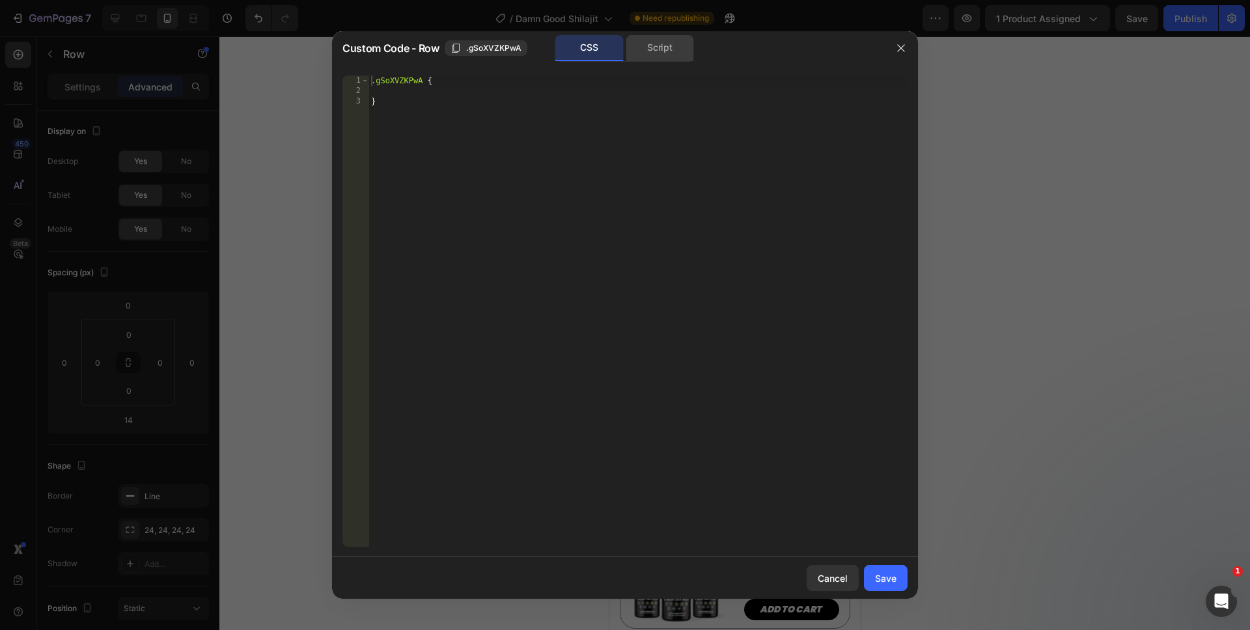
click at [644, 58] on div "Script" at bounding box center [660, 48] width 68 height 26
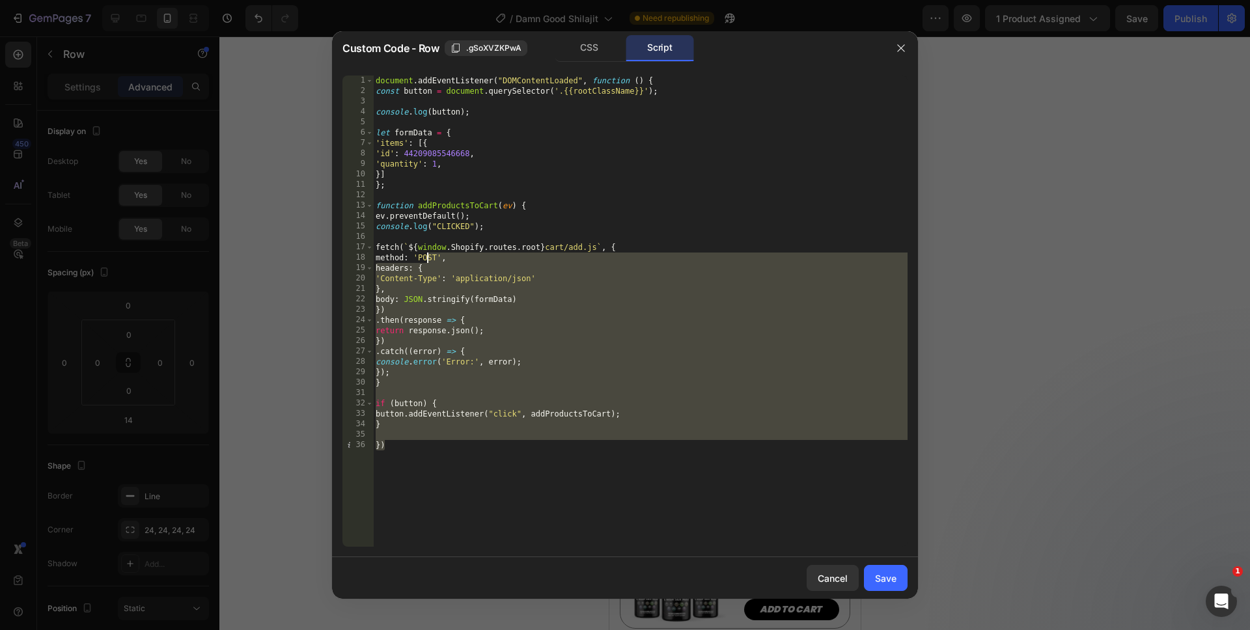
drag, startPoint x: 488, startPoint y: 529, endPoint x: 312, endPoint y: 5, distance: 552.0
click at [312, 5] on div "Custom Code - Row .gSoXVZKPwA CSS Script }) 1 2 3 4 5 6 7 8 9 10 11 12 13 14 15…" at bounding box center [625, 315] width 1250 height 630
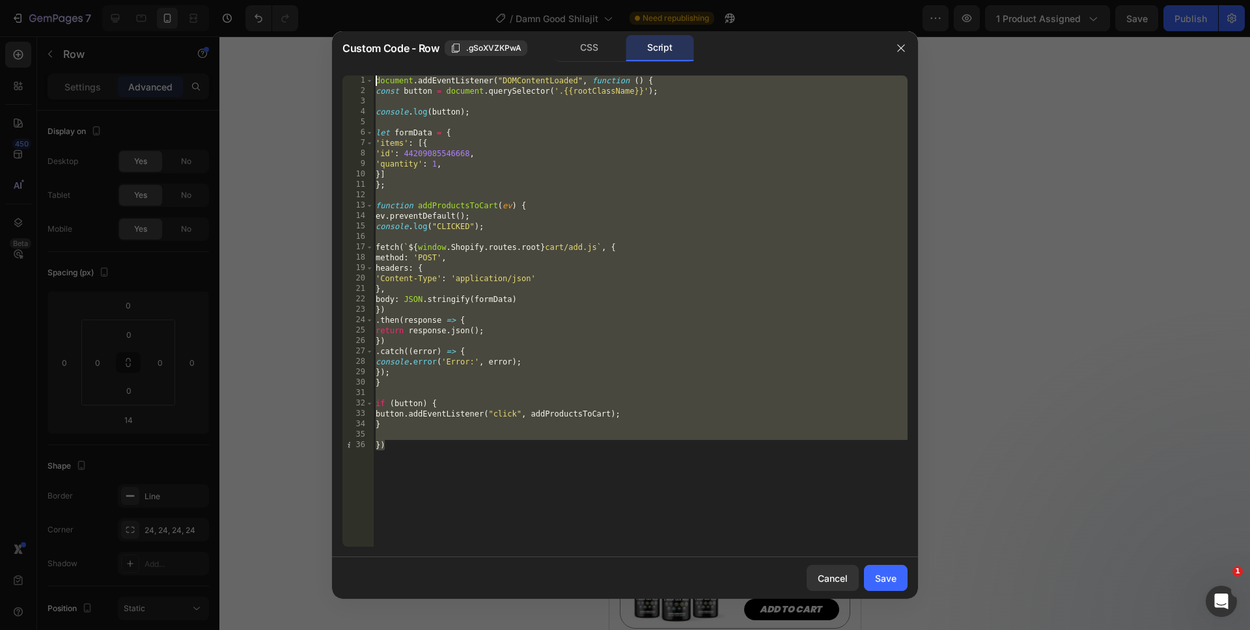
paste textarea "})"
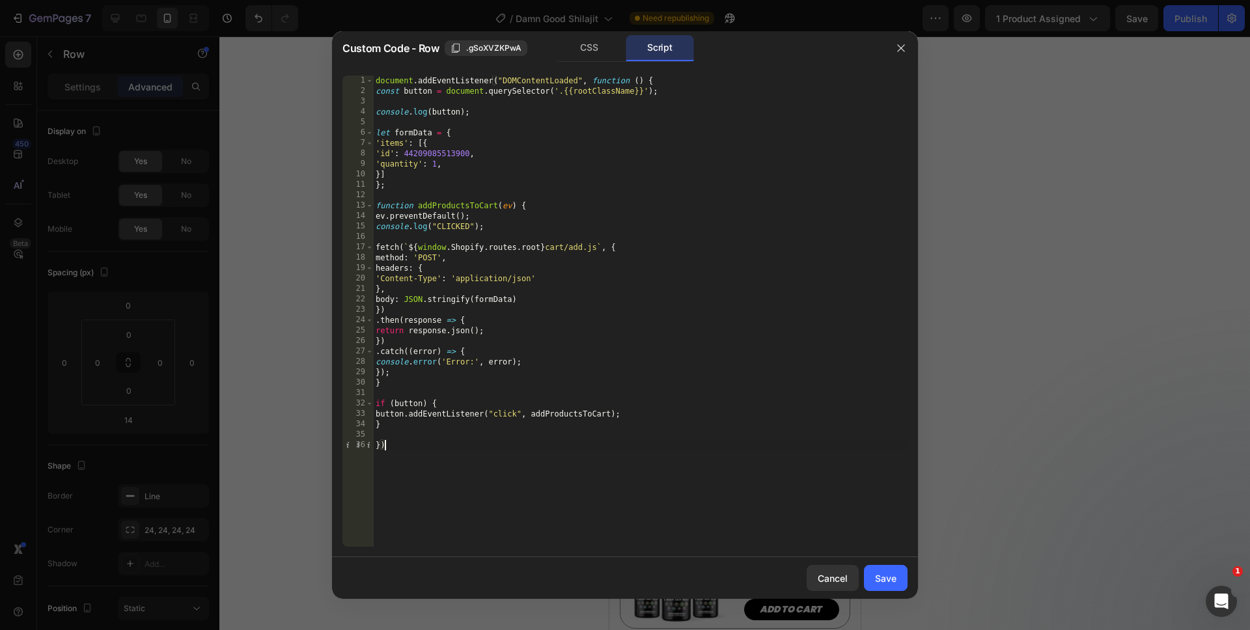
click at [433, 163] on div "document . addEventListener ( "DOMContentLoaded" , function ( ) { const button …" at bounding box center [640, 322] width 534 height 492
click at [536, 500] on div "document . addEventListener ( "DOMContentLoaded" , function ( ) { const button …" at bounding box center [640, 322] width 534 height 492
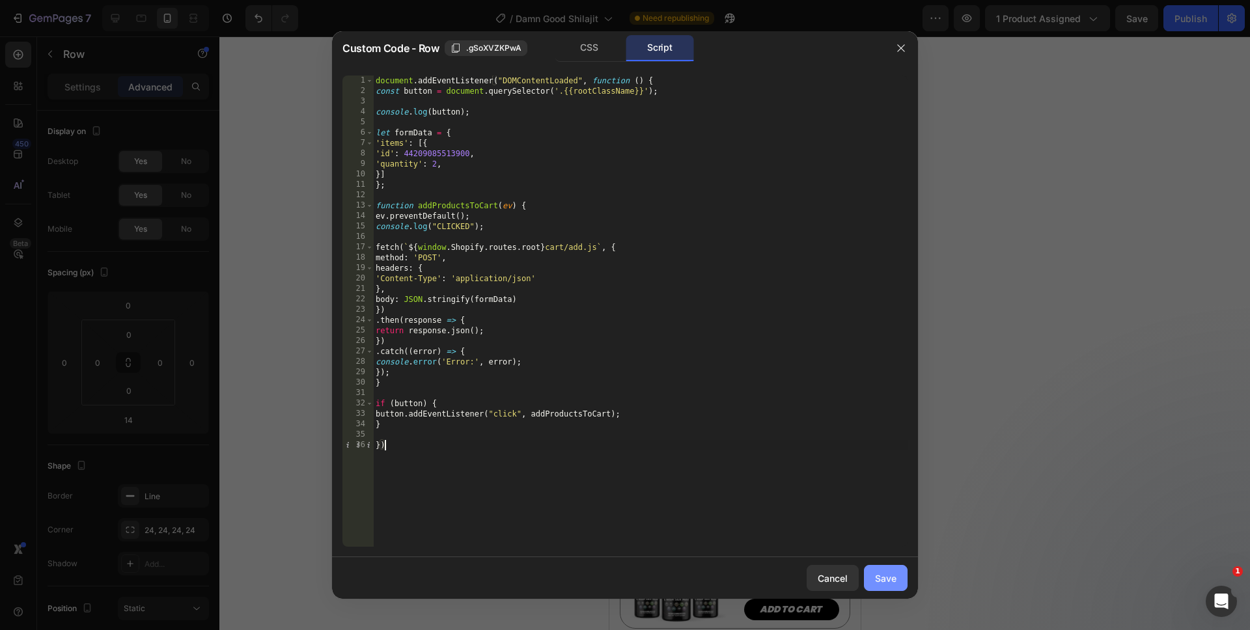
type textarea "})"
click at [875, 573] on div "Save" at bounding box center [885, 578] width 21 height 14
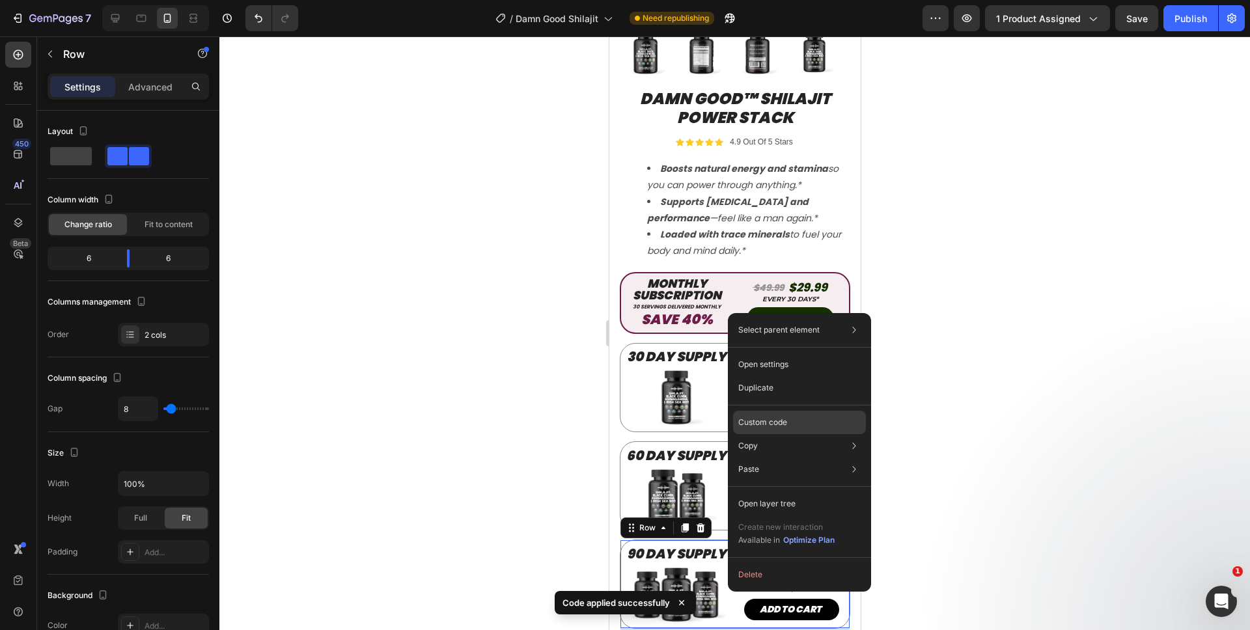
click at [736, 458] on div "Custom code" at bounding box center [799, 469] width 133 height 23
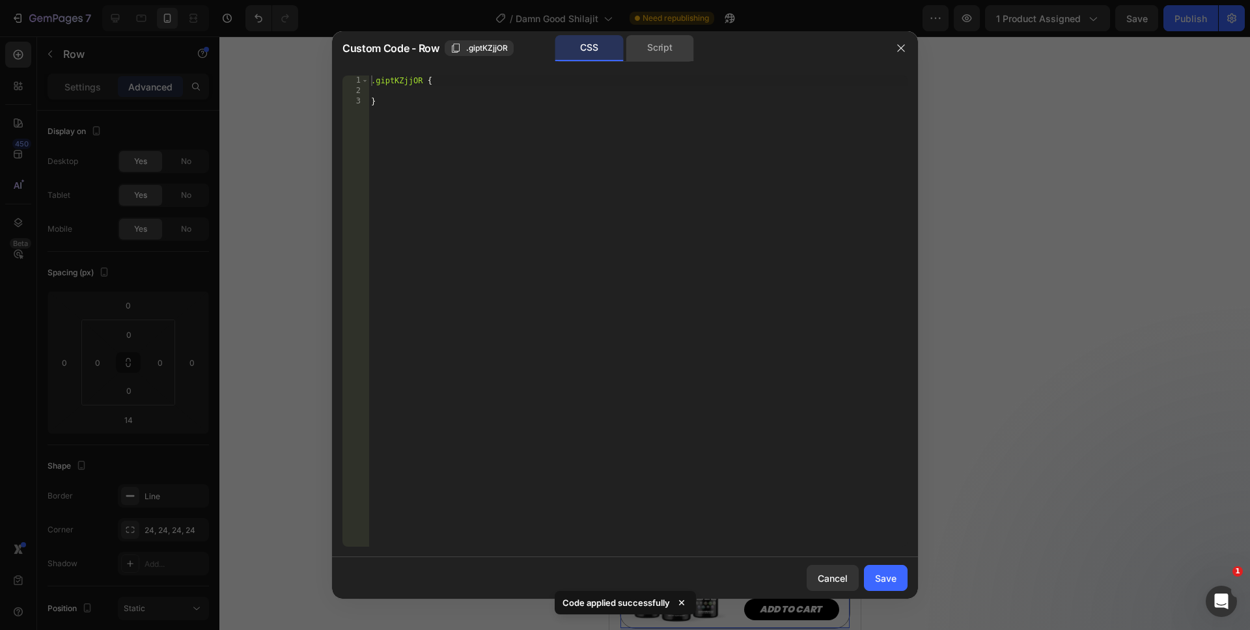
click at [653, 57] on div "Script" at bounding box center [660, 48] width 68 height 26
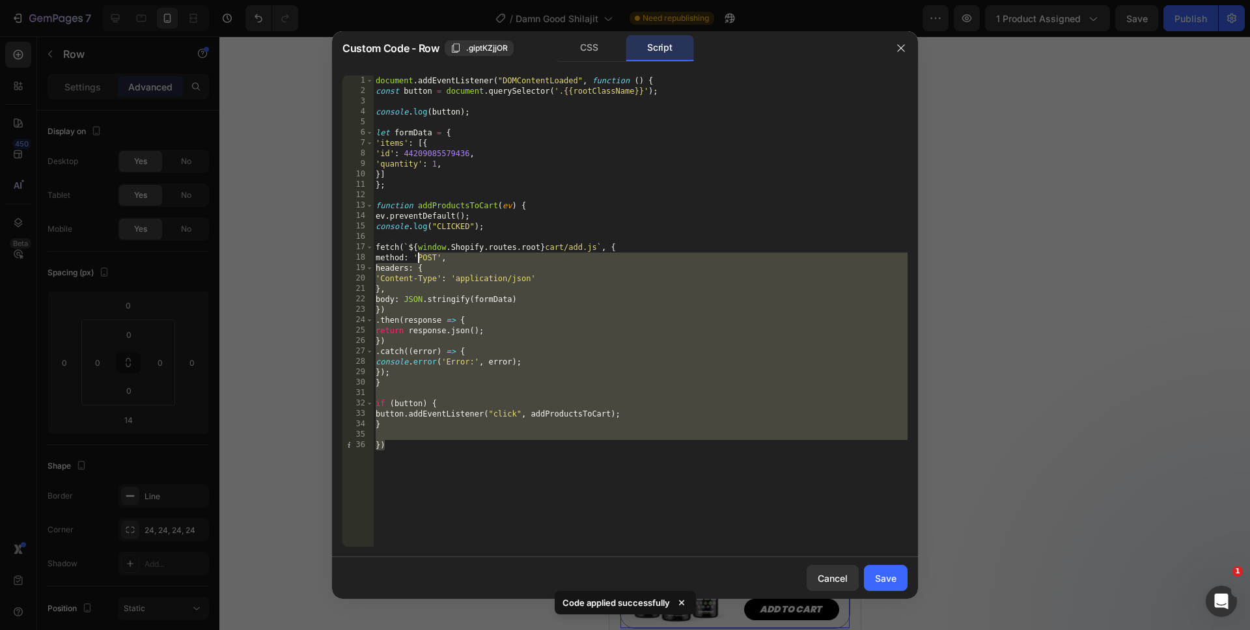
drag, startPoint x: 508, startPoint y: 495, endPoint x: 314, endPoint y: 14, distance: 518.9
click at [314, 14] on div "Custom Code - Row .giptKZjjOR CSS Script }) 1 2 3 4 5 6 7 8 9 10 11 12 13 14 15…" at bounding box center [625, 315] width 1250 height 630
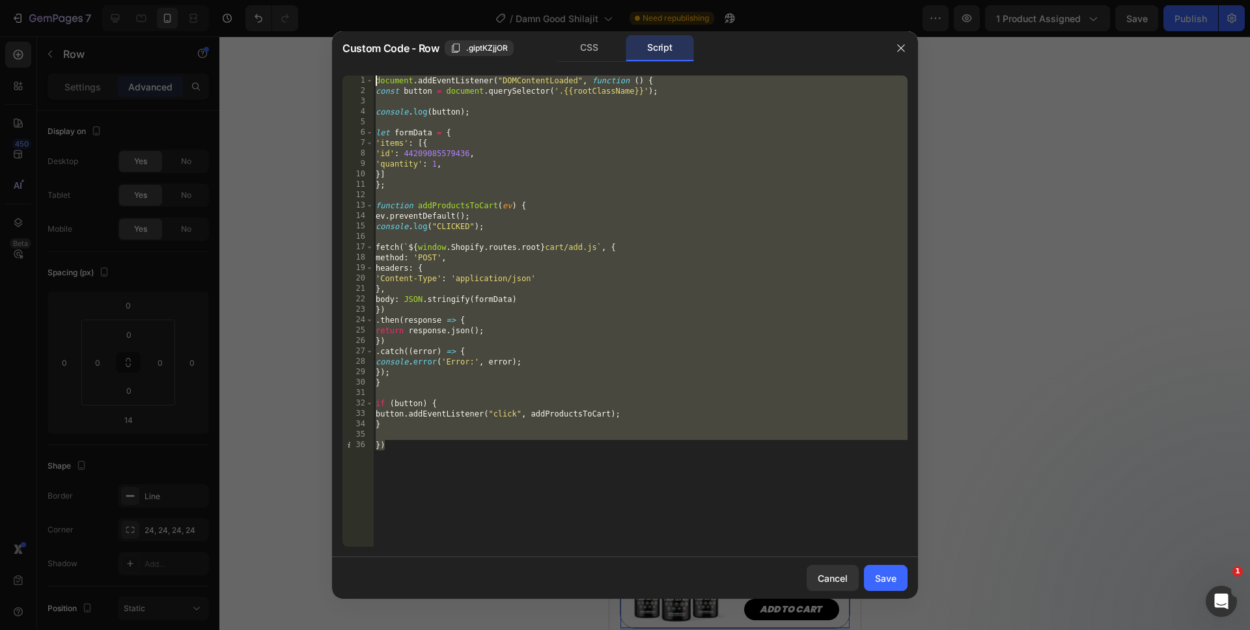
paste textarea "})"
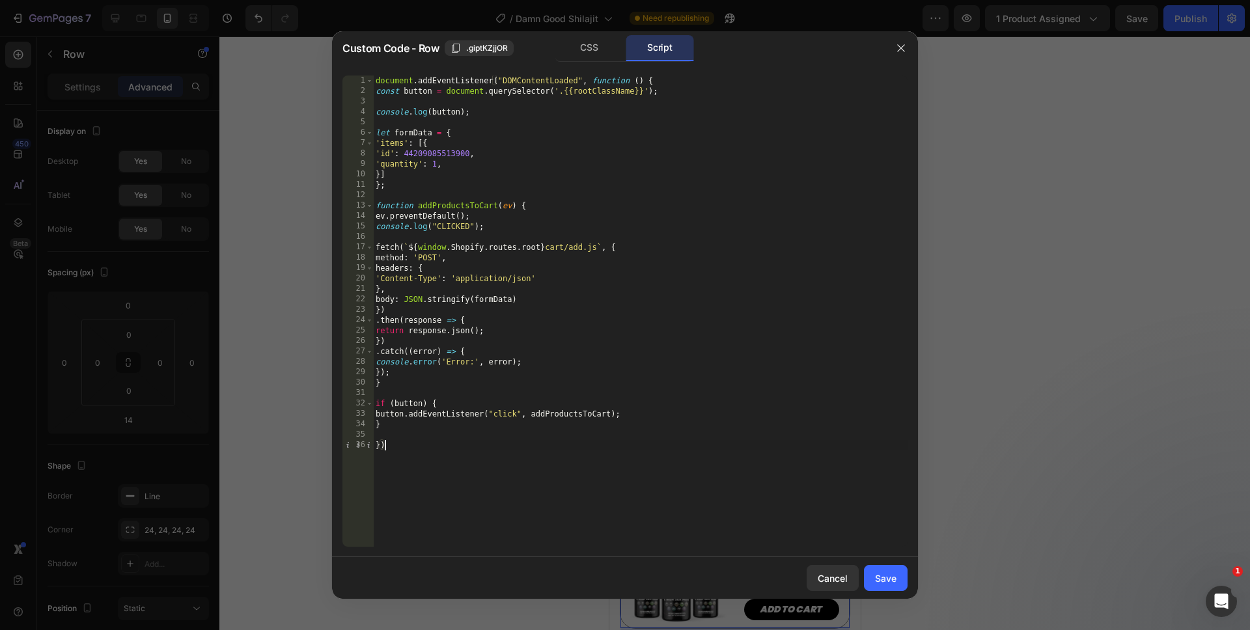
click at [435, 169] on div "document . addEventListener ( "DOMContentLoaded" , function ( ) { const button …" at bounding box center [640, 322] width 534 height 492
click at [497, 497] on div "document . addEventListener ( "DOMContentLoaded" , function ( ) { const button …" at bounding box center [640, 322] width 534 height 492
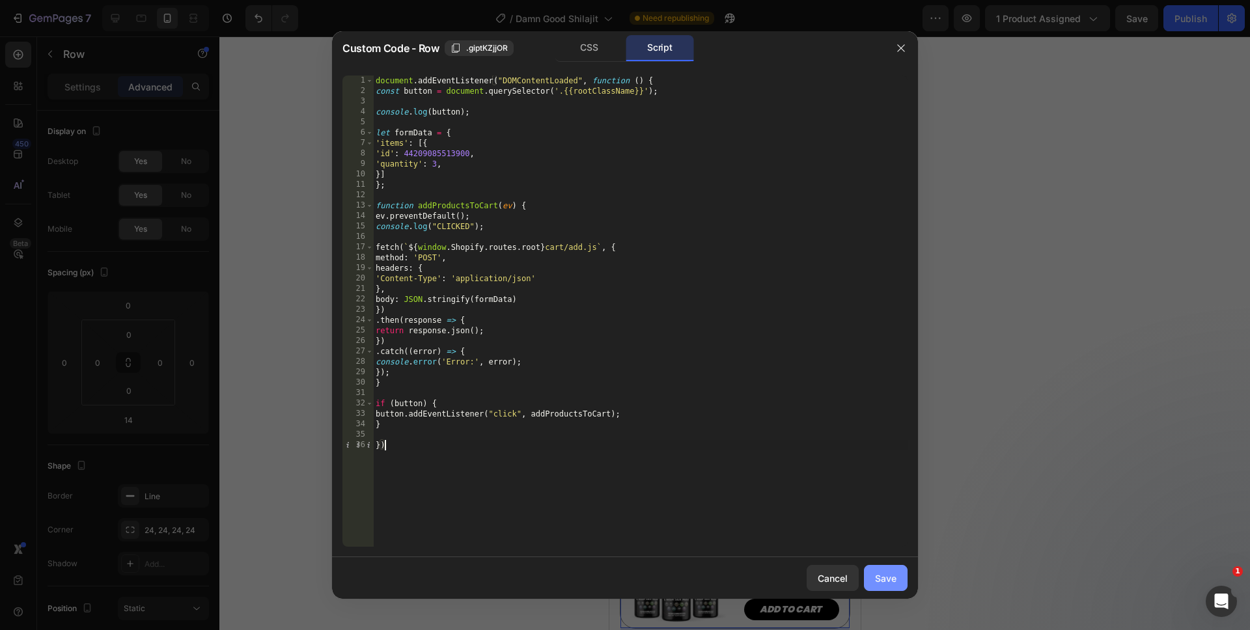
type textarea "})"
click at [890, 575] on div "Save" at bounding box center [885, 578] width 21 height 14
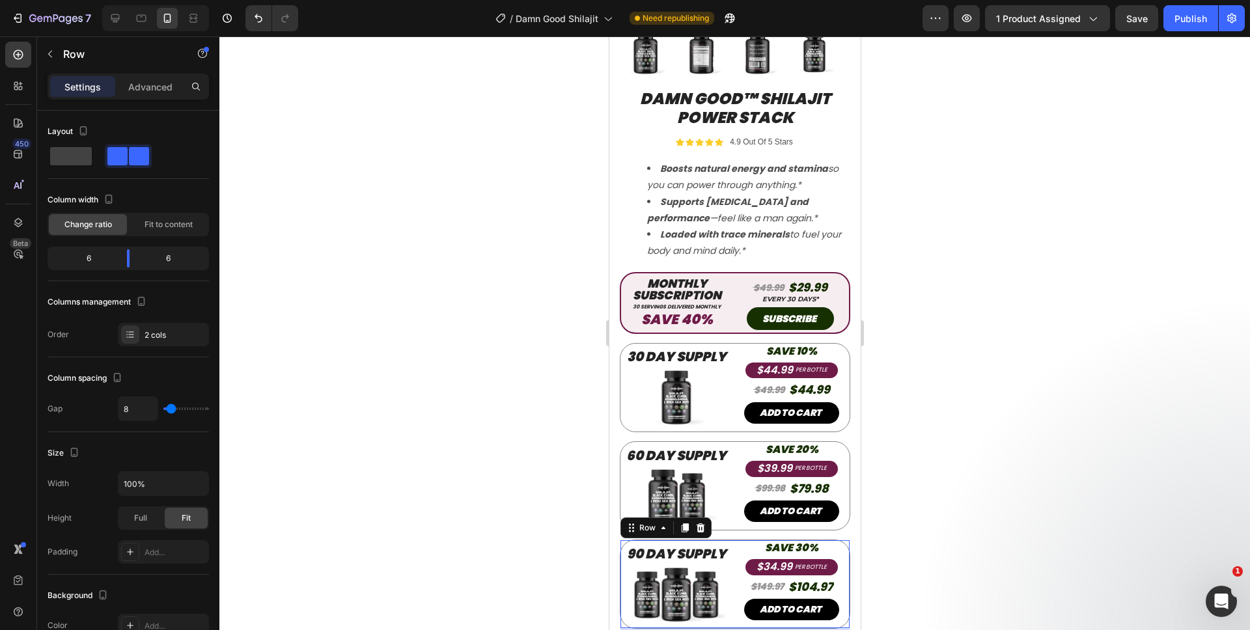
click at [927, 548] on div at bounding box center [734, 333] width 1030 height 594
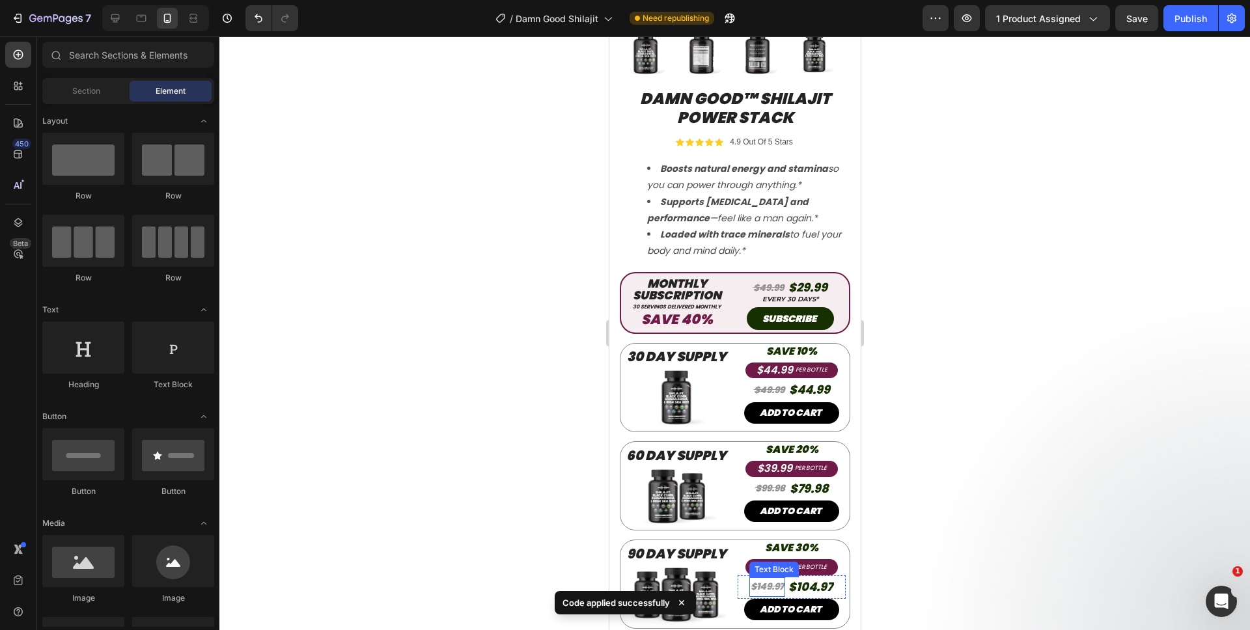
click at [773, 580] on s "$149.97" at bounding box center [766, 586] width 33 height 13
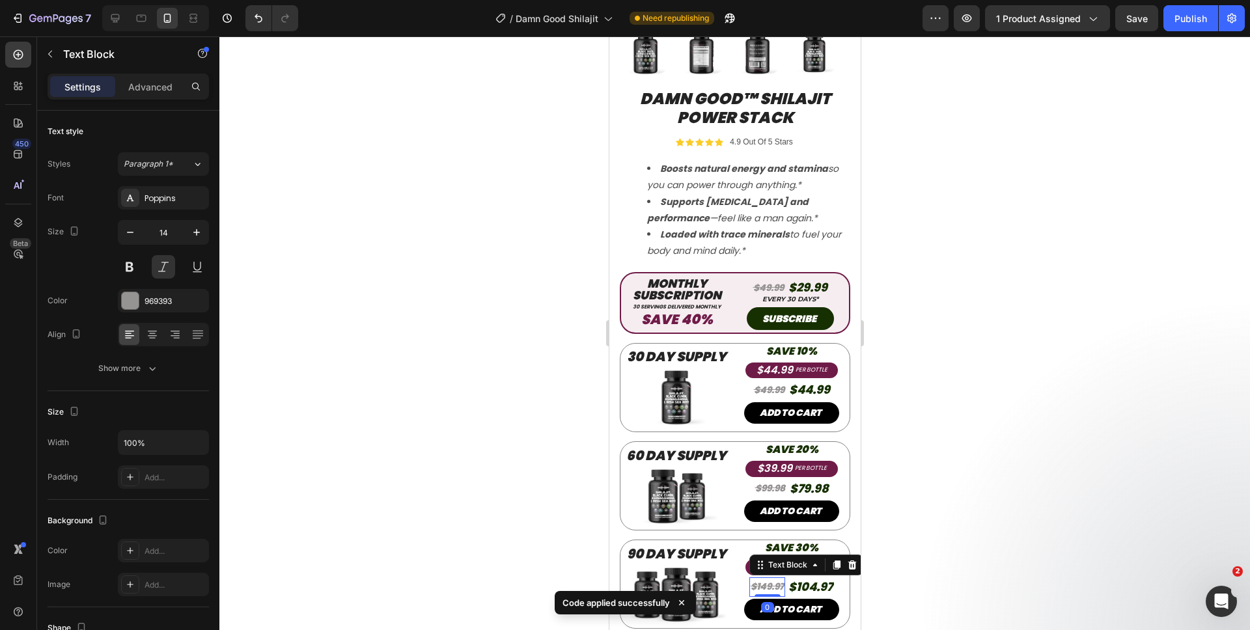
click at [774, 580] on s "$149.97" at bounding box center [766, 586] width 33 height 13
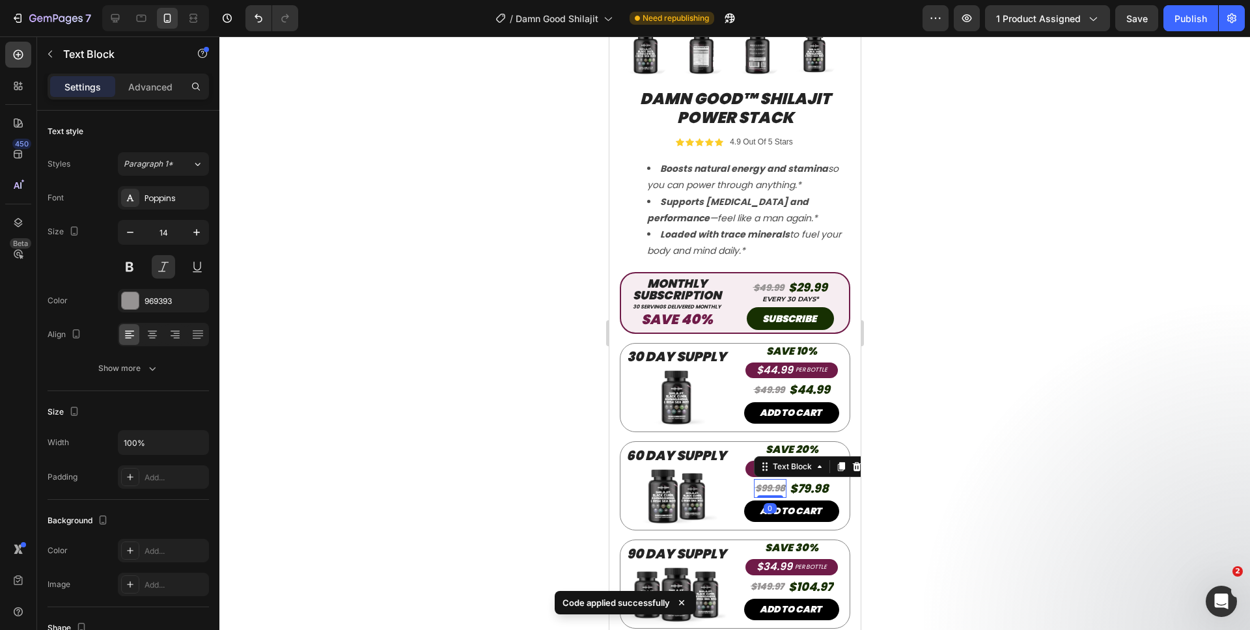
click at [776, 479] on div "$99.98" at bounding box center [769, 488] width 33 height 19
click at [775, 482] on s "$99.98" at bounding box center [769, 488] width 30 height 13
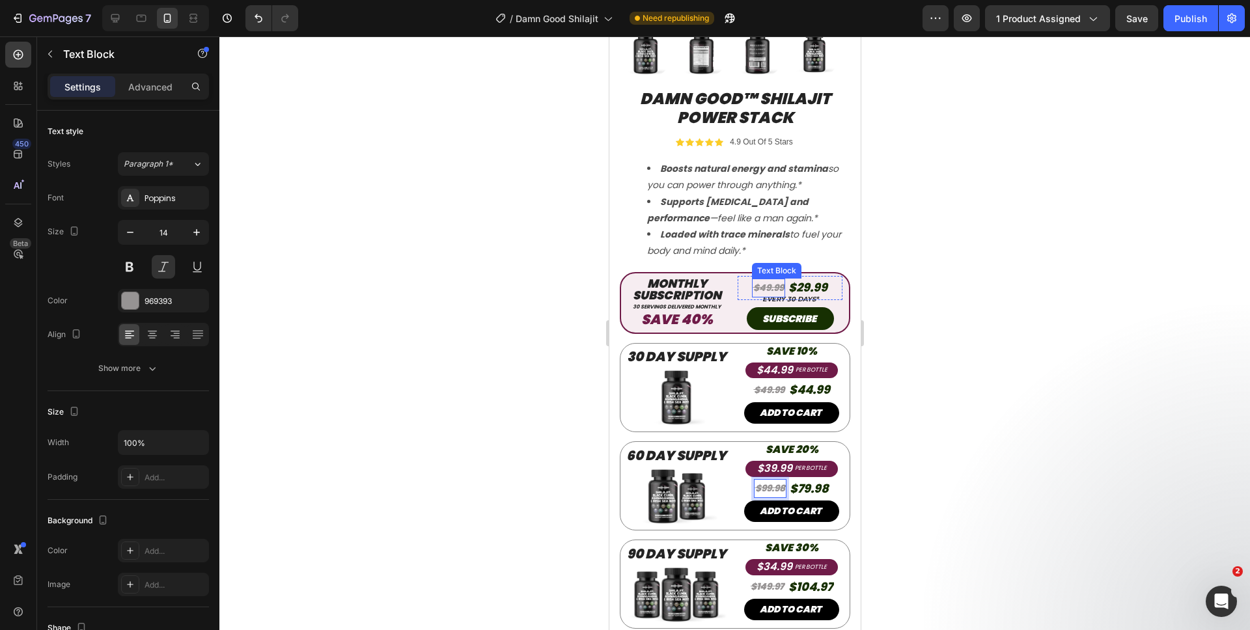
click at [773, 281] on s "$49.99" at bounding box center [767, 287] width 31 height 13
click at [912, 431] on div at bounding box center [734, 333] width 1030 height 594
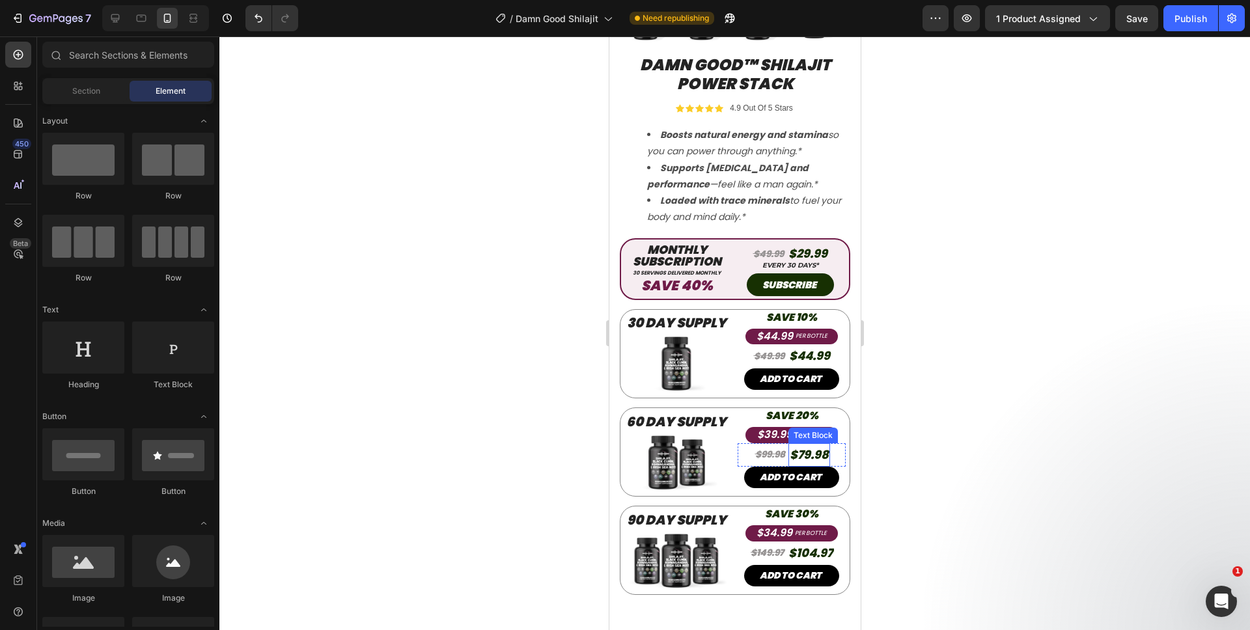
scroll to position [378, 0]
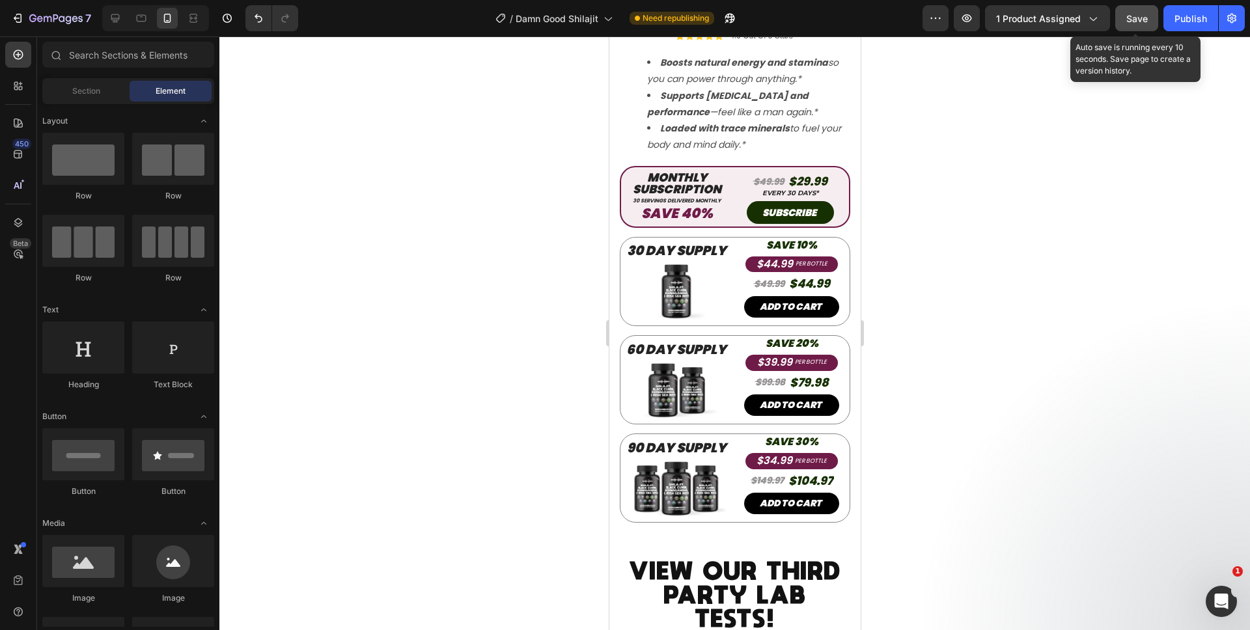
click at [1118, 25] on button "Save" at bounding box center [1136, 18] width 43 height 26
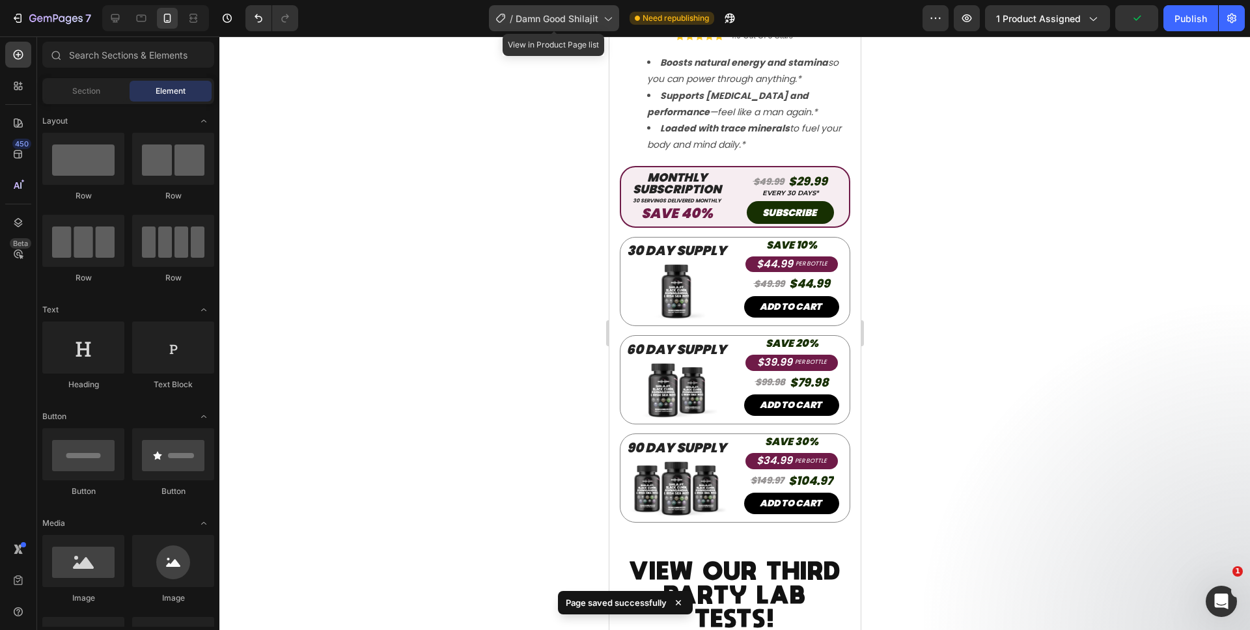
click at [598, 21] on div "/ Damn Good Shilajit" at bounding box center [554, 18] width 130 height 26
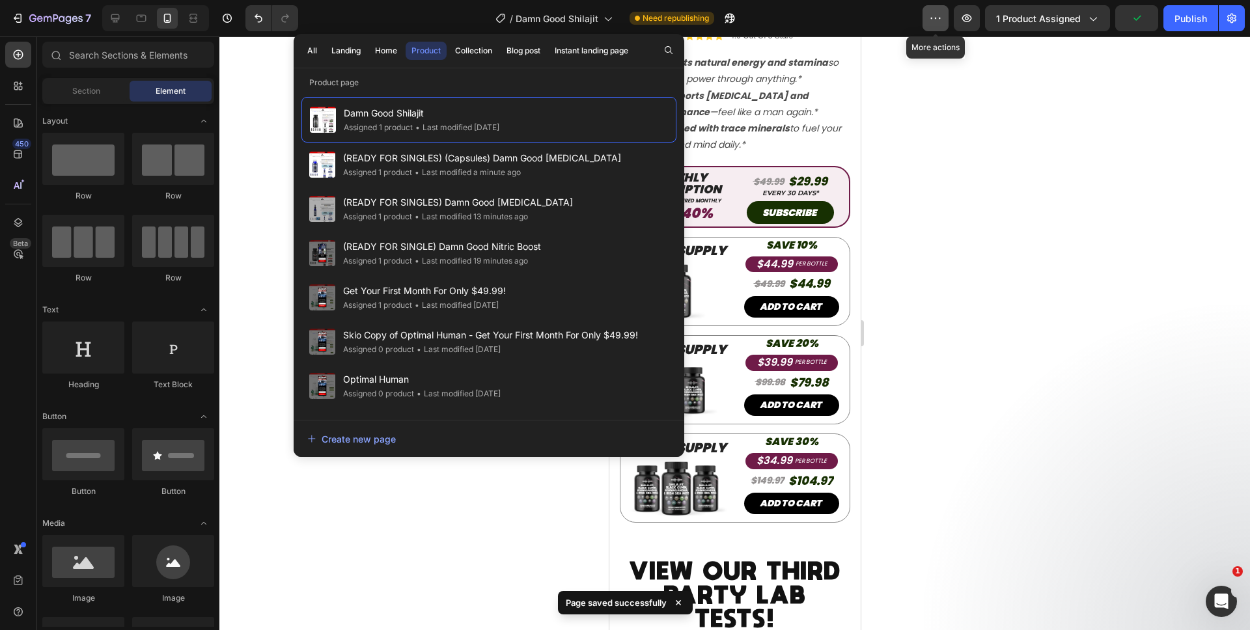
click at [924, 23] on button "button" at bounding box center [935, 18] width 26 height 26
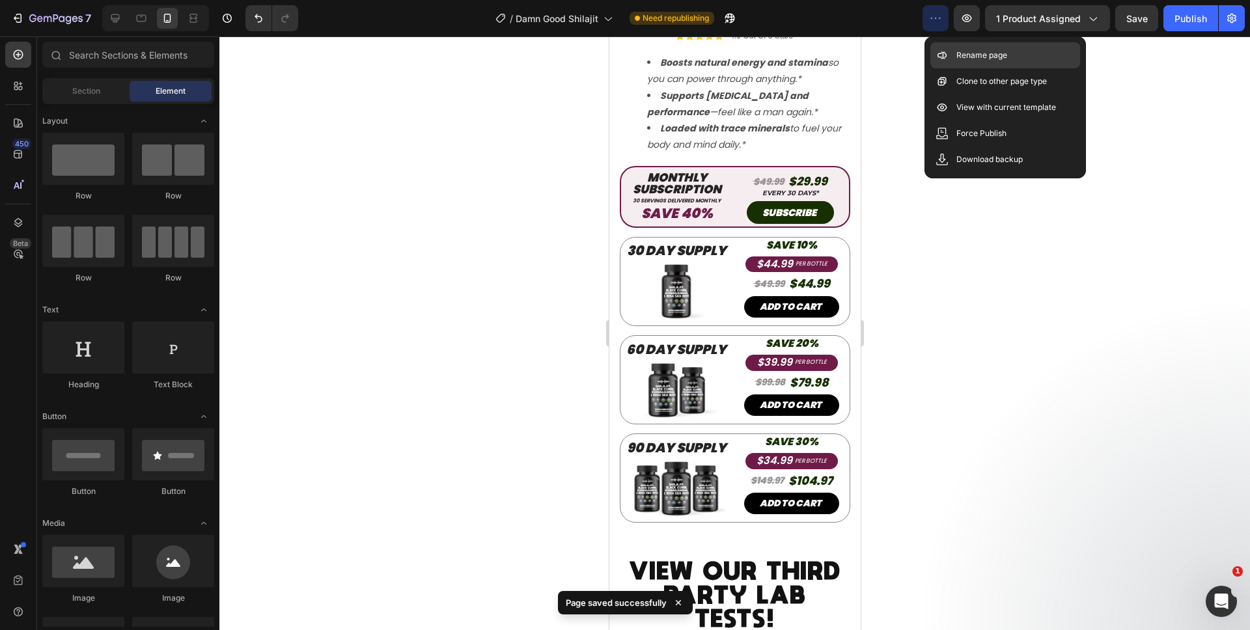
click at [960, 59] on p "Rename page" at bounding box center [981, 55] width 51 height 13
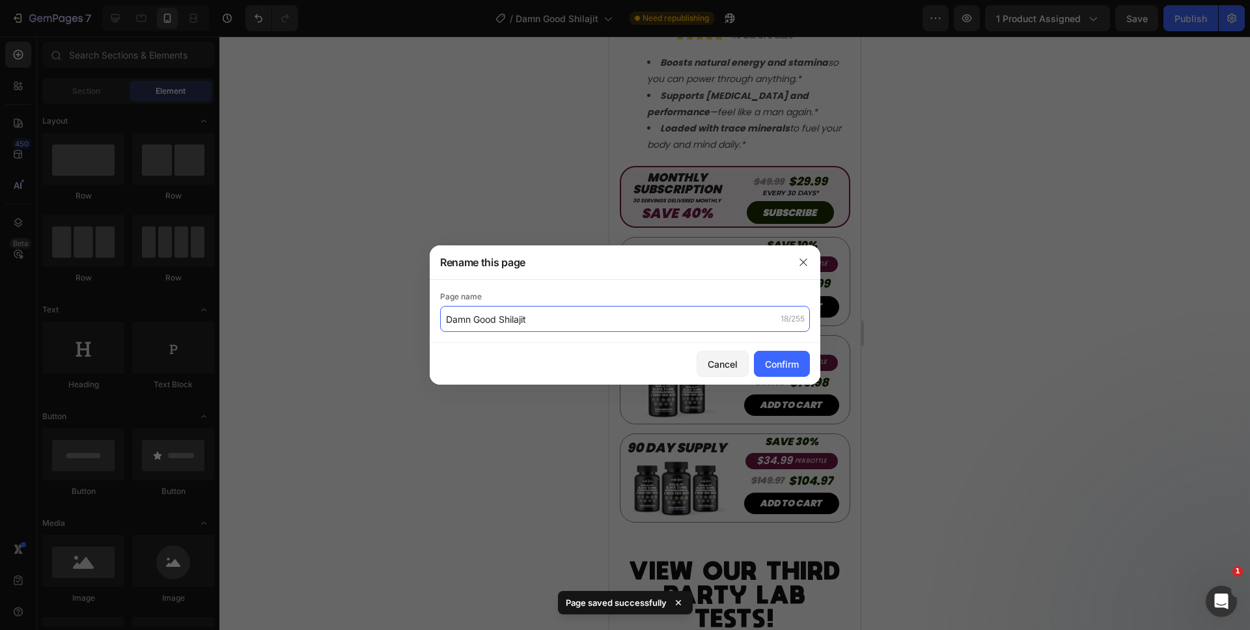
click at [446, 316] on input "Damn Good Shilajit" at bounding box center [625, 319] width 370 height 26
click at [447, 320] on input "Damn Good Shilajit" at bounding box center [625, 319] width 370 height 26
type input "(READY FOR SINGLE) Damn Good Shilajit"
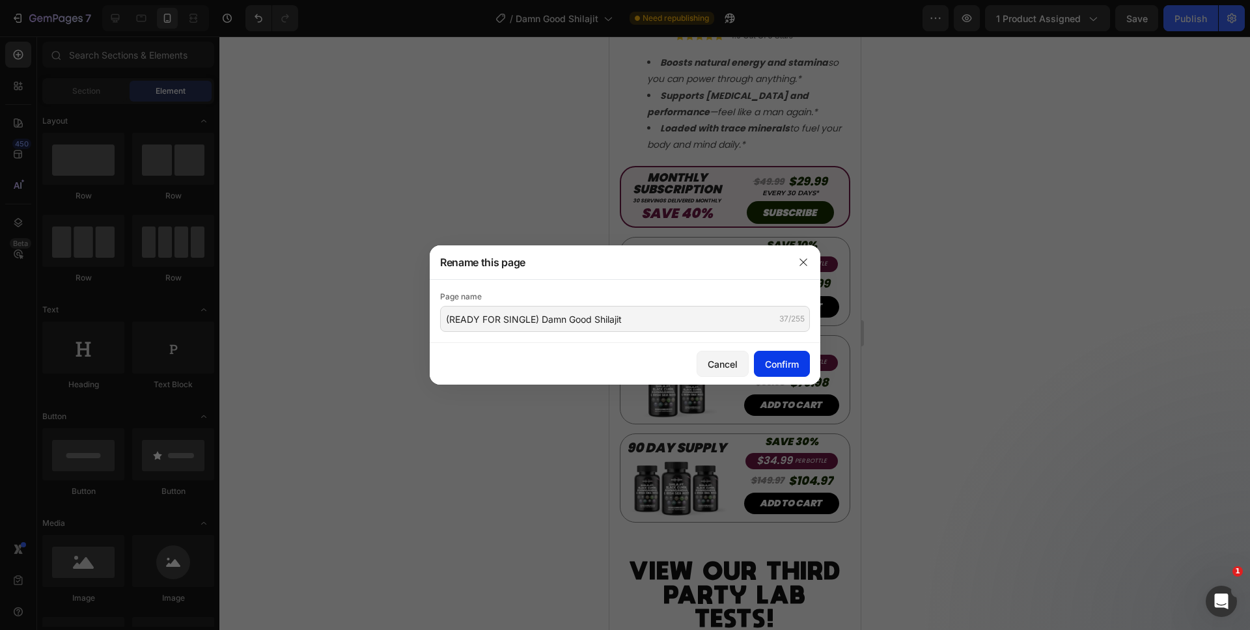
click at [799, 365] on button "Confirm" at bounding box center [782, 364] width 56 height 26
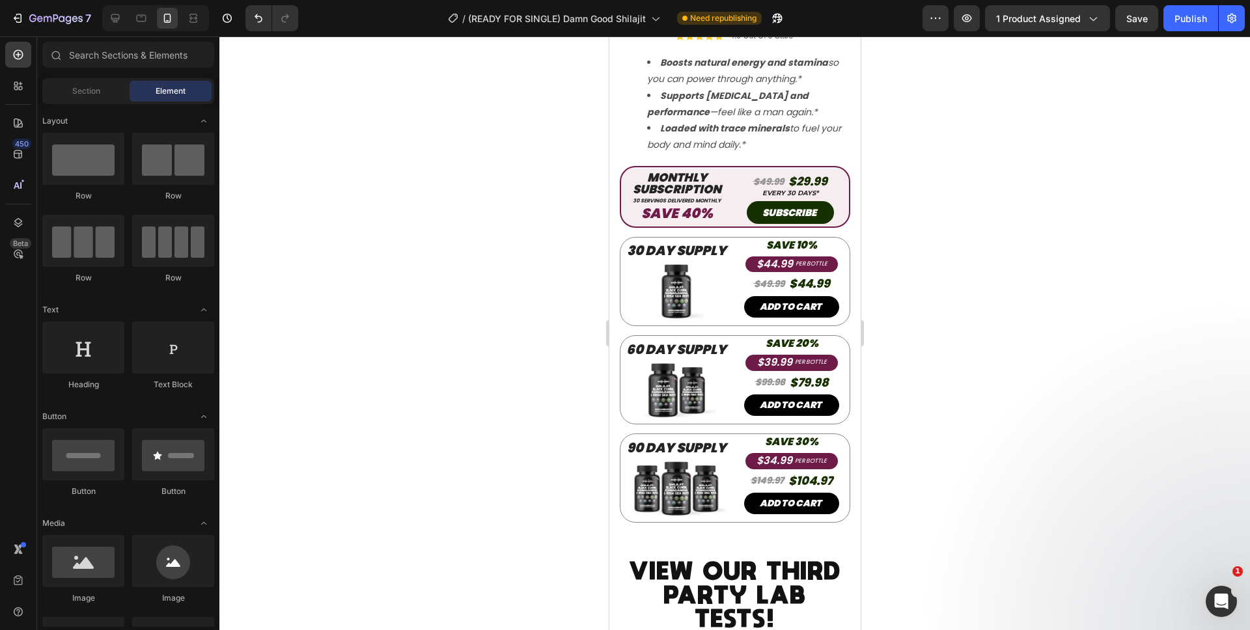
click at [931, 447] on div at bounding box center [734, 333] width 1030 height 594
click at [1121, 27] on button "Save" at bounding box center [1136, 18] width 43 height 26
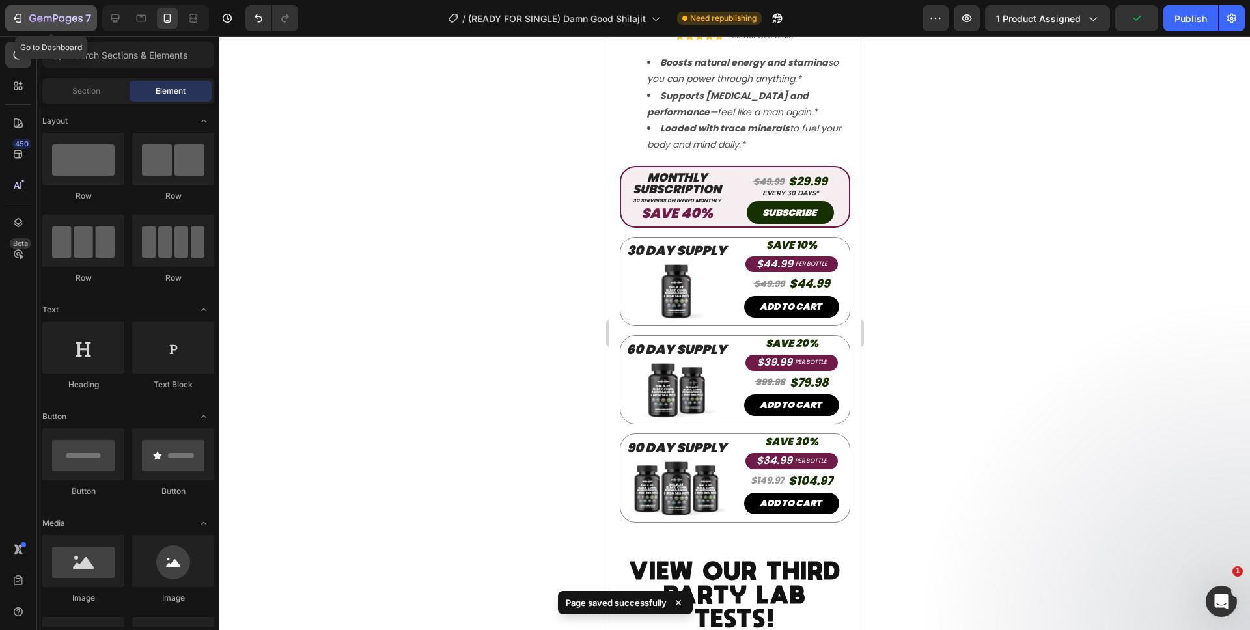
click at [79, 21] on icon "button" at bounding box center [80, 19] width 5 height 6
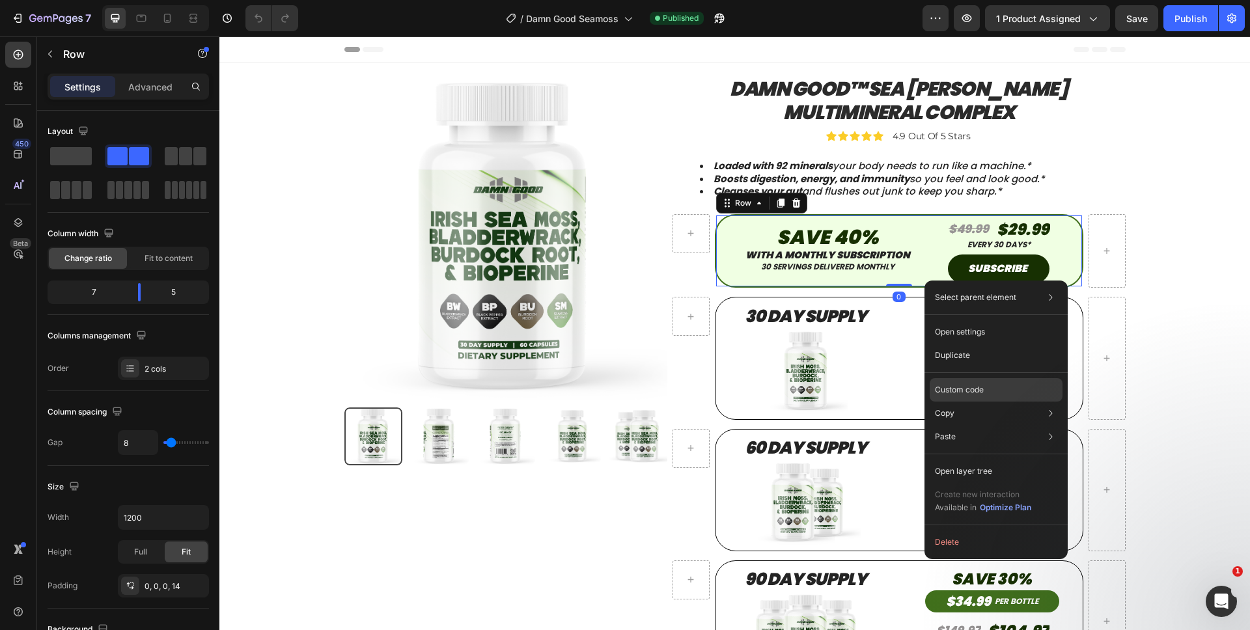
click at [953, 384] on p "Custom code" at bounding box center [959, 390] width 49 height 12
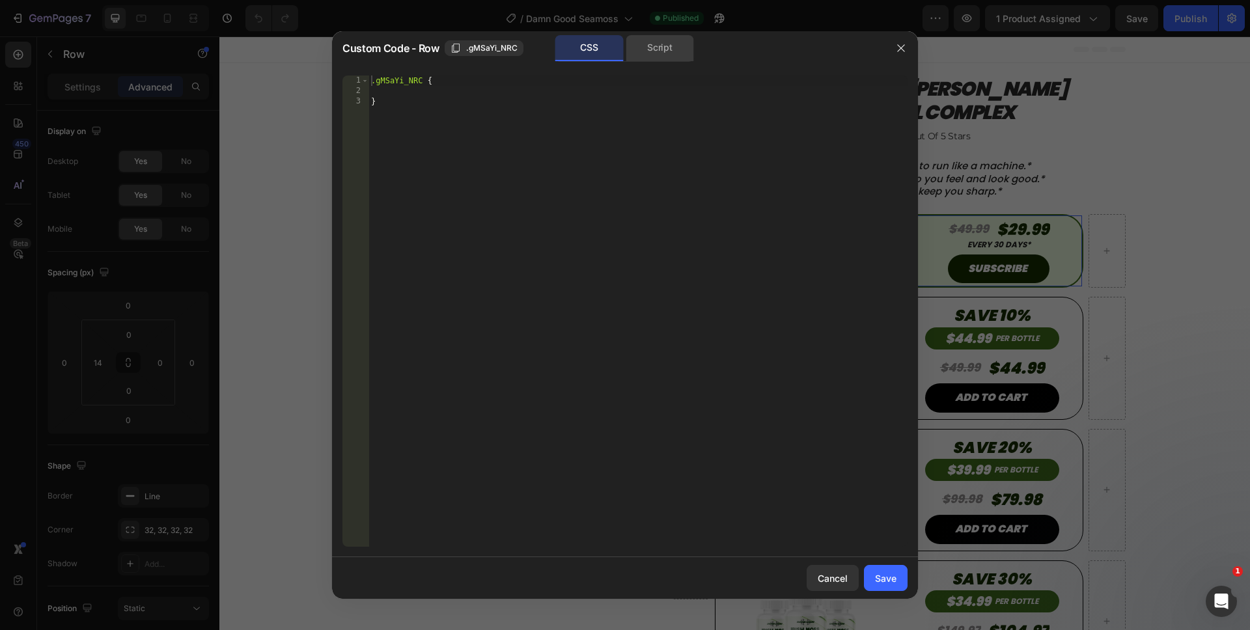
click at [678, 45] on div "Script" at bounding box center [660, 48] width 68 height 26
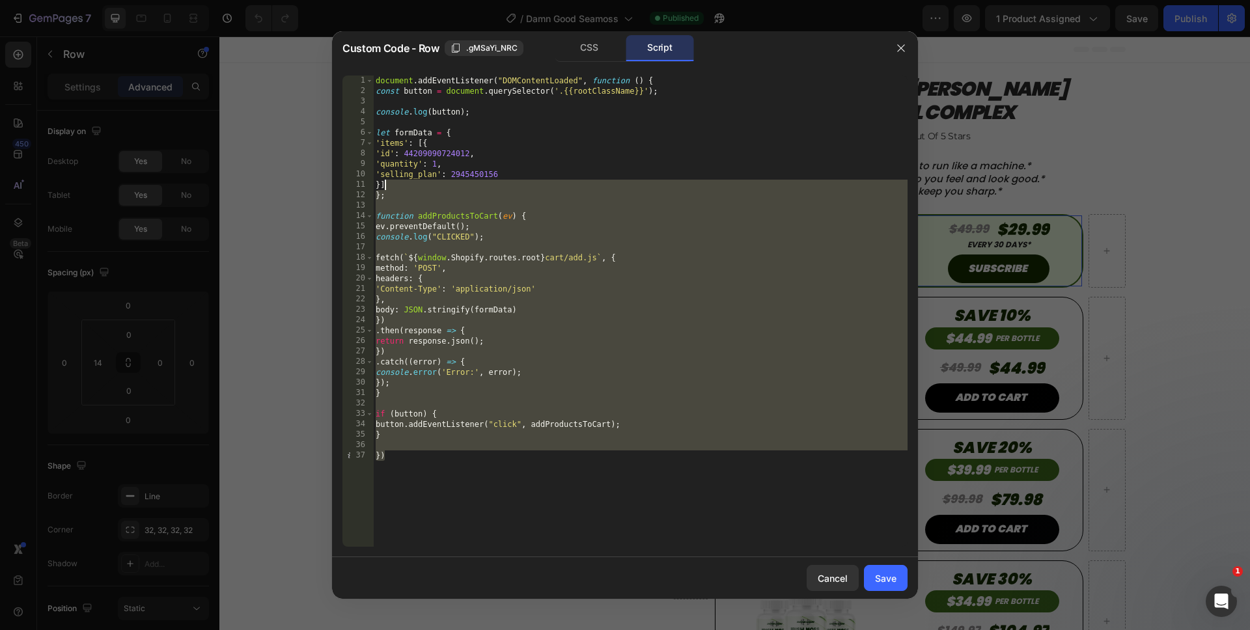
drag, startPoint x: 588, startPoint y: 540, endPoint x: 253, endPoint y: -28, distance: 659.7
click at [253, 0] on html "7 Version history / Damn Good Seamoss Published Preview 1 product assigned Save…" at bounding box center [625, 0] width 1250 height 0
type textarea "document.addEventListener("DOMContentLoaded", function () { const button = docu…"
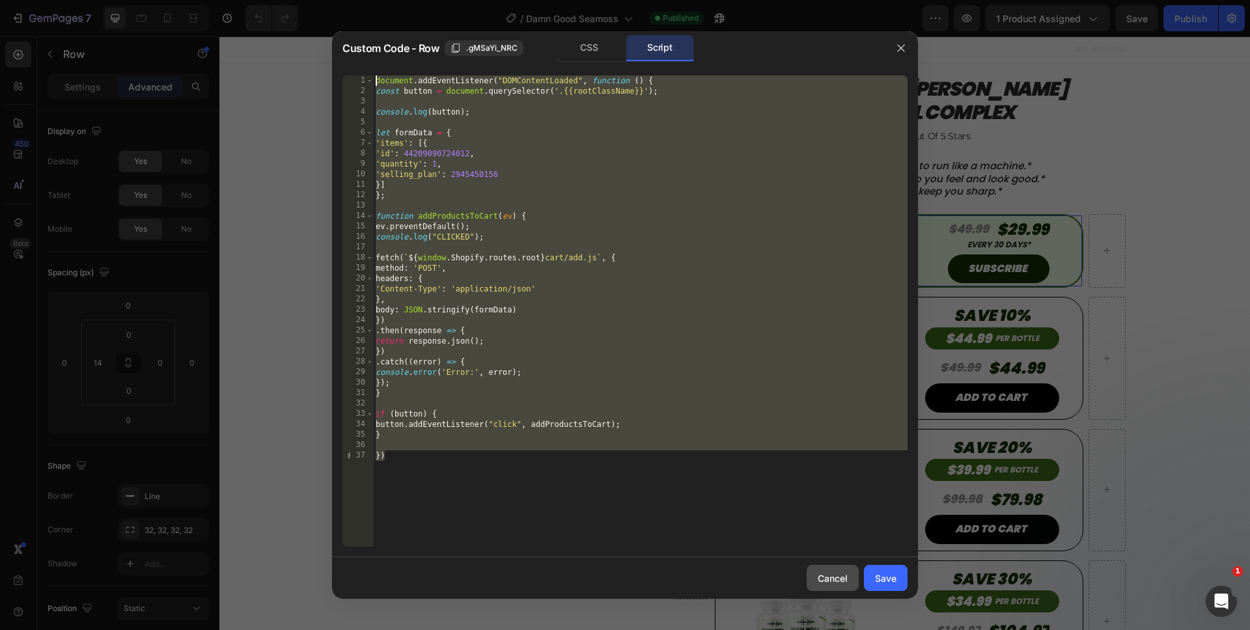
click at [838, 580] on div "Cancel" at bounding box center [833, 578] width 30 height 14
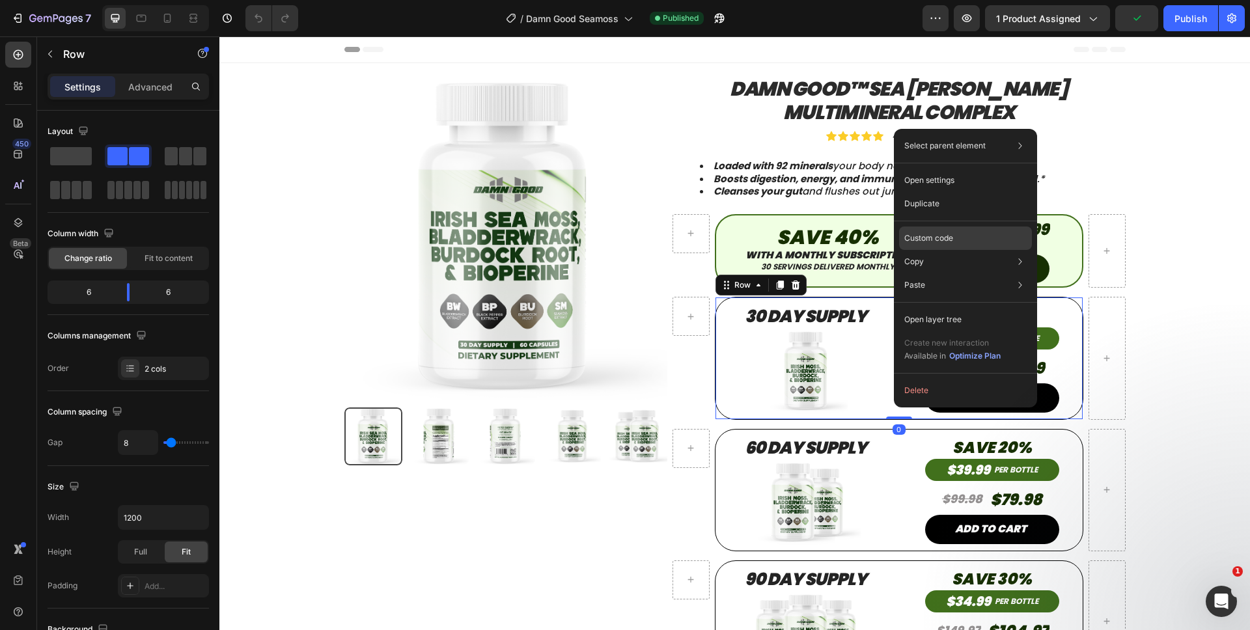
click at [918, 241] on p "Custom code" at bounding box center [928, 238] width 49 height 12
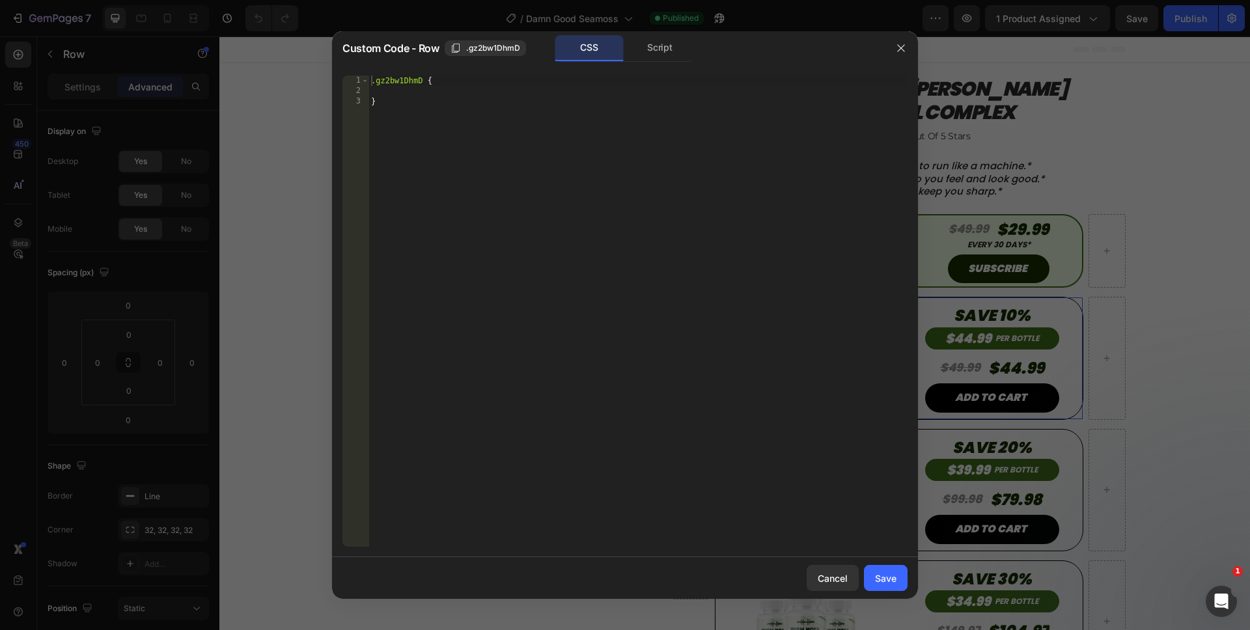
click at [650, 47] on div "Script" at bounding box center [660, 48] width 68 height 26
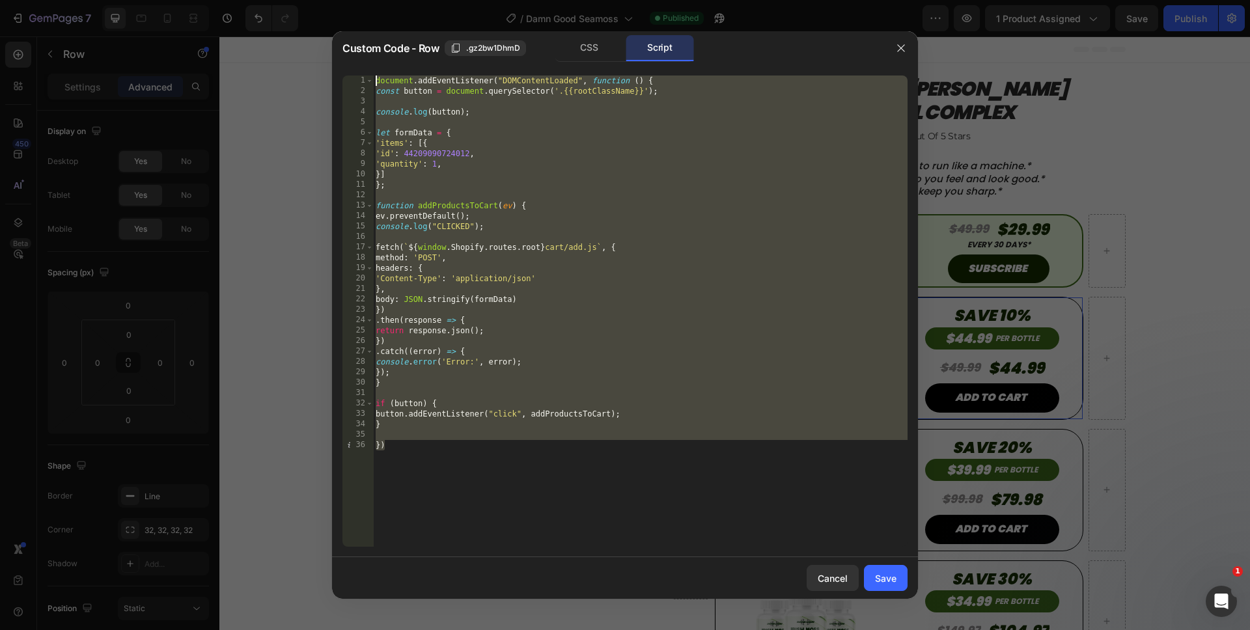
drag, startPoint x: 513, startPoint y: 547, endPoint x: 247, endPoint y: -73, distance: 674.4
click at [247, 0] on html "7 Version history / Damn Good Seamoss Published Preview 1 product assigned Save…" at bounding box center [625, 0] width 1250 height 0
paste textarea "})"
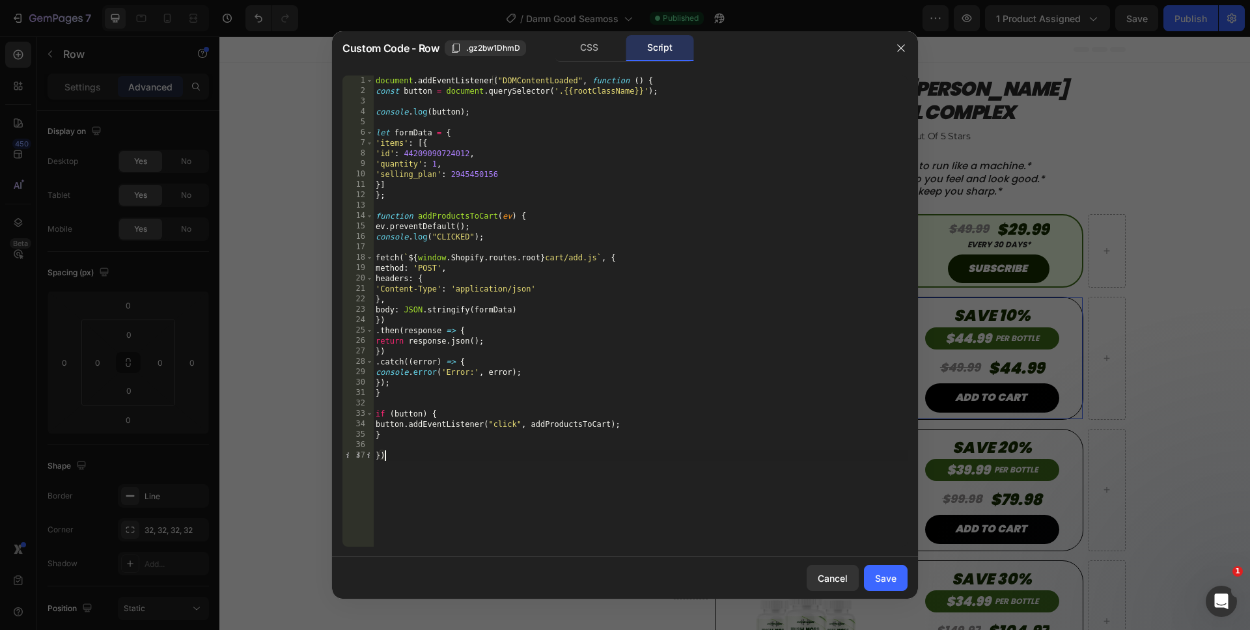
click at [447, 180] on div "document . addEventListener ( "DOMContentLoaded" , function ( ) { const button …" at bounding box center [640, 322] width 534 height 492
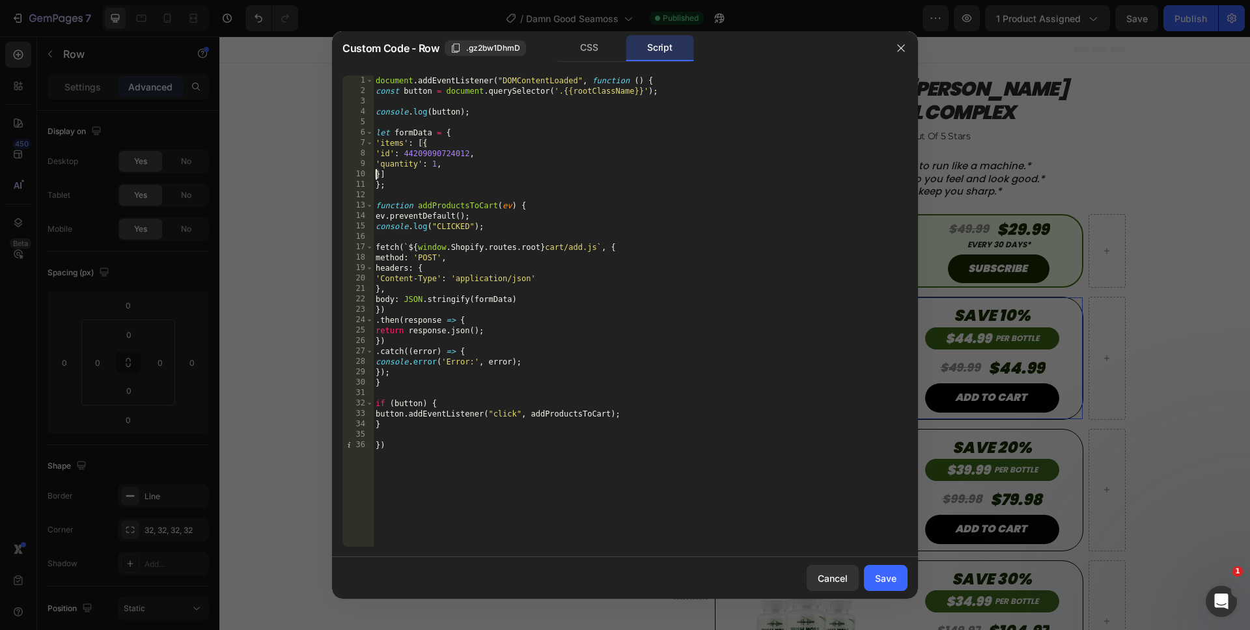
click at [435, 162] on div "document . addEventListener ( "DOMContentLoaded" , function ( ) { const button …" at bounding box center [640, 322] width 534 height 492
click at [499, 518] on div "document . addEventListener ( "DOMContentLoaded" , function ( ) { const button …" at bounding box center [640, 322] width 534 height 492
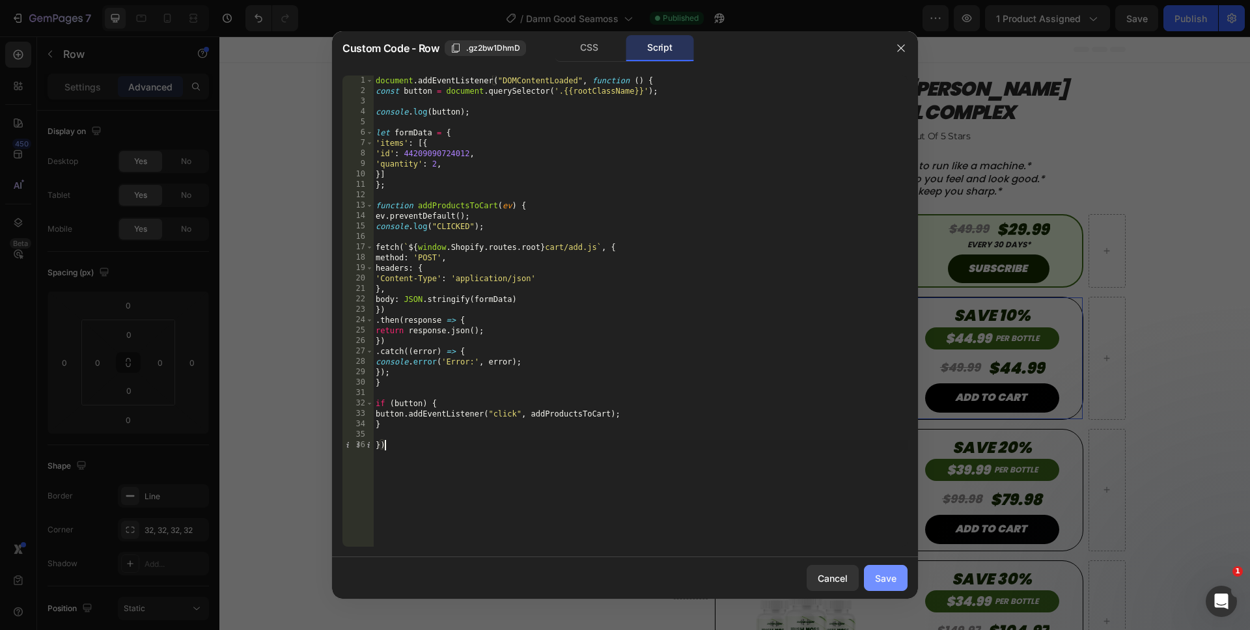
type textarea "})"
click at [903, 576] on button "Save" at bounding box center [886, 578] width 44 height 26
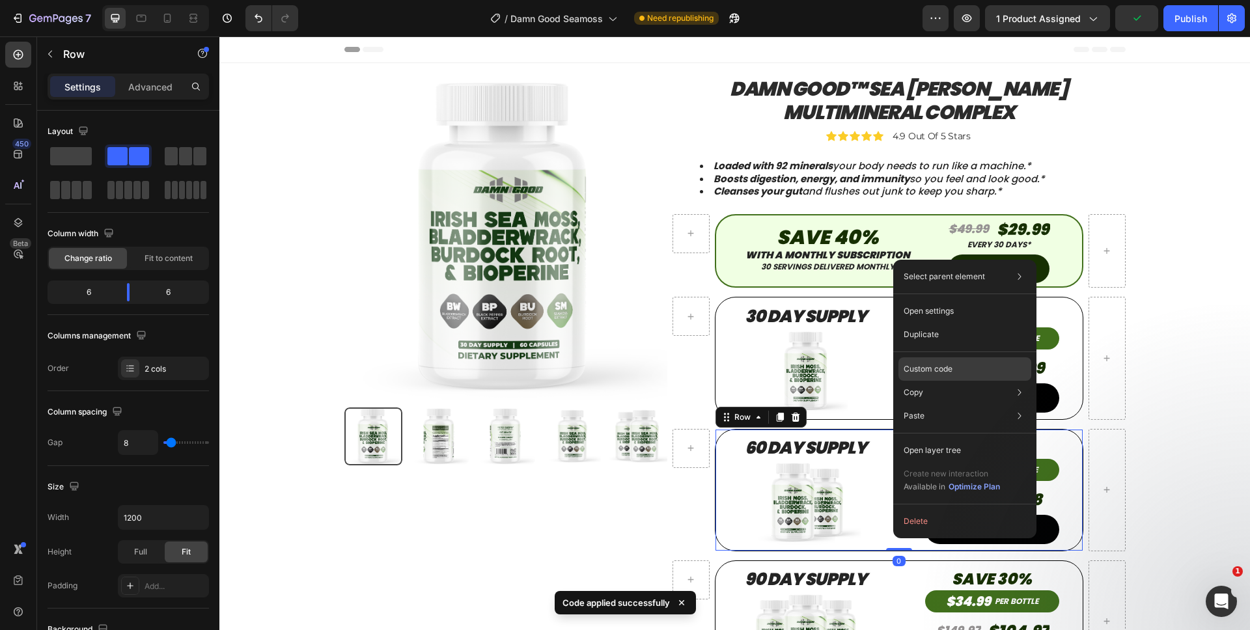
click at [913, 404] on div "Custom code" at bounding box center [964, 415] width 133 height 23
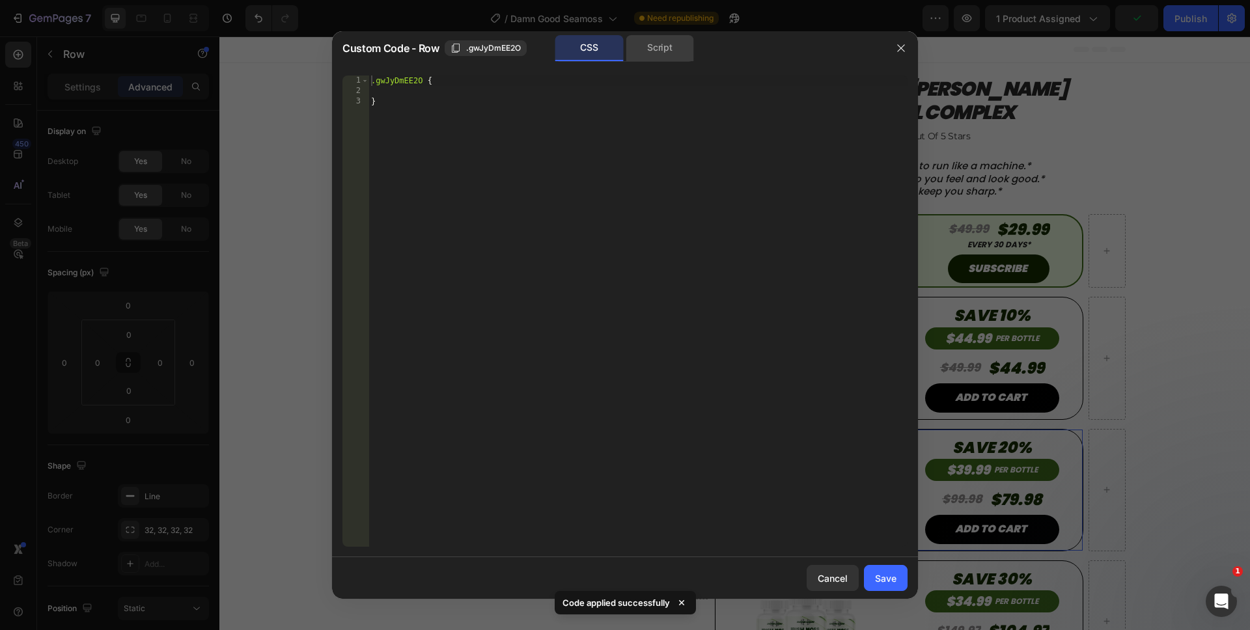
click at [654, 43] on div "Script" at bounding box center [660, 48] width 68 height 26
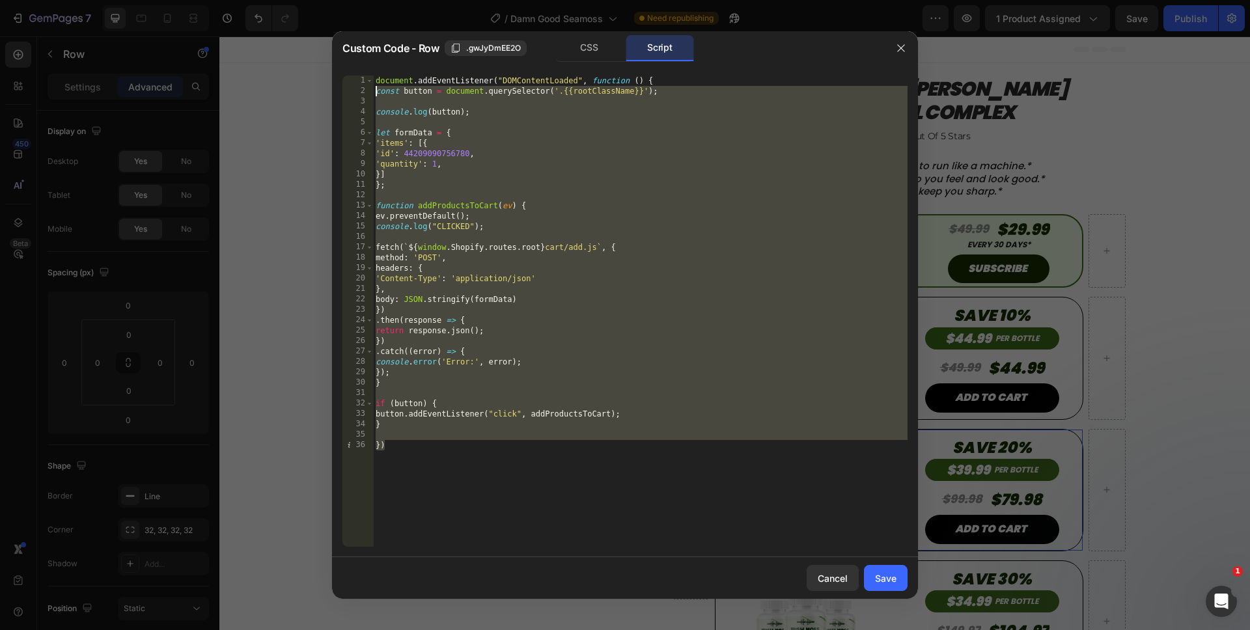
drag, startPoint x: 465, startPoint y: 525, endPoint x: 299, endPoint y: -40, distance: 589.0
click at [299, 0] on html "7 Version history / Damn Good Seamoss Need republishing Preview 1 product assig…" at bounding box center [625, 0] width 1250 height 0
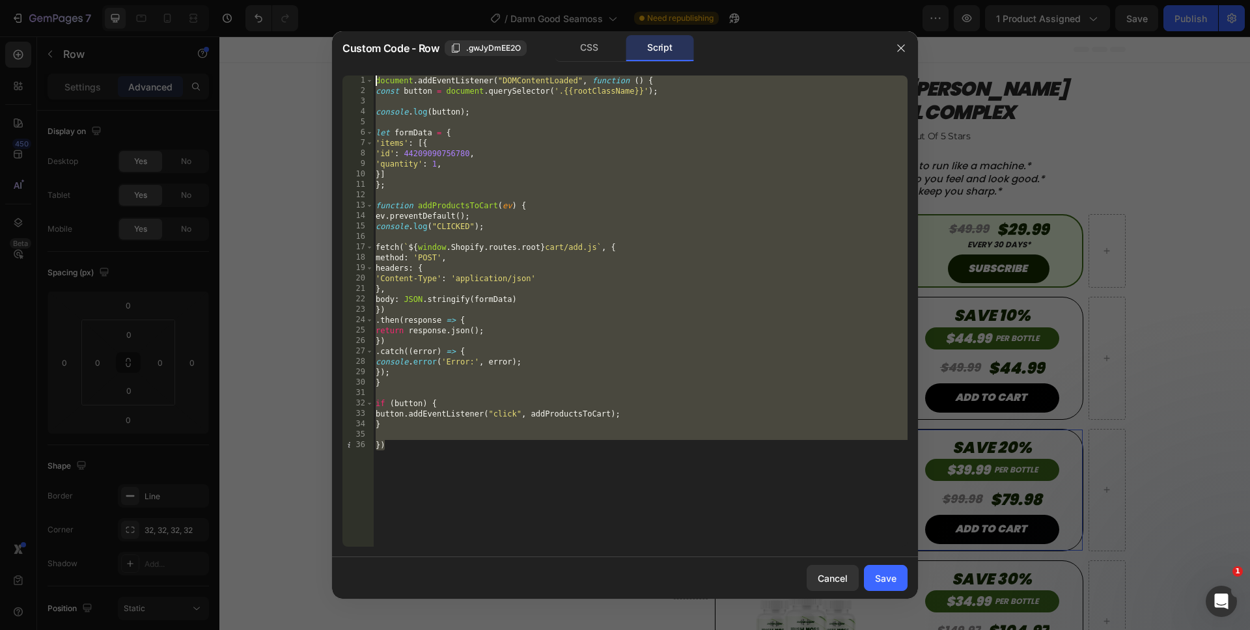
paste textarea "})"
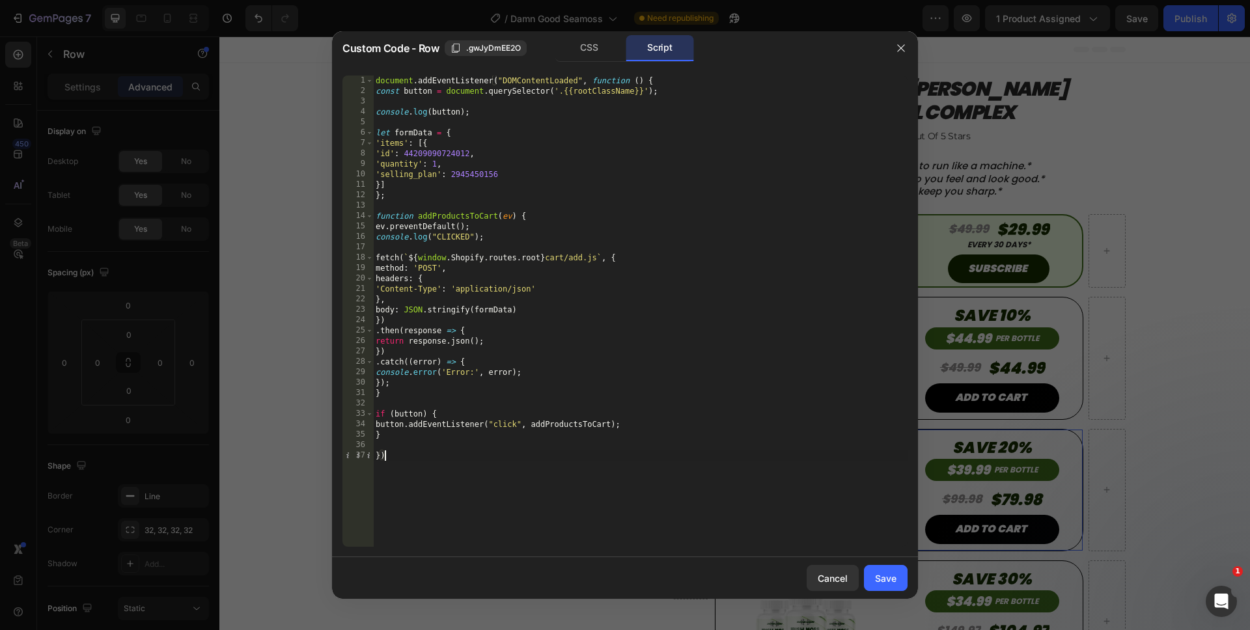
click at [435, 176] on div "document . addEventListener ( "DOMContentLoaded" , function ( ) { const button …" at bounding box center [640, 322] width 534 height 492
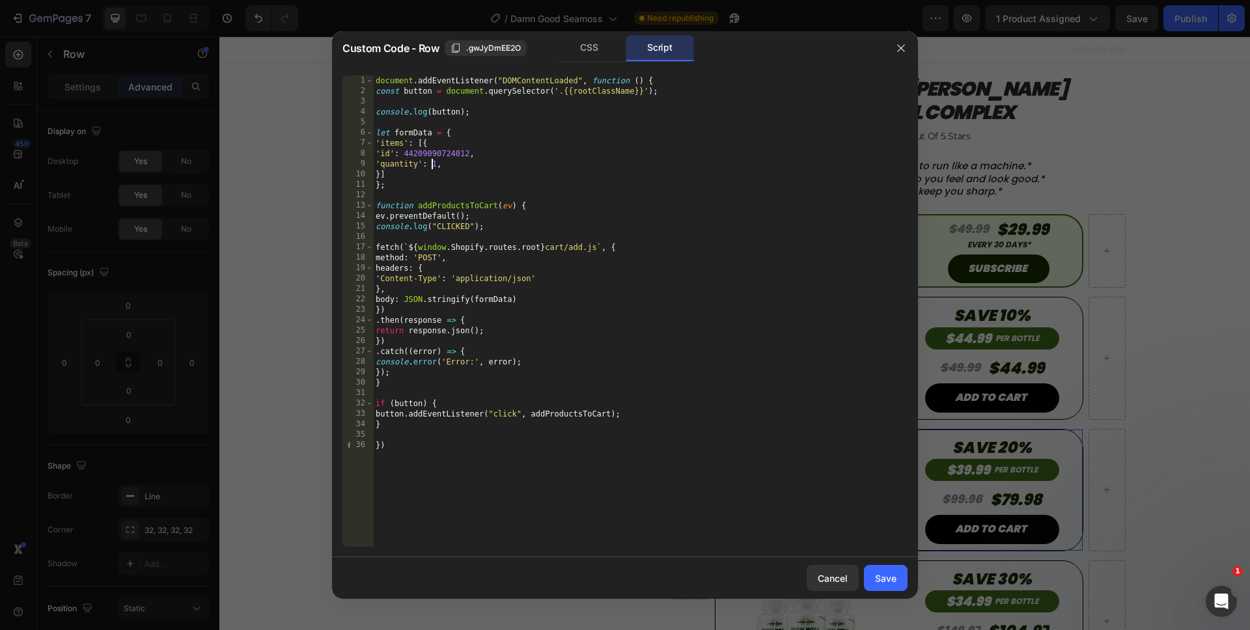
click at [433, 167] on div "document . addEventListener ( "DOMContentLoaded" , function ( ) { const button …" at bounding box center [640, 322] width 534 height 492
click at [460, 468] on div "document . addEventListener ( "DOMContentLoaded" , function ( ) { const button …" at bounding box center [640, 322] width 534 height 492
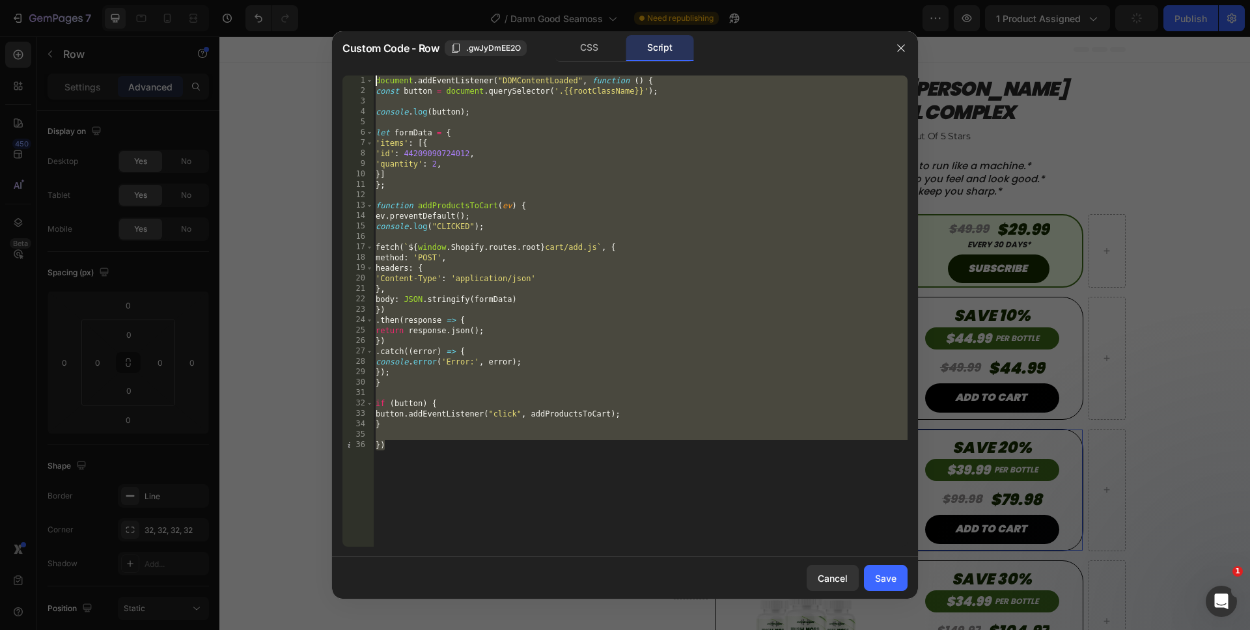
drag, startPoint x: 456, startPoint y: 510, endPoint x: 375, endPoint y: 71, distance: 446.7
click at [375, 71] on div "}) 1 2 3 4 5 6 7 8 9 10 11 12 13 14 15 16 17 18 19 20 21 22 23 24 25 26 27 28 2…" at bounding box center [625, 311] width 586 height 492
type textarea "document.addEventListener("DOMContentLoaded", function () { const button = docu…"
click at [881, 568] on button "Save" at bounding box center [886, 578] width 44 height 26
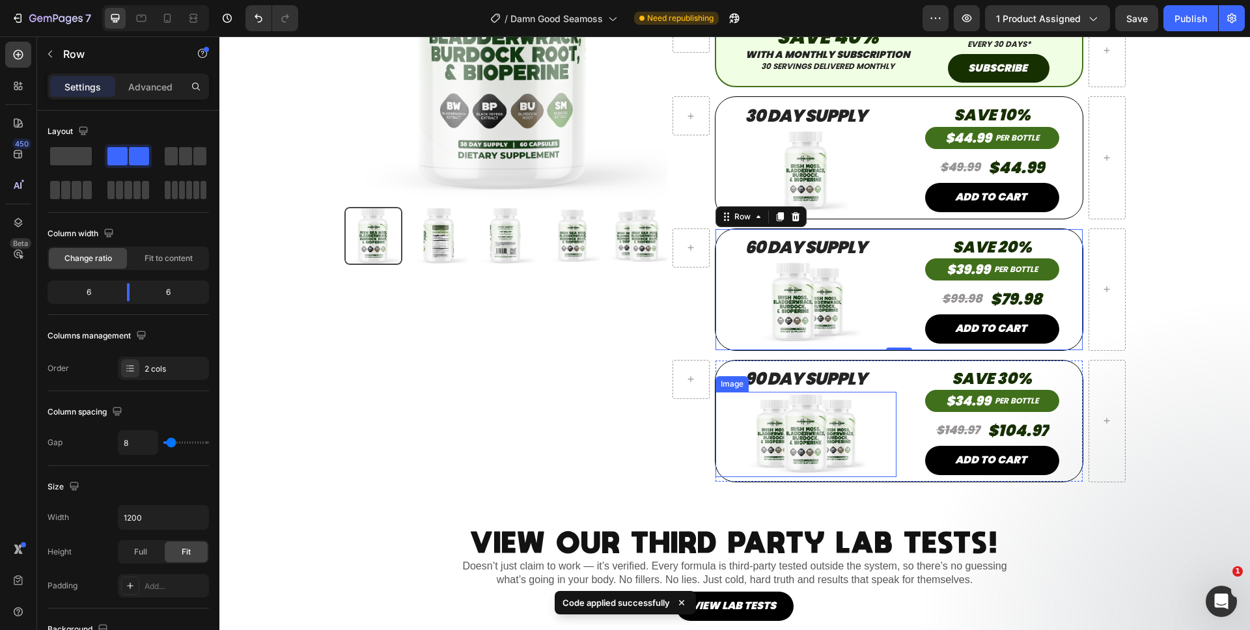
scroll to position [200, 0]
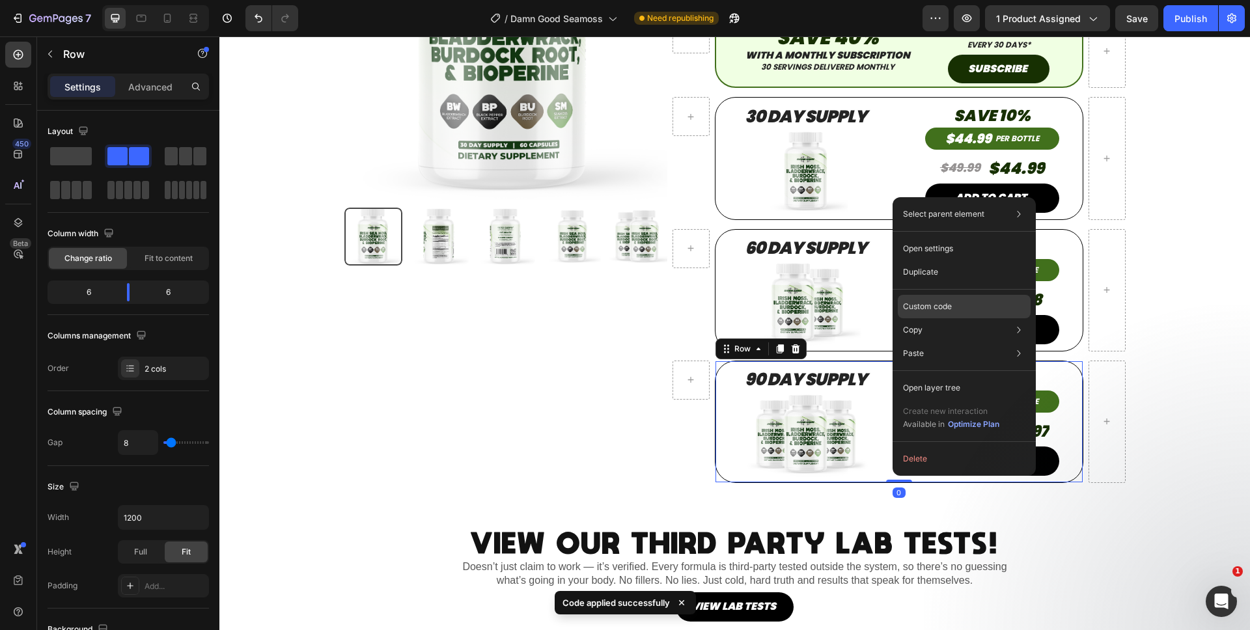
click at [924, 312] on p "Custom code" at bounding box center [927, 307] width 49 height 12
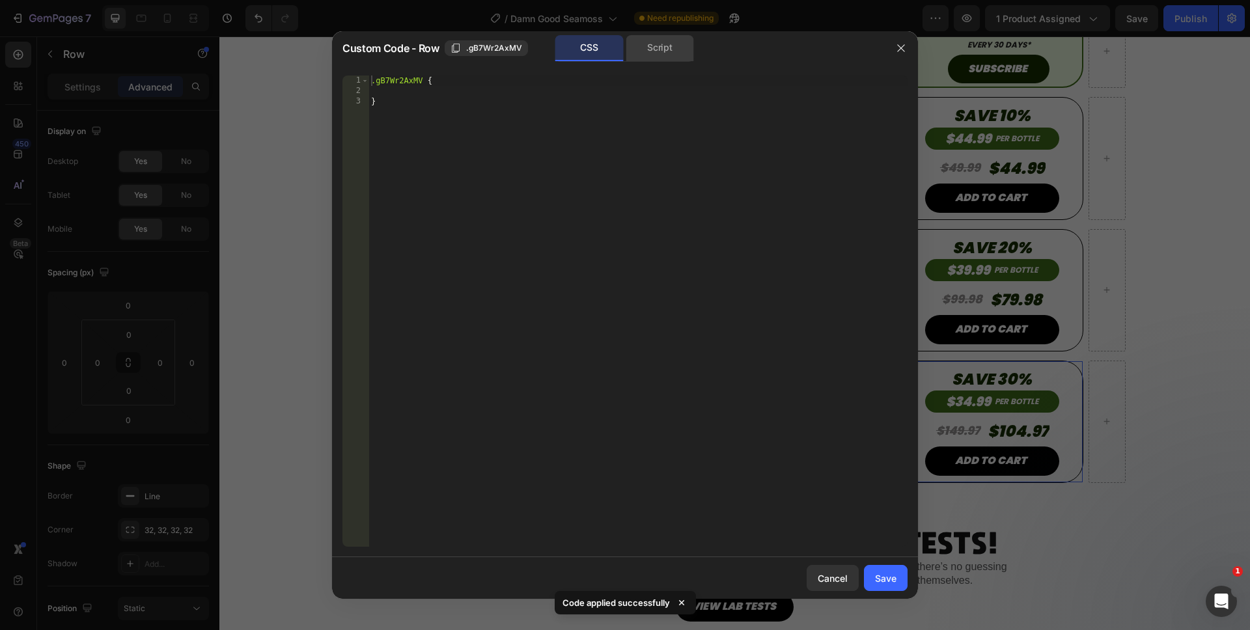
click at [628, 46] on div "Script" at bounding box center [660, 48] width 68 height 26
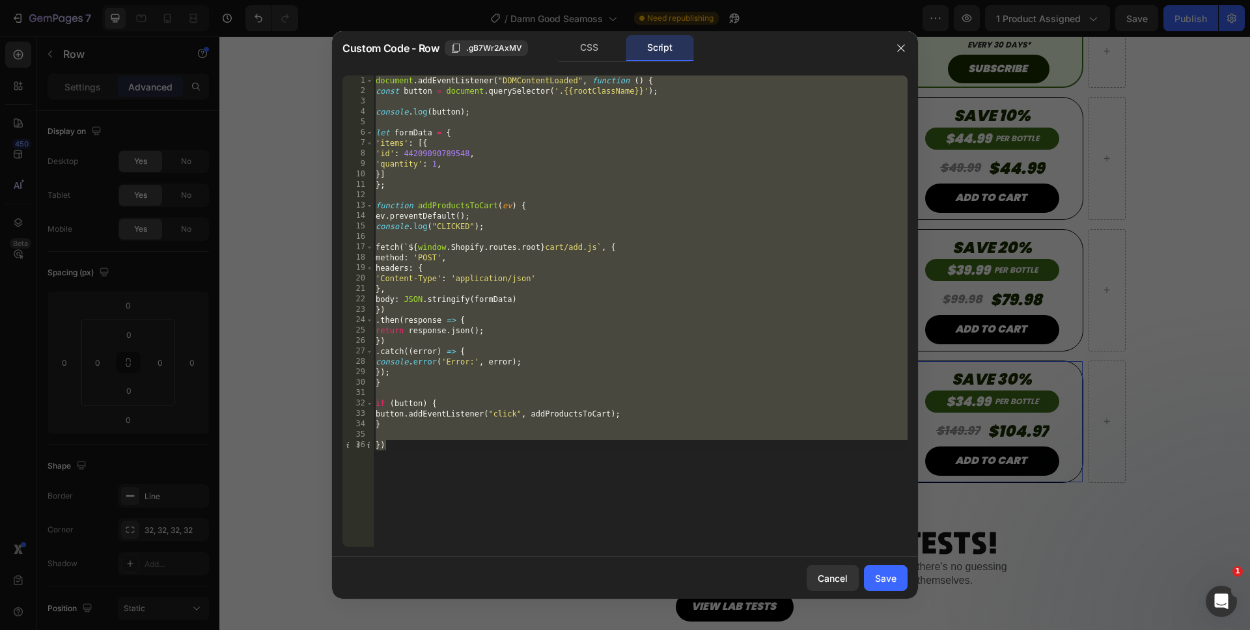
drag, startPoint x: 546, startPoint y: 553, endPoint x: 373, endPoint y: 131, distance: 455.9
click at [353, 98] on div "Custom Code - Row .gB7Wr2AxMV CSS Script 1 2 3 4 5 6 7 8 9 10 11 12 13 14 15 16…" at bounding box center [625, 315] width 586 height 568
drag, startPoint x: 506, startPoint y: 455, endPoint x: 382, endPoint y: 70, distance: 404.1
click at [382, 70] on div "}) 1 2 3 4 5 6 7 8 9 10 11 12 13 14 15 16 17 18 19 20 21 22 23 24 25 26 27 28 2…" at bounding box center [625, 311] width 586 height 492
paste textarea "})"
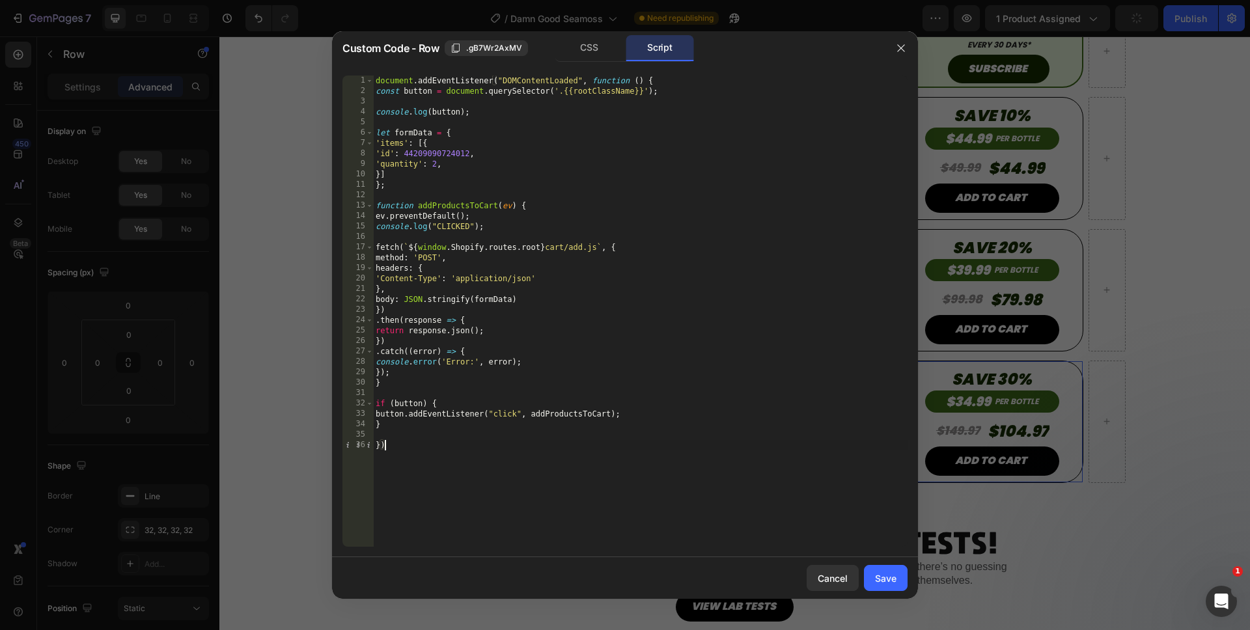
click at [432, 166] on div "document . addEventListener ( "DOMContentLoaded" , function ( ) { const button …" at bounding box center [640, 322] width 534 height 492
click at [524, 501] on div "document . addEventListener ( "DOMContentLoaded" , function ( ) { const button …" at bounding box center [640, 322] width 534 height 492
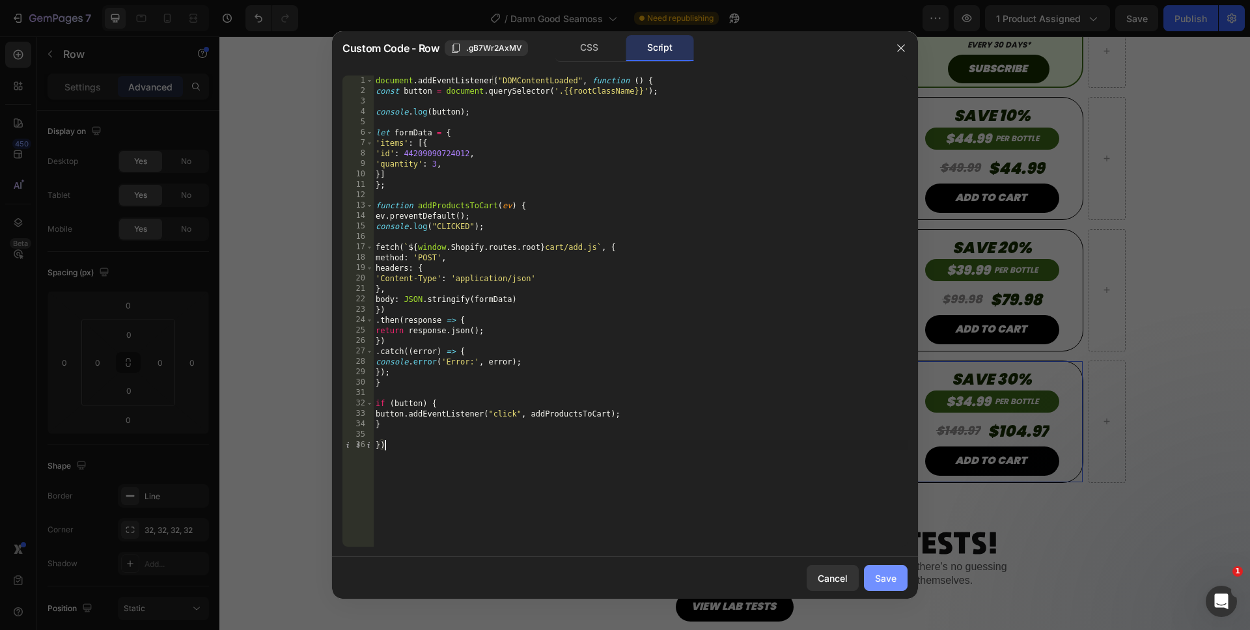
type textarea "})"
click at [895, 578] on div "Save" at bounding box center [885, 578] width 21 height 14
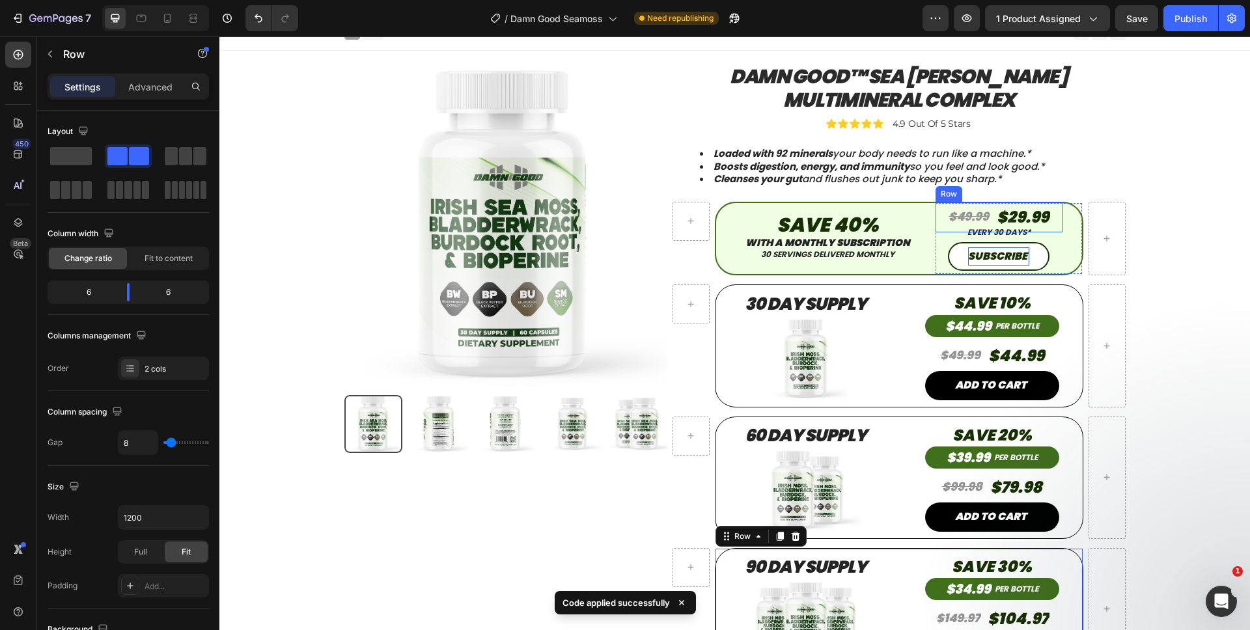
scroll to position [16, 0]
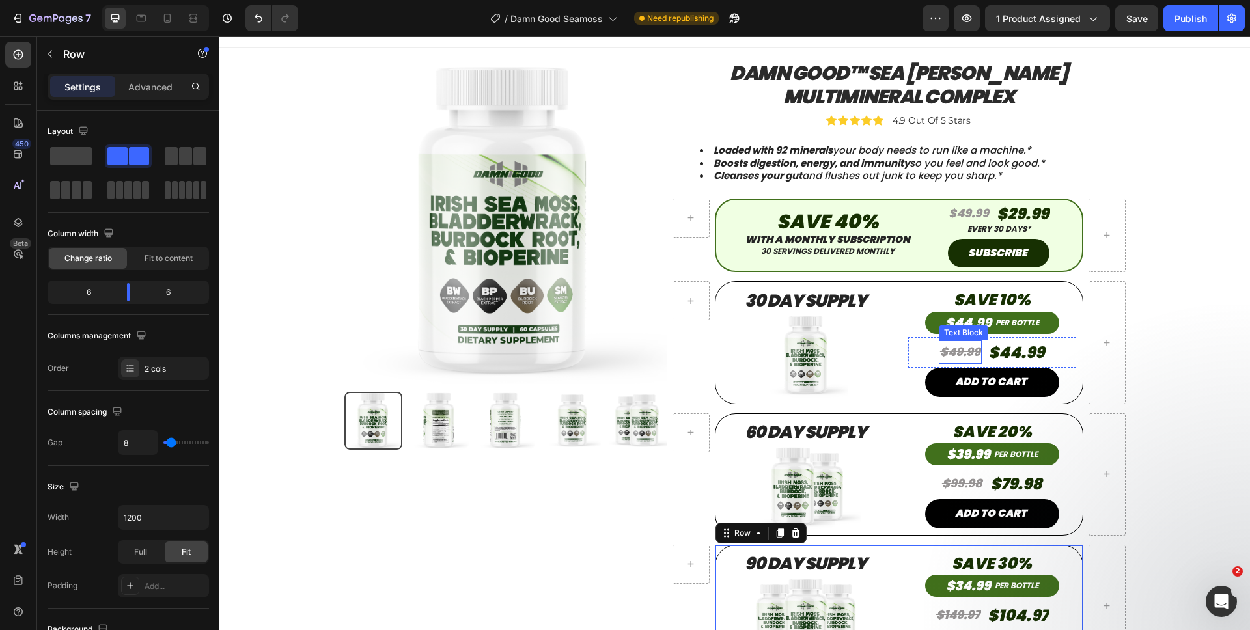
click at [971, 351] on s "$49.99" at bounding box center [960, 352] width 40 height 16
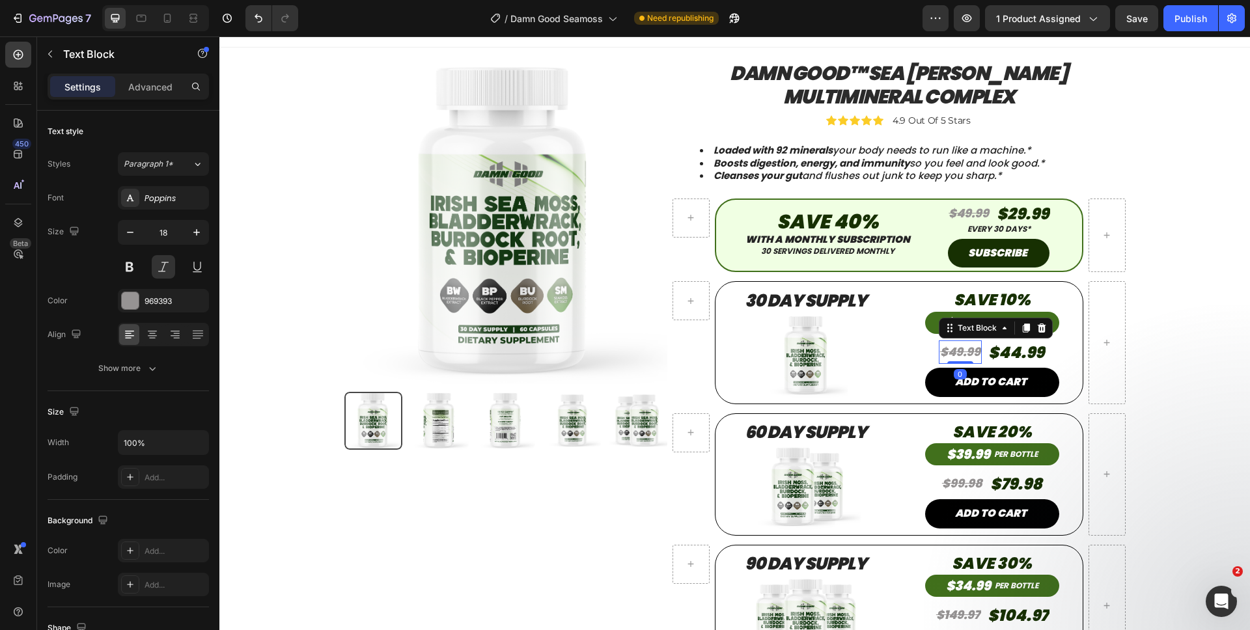
click at [973, 351] on s "$49.99" at bounding box center [960, 352] width 40 height 16
click at [974, 484] on s "$99.98" at bounding box center [962, 483] width 40 height 16
click at [971, 613] on s "$149.97" at bounding box center [958, 615] width 44 height 16
click at [972, 616] on s "$149.97" at bounding box center [958, 615] width 44 height 16
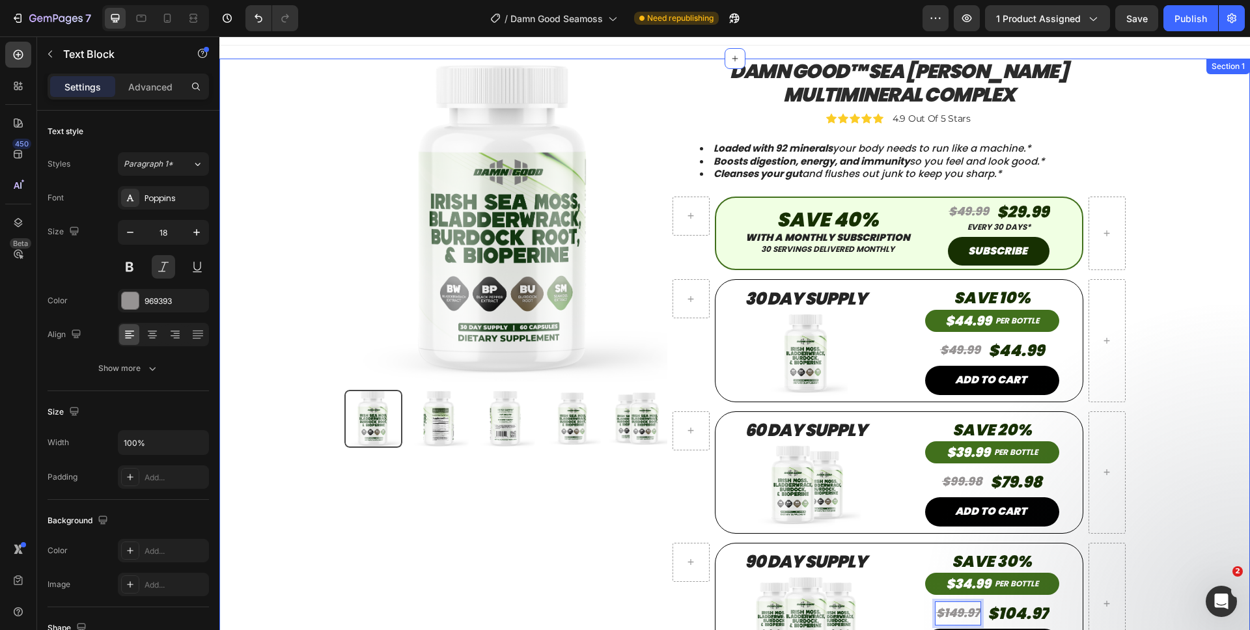
scroll to position [18, 0]
click at [978, 213] on s "$49.99" at bounding box center [968, 210] width 40 height 16
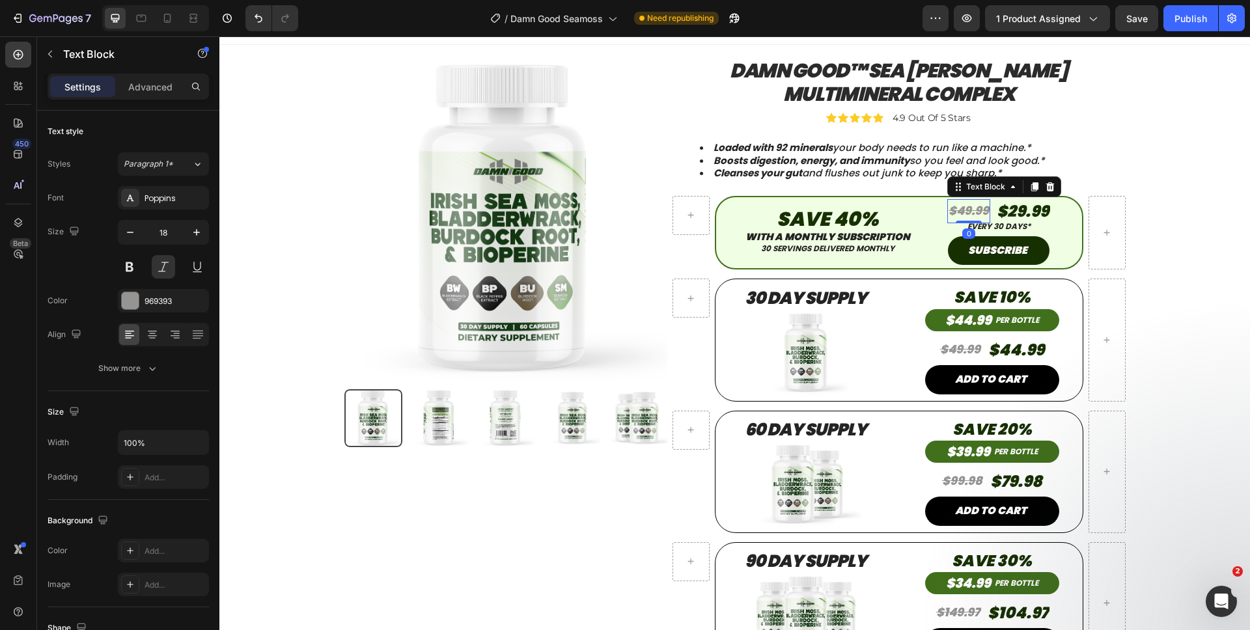
click at [982, 212] on s "$49.99" at bounding box center [968, 210] width 40 height 16
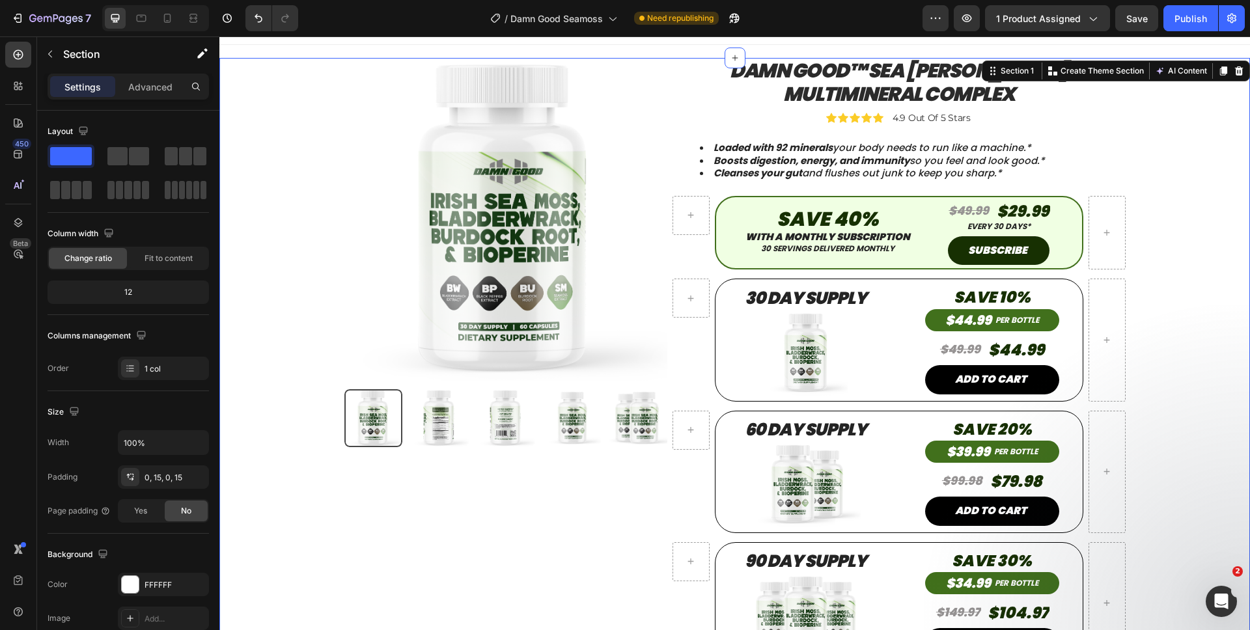
click at [1146, 347] on div "Product Images Product Damn Good™ Sea Moss Multimineral Complex Product Title P…" at bounding box center [734, 372] width 1011 height 629
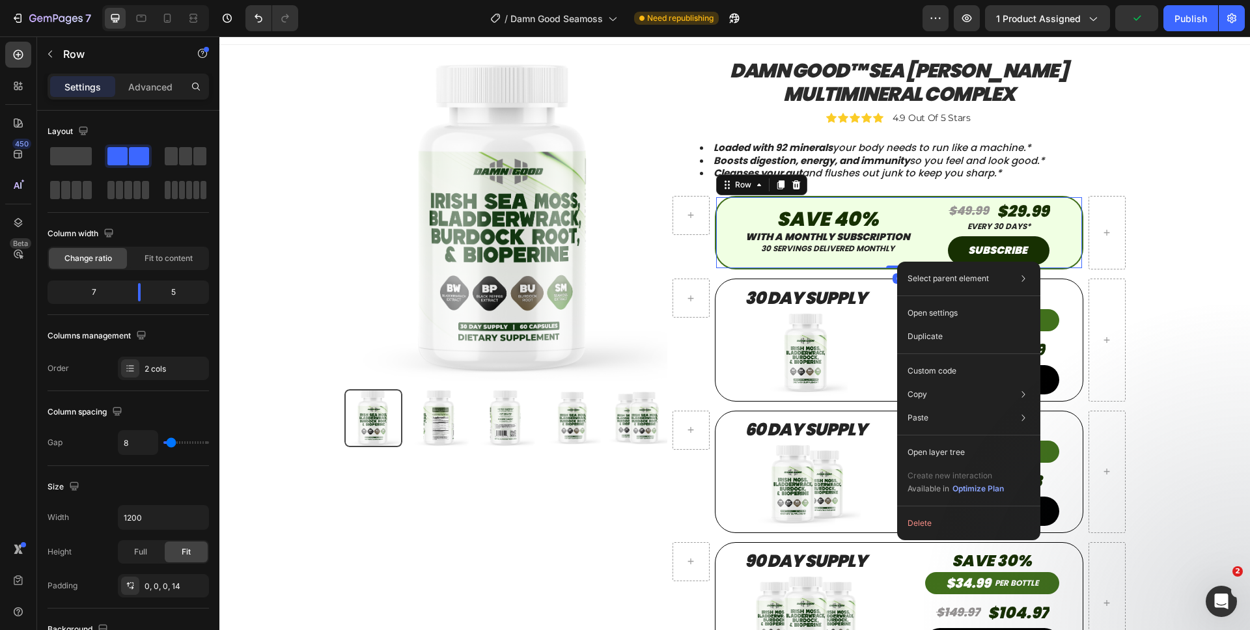
drag, startPoint x: 897, startPoint y: 262, endPoint x: 1116, endPoint y: 310, distance: 224.7
click at [887, 388] on div at bounding box center [805, 353] width 181 height 85
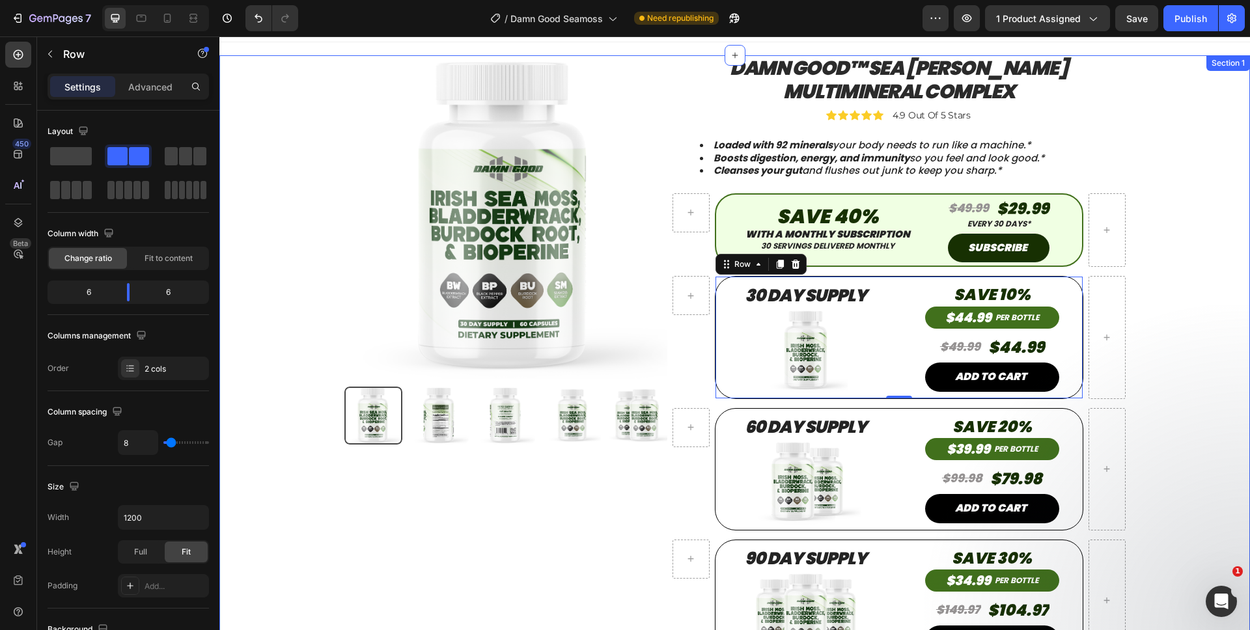
click at [1149, 400] on div "Product Images Product Damn Good™ Sea Moss Multimineral Complex Product Title P…" at bounding box center [734, 369] width 1011 height 629
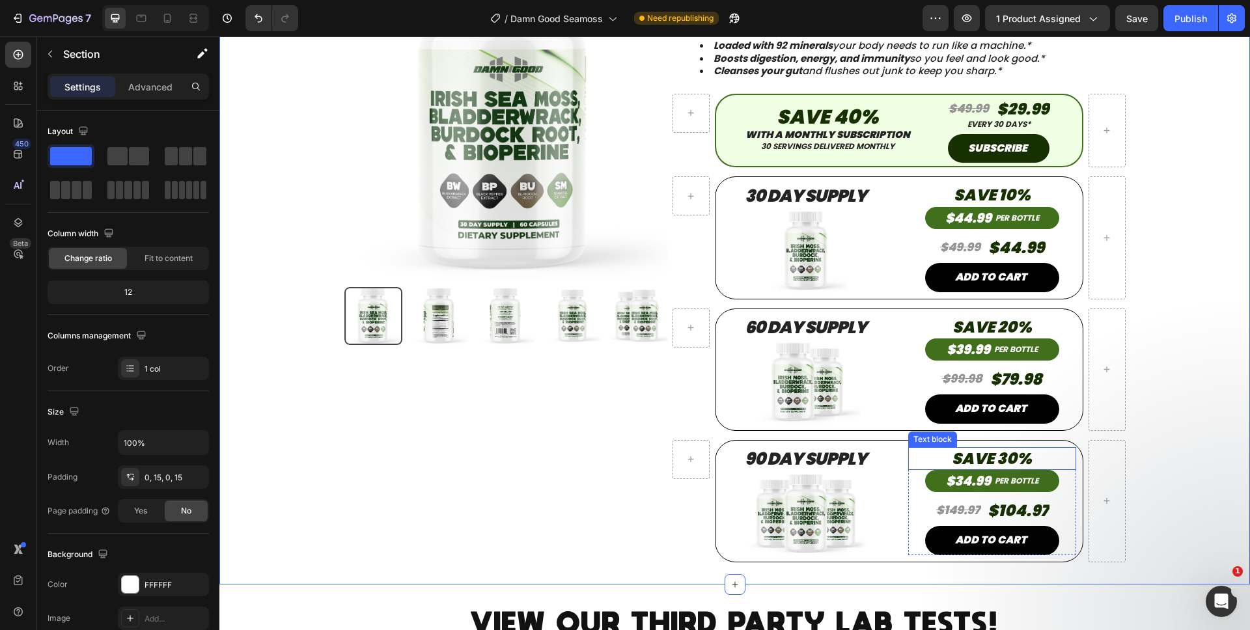
scroll to position [120, 0]
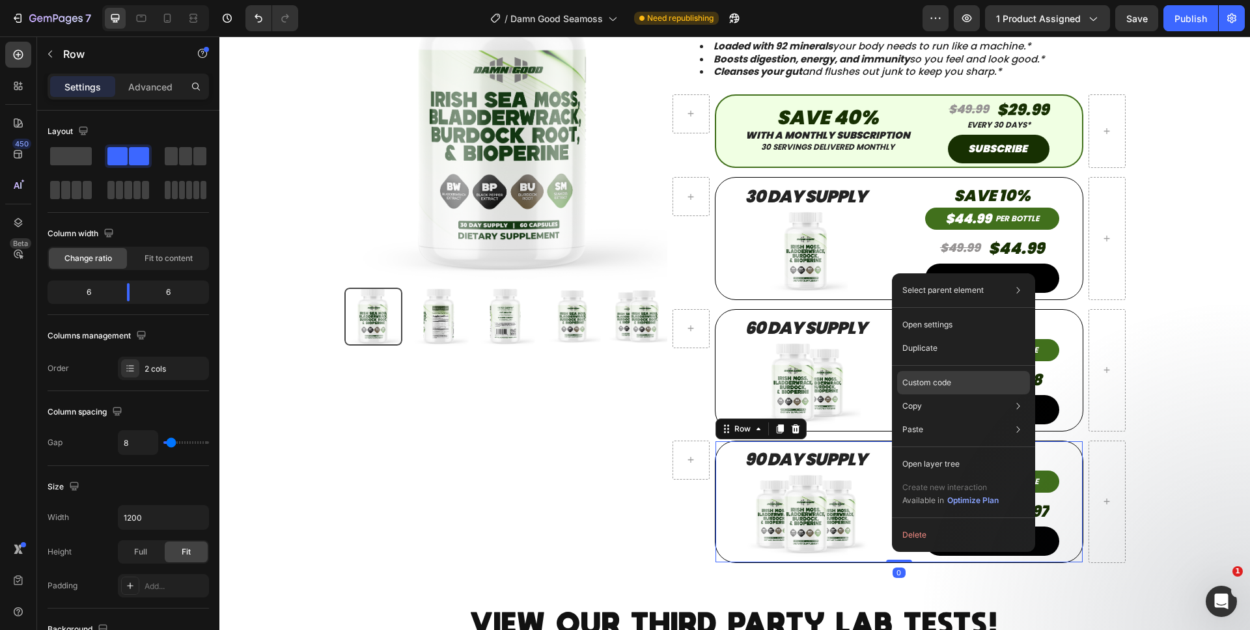
click at [918, 418] on div "Custom code" at bounding box center [963, 429] width 133 height 23
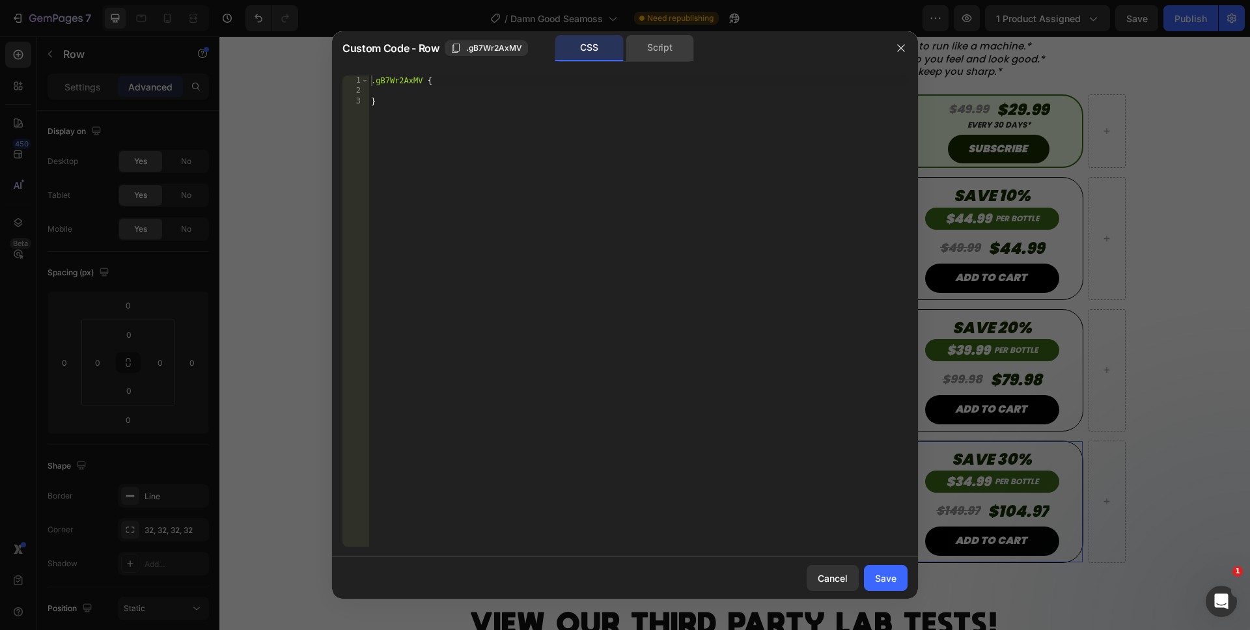
click at [658, 59] on div "Script" at bounding box center [660, 48] width 68 height 26
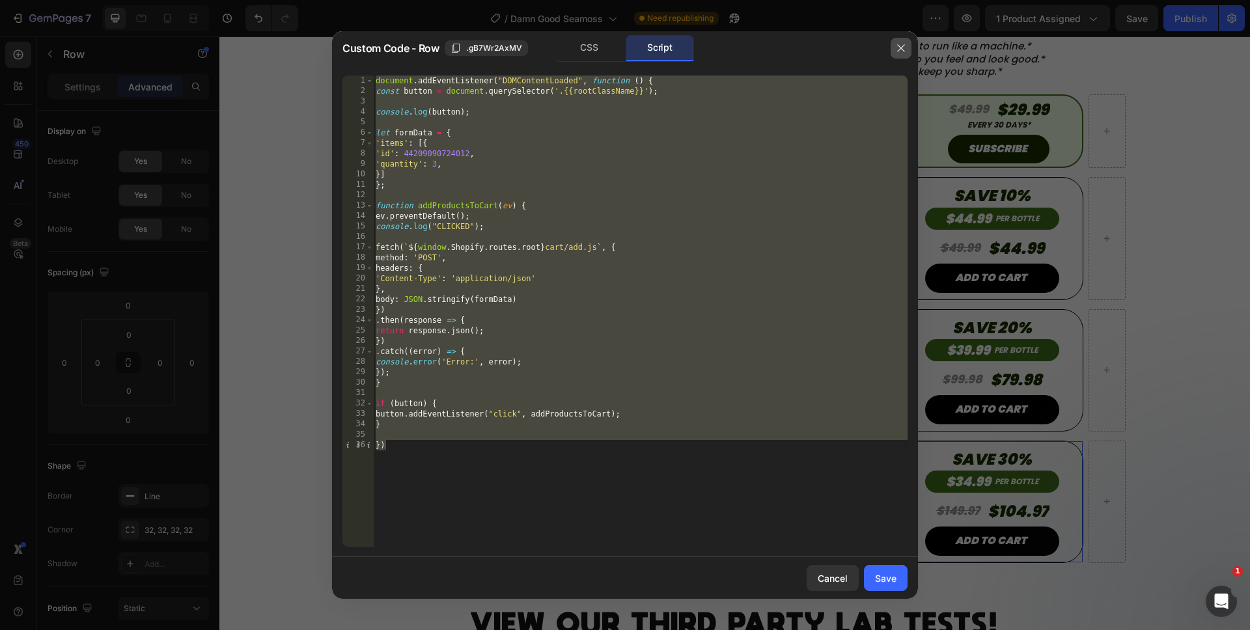
click at [897, 48] on icon "button" at bounding box center [901, 48] width 10 height 10
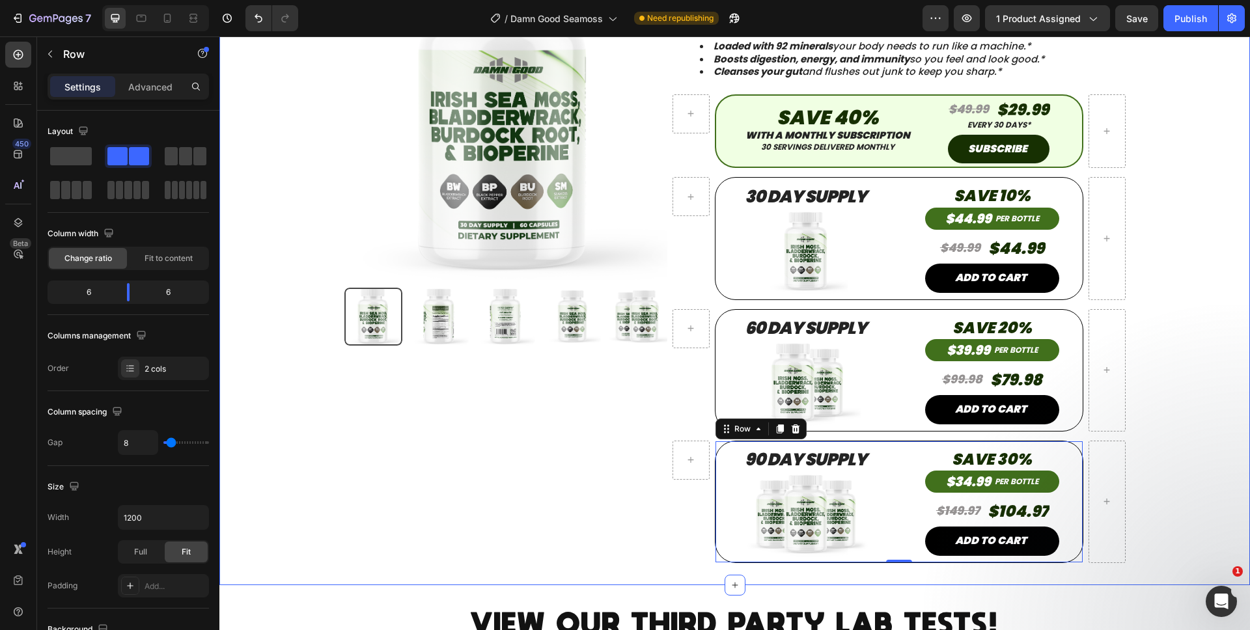
click at [1150, 260] on div "Product Images Product Damn Good™ Sea Moss Multimineral Complex Product Title P…" at bounding box center [734, 270] width 1011 height 629
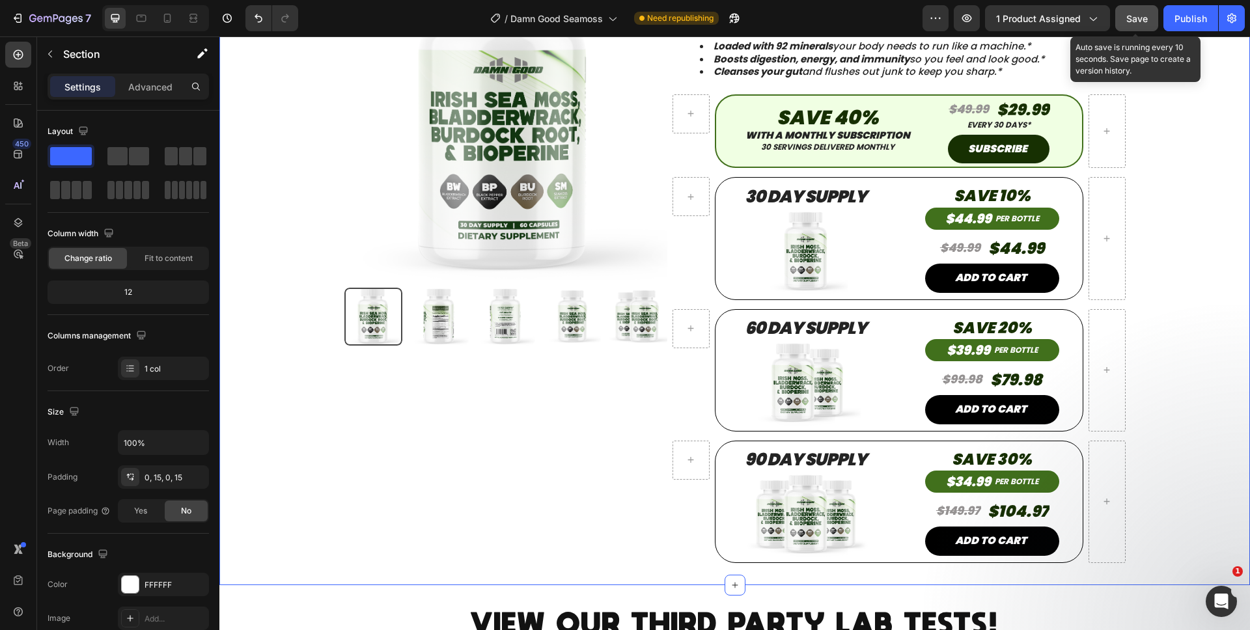
click at [1129, 30] on button "Save" at bounding box center [1136, 18] width 43 height 26
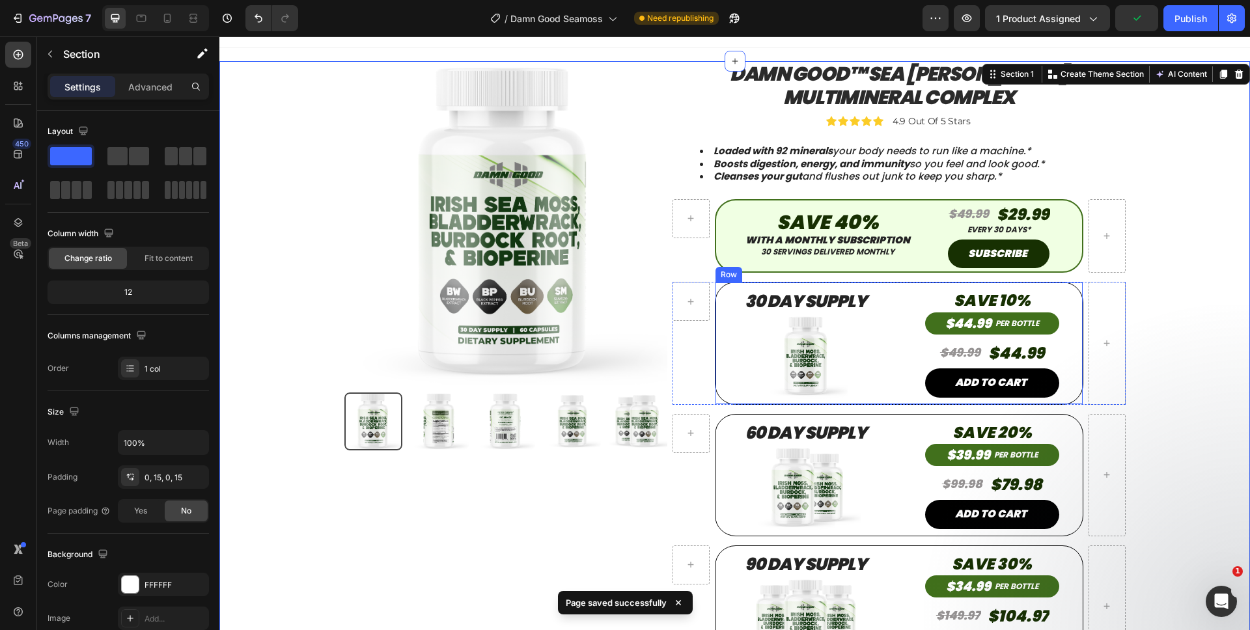
scroll to position [0, 0]
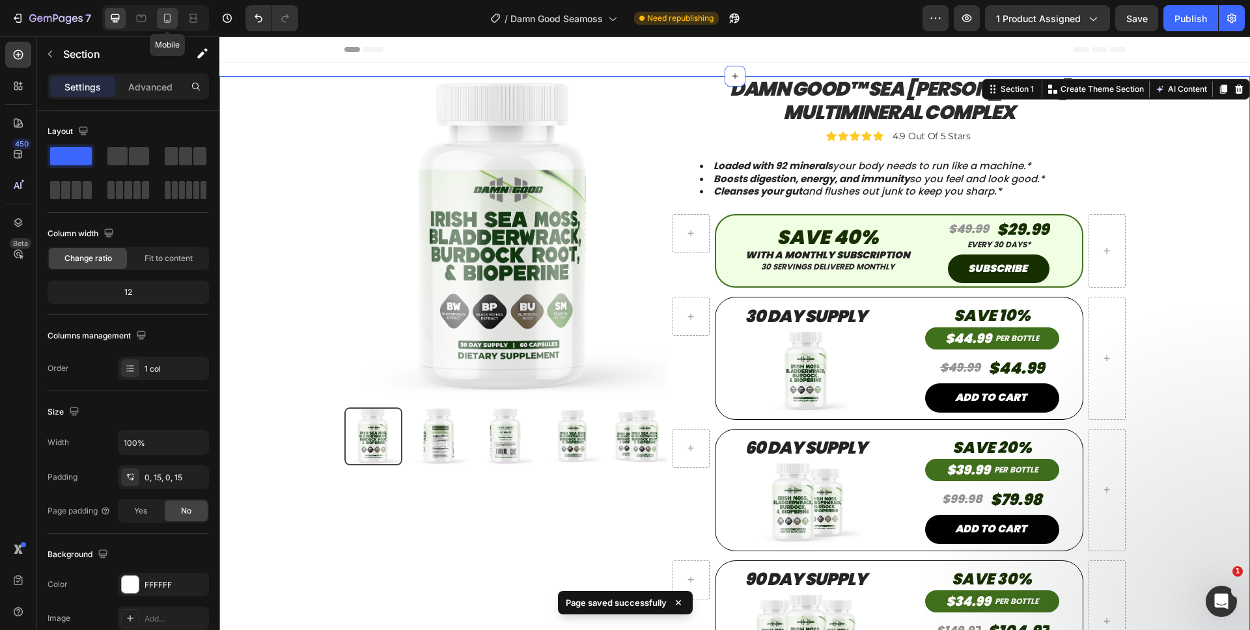
click at [172, 25] on div at bounding box center [167, 18] width 21 height 21
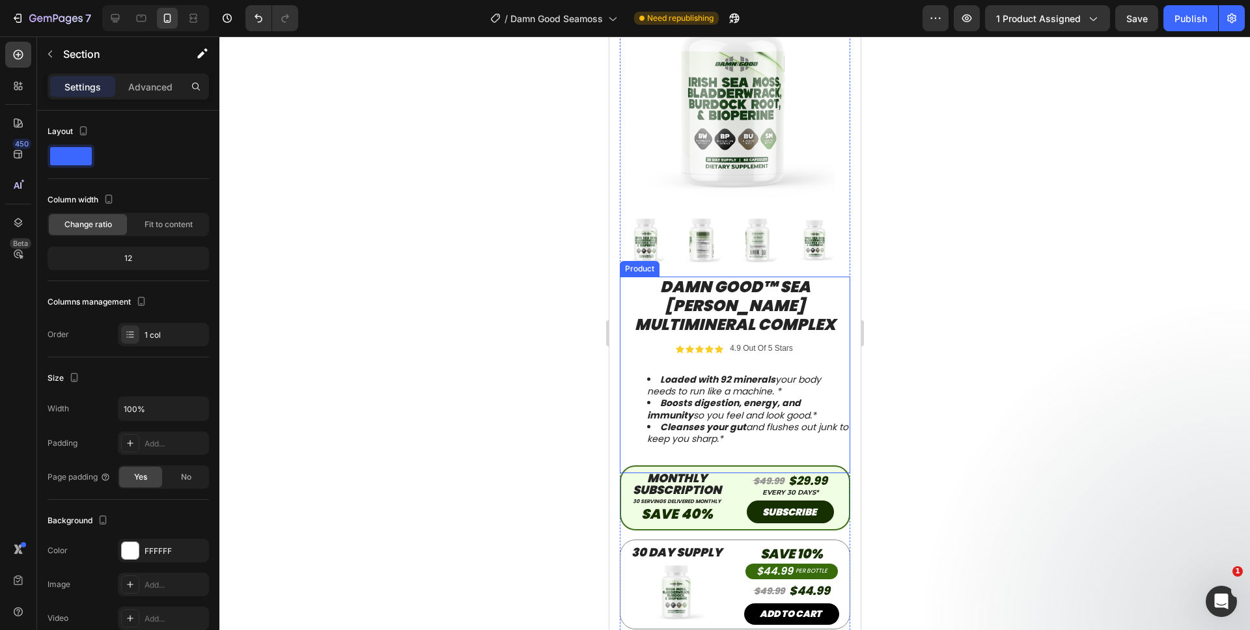
scroll to position [96, 0]
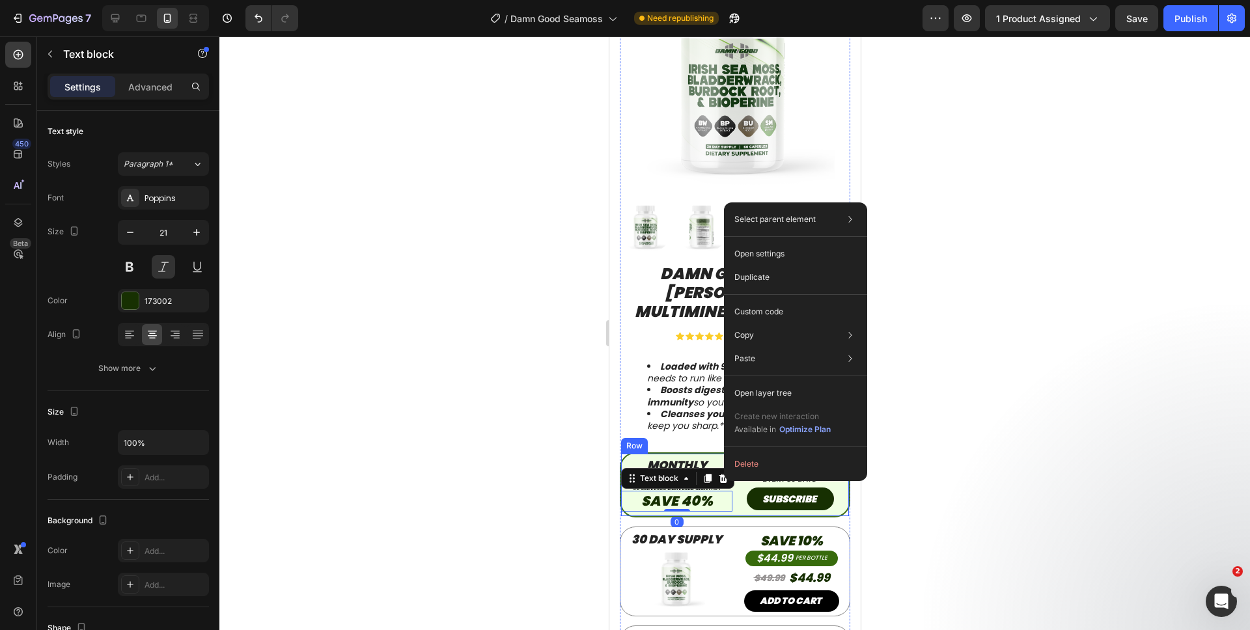
click at [729, 484] on div "MONTHLY SUBSCRIPTION Heading 30 servings delivered monthly Heading Save 40% Tex…" at bounding box center [734, 484] width 230 height 64
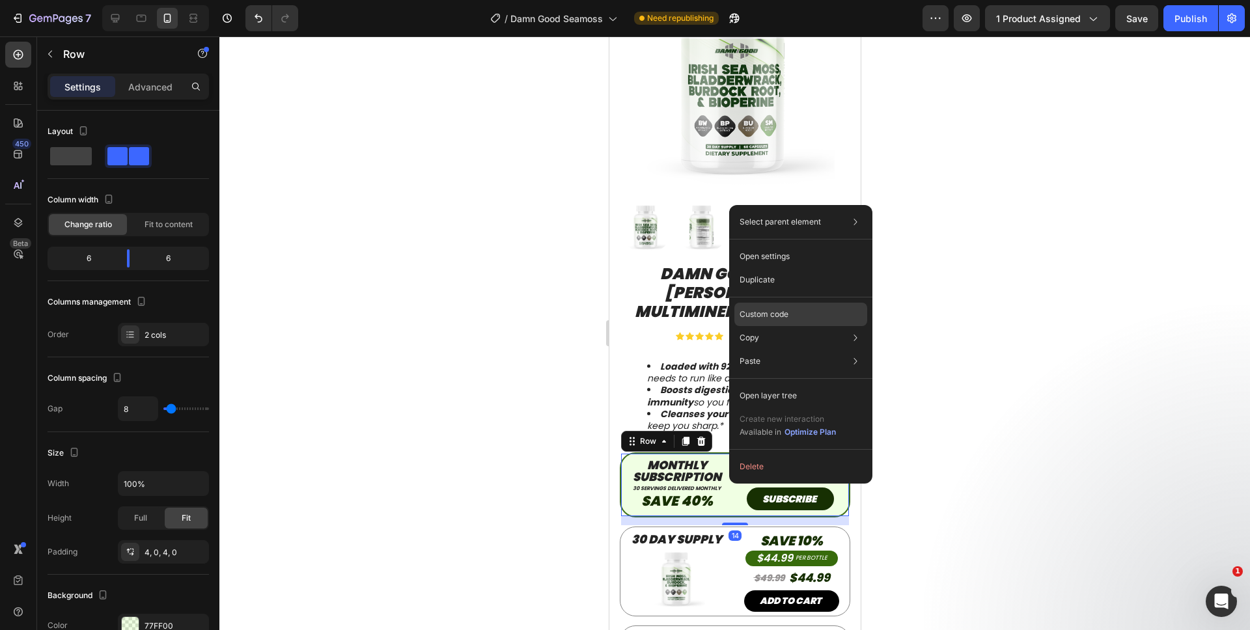
click at [766, 318] on p "Custom code" at bounding box center [763, 315] width 49 height 12
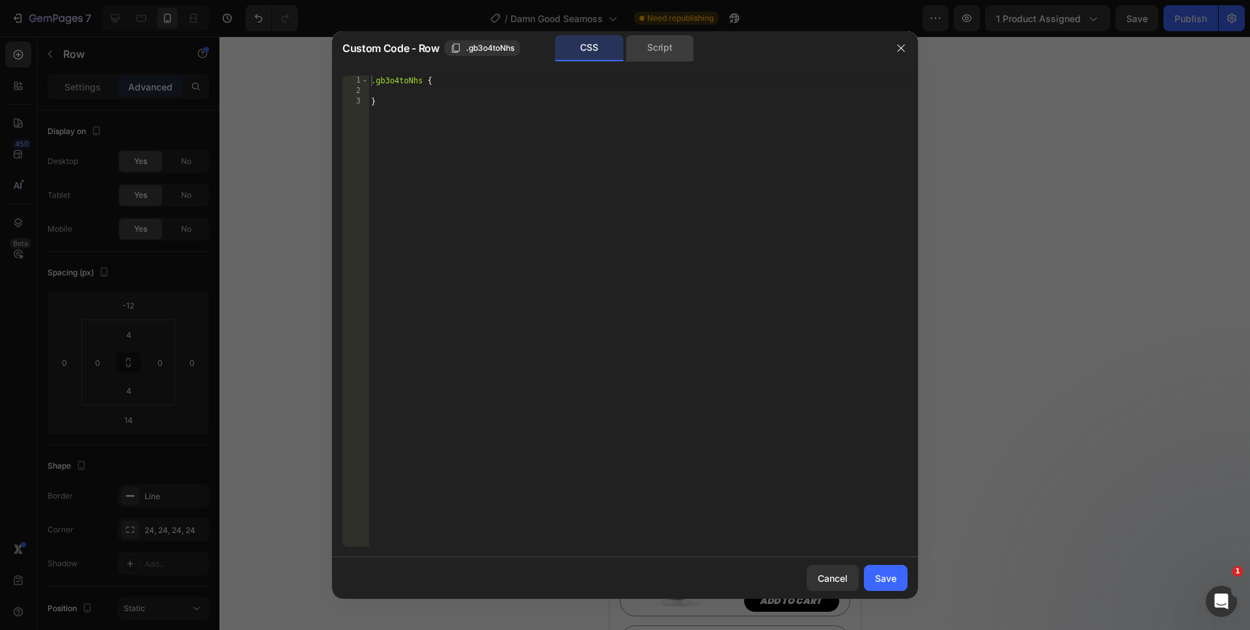
click at [636, 38] on div "Script" at bounding box center [660, 48] width 68 height 26
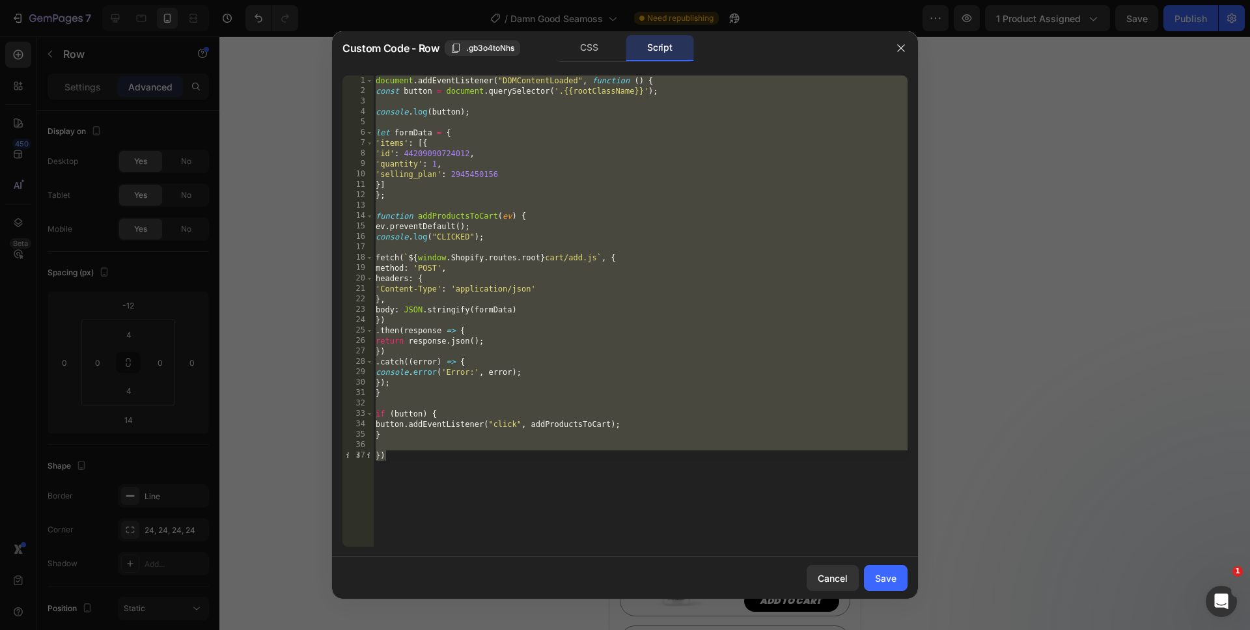
click at [428, 490] on div "document . addEventListener ( "DOMContentLoaded" , function ( ) { const button …" at bounding box center [640, 322] width 534 height 492
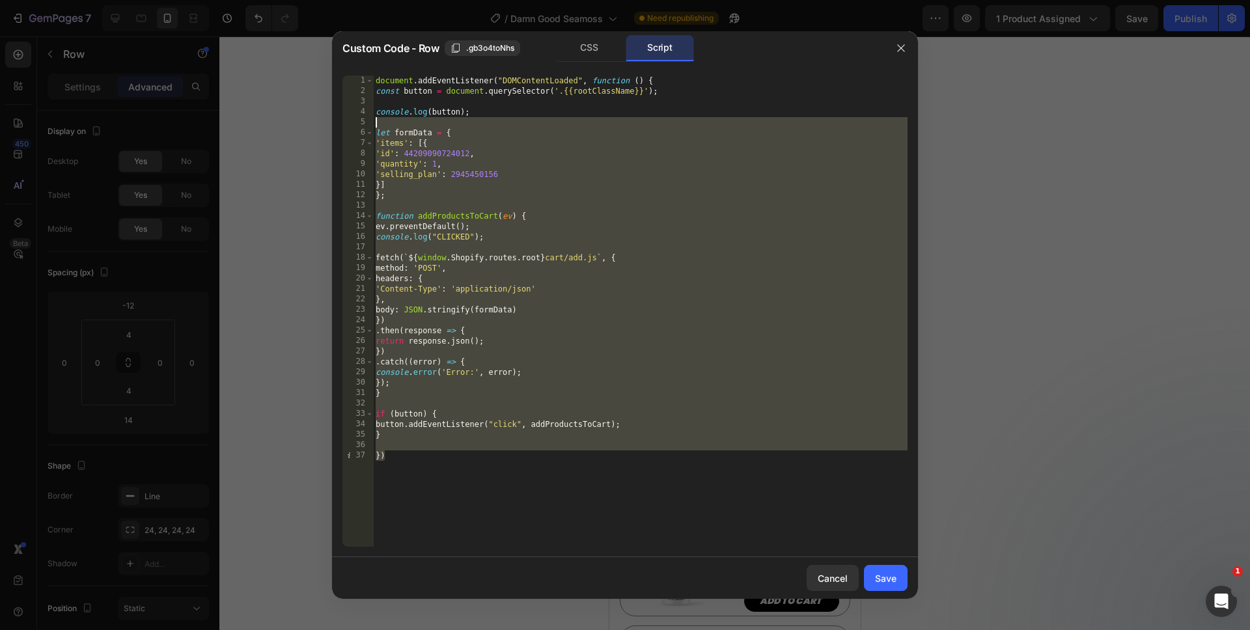
drag, startPoint x: 437, startPoint y: 492, endPoint x: 320, endPoint y: 41, distance: 466.0
click at [320, 41] on div "Custom Code - Row .gb3o4toNhs CSS Script }) 1 2 3 4 5 6 7 8 9 10 11 12 13 14 15…" at bounding box center [625, 315] width 1250 height 630
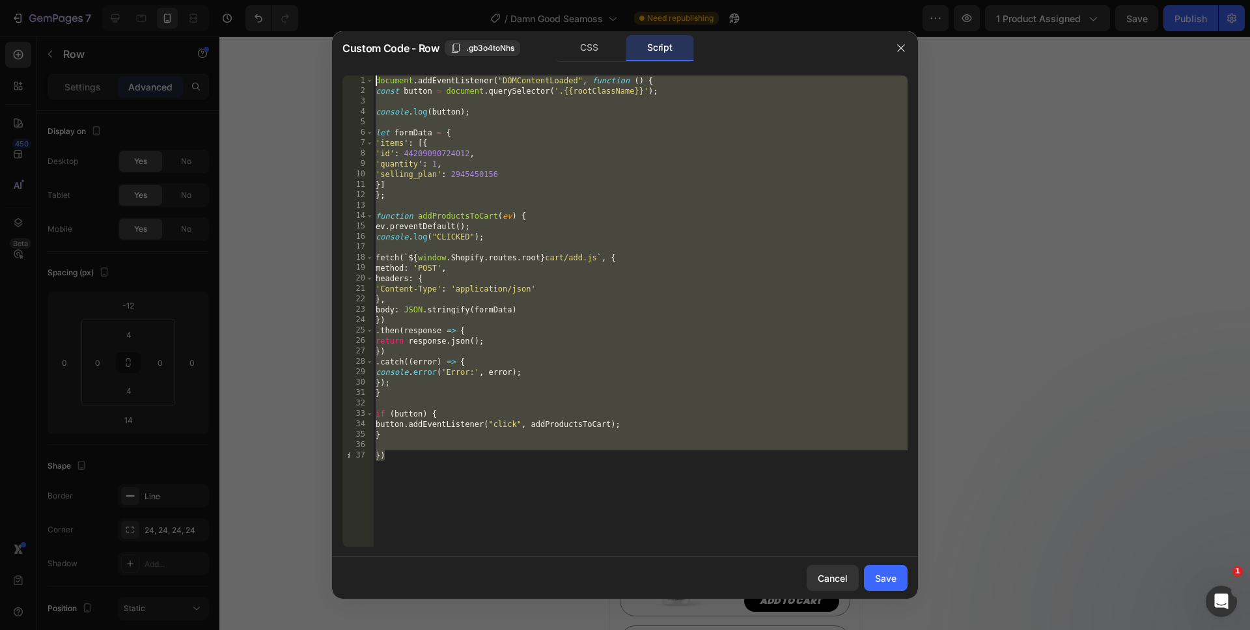
click at [510, 482] on div "document . addEventListener ( "DOMContentLoaded" , function ( ) { const button …" at bounding box center [640, 322] width 534 height 492
type textarea "})"
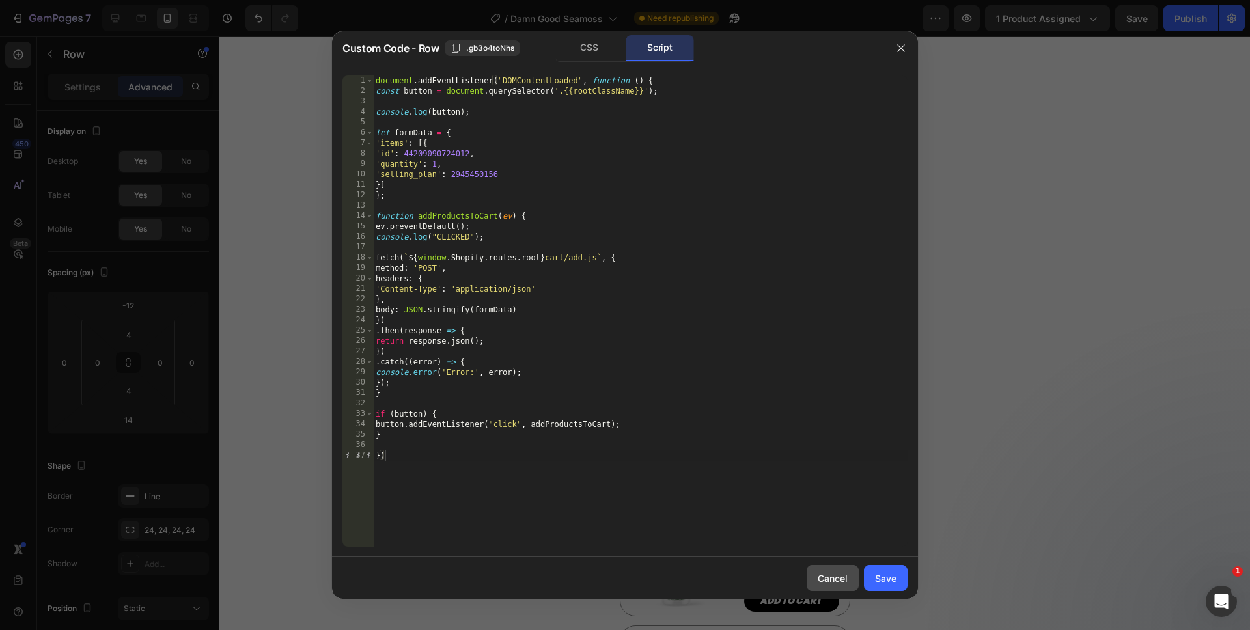
drag, startPoint x: 846, startPoint y: 570, endPoint x: 170, endPoint y: 504, distance: 679.5
click at [846, 570] on button "Cancel" at bounding box center [832, 578] width 52 height 26
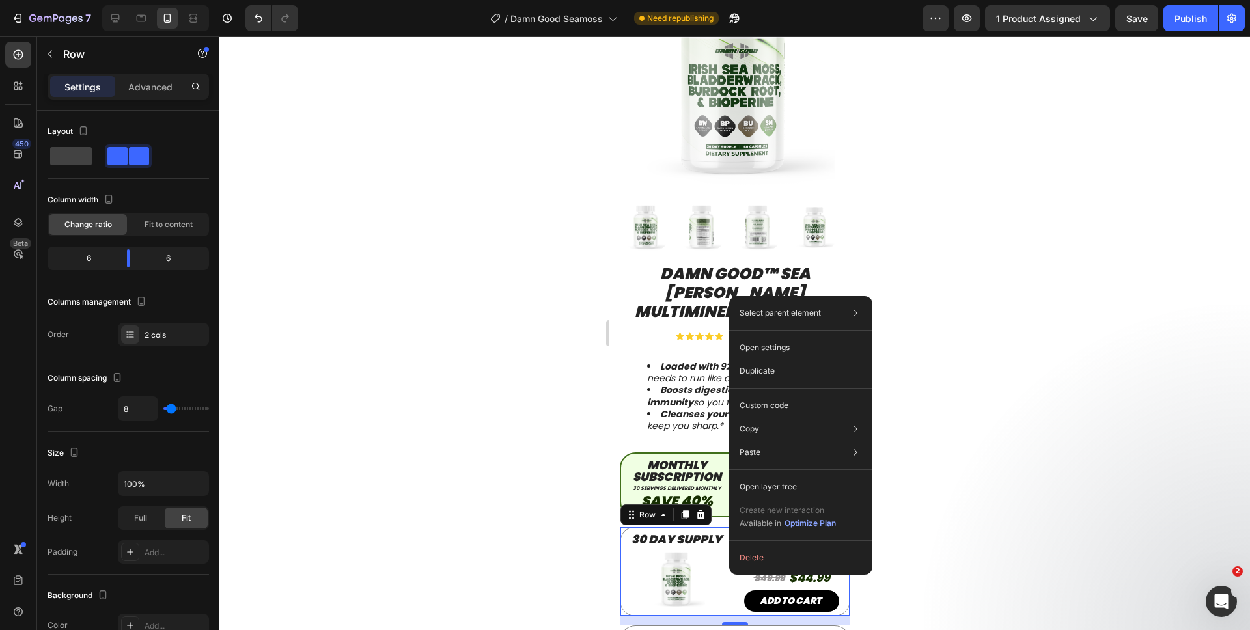
drag, startPoint x: 729, startPoint y: 575, endPoint x: 1340, endPoint y: 605, distance: 611.3
click at [767, 407] on p "Custom code" at bounding box center [763, 406] width 49 height 12
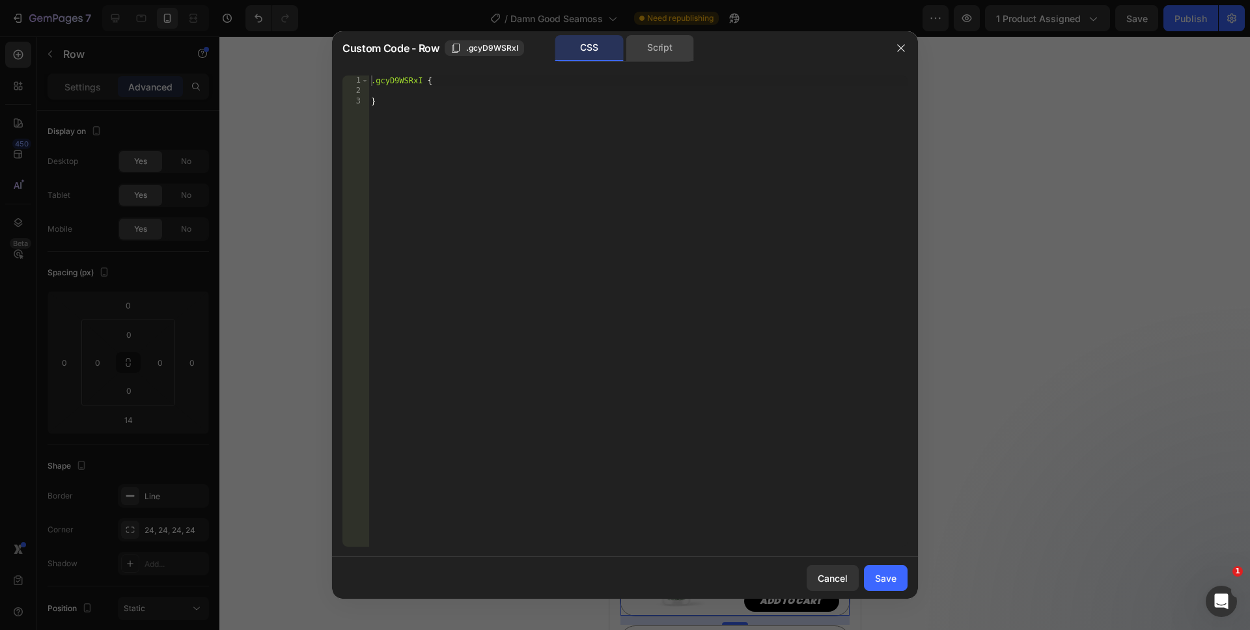
click at [661, 44] on div "Script" at bounding box center [660, 48] width 68 height 26
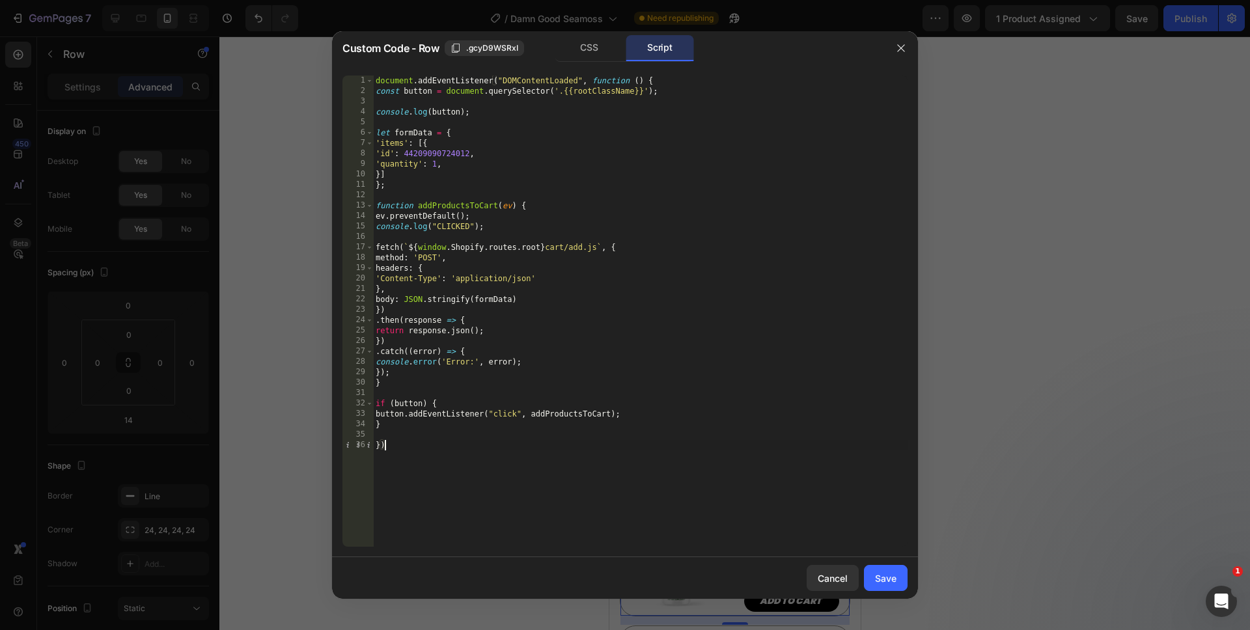
click at [513, 469] on div "document . addEventListener ( "DOMContentLoaded" , function ( ) { const button …" at bounding box center [640, 322] width 534 height 492
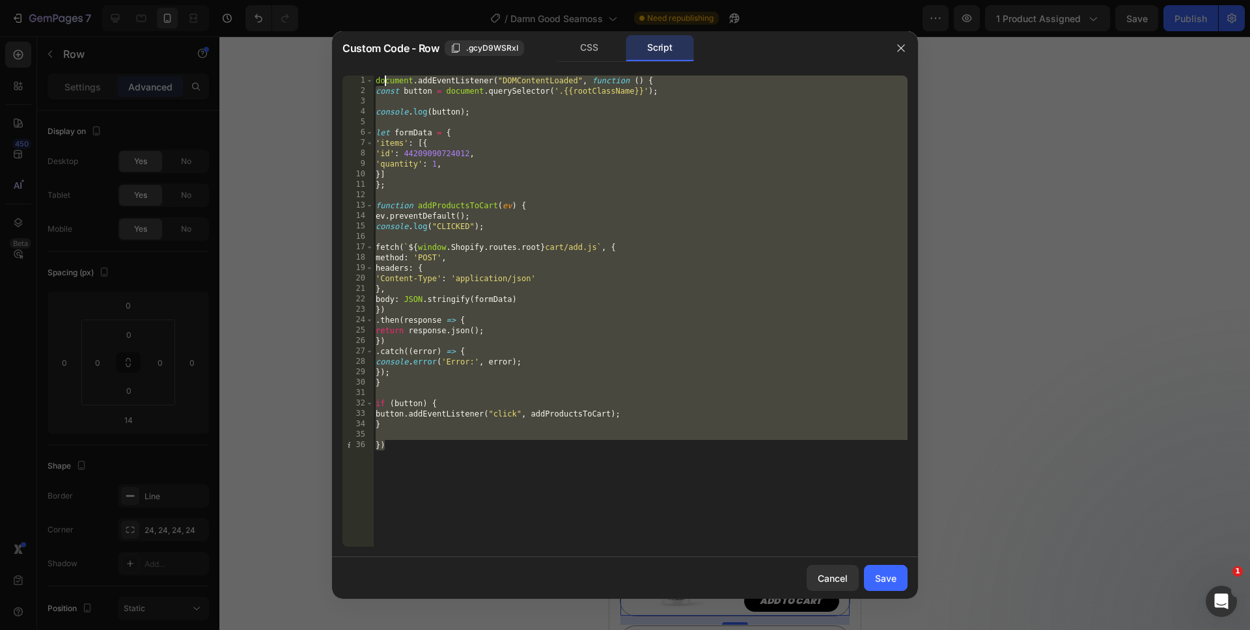
drag, startPoint x: 499, startPoint y: 495, endPoint x: 381, endPoint y: 74, distance: 437.5
click at [381, 74] on div "}) 1 2 3 4 5 6 7 8 9 10 11 12 13 14 15 16 17 18 19 20 21 22 23 24 25 26 27 28 2…" at bounding box center [625, 311] width 586 height 492
paste textarea "})"
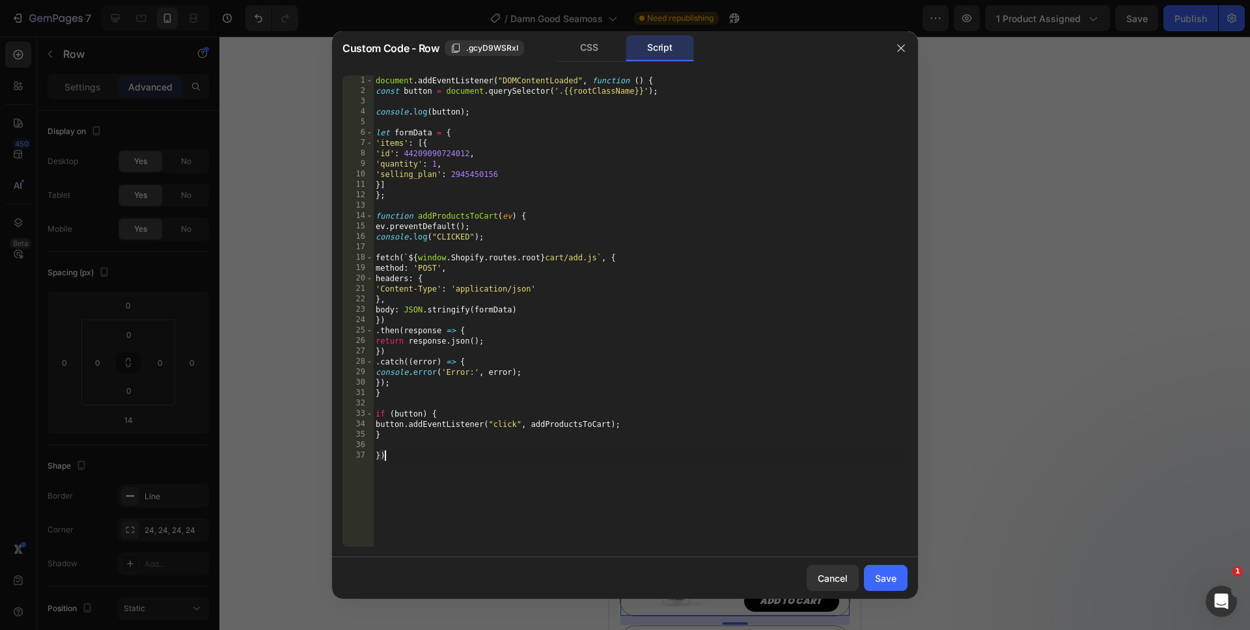
click at [452, 177] on div "document . addEventListener ( "DOMContentLoaded" , function ( ) { const button …" at bounding box center [640, 322] width 534 height 492
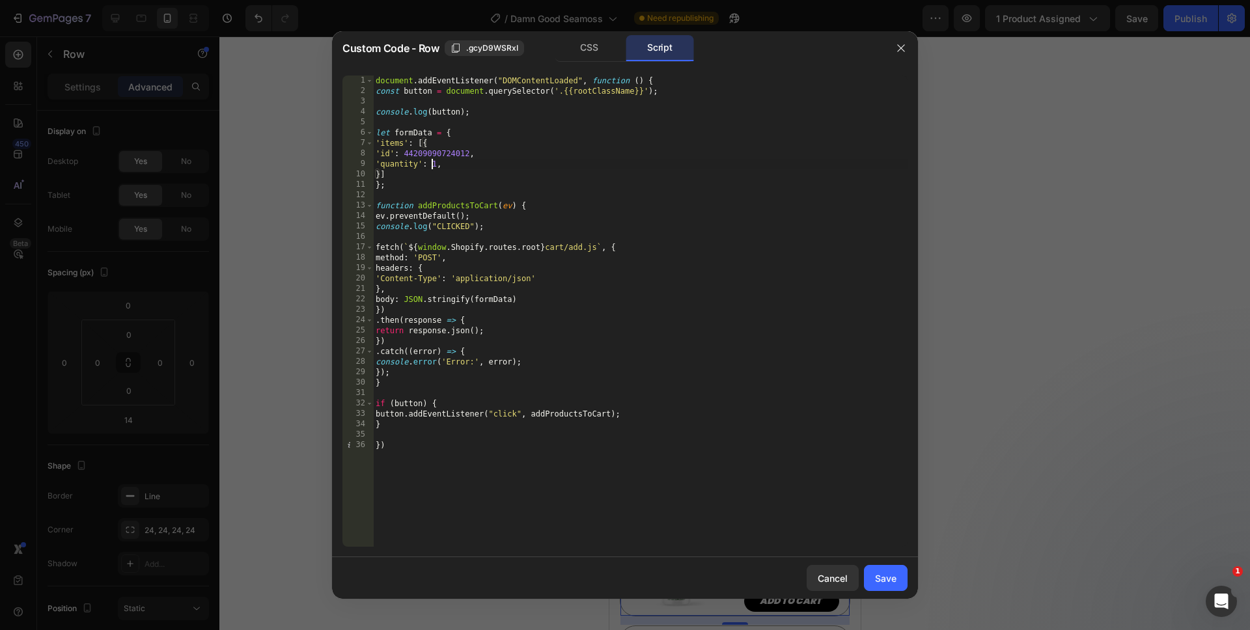
click at [432, 163] on div "document . addEventListener ( "DOMContentLoaded" , function ( ) { const button …" at bounding box center [640, 322] width 534 height 492
click at [473, 502] on div "document . addEventListener ( "DOMContentLoaded" , function ( ) { const button …" at bounding box center [640, 322] width 534 height 492
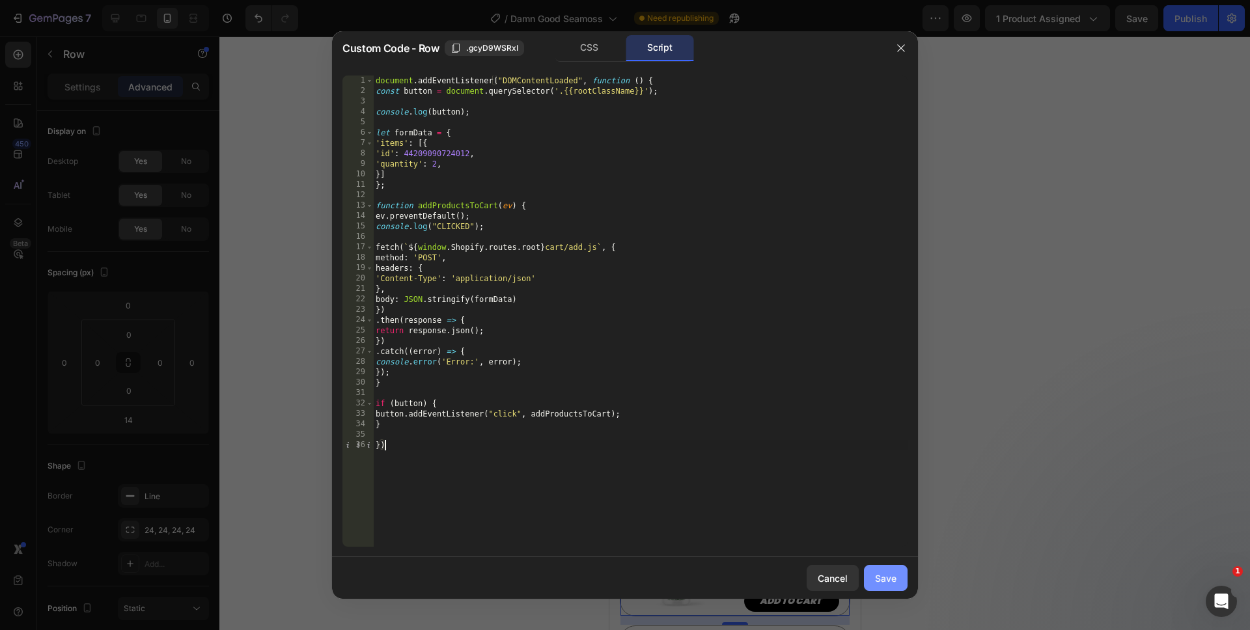
type textarea "})"
click at [894, 586] on button "Save" at bounding box center [886, 578] width 44 height 26
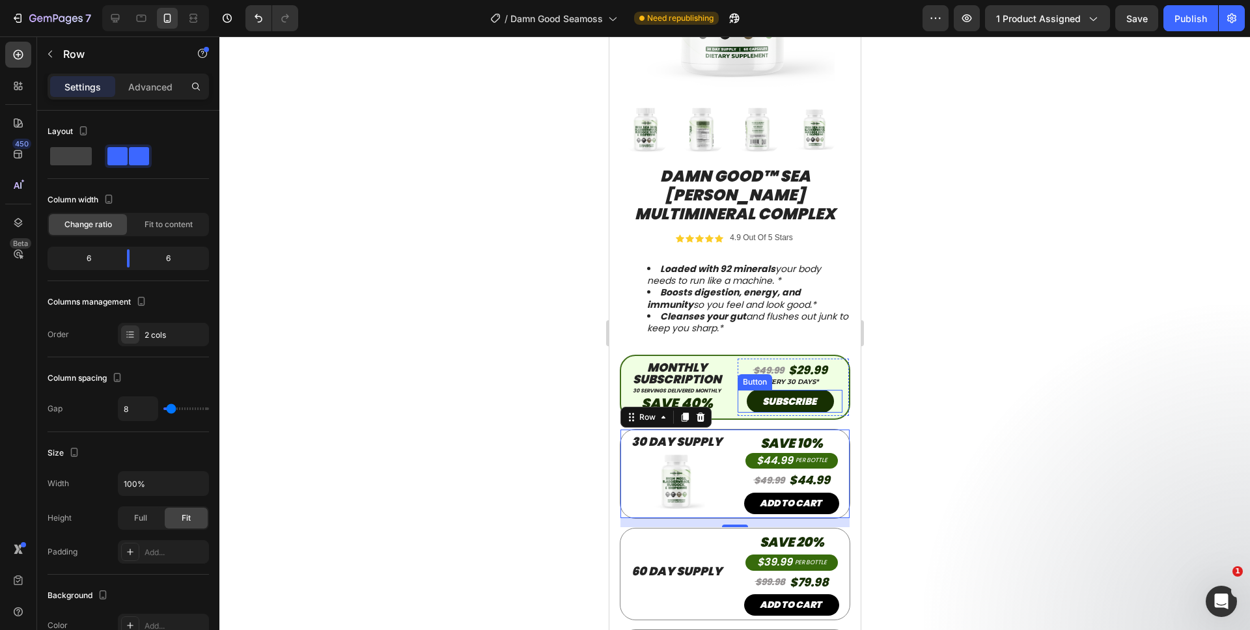
scroll to position [305, 0]
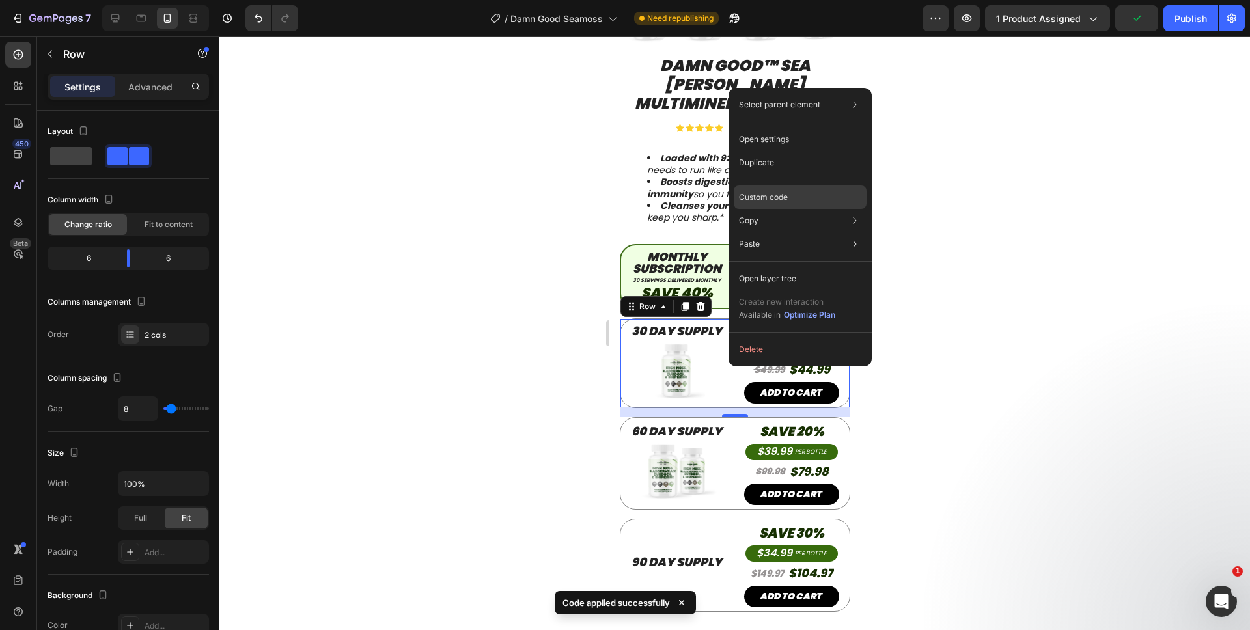
click at [760, 232] on div "Custom code" at bounding box center [800, 243] width 133 height 23
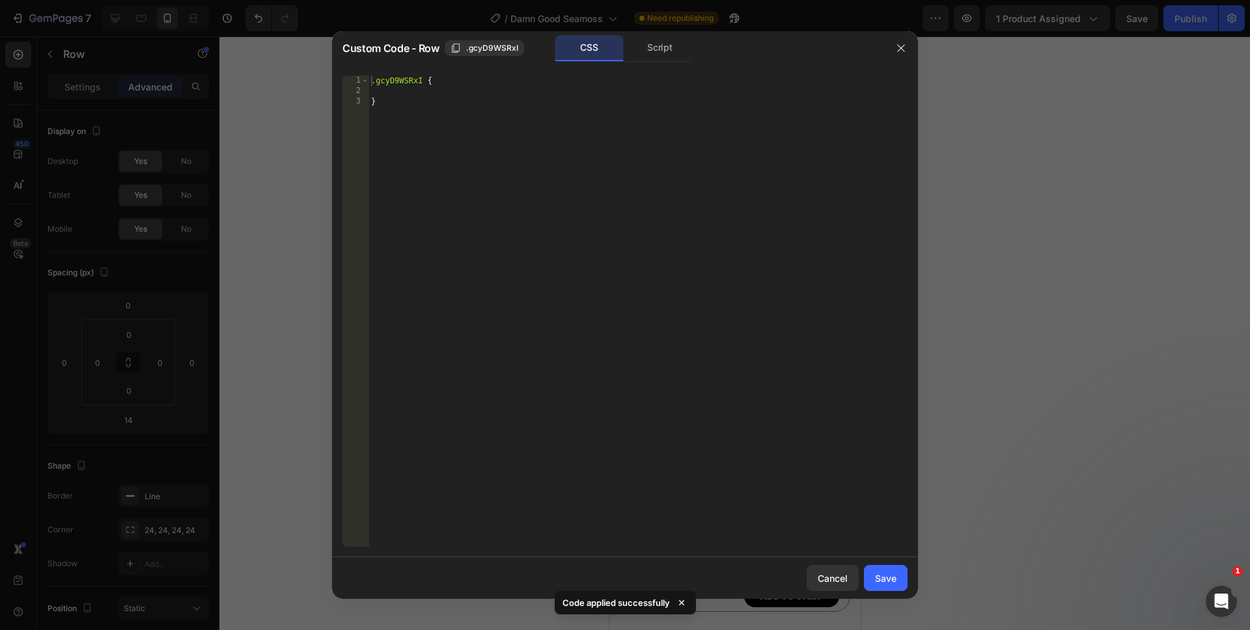
click at [650, 66] on div "1 2 3 .gcyD9WSRxI { } ההההההההההההההההההההההההההההההההההההההההההההההההההההההההה…" at bounding box center [625, 311] width 586 height 492
click at [652, 61] on div "CSS Script" at bounding box center [624, 48] width 139 height 27
click at [652, 58] on div "Script" at bounding box center [660, 48] width 68 height 26
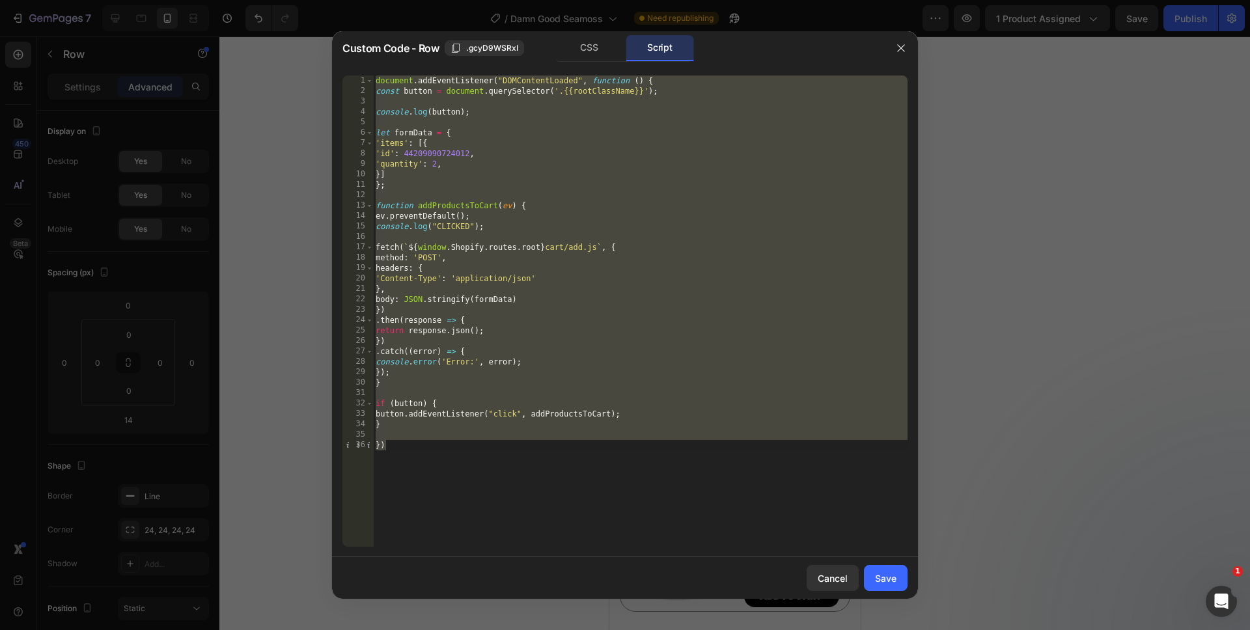
click at [434, 165] on div "document . addEventListener ( "DOMContentLoaded" , function ( ) { const button …" at bounding box center [640, 322] width 534 height 492
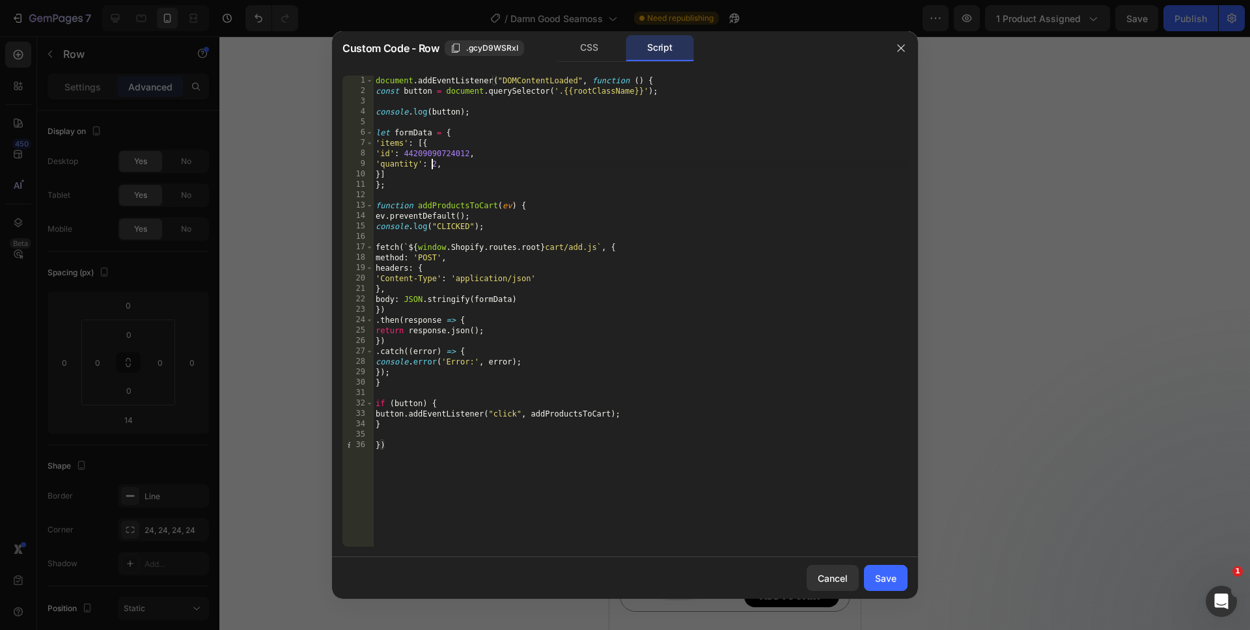
click at [434, 165] on div "document . addEventListener ( "DOMContentLoaded" , function ( ) { const button …" at bounding box center [640, 322] width 534 height 492
click at [458, 462] on div "document . addEventListener ( "DOMContentLoaded" , function ( ) { const button …" at bounding box center [640, 322] width 534 height 492
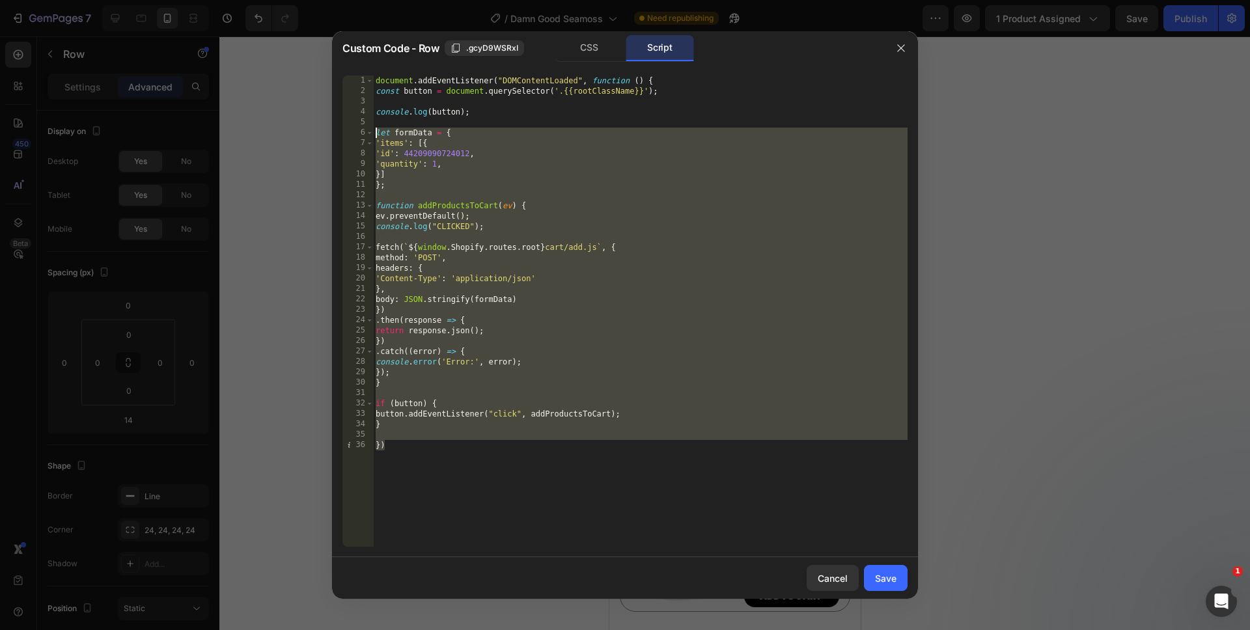
drag, startPoint x: 460, startPoint y: 497, endPoint x: 327, endPoint y: 35, distance: 480.7
click at [327, 35] on div "Custom Code - Row .gcyD9WSRxI CSS Script }) 1 2 3 4 5 6 7 8 9 10 11 12 13 14 15…" at bounding box center [625, 315] width 1250 height 630
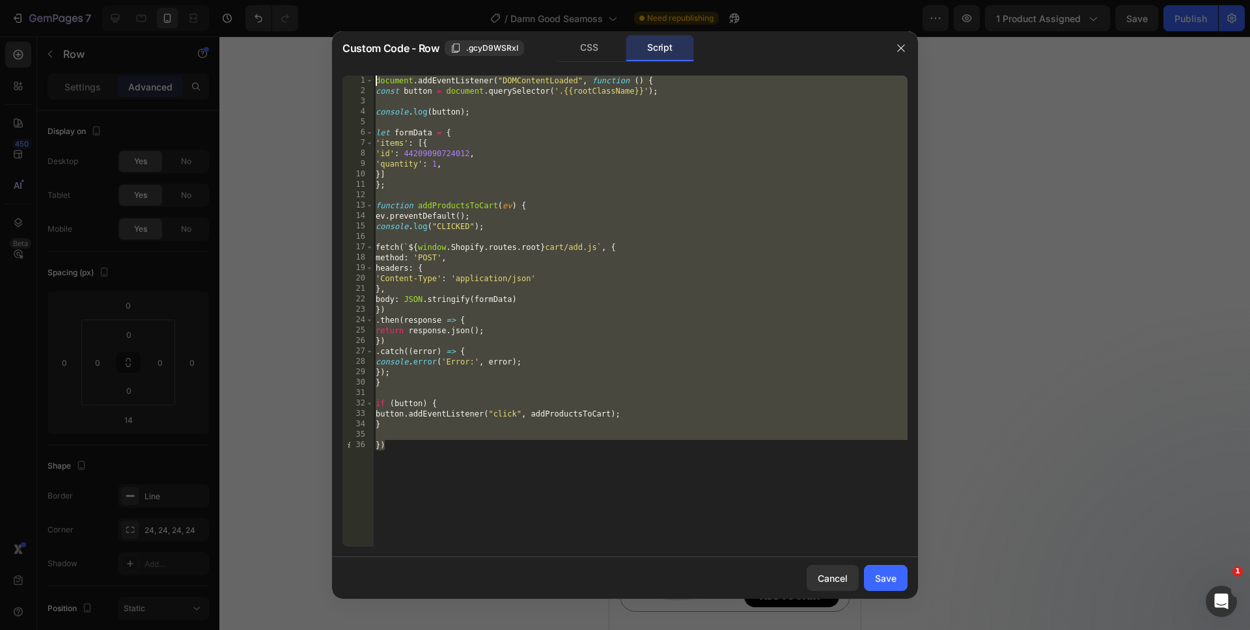
click at [612, 471] on div "document . addEventListener ( "DOMContentLoaded" , function ( ) { const button …" at bounding box center [640, 322] width 534 height 492
type textarea "})"
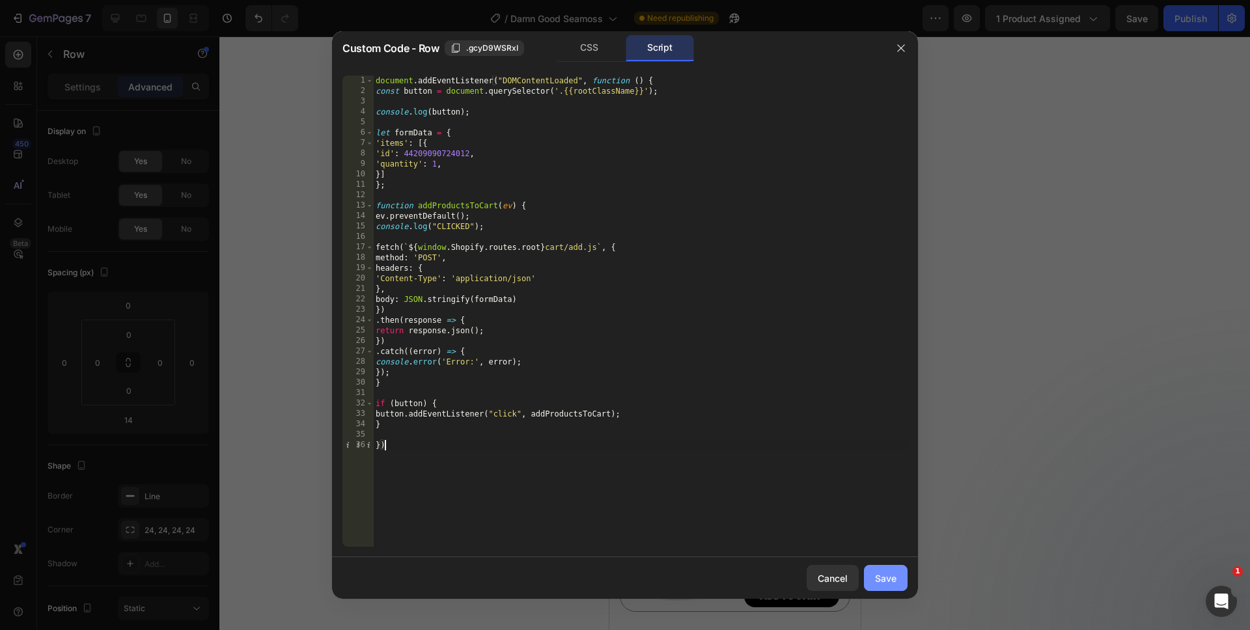
click at [872, 574] on button "Save" at bounding box center [886, 578] width 44 height 26
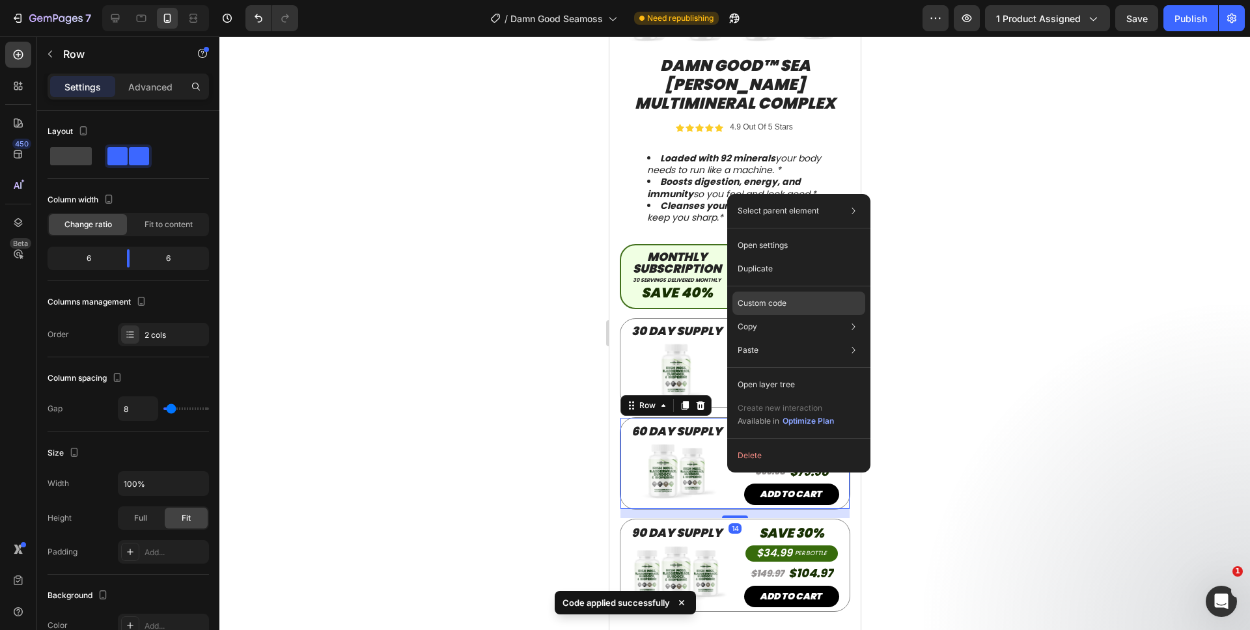
click at [762, 307] on p "Custom code" at bounding box center [761, 303] width 49 height 12
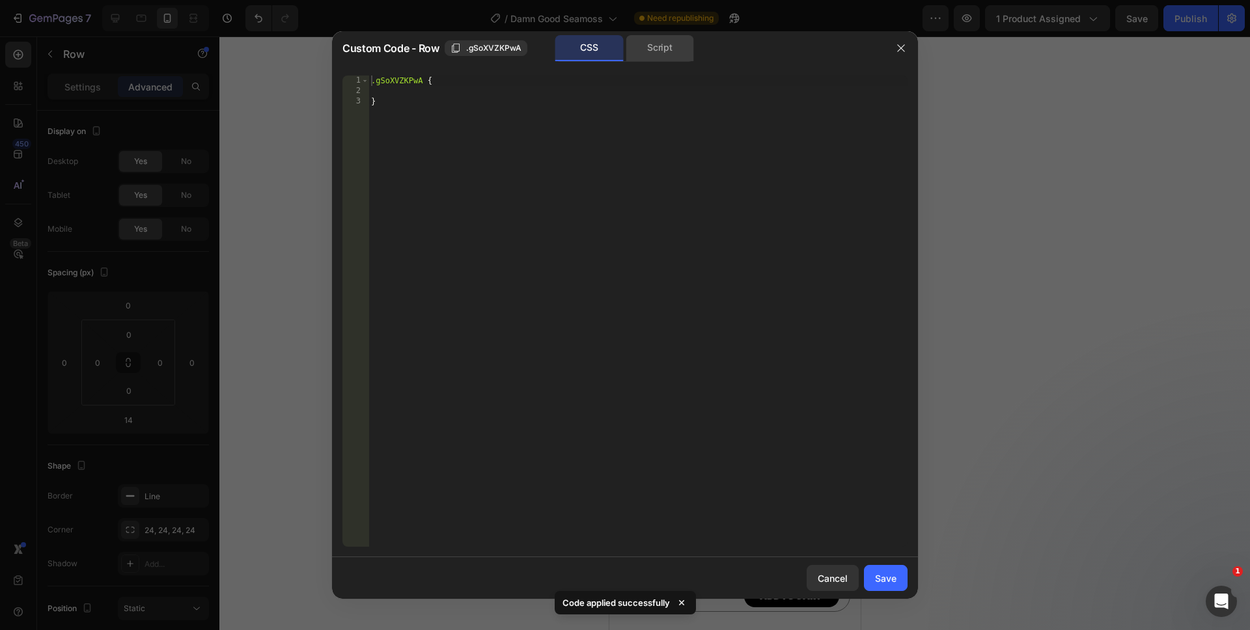
click at [652, 57] on div "Script" at bounding box center [660, 48] width 68 height 26
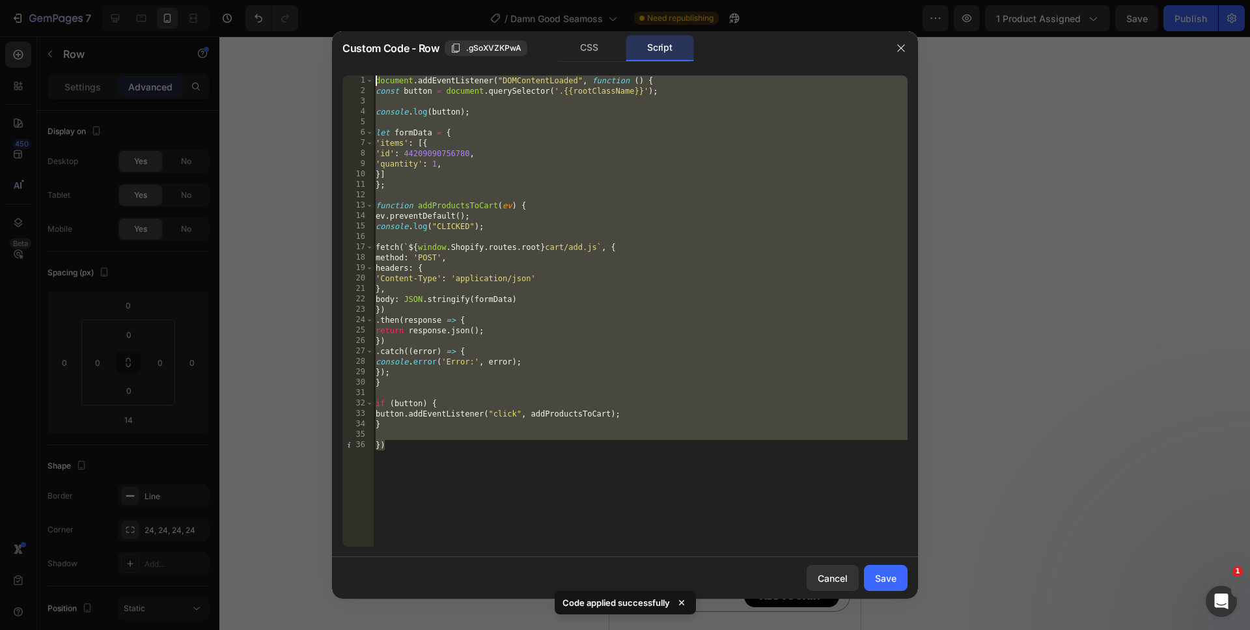
drag, startPoint x: 469, startPoint y: 447, endPoint x: 307, endPoint y: 20, distance: 456.9
click at [307, 20] on div "Custom Code - Row .gSoXVZKPwA CSS Script }) 1 2 3 4 5 6 7 8 9 10 11 12 13 14 15…" at bounding box center [625, 315] width 1250 height 630
paste textarea "})"
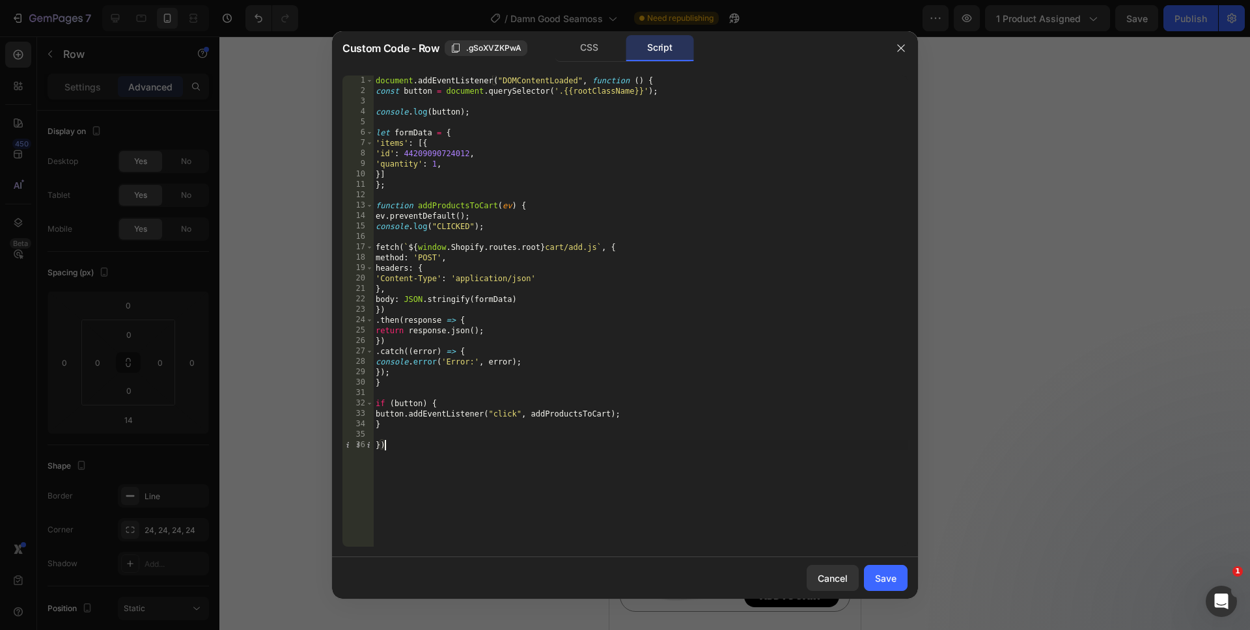
click at [433, 166] on div "document . addEventListener ( "DOMContentLoaded" , function ( ) { const button …" at bounding box center [640, 322] width 534 height 492
drag, startPoint x: 512, startPoint y: 490, endPoint x: 518, endPoint y: 493, distance: 7.3
click at [512, 490] on div "document . addEventListener ( "DOMContentLoaded" , function ( ) { const button …" at bounding box center [640, 322] width 534 height 492
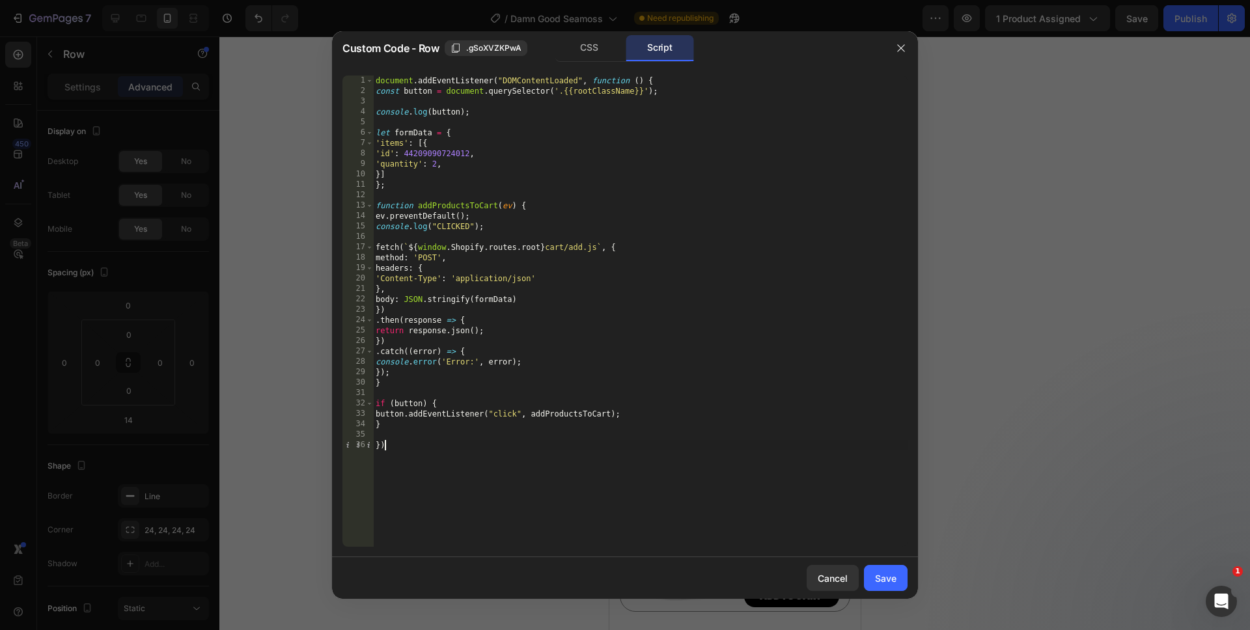
scroll to position [0, 0]
type textarea "})"
click at [872, 569] on button "Save" at bounding box center [886, 578] width 44 height 26
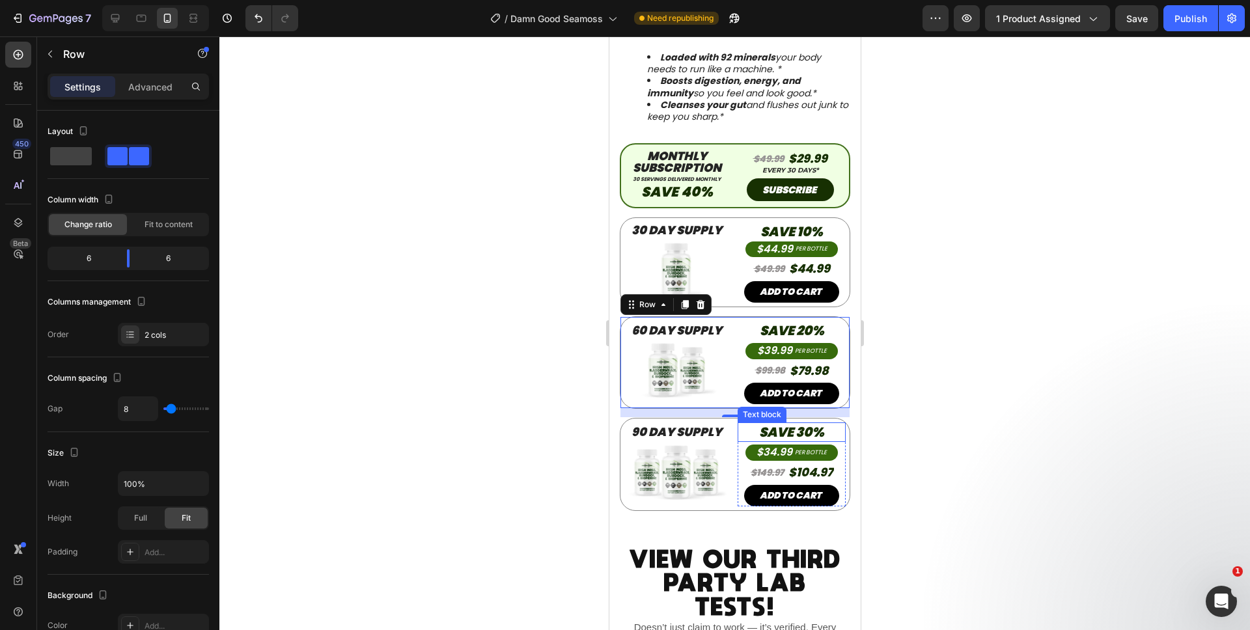
scroll to position [406, 0]
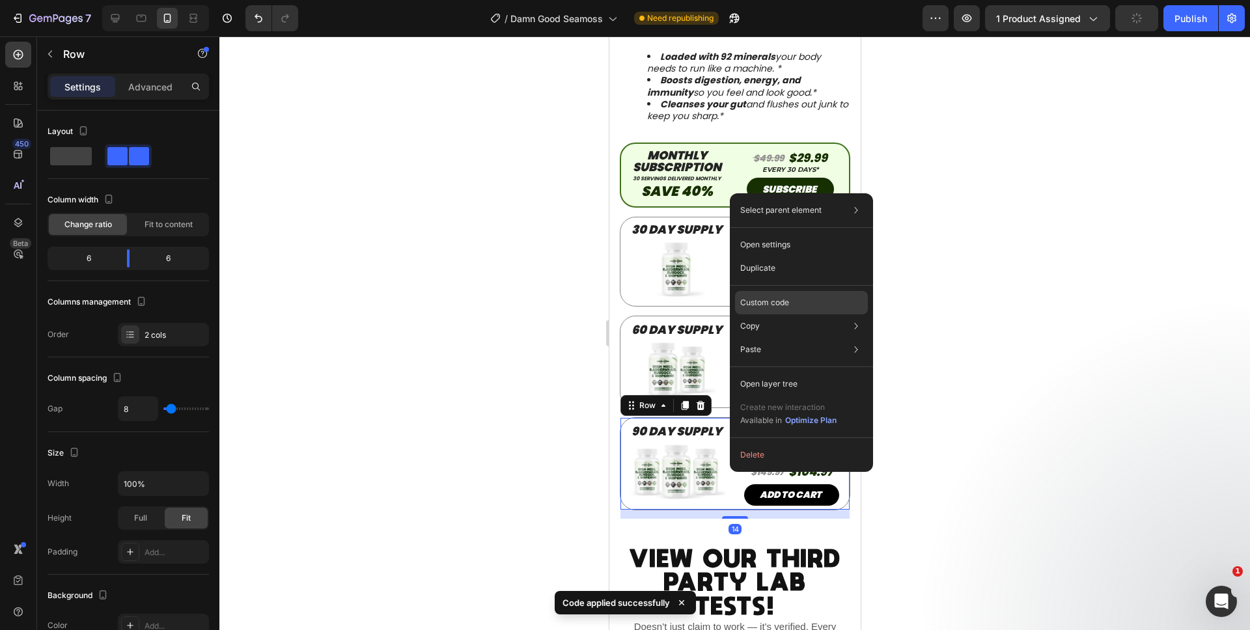
click at [771, 307] on p "Custom code" at bounding box center [764, 303] width 49 height 12
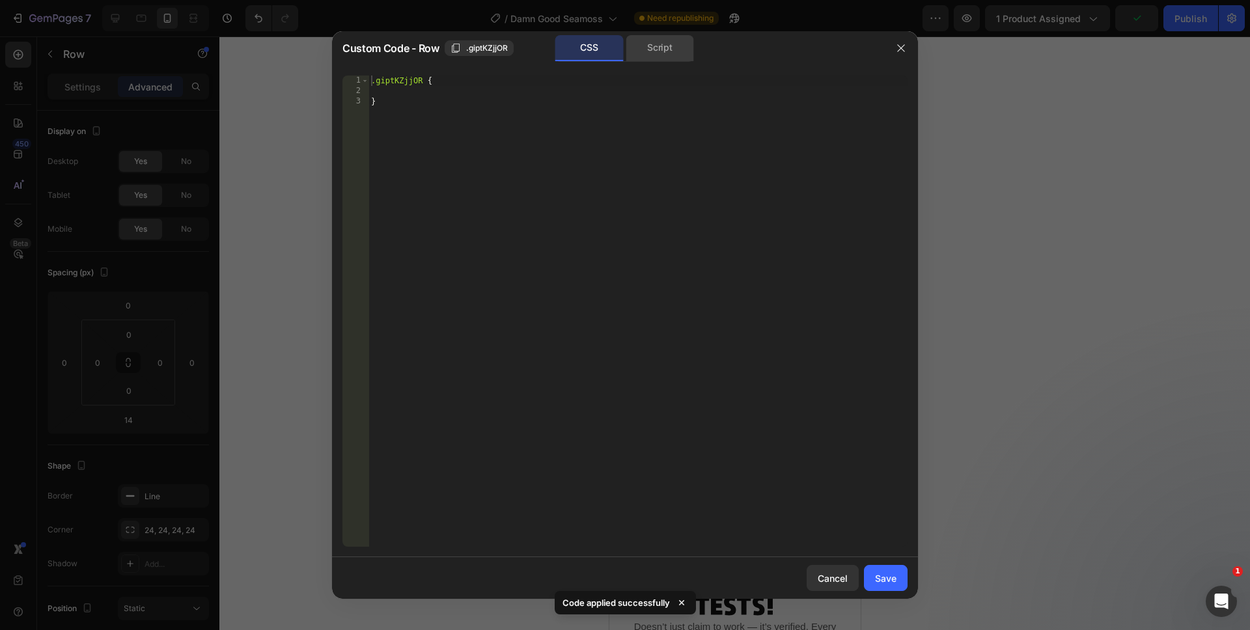
click at [676, 49] on div "Script" at bounding box center [660, 48] width 68 height 26
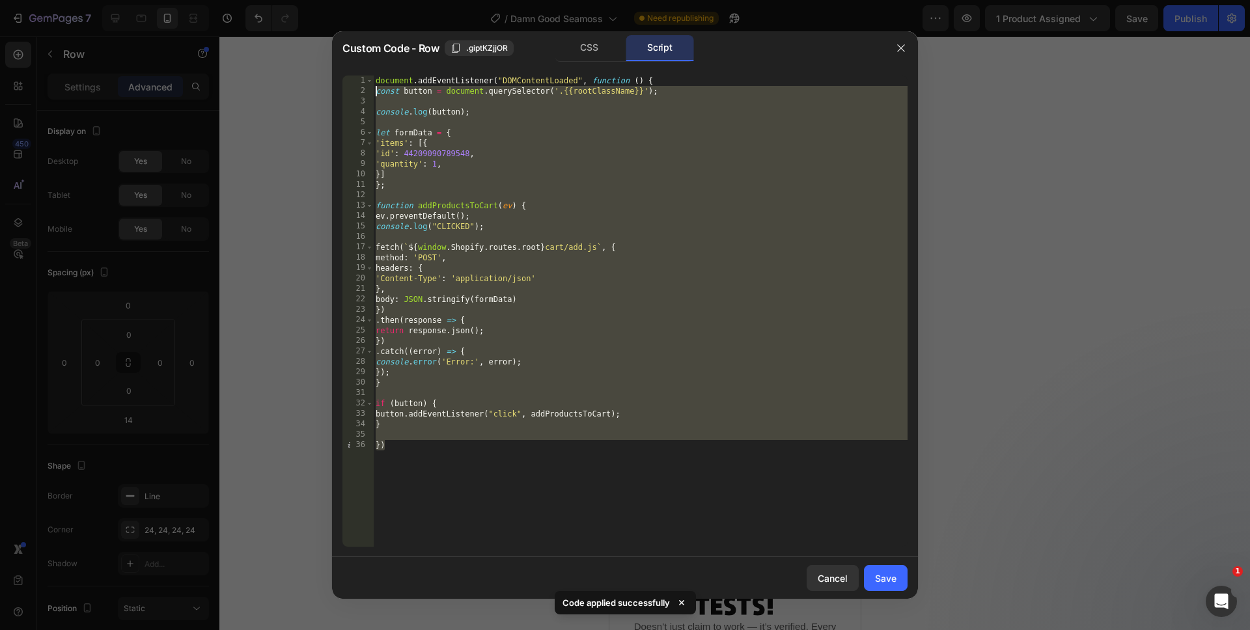
drag, startPoint x: 525, startPoint y: 512, endPoint x: 325, endPoint y: 84, distance: 471.7
click at [325, 84] on div "Custom Code - Row .giptKZjjOR CSS Script }) 1 2 3 4 5 6 7 8 9 10 11 12 13 14 15…" at bounding box center [625, 315] width 1250 height 630
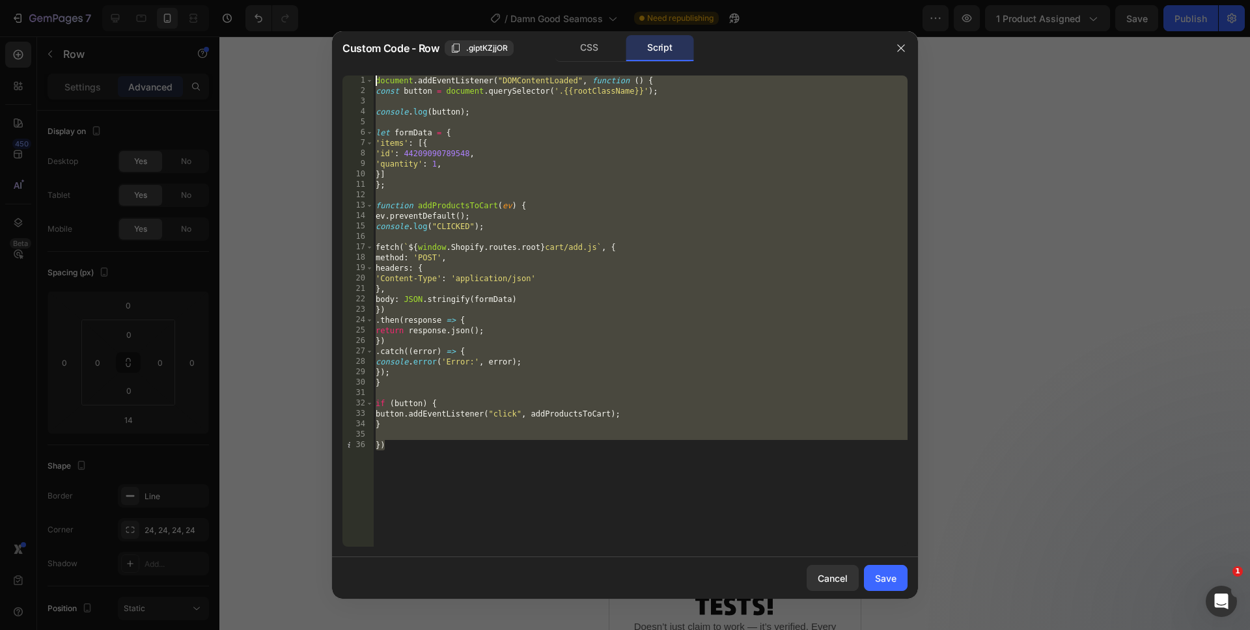
paste textarea "})"
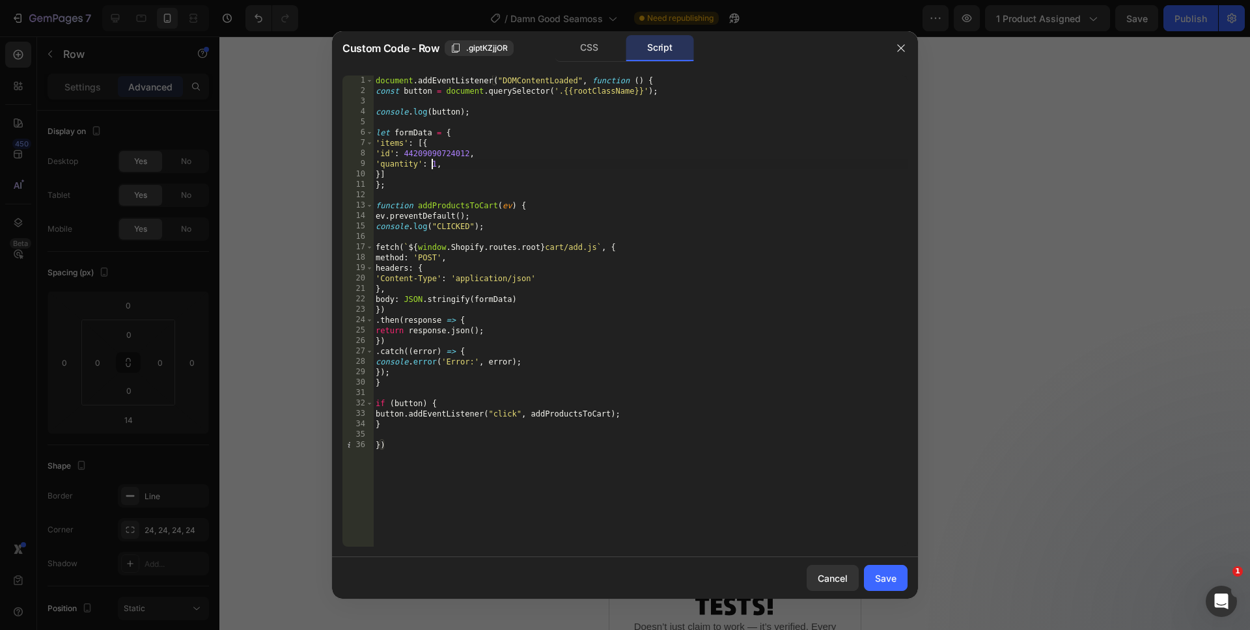
click at [434, 163] on div "document . addEventListener ( "DOMContentLoaded" , function ( ) { const button …" at bounding box center [640, 322] width 534 height 492
click at [479, 502] on div "document . addEventListener ( "DOMContentLoaded" , function ( ) { const button …" at bounding box center [640, 322] width 534 height 492
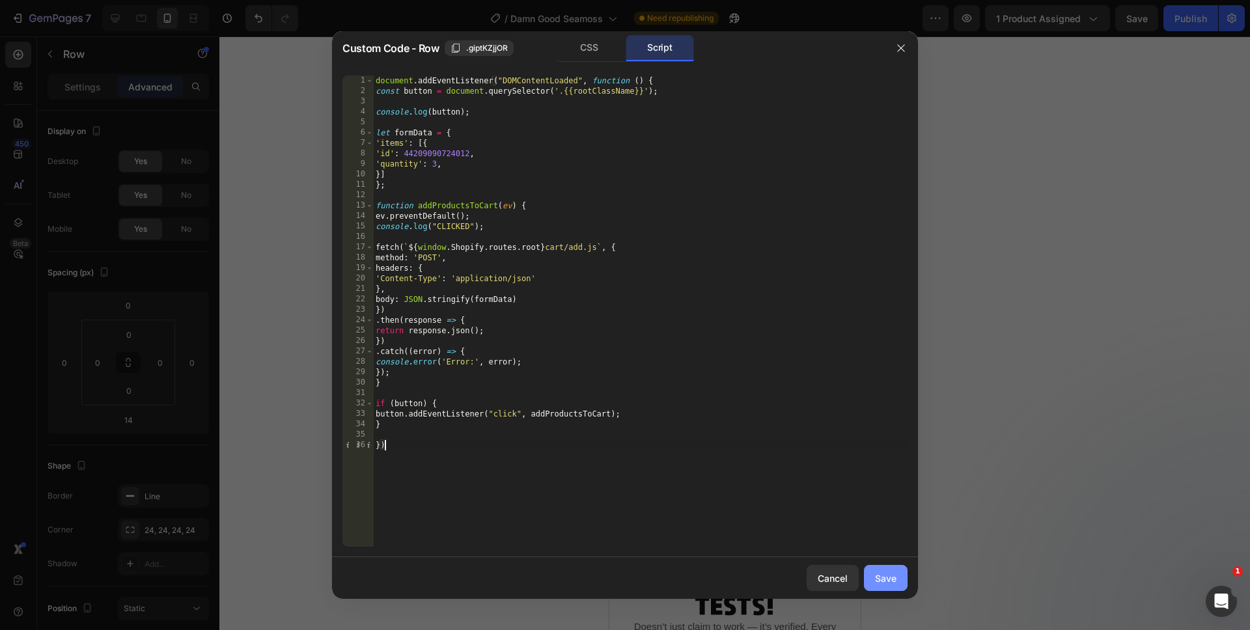
type textarea "})"
click at [872, 571] on button "Save" at bounding box center [886, 578] width 44 height 26
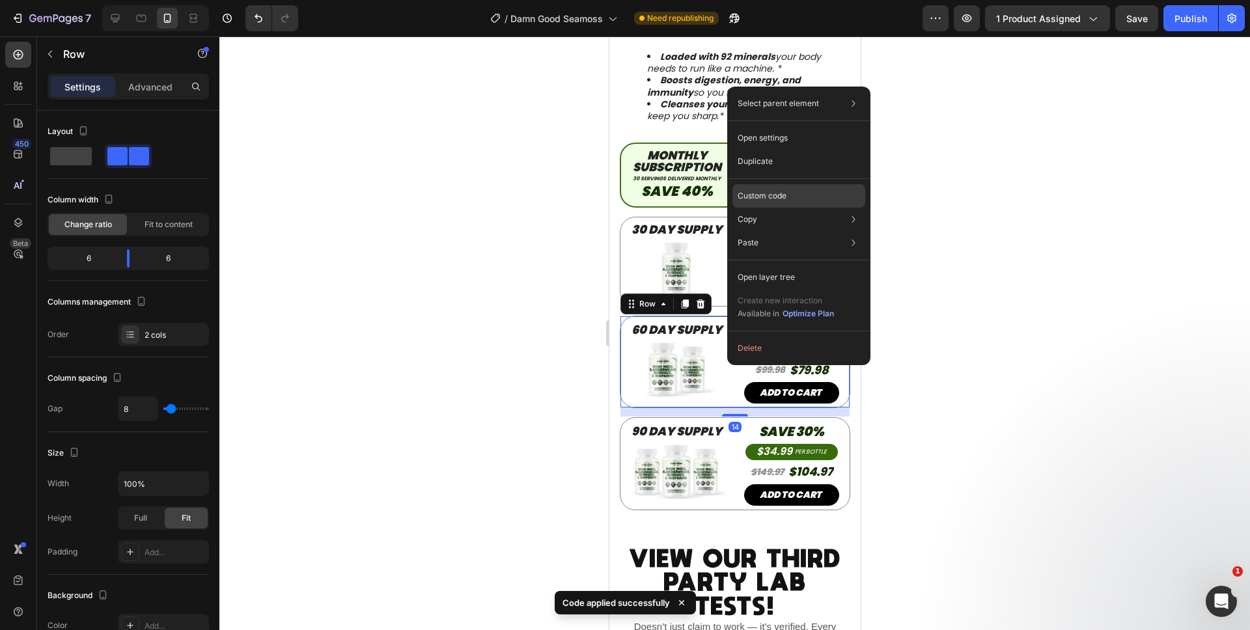
click at [753, 195] on p "Custom code" at bounding box center [761, 196] width 49 height 12
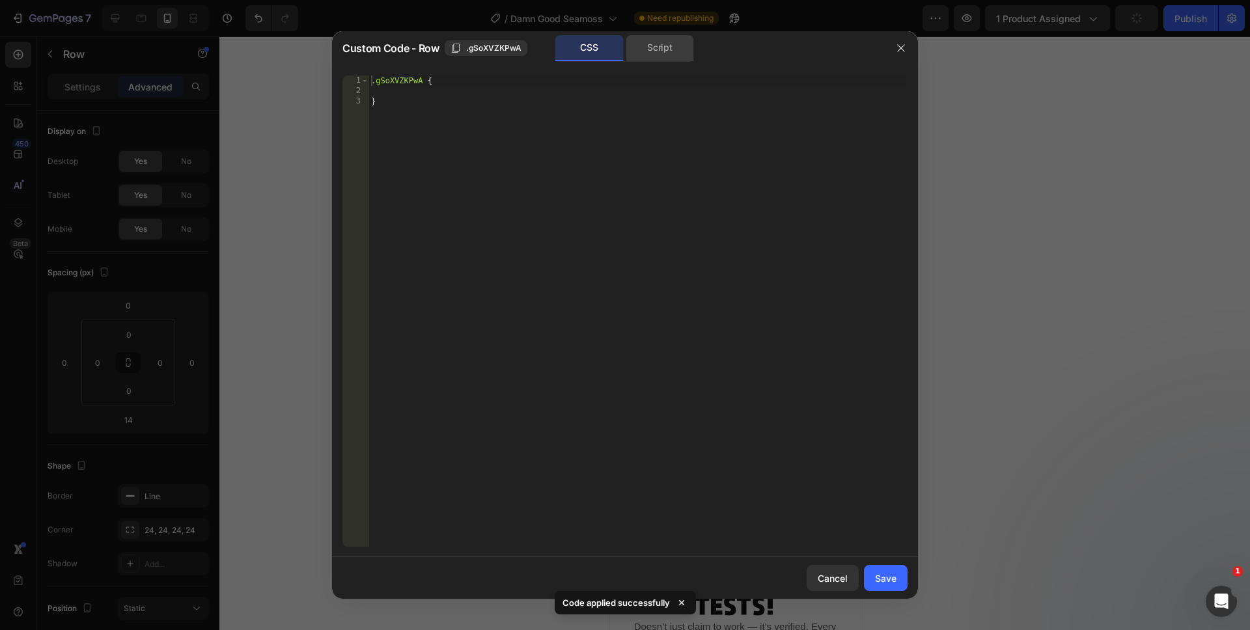
click at [642, 51] on div "Script" at bounding box center [660, 48] width 68 height 26
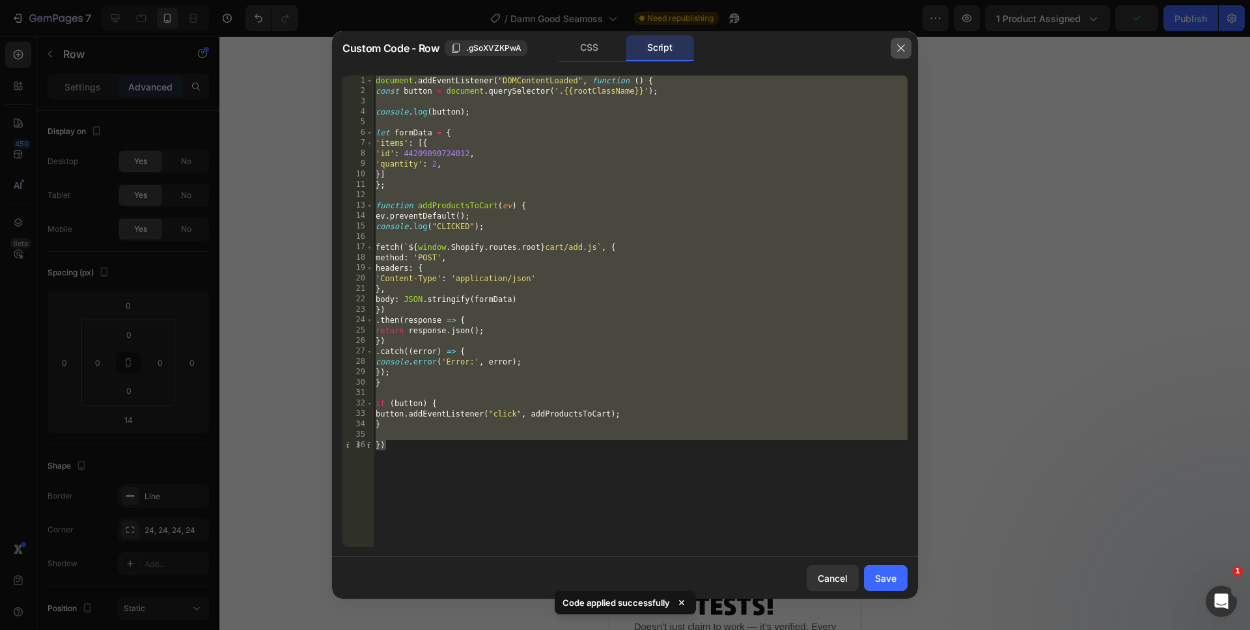
click at [895, 55] on button "button" at bounding box center [900, 48] width 21 height 21
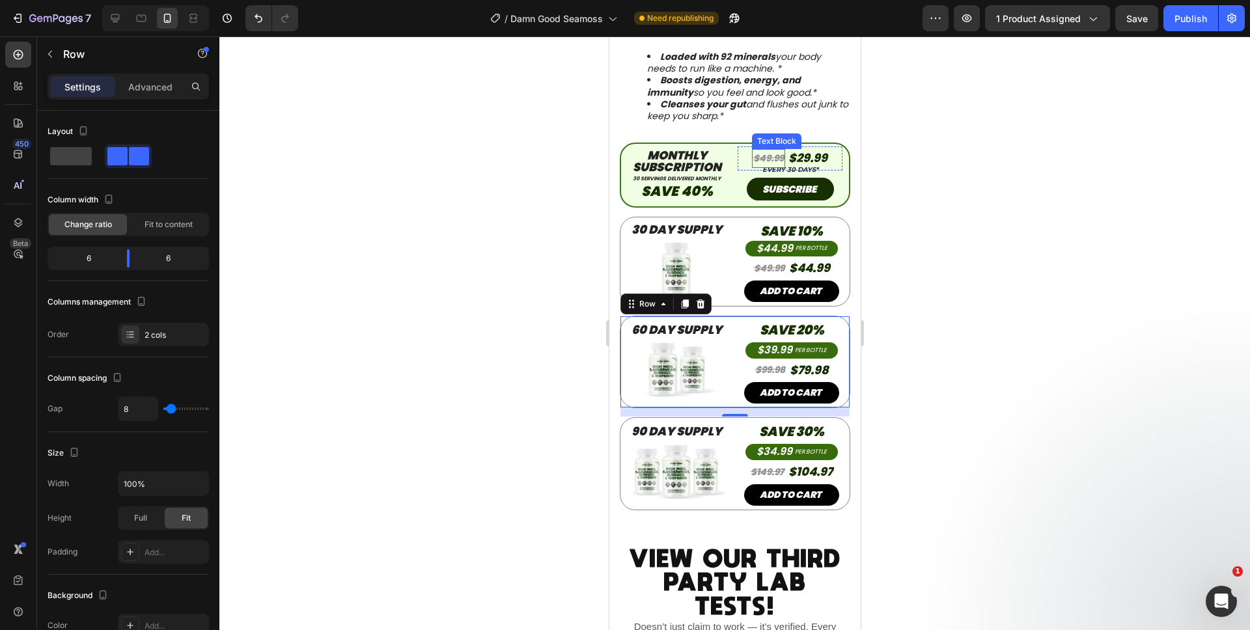
click at [774, 152] on s "$49.99" at bounding box center [767, 158] width 31 height 13
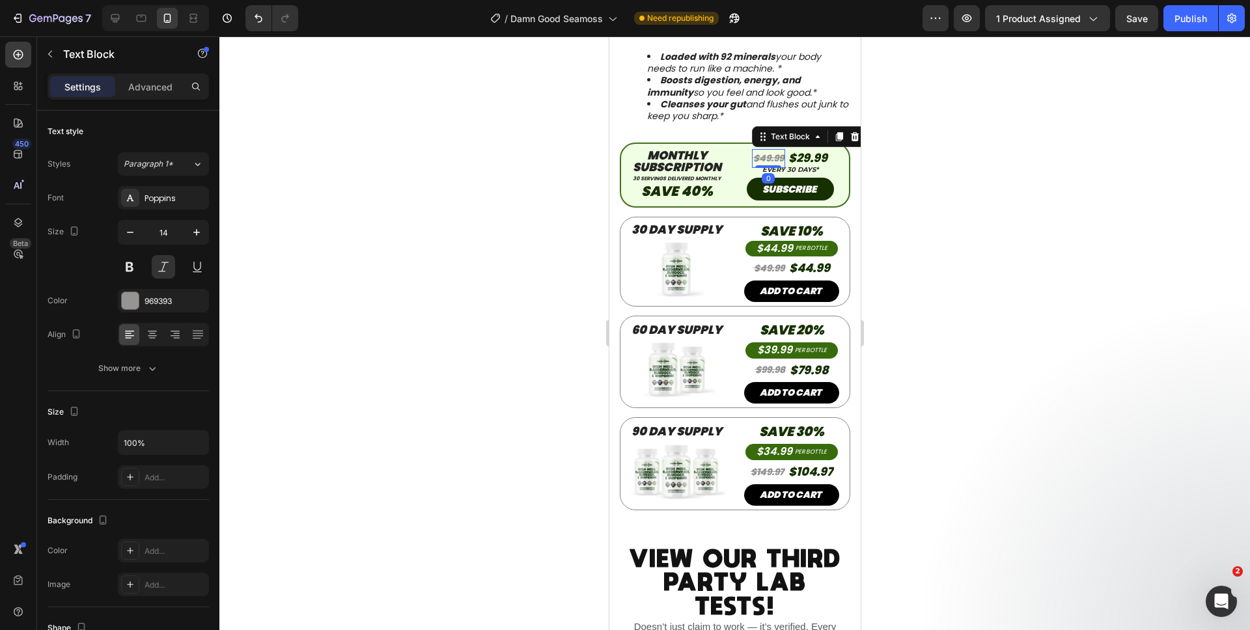
click at [774, 152] on s "$49.99" at bounding box center [767, 158] width 31 height 13
click at [772, 262] on s "$49.99" at bounding box center [768, 268] width 31 height 13
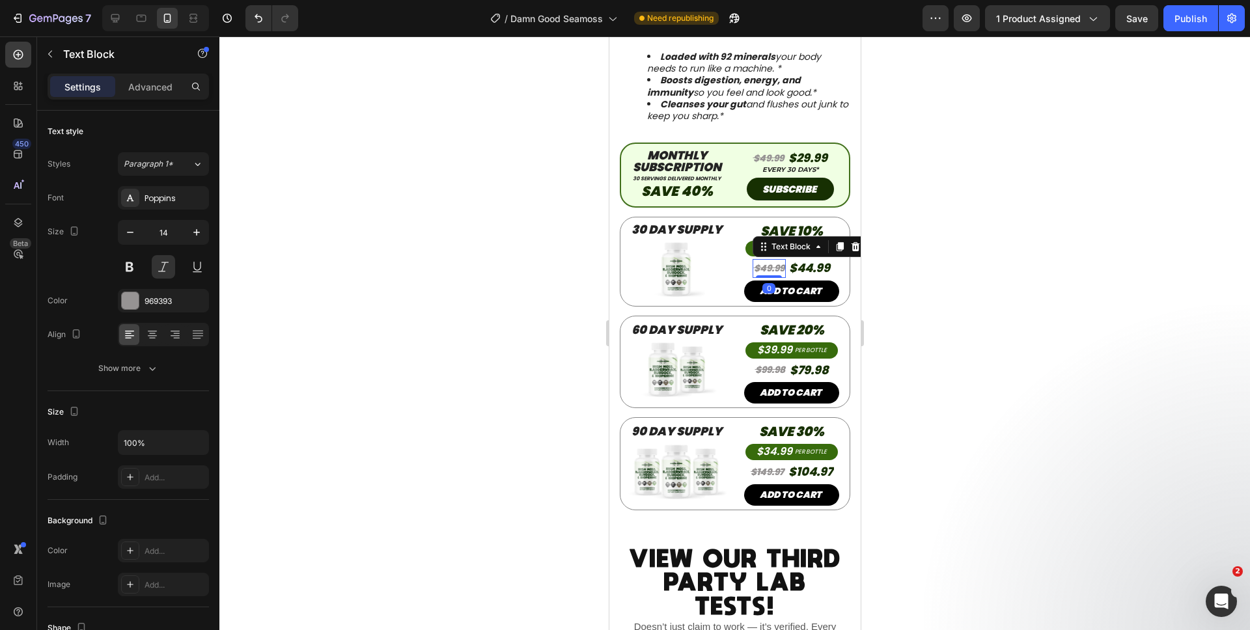
click at [773, 262] on s "$49.99" at bounding box center [768, 268] width 31 height 13
click at [820, 258] on p "$44.99" at bounding box center [808, 268] width 41 height 21
click at [822, 258] on p "$44.99" at bounding box center [808, 268] width 41 height 21
click at [773, 363] on s "$99.98" at bounding box center [769, 369] width 30 height 13
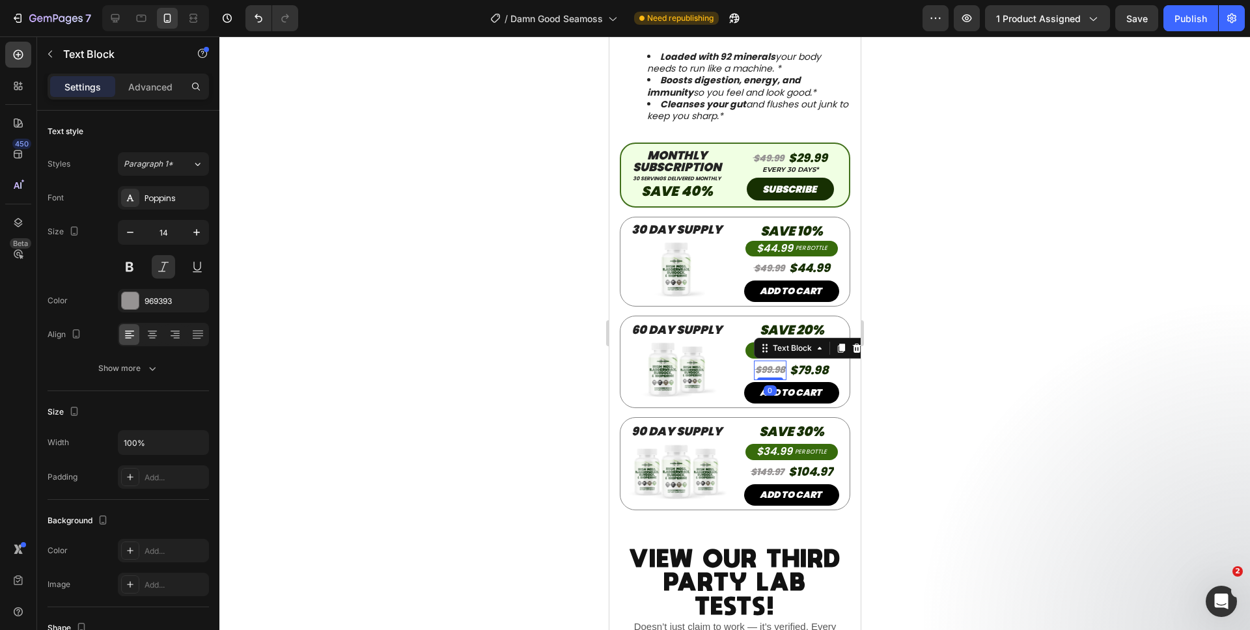
click at [775, 363] on s "$99.98" at bounding box center [769, 369] width 30 height 13
click at [816, 360] on p "$79.98" at bounding box center [808, 370] width 39 height 21
click at [820, 360] on p "$79.98" at bounding box center [808, 370] width 39 height 21
click at [776, 463] on div "$149.97" at bounding box center [767, 472] width 36 height 19
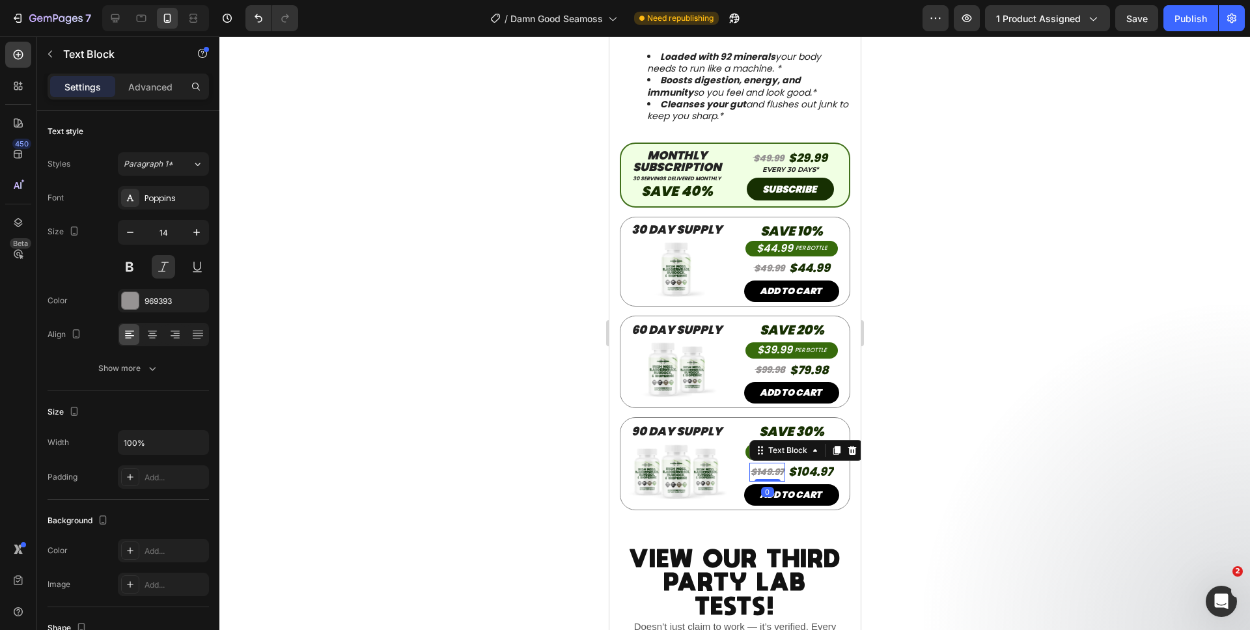
click at [775, 465] on s "$149.97" at bounding box center [766, 471] width 33 height 13
click at [823, 461] on p "$104.97" at bounding box center [810, 471] width 44 height 21
click at [824, 461] on p "$104.97" at bounding box center [810, 471] width 44 height 21
click at [882, 452] on div at bounding box center [734, 333] width 1030 height 594
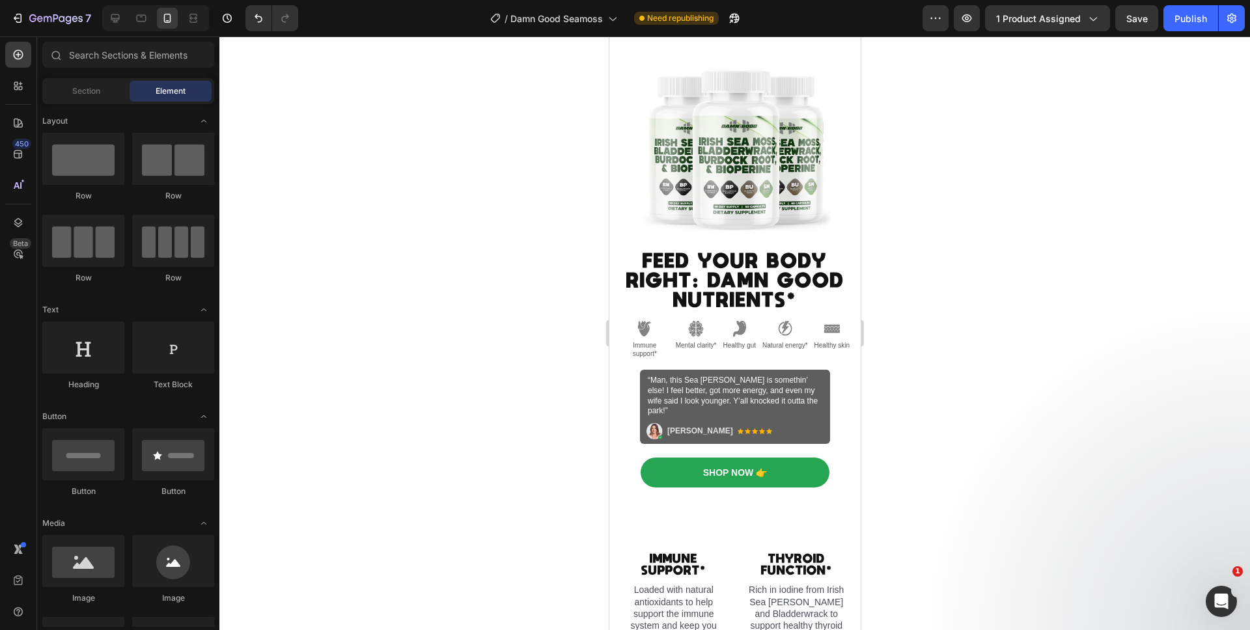
scroll to position [1056, 0]
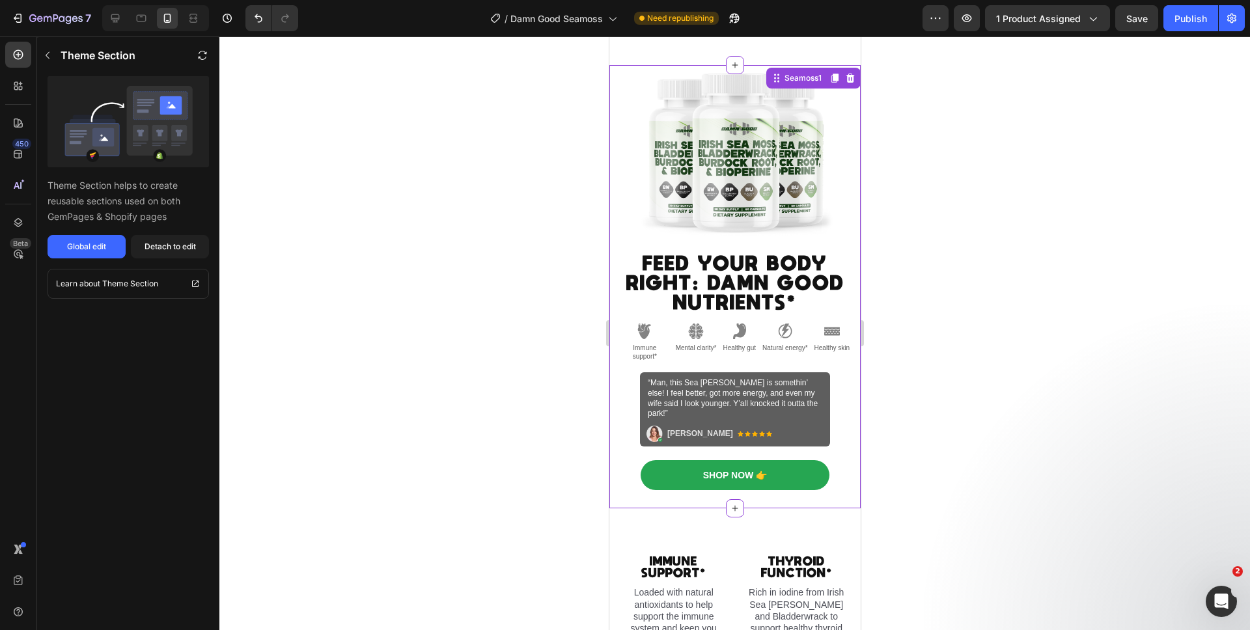
click at [818, 468] on div "Shop Now 👉 Button" at bounding box center [734, 475] width 232 height 30
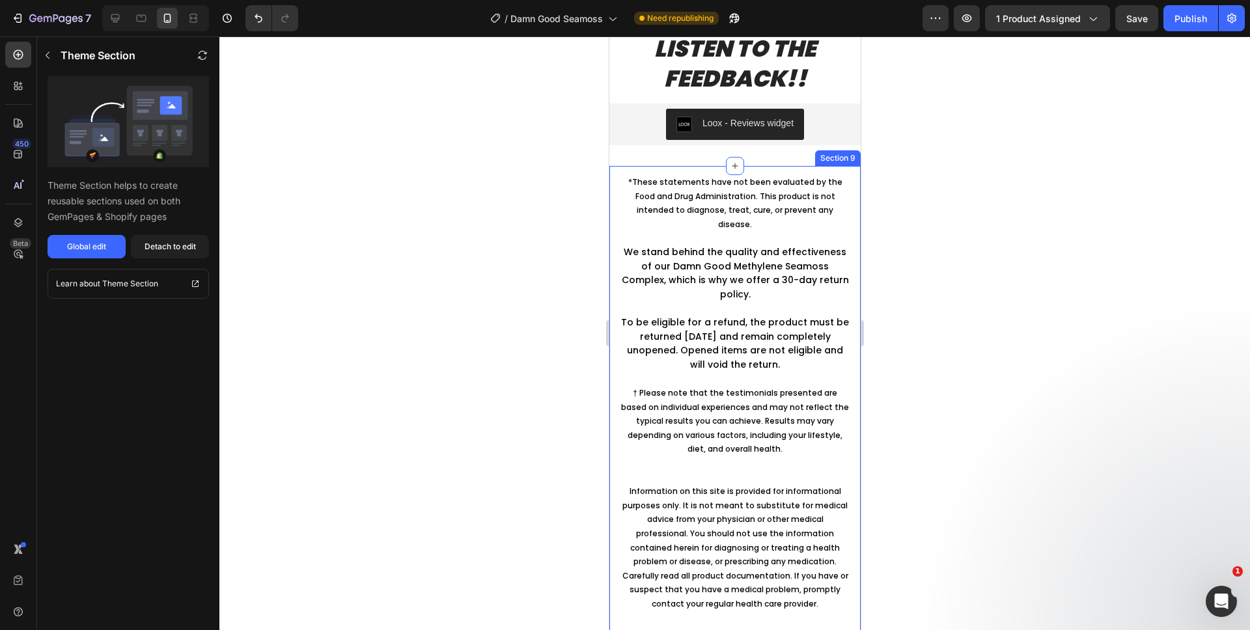
scroll to position [2661, 0]
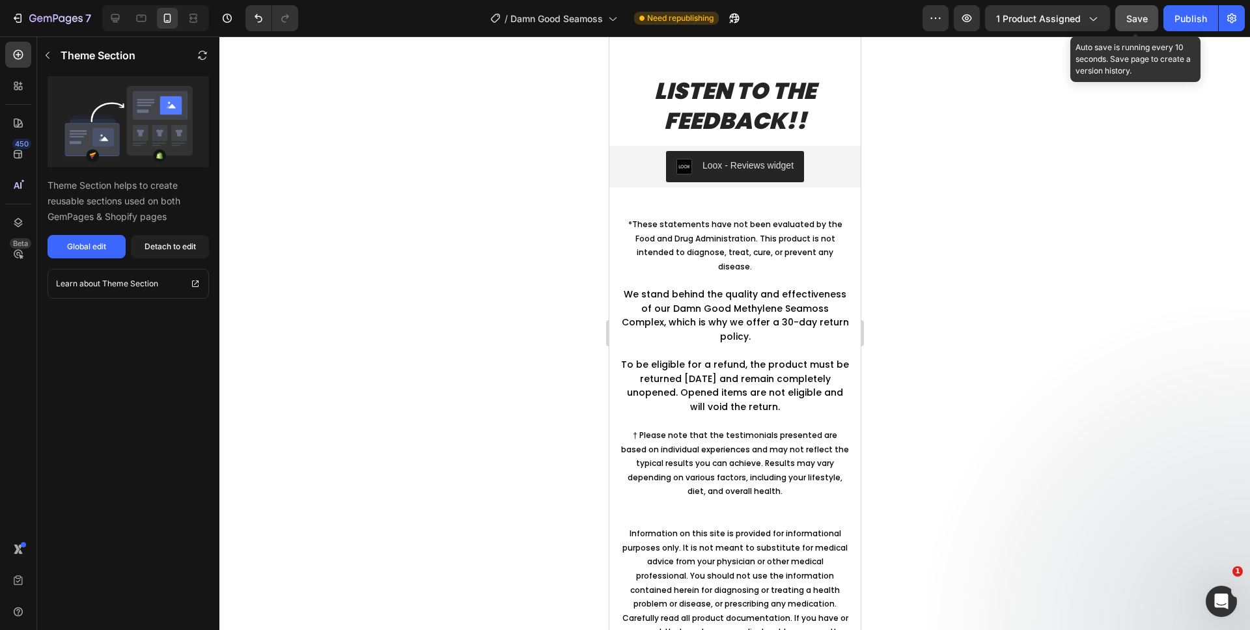
click at [1135, 21] on span "Save" at bounding box center [1136, 18] width 21 height 11
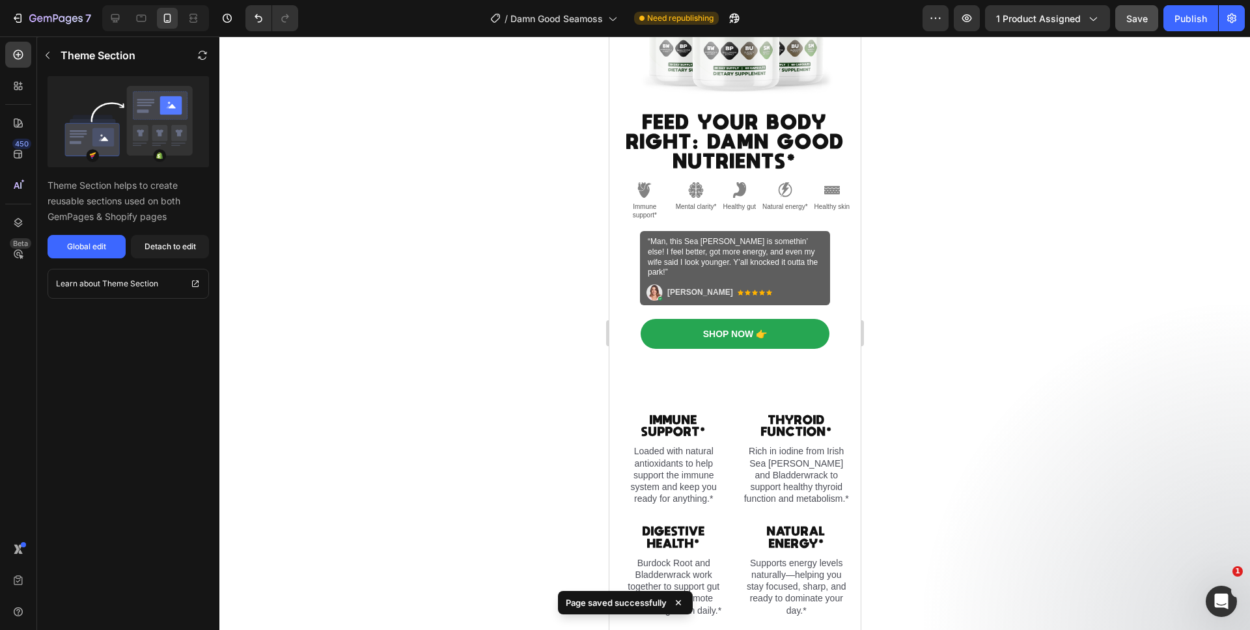
scroll to position [1094, 0]
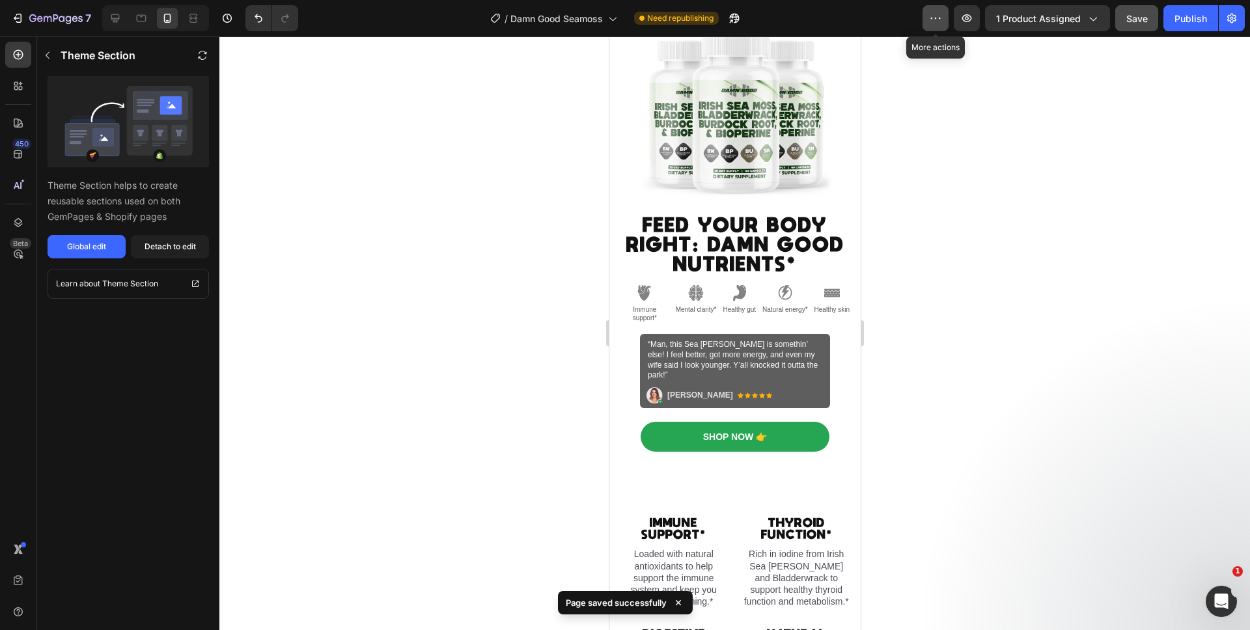
click at [936, 18] on icon "button" at bounding box center [936, 18] width 2 height 1
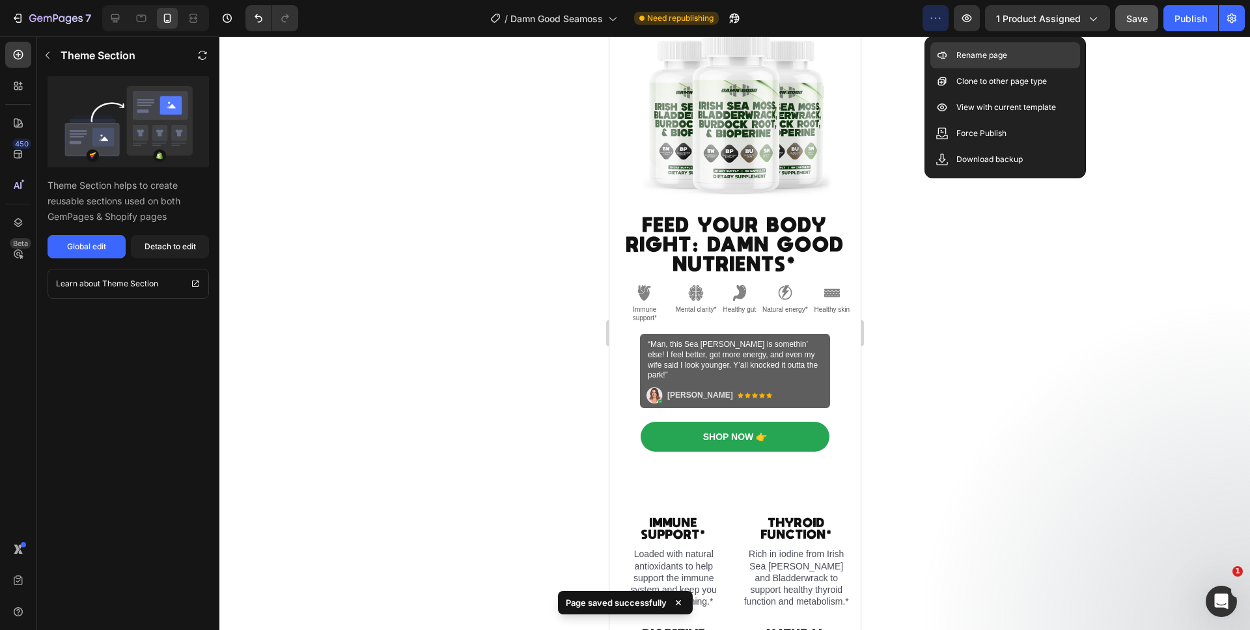
click at [957, 61] on p "Rename page" at bounding box center [981, 55] width 51 height 13
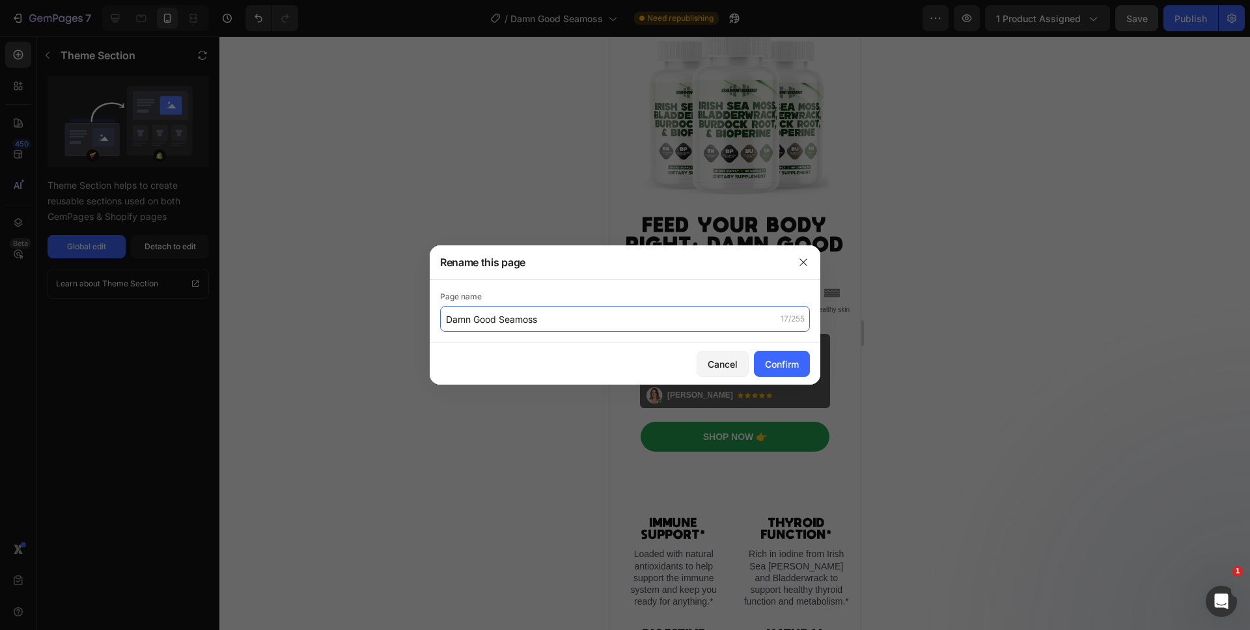
click at [446, 320] on input "Damn Good Seamoss" at bounding box center [625, 319] width 370 height 26
click at [440, 319] on input "Damn Good Seamoss" at bounding box center [625, 319] width 370 height 26
type input "(READY FOR SINGLE) Damn Good Seamoss"
click at [760, 361] on button "Confirm" at bounding box center [782, 364] width 56 height 26
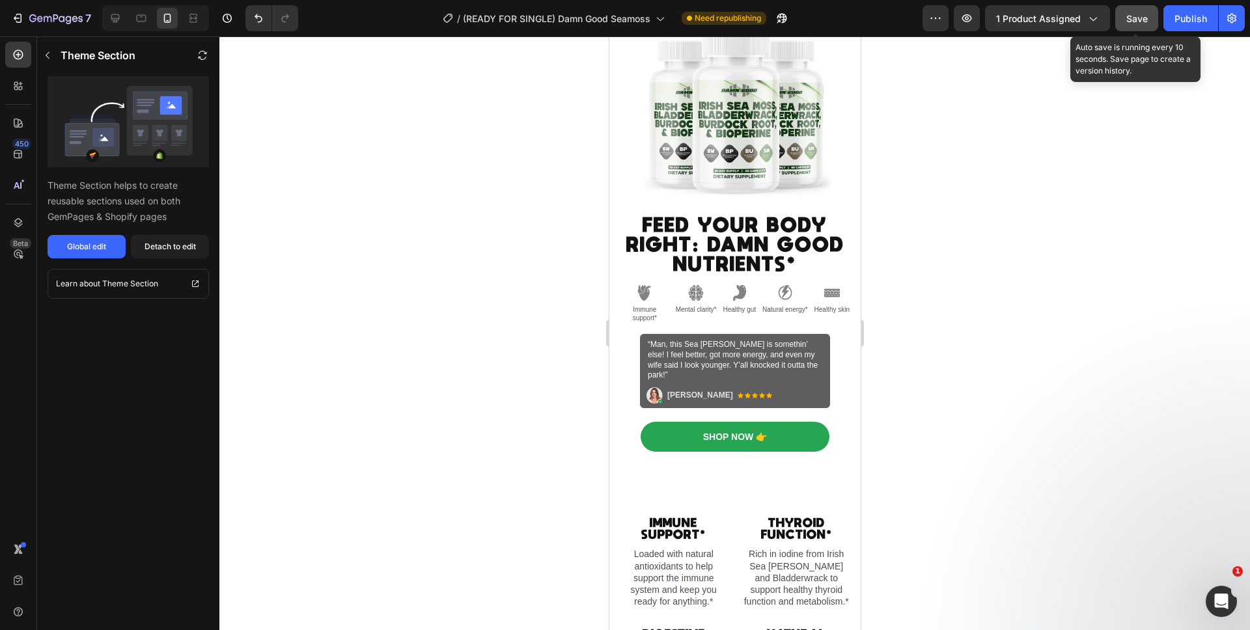
click at [1131, 28] on button "Save" at bounding box center [1136, 18] width 43 height 26
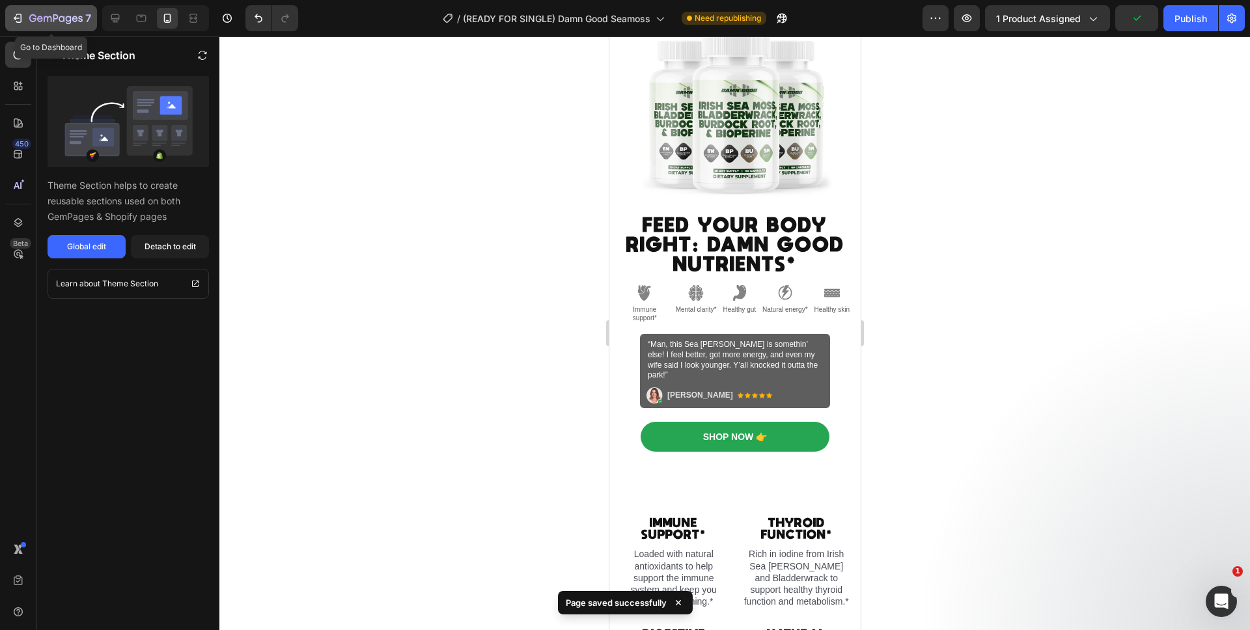
click at [46, 25] on div "7" at bounding box center [60, 18] width 62 height 16
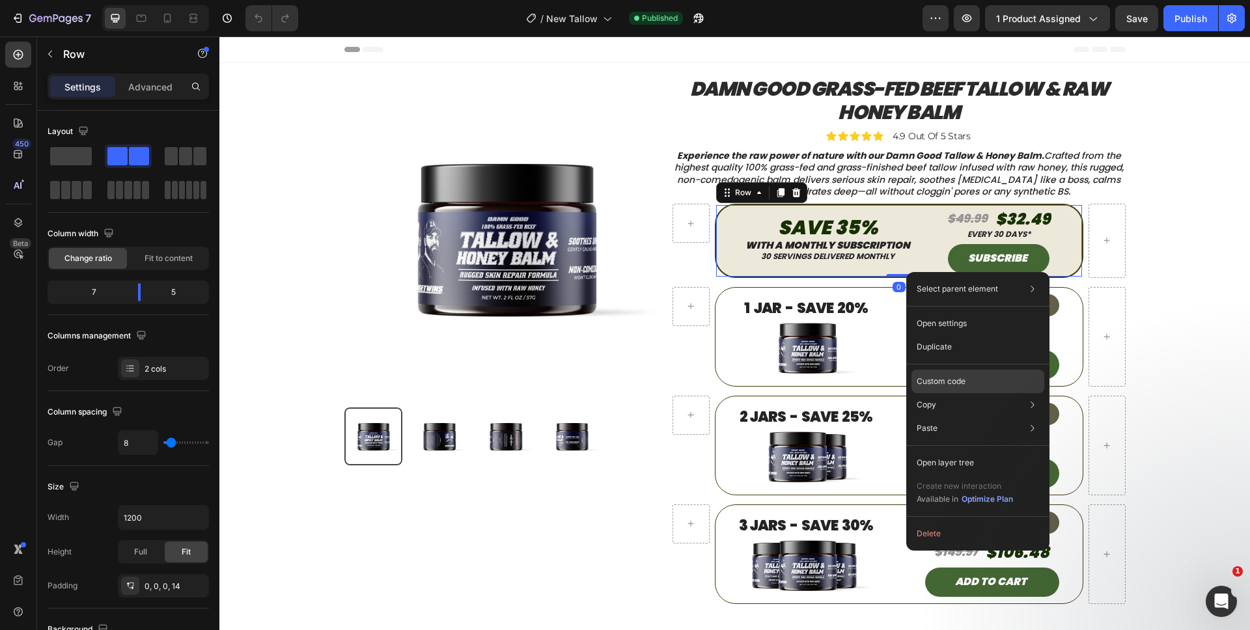
click at [915, 417] on div "Custom code" at bounding box center [977, 428] width 133 height 23
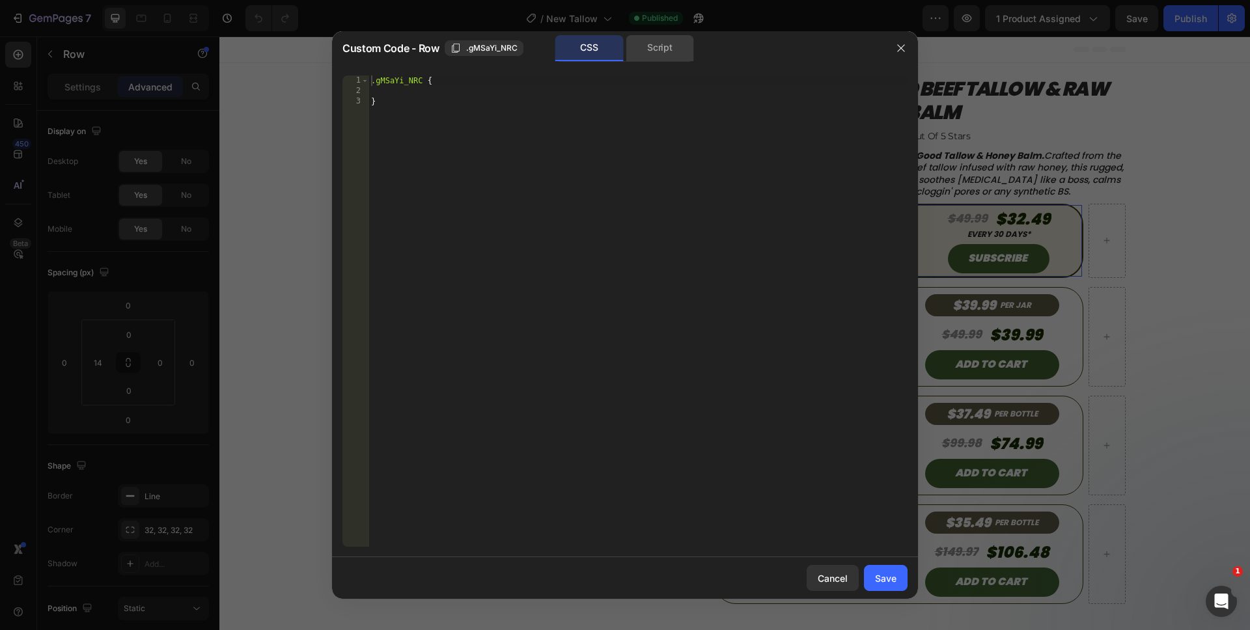
click at [674, 52] on div "Script" at bounding box center [660, 48] width 68 height 26
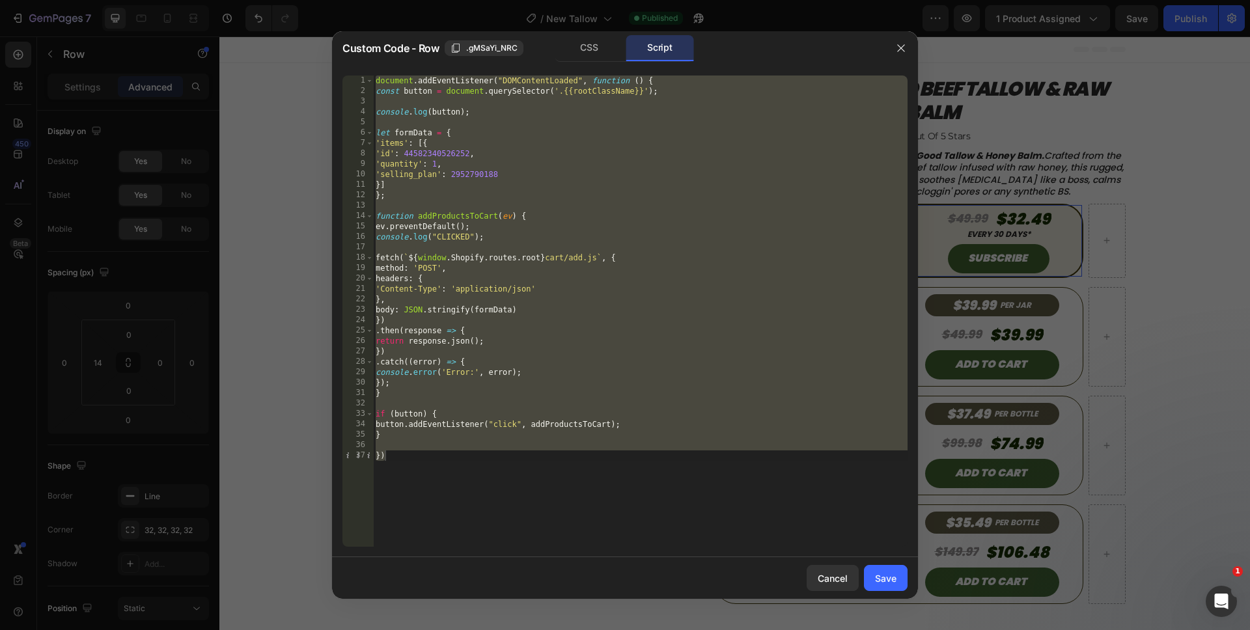
click at [447, 489] on div "document . addEventListener ( "DOMContentLoaded" , function ( ) { const button …" at bounding box center [640, 322] width 534 height 492
drag, startPoint x: 447, startPoint y: 488, endPoint x: 347, endPoint y: 80, distance: 420.2
click at [345, 73] on div "}) 1 2 3 4 5 6 7 8 9 10 11 12 13 14 15 16 17 18 19 20 21 22 23 24 25 26 27 28 2…" at bounding box center [625, 311] width 586 height 492
click at [680, 481] on div "document . addEventListener ( "DOMContentLoaded" , function ( ) { const button …" at bounding box center [640, 322] width 534 height 492
drag, startPoint x: 585, startPoint y: 460, endPoint x: 376, endPoint y: 67, distance: 444.9
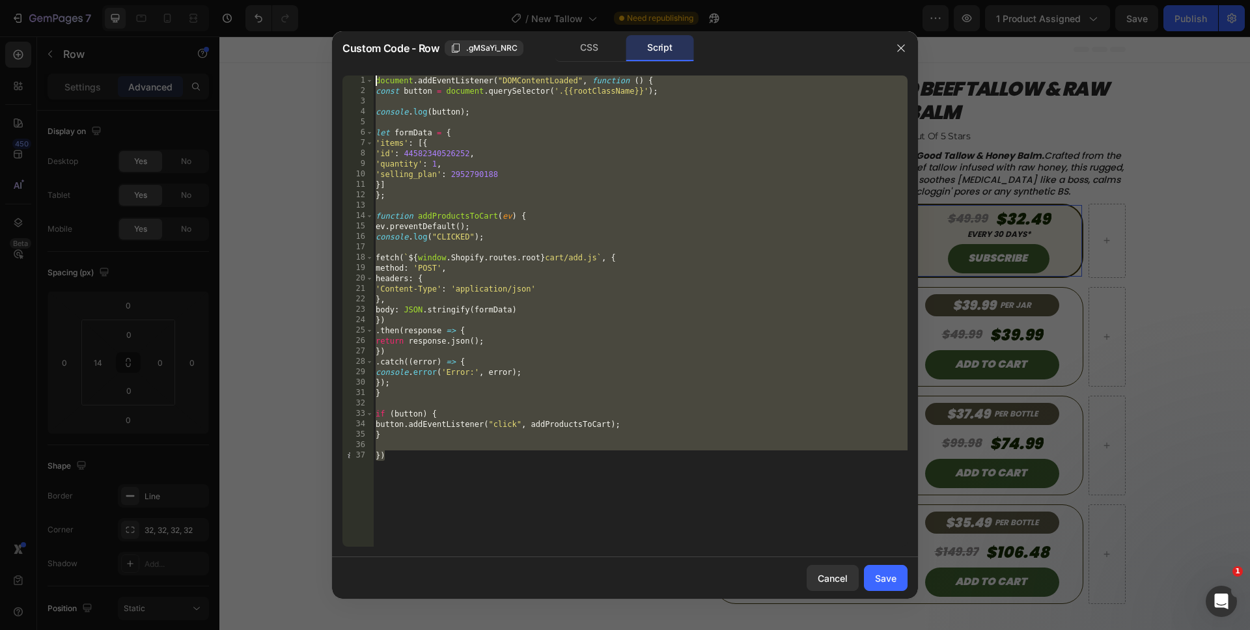
click at [376, 67] on div "}) 1 2 3 4 5 6 7 8 9 10 11 12 13 14 15 16 17 18 19 20 21 22 23 24 25 26 27 28 2…" at bounding box center [625, 311] width 586 height 492
type textarea "document.addEventListener("DOMContentLoaded", function () { const button = docu…"
click at [840, 572] on div "Cancel" at bounding box center [833, 578] width 30 height 14
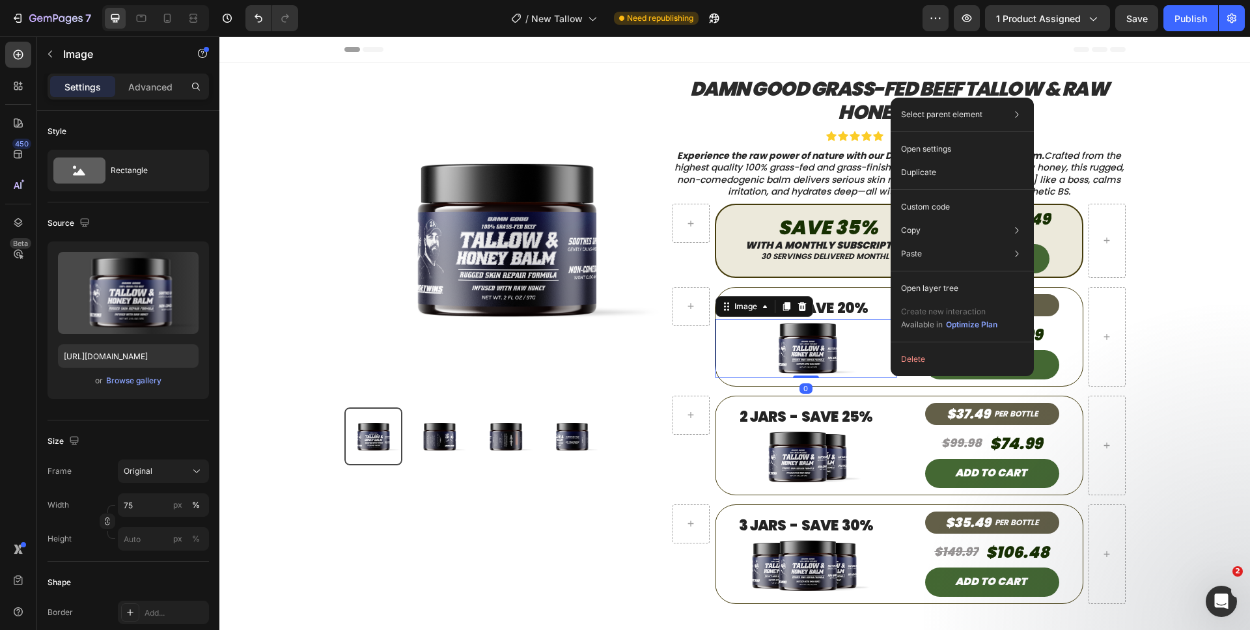
click at [890, 378] on div "1 jar - Save 20% Heading Image 0" at bounding box center [805, 337] width 181 height 98
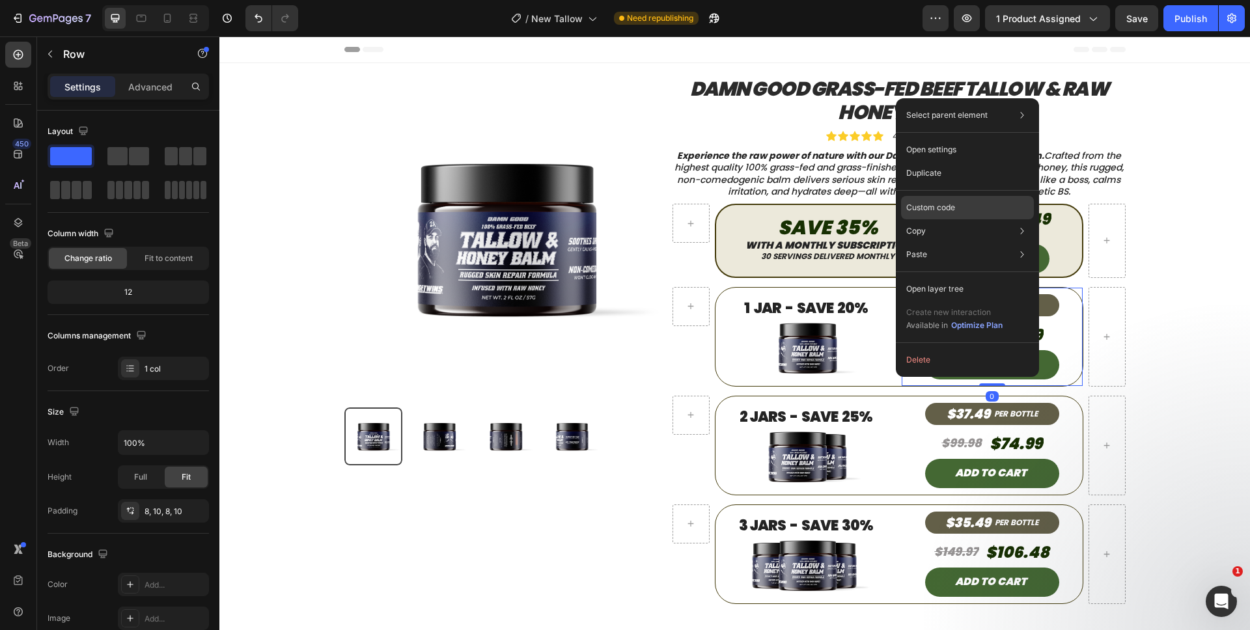
click at [934, 206] on p "Custom code" at bounding box center [930, 208] width 49 height 12
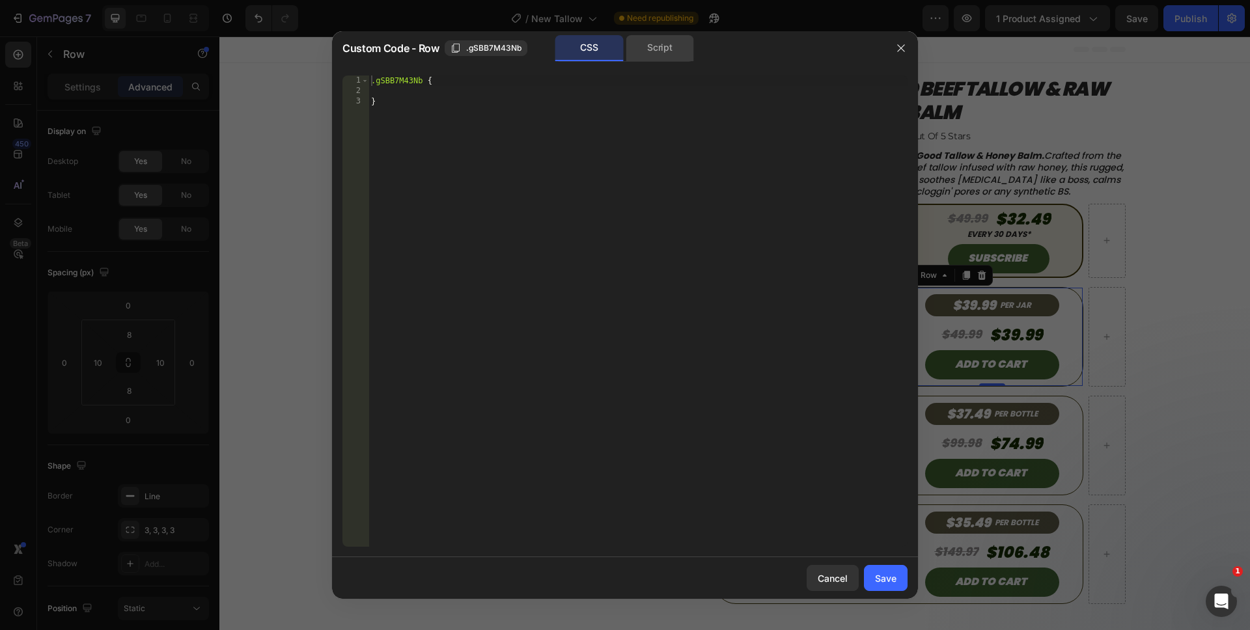
click at [675, 53] on div "Script" at bounding box center [660, 48] width 68 height 26
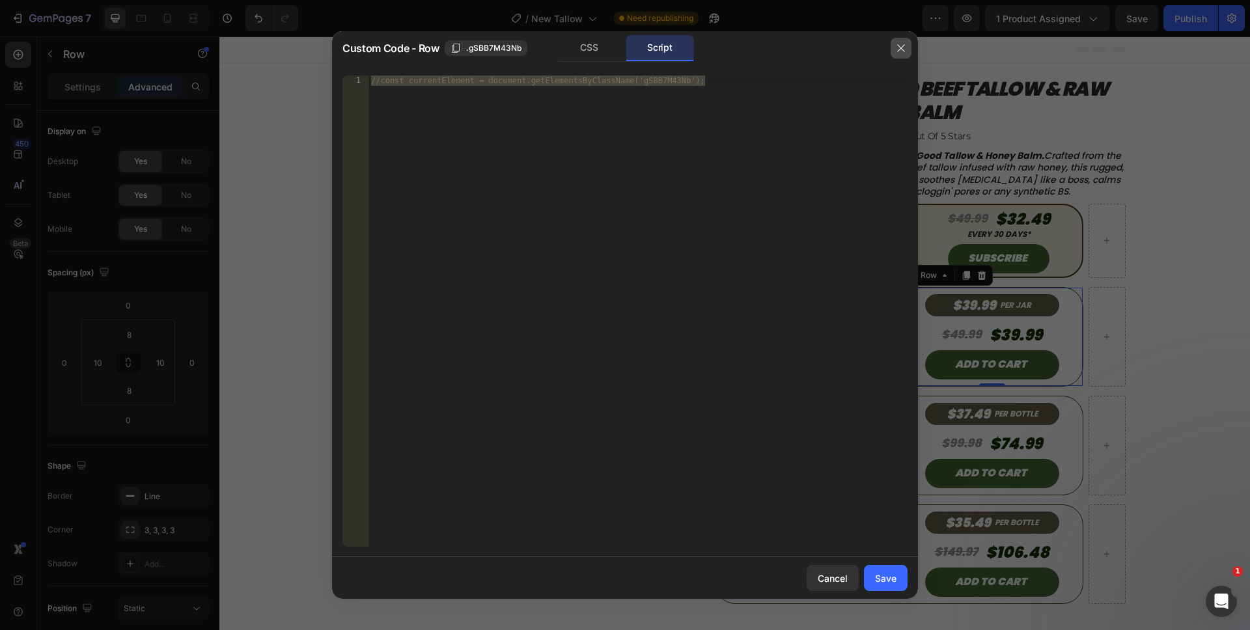
click at [896, 50] on icon "button" at bounding box center [901, 48] width 10 height 10
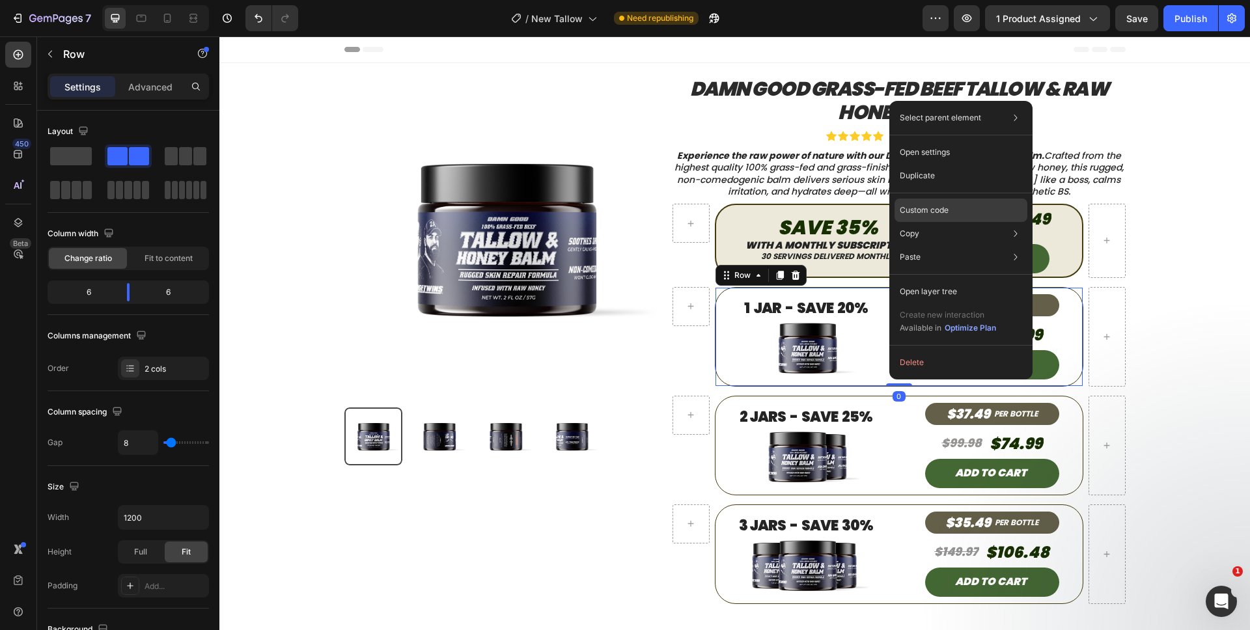
click at [933, 212] on p "Custom code" at bounding box center [924, 210] width 49 height 12
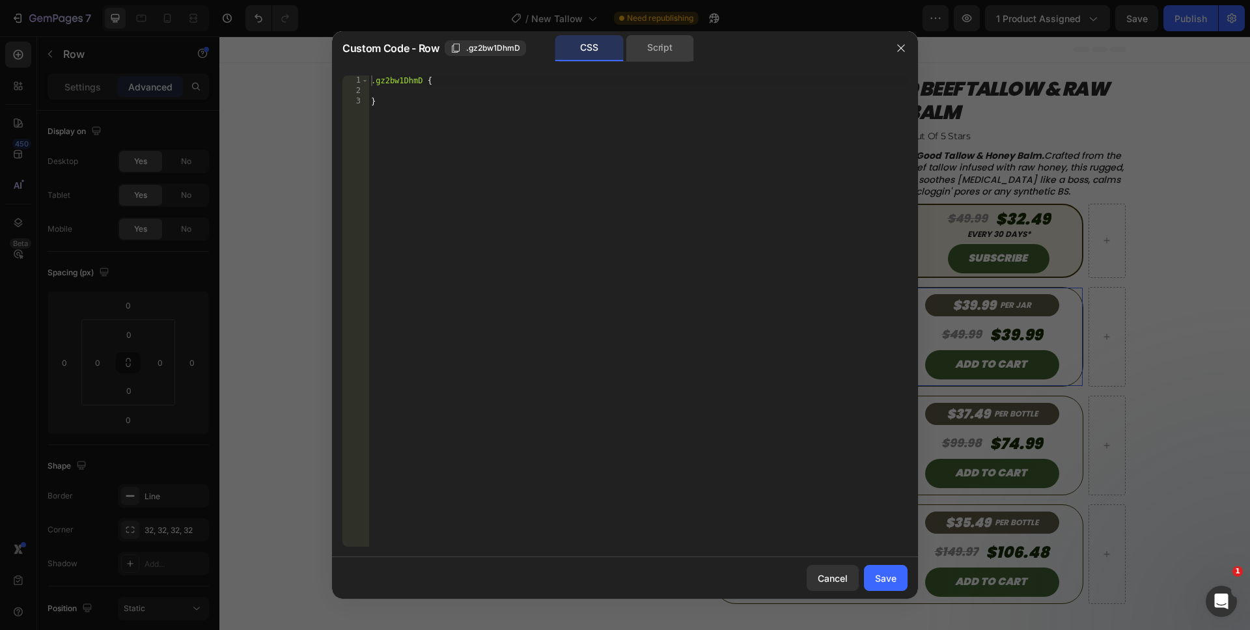
click at [672, 47] on div "Script" at bounding box center [660, 48] width 68 height 26
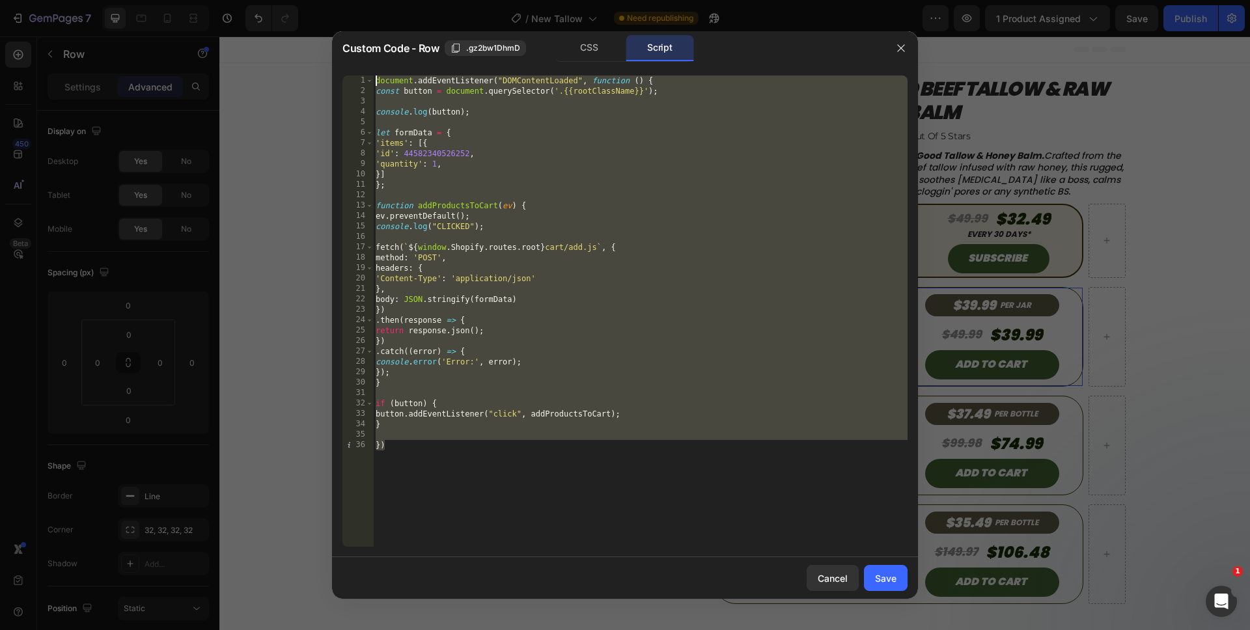
drag, startPoint x: 497, startPoint y: 454, endPoint x: 326, endPoint y: 46, distance: 442.9
click at [326, 46] on div "Custom Code - Row .gz2bw1DhmD CSS Script }) 1 2 3 4 5 6 7 8 9 10 11 12 13 14 15…" at bounding box center [625, 315] width 1250 height 630
paste textarea "})"
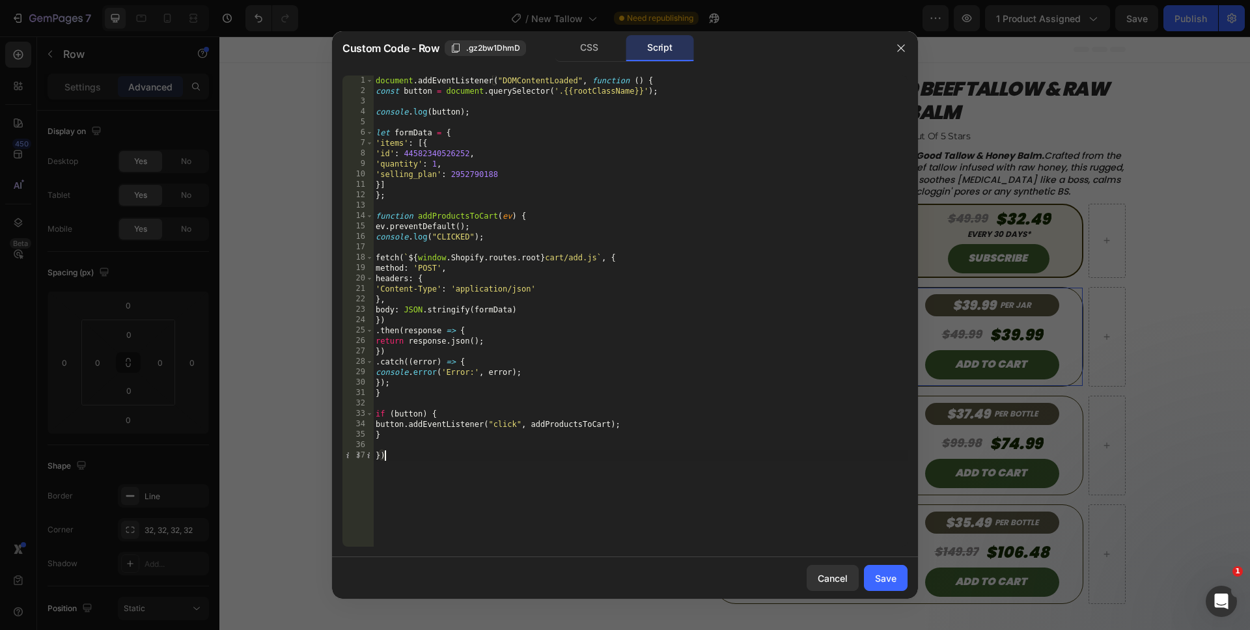
click at [460, 174] on div "document . addEventListener ( "DOMContentLoaded" , function ( ) { const button …" at bounding box center [640, 322] width 534 height 492
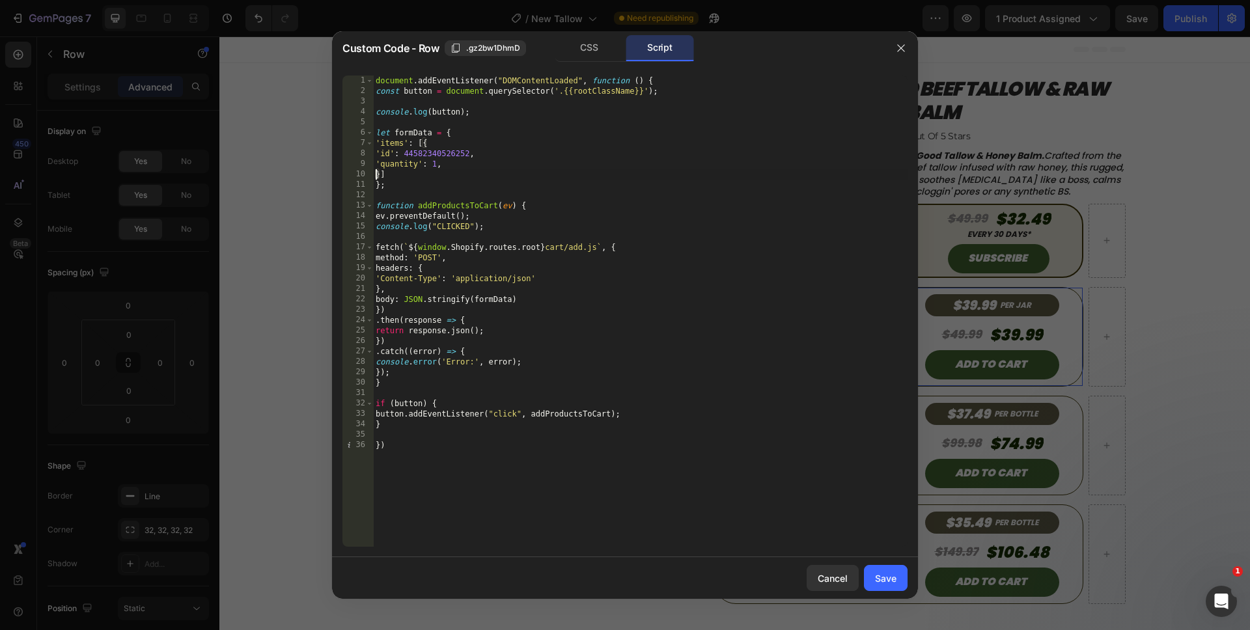
click at [530, 475] on div "document . addEventListener ( "DOMContentLoaded" , function ( ) { const button …" at bounding box center [640, 322] width 534 height 492
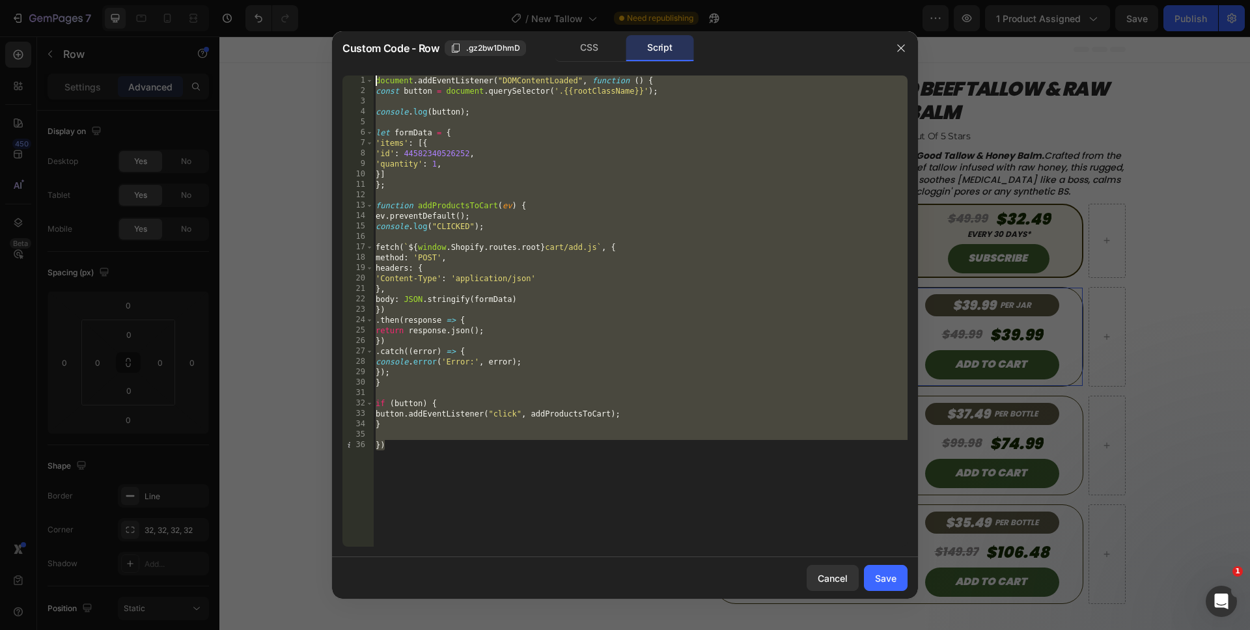
drag, startPoint x: 530, startPoint y: 477, endPoint x: 357, endPoint y: 56, distance: 455.3
click at [357, 56] on div "Custom Code - Row .gz2bw1DhmD CSS Script }) 1 2 3 4 5 6 7 8 9 10 11 12 13 14 15…" at bounding box center [625, 315] width 586 height 568
click at [621, 488] on div "document . addEventListener ( "DOMContentLoaded" , function ( ) { const button …" at bounding box center [640, 322] width 534 height 492
type textarea "})"
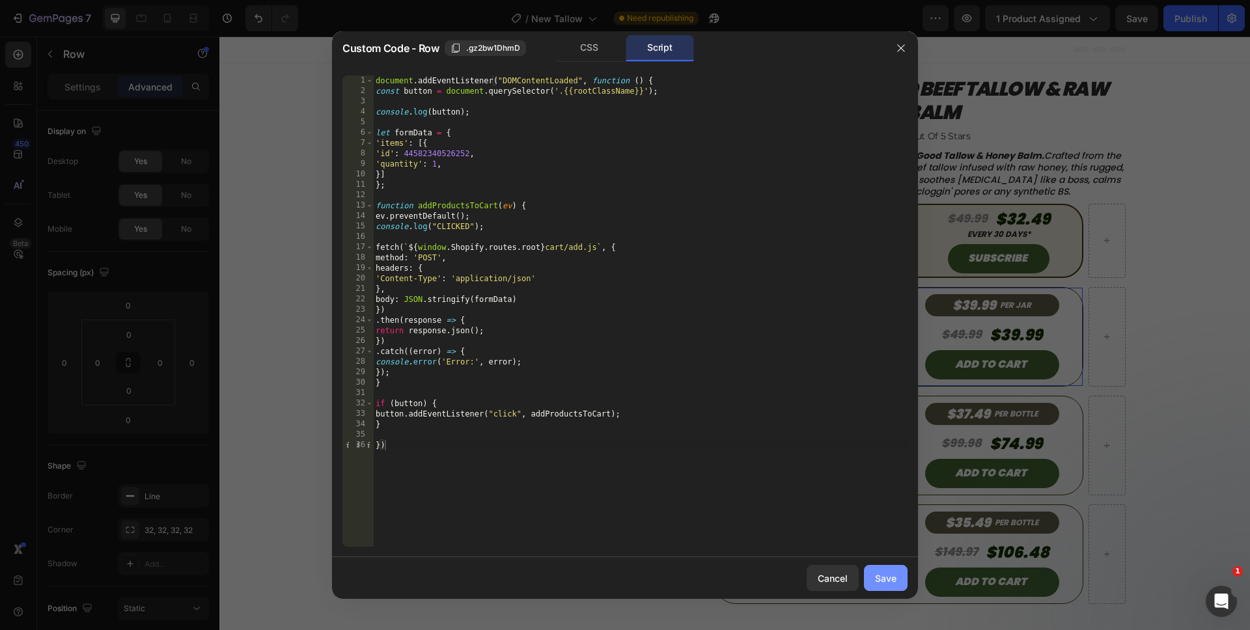
click at [881, 581] on div "Save" at bounding box center [885, 578] width 21 height 14
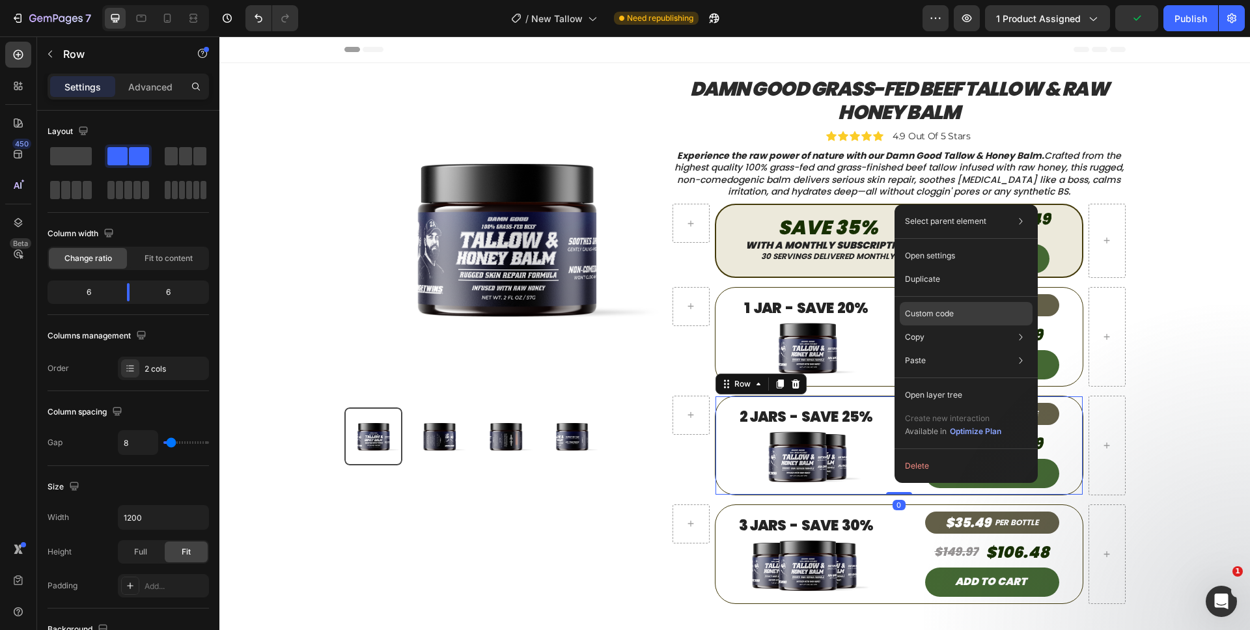
click at [910, 349] on div "Custom code" at bounding box center [966, 360] width 133 height 23
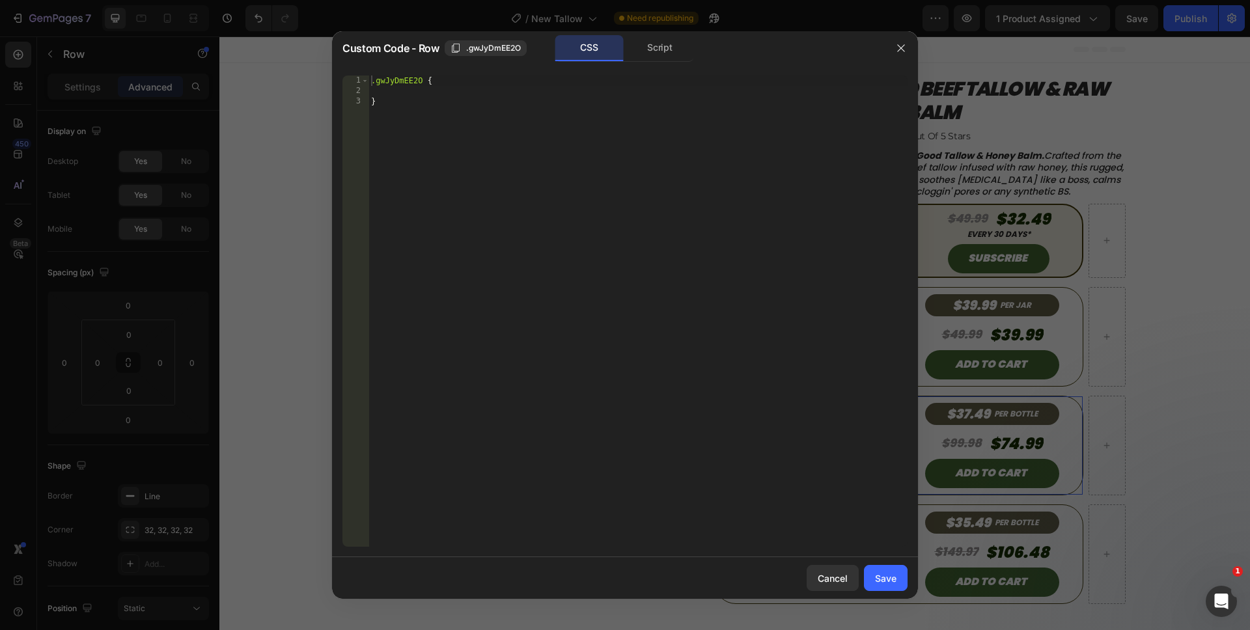
click at [672, 58] on div "Script" at bounding box center [660, 48] width 68 height 26
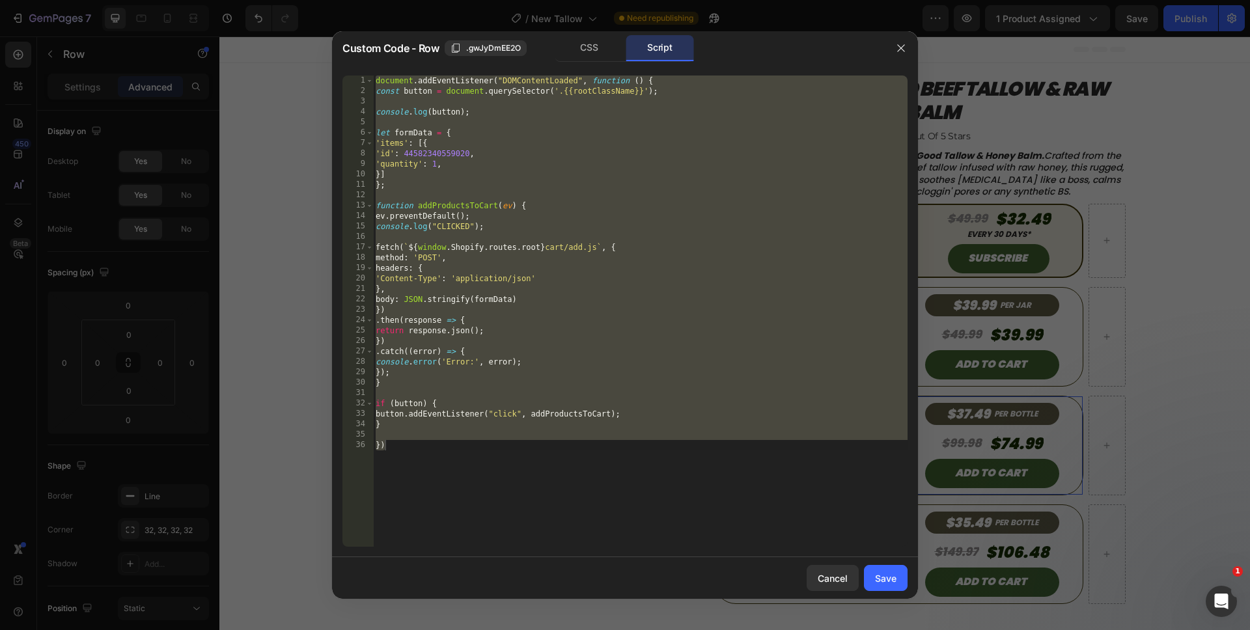
type textarea "})"
click at [570, 434] on div "document . addEventListener ( "DOMContentLoaded" , function ( ) { const button …" at bounding box center [640, 322] width 534 height 492
drag, startPoint x: 549, startPoint y: 462, endPoint x: 355, endPoint y: 71, distance: 436.6
click at [355, 71] on div "1 2 3 4 5 6 7 8 9 10 11 12 13 14 15 16 17 18 19 20 21 22 23 24 25 26 27 28 29 3…" at bounding box center [625, 311] width 586 height 492
paste textarea "})"
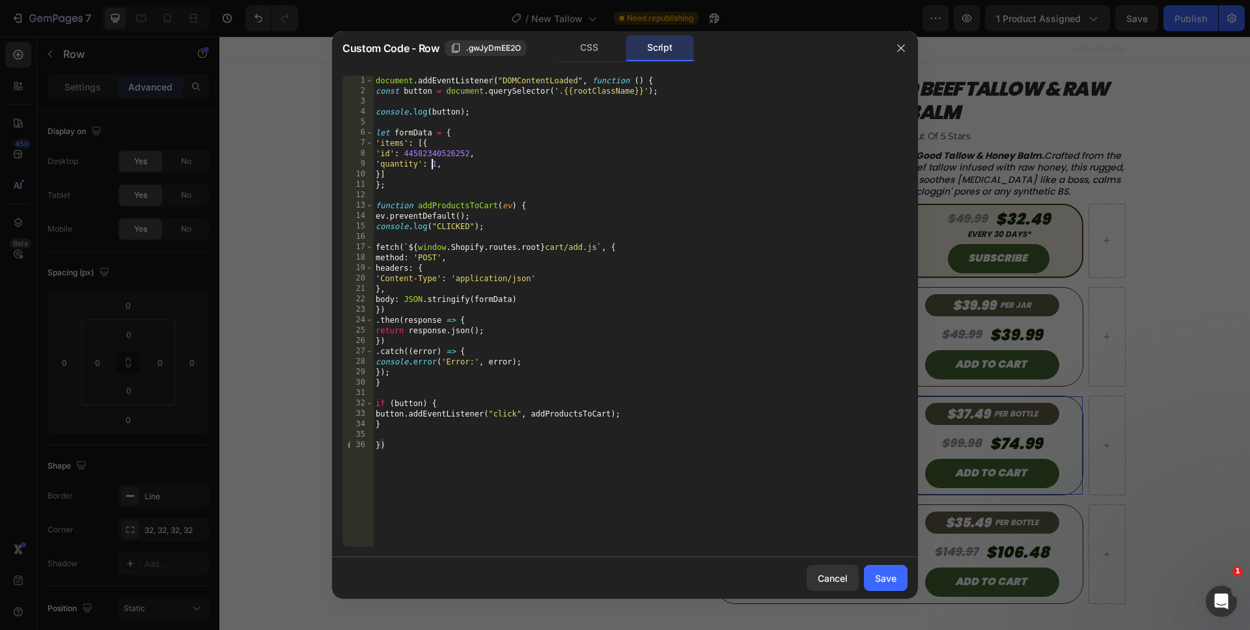
click at [434, 163] on div "document . addEventListener ( "DOMContentLoaded" , function ( ) { const button …" at bounding box center [640, 322] width 534 height 492
click at [530, 510] on div "document . addEventListener ( "DOMContentLoaded" , function ( ) { const button …" at bounding box center [640, 322] width 534 height 492
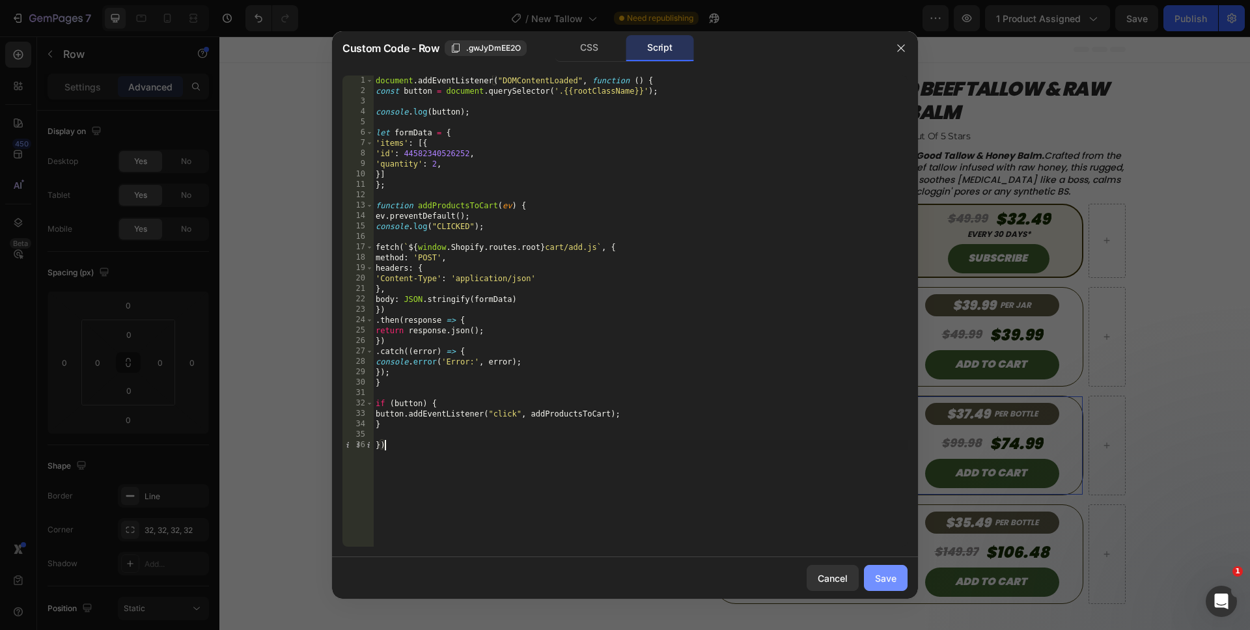
type textarea "})"
click at [893, 572] on div "Save" at bounding box center [885, 578] width 21 height 14
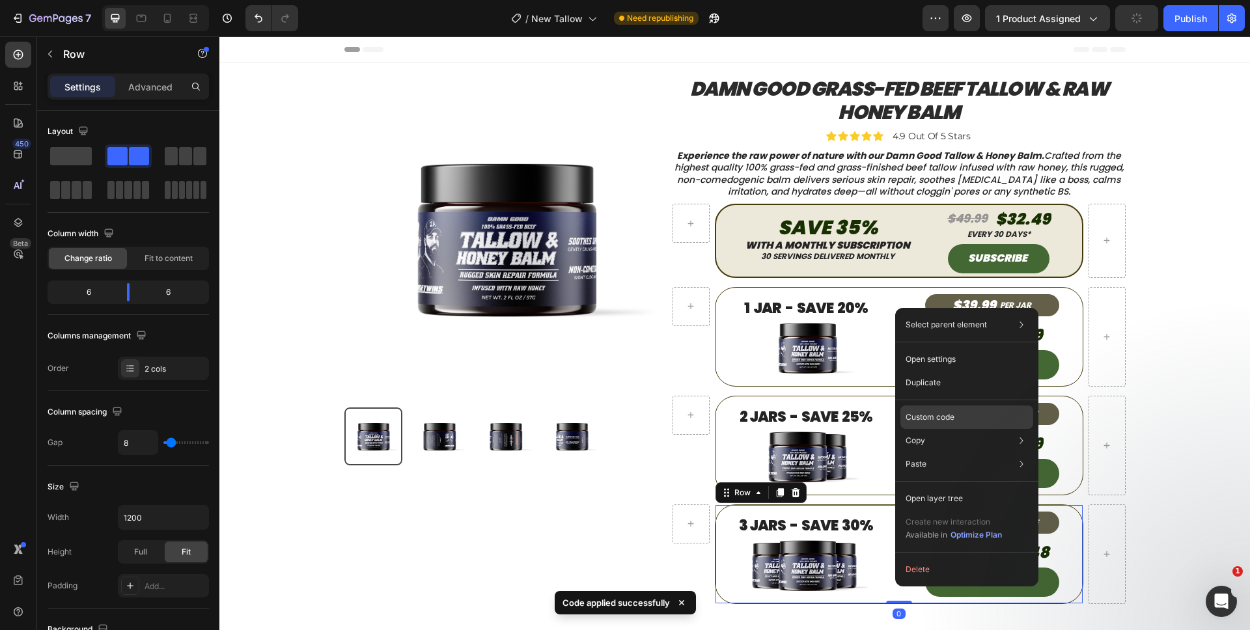
click at [912, 415] on p "Custom code" at bounding box center [929, 417] width 49 height 12
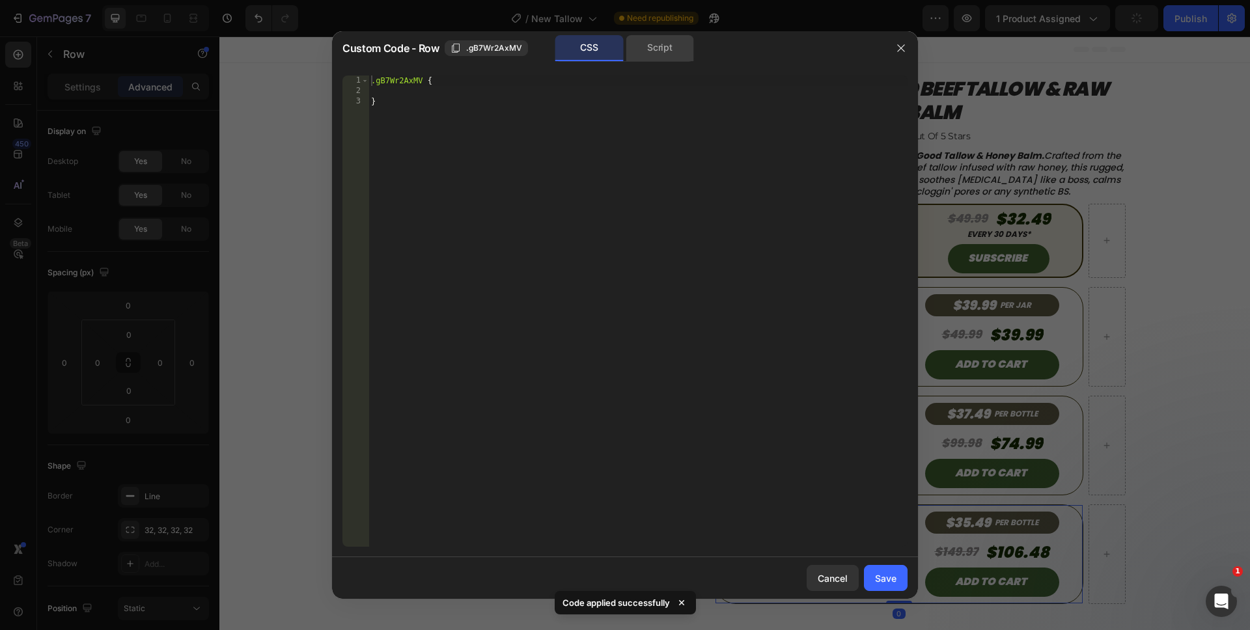
click at [682, 60] on div "Script" at bounding box center [660, 48] width 68 height 26
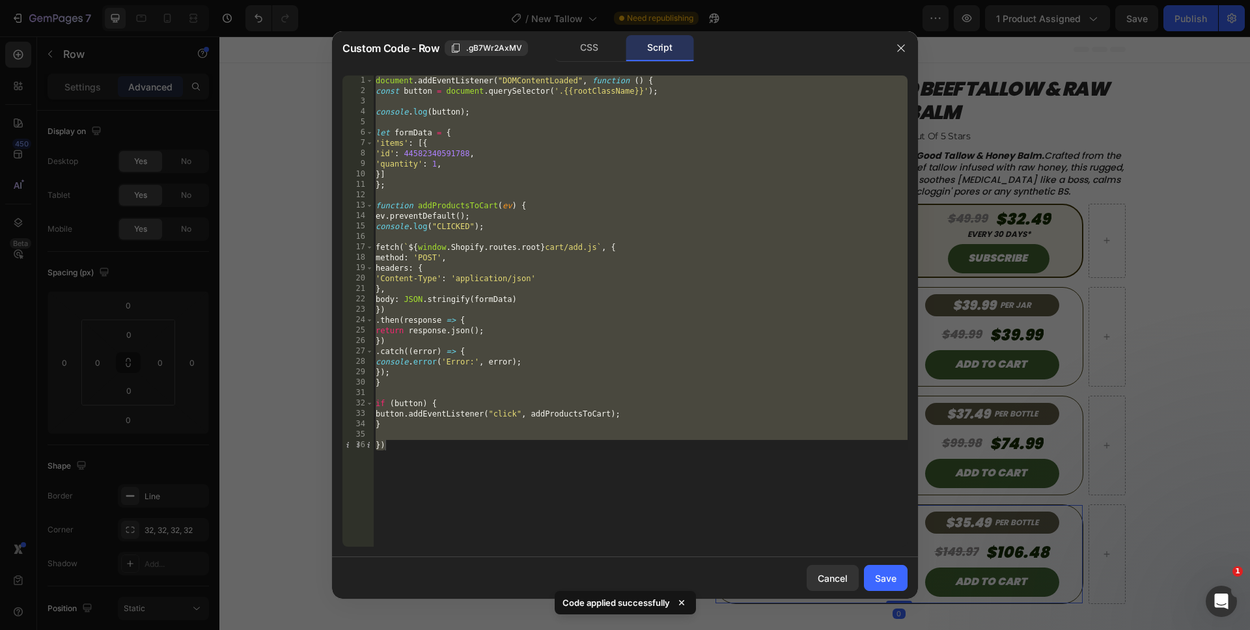
click at [523, 466] on div "document . addEventListener ( "DOMContentLoaded" , function ( ) { const button …" at bounding box center [640, 322] width 534 height 492
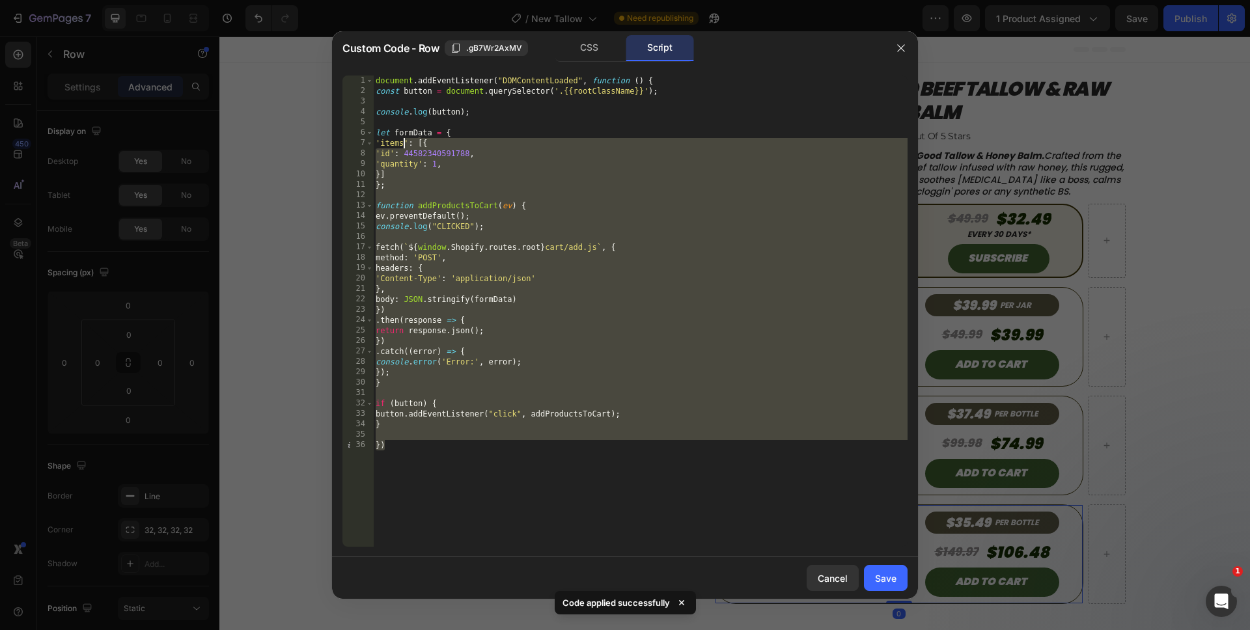
drag, startPoint x: 518, startPoint y: 473, endPoint x: 298, endPoint y: 59, distance: 469.4
click at [299, 59] on div "Custom Code - Row .gB7Wr2AxMV CSS Script }) 1 2 3 4 5 6 7 8 9 10 11 12 13 14 15…" at bounding box center [625, 315] width 1250 height 630
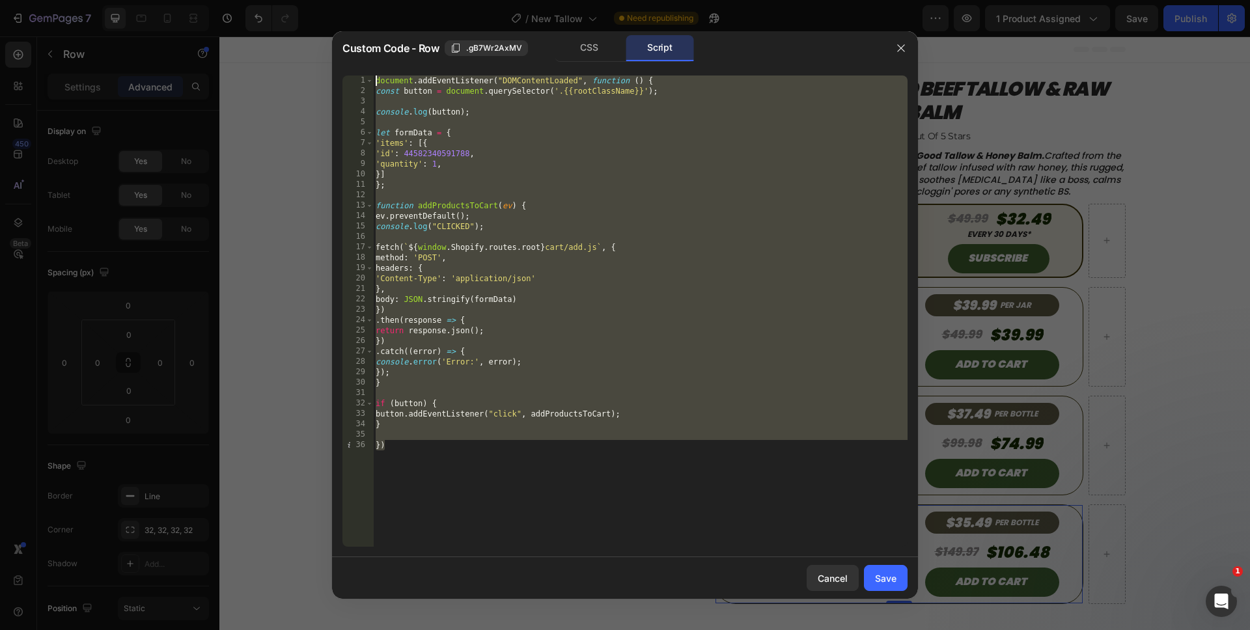
paste textarea "})"
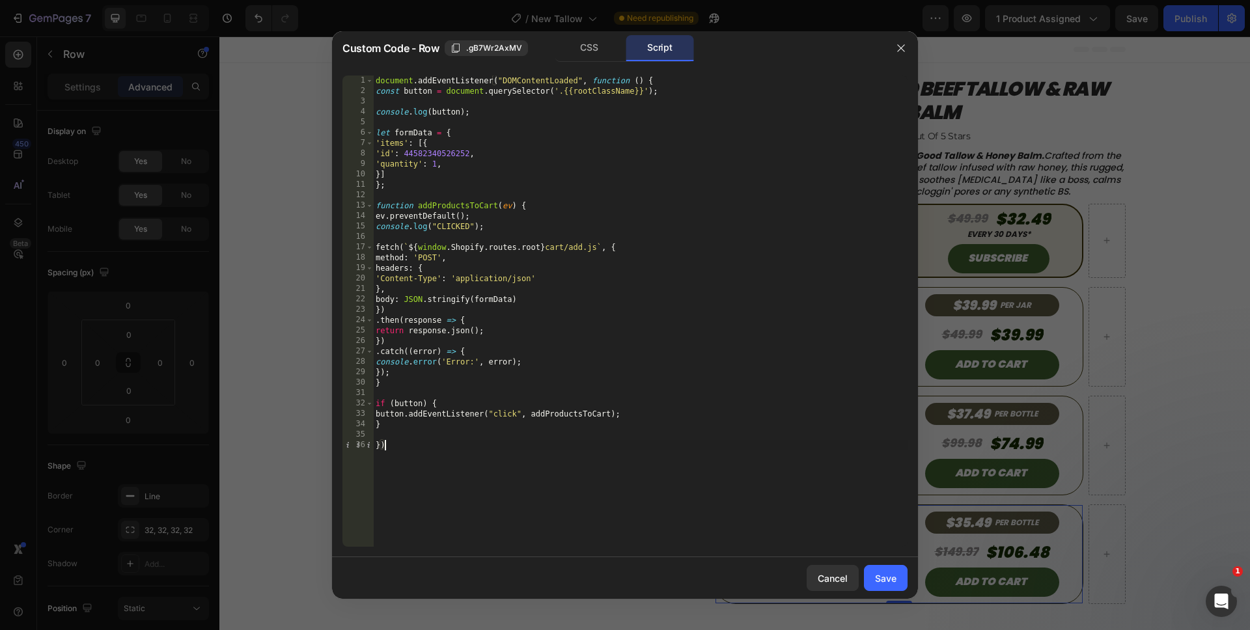
click at [432, 167] on div "document . addEventListener ( "DOMContentLoaded" , function ( ) { const button …" at bounding box center [640, 322] width 534 height 492
click at [528, 514] on div "document . addEventListener ( "DOMContentLoaded" , function ( ) { const button …" at bounding box center [640, 322] width 534 height 492
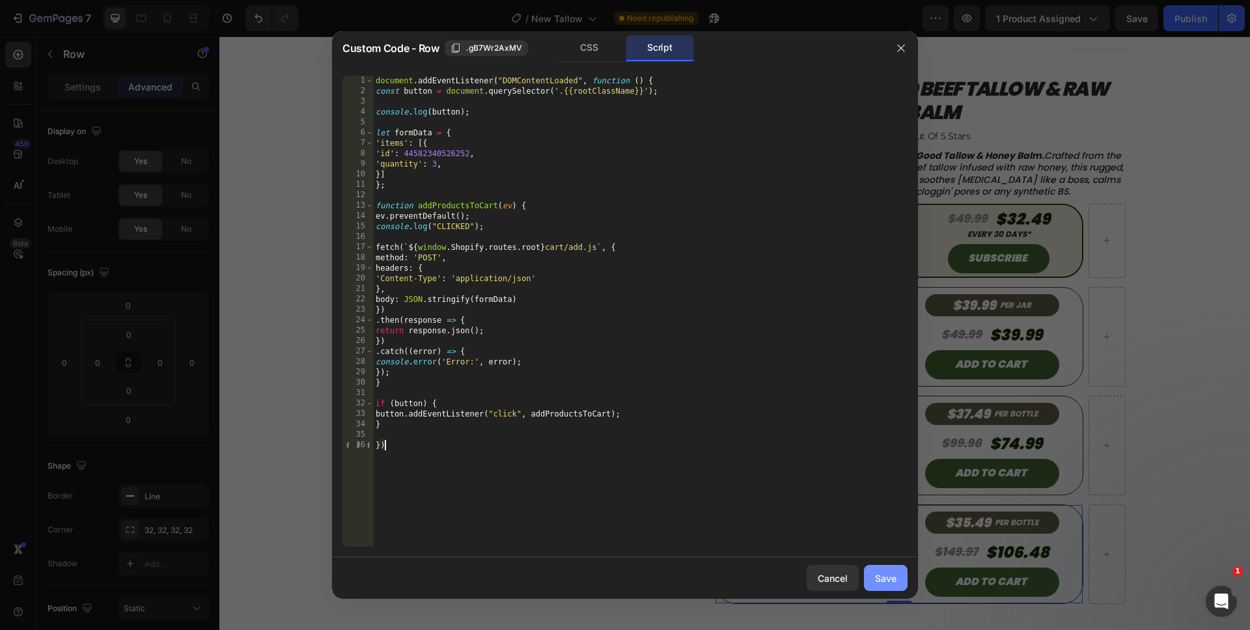
type textarea "})"
click at [898, 575] on button "Save" at bounding box center [886, 578] width 44 height 26
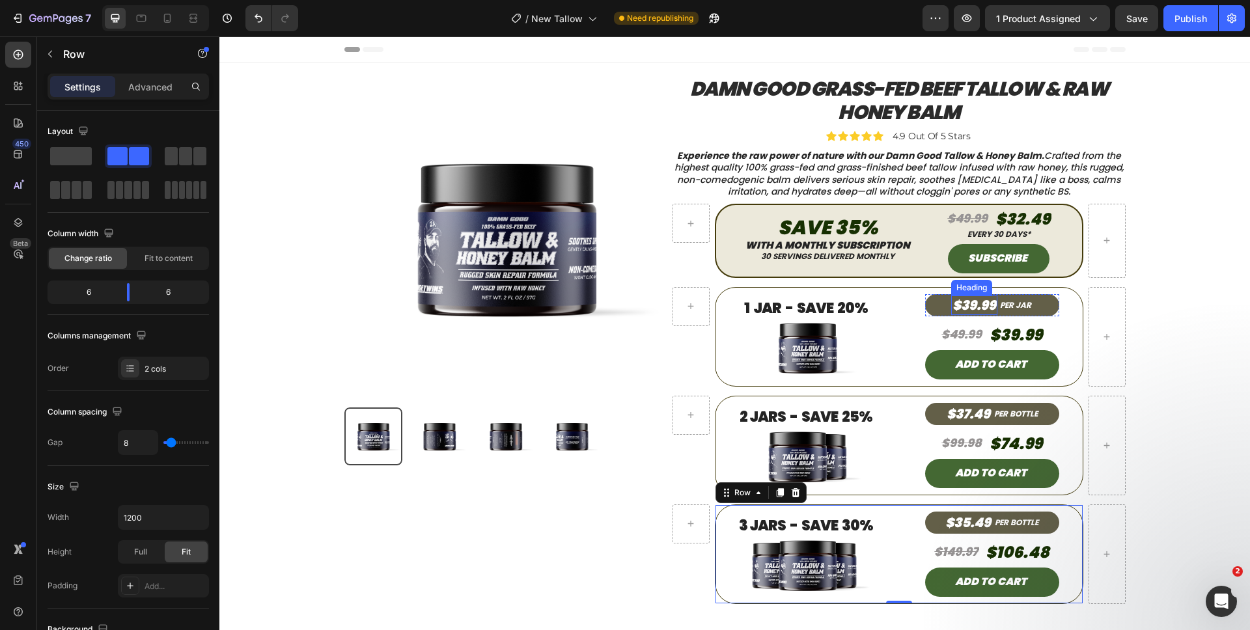
click at [989, 303] on h2 "$39.99" at bounding box center [974, 306] width 46 height 20
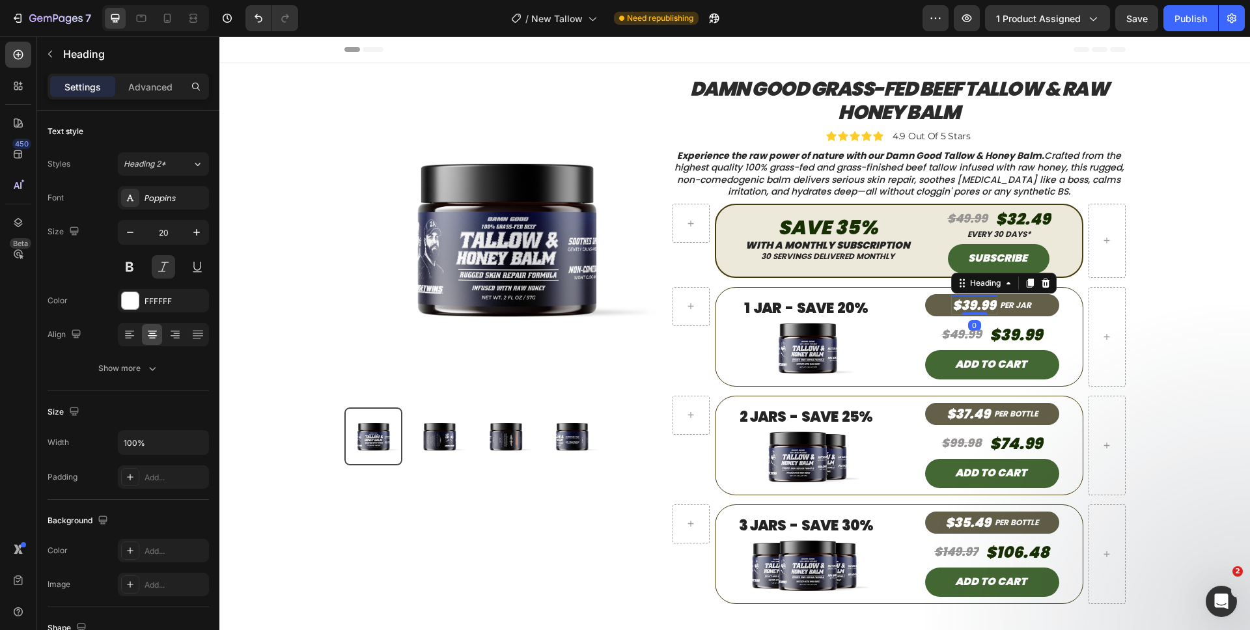
click at [990, 306] on h2 "$39.99" at bounding box center [974, 306] width 46 height 20
click at [971, 333] on s "$49.99" at bounding box center [961, 334] width 40 height 16
click at [975, 336] on s "$49.99" at bounding box center [961, 334] width 40 height 16
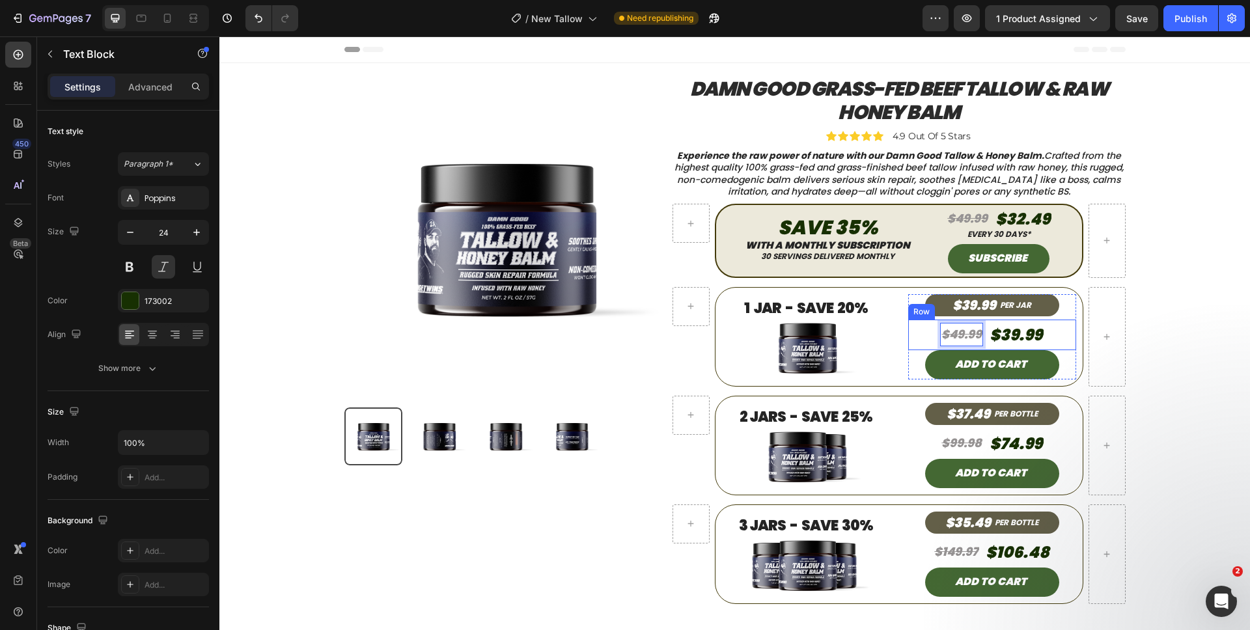
click at [1039, 335] on div "$39.99" at bounding box center [1015, 335] width 55 height 31
click at [1039, 336] on div "$39.99" at bounding box center [1015, 335] width 55 height 31
click at [971, 447] on s "$99.98" at bounding box center [961, 443] width 40 height 16
click at [976, 446] on s "$99.98" at bounding box center [961, 443] width 40 height 16
click at [1034, 447] on p "$74.99" at bounding box center [1015, 444] width 53 height 28
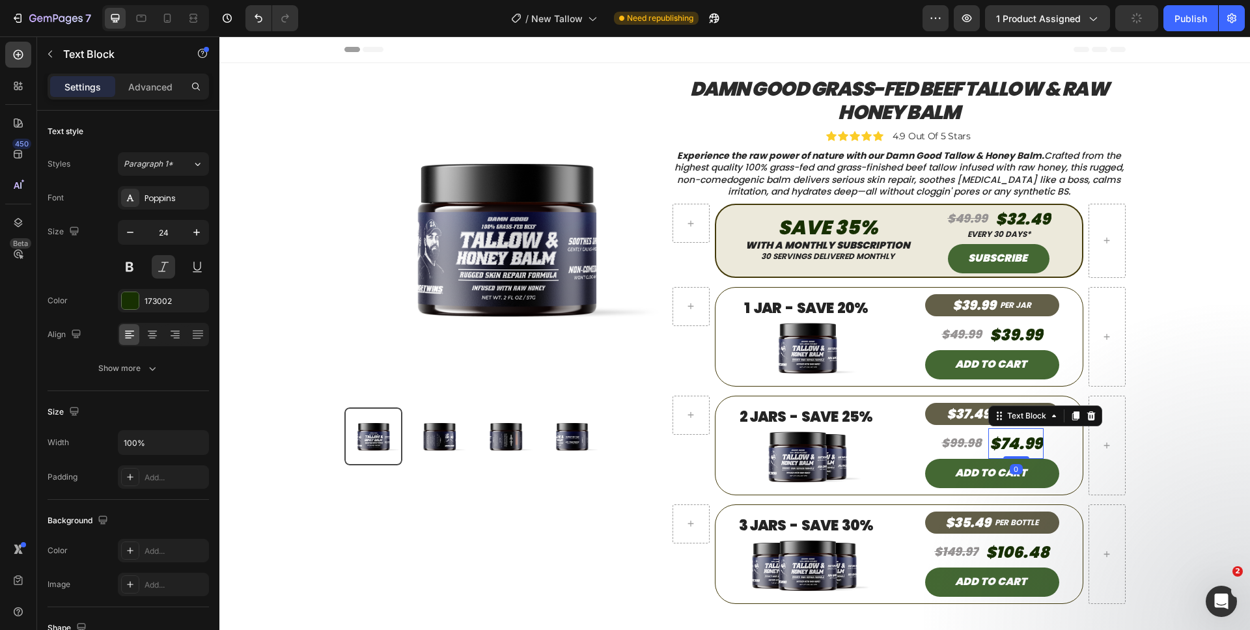
click at [1038, 447] on p "$74.99" at bounding box center [1015, 444] width 53 height 28
click at [965, 545] on s "$149.97" at bounding box center [956, 551] width 44 height 16
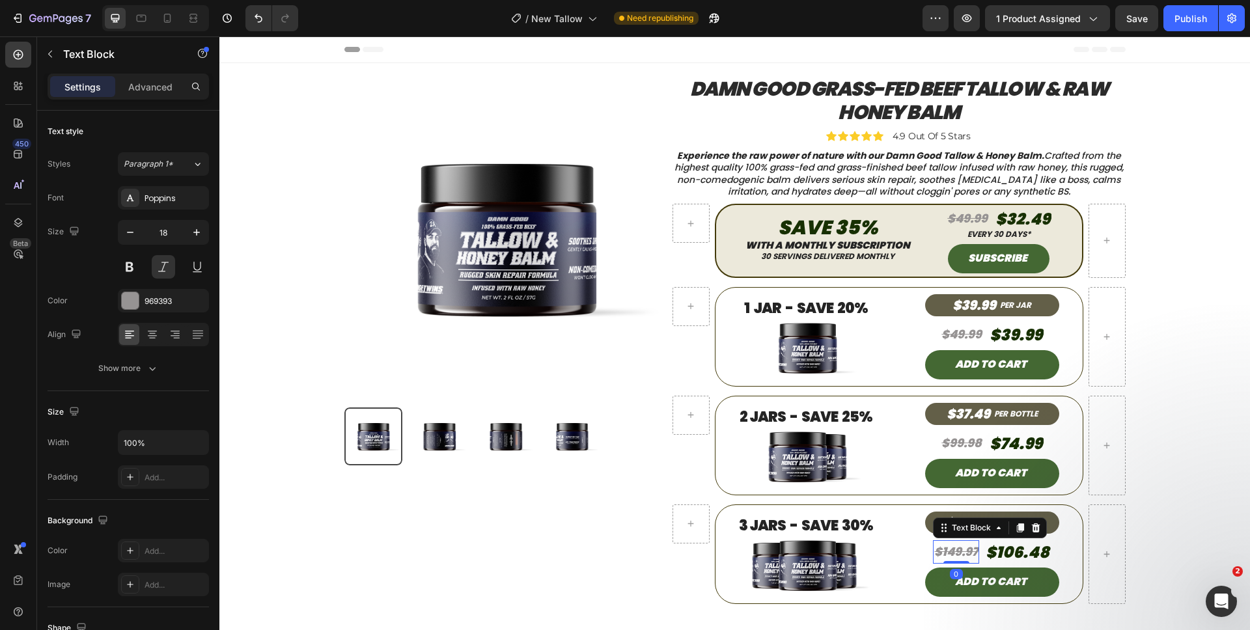
click at [972, 552] on s "$149.97" at bounding box center [956, 551] width 44 height 16
click at [1039, 556] on p "$106.48" at bounding box center [1017, 552] width 64 height 28
click at [1047, 554] on div "$106.48" at bounding box center [1017, 552] width 66 height 31
click at [977, 305] on p "$39.99" at bounding box center [974, 305] width 44 height 17
click at [991, 307] on p "$39.99" at bounding box center [974, 305] width 44 height 17
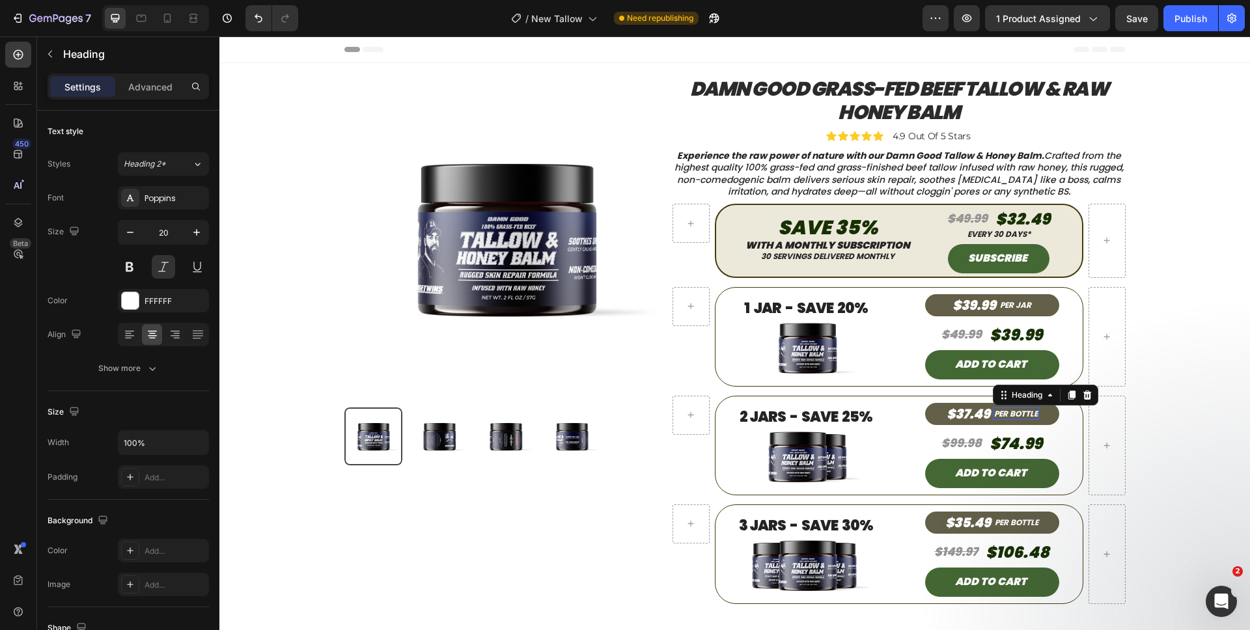
click at [1012, 413] on h2 "PER BOTTLE" at bounding box center [1016, 413] width 46 height 13
click at [1031, 521] on h2 "PER BOTTLE" at bounding box center [1016, 522] width 46 height 13
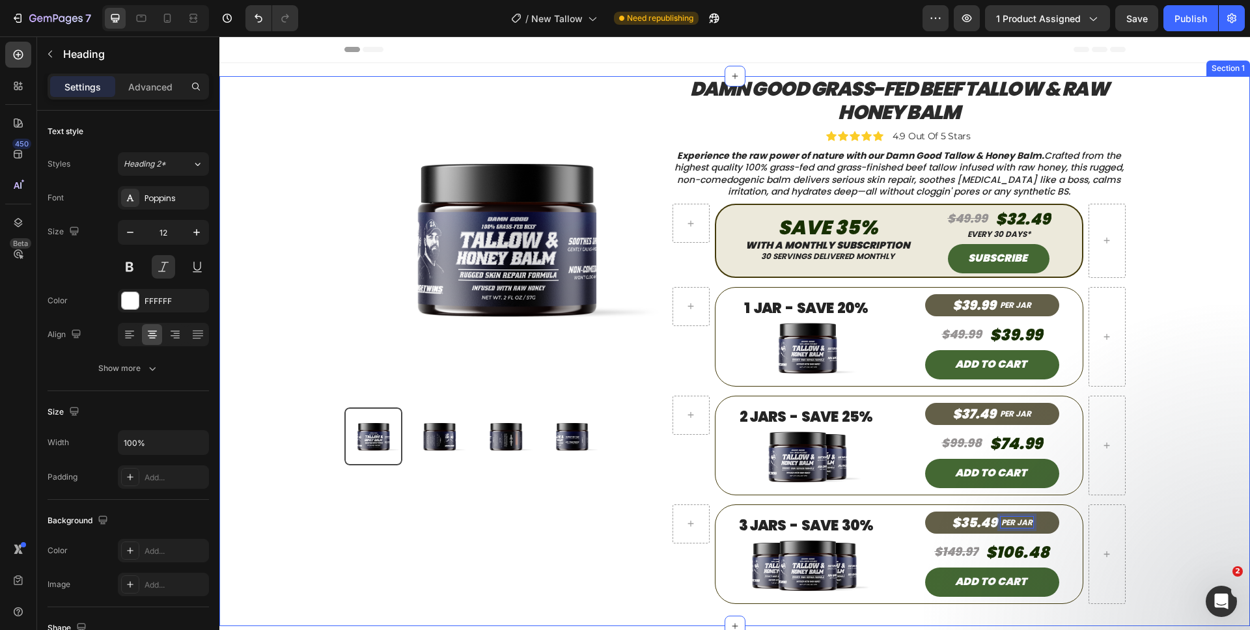
click at [1146, 475] on div "Product Images Product Damn Good Grass-Fed Beef Tallow & Raw Honey Balm Product…" at bounding box center [734, 351] width 1011 height 550
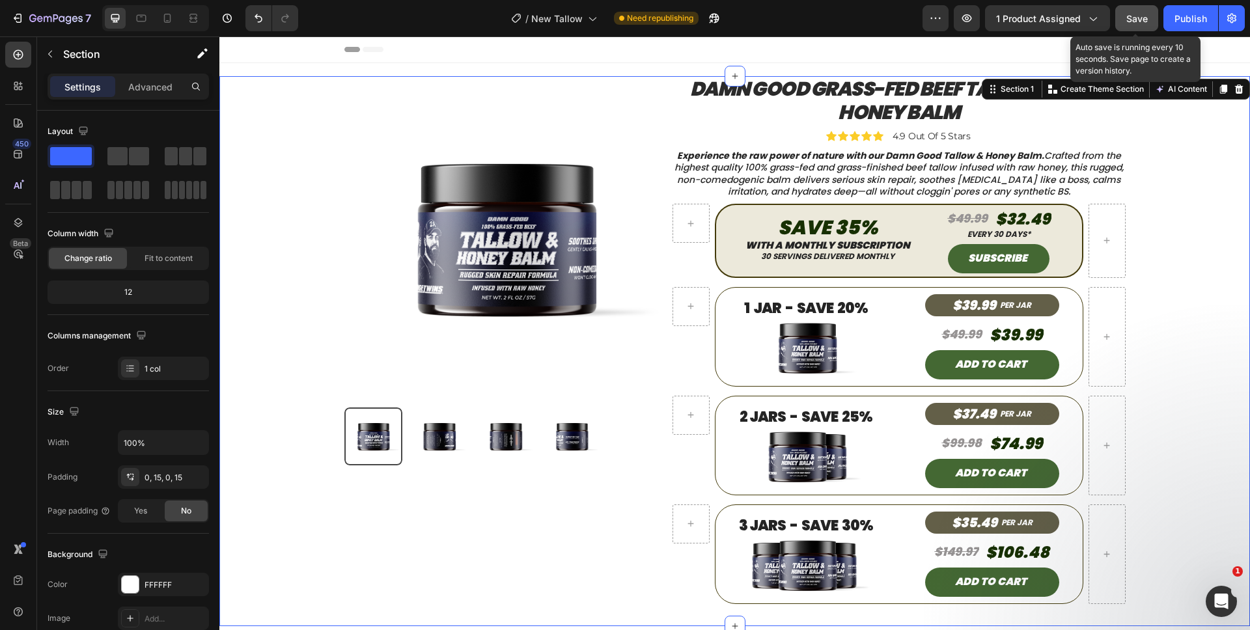
click at [1131, 15] on span "Save" at bounding box center [1136, 18] width 21 height 11
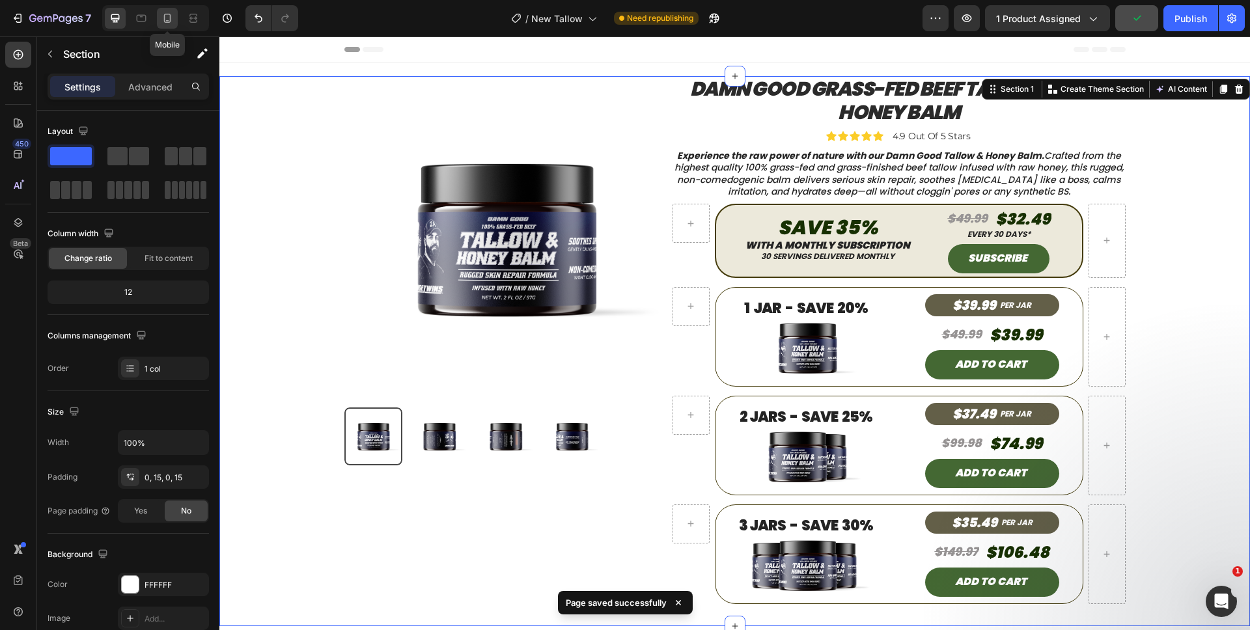
click at [167, 22] on icon at bounding box center [167, 18] width 7 height 9
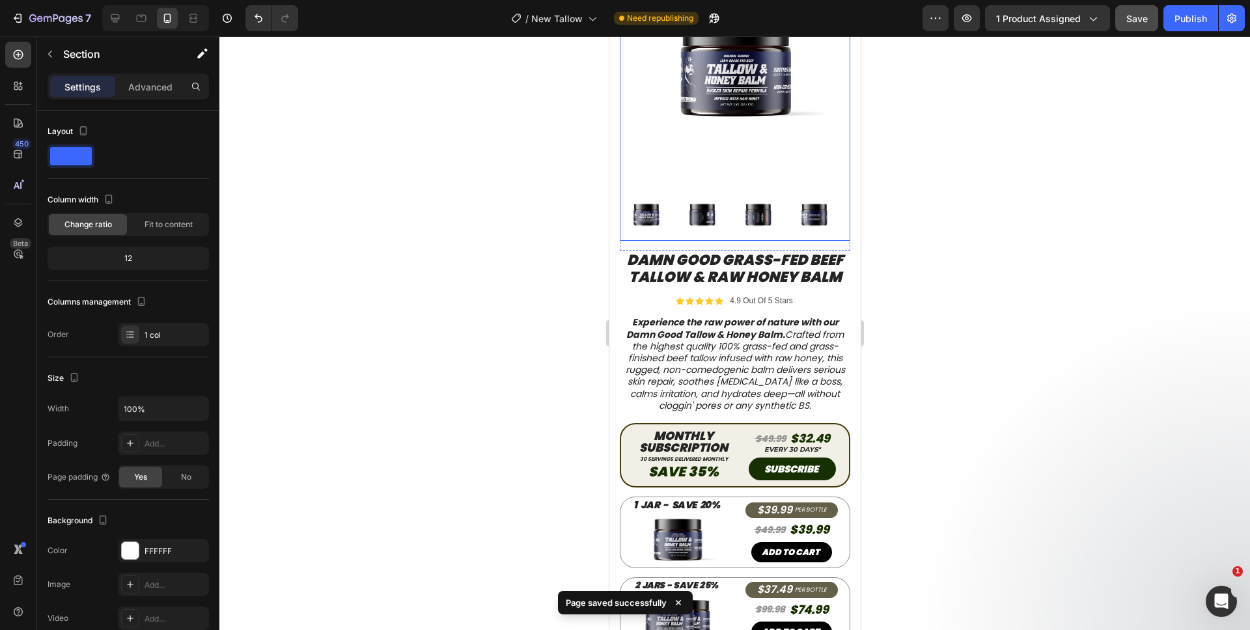
scroll to position [258, 0]
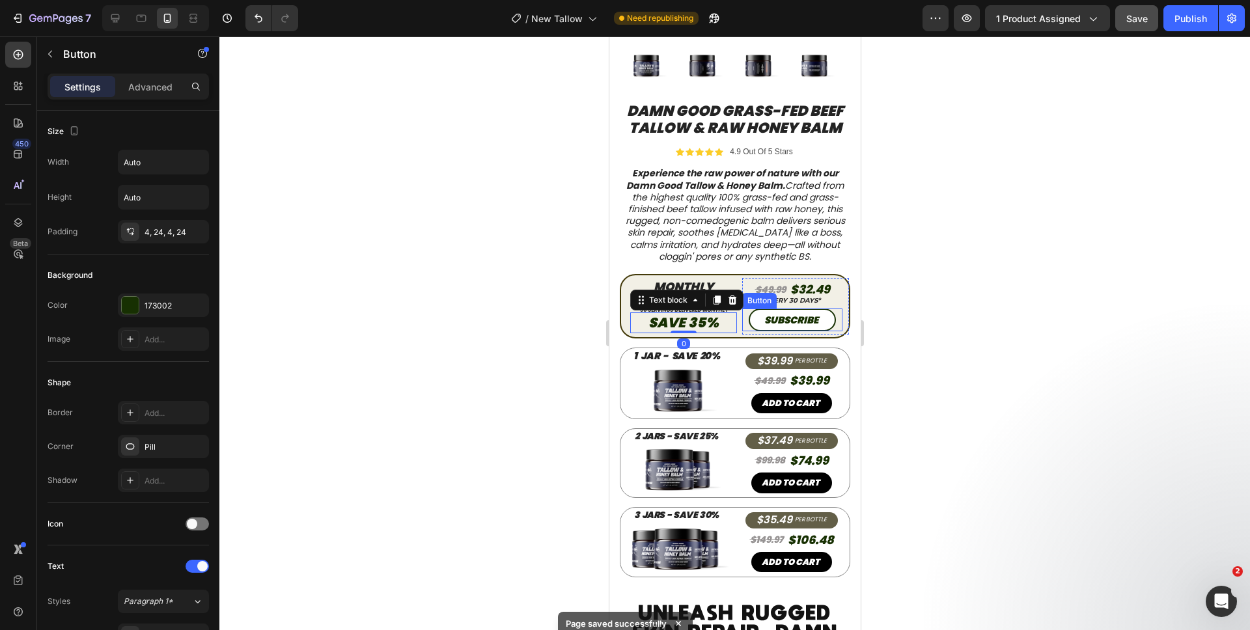
click at [748, 315] on button "SUBSCRIBE" at bounding box center [791, 320] width 87 height 23
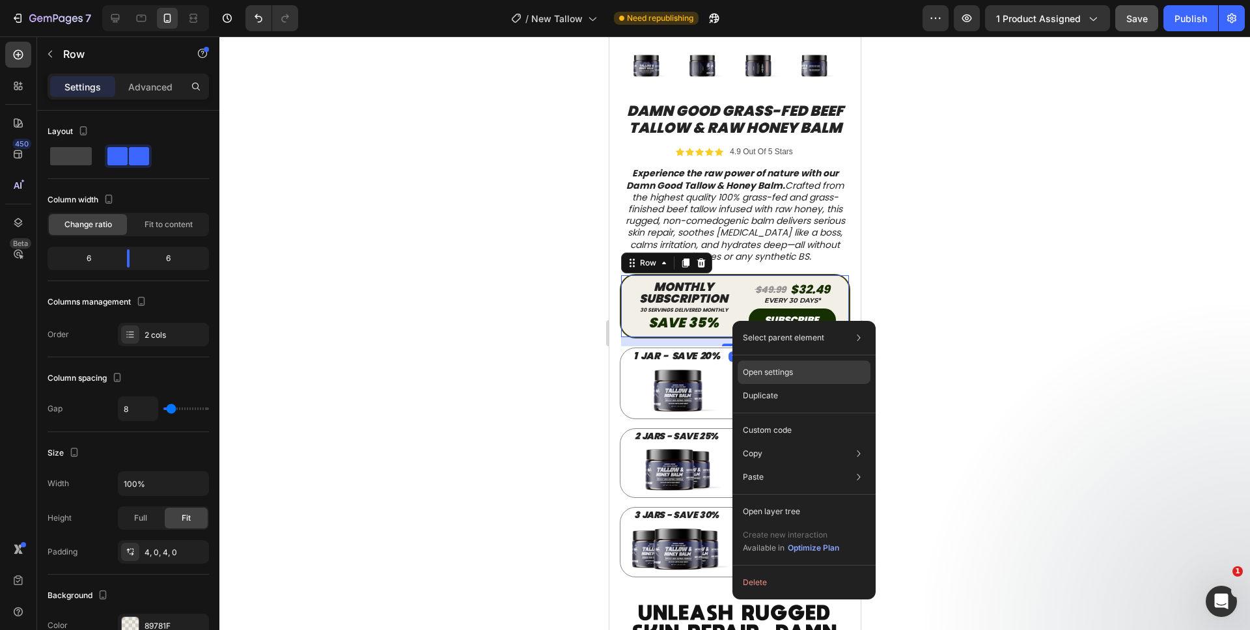
click at [756, 375] on p "Open settings" at bounding box center [768, 372] width 50 height 12
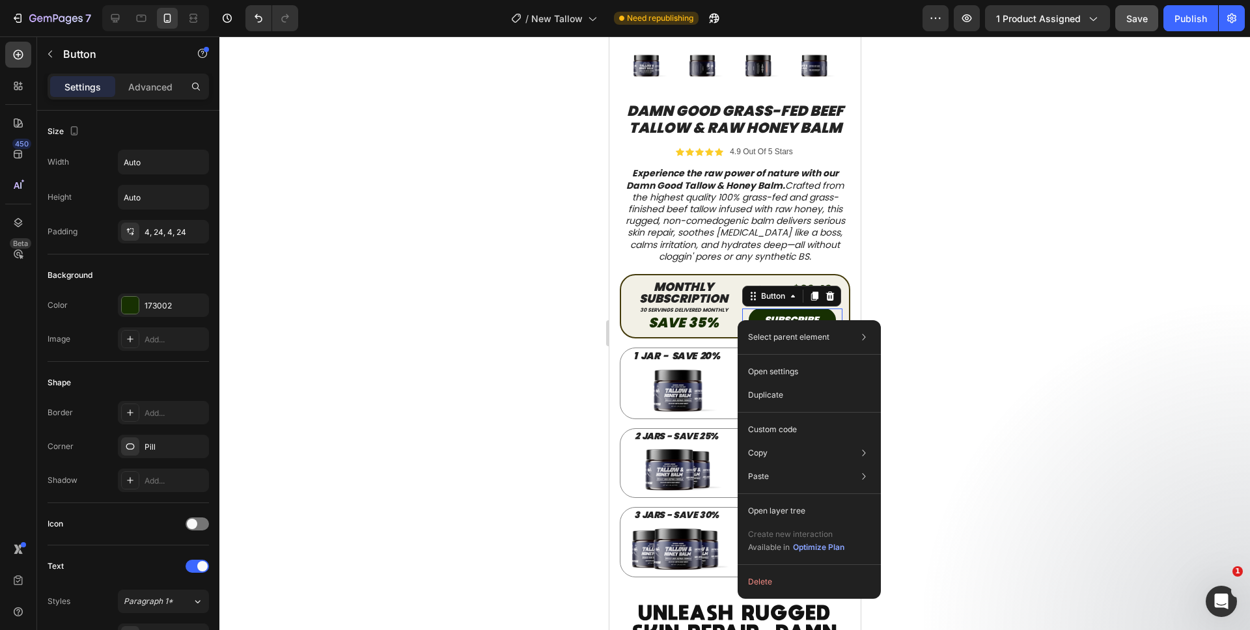
click at [741, 320] on div "SUBSCRIBE Button 5" at bounding box center [791, 320] width 100 height 23
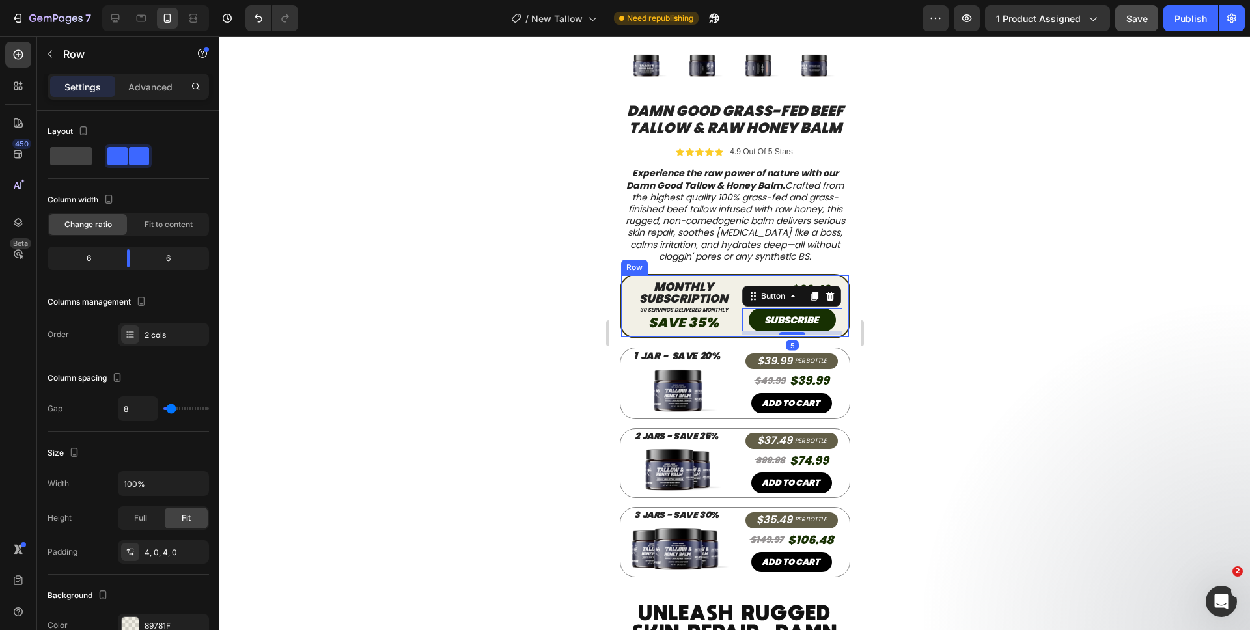
click at [733, 320] on div "MONTHLY SUBSCRIPTION Heading 30 servings delivered monthly Heading Save 35% Tex…" at bounding box center [734, 306] width 230 height 64
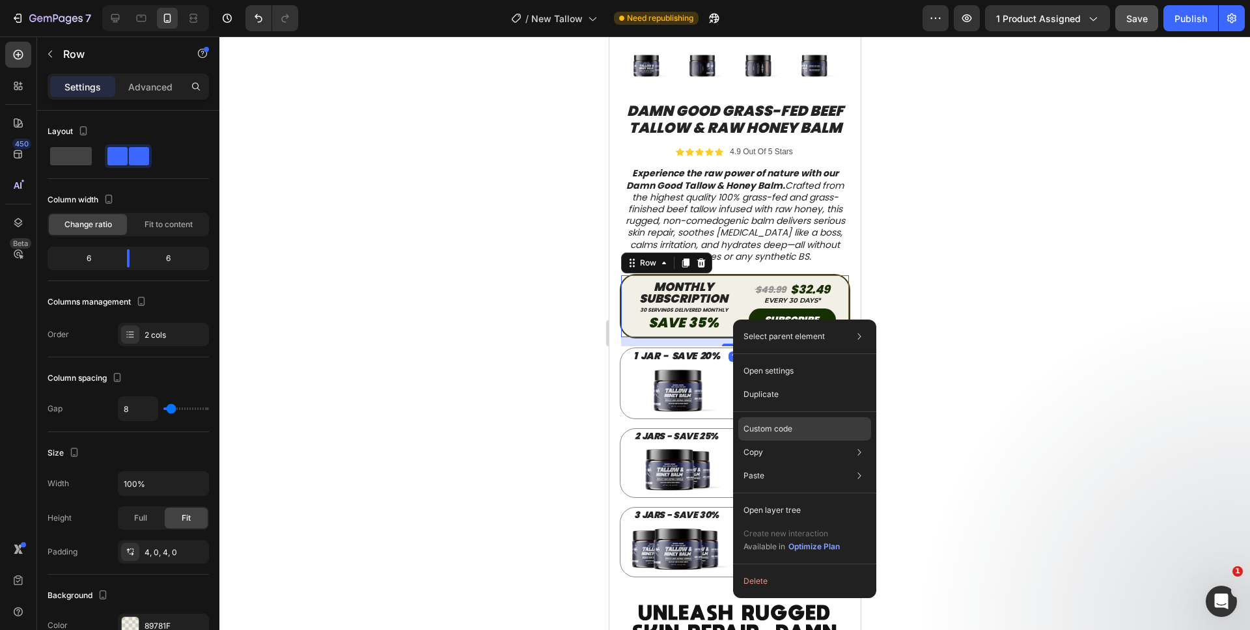
click at [760, 423] on p "Custom code" at bounding box center [767, 429] width 49 height 12
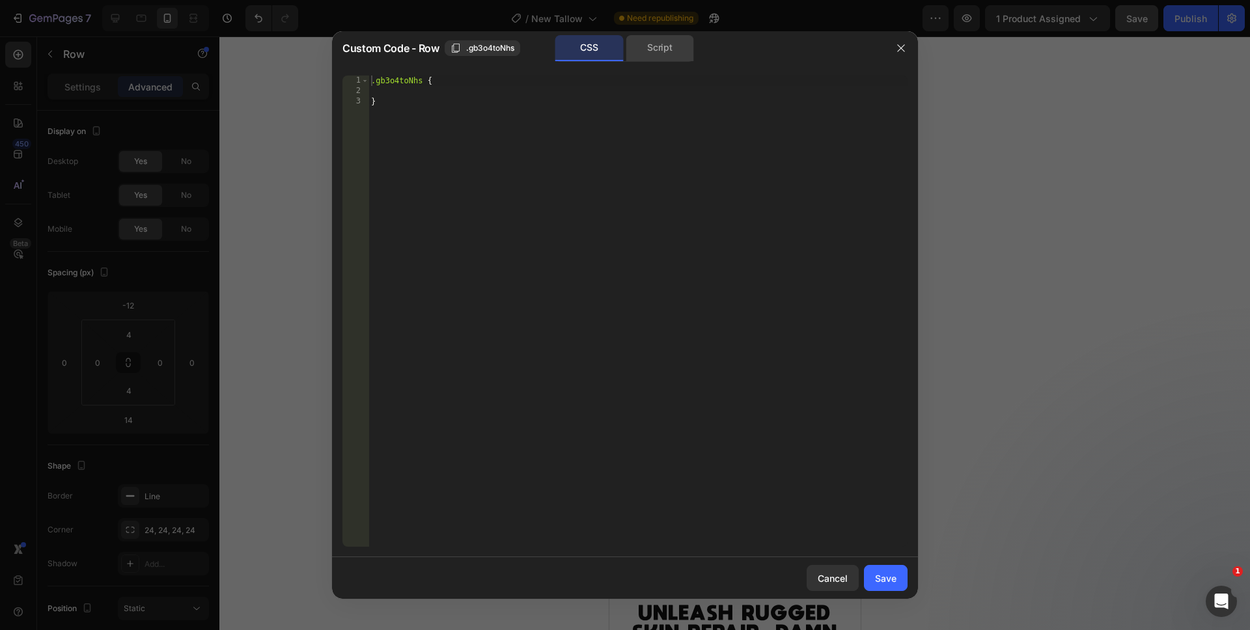
click at [679, 52] on div "Script" at bounding box center [660, 48] width 68 height 26
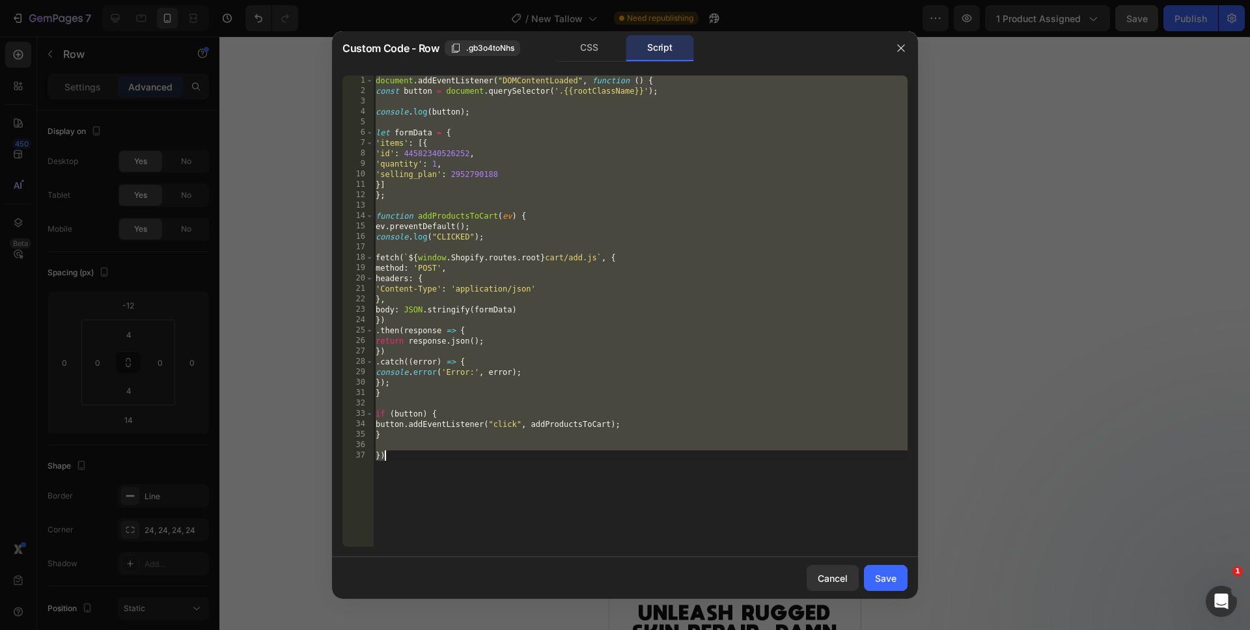
click at [576, 475] on div "document . addEventListener ( "DOMContentLoaded" , function ( ) { const button …" at bounding box center [640, 322] width 534 height 492
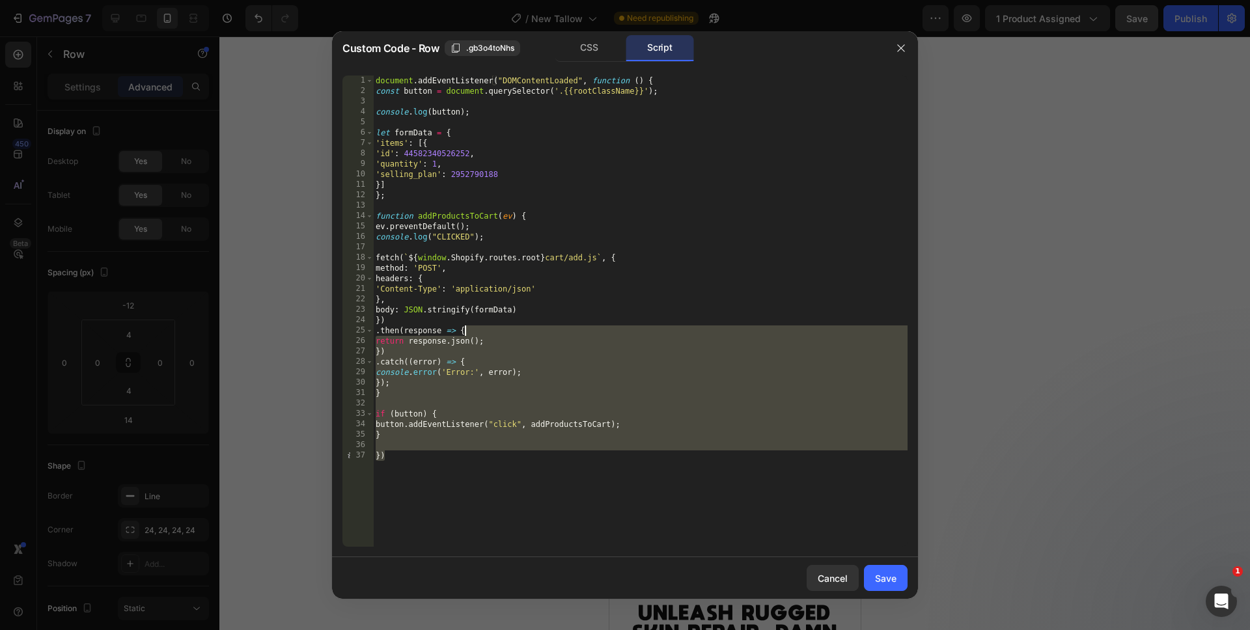
drag, startPoint x: 571, startPoint y: 491, endPoint x: 288, endPoint y: 12, distance: 556.7
click at [289, 12] on div "Custom Code - Row .gb3o4toNhs CSS Script }) 1 2 3 4 5 6 7 8 9 10 11 12 13 14 15…" at bounding box center [625, 315] width 1250 height 630
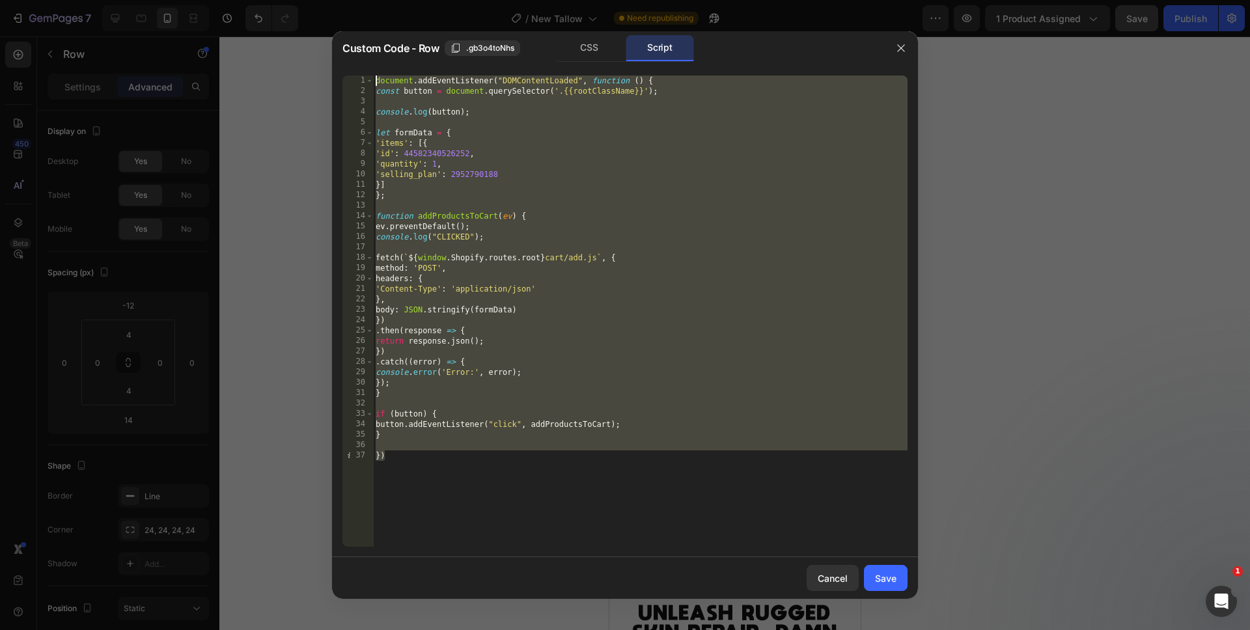
click at [713, 486] on div "document . addEventListener ( "DOMContentLoaded" , function ( ) { const button …" at bounding box center [640, 322] width 534 height 492
type textarea "})"
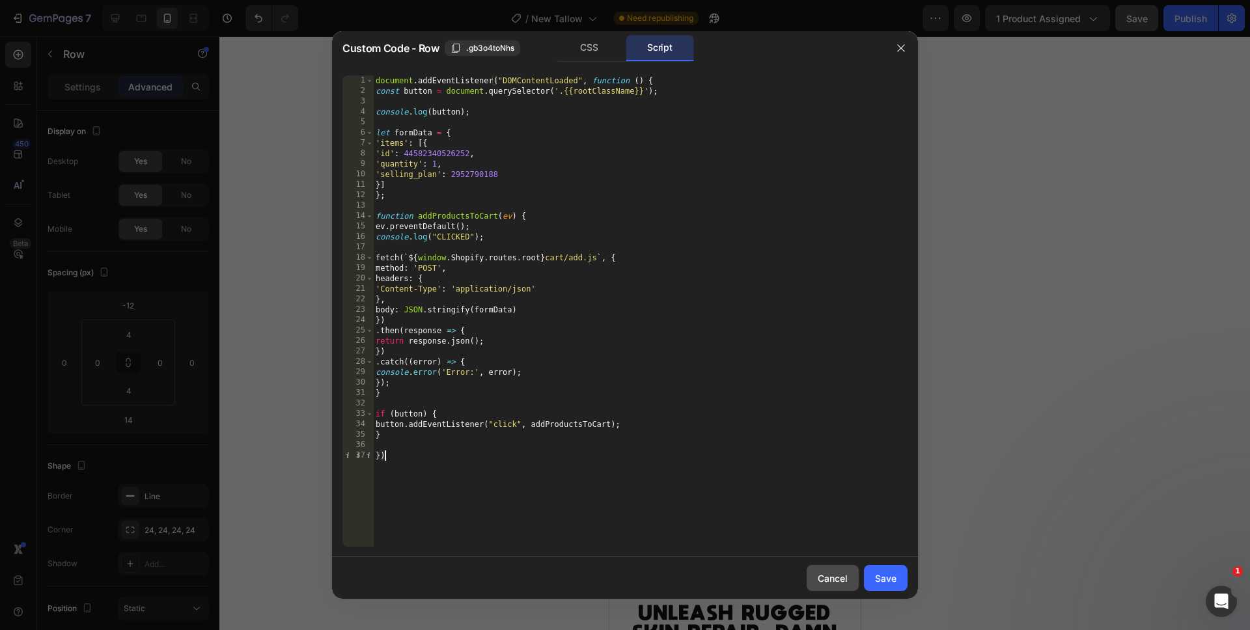
click at [836, 573] on div "Cancel" at bounding box center [833, 578] width 30 height 14
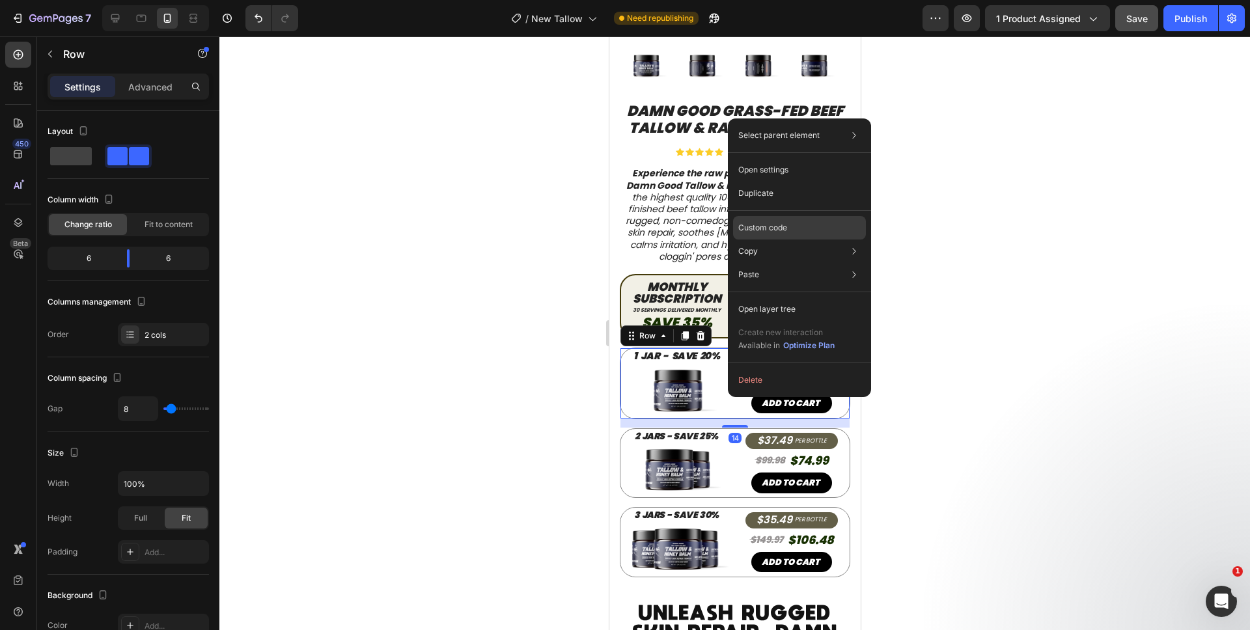
click at [775, 263] on div "Custom code" at bounding box center [799, 274] width 133 height 23
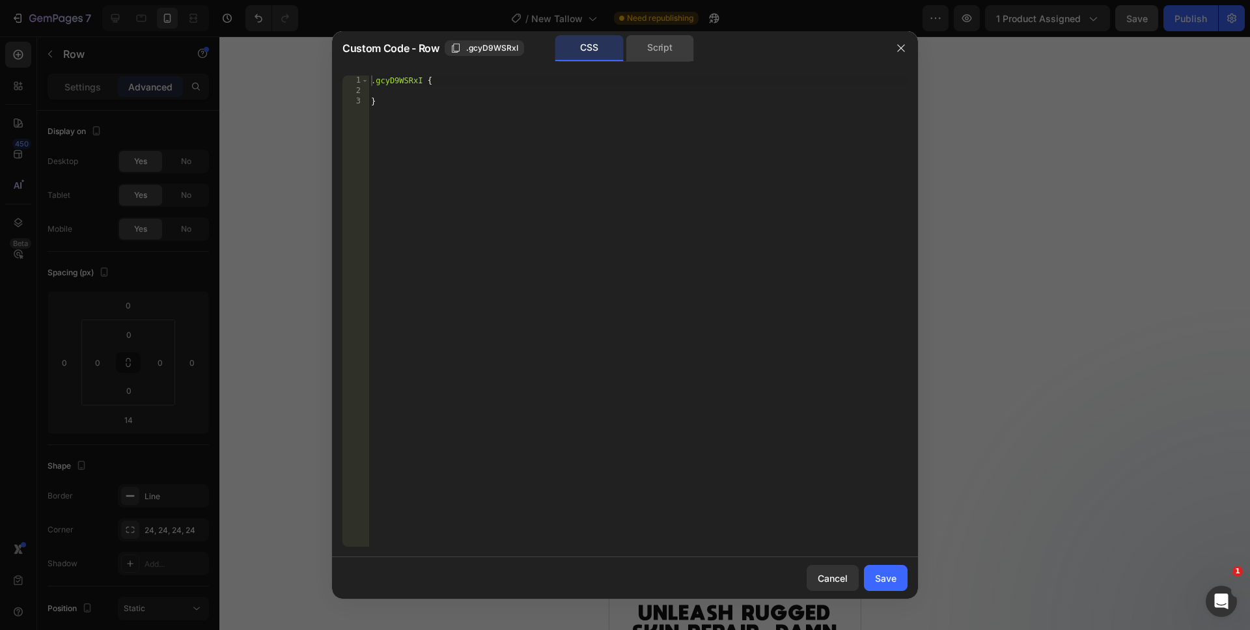
click at [629, 47] on div "Script" at bounding box center [660, 48] width 68 height 26
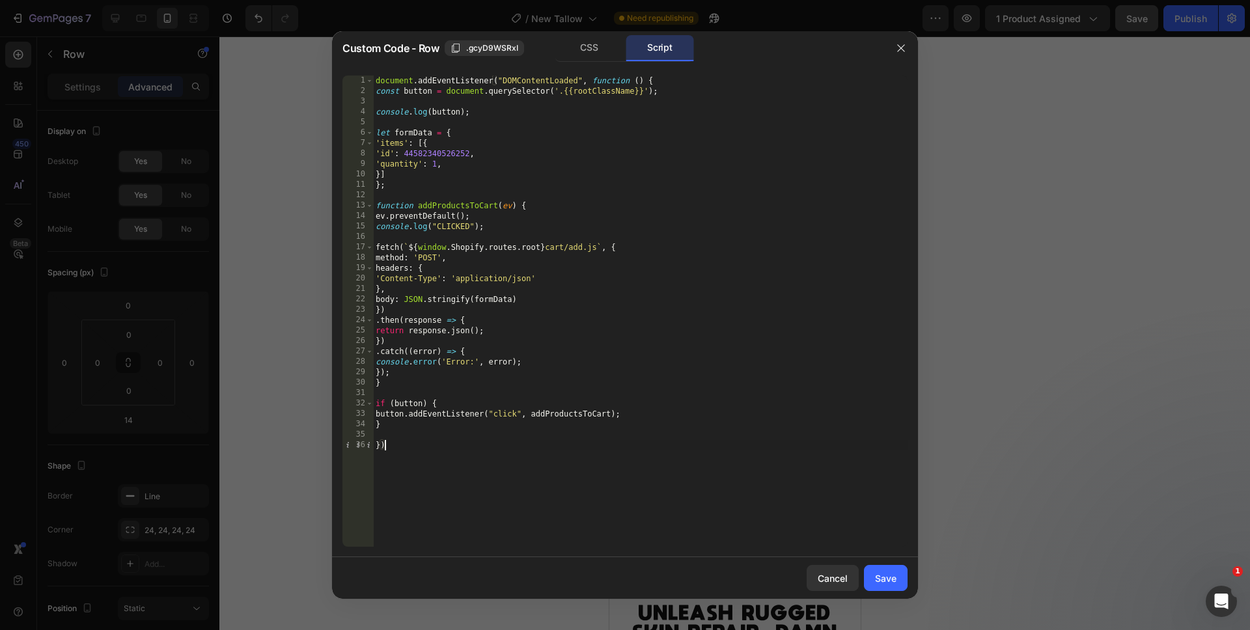
click at [571, 460] on div "document . addEventListener ( "DOMContentLoaded" , function ( ) { const button …" at bounding box center [640, 322] width 534 height 492
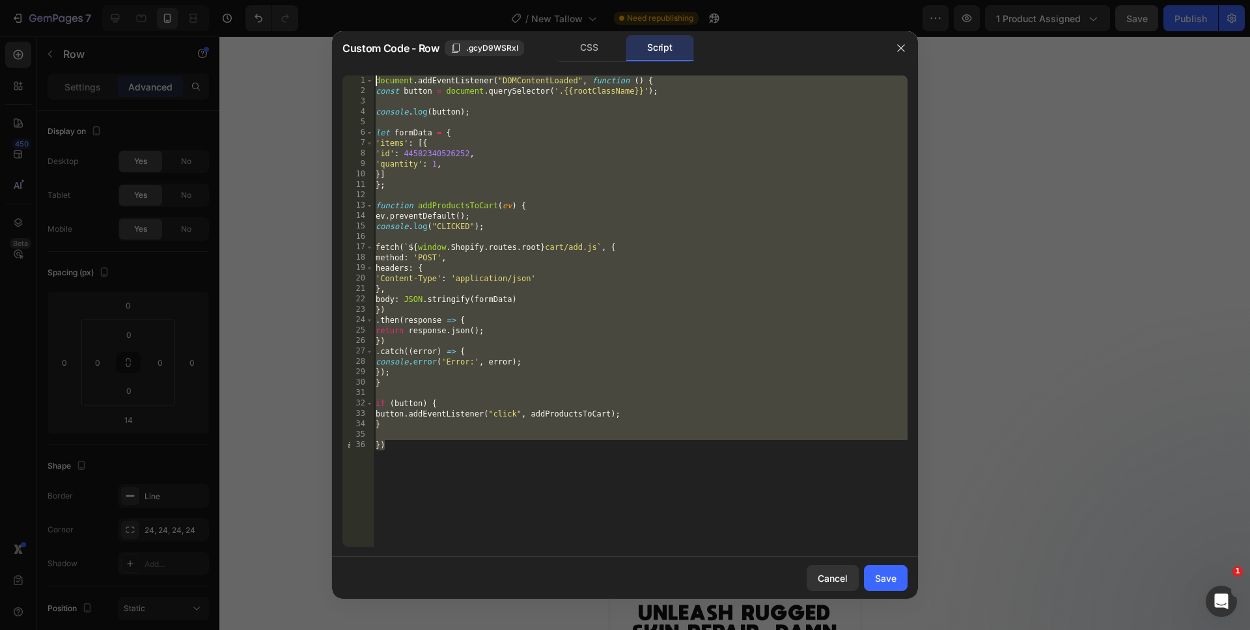
drag, startPoint x: 551, startPoint y: 476, endPoint x: 240, endPoint y: 8, distance: 562.0
click at [240, 8] on div "Custom Code - Row .gcyD9WSRxI CSS Script }) 1 2 3 4 5 6 7 8 9 10 11 12 13 14 15…" at bounding box center [625, 315] width 1250 height 630
paste textarea "})"
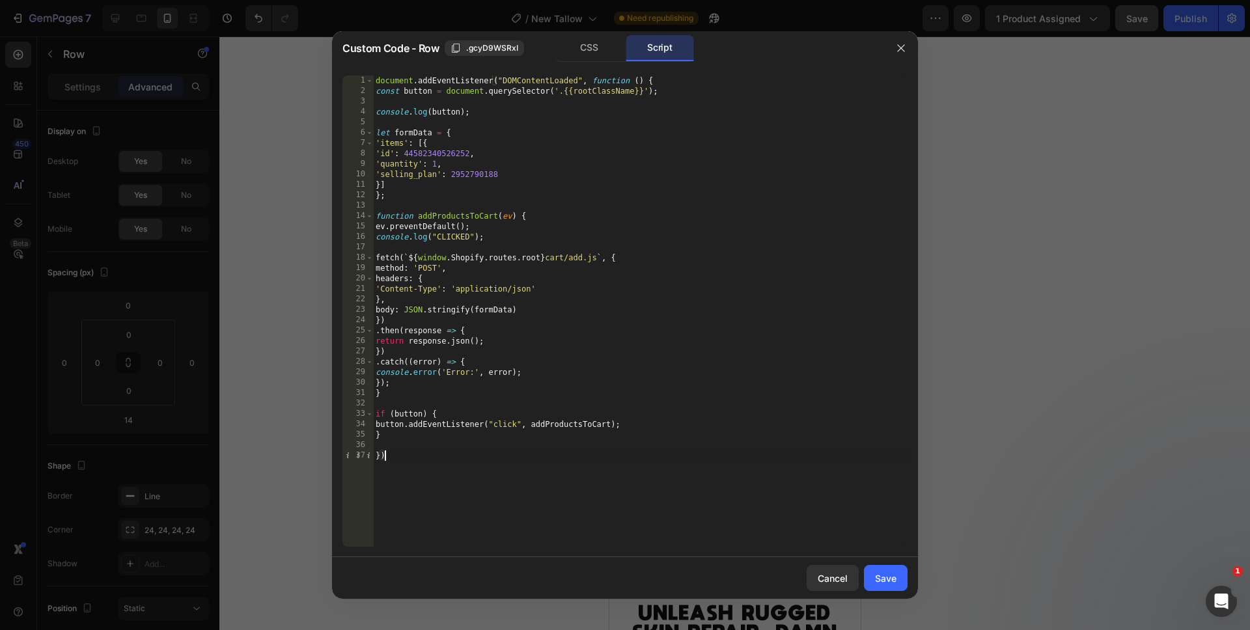
click at [463, 175] on div "document . addEventListener ( "DOMContentLoaded" , function ( ) { const button …" at bounding box center [640, 322] width 534 height 492
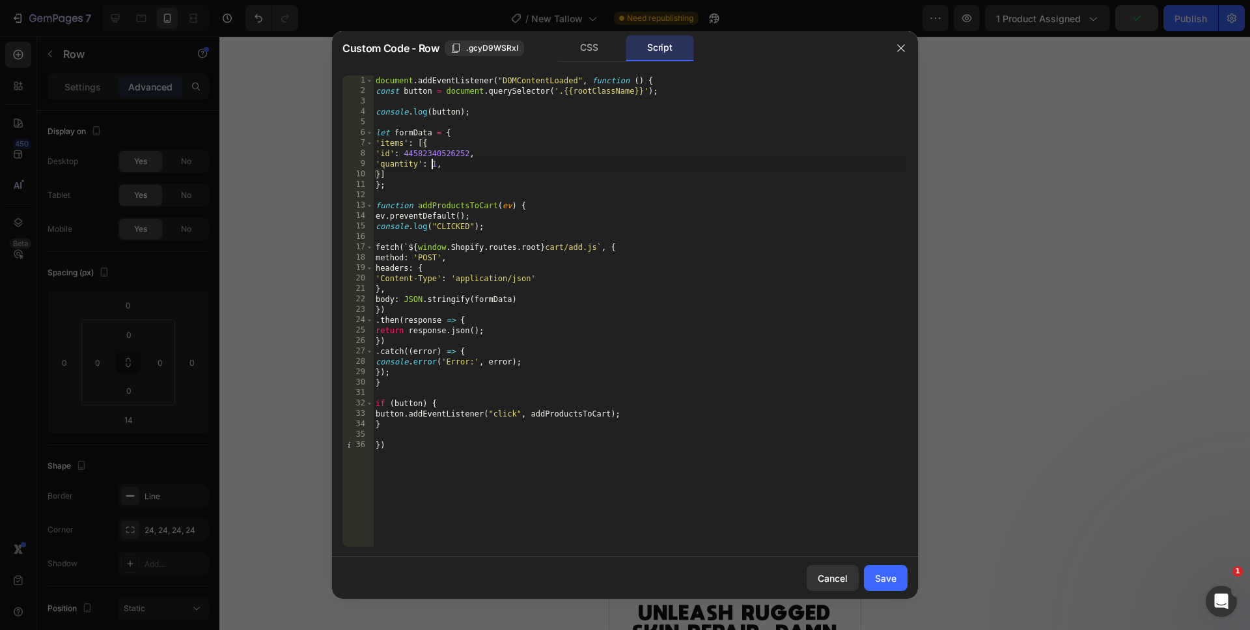
click at [431, 163] on div "document . addEventListener ( "DOMContentLoaded" , function ( ) { const button …" at bounding box center [640, 322] width 534 height 492
click at [431, 164] on div "document . addEventListener ( "DOMContentLoaded" , function ( ) { const button …" at bounding box center [640, 322] width 534 height 492
click at [543, 472] on div "document . addEventListener ( "DOMContentLoaded" , function ( ) { const button …" at bounding box center [640, 322] width 534 height 492
type textarea "})"
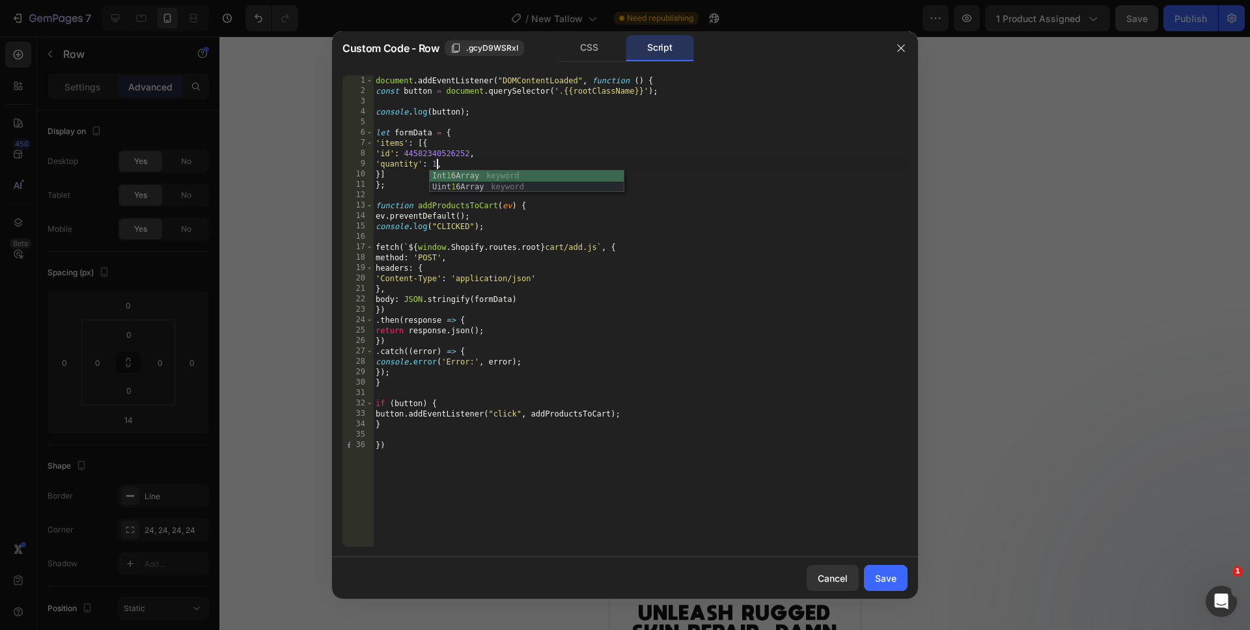
scroll to position [0, 0]
click at [872, 581] on button "Save" at bounding box center [886, 578] width 44 height 26
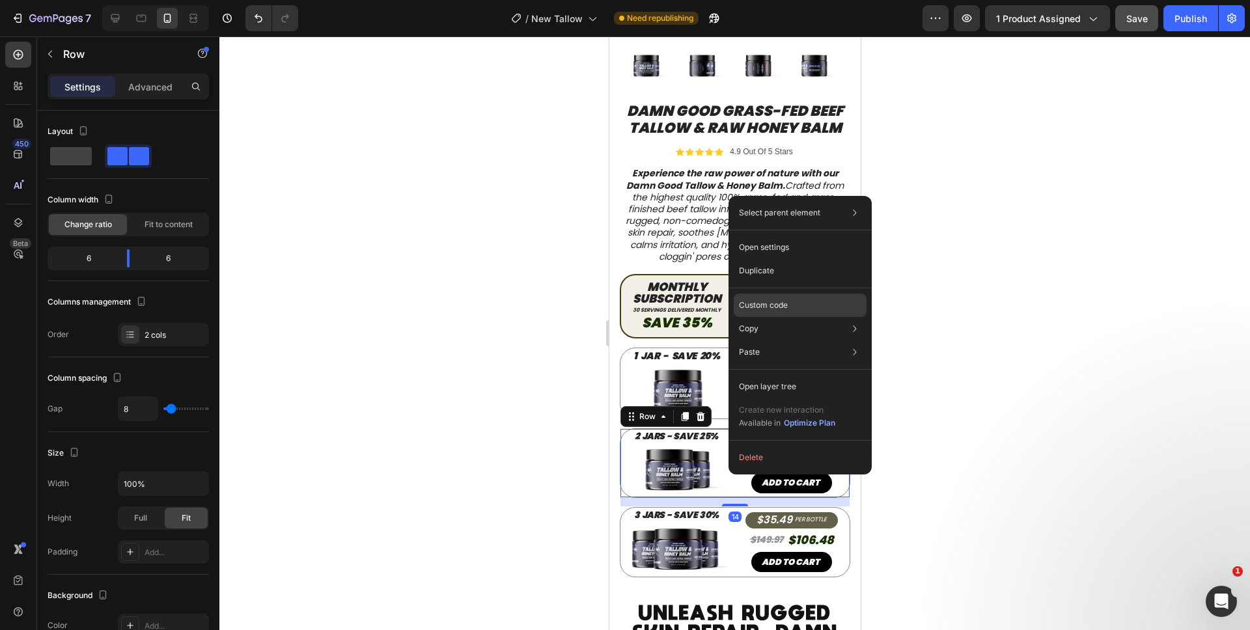
click at [770, 303] on p "Custom code" at bounding box center [763, 305] width 49 height 12
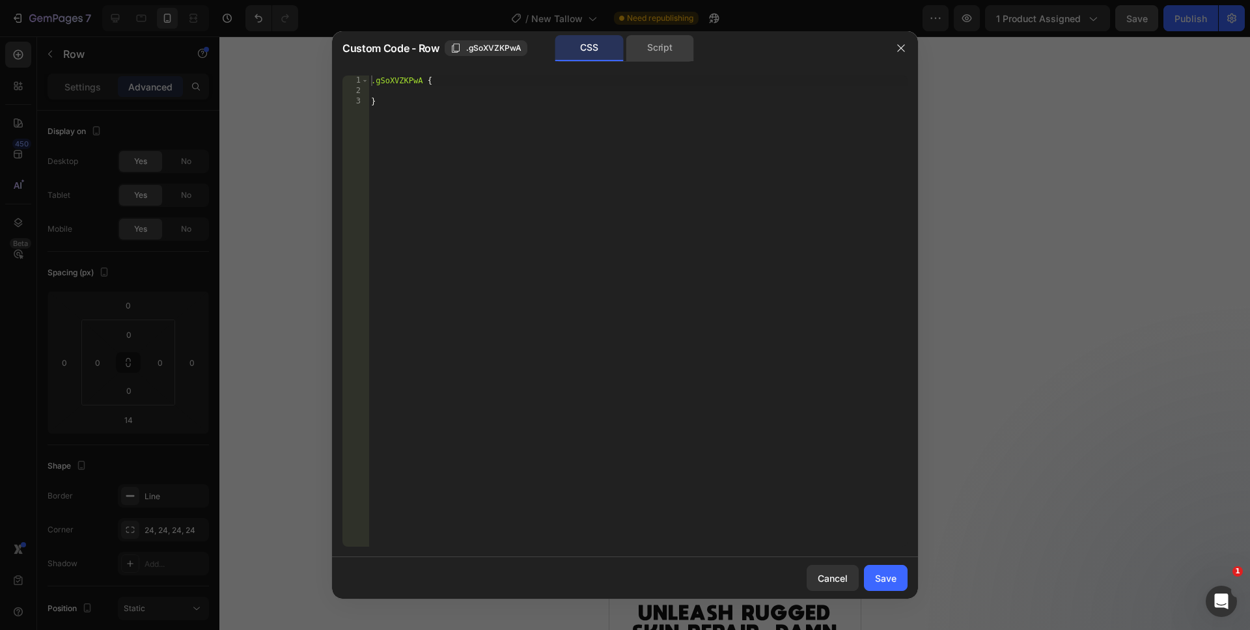
click at [642, 46] on div "Script" at bounding box center [660, 48] width 68 height 26
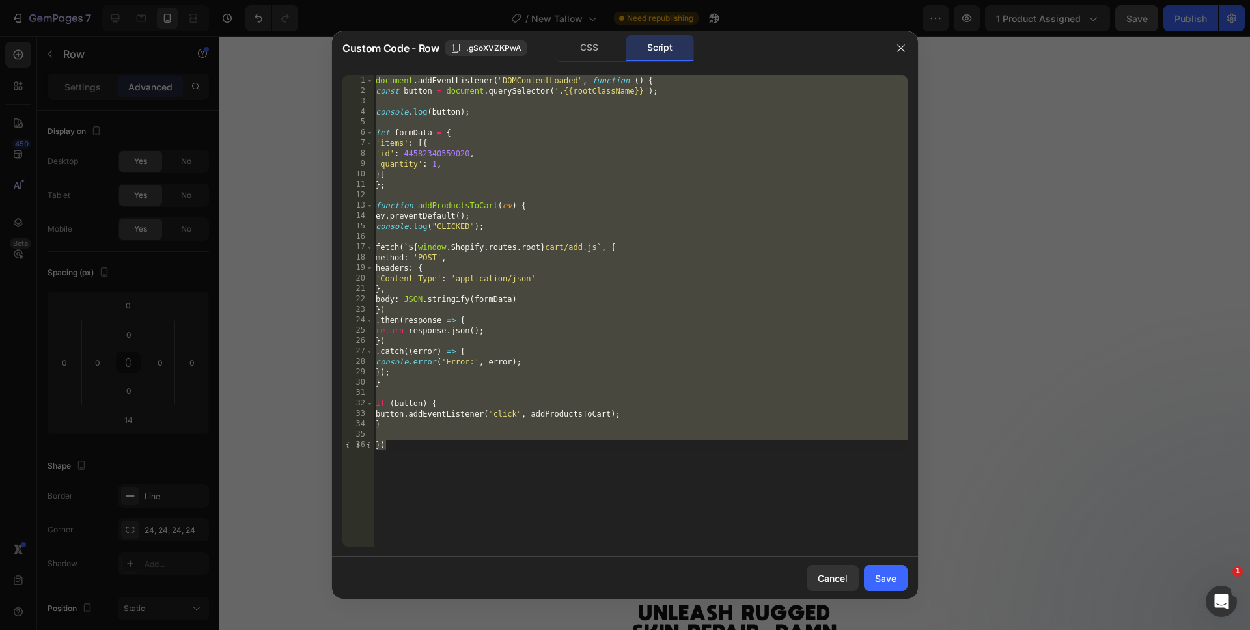
click at [502, 478] on div "document . addEventListener ( "DOMContentLoaded" , function ( ) { const button …" at bounding box center [640, 322] width 534 height 492
drag, startPoint x: 495, startPoint y: 497, endPoint x: 361, endPoint y: 32, distance: 484.3
click at [361, 32] on div "Custom Code - Row .gSoXVZKPwA CSS Script }) 1 2 3 4 5 6 7 8 9 10 11 12 13 14 15…" at bounding box center [625, 315] width 586 height 568
paste textarea "})"
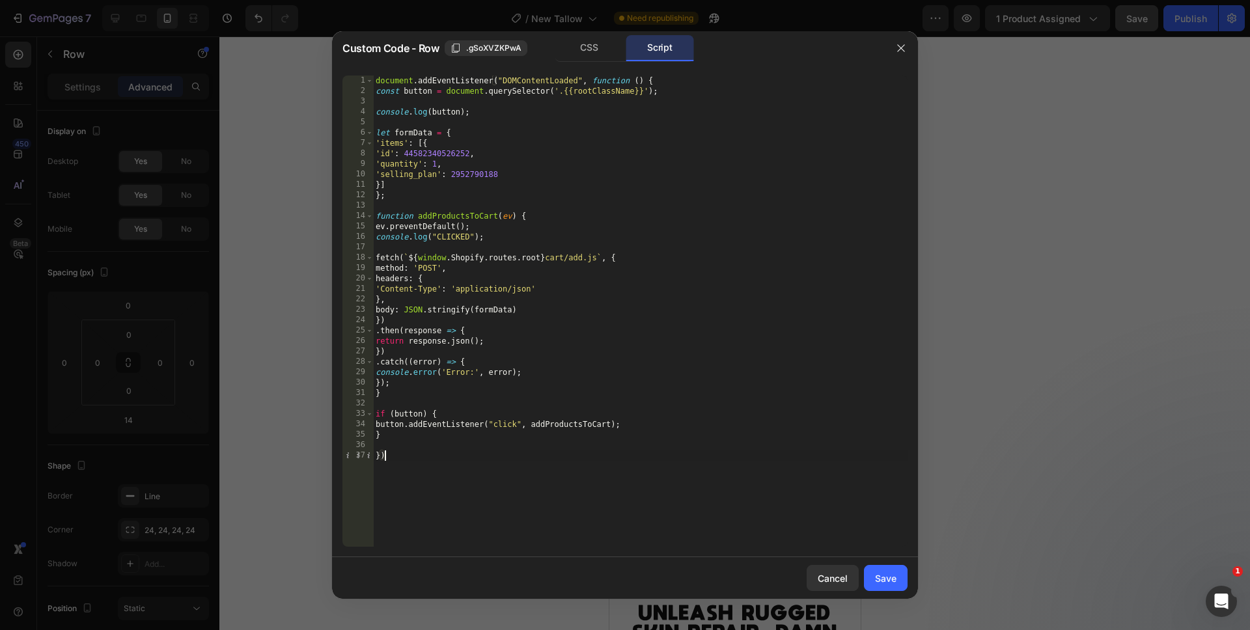
click at [427, 176] on div "document . addEventListener ( "DOMContentLoaded" , function ( ) { const button …" at bounding box center [640, 322] width 534 height 492
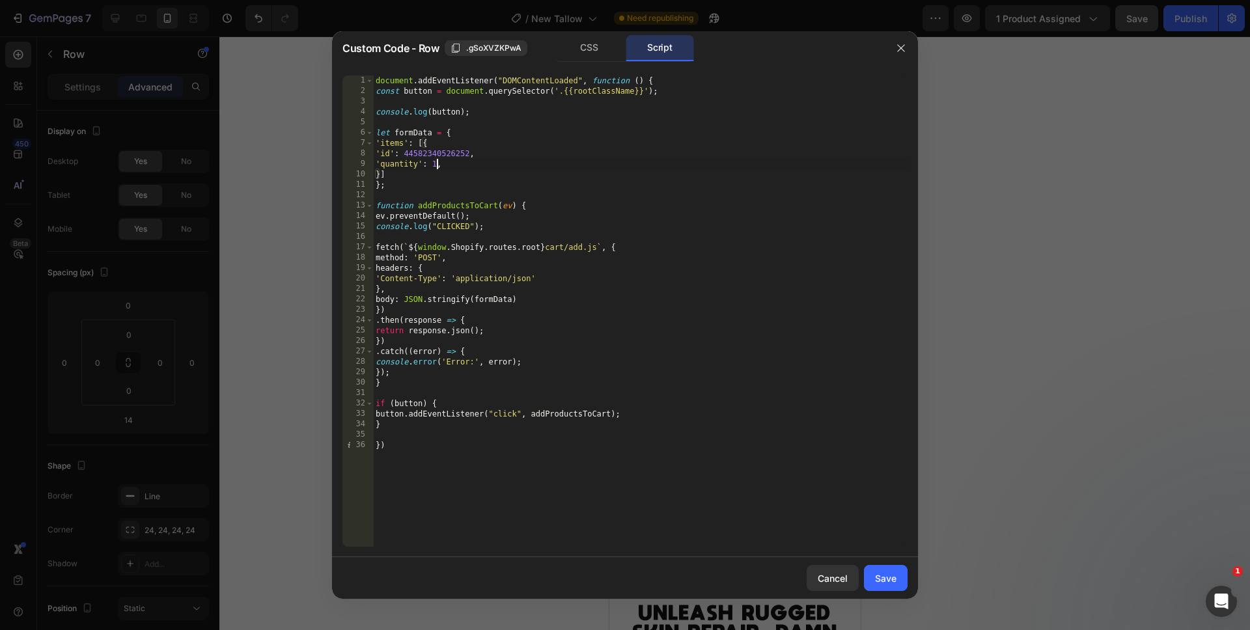
click at [435, 167] on div "document . addEventListener ( "DOMContentLoaded" , function ( ) { const button …" at bounding box center [640, 322] width 534 height 492
click at [476, 498] on div "document . addEventListener ( "DOMContentLoaded" , function ( ) { const button …" at bounding box center [640, 322] width 534 height 492
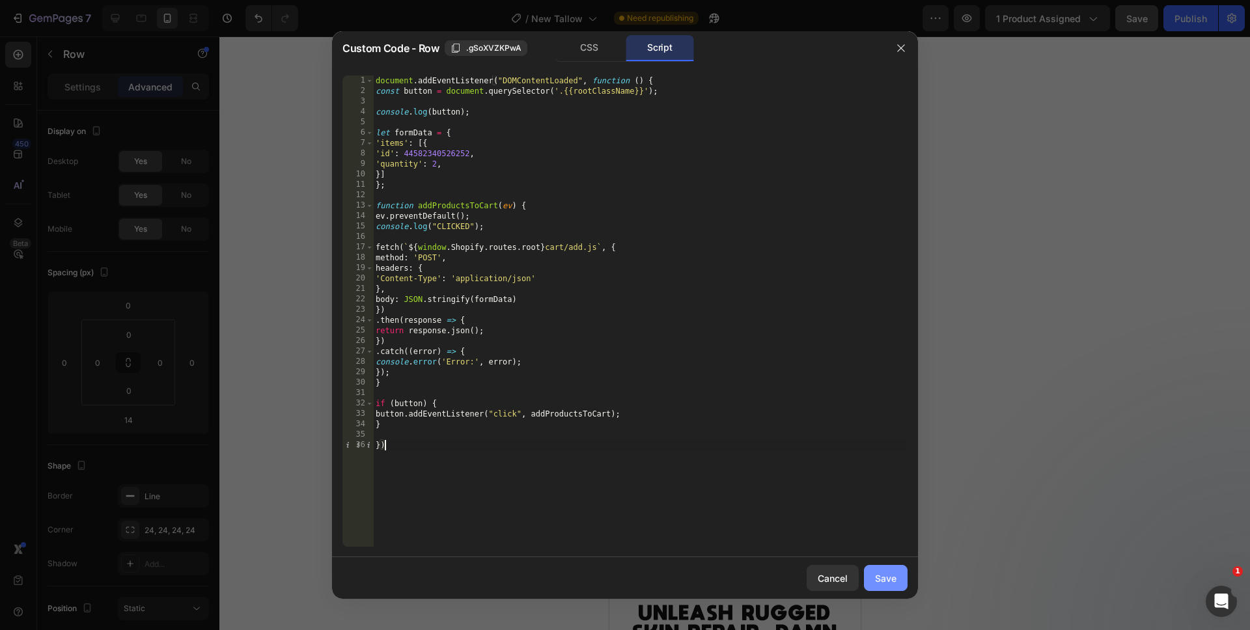
type textarea "})"
click at [879, 588] on button "Save" at bounding box center [886, 578] width 44 height 26
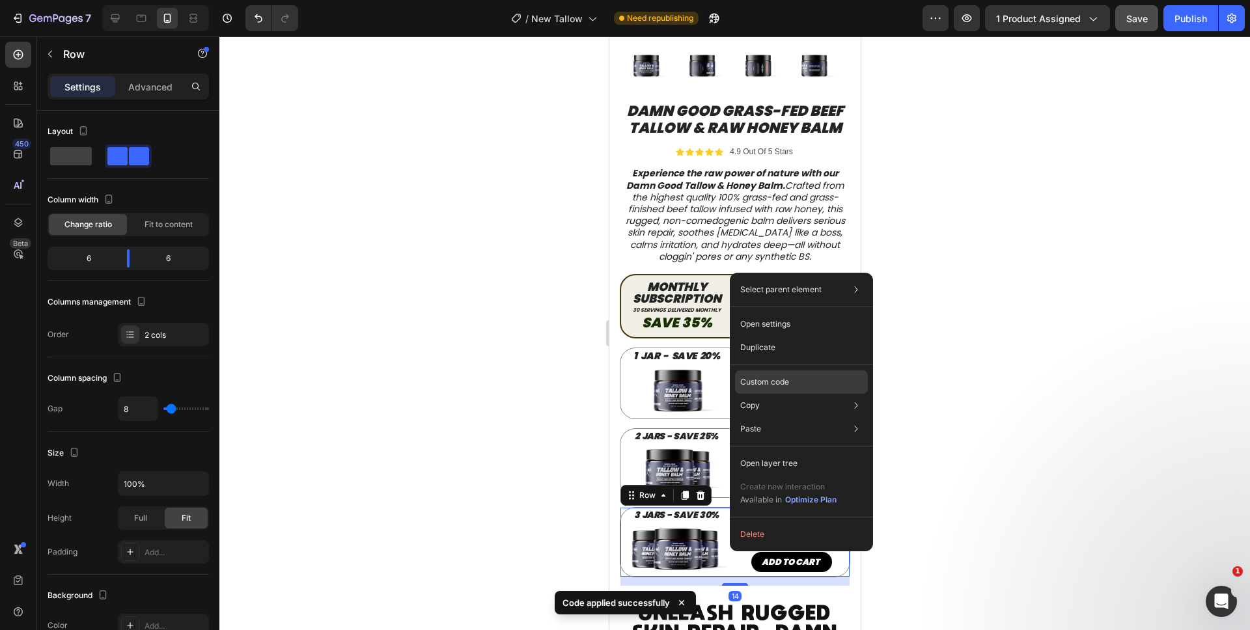
click at [769, 384] on p "Custom code" at bounding box center [764, 382] width 49 height 12
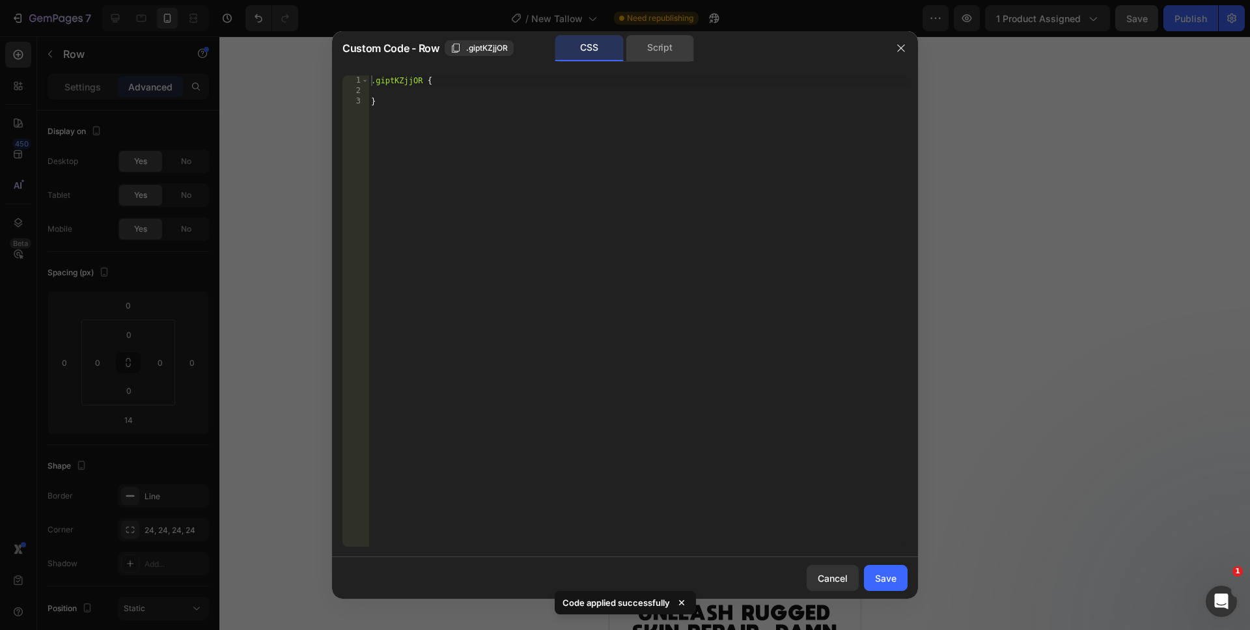
click at [639, 54] on div "Script" at bounding box center [660, 48] width 68 height 26
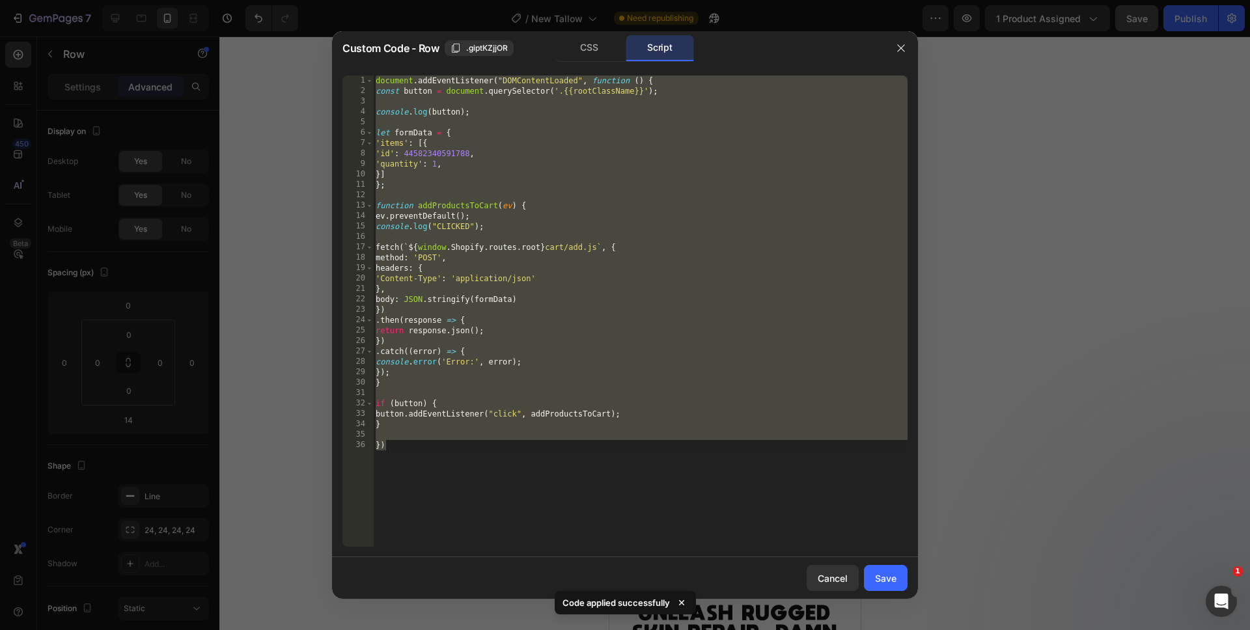
click at [529, 482] on div "document . addEventListener ( "DOMContentLoaded" , function ( ) { const button …" at bounding box center [640, 322] width 534 height 492
drag, startPoint x: 510, startPoint y: 447, endPoint x: 314, endPoint y: -12, distance: 498.4
click at [314, 0] on html "7 Version history / New Tallow Need republishing Preview 1 product assigned Sav…" at bounding box center [625, 0] width 1250 height 0
paste textarea "})"
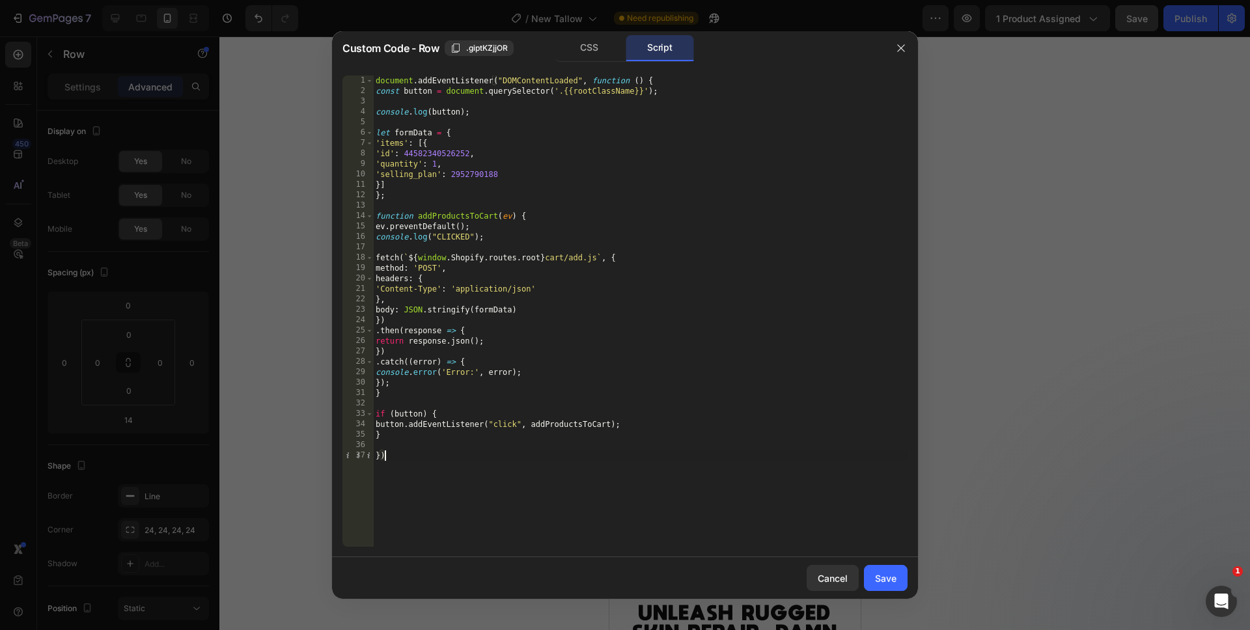
click at [450, 170] on div "document . addEventListener ( "DOMContentLoaded" , function ( ) { const button …" at bounding box center [640, 322] width 534 height 492
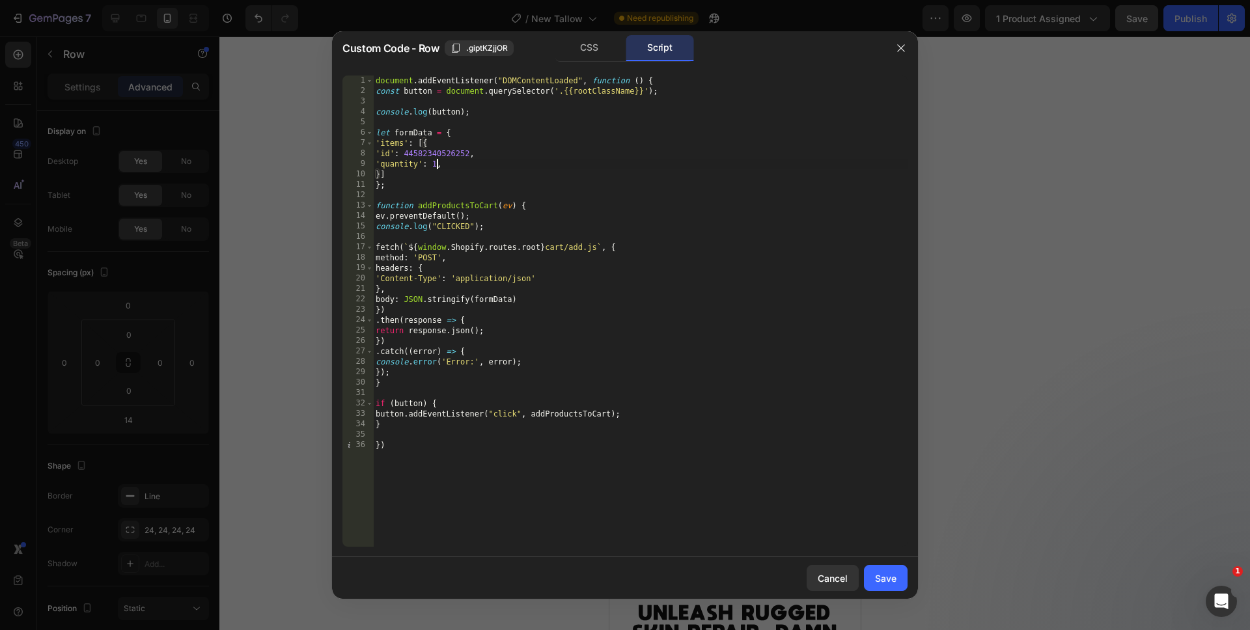
click at [435, 164] on div "document . addEventListener ( "DOMContentLoaded" , function ( ) { const button …" at bounding box center [640, 322] width 534 height 492
click at [492, 495] on div "document . addEventListener ( "DOMContentLoaded" , function ( ) { const button …" at bounding box center [640, 322] width 534 height 492
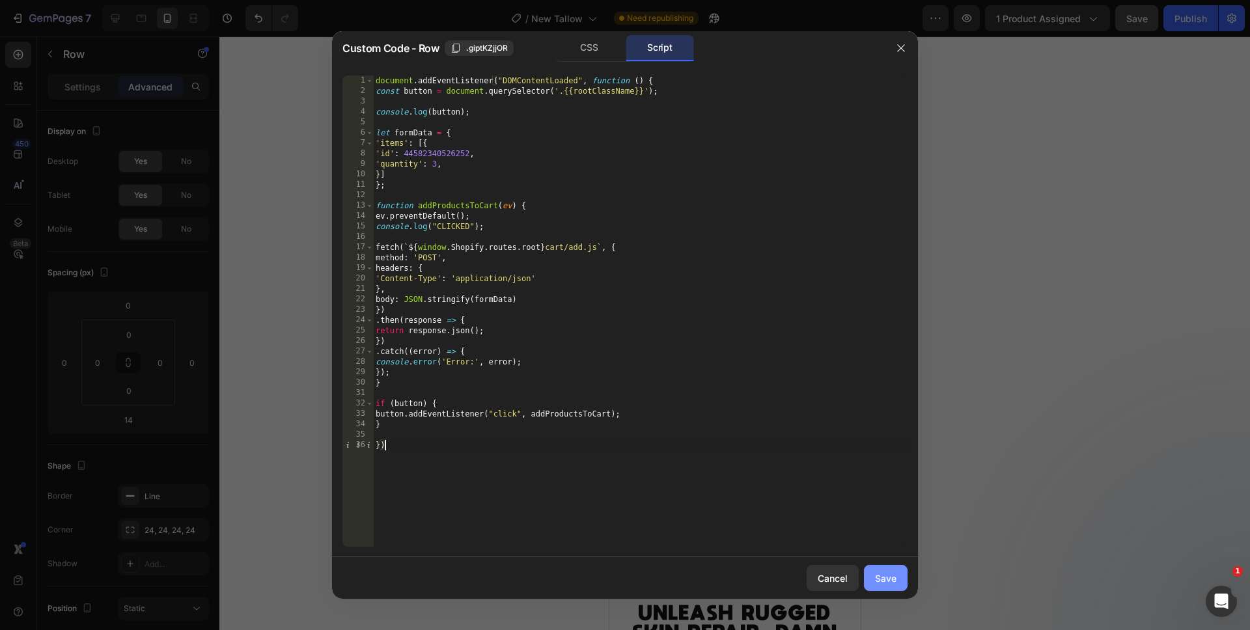
type textarea "})"
click at [890, 581] on div "Save" at bounding box center [885, 578] width 21 height 14
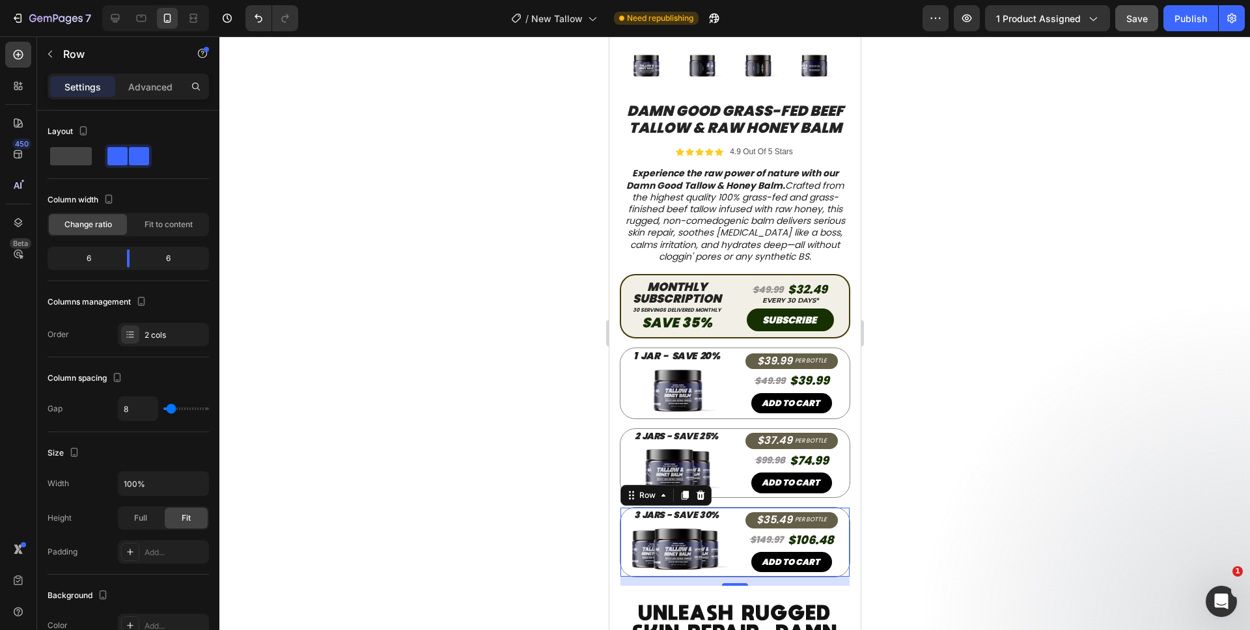
click at [931, 552] on div at bounding box center [734, 333] width 1030 height 594
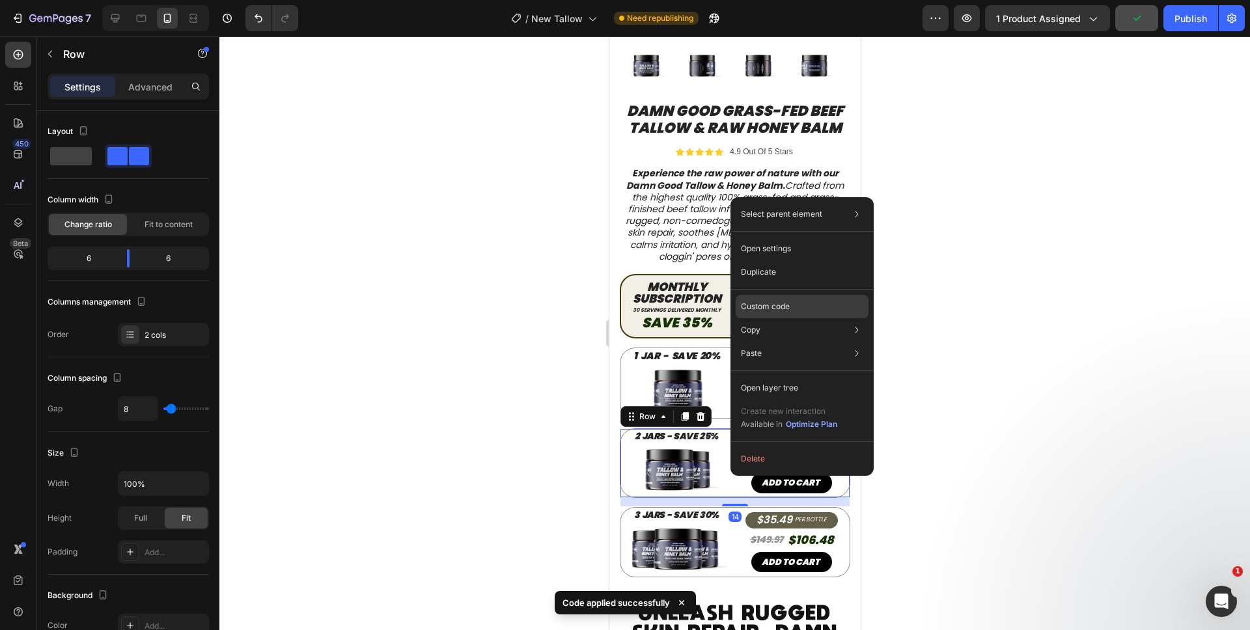
click at [777, 342] on div "Custom code" at bounding box center [802, 353] width 133 height 23
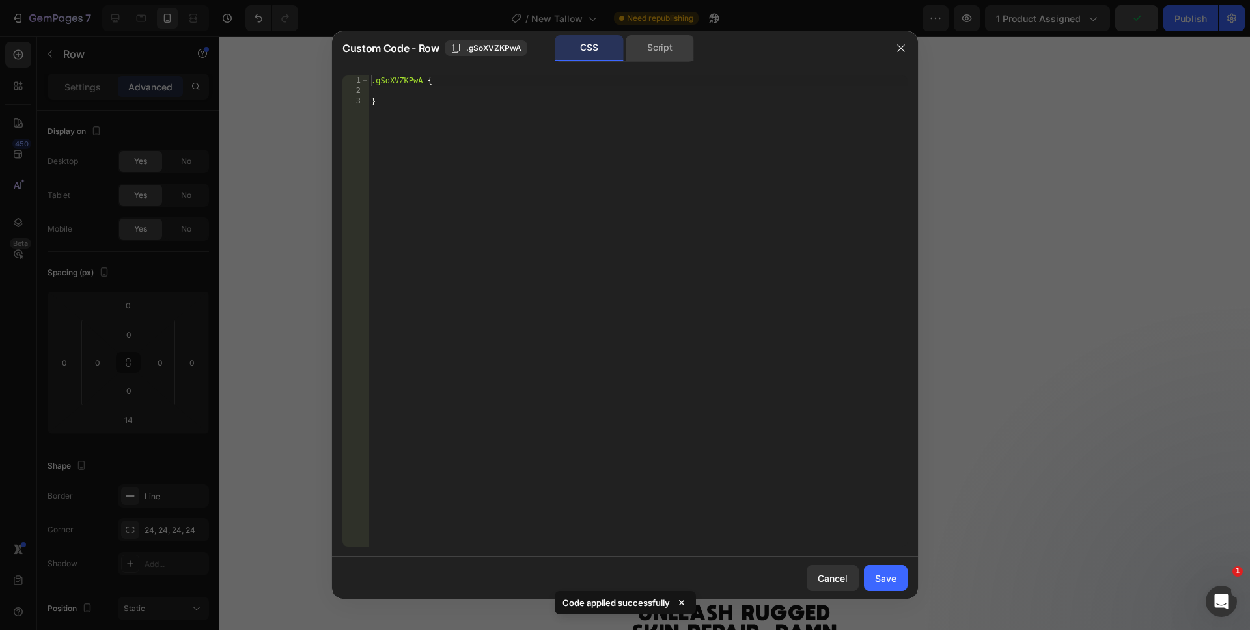
click at [640, 53] on div "Script" at bounding box center [660, 48] width 68 height 26
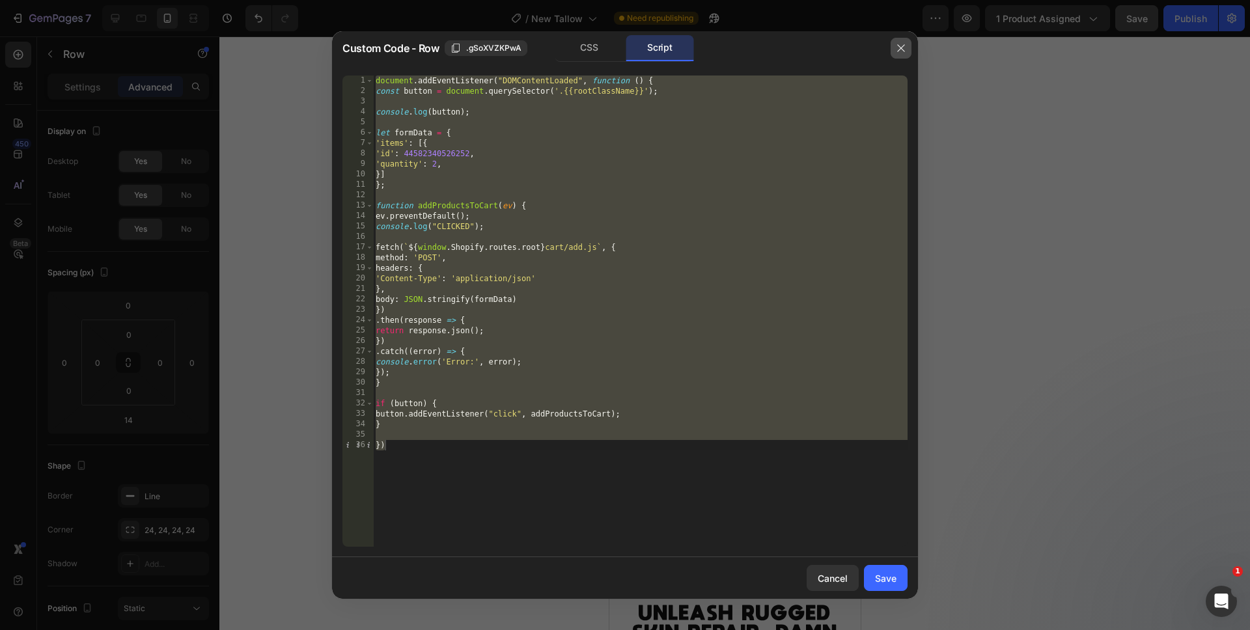
click at [907, 50] on button "button" at bounding box center [900, 48] width 21 height 21
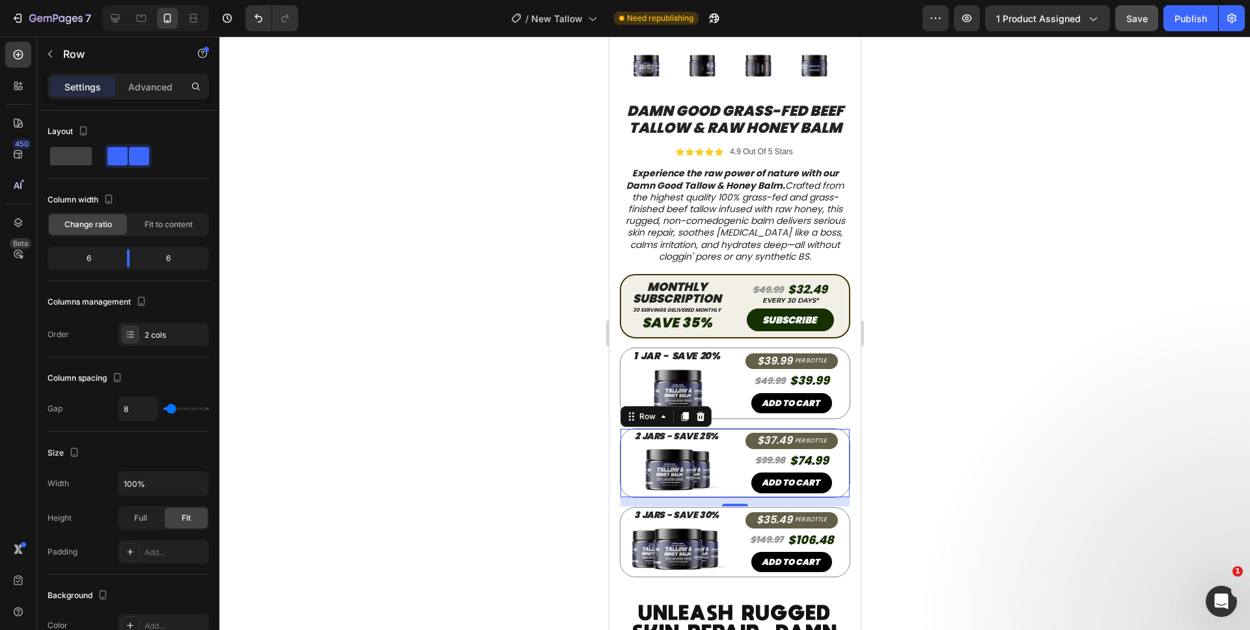
click at [974, 294] on div at bounding box center [734, 333] width 1030 height 594
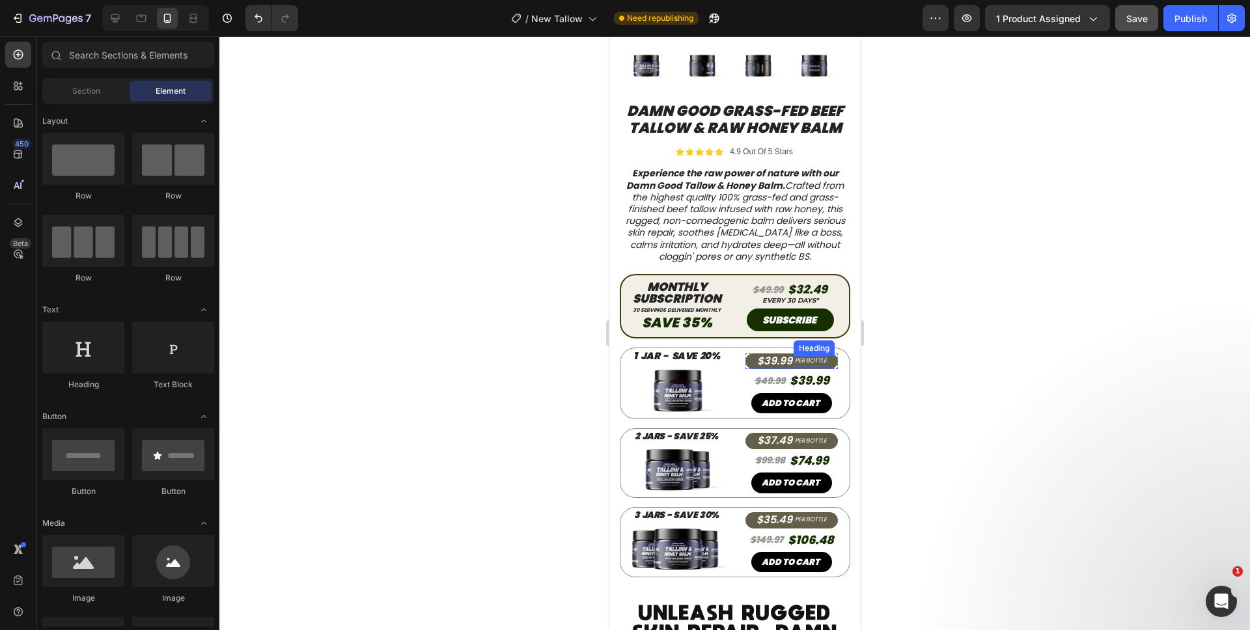
click at [805, 356] on h2 "PER BOTTLE" at bounding box center [810, 361] width 34 height 10
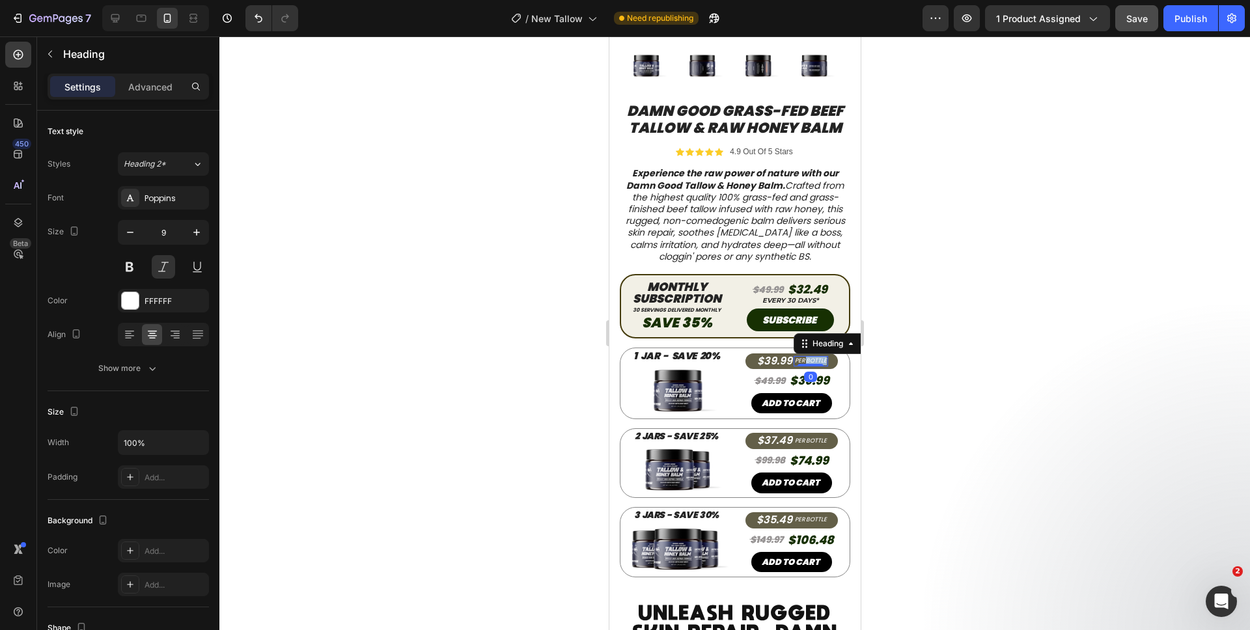
click at [805, 356] on h2 "PER BOTTLE" at bounding box center [810, 361] width 34 height 10
click at [807, 436] on h2 "PER BOTTLE" at bounding box center [810, 441] width 34 height 10
click at [810, 515] on h2 "PER BOTTLE" at bounding box center [810, 520] width 34 height 10
click at [810, 523] on div at bounding box center [810, 524] width 26 height 3
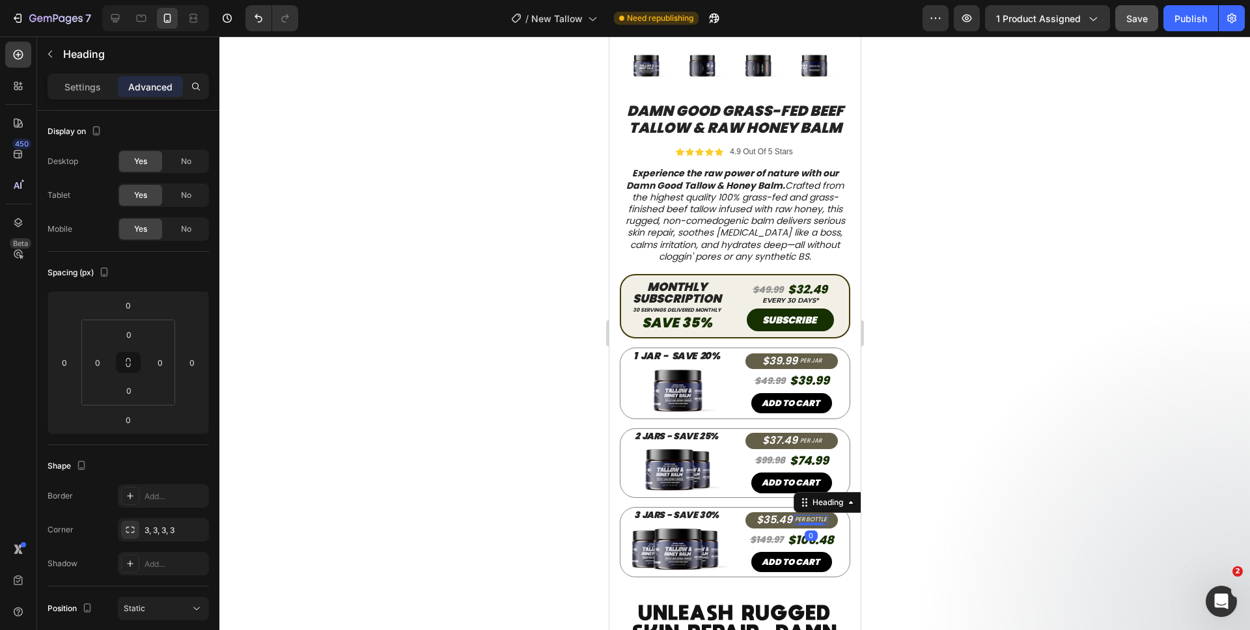
click at [809, 515] on h2 "PER BOTTLE" at bounding box center [810, 520] width 34 height 10
click at [809, 516] on p "PER BOTTLE" at bounding box center [810, 520] width 32 height 8
click at [775, 530] on div "$149.97" at bounding box center [766, 539] width 36 height 19
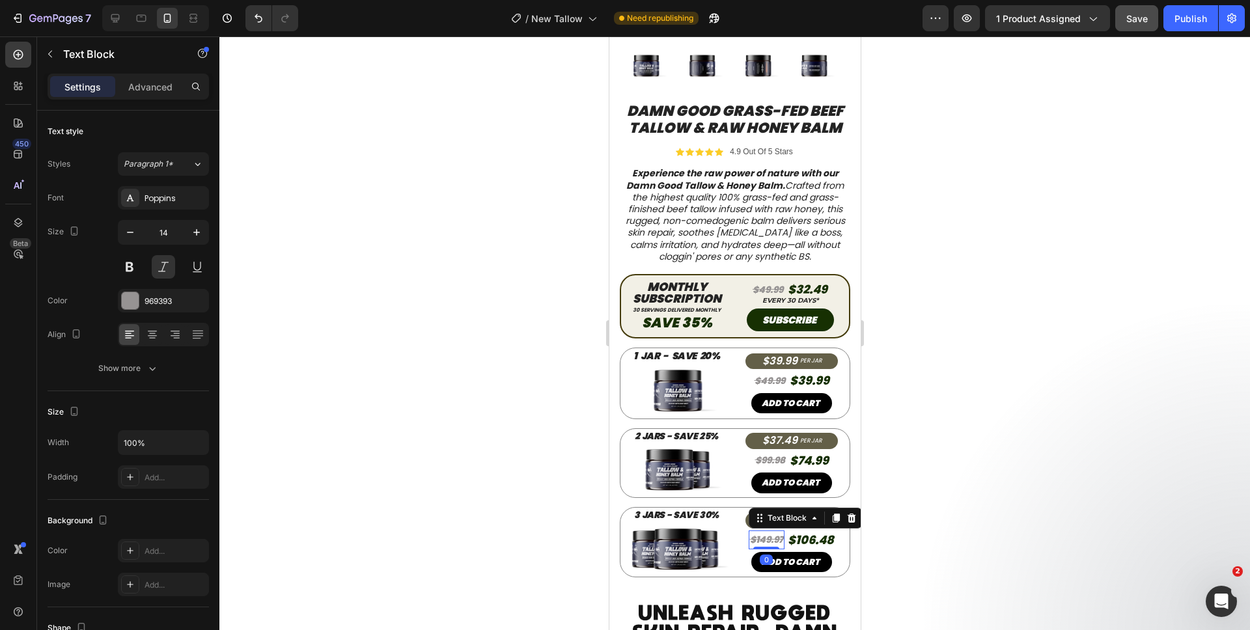
click at [773, 533] on s "$149.97" at bounding box center [765, 539] width 33 height 13
click at [827, 529] on div "$106.48" at bounding box center [810, 540] width 49 height 23
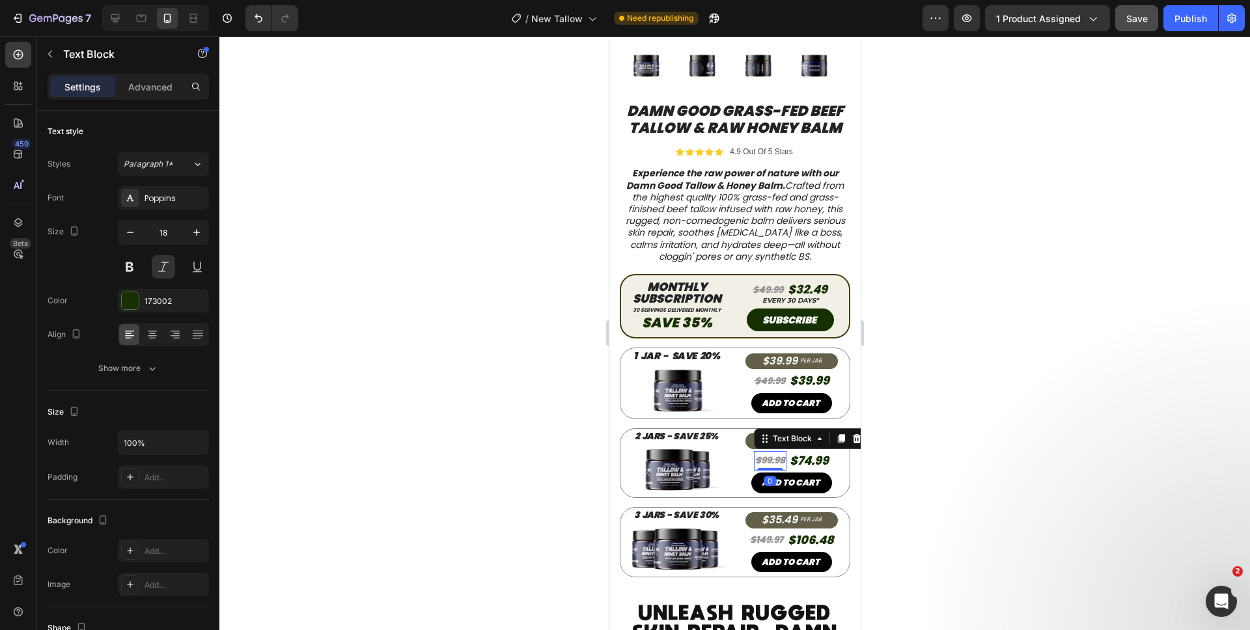
click at [773, 454] on s "$99.98" at bounding box center [769, 460] width 30 height 13
click at [820, 450] on p "$74.99" at bounding box center [808, 460] width 39 height 21
click at [822, 450] on p "$74.99" at bounding box center [808, 460] width 39 height 21
click at [777, 372] on div "$49.99" at bounding box center [768, 381] width 33 height 19
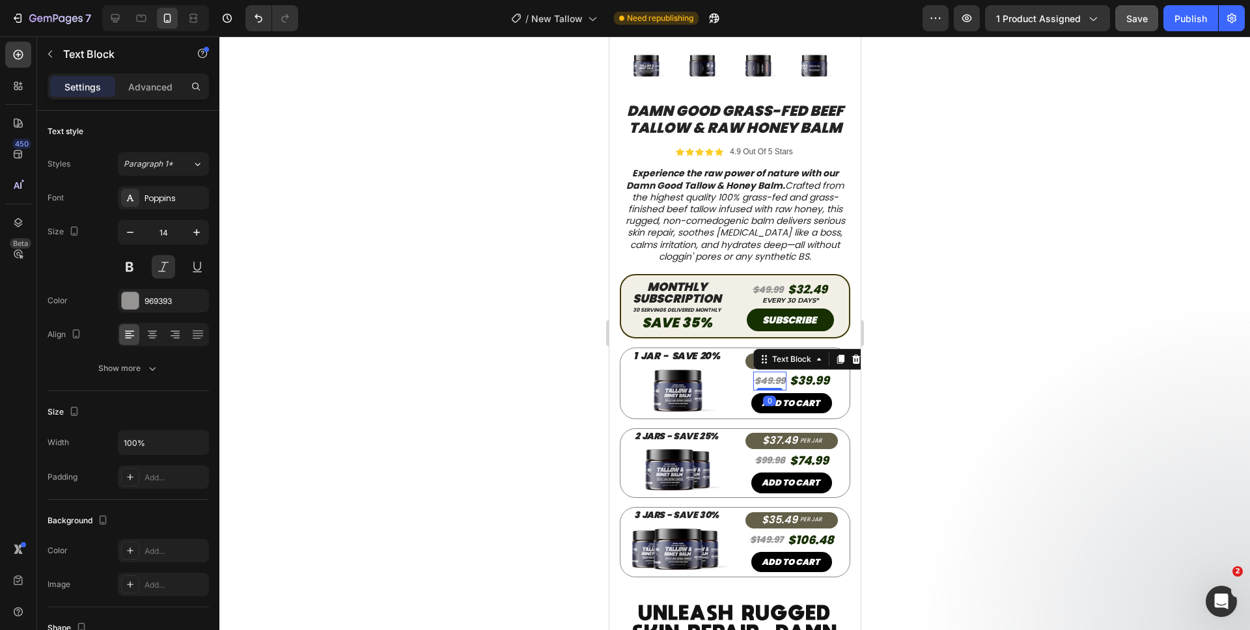
click at [775, 374] on s "$49.99" at bounding box center [769, 380] width 31 height 13
click at [819, 372] on p "$39.99" at bounding box center [809, 380] width 40 height 21
click at [821, 372] on p "$39.99" at bounding box center [809, 380] width 40 height 21
click at [771, 283] on s "$49.99" at bounding box center [767, 289] width 31 height 13
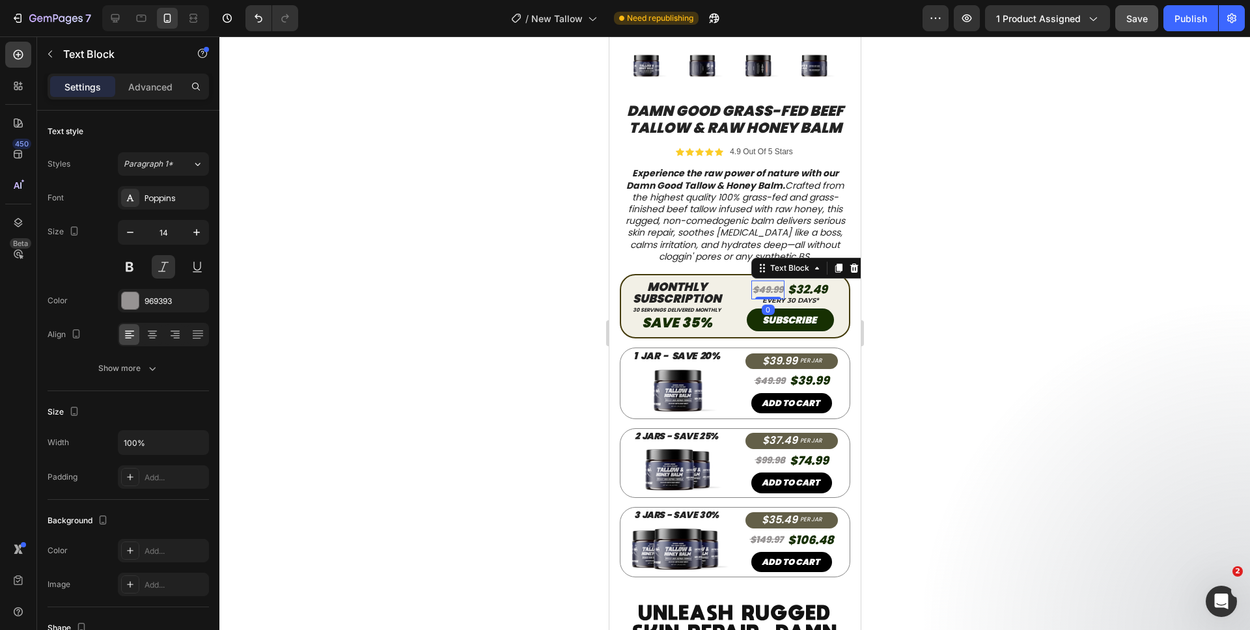
click at [774, 281] on div "$49.99" at bounding box center [766, 290] width 33 height 19
click at [814, 282] on p "$32.49" at bounding box center [807, 289] width 40 height 21
click at [817, 281] on p "$32.49" at bounding box center [807, 289] width 40 height 21
click at [921, 327] on div at bounding box center [734, 333] width 1030 height 594
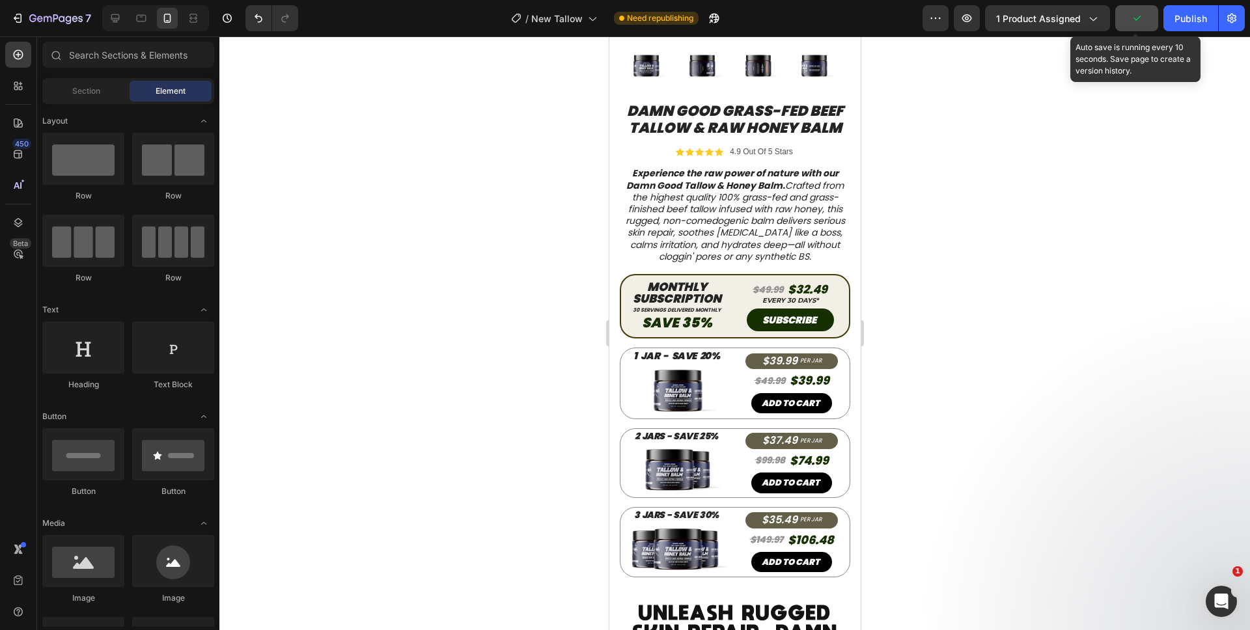
click at [1133, 25] on button "button" at bounding box center [1136, 18] width 43 height 26
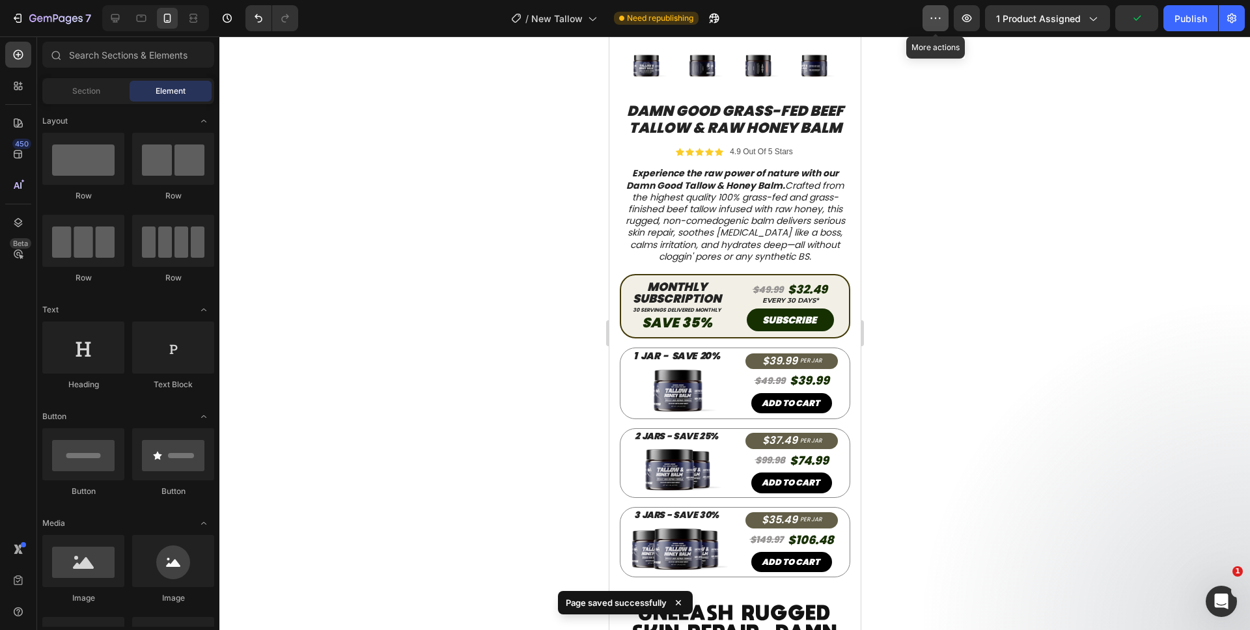
click at [940, 31] on button "button" at bounding box center [935, 18] width 26 height 26
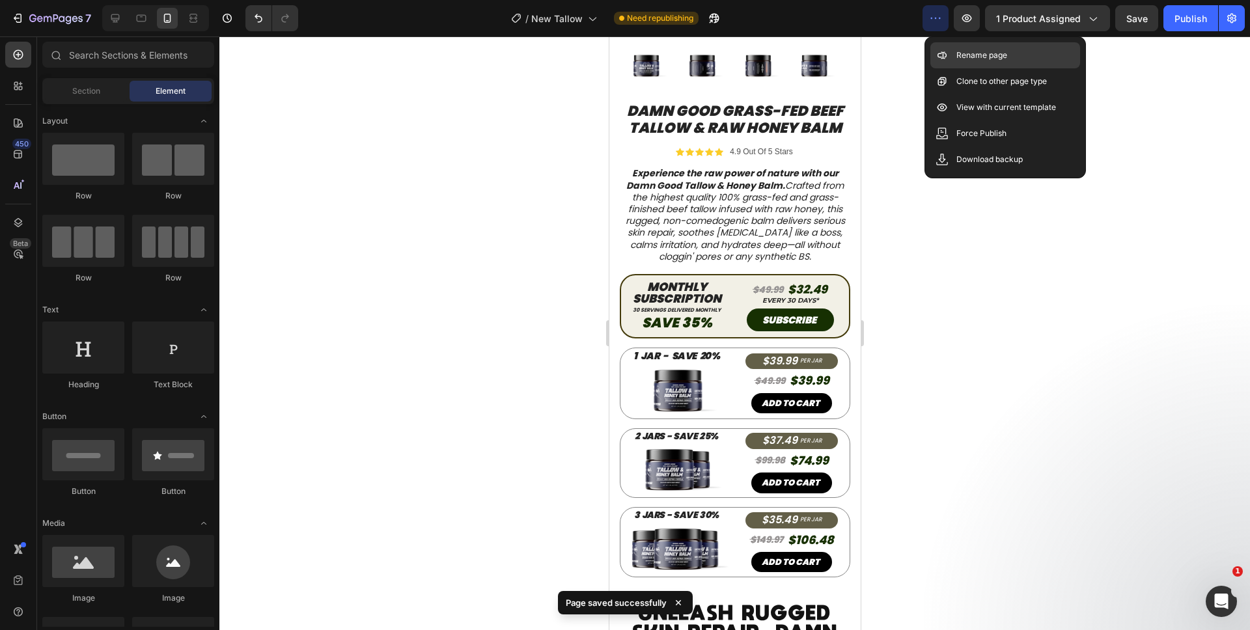
click at [951, 68] on div "Rename page" at bounding box center [1005, 81] width 150 height 26
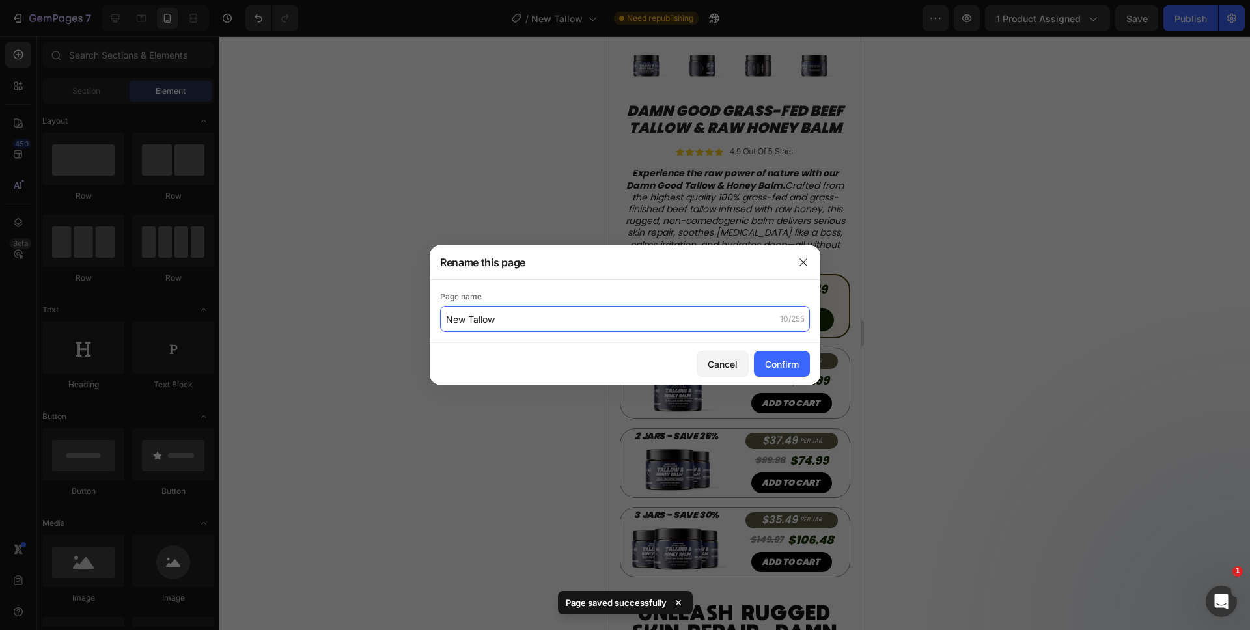
click at [447, 320] on input "New Tallow" at bounding box center [625, 319] width 370 height 26
click at [447, 319] on input "New Tallow" at bounding box center [625, 319] width 370 height 26
type input "(READY FOR SINGLE) New Tallow"
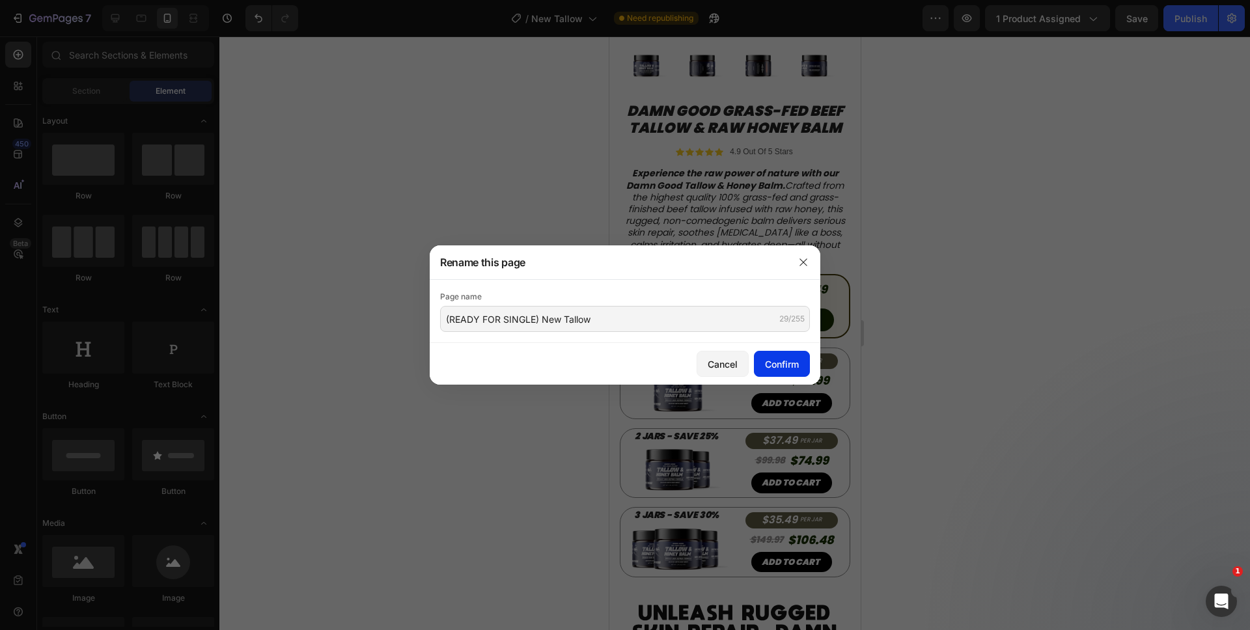
click at [801, 373] on button "Confirm" at bounding box center [782, 364] width 56 height 26
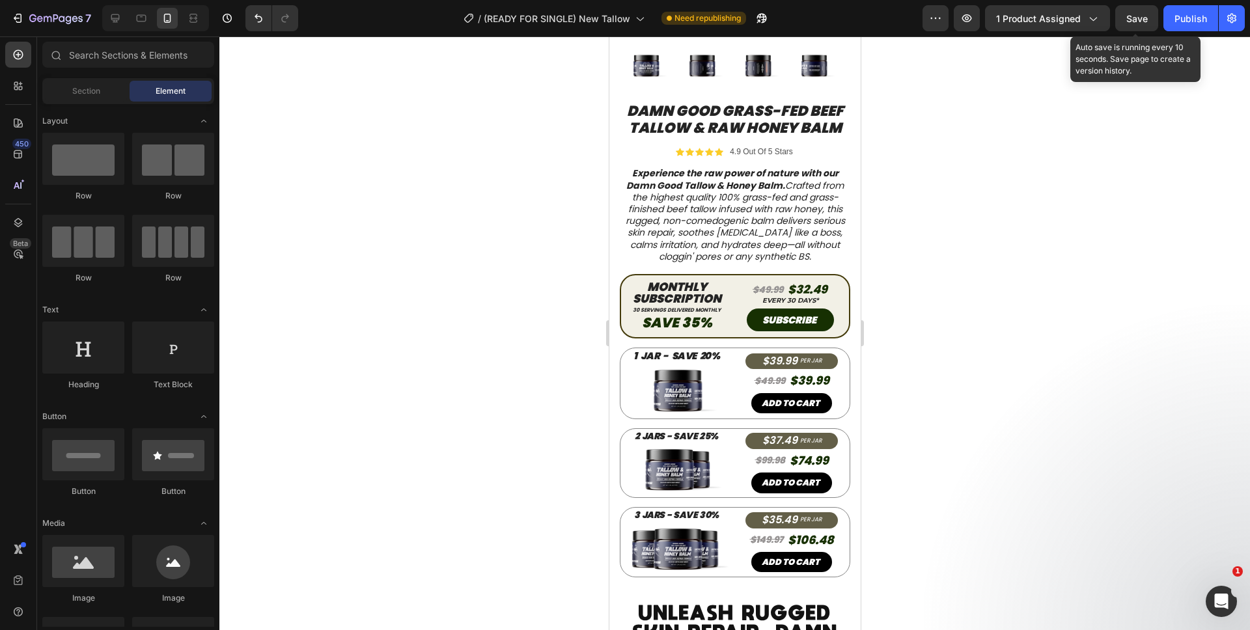
click at [1129, 14] on span "Save" at bounding box center [1136, 18] width 21 height 11
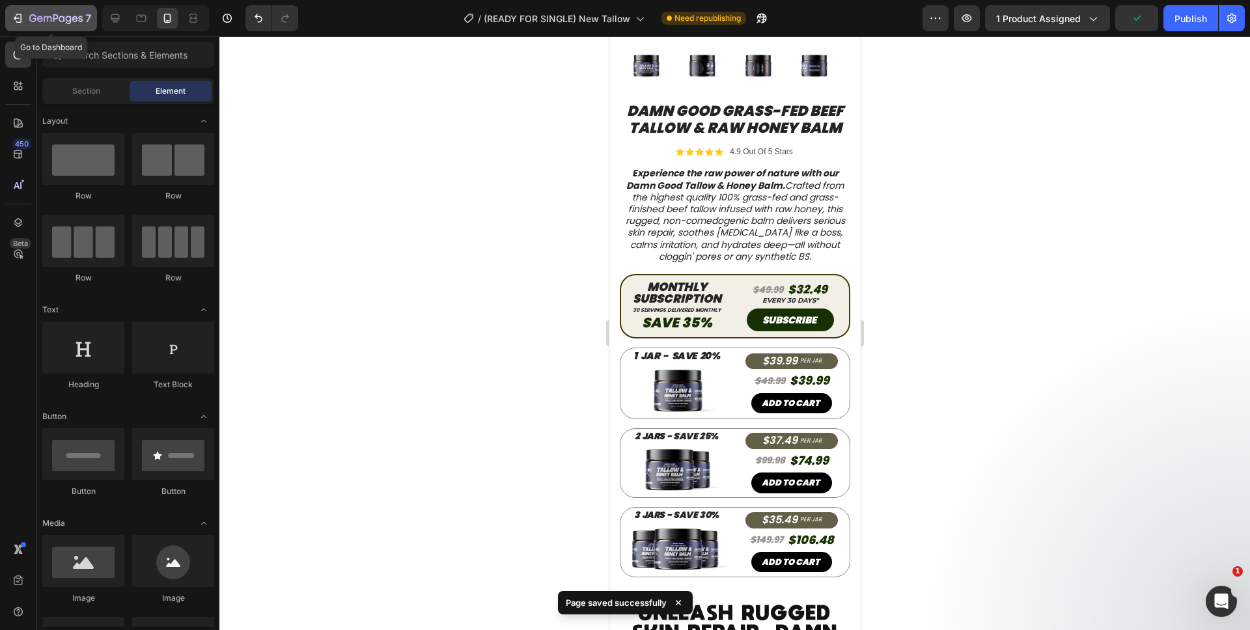
click at [33, 14] on icon "button" at bounding box center [55, 19] width 53 height 11
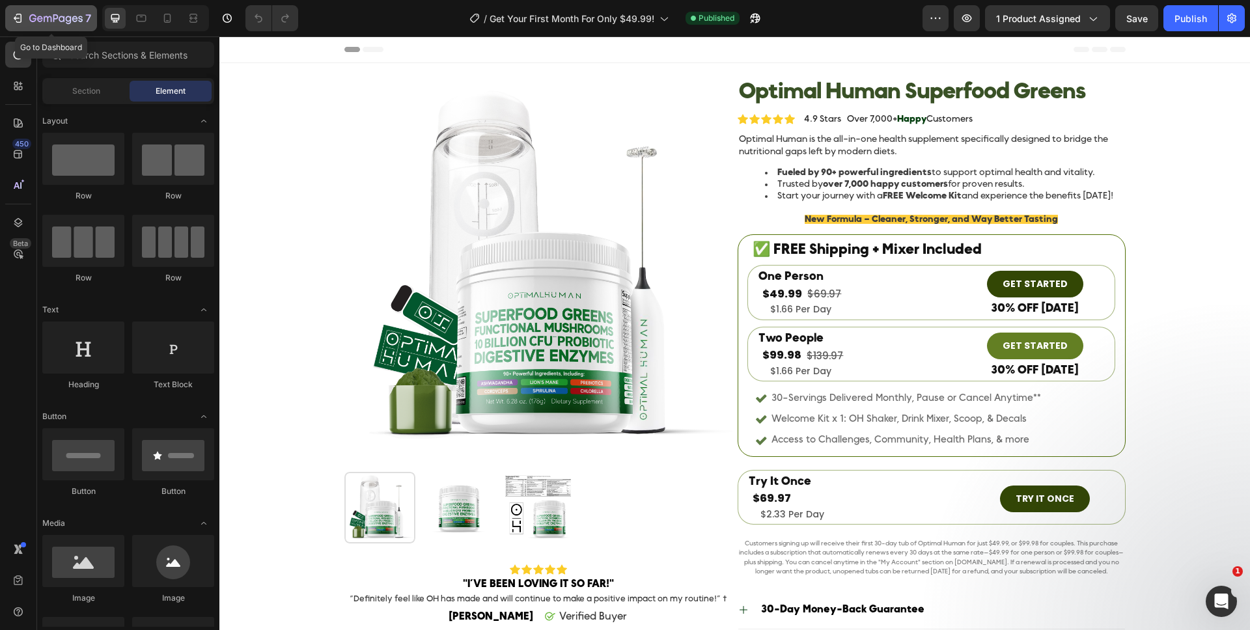
click at [53, 27] on button "7" at bounding box center [51, 18] width 92 height 26
